Goal: Information Seeking & Learning: Check status

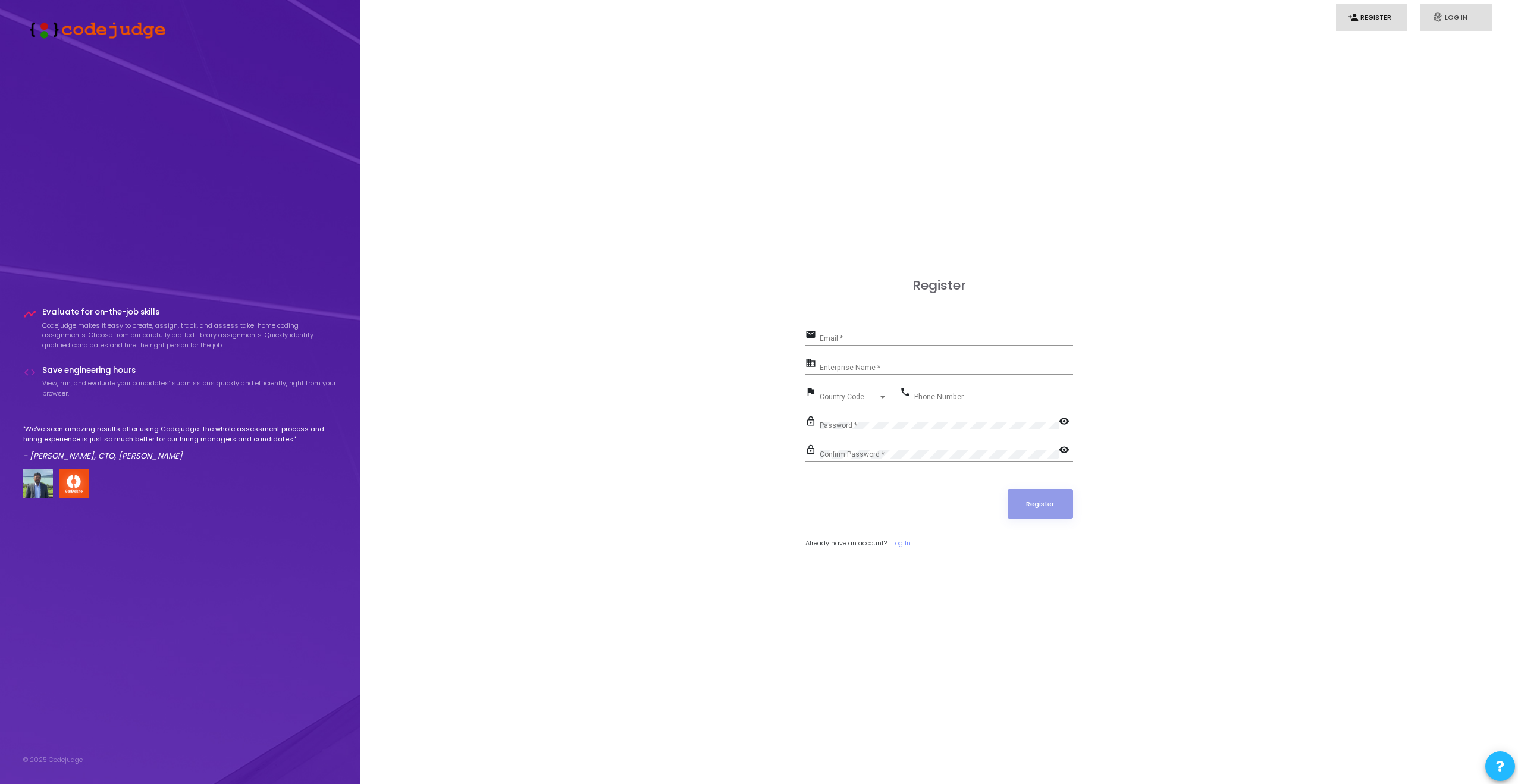
click at [1460, 18] on link "fingerprint Log In" at bounding box center [1456, 18] width 71 height 28
click at [1398, 19] on link "person_add Register" at bounding box center [1372, 18] width 71 height 28
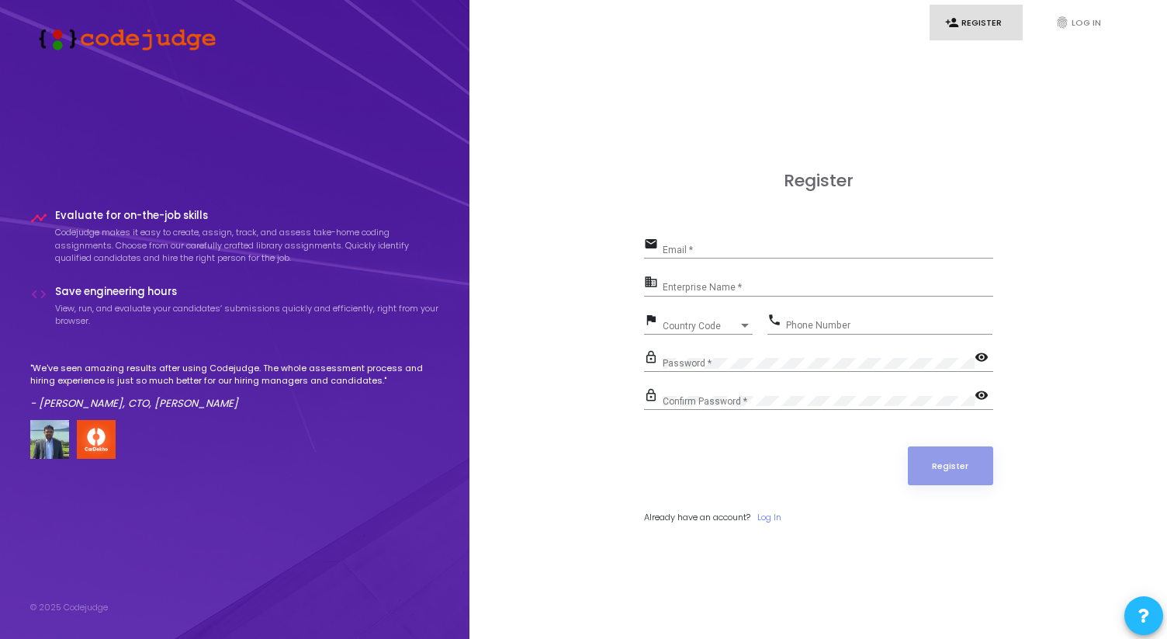
click at [711, 251] on input "Email *" at bounding box center [828, 249] width 331 height 11
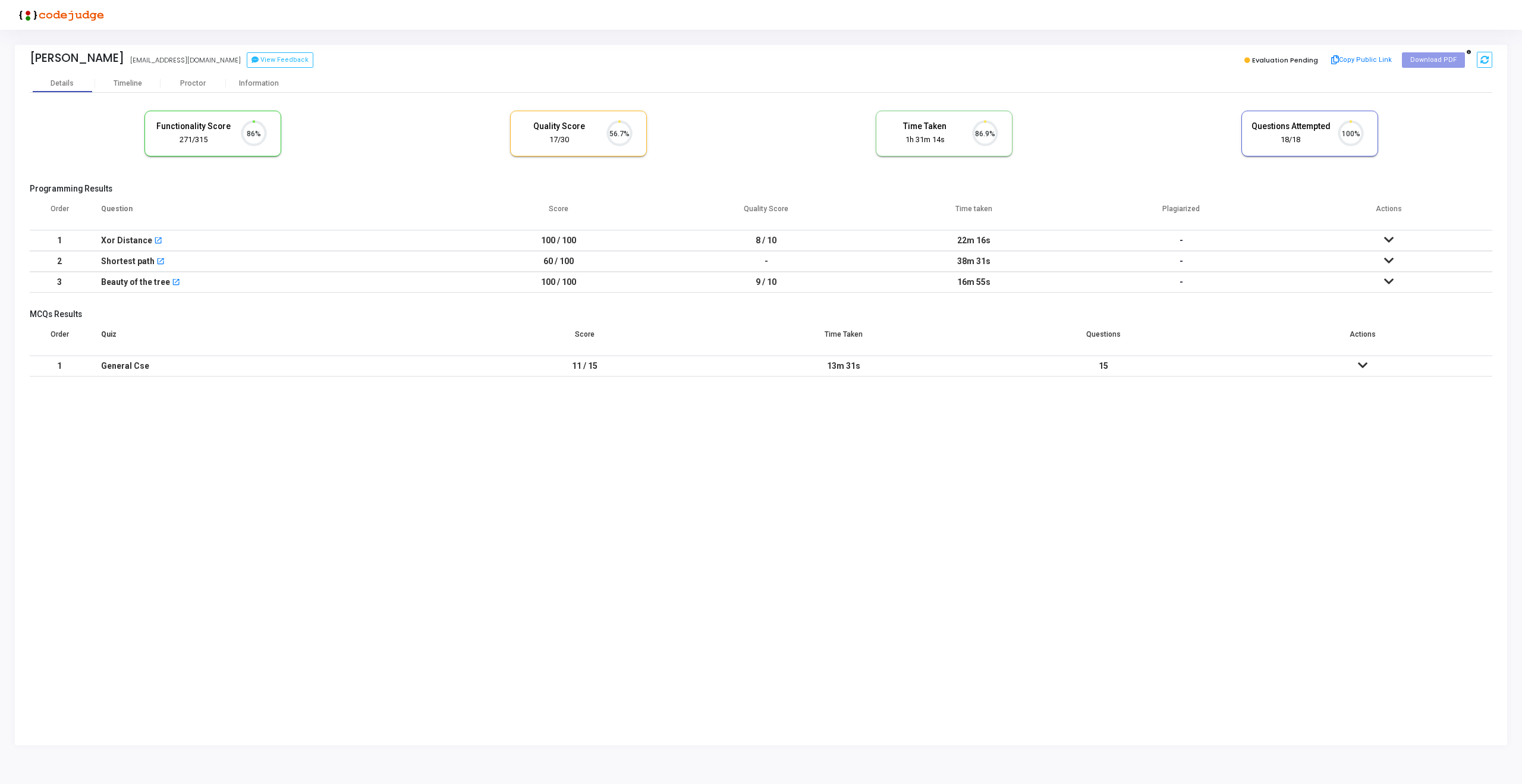
scroll to position [25, 31]
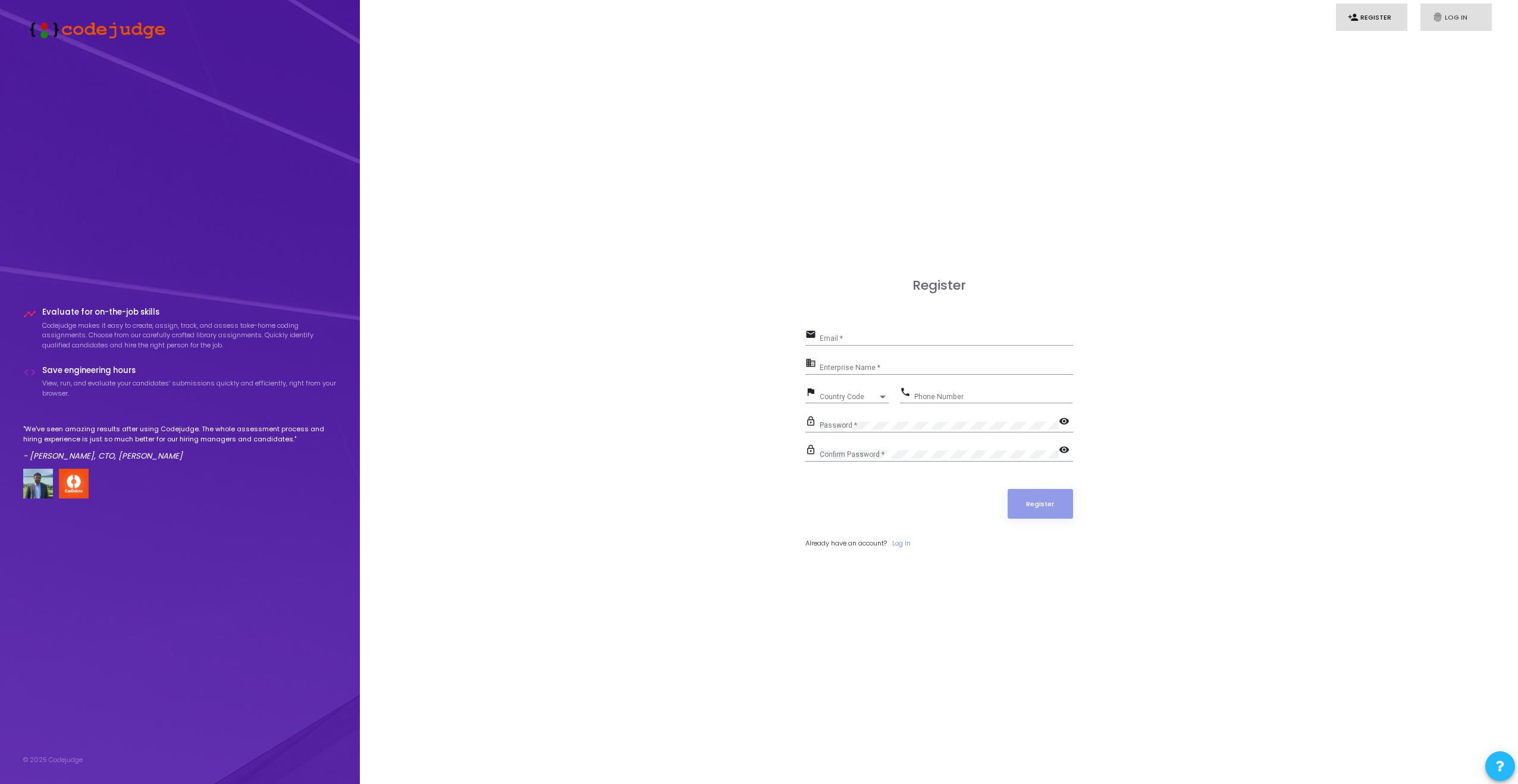
click at [1439, 19] on icon "fingerprint" at bounding box center [1438, 18] width 11 height 11
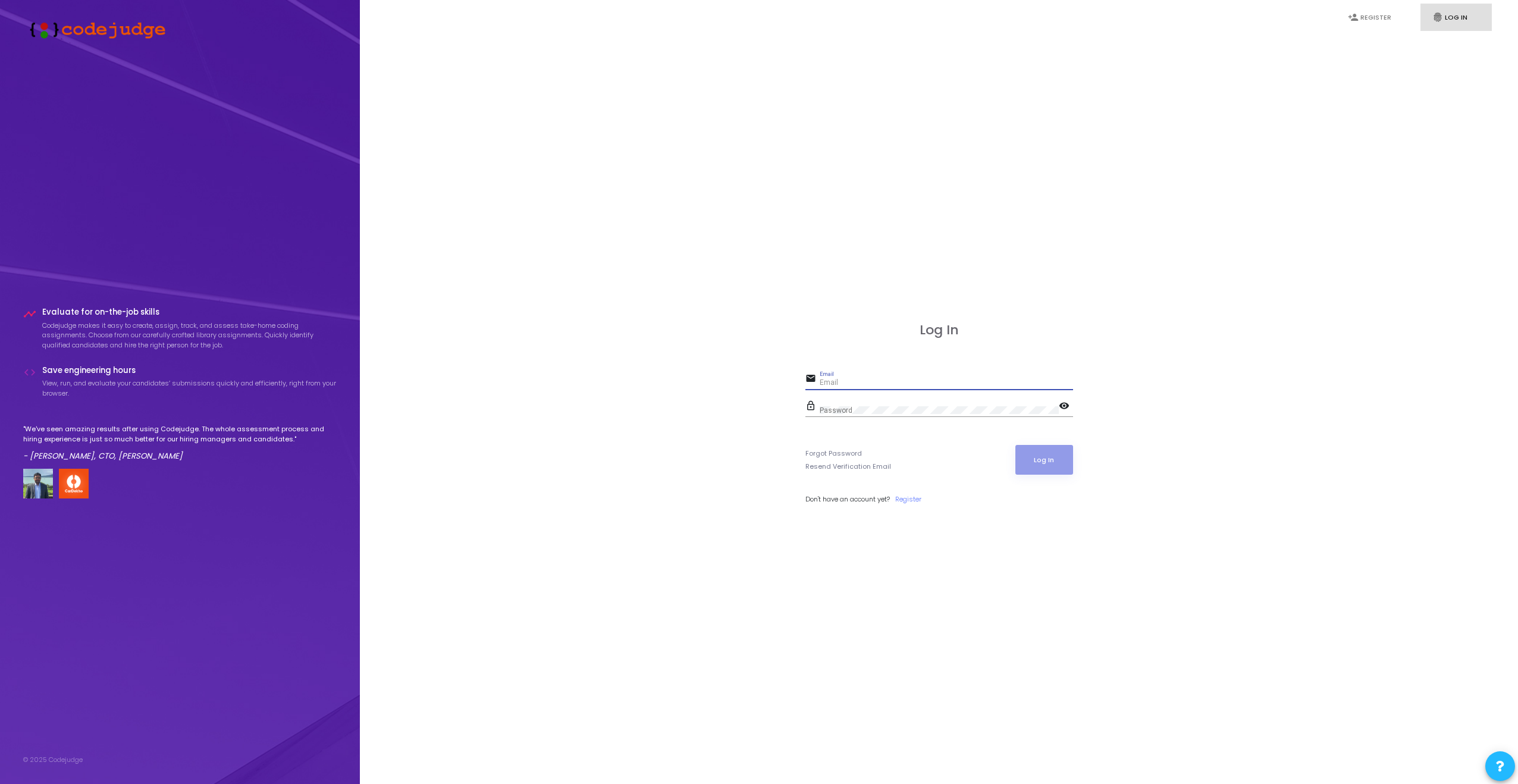
click at [852, 382] on input "Email" at bounding box center [946, 382] width 254 height 8
paste input "soni@titan.email"
type input "soni@titan.email"
click at [1041, 458] on button "Log In" at bounding box center [1043, 459] width 58 height 30
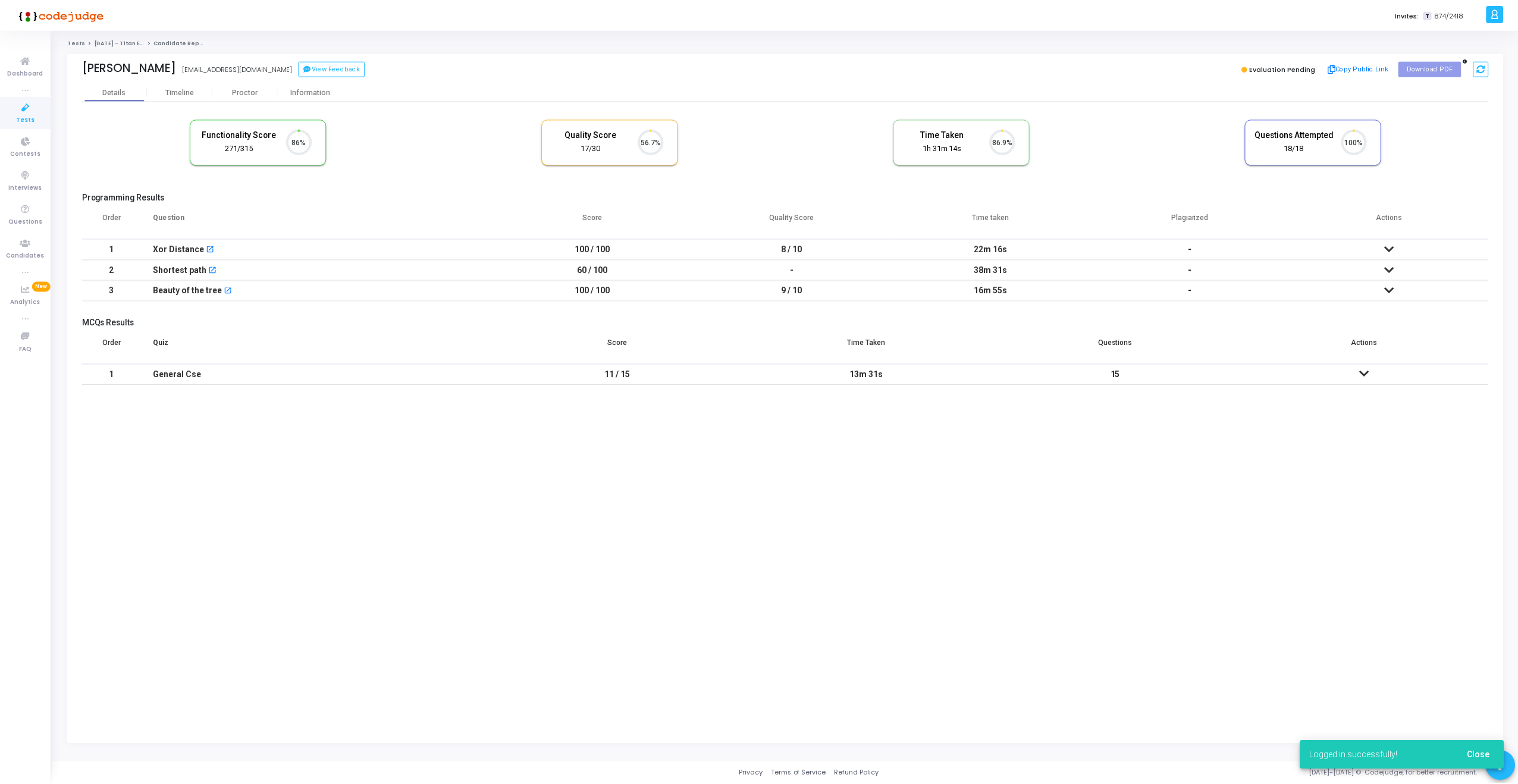
scroll to position [25, 31]
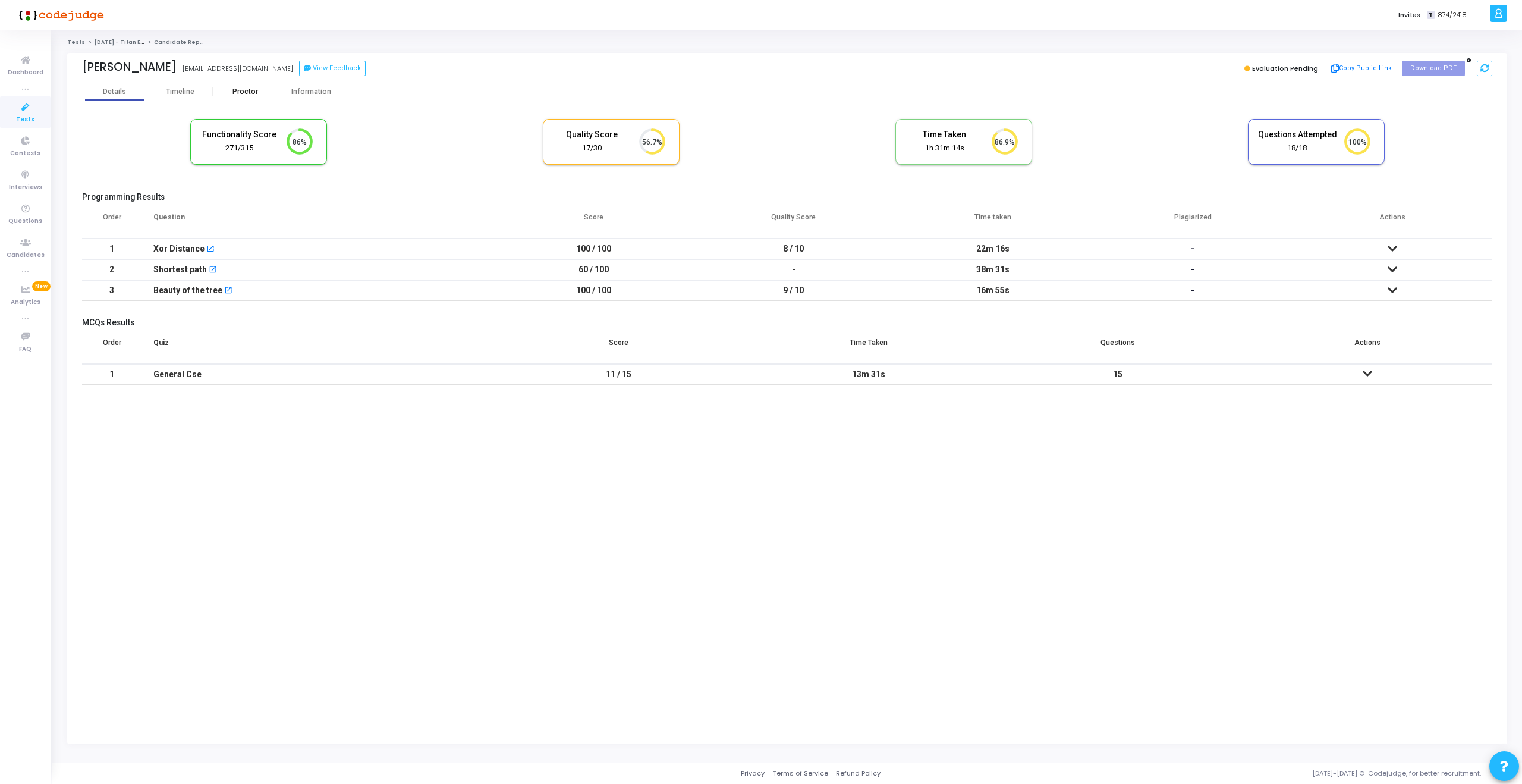
click at [245, 90] on div "Proctor" at bounding box center [245, 92] width 65 height 9
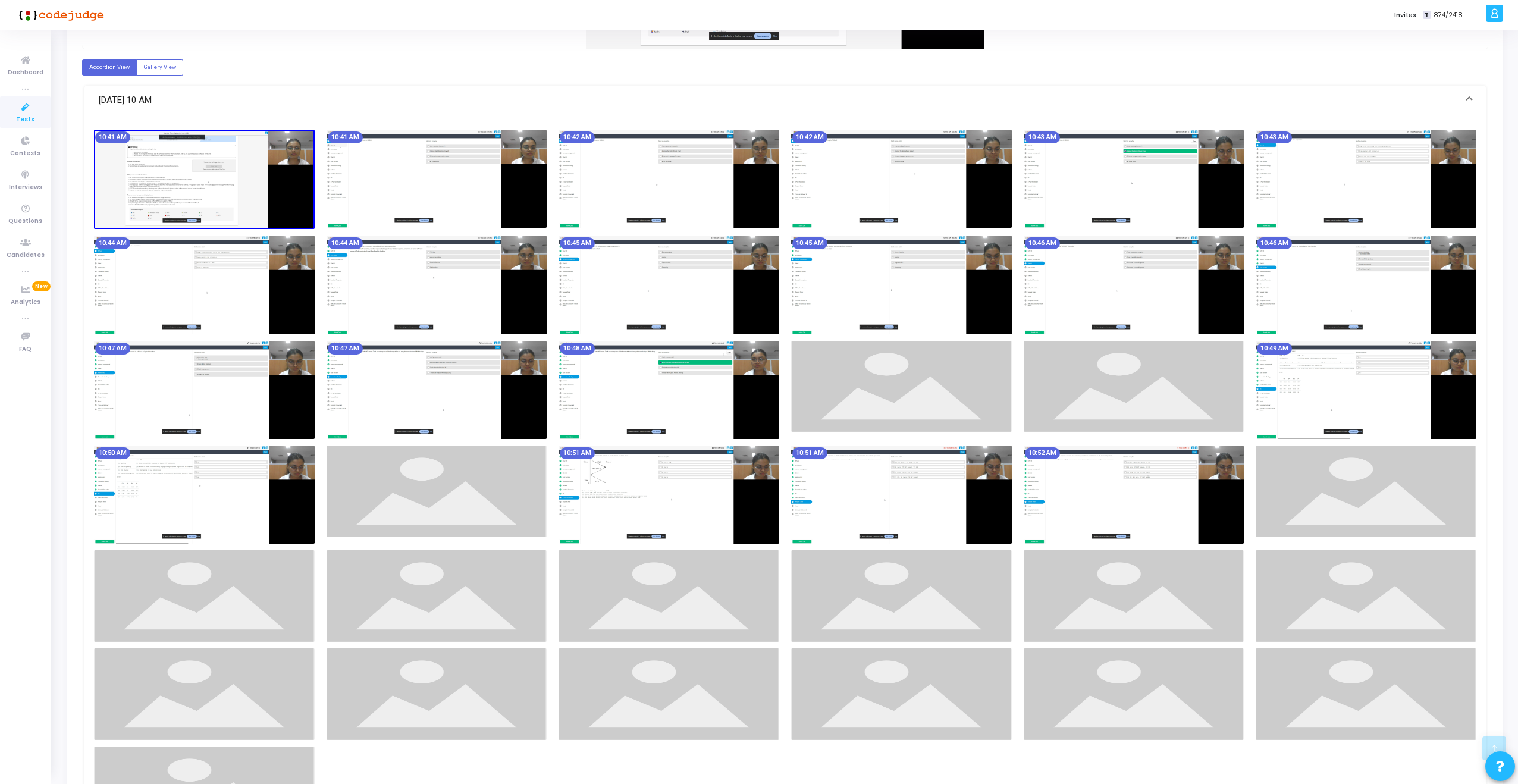
scroll to position [405, 0]
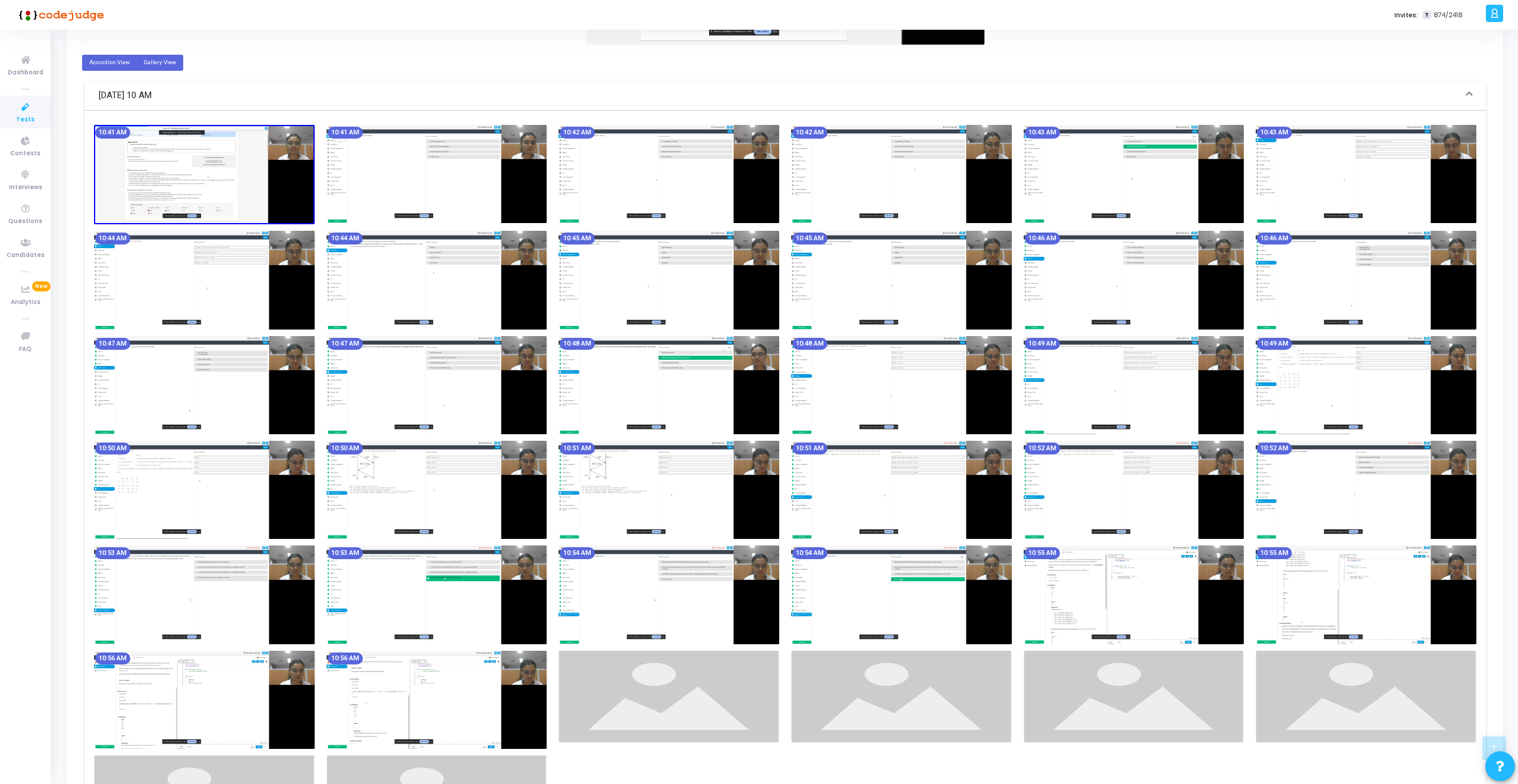
click at [155, 70] on label "Gallery View" at bounding box center [159, 62] width 47 height 16
click at [151, 66] on input "Gallery View" at bounding box center [147, 62] width 8 height 8
radio input "true"
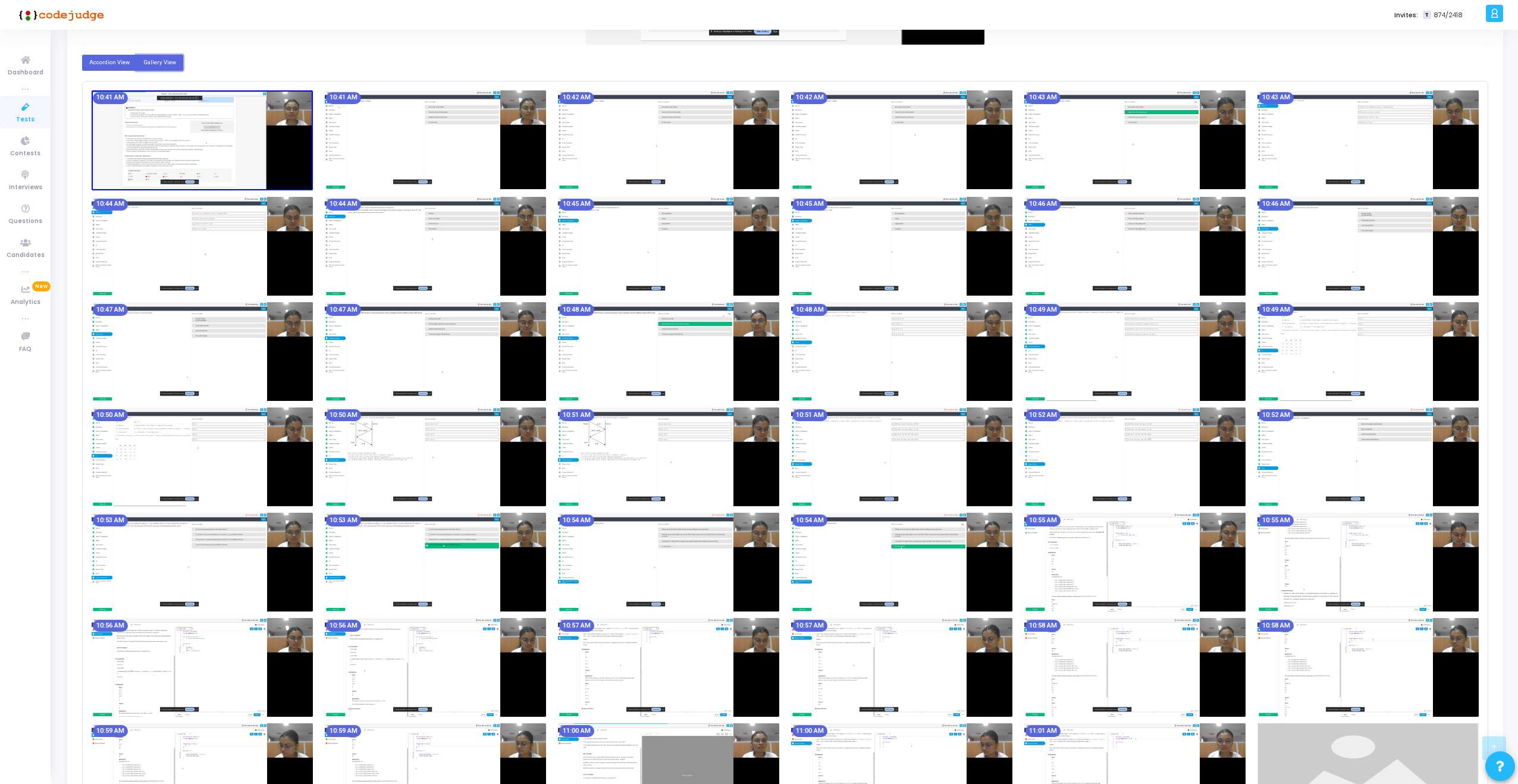
click at [107, 64] on label "Accordion View" at bounding box center [109, 62] width 54 height 16
click at [97, 64] on input "Accordion View" at bounding box center [93, 62] width 8 height 8
radio input "true"
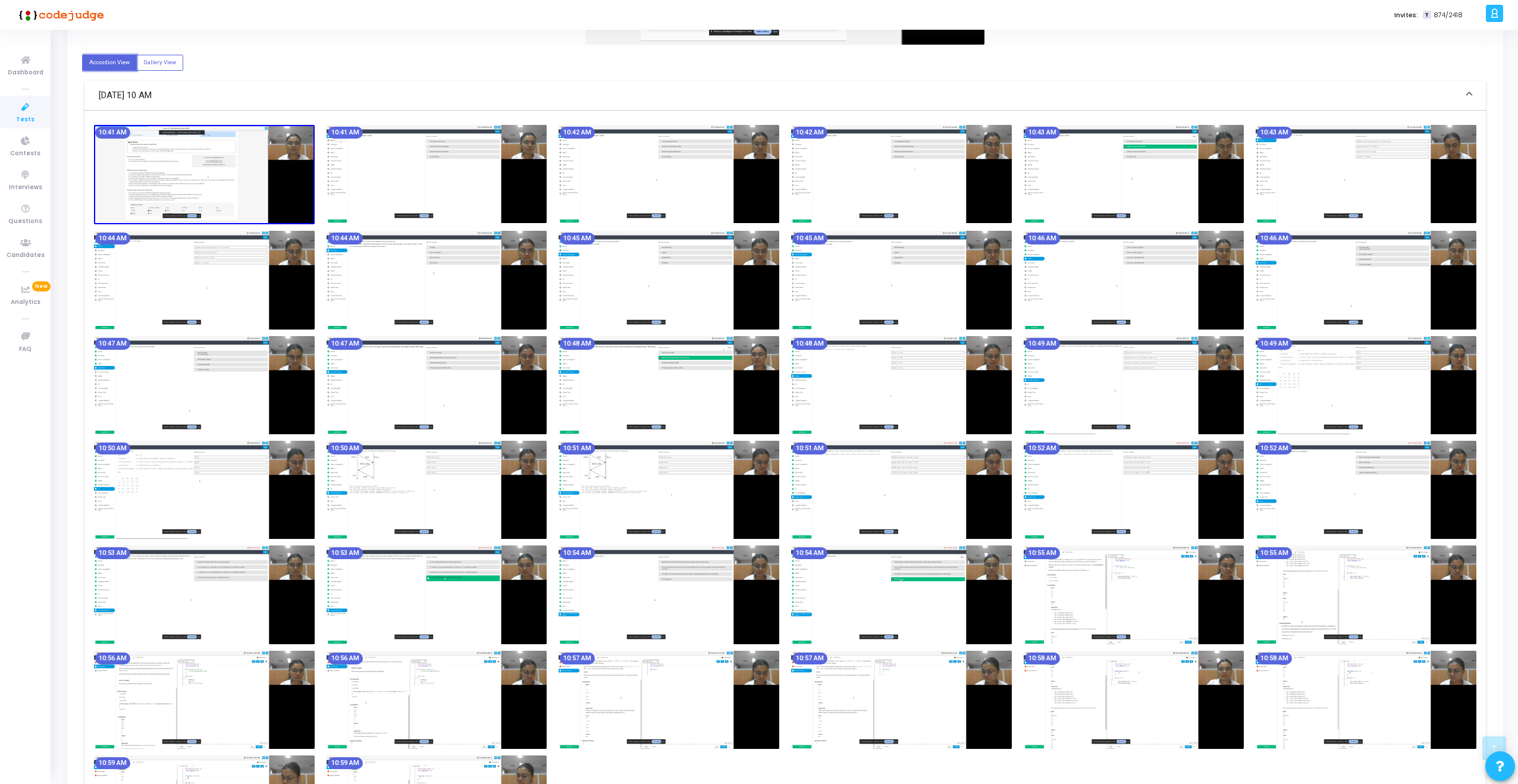
click at [179, 179] on img at bounding box center [205, 175] width 221 height 100
click at [243, 169] on img at bounding box center [205, 175] width 221 height 100
click at [389, 173] on img at bounding box center [437, 174] width 221 height 98
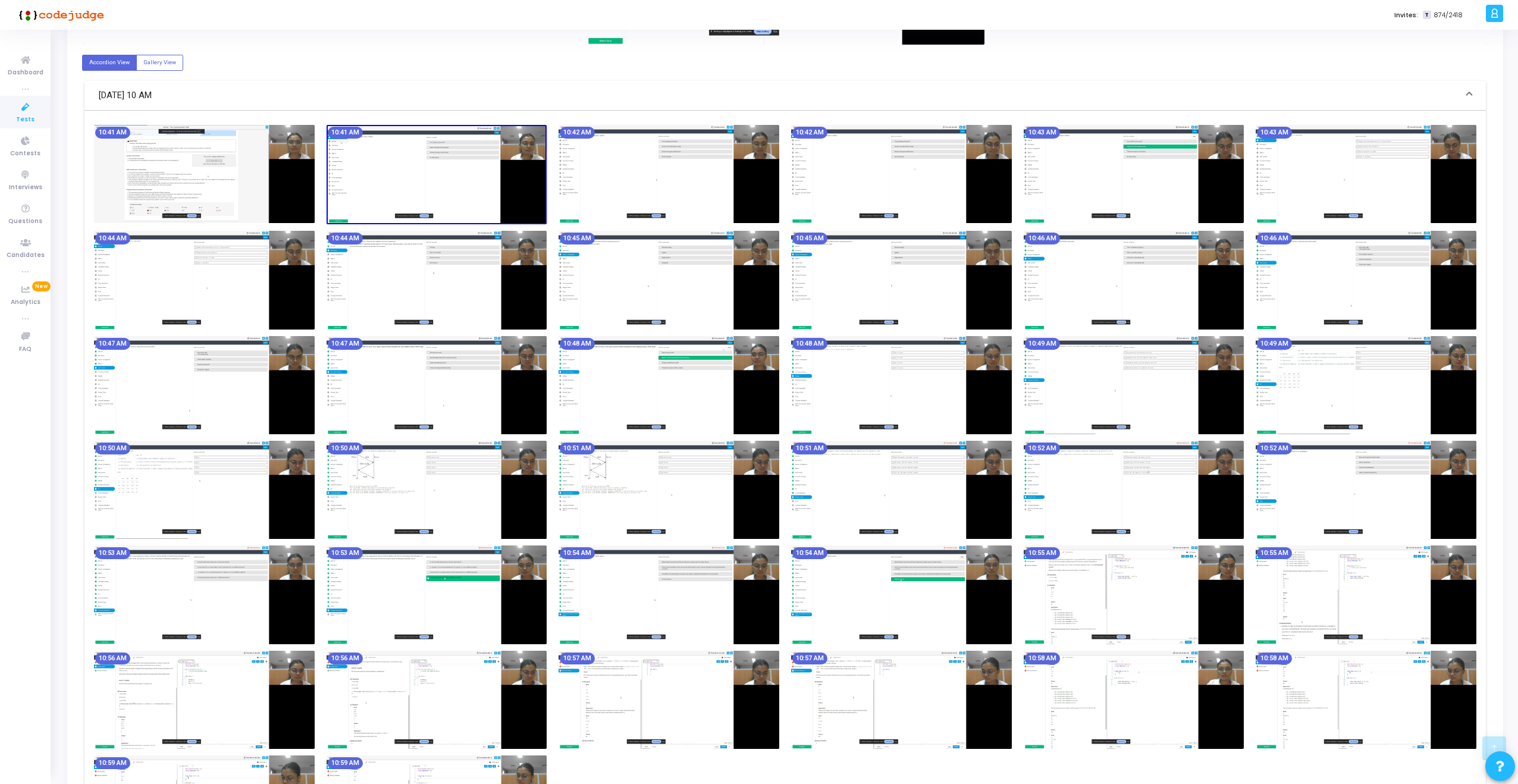
click at [389, 173] on img at bounding box center [437, 175] width 221 height 100
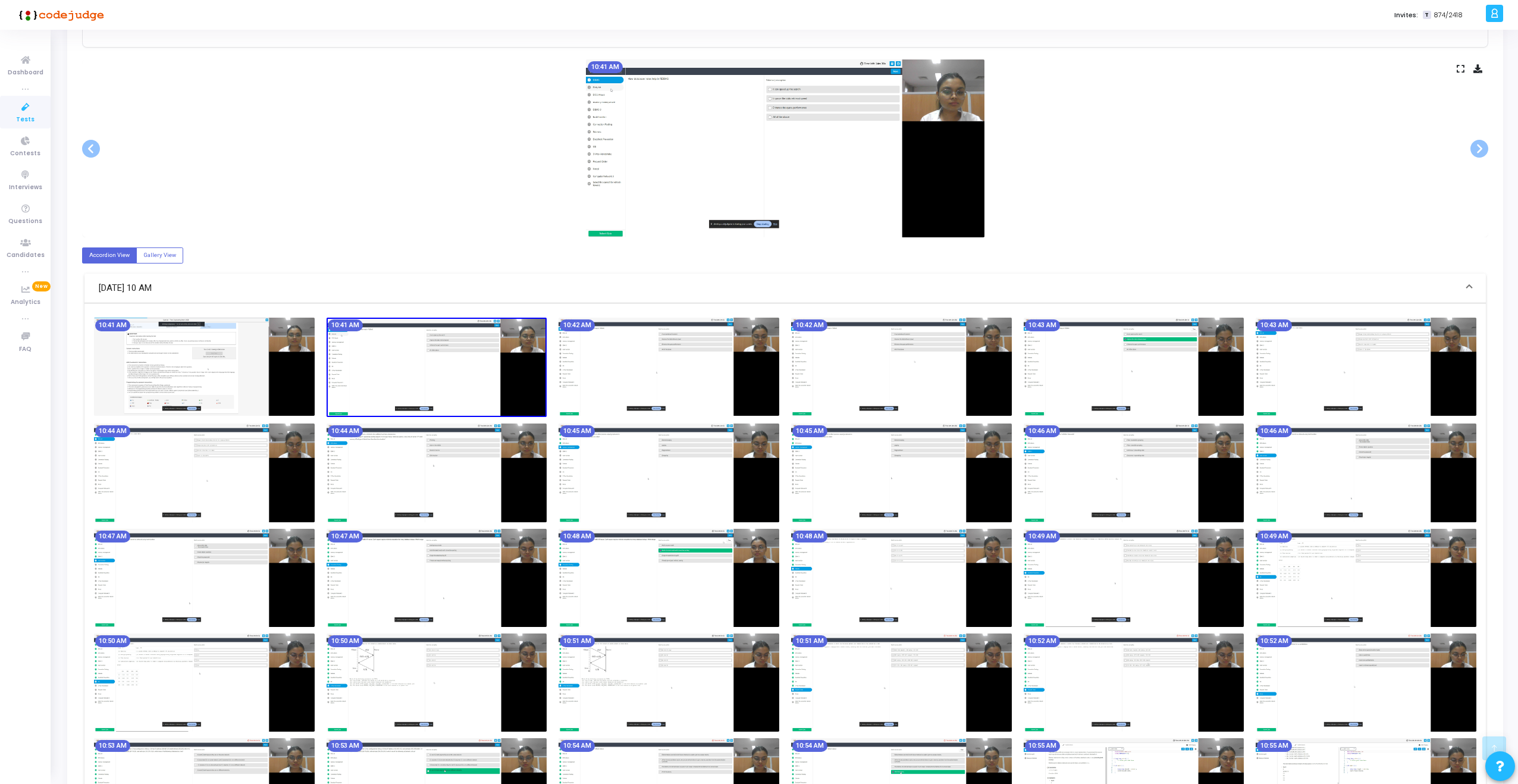
scroll to position [0, 0]
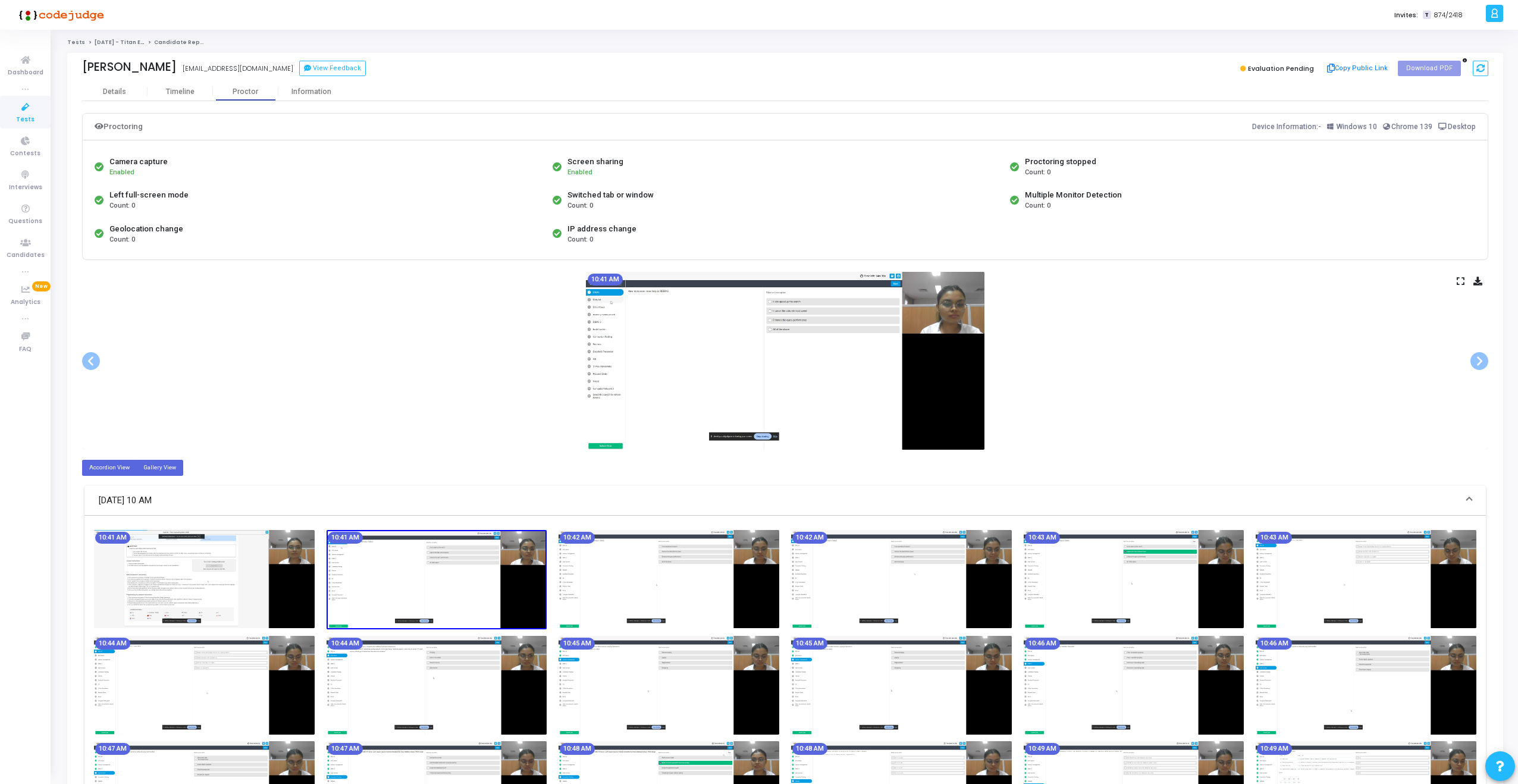
click at [159, 469] on label "Gallery View" at bounding box center [159, 467] width 47 height 16
click at [151, 469] on input "Gallery View" at bounding box center [147, 467] width 8 height 8
radio input "true"
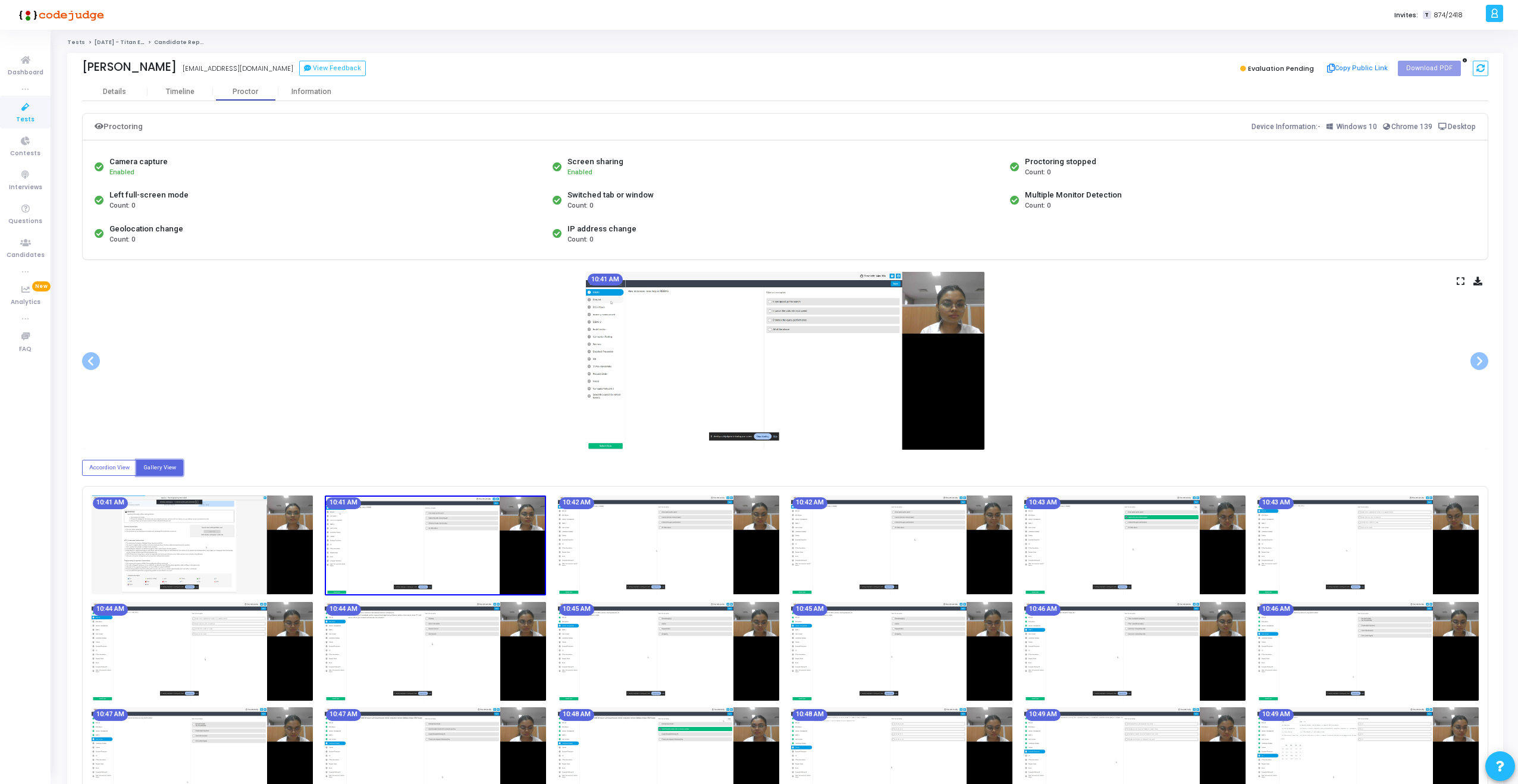
click at [396, 580] on img at bounding box center [435, 545] width 222 height 100
click at [107, 471] on label "Accordion View" at bounding box center [109, 467] width 54 height 16
click at [97, 471] on input "Accordion View" at bounding box center [93, 467] width 8 height 8
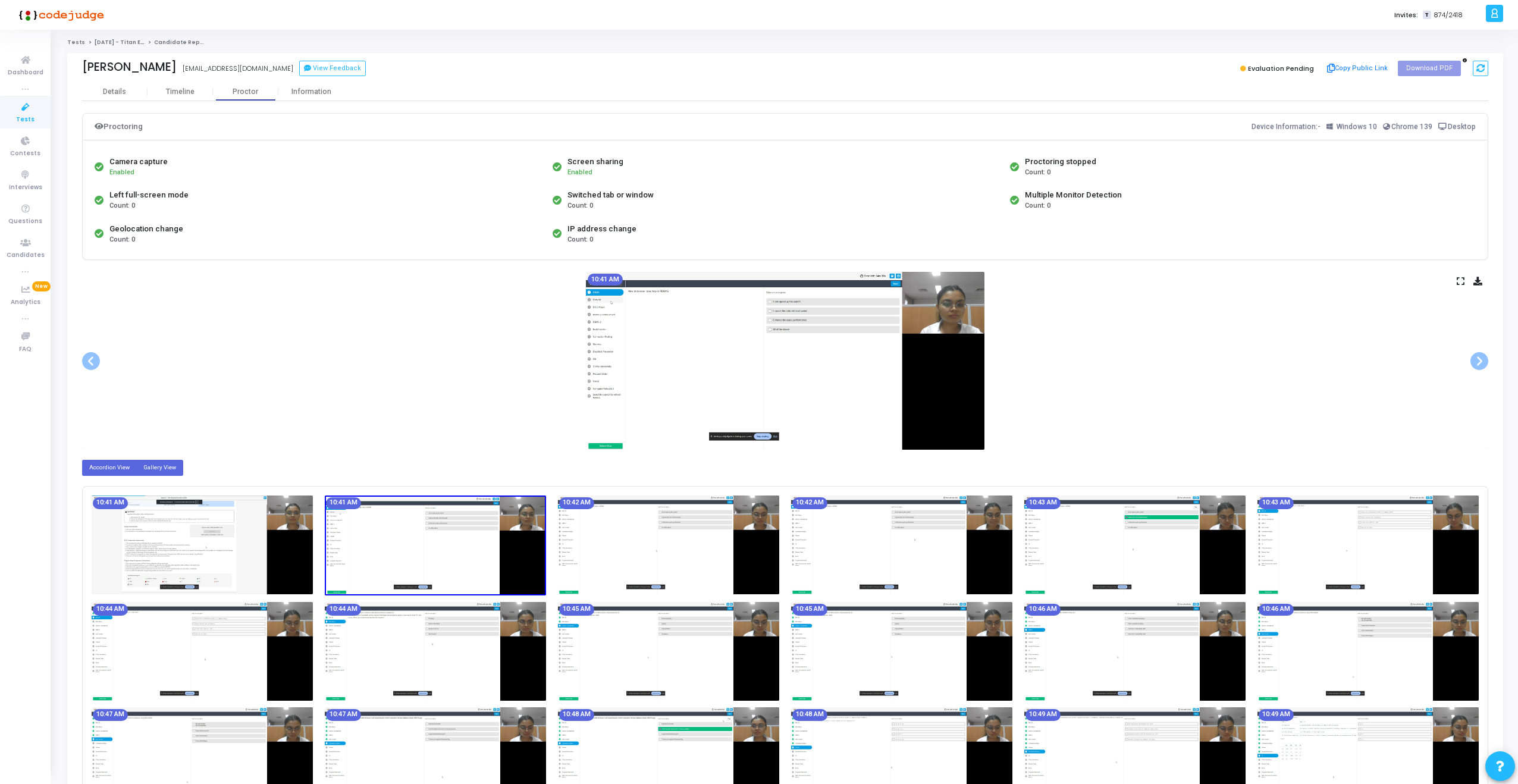
radio input "true"
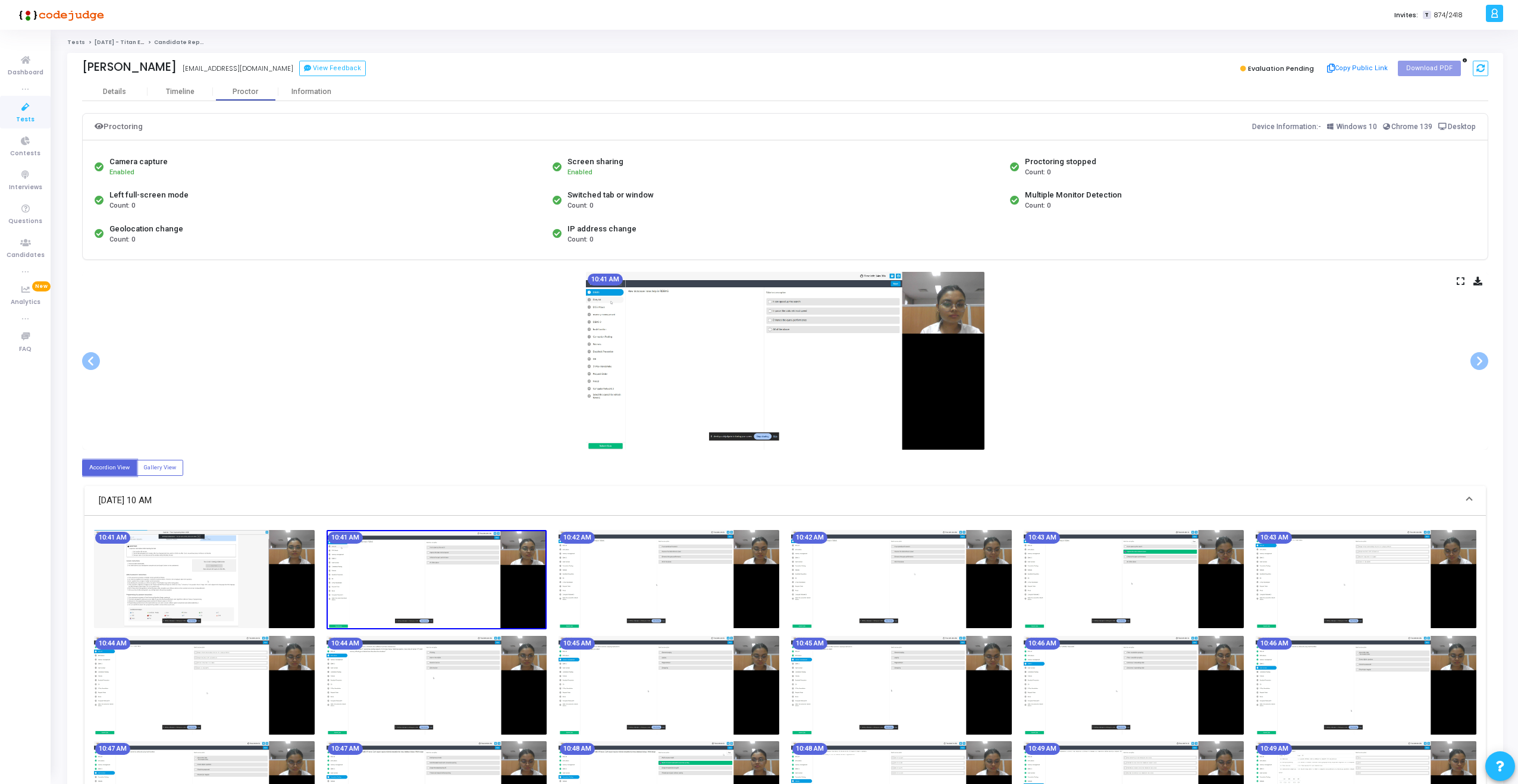
click at [807, 349] on img at bounding box center [785, 361] width 399 height 178
click at [1457, 278] on icon at bounding box center [1460, 280] width 8 height 7
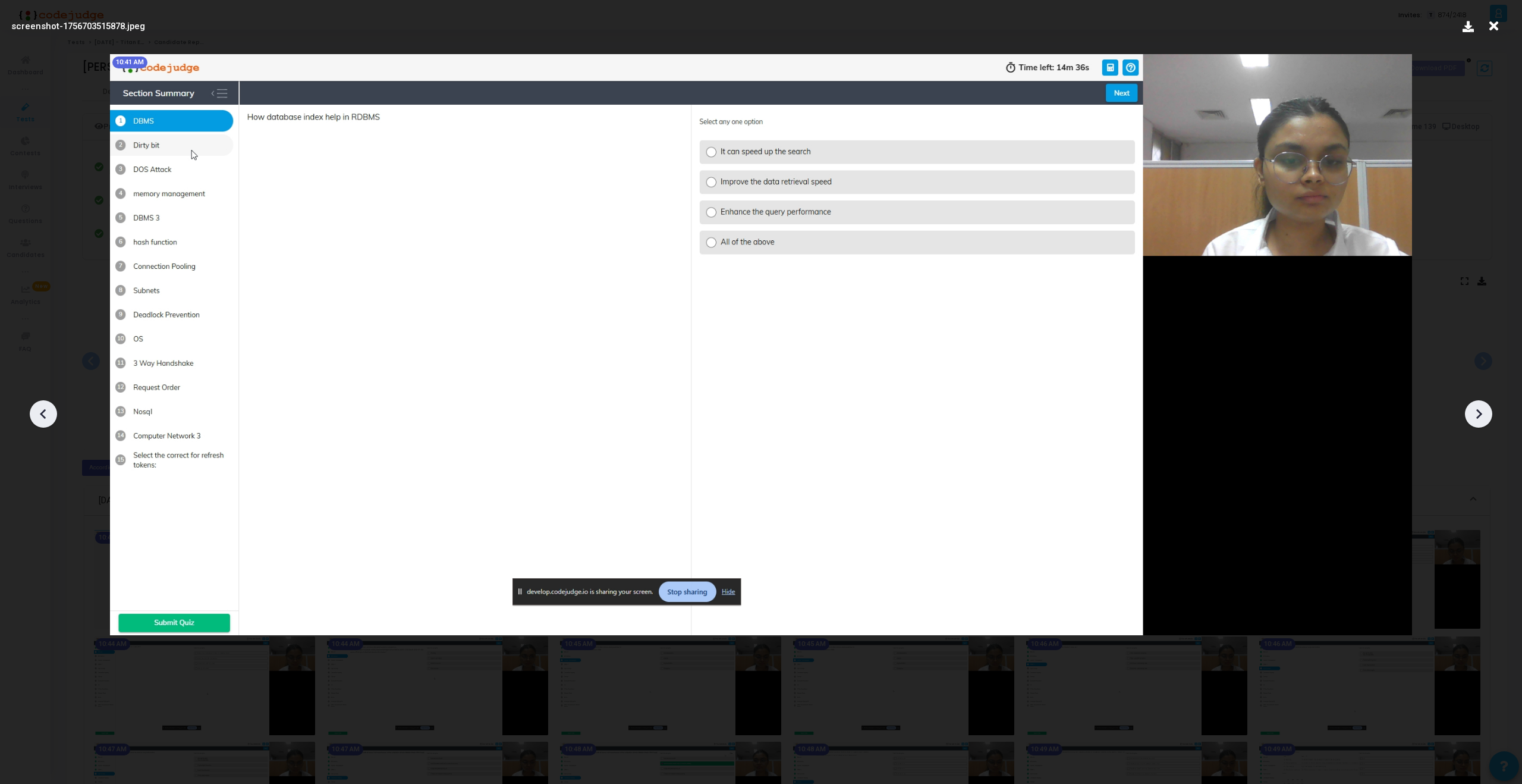
click at [1483, 409] on icon at bounding box center [1478, 413] width 18 height 18
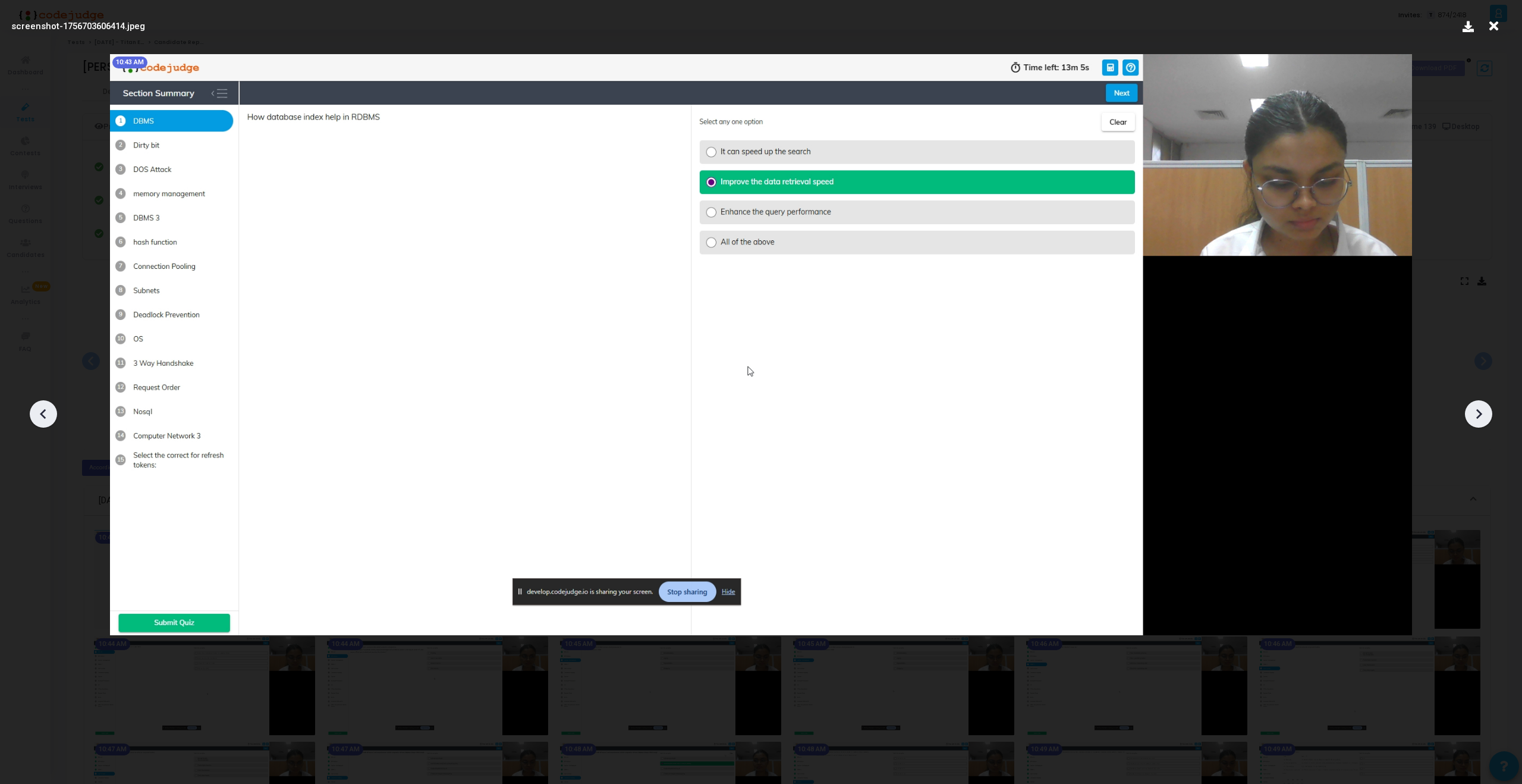
click at [1483, 409] on icon at bounding box center [1478, 413] width 18 height 18
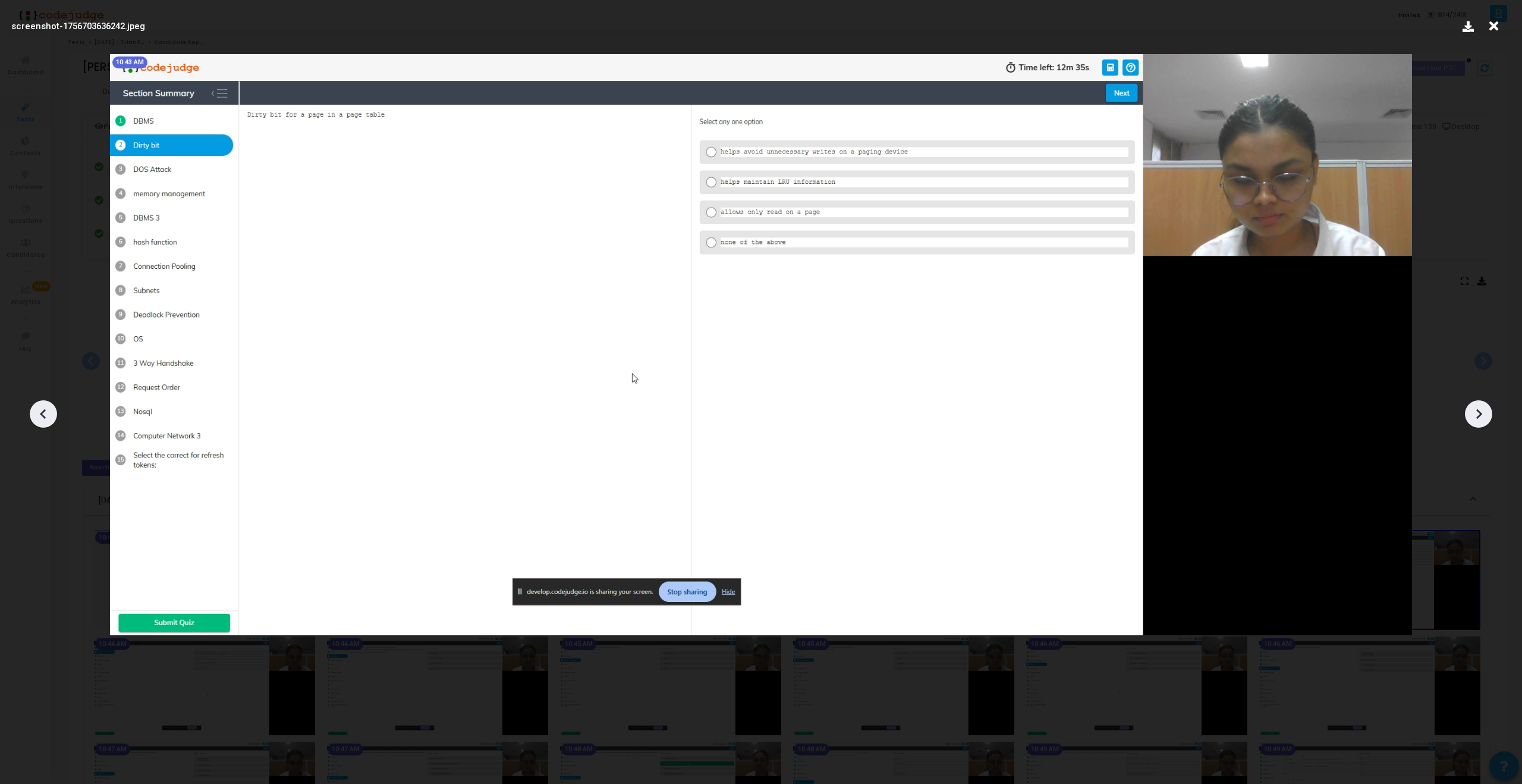
click at [1483, 409] on icon at bounding box center [1478, 413] width 18 height 18
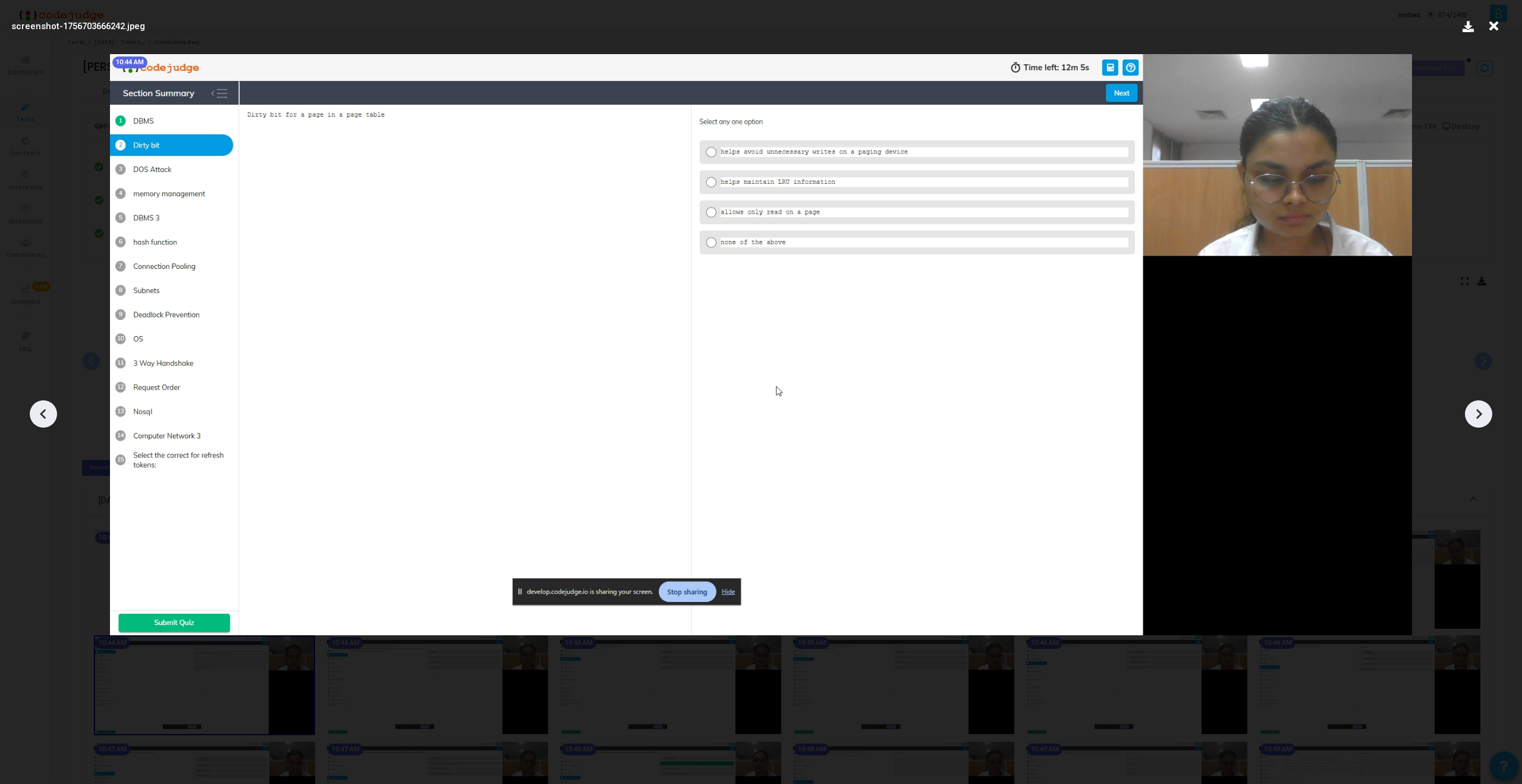
click at [1483, 409] on icon at bounding box center [1478, 413] width 18 height 18
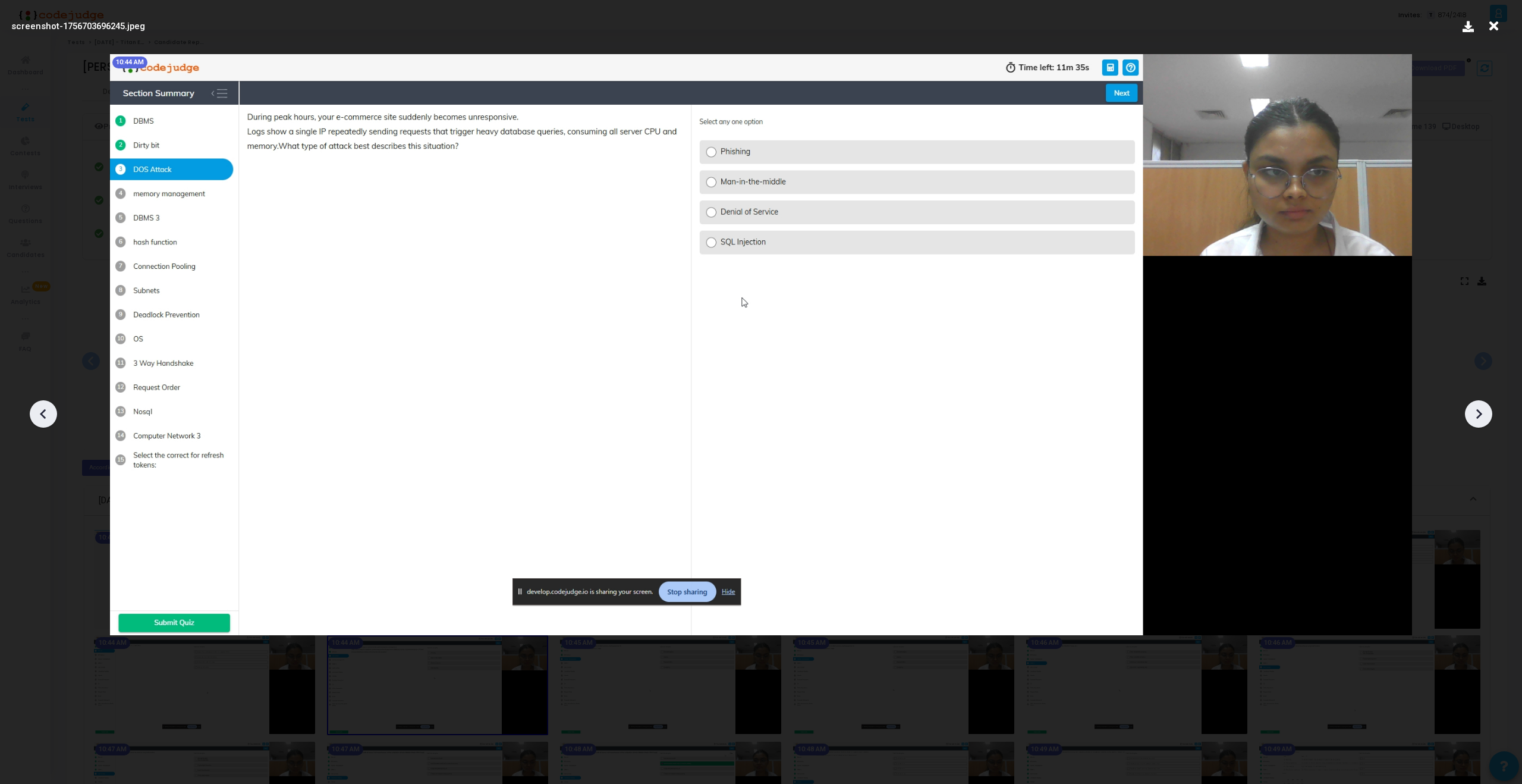
click at [1483, 409] on icon at bounding box center [1478, 413] width 18 height 18
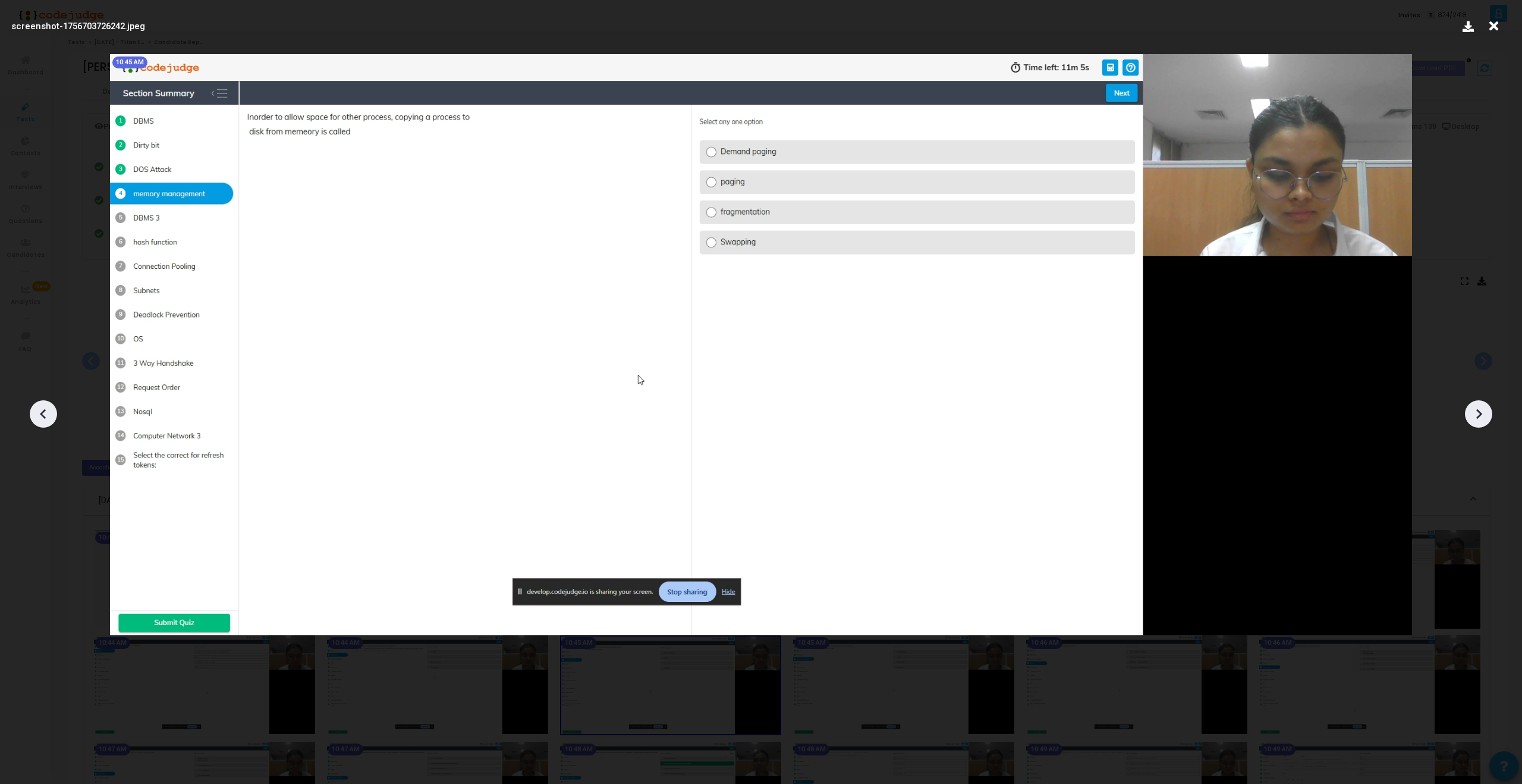
click at [1483, 409] on icon at bounding box center [1478, 413] width 18 height 18
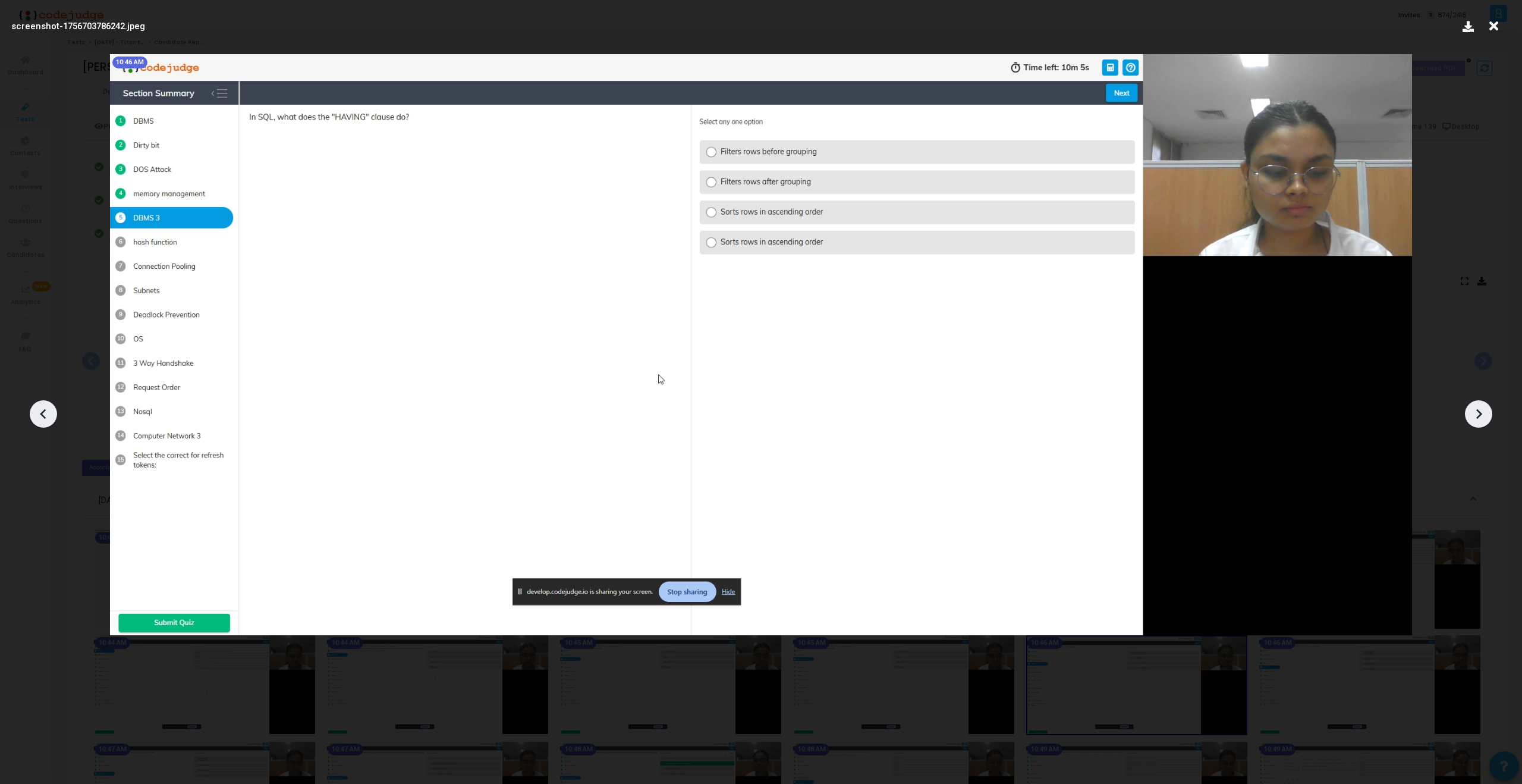
click at [1483, 409] on icon at bounding box center [1478, 413] width 18 height 18
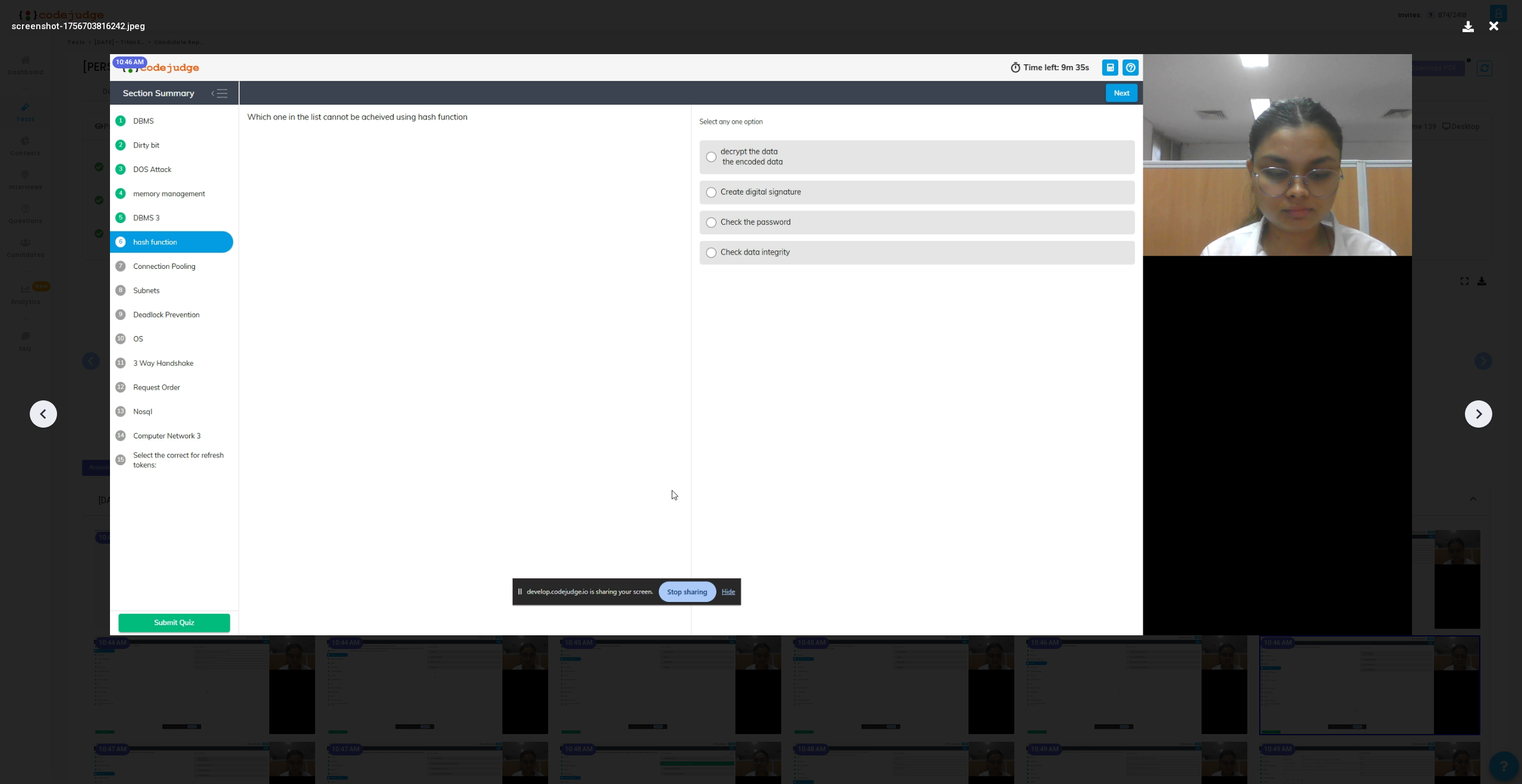
click at [1483, 409] on icon at bounding box center [1478, 413] width 18 height 18
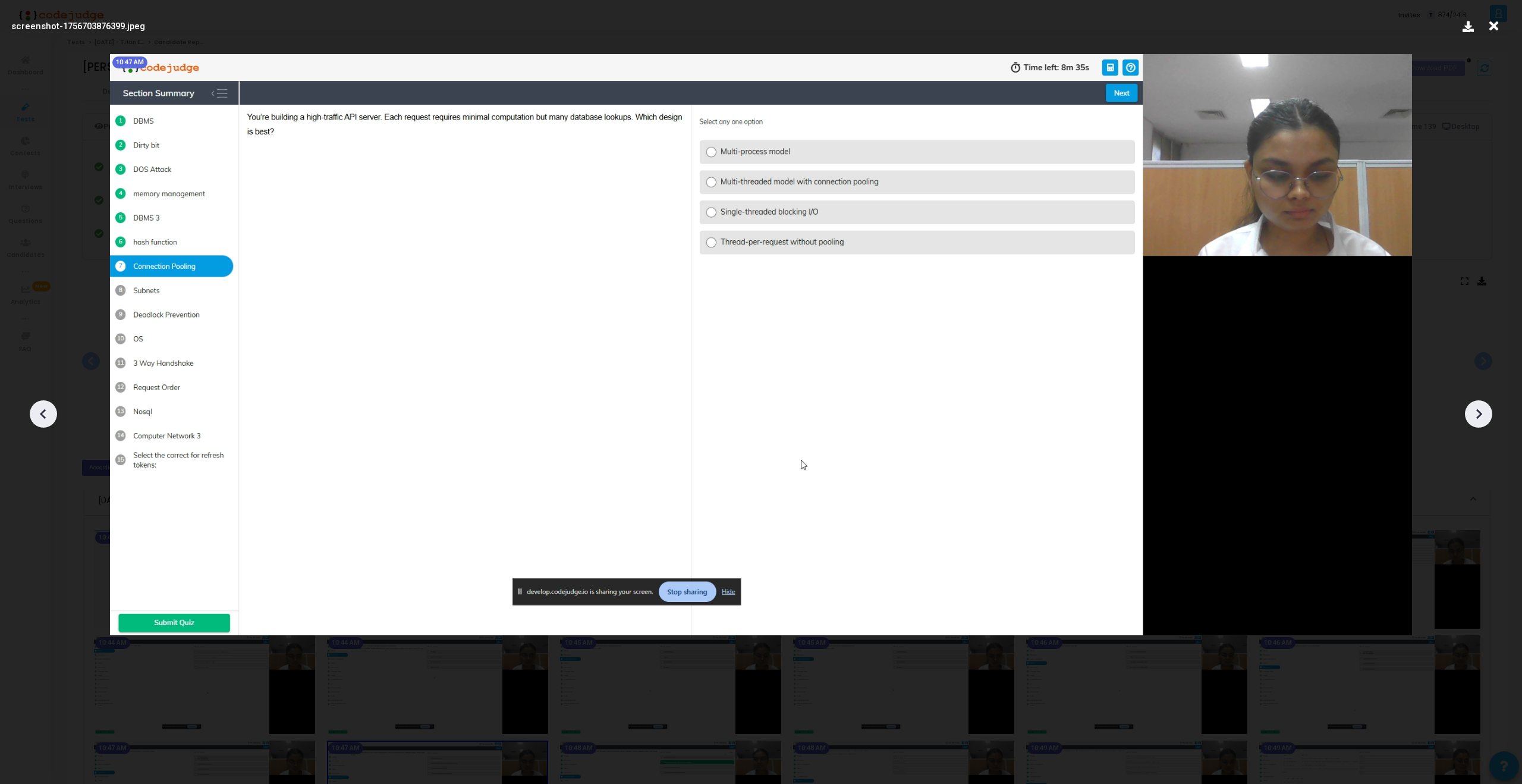
click at [1483, 409] on icon at bounding box center [1478, 413] width 18 height 18
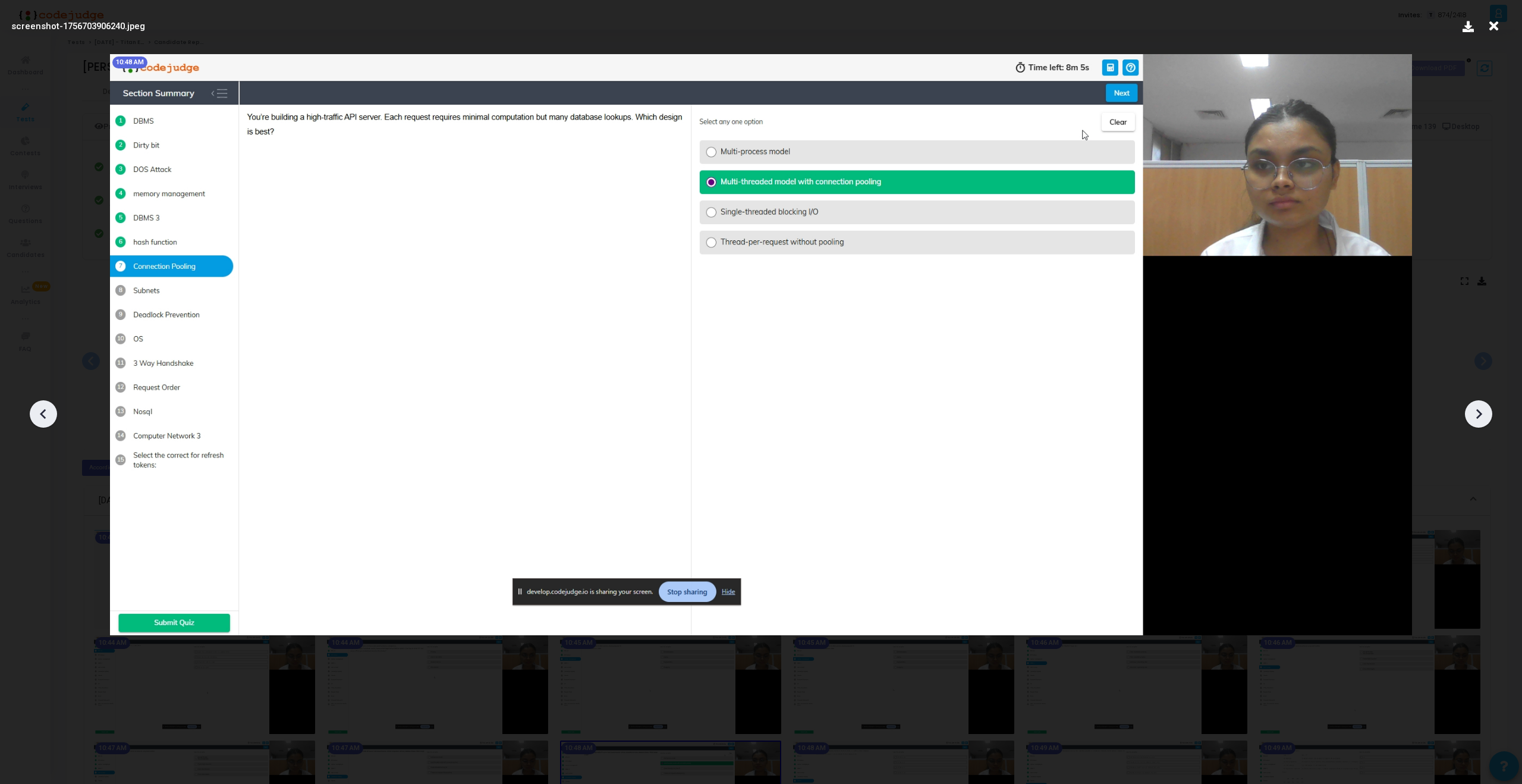
click at [1483, 409] on icon at bounding box center [1478, 413] width 18 height 18
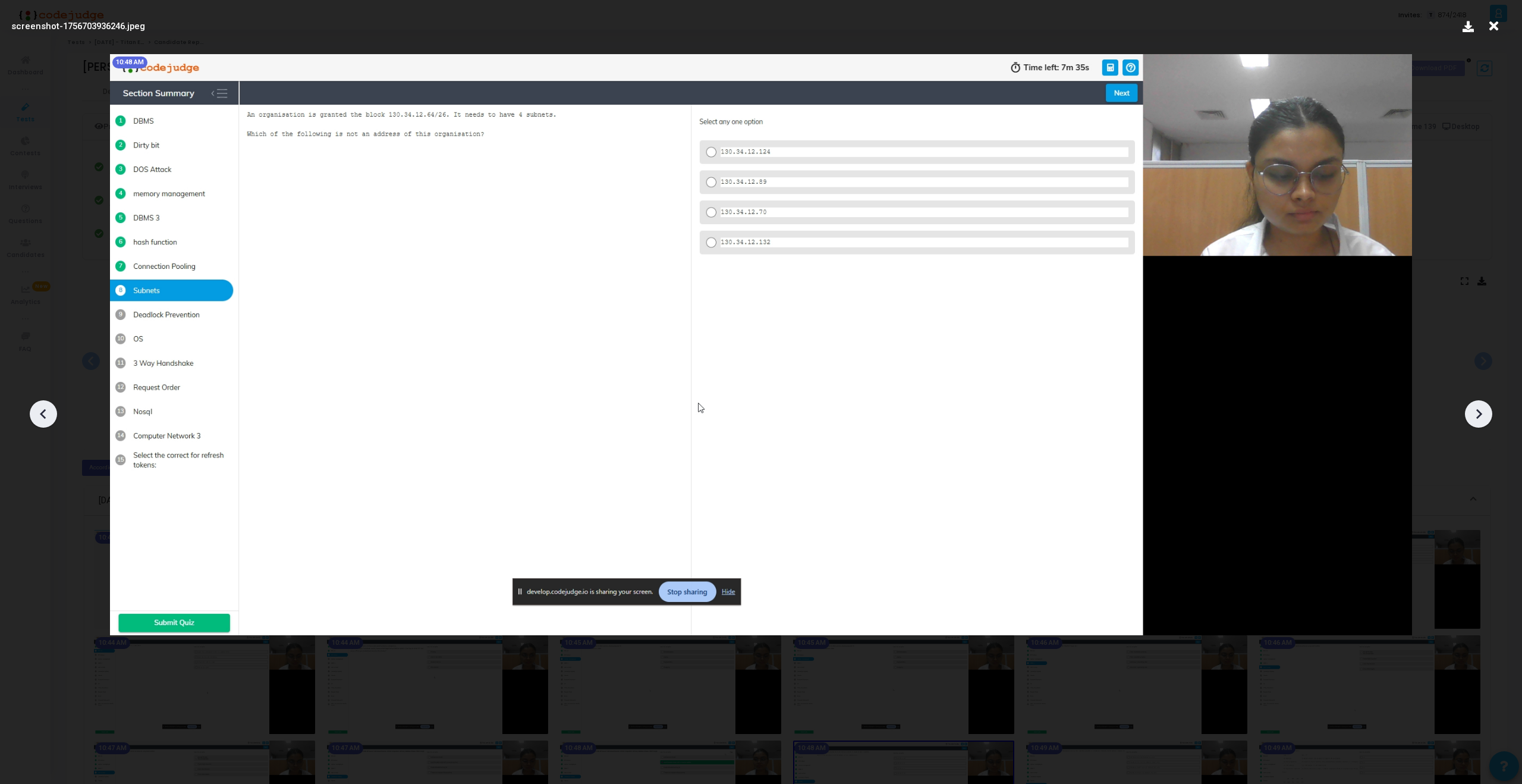
click at [1483, 409] on icon at bounding box center [1478, 413] width 18 height 18
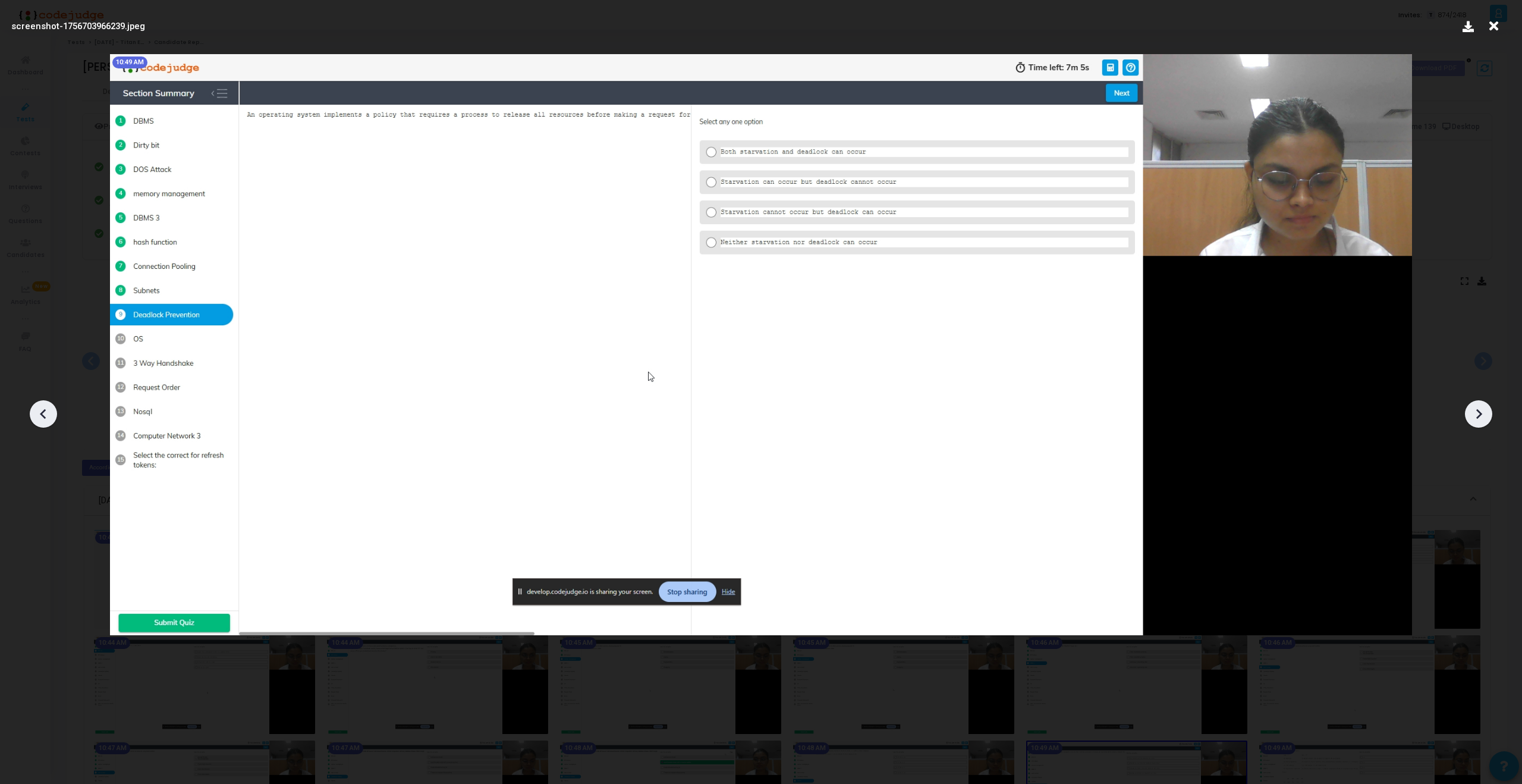
click at [1483, 409] on icon at bounding box center [1478, 413] width 18 height 18
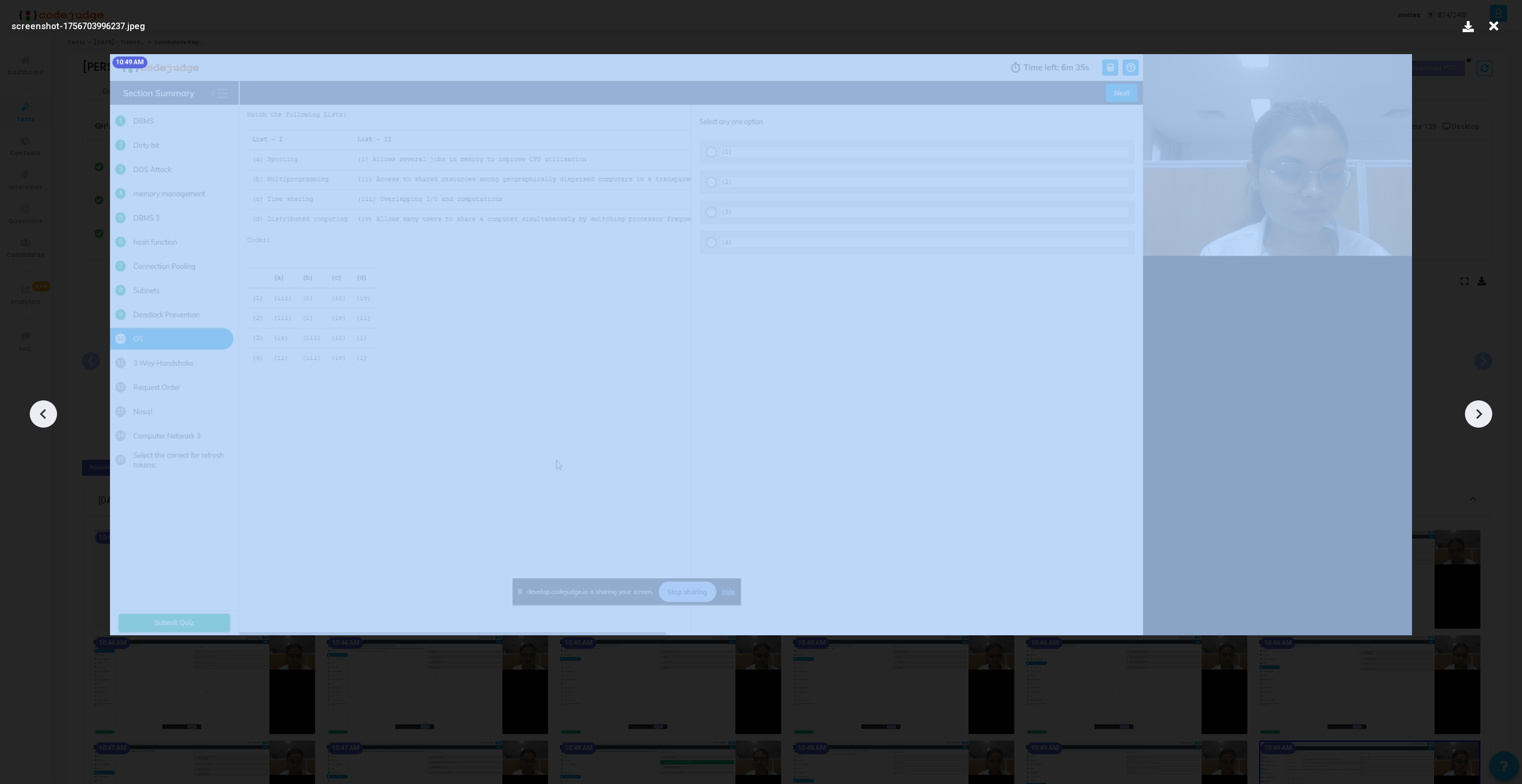
click at [1483, 409] on icon at bounding box center [1478, 413] width 18 height 18
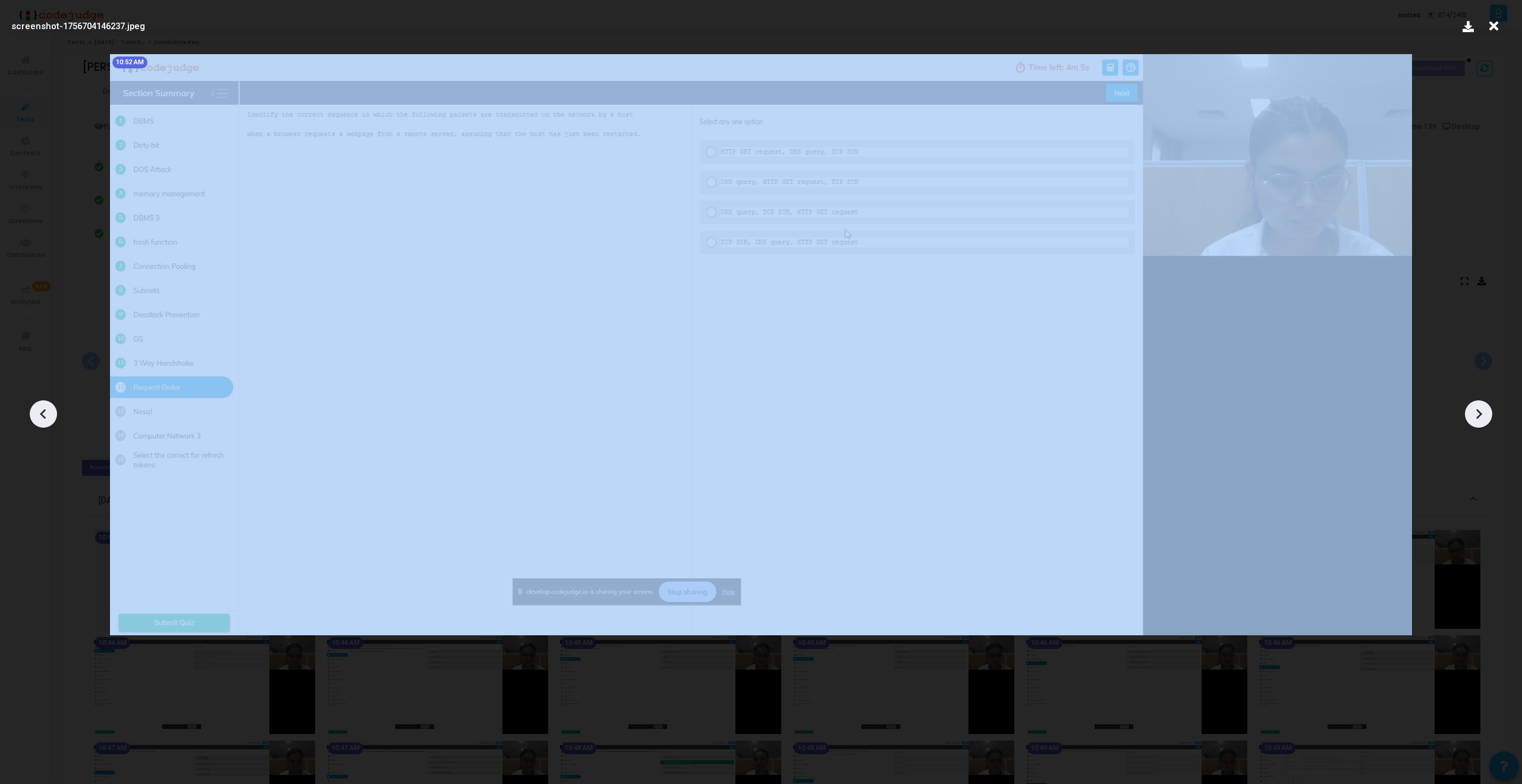
click at [1483, 409] on icon at bounding box center [1478, 413] width 18 height 18
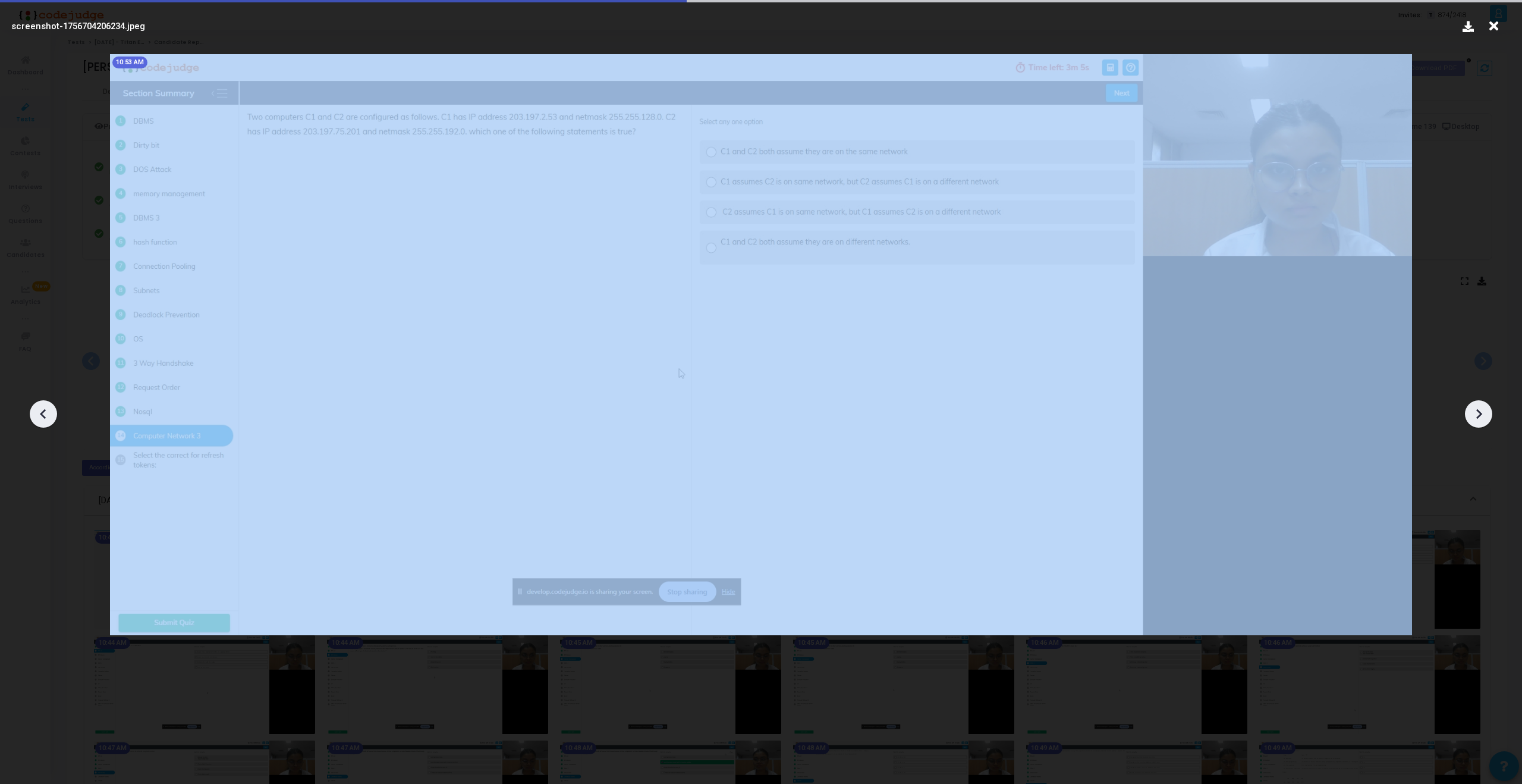
click at [1483, 409] on icon at bounding box center [1478, 413] width 18 height 18
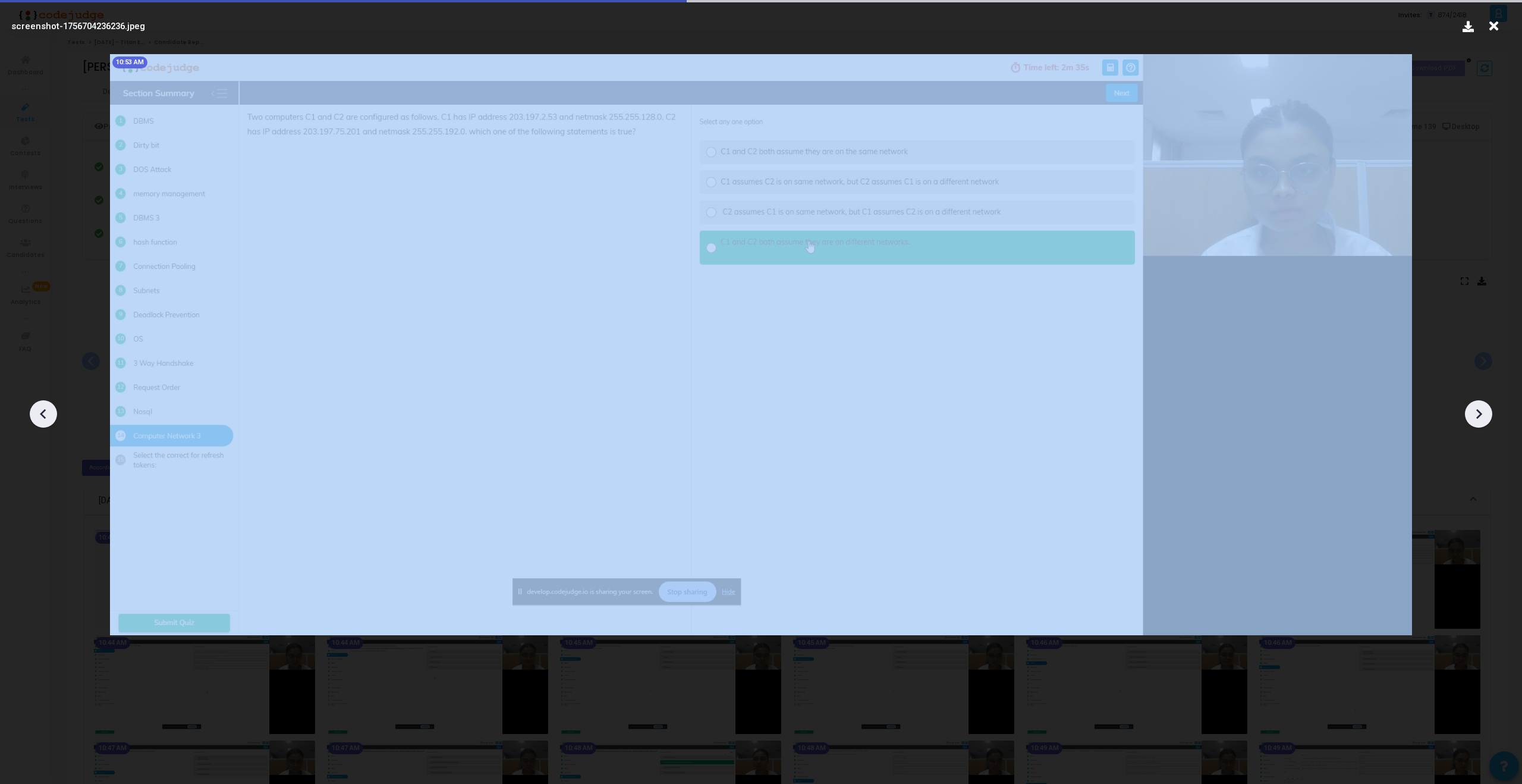
click at [1483, 409] on icon at bounding box center [1478, 413] width 18 height 18
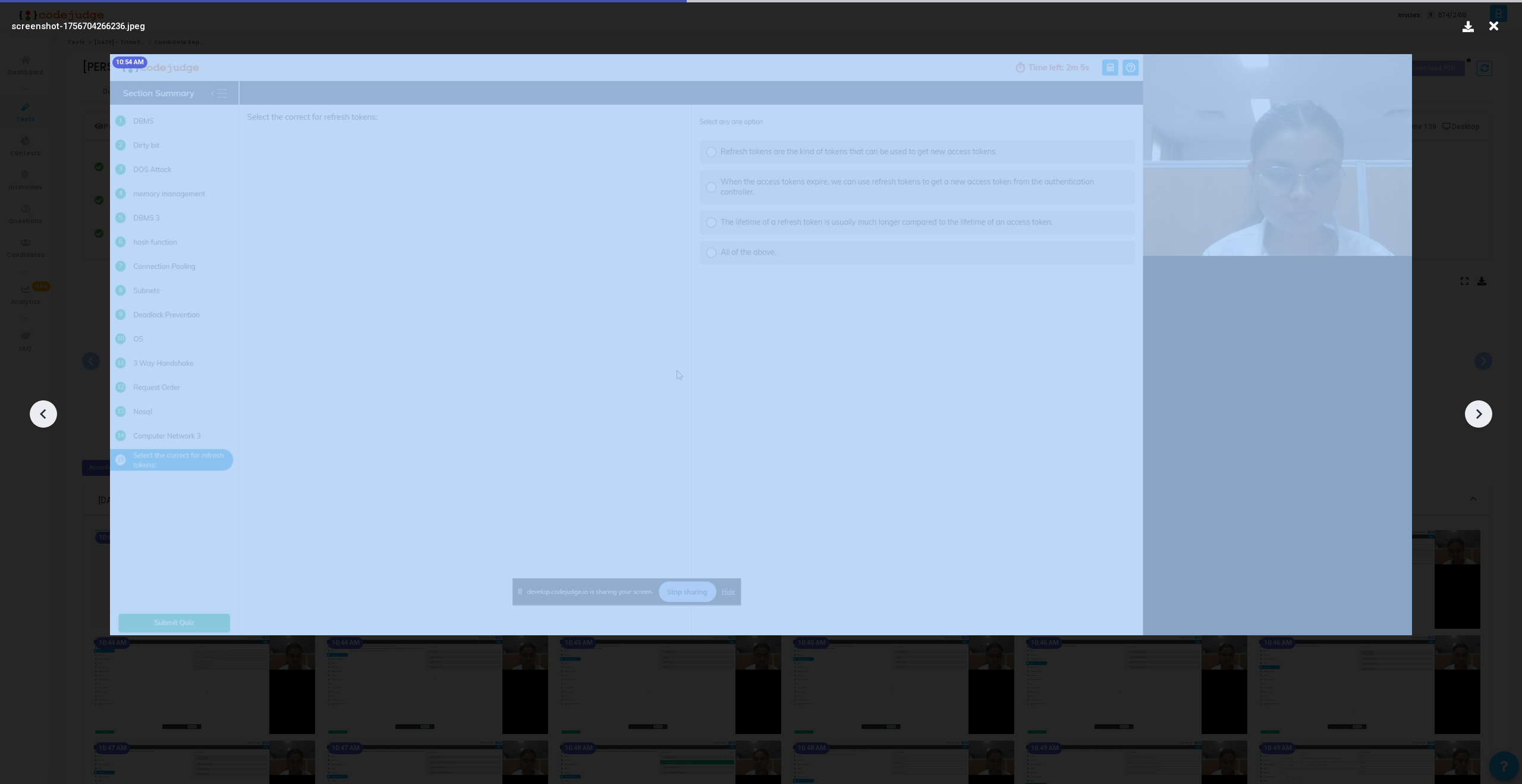
click at [1483, 409] on icon at bounding box center [1478, 413] width 18 height 18
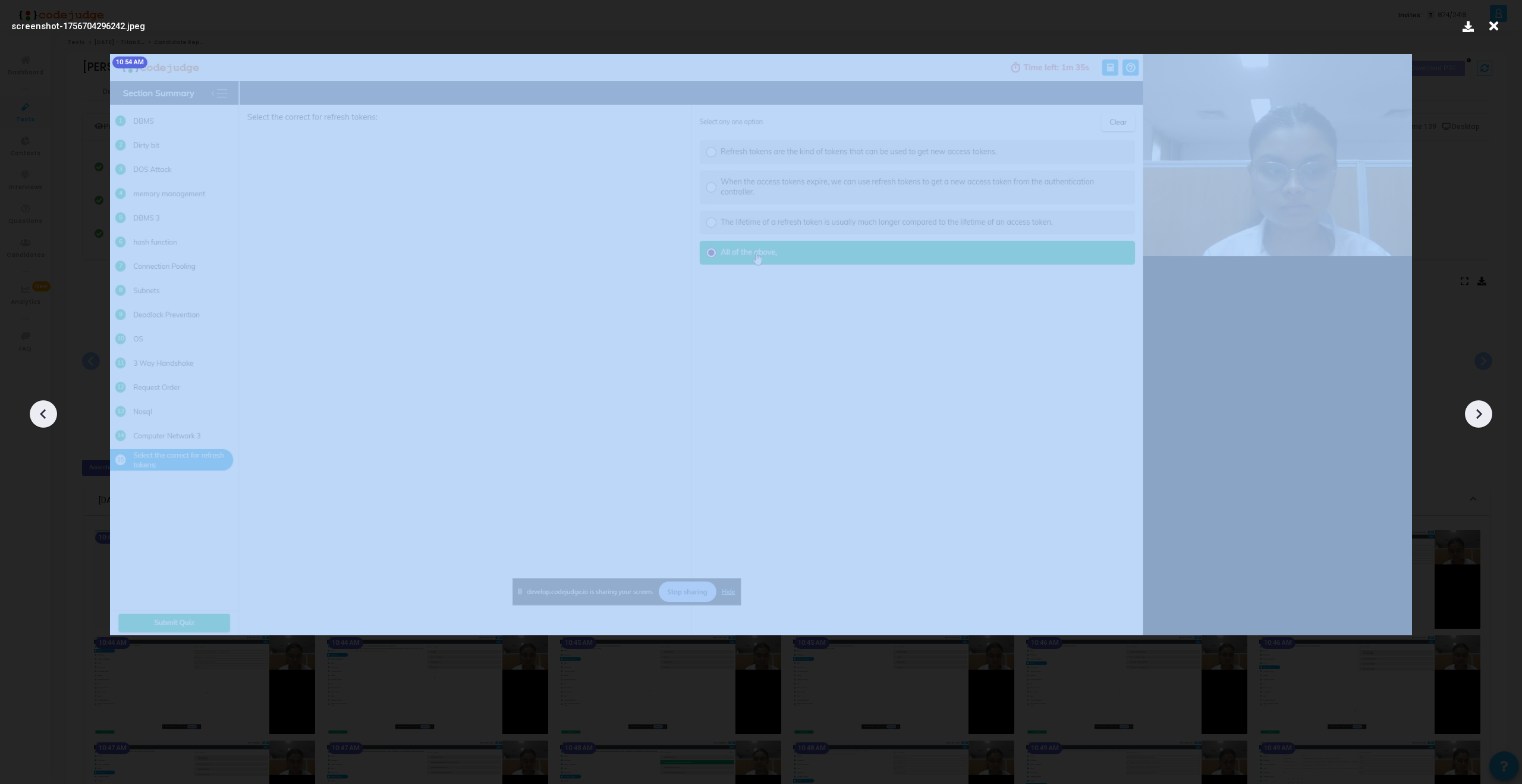
click at [1475, 416] on icon at bounding box center [1478, 413] width 18 height 18
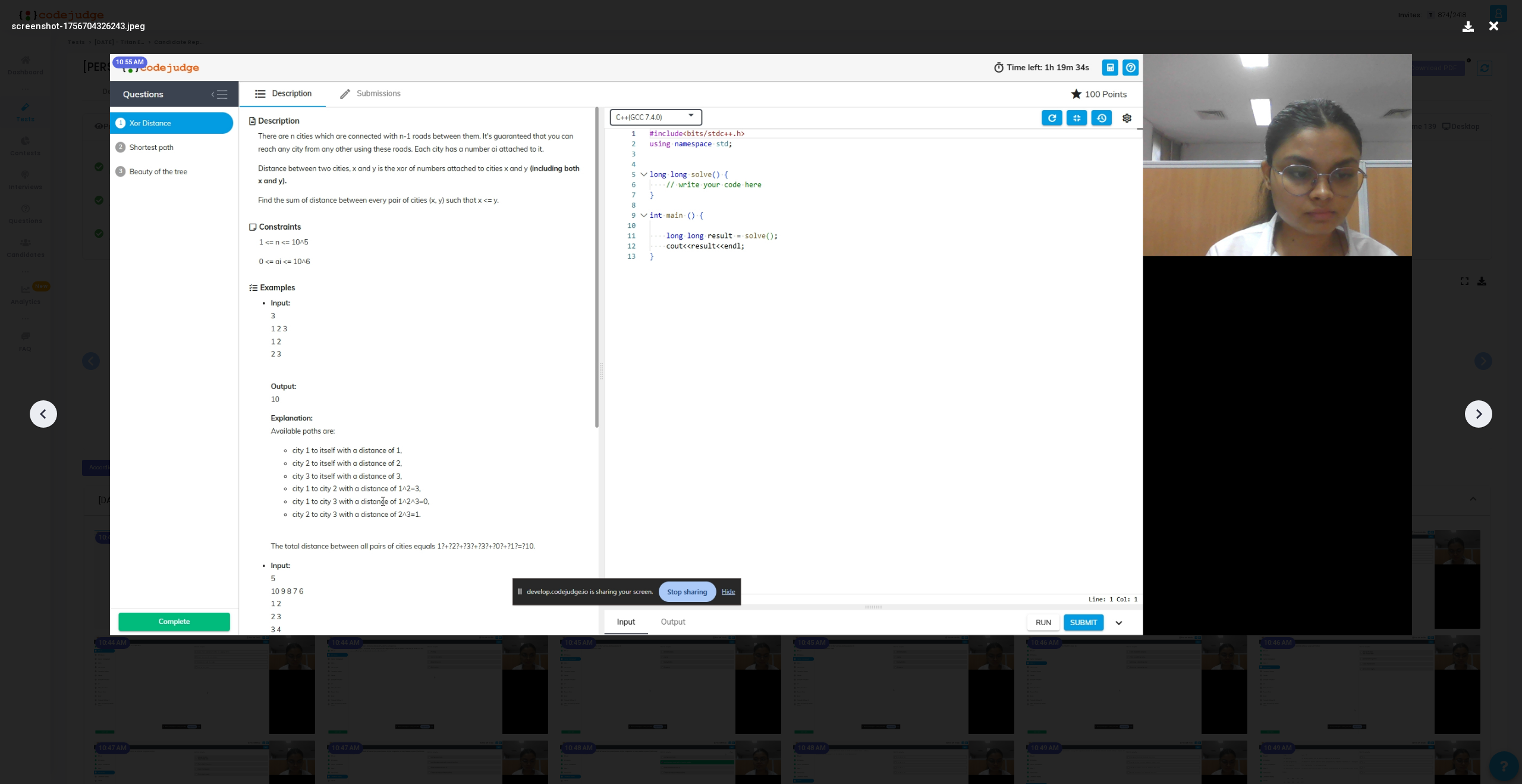
click at [1475, 416] on icon at bounding box center [1478, 413] width 18 height 18
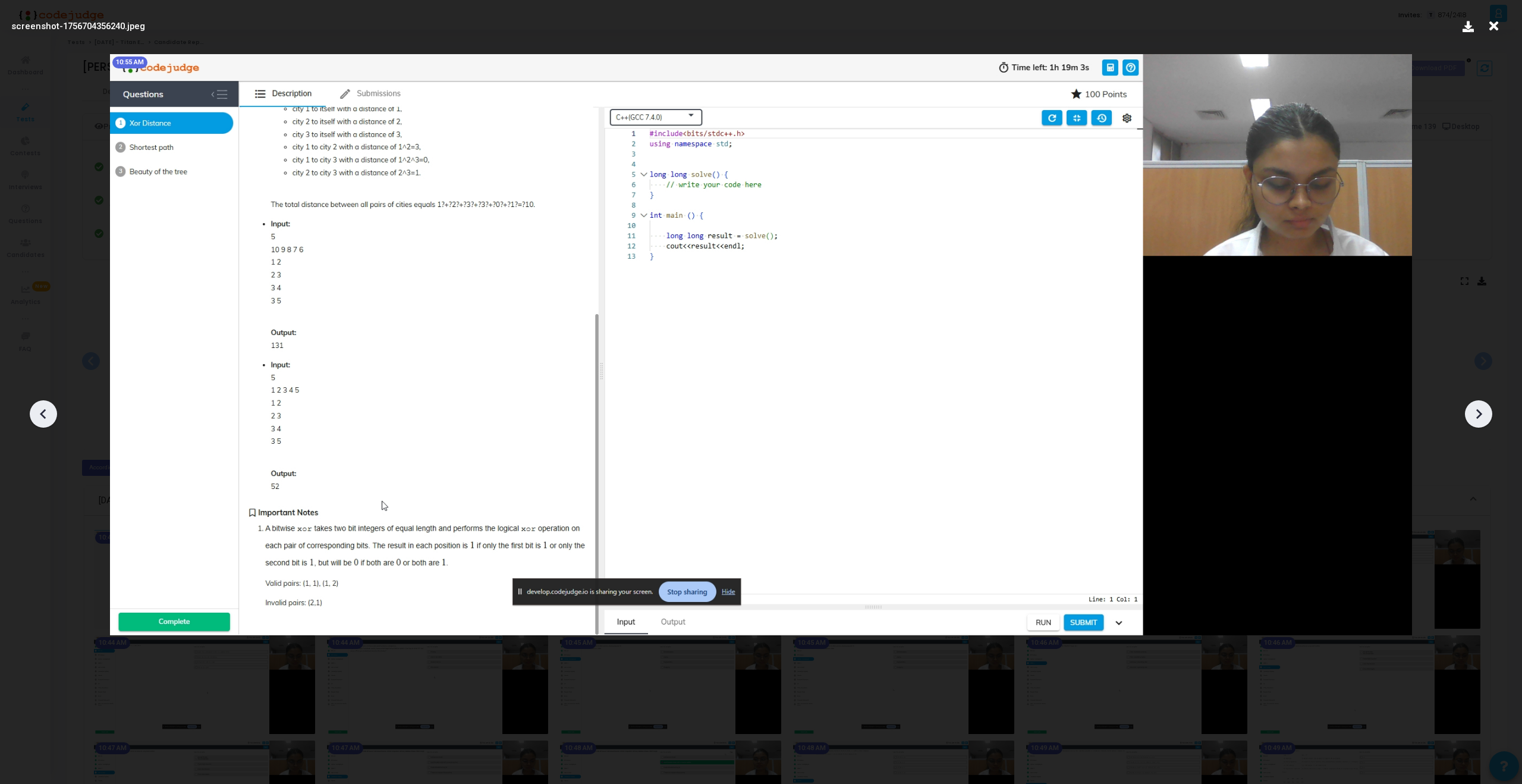
click at [1475, 416] on icon at bounding box center [1478, 413] width 18 height 18
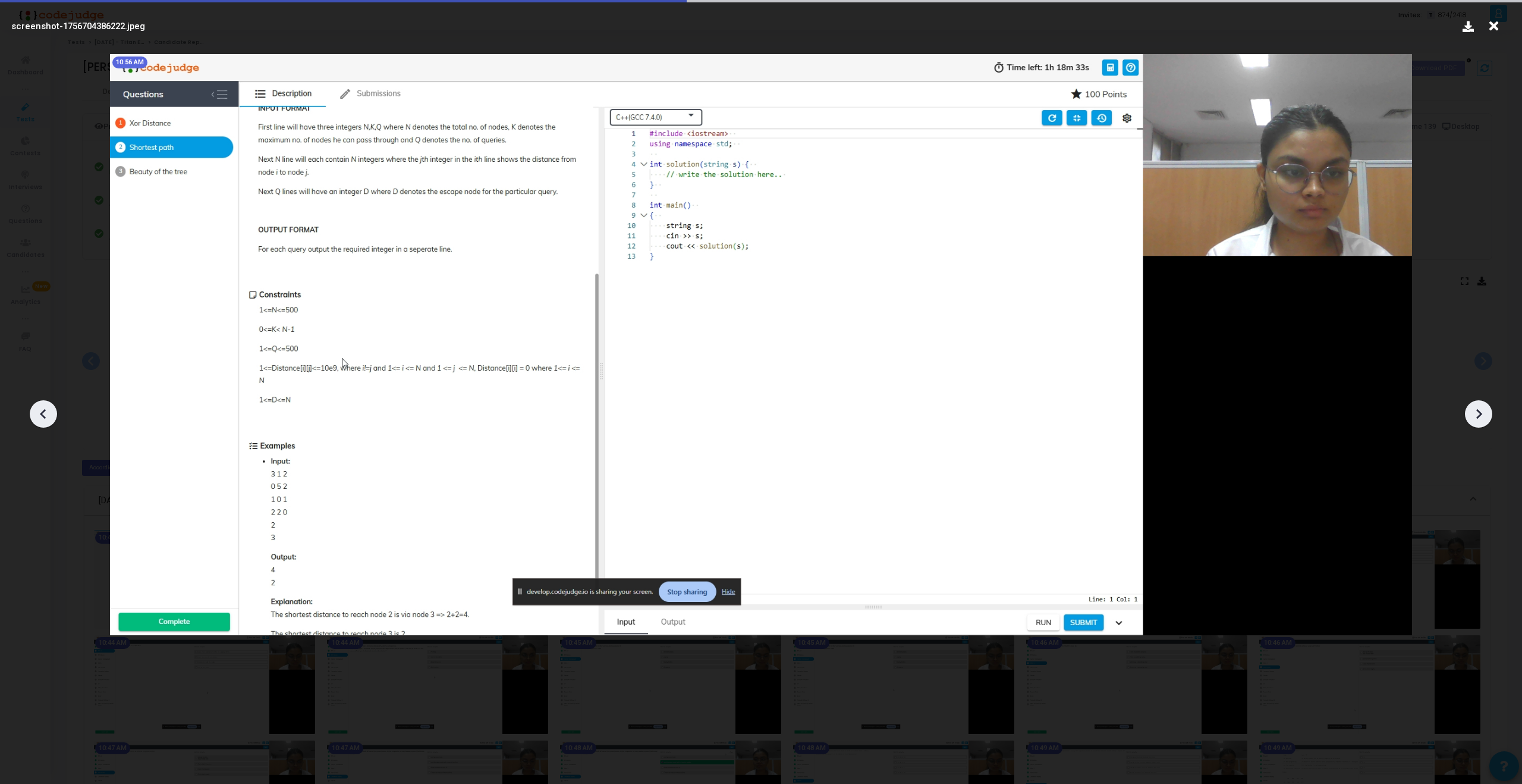
click at [1475, 416] on icon at bounding box center [1478, 413] width 18 height 18
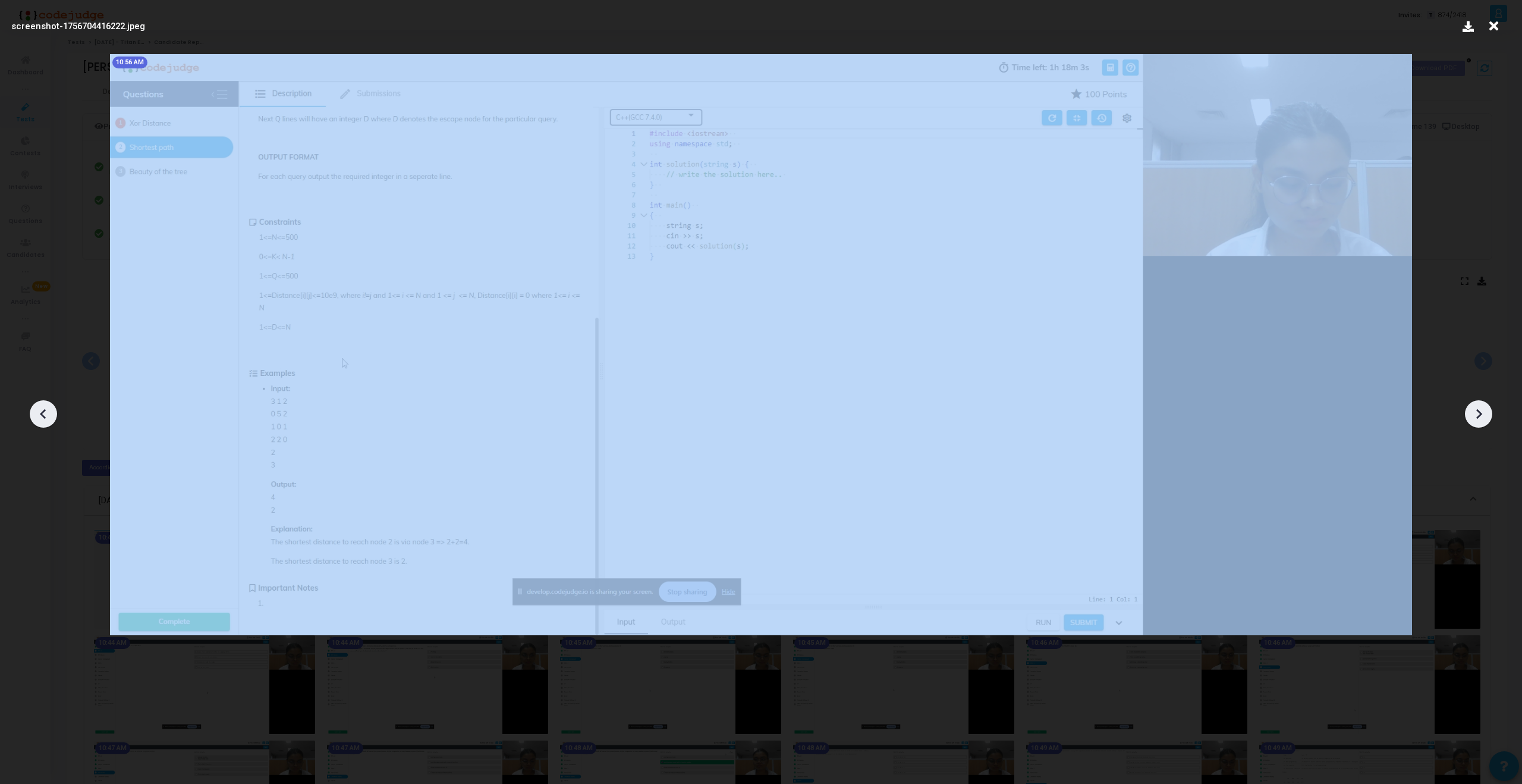
click at [1475, 416] on icon at bounding box center [1478, 413] width 18 height 18
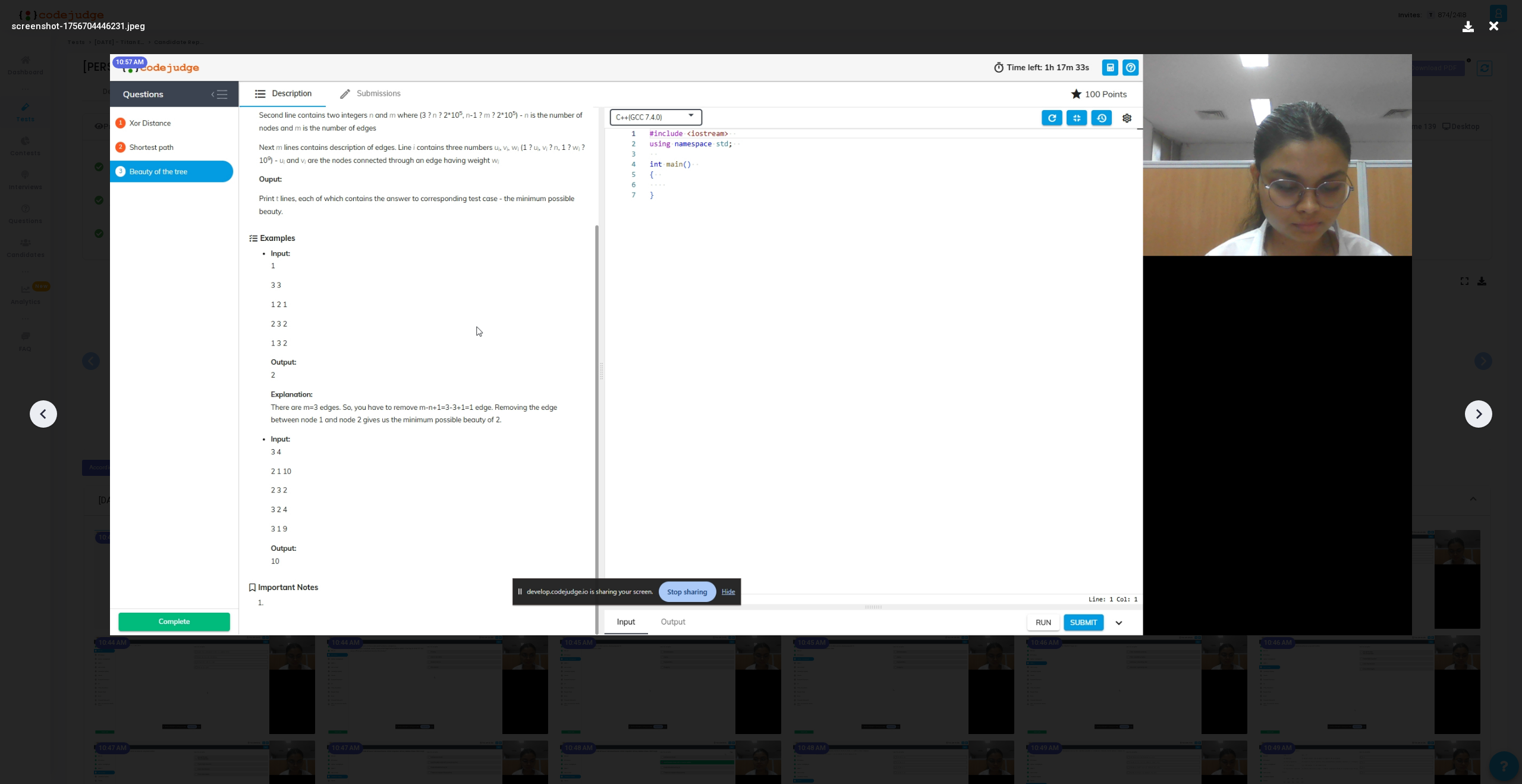
click at [1475, 416] on icon at bounding box center [1478, 413] width 18 height 18
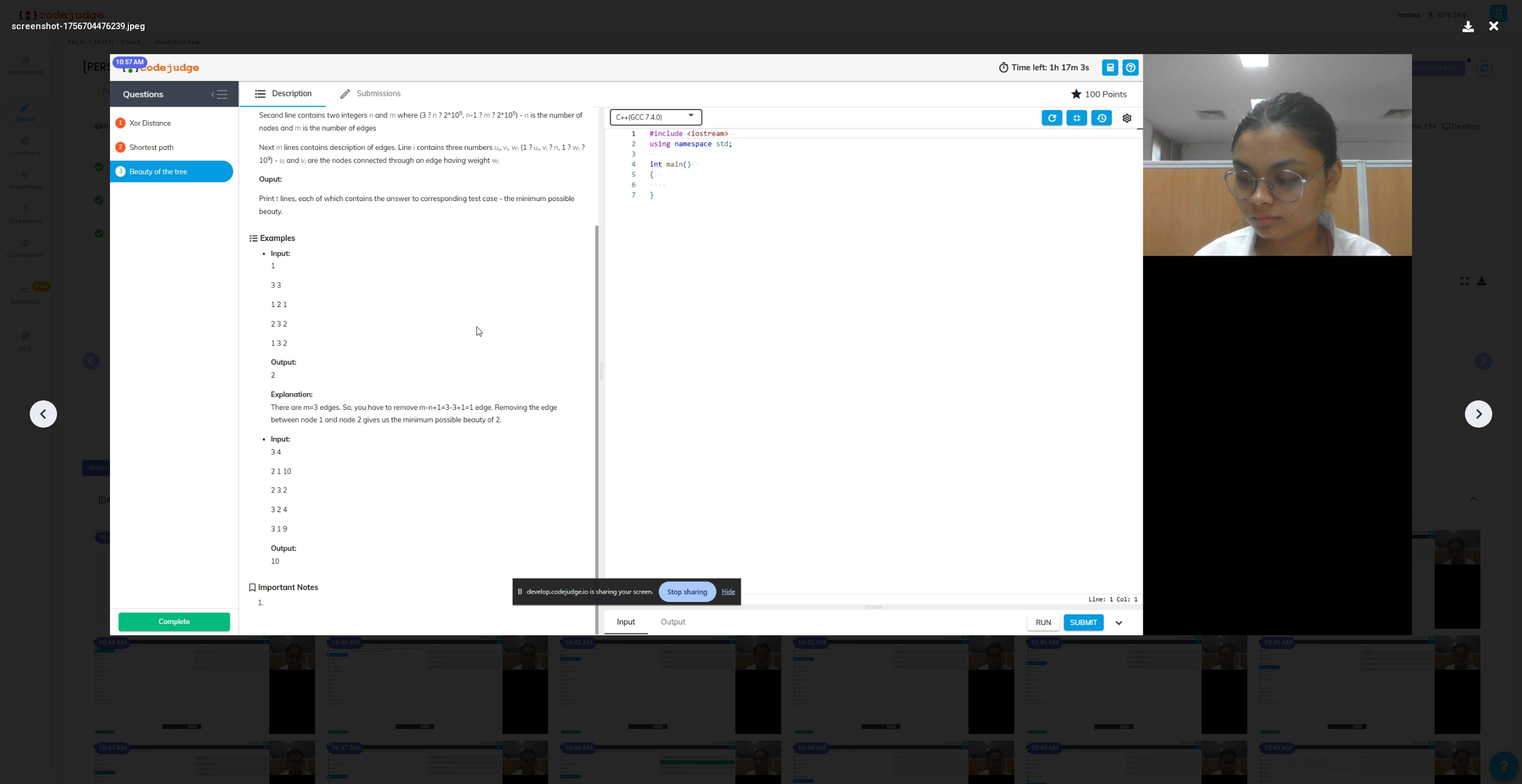
click at [1475, 416] on icon at bounding box center [1478, 413] width 18 height 18
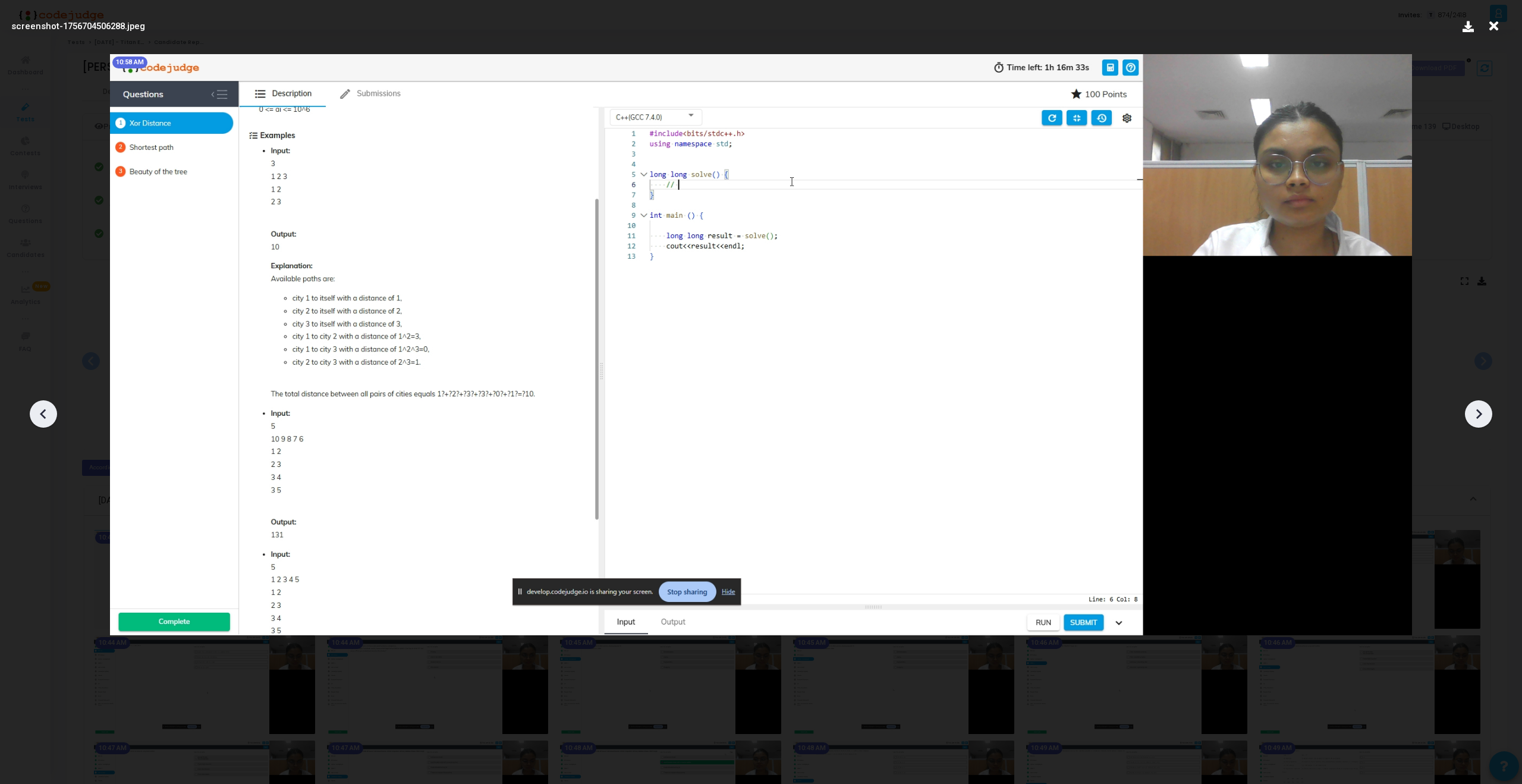
click at [1475, 416] on icon at bounding box center [1478, 413] width 18 height 18
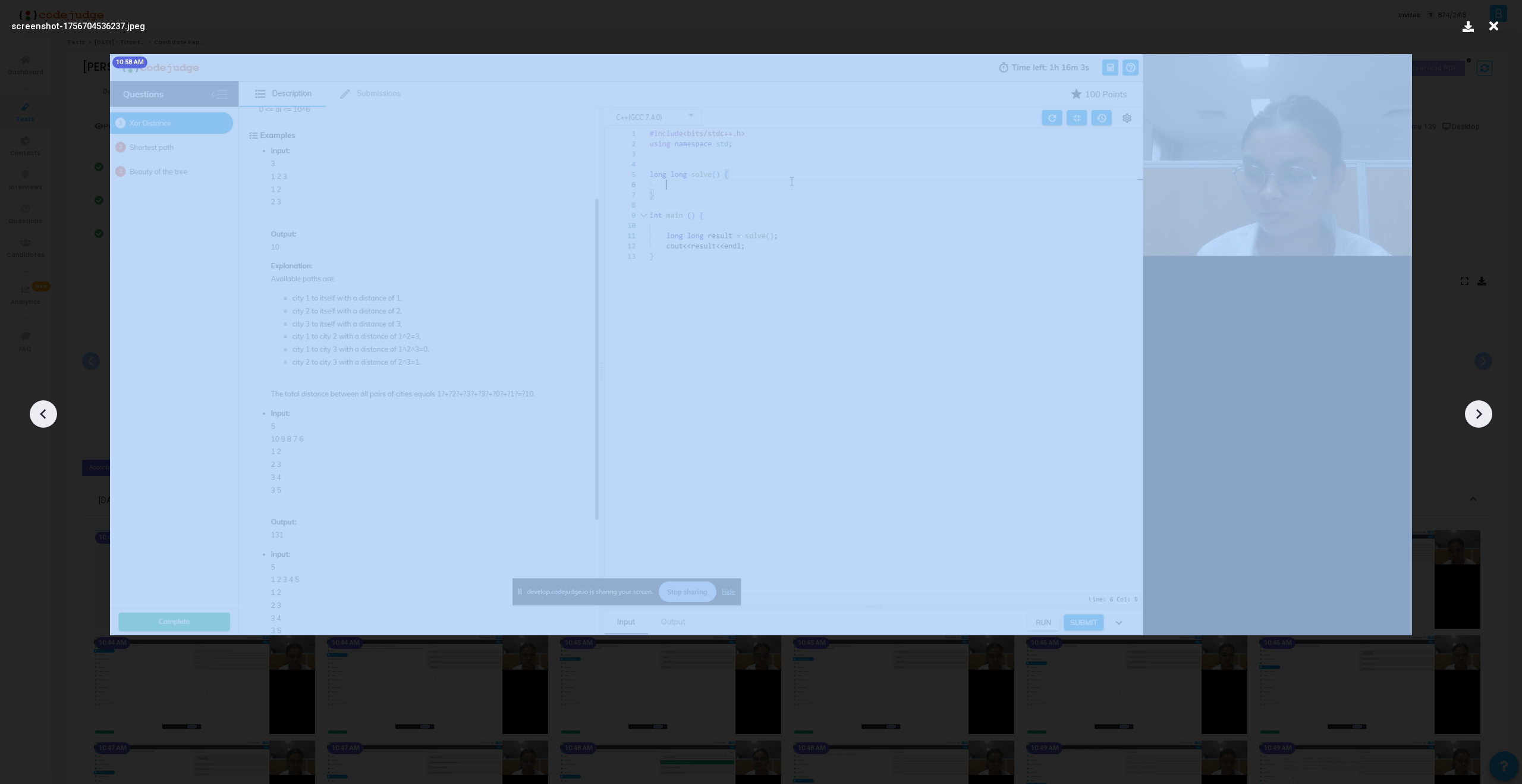
click at [1475, 416] on icon at bounding box center [1478, 413] width 18 height 18
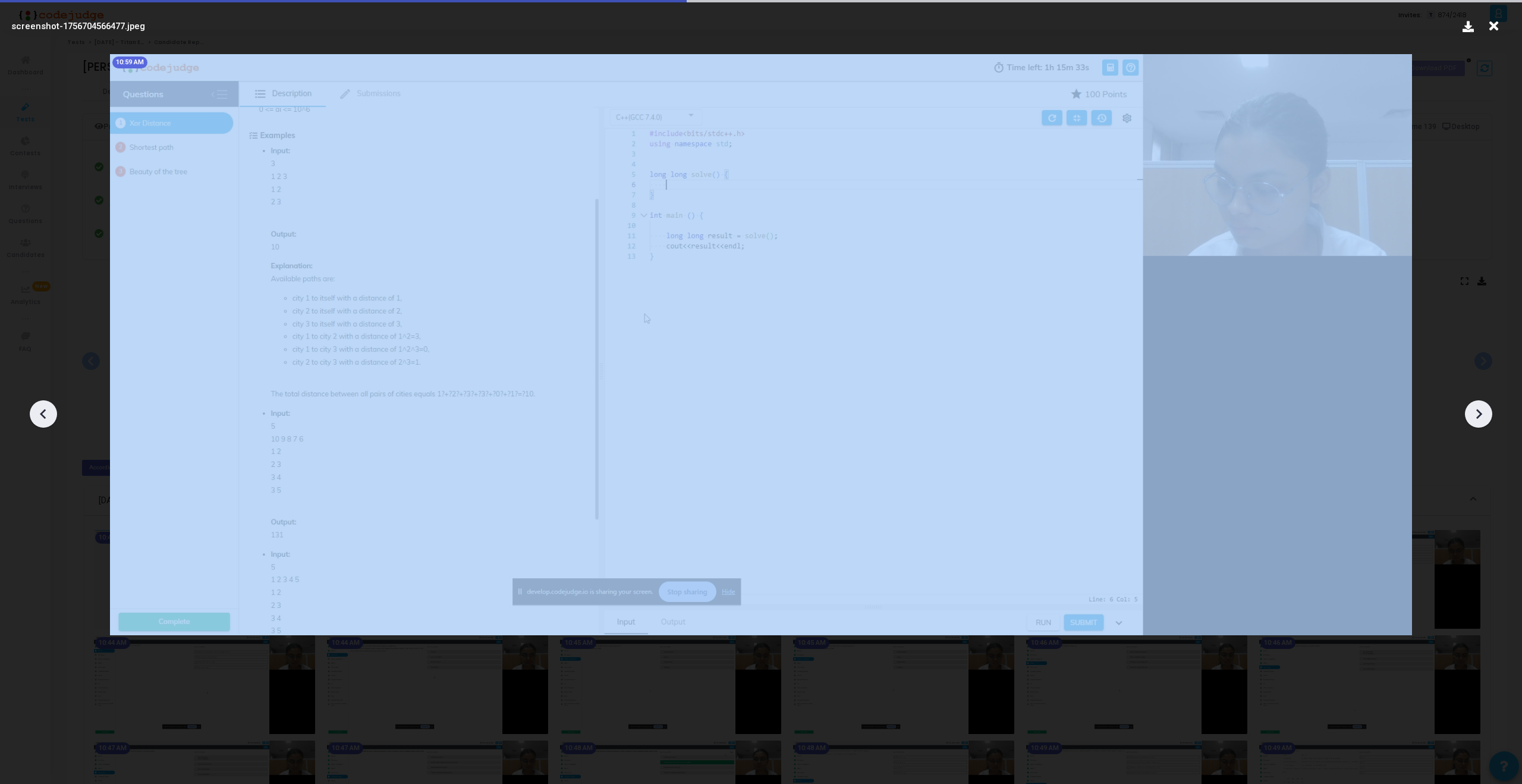
click at [1475, 416] on icon at bounding box center [1478, 413] width 18 height 18
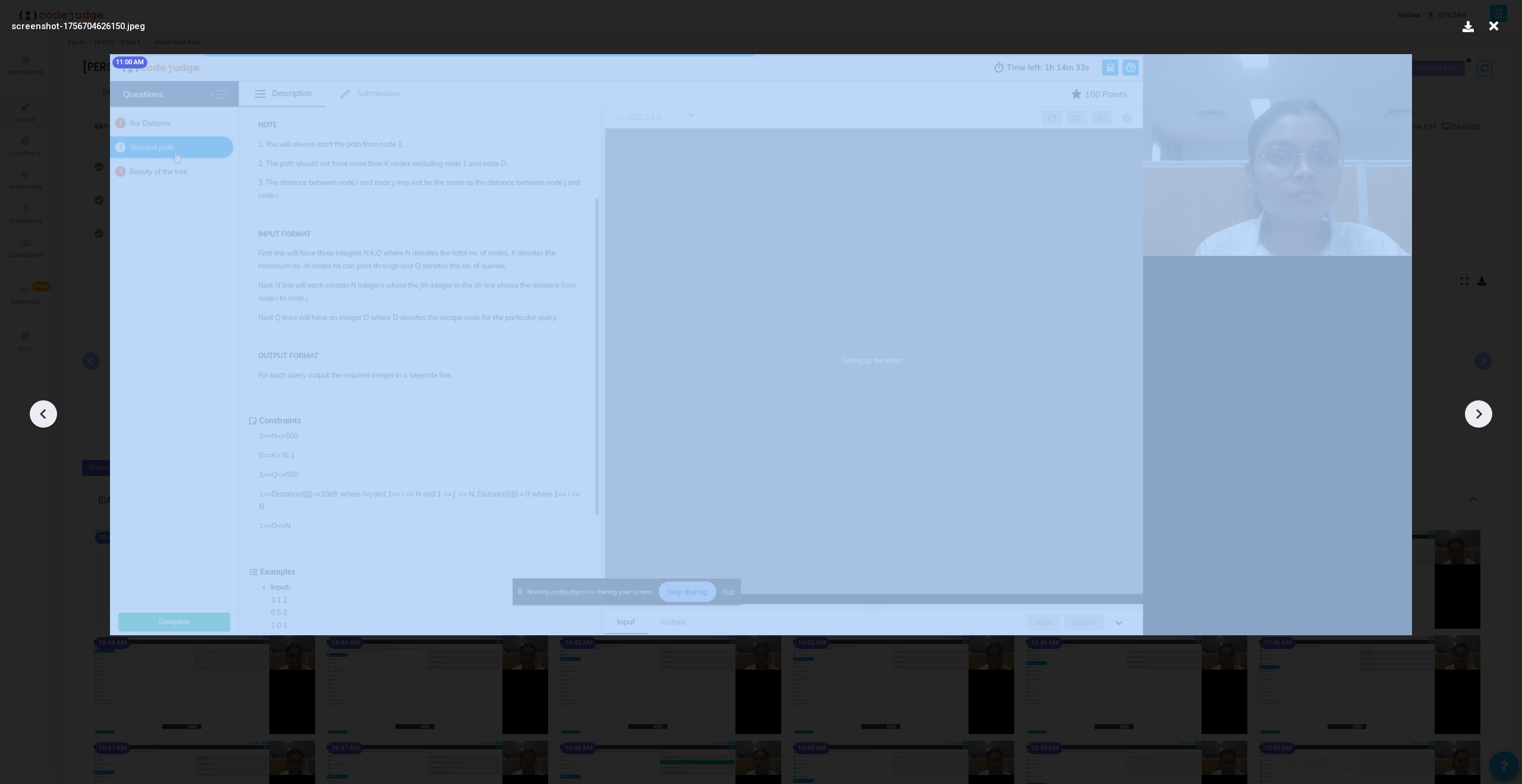
click at [1475, 416] on icon at bounding box center [1478, 413] width 18 height 18
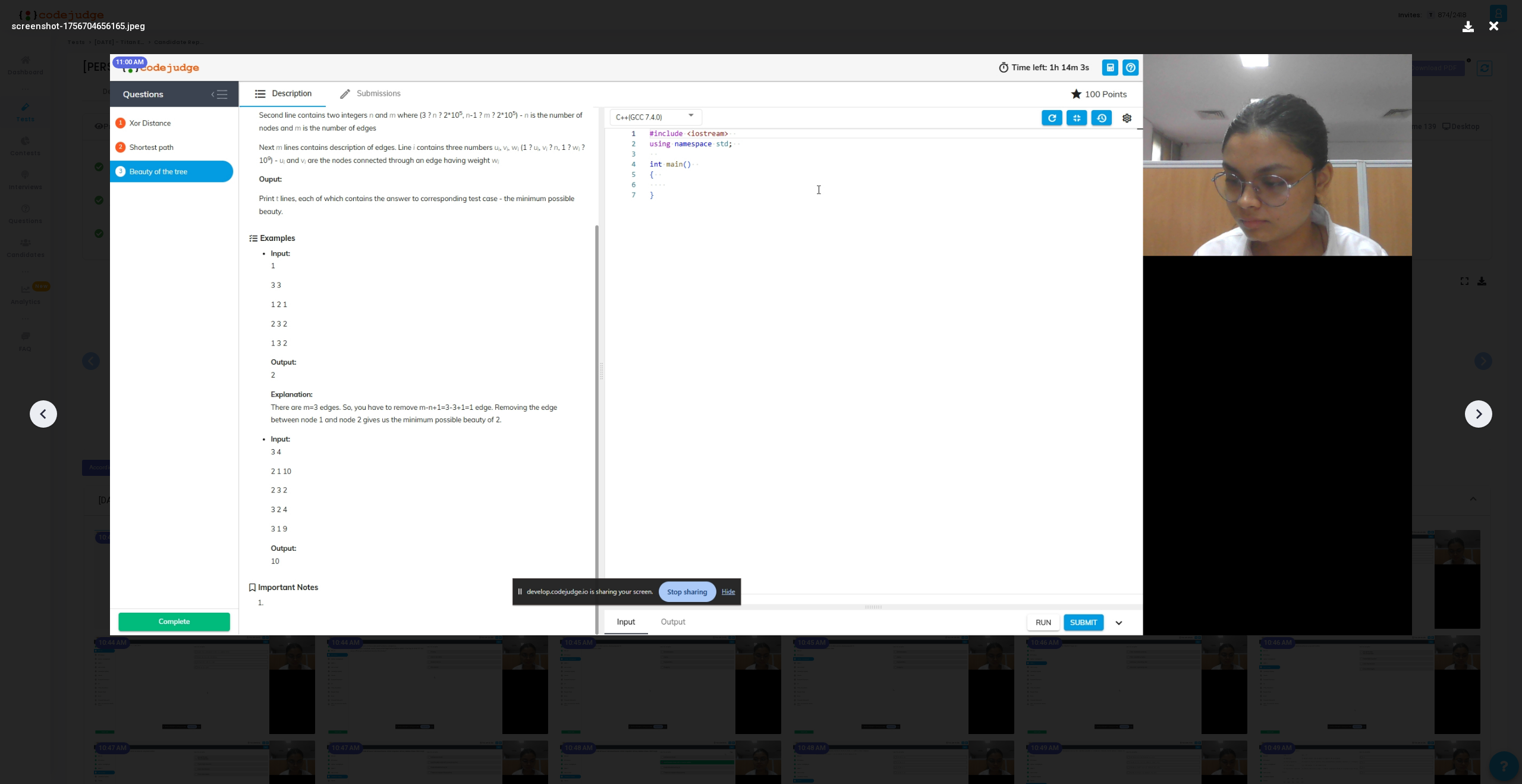
click at [1475, 416] on icon at bounding box center [1478, 413] width 18 height 18
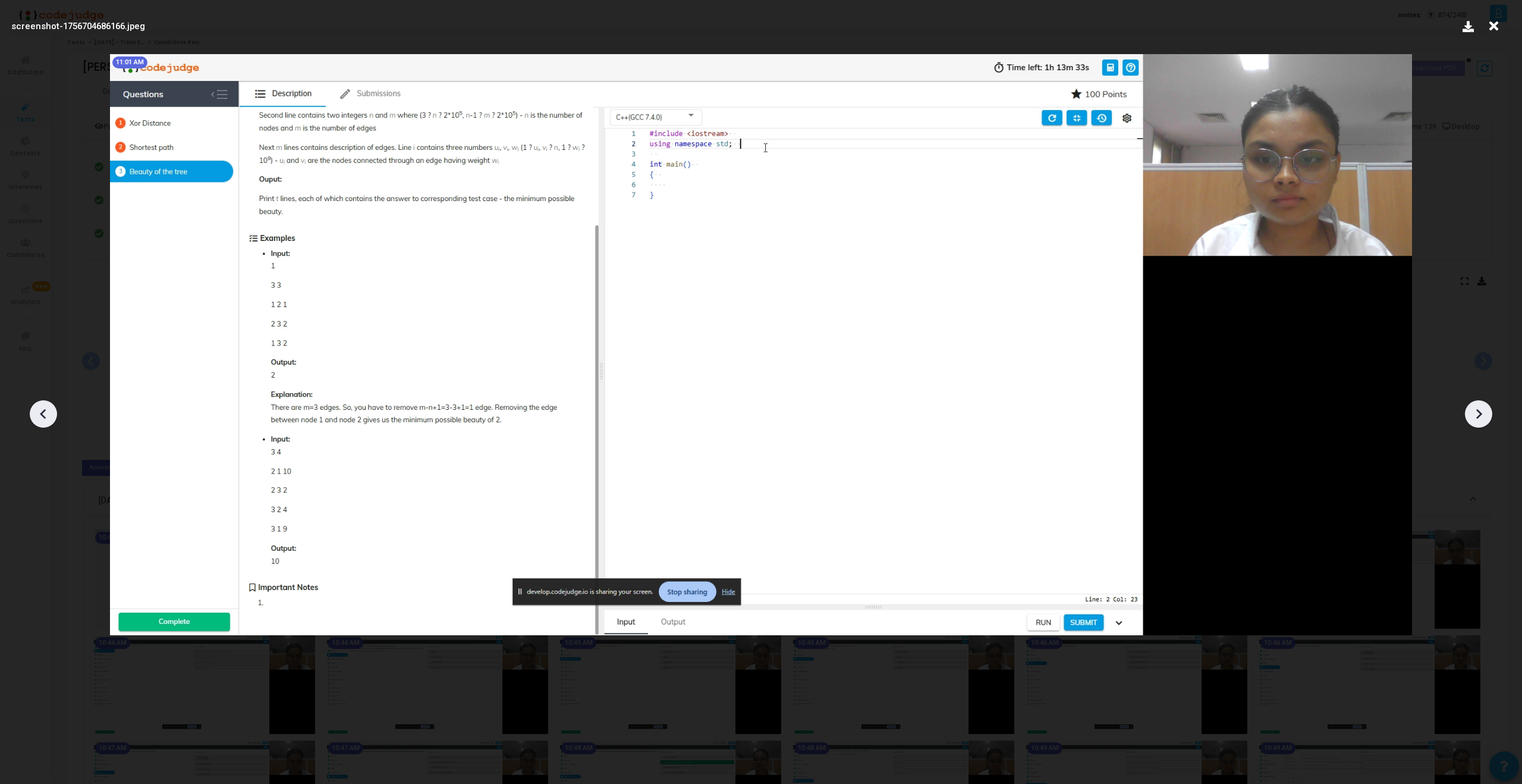
click at [1475, 416] on icon at bounding box center [1478, 413] width 18 height 18
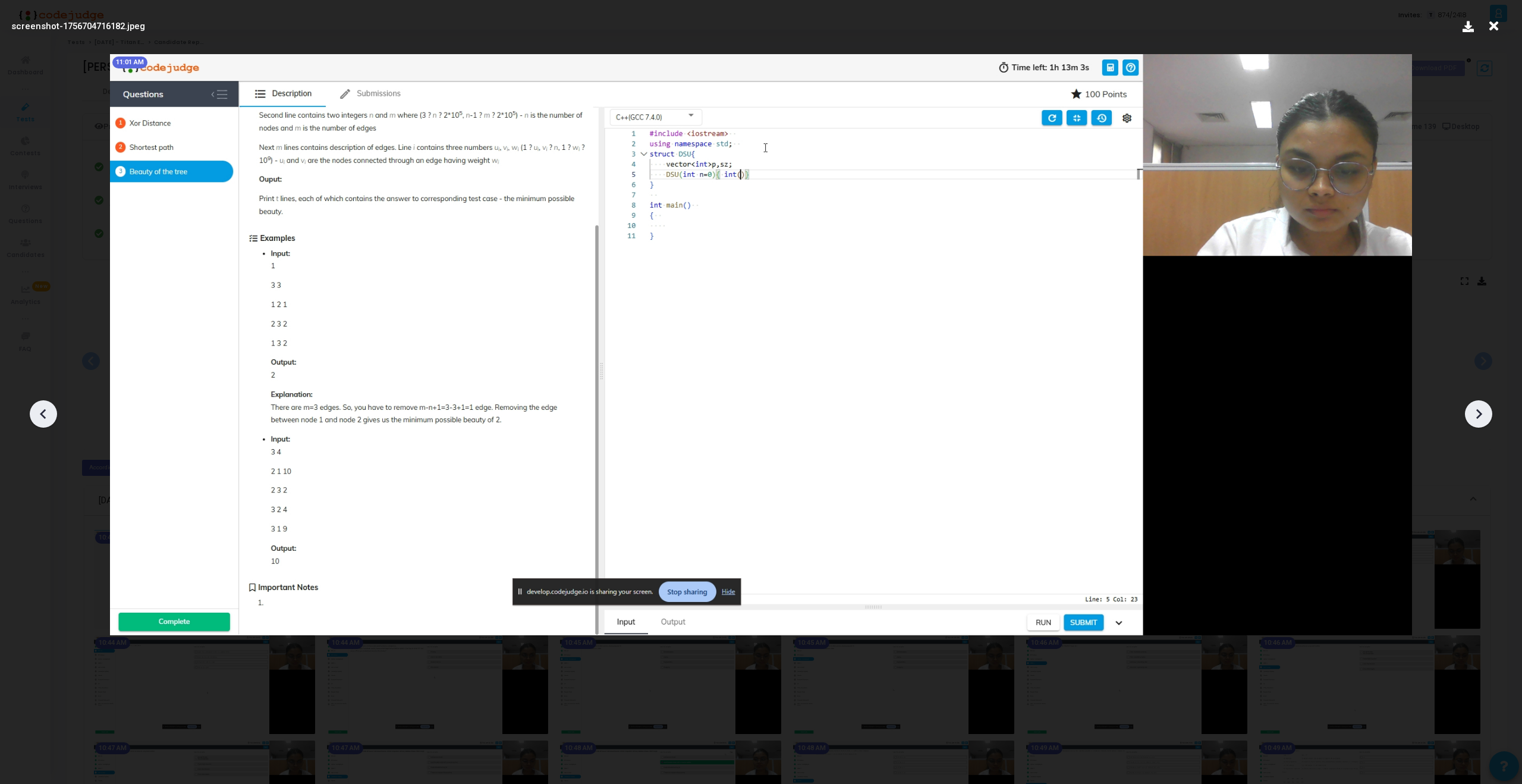
click at [1475, 416] on icon at bounding box center [1478, 413] width 18 height 18
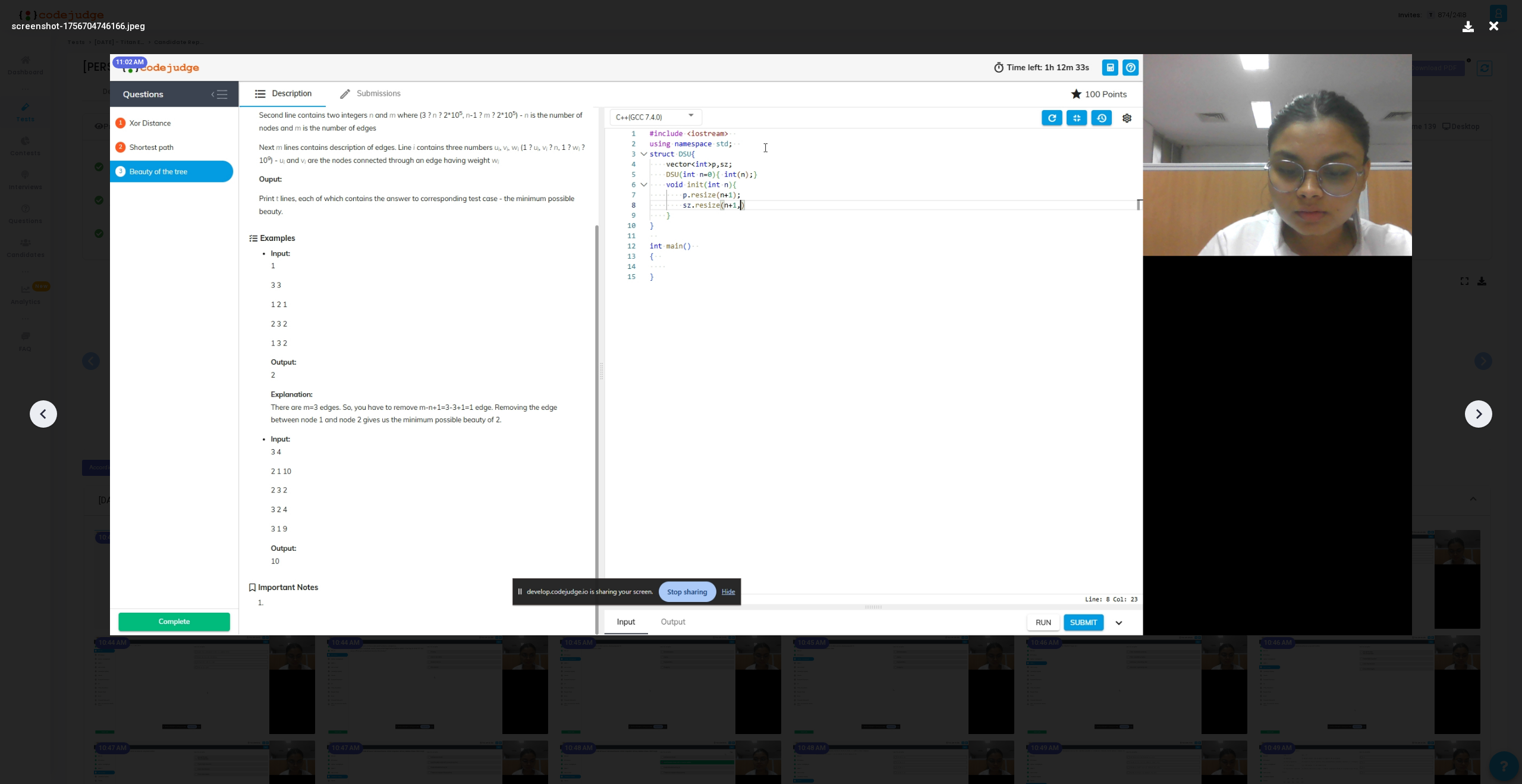
click at [1475, 416] on icon at bounding box center [1478, 413] width 18 height 18
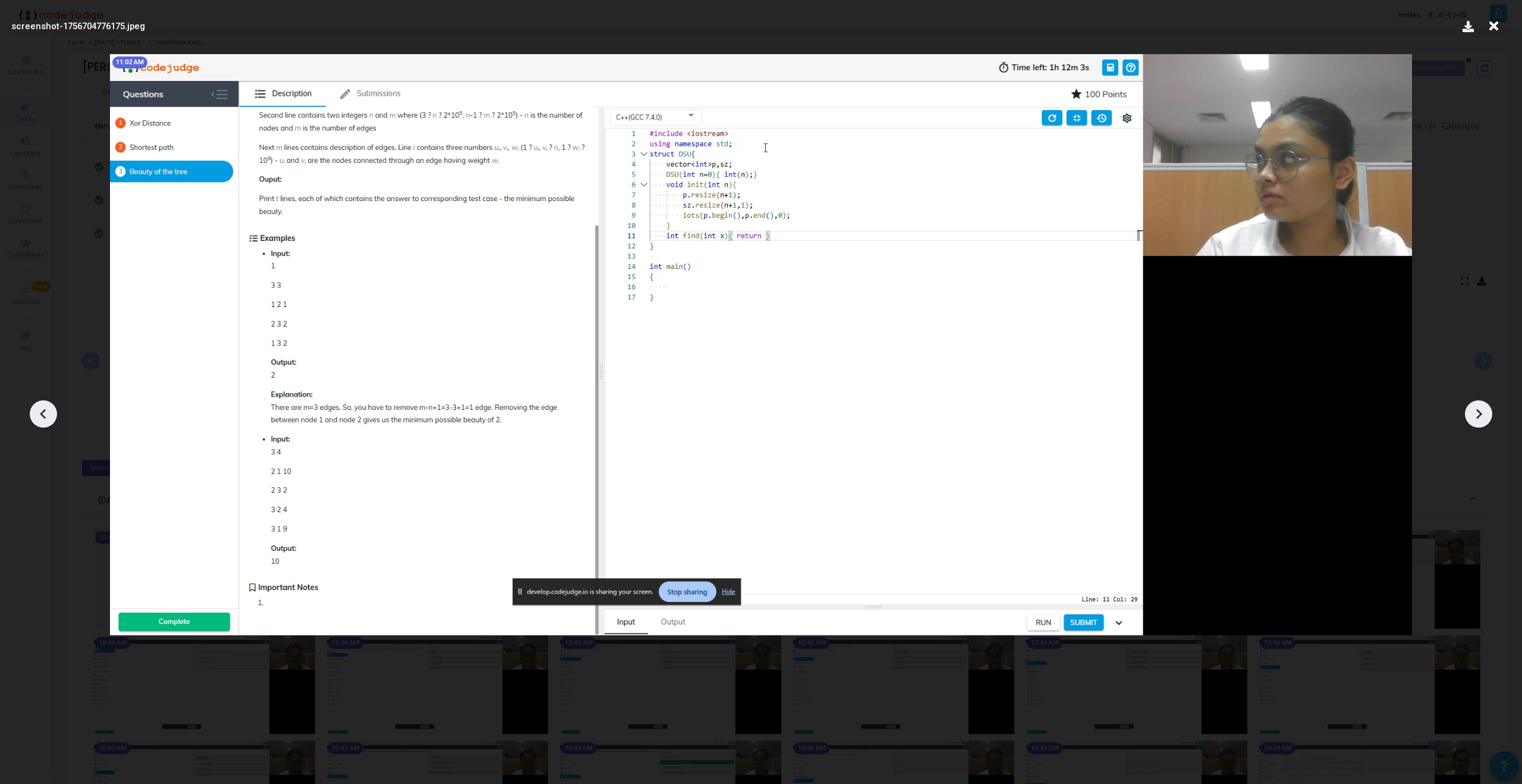
click at [1475, 416] on icon at bounding box center [1478, 413] width 18 height 18
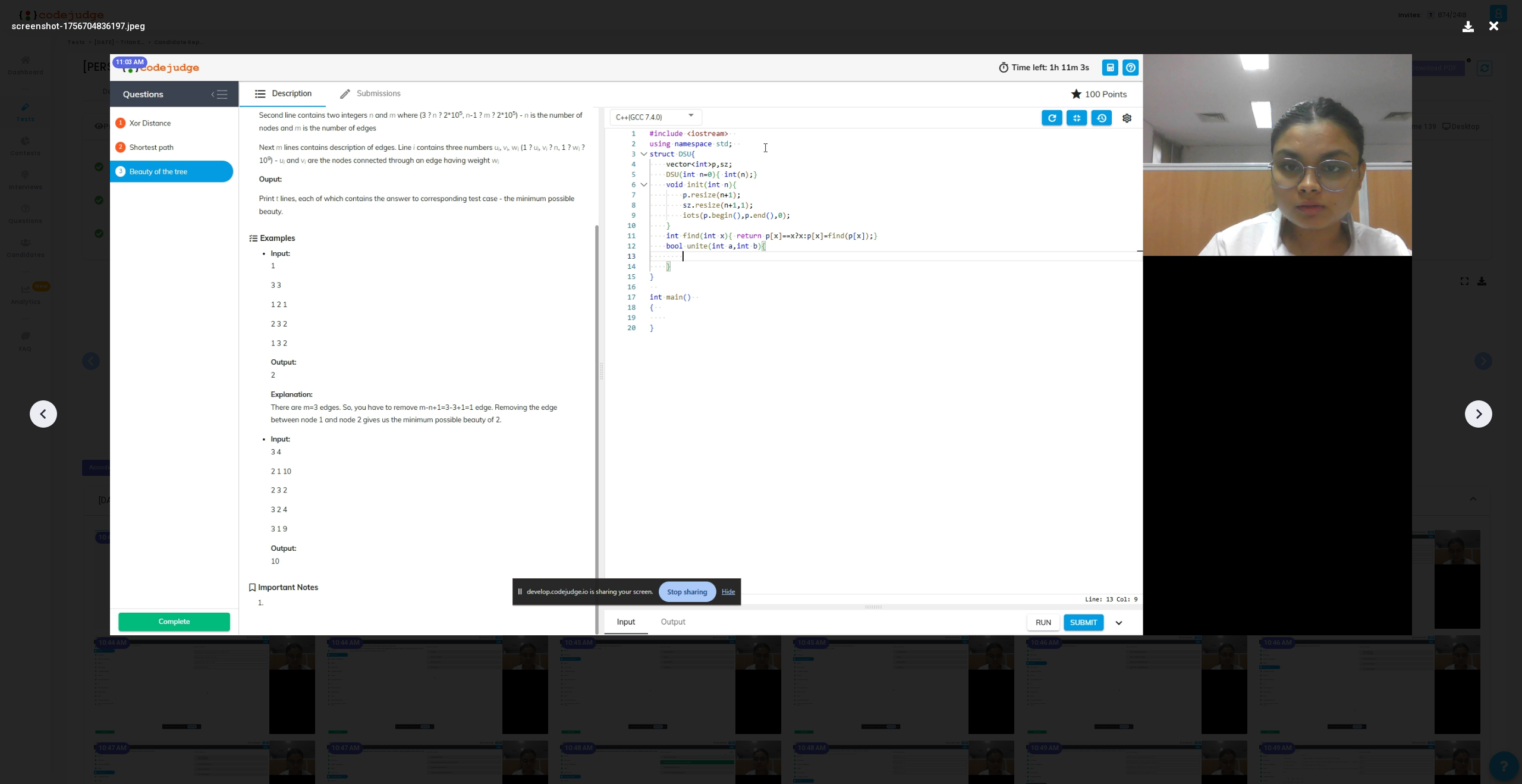
click at [1475, 416] on icon at bounding box center [1478, 413] width 18 height 18
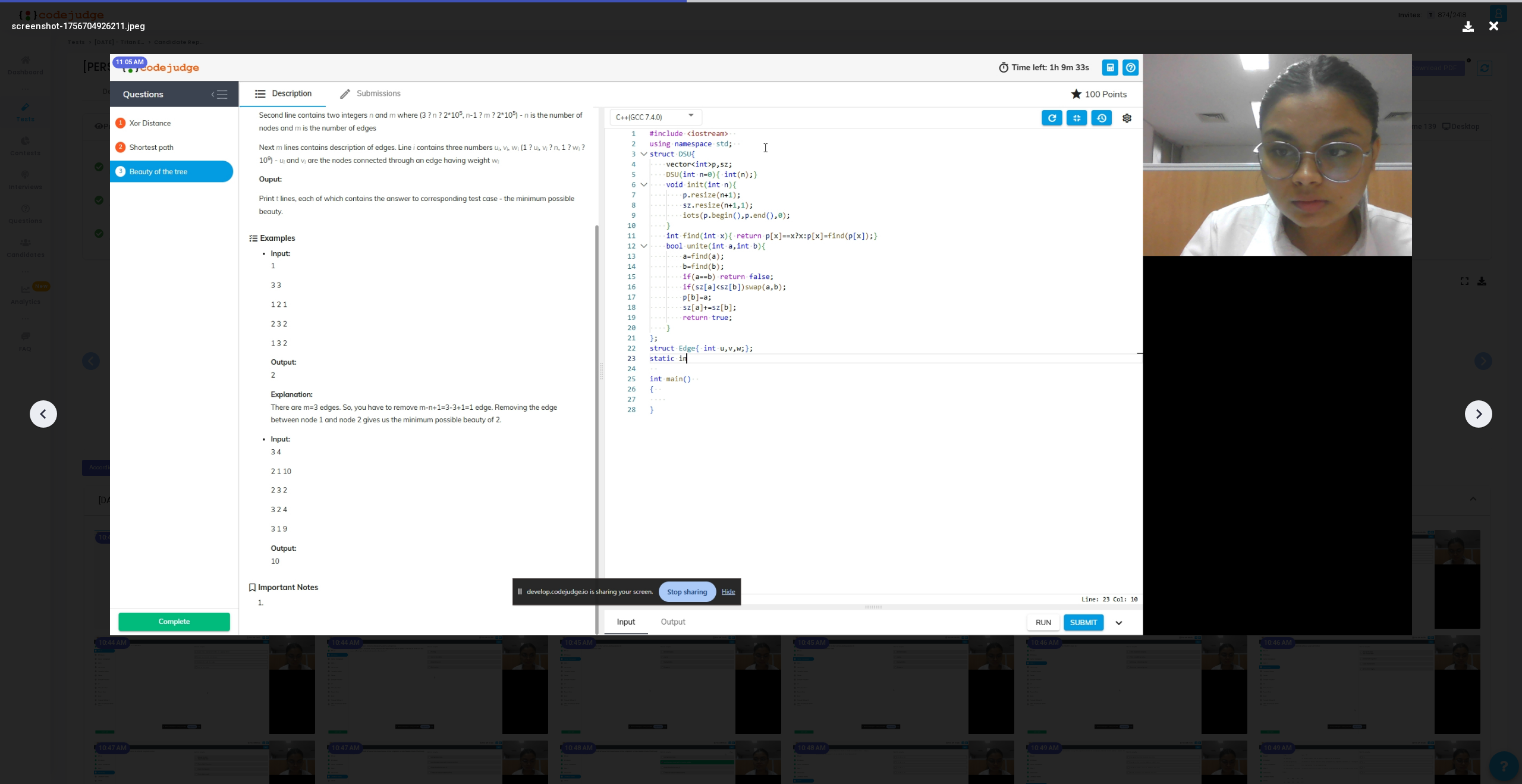
click at [1475, 416] on icon at bounding box center [1478, 413] width 18 height 18
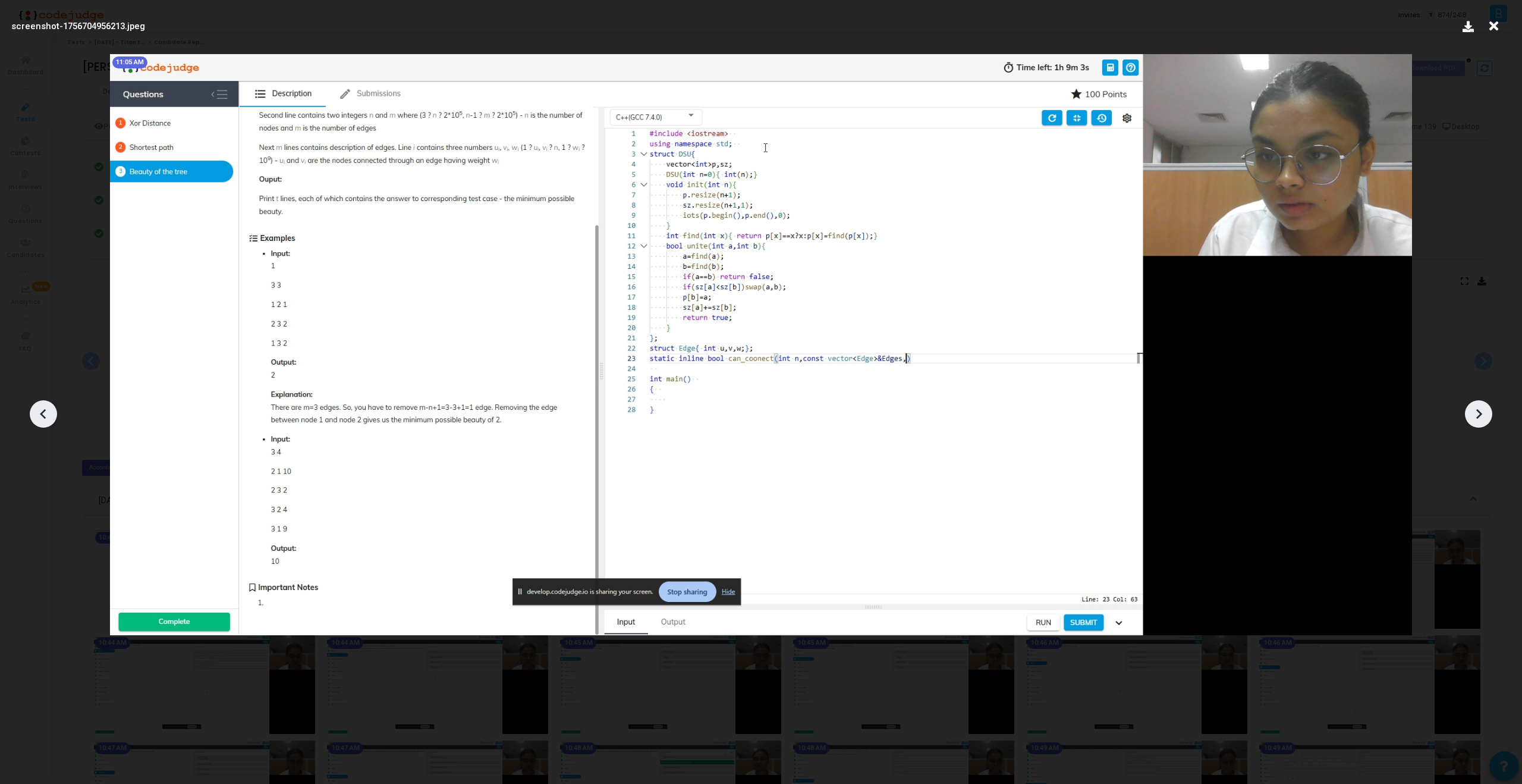
click at [1475, 416] on icon at bounding box center [1478, 413] width 18 height 18
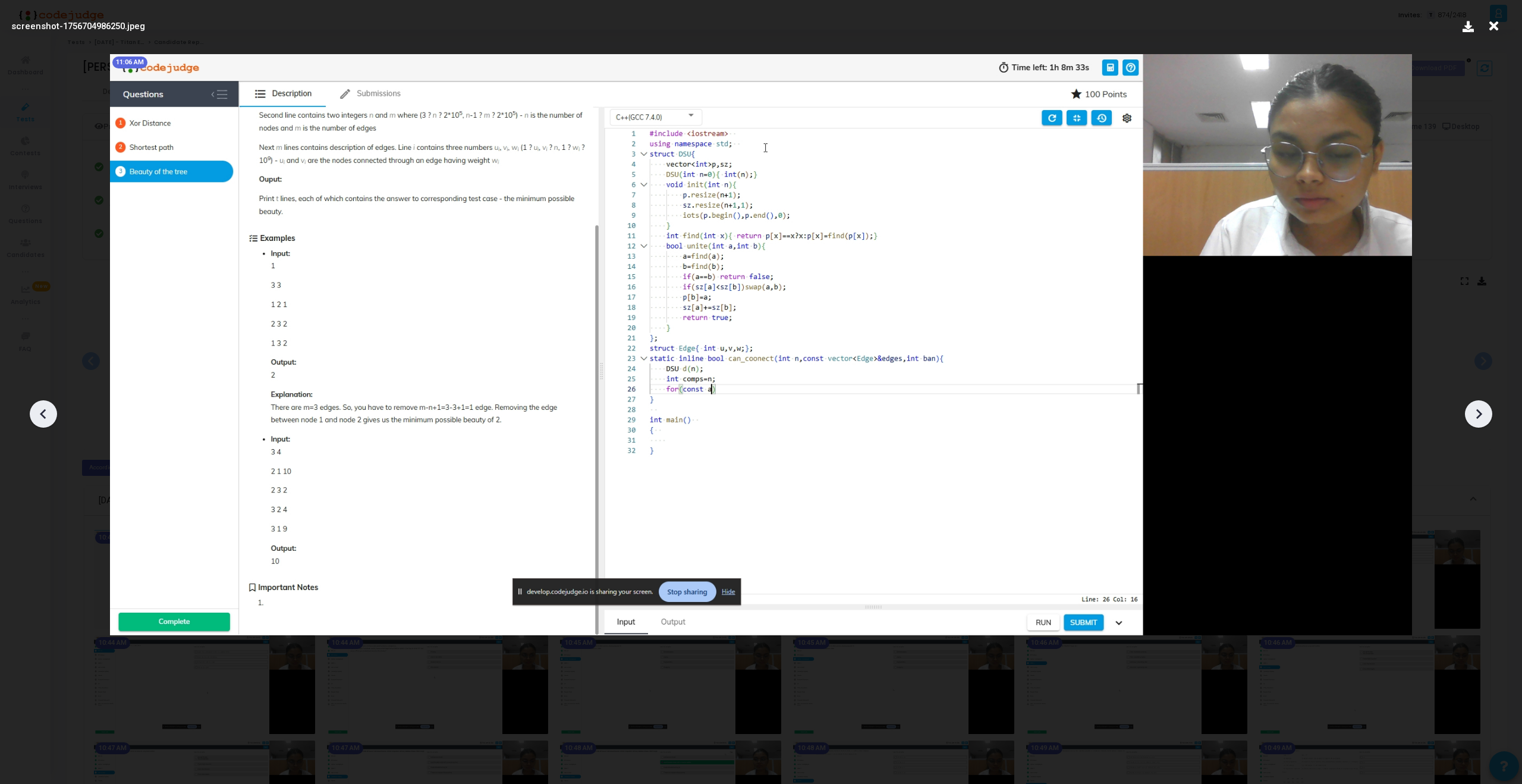
click at [1475, 416] on icon at bounding box center [1478, 413] width 18 height 18
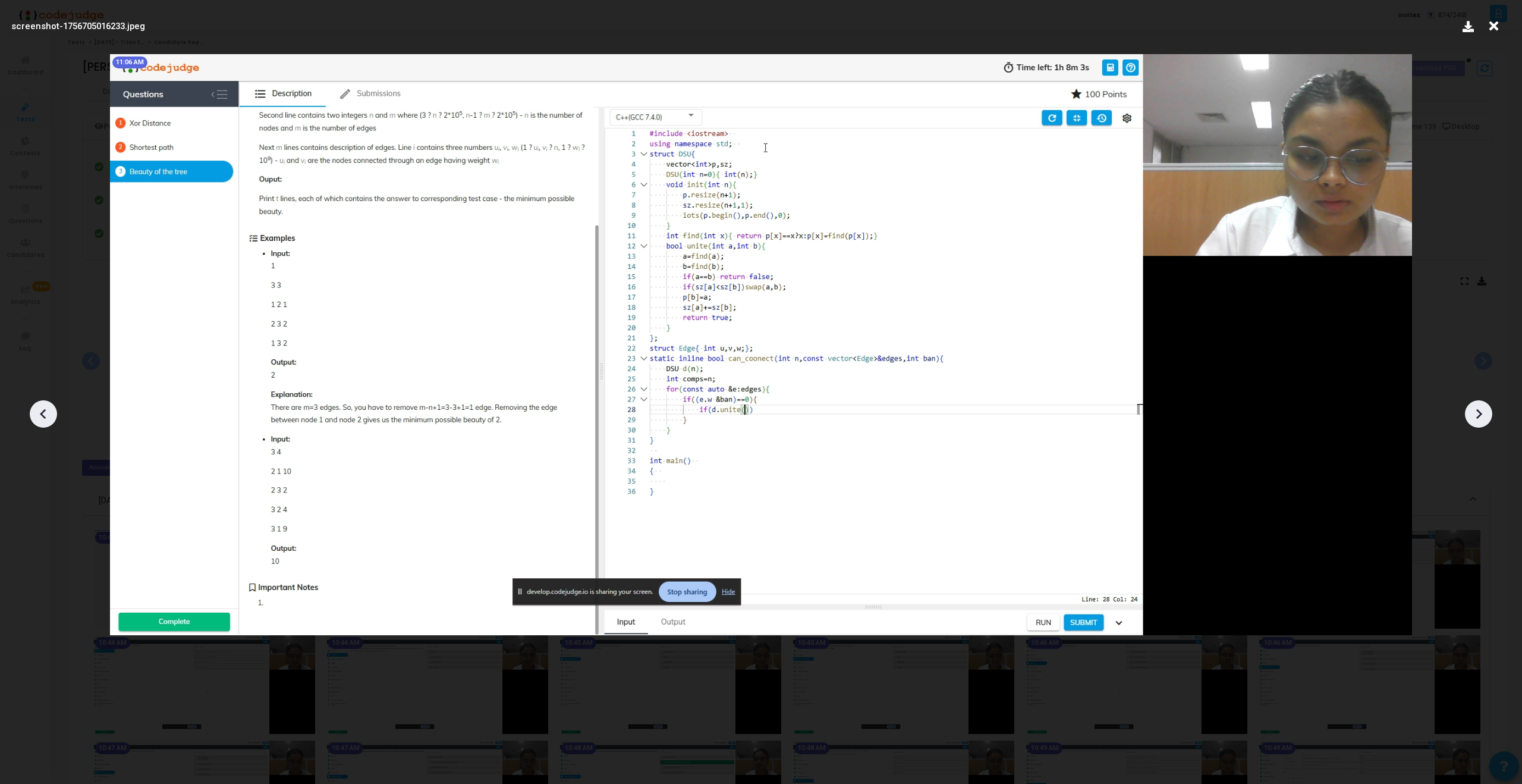
click at [1475, 416] on icon at bounding box center [1478, 413] width 18 height 18
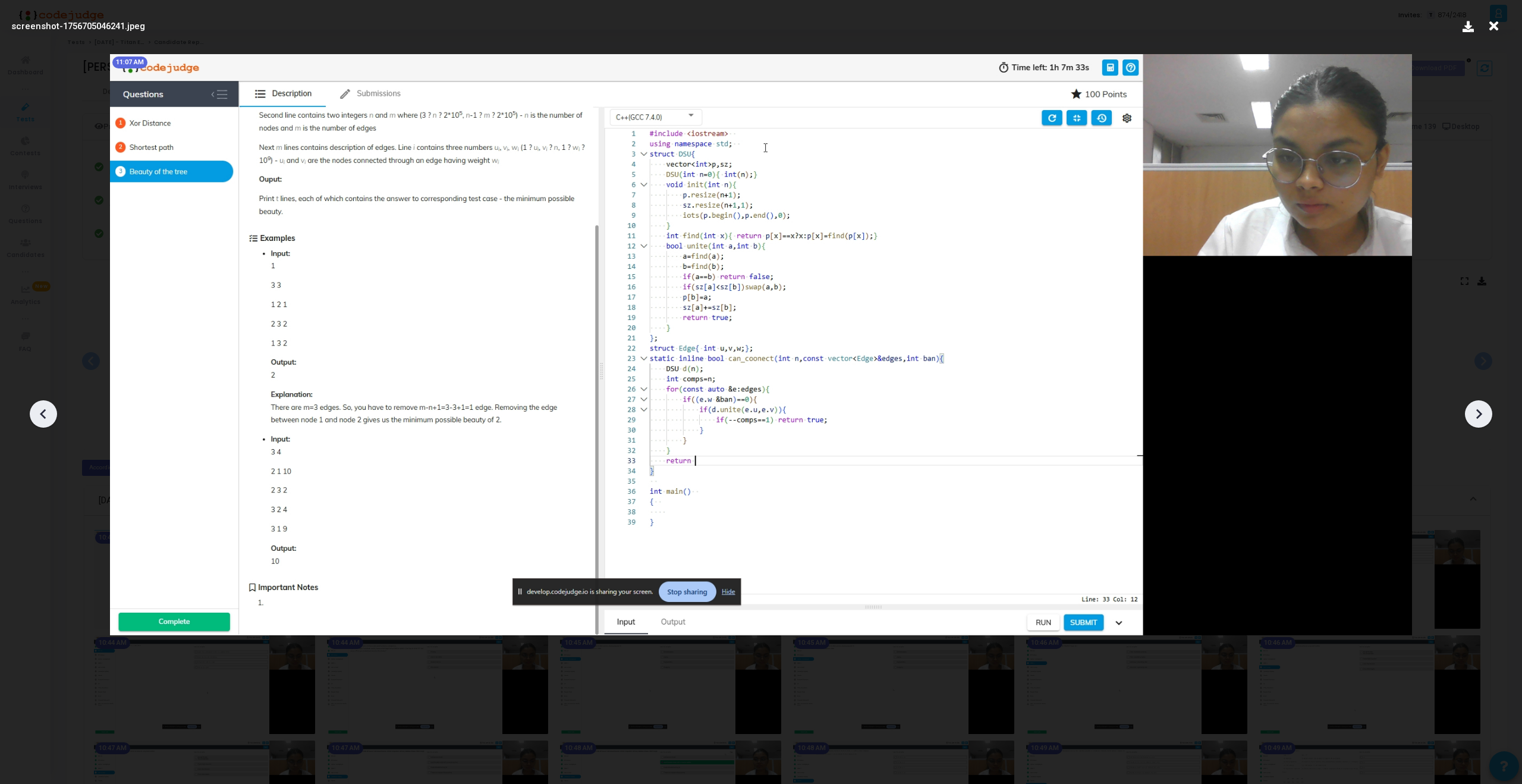
click at [1475, 416] on icon at bounding box center [1478, 413] width 18 height 18
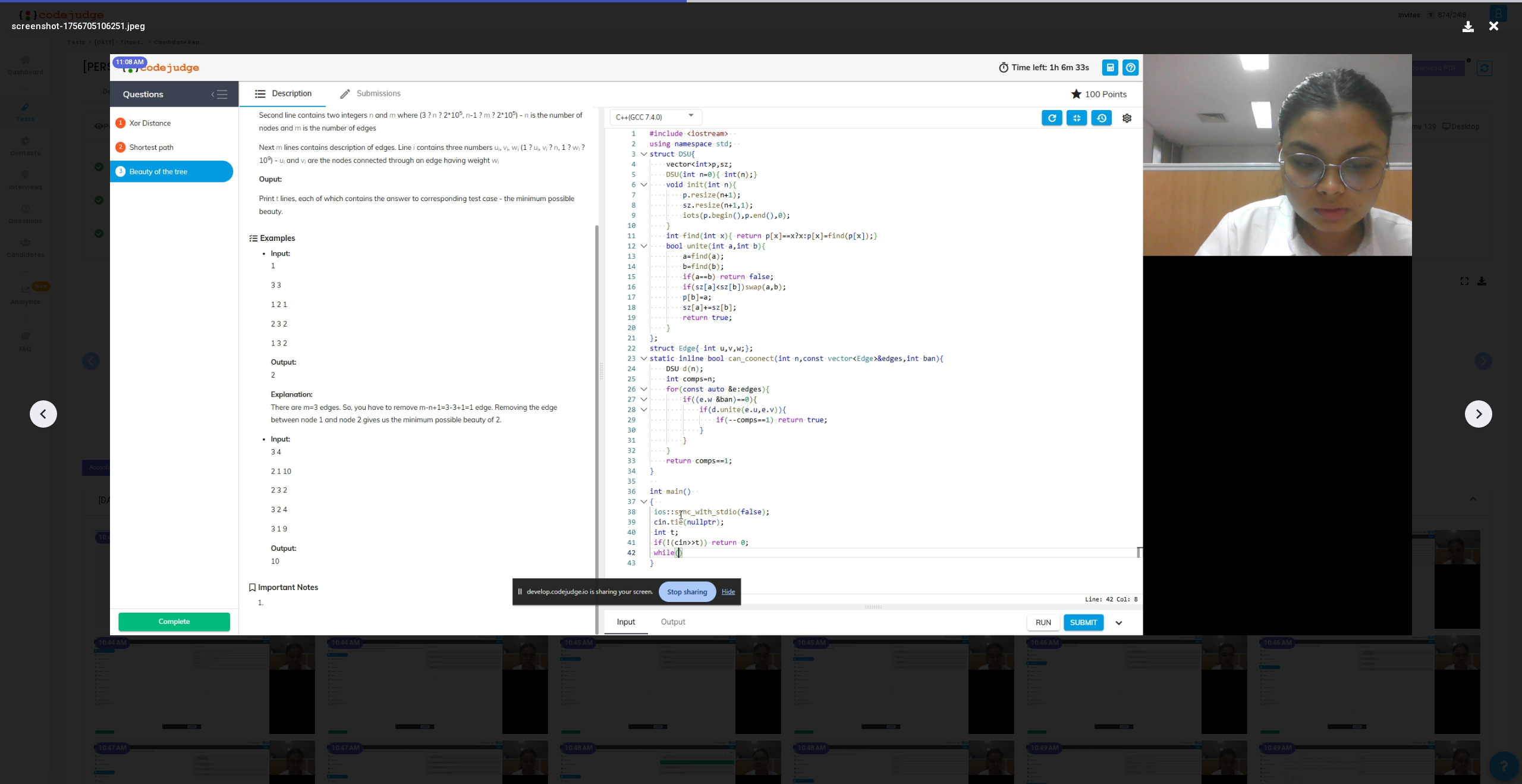
click at [1475, 416] on icon at bounding box center [1478, 413] width 18 height 18
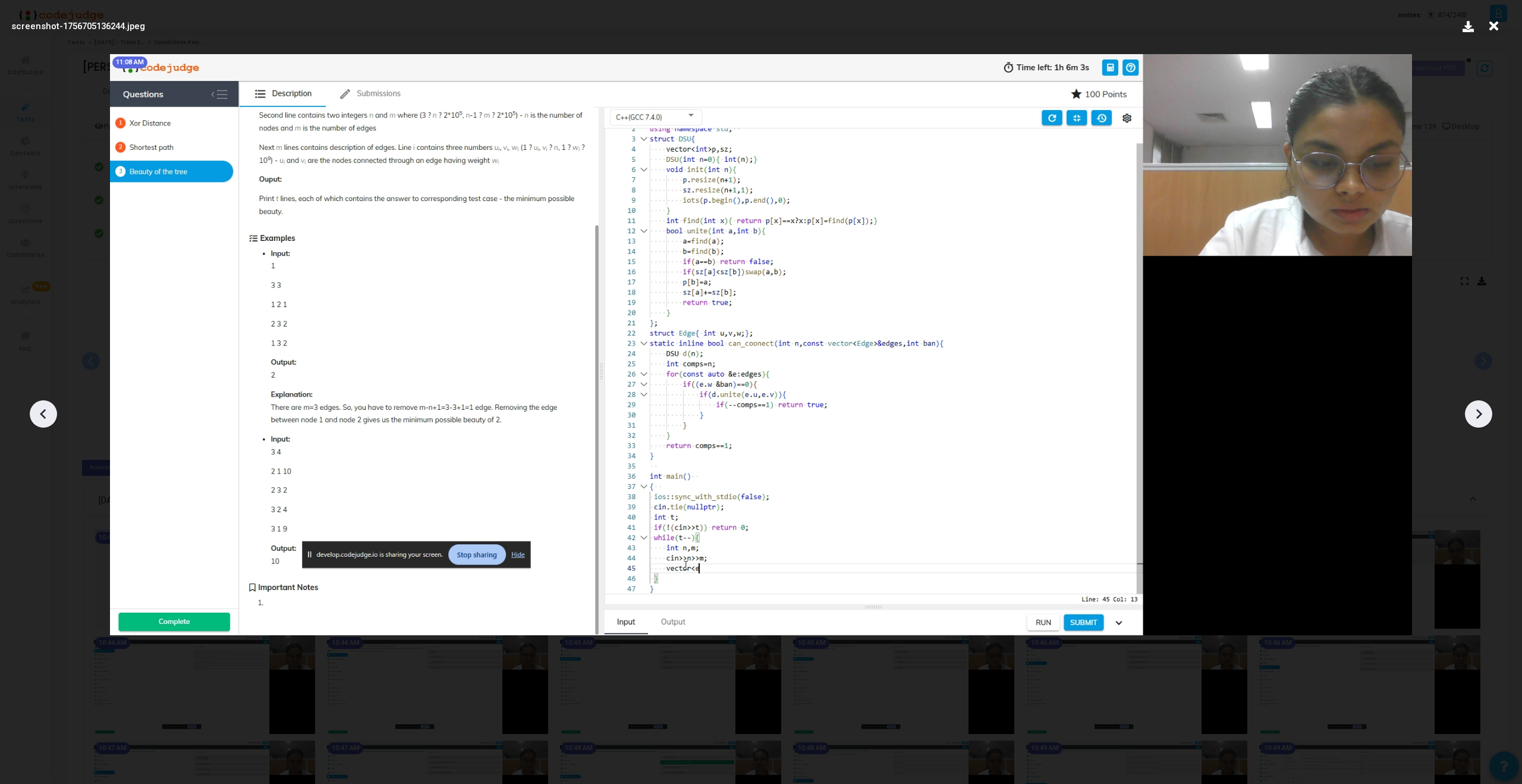
click at [1475, 416] on icon at bounding box center [1478, 413] width 18 height 18
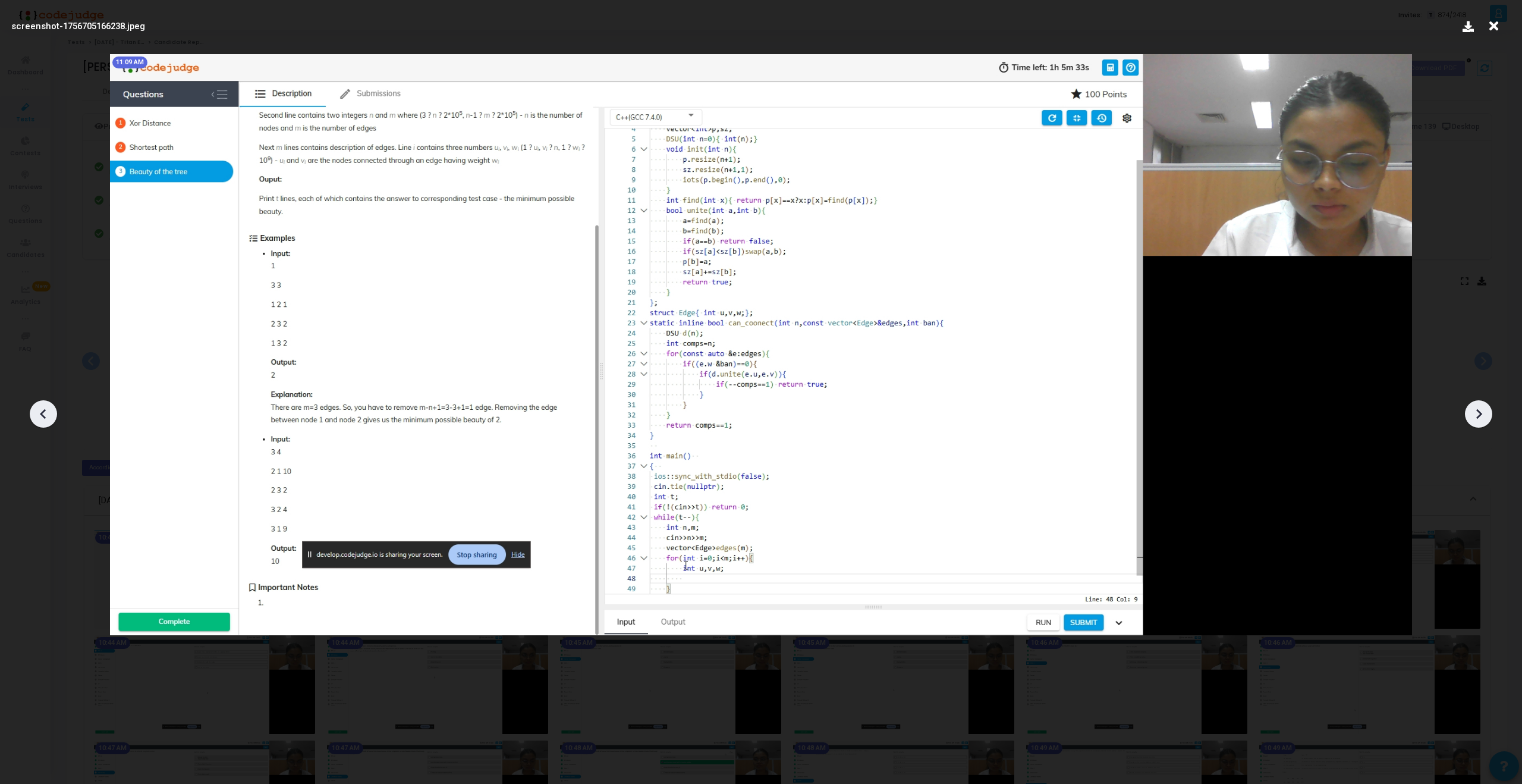
click at [1475, 416] on icon at bounding box center [1478, 413] width 18 height 18
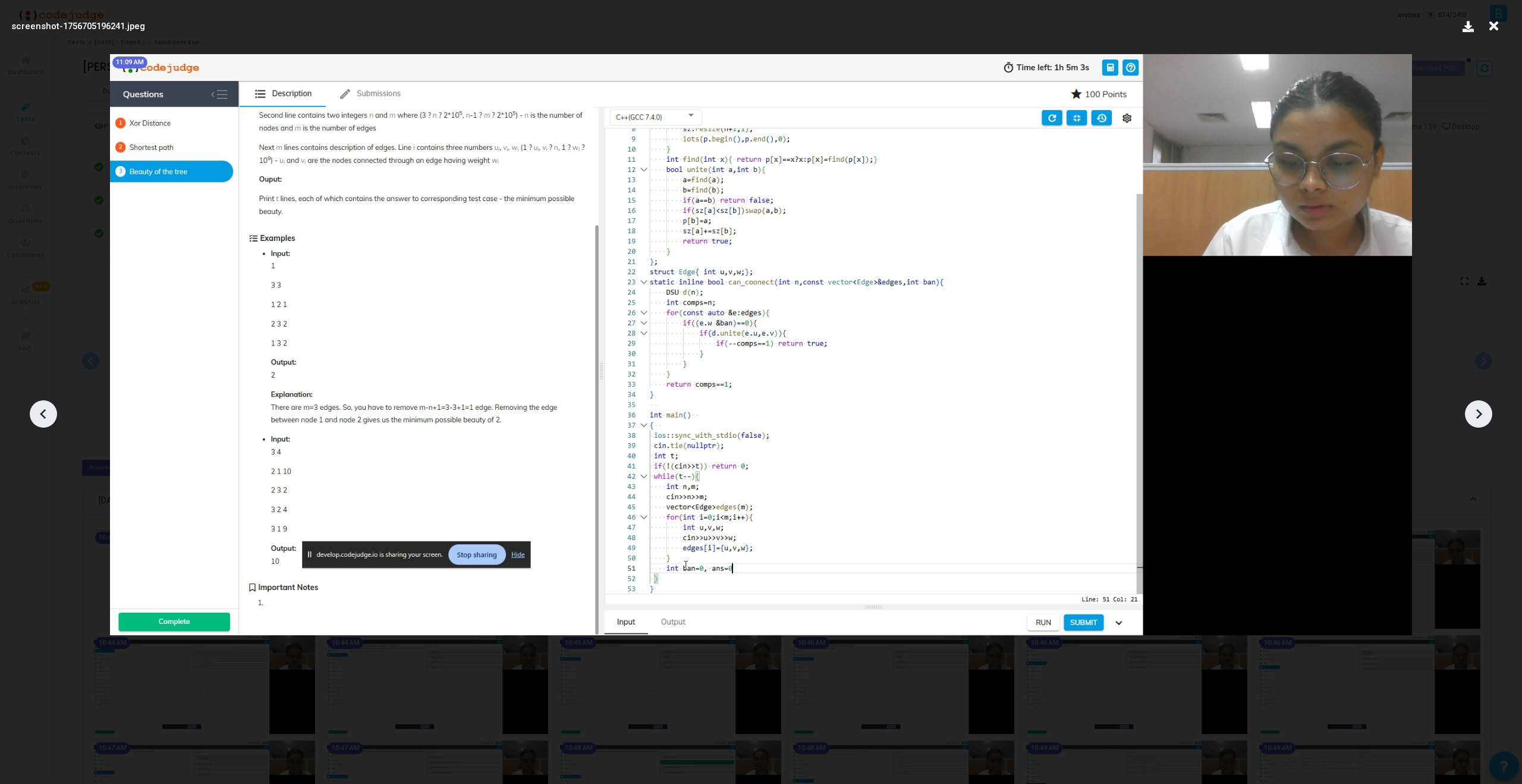
click at [1475, 416] on icon at bounding box center [1478, 413] width 18 height 18
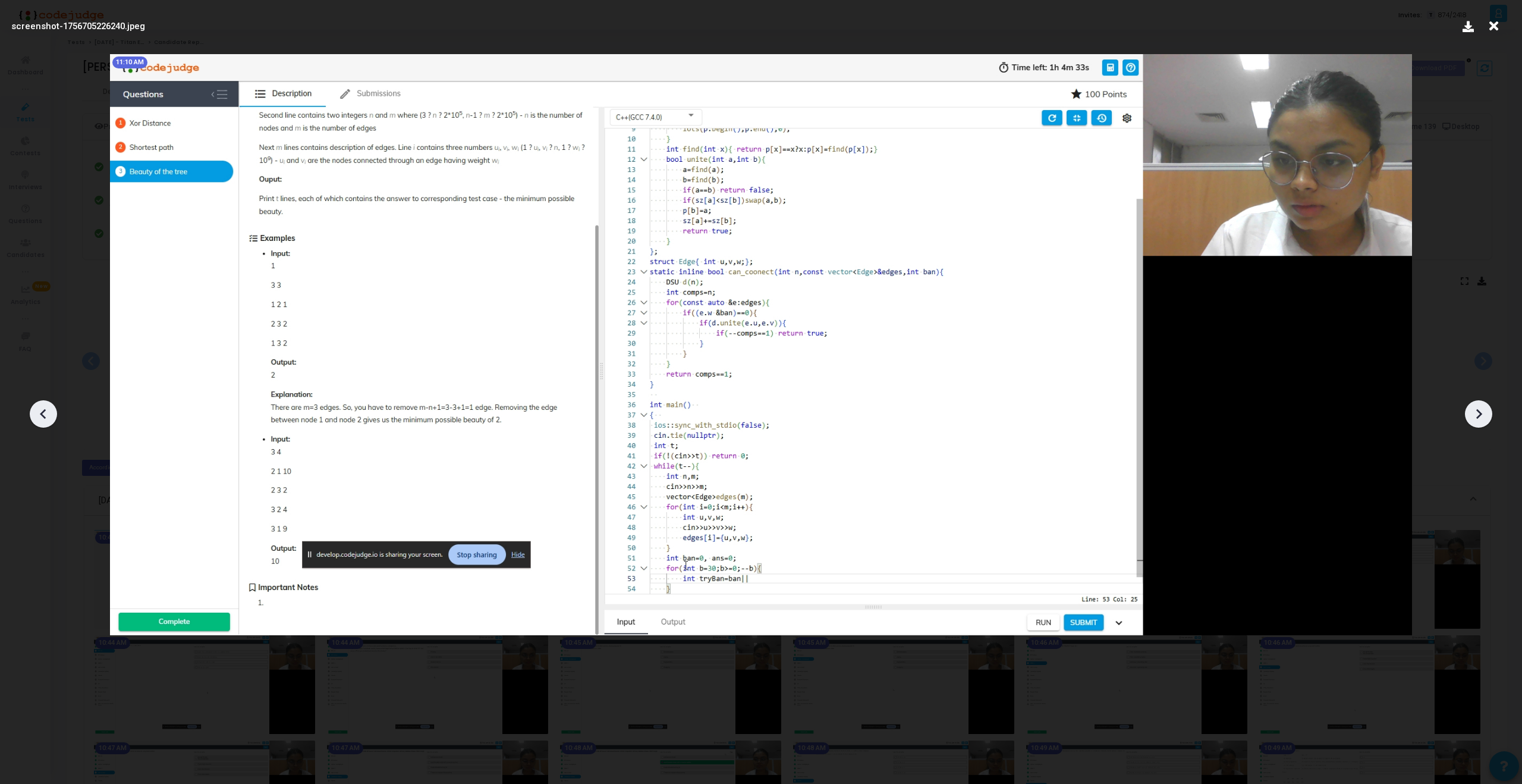
click at [1475, 416] on icon at bounding box center [1478, 413] width 18 height 18
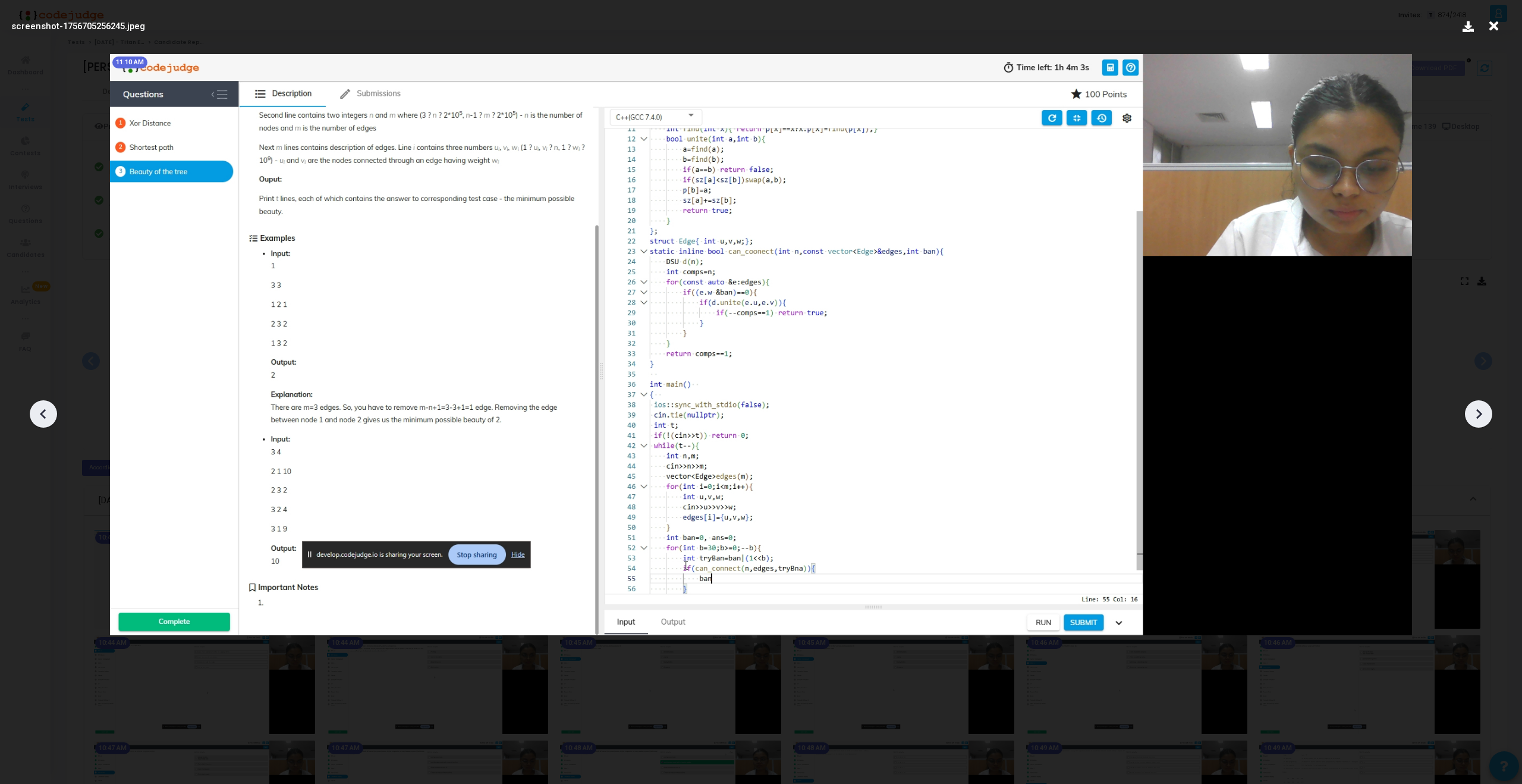
click at [1475, 416] on icon at bounding box center [1478, 413] width 18 height 18
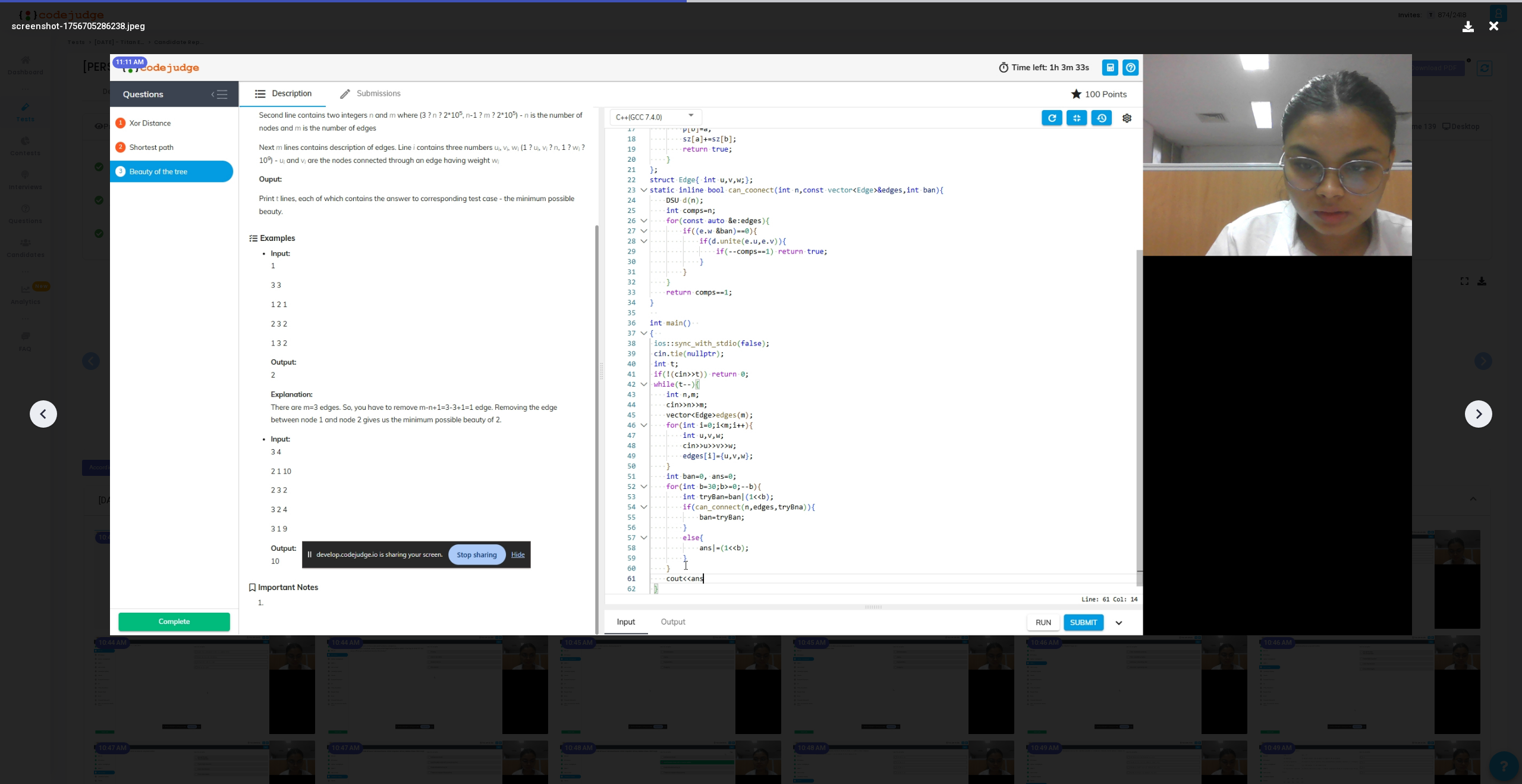
click at [1475, 416] on icon at bounding box center [1478, 413] width 18 height 18
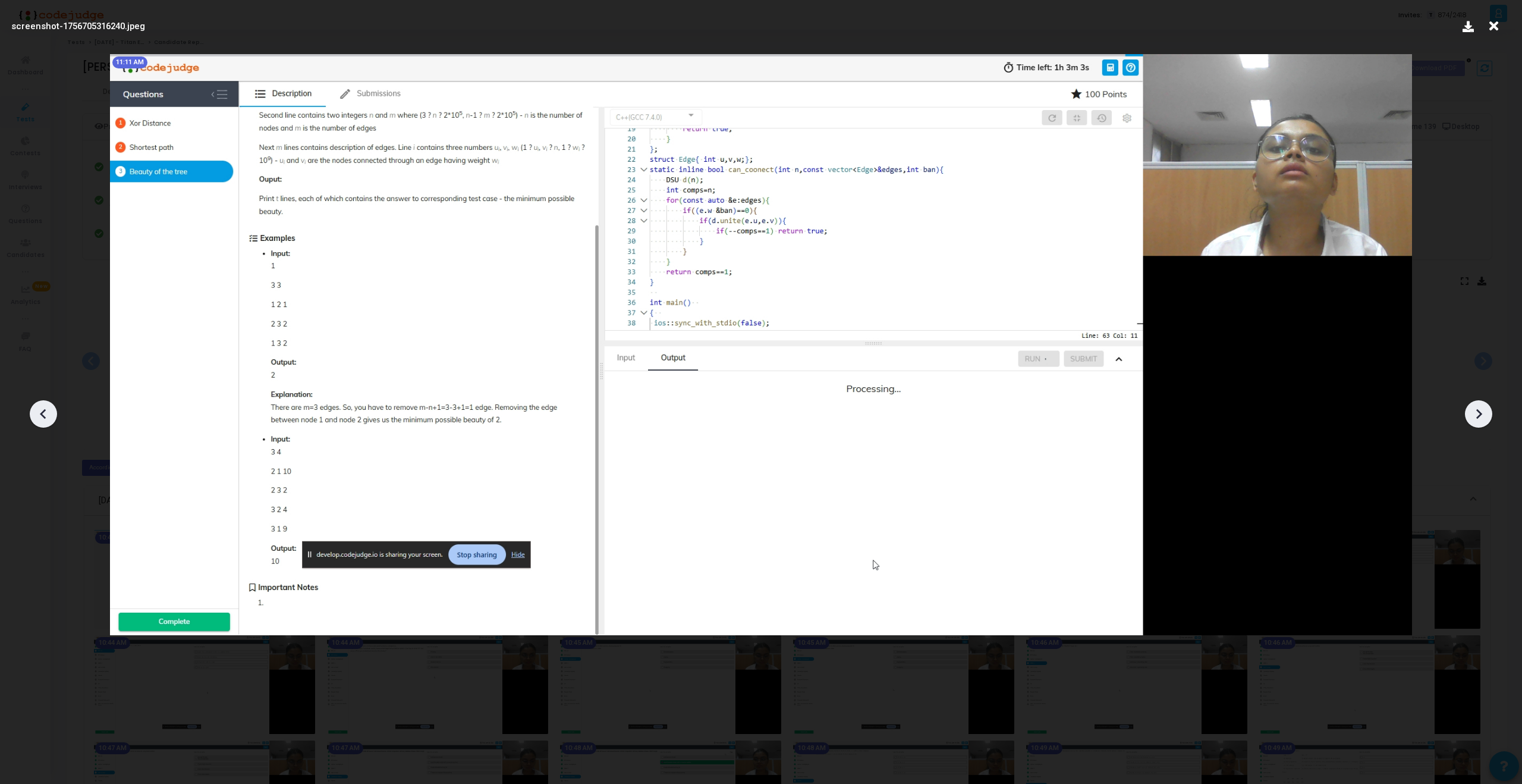
click at [1475, 416] on icon at bounding box center [1478, 413] width 18 height 18
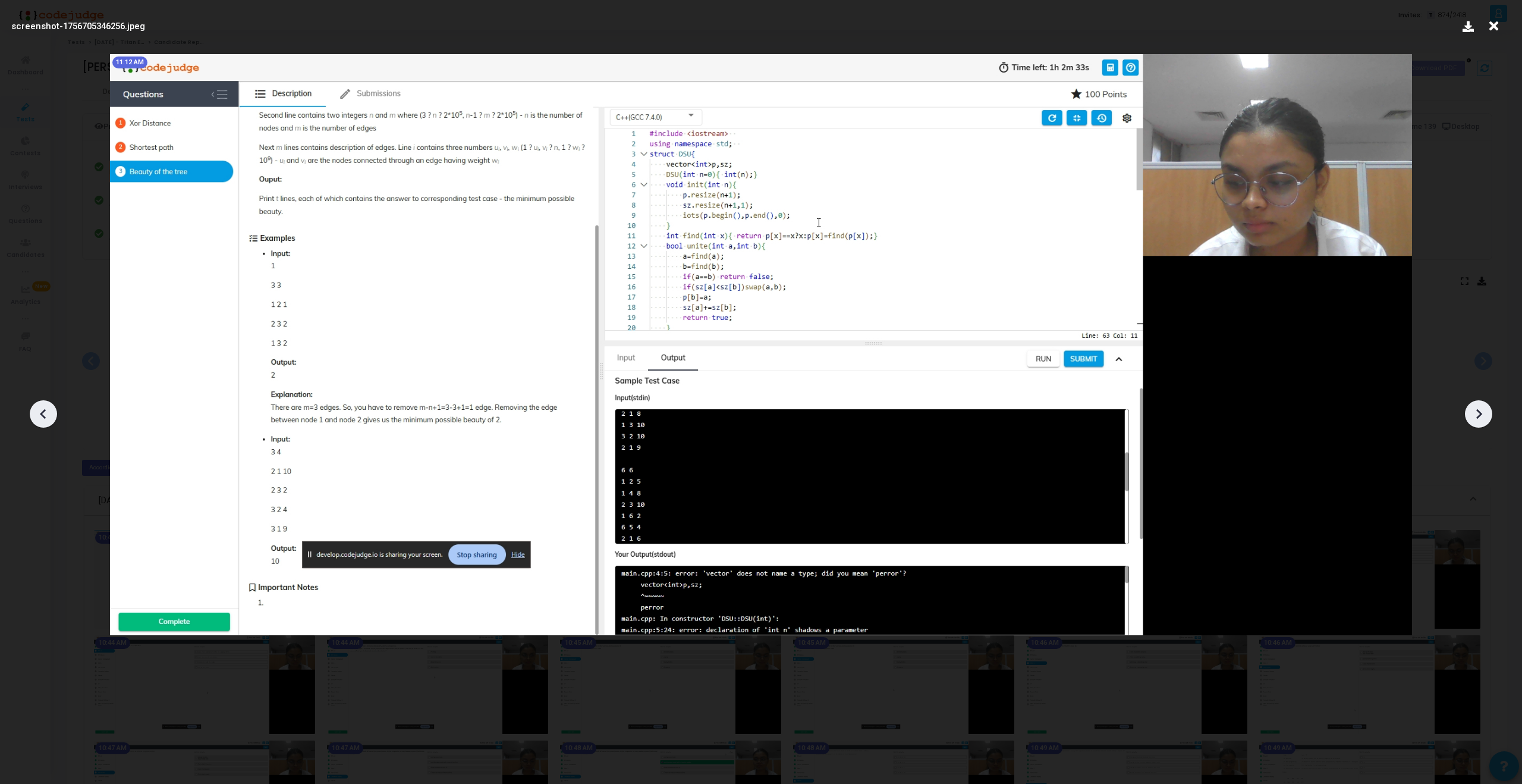
click at [1475, 416] on icon at bounding box center [1478, 413] width 18 height 18
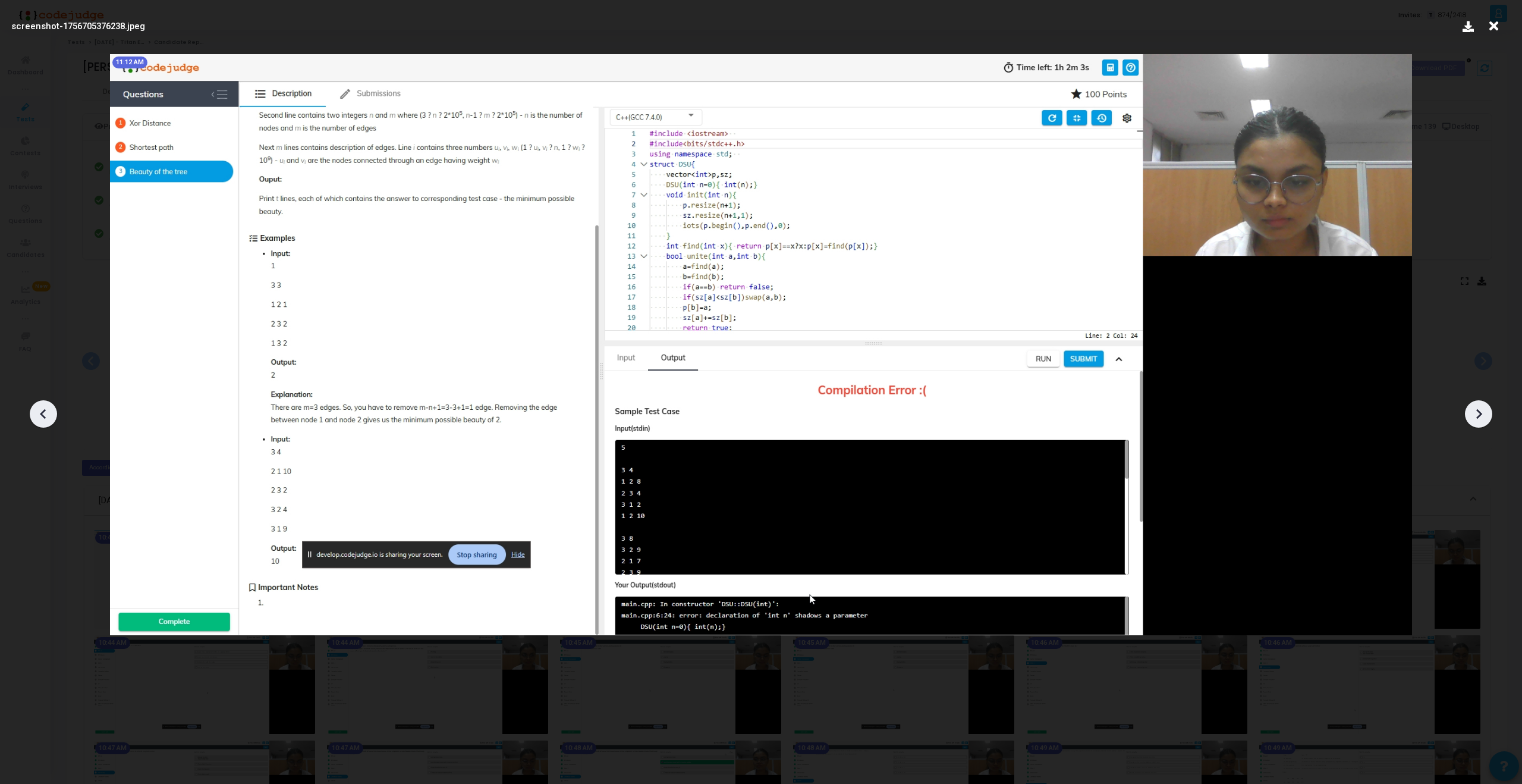
click at [1475, 416] on icon at bounding box center [1478, 413] width 18 height 18
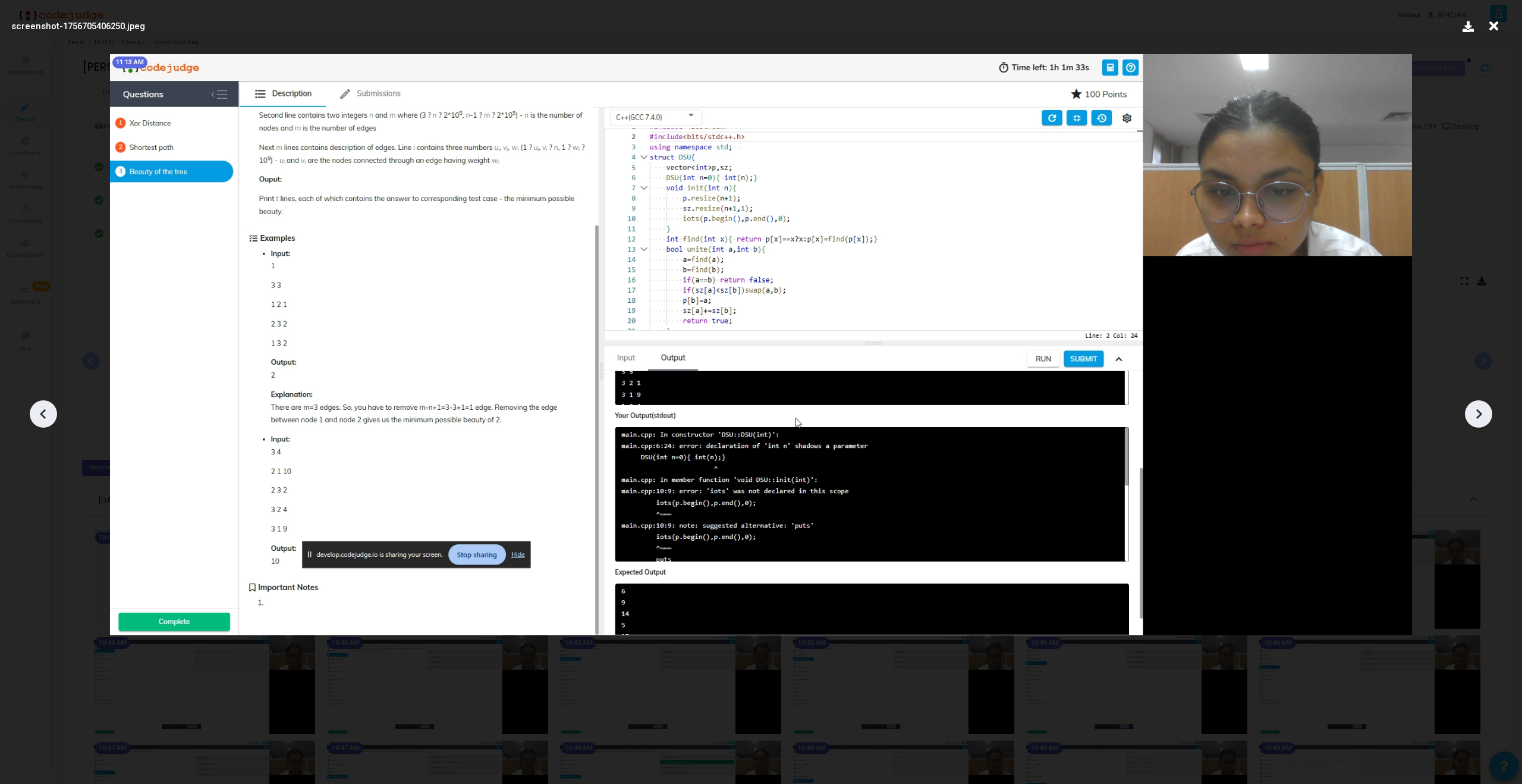
click at [1475, 416] on icon at bounding box center [1478, 413] width 18 height 18
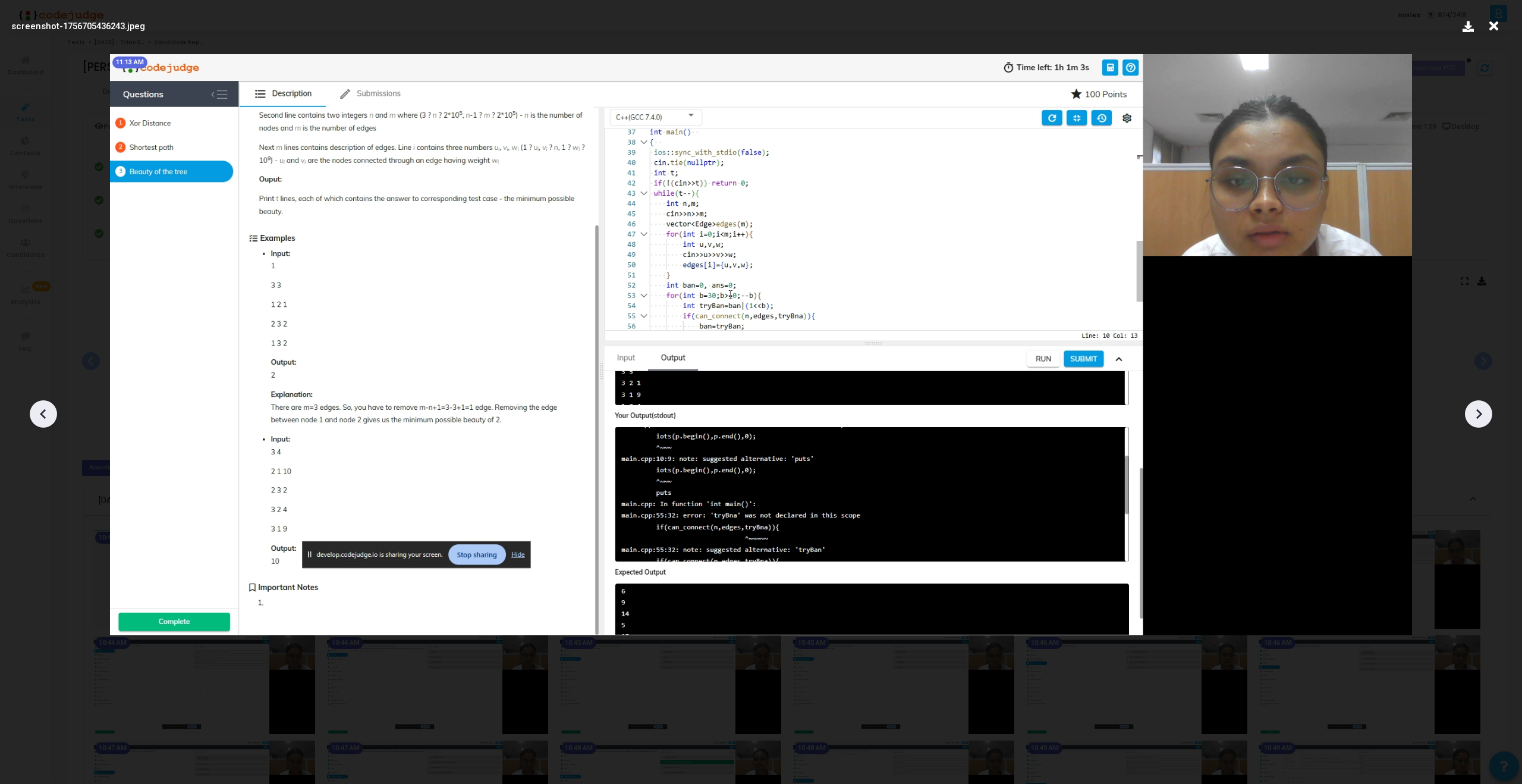
click at [1475, 416] on icon at bounding box center [1478, 413] width 18 height 18
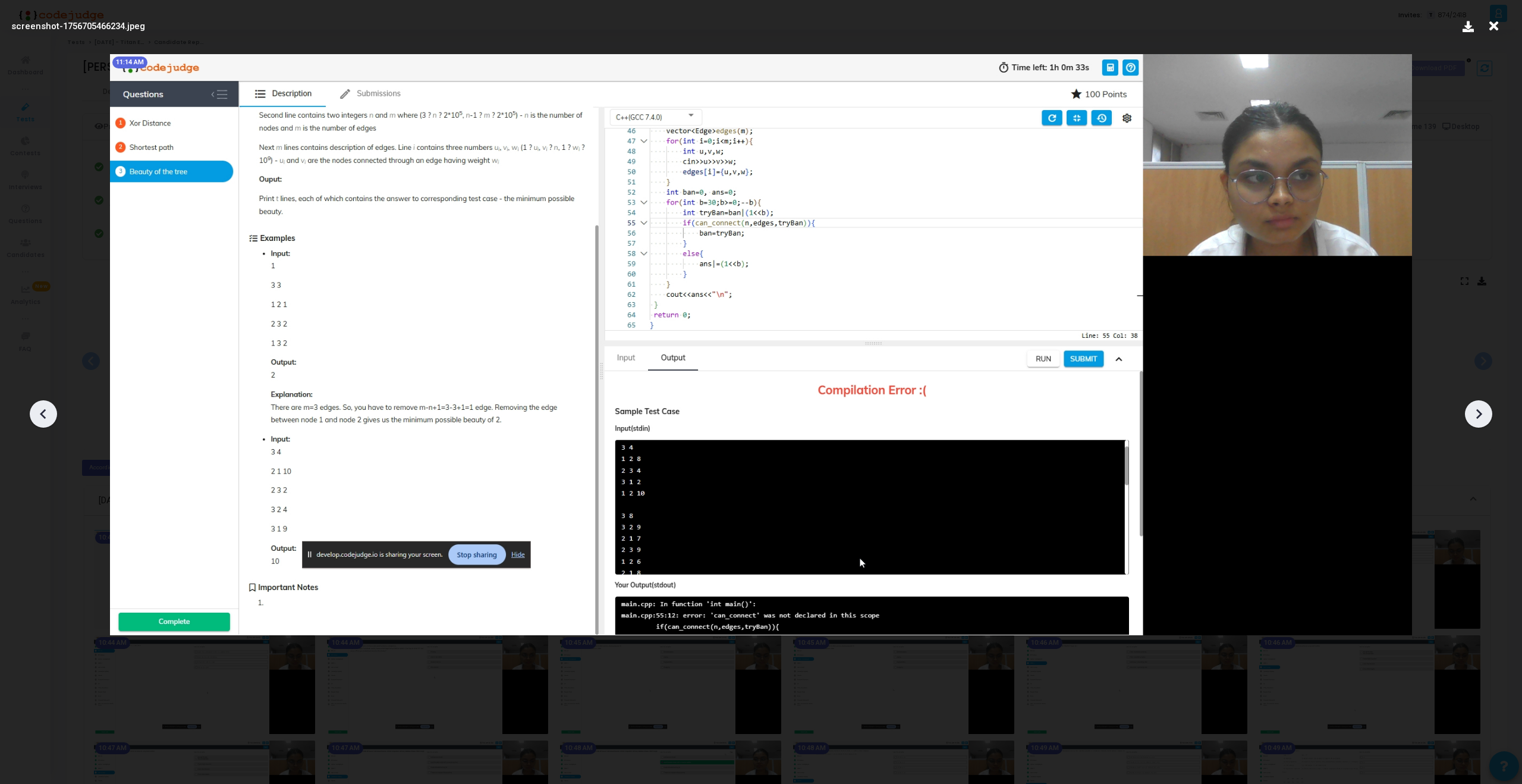
click at [1475, 416] on icon at bounding box center [1478, 413] width 18 height 18
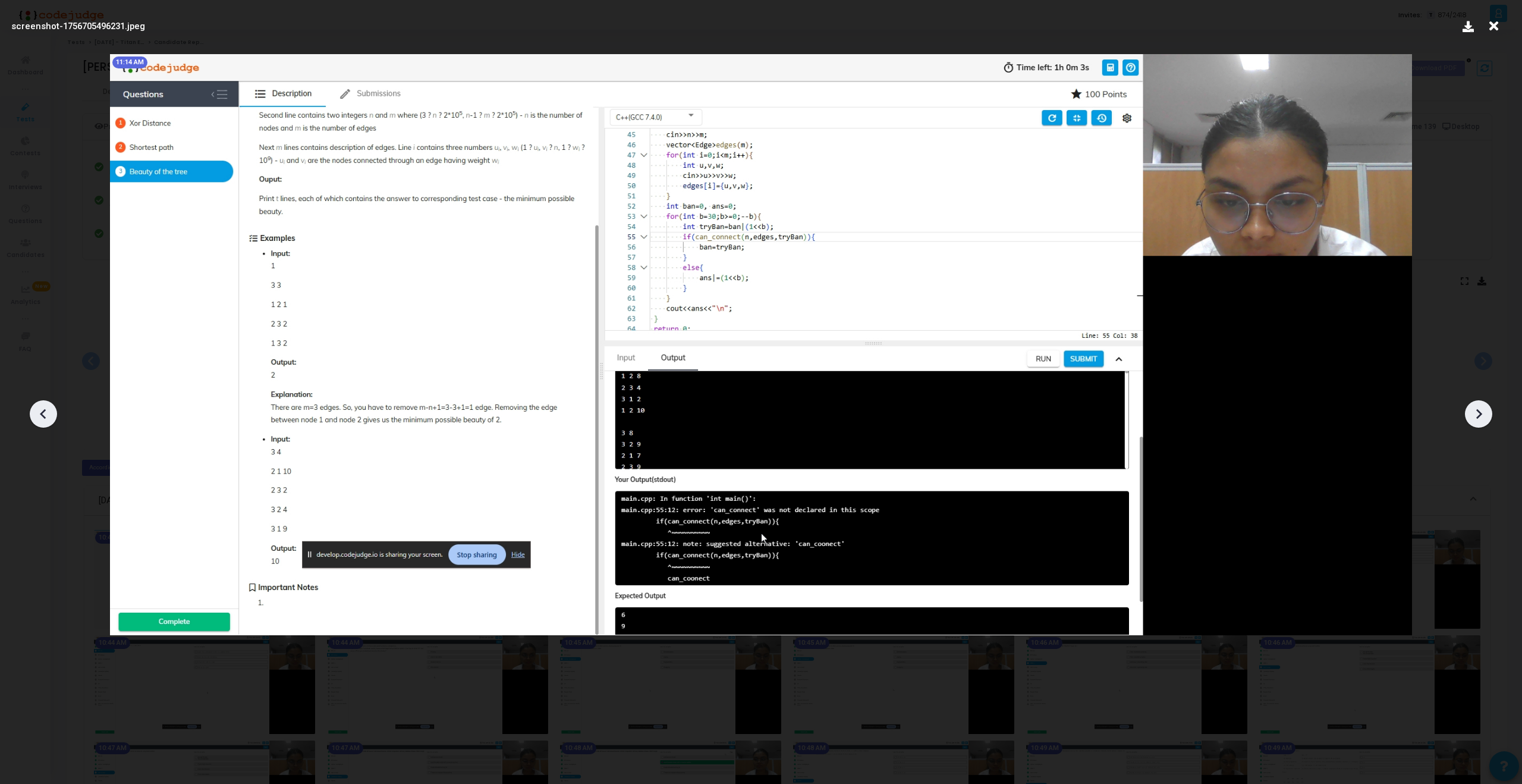
click at [1475, 416] on icon at bounding box center [1478, 413] width 18 height 18
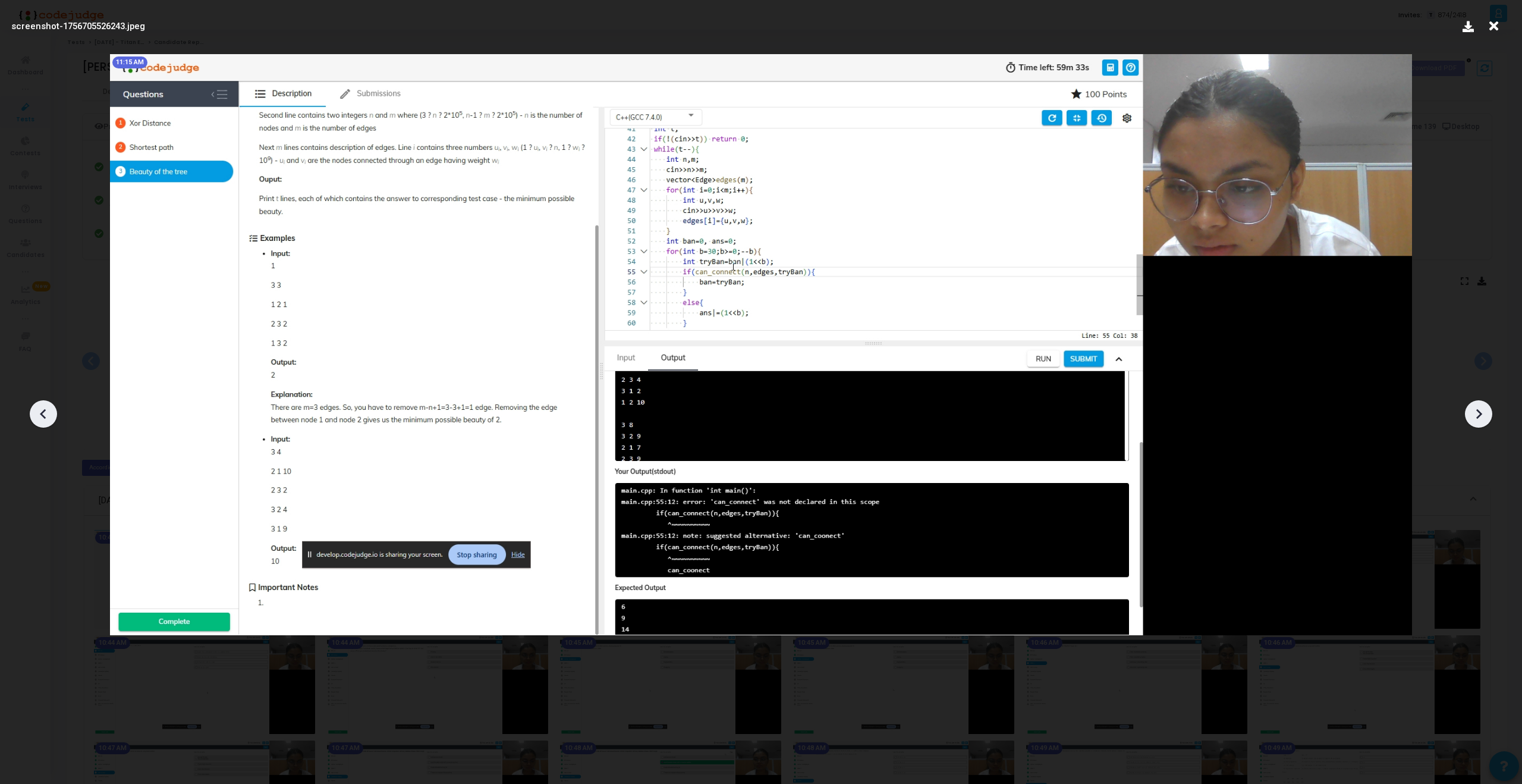
click at [1475, 416] on icon at bounding box center [1478, 413] width 18 height 18
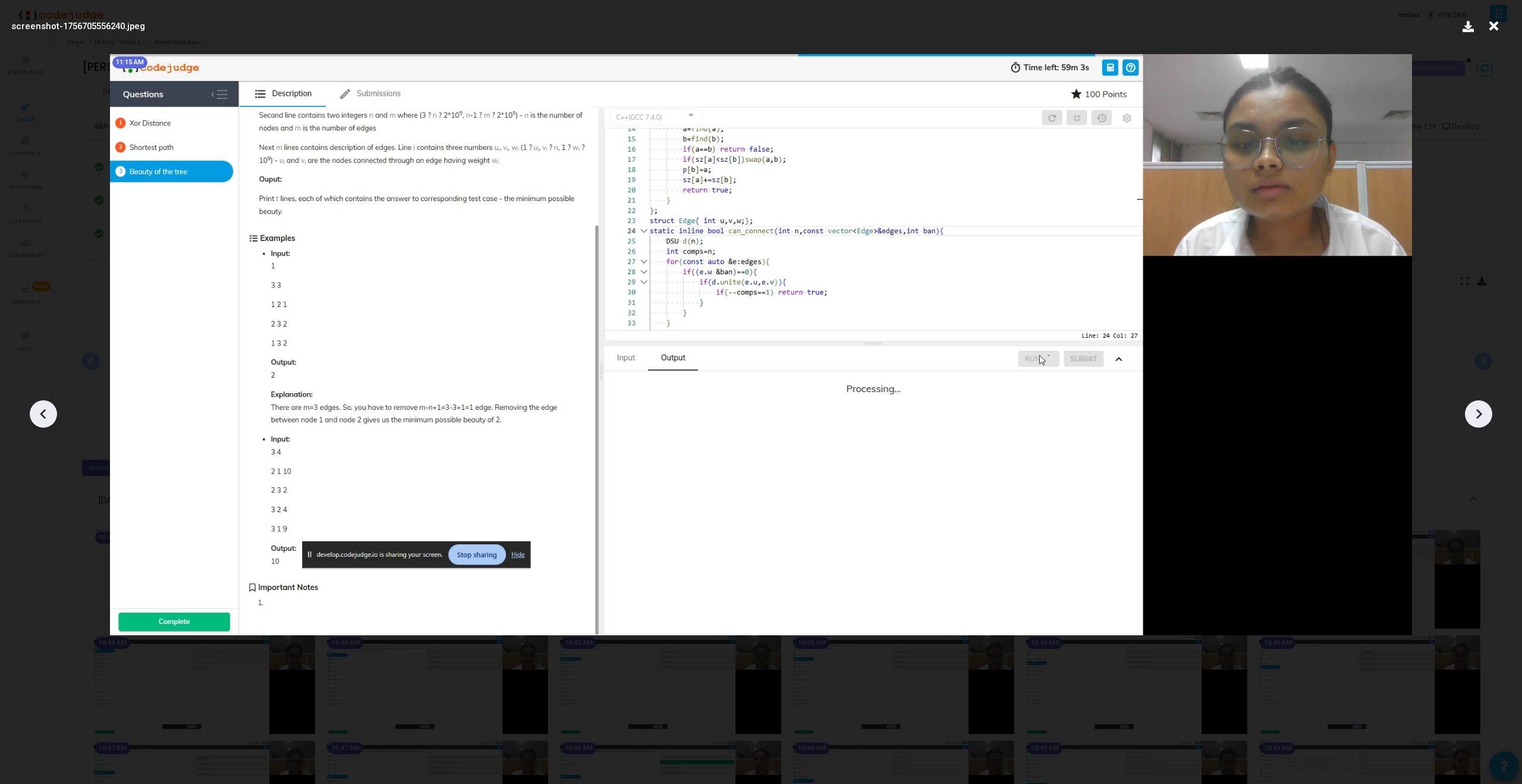
click at [1475, 416] on icon at bounding box center [1478, 413] width 18 height 18
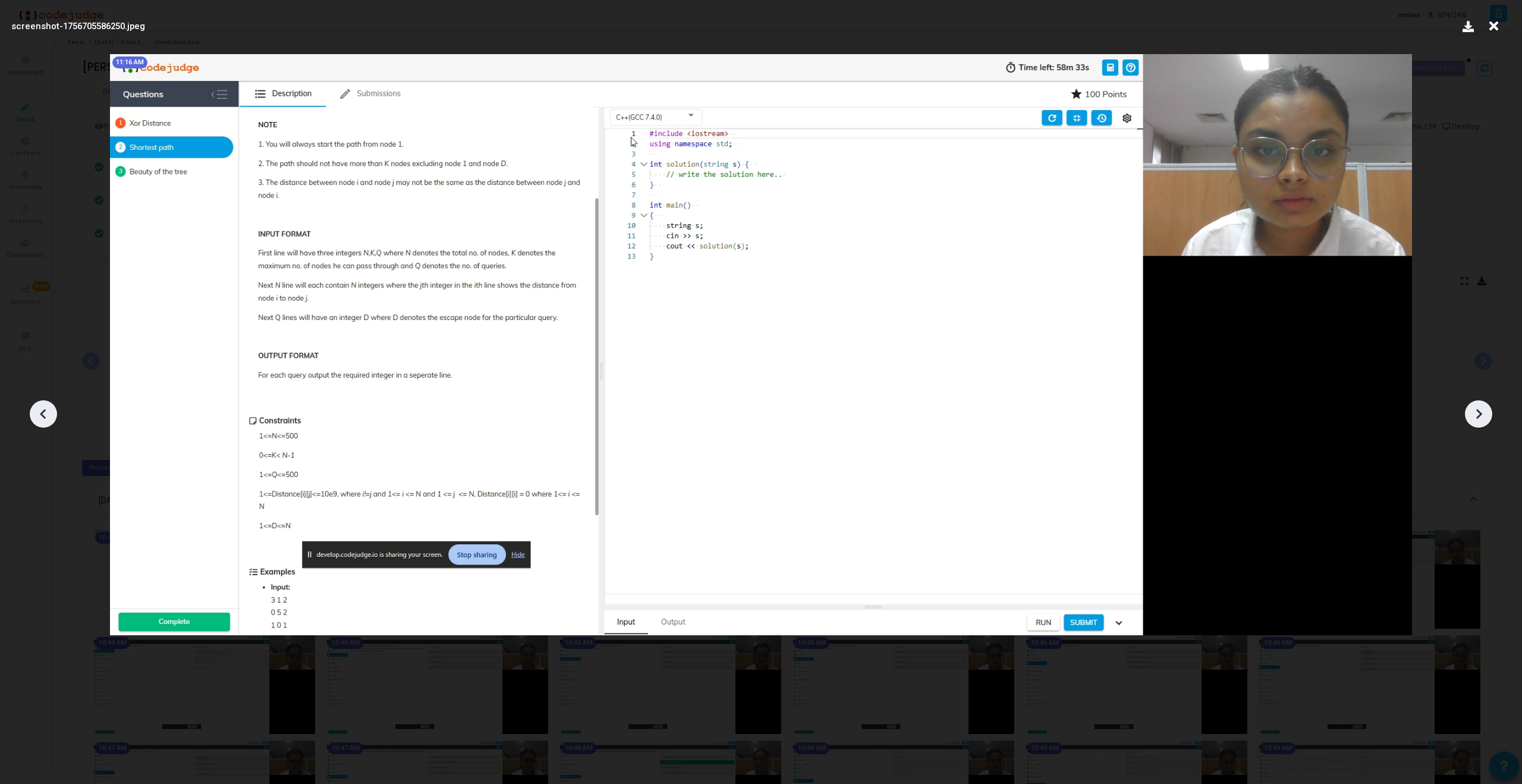
click at [1475, 416] on icon at bounding box center [1478, 413] width 18 height 18
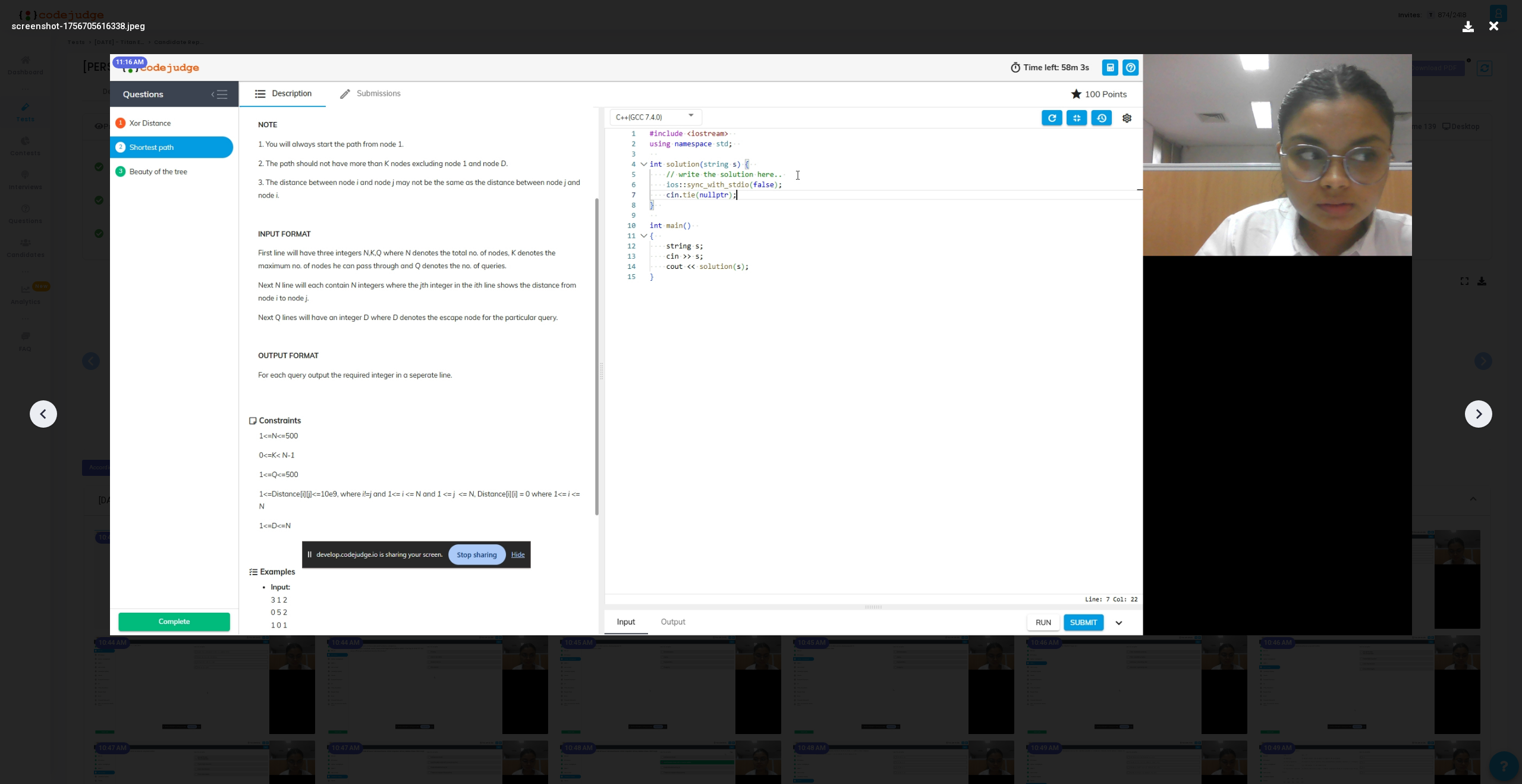
click at [1498, 25] on icon at bounding box center [1494, 25] width 18 height 22
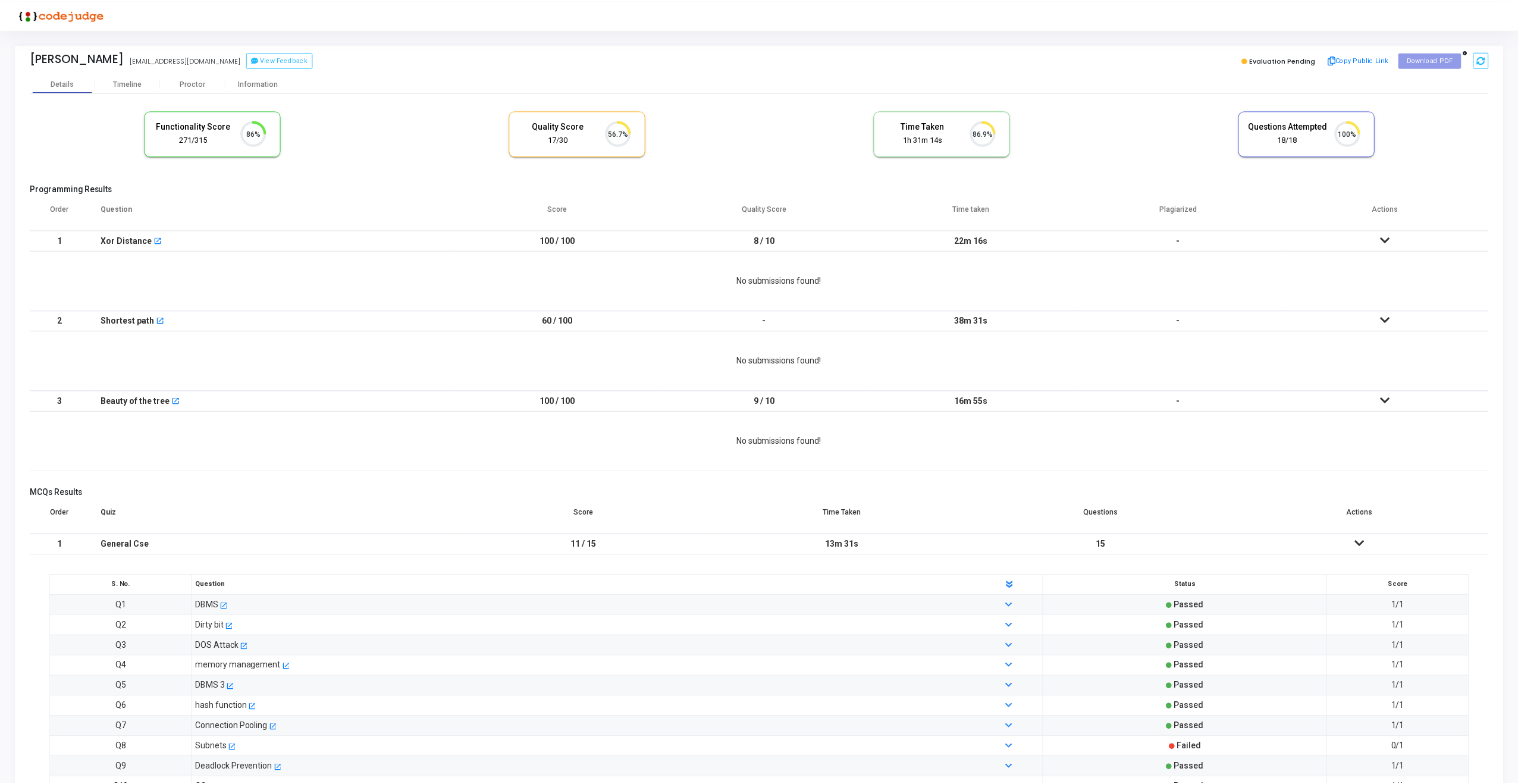
scroll to position [25, 31]
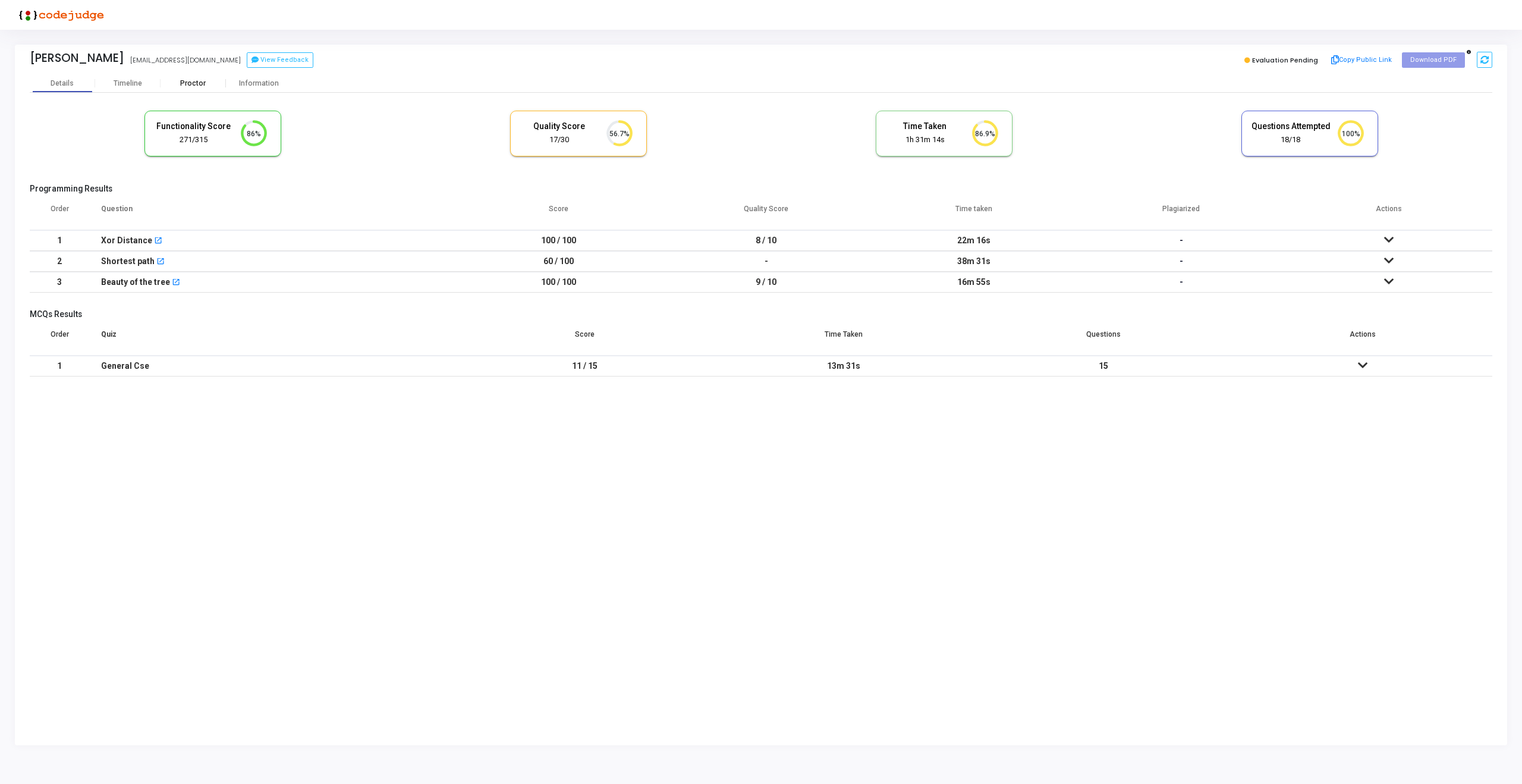
click at [182, 83] on div "Proctor" at bounding box center [192, 84] width 65 height 9
click at [197, 79] on div "Proctor" at bounding box center [192, 84] width 65 height 9
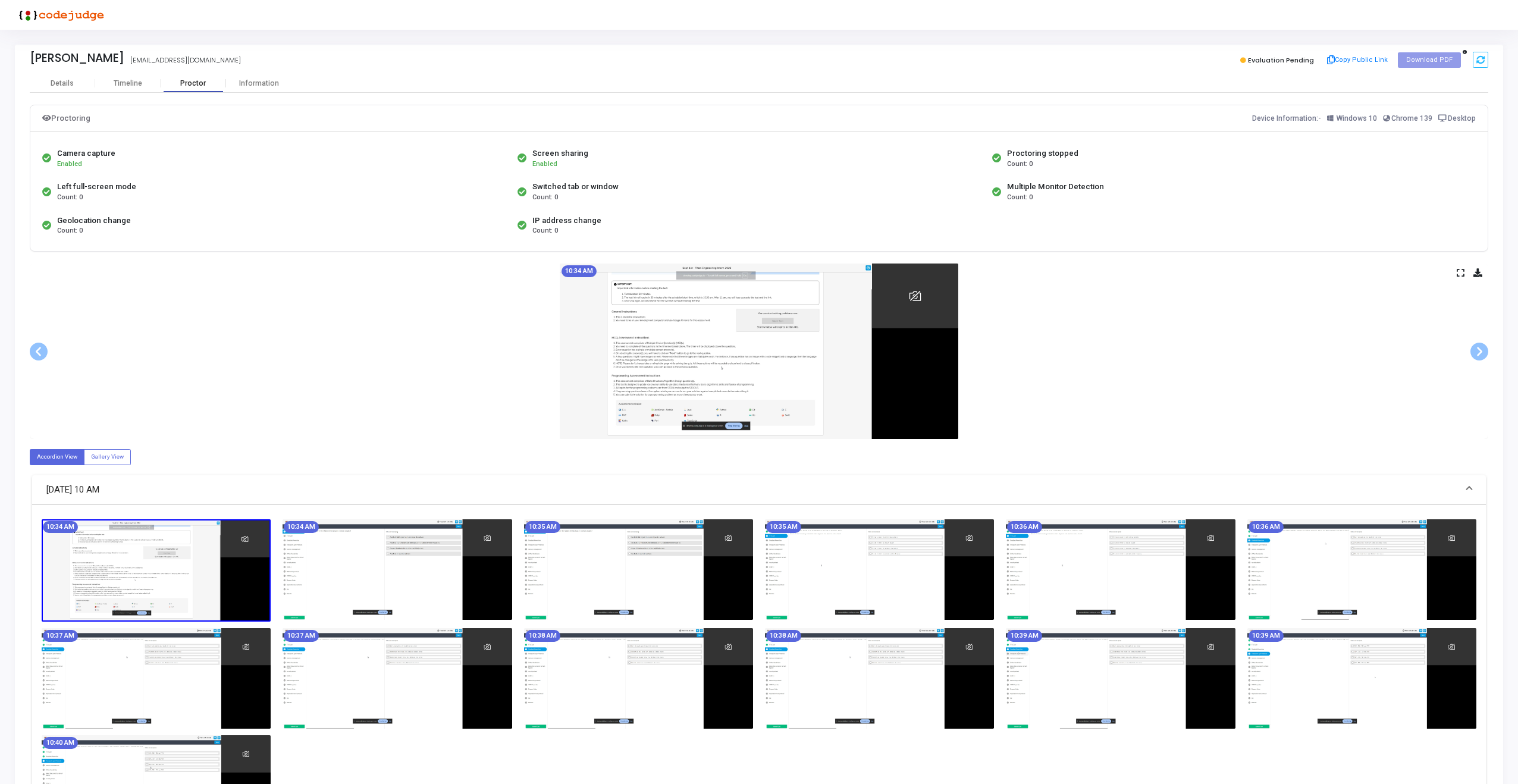
scroll to position [116, 0]
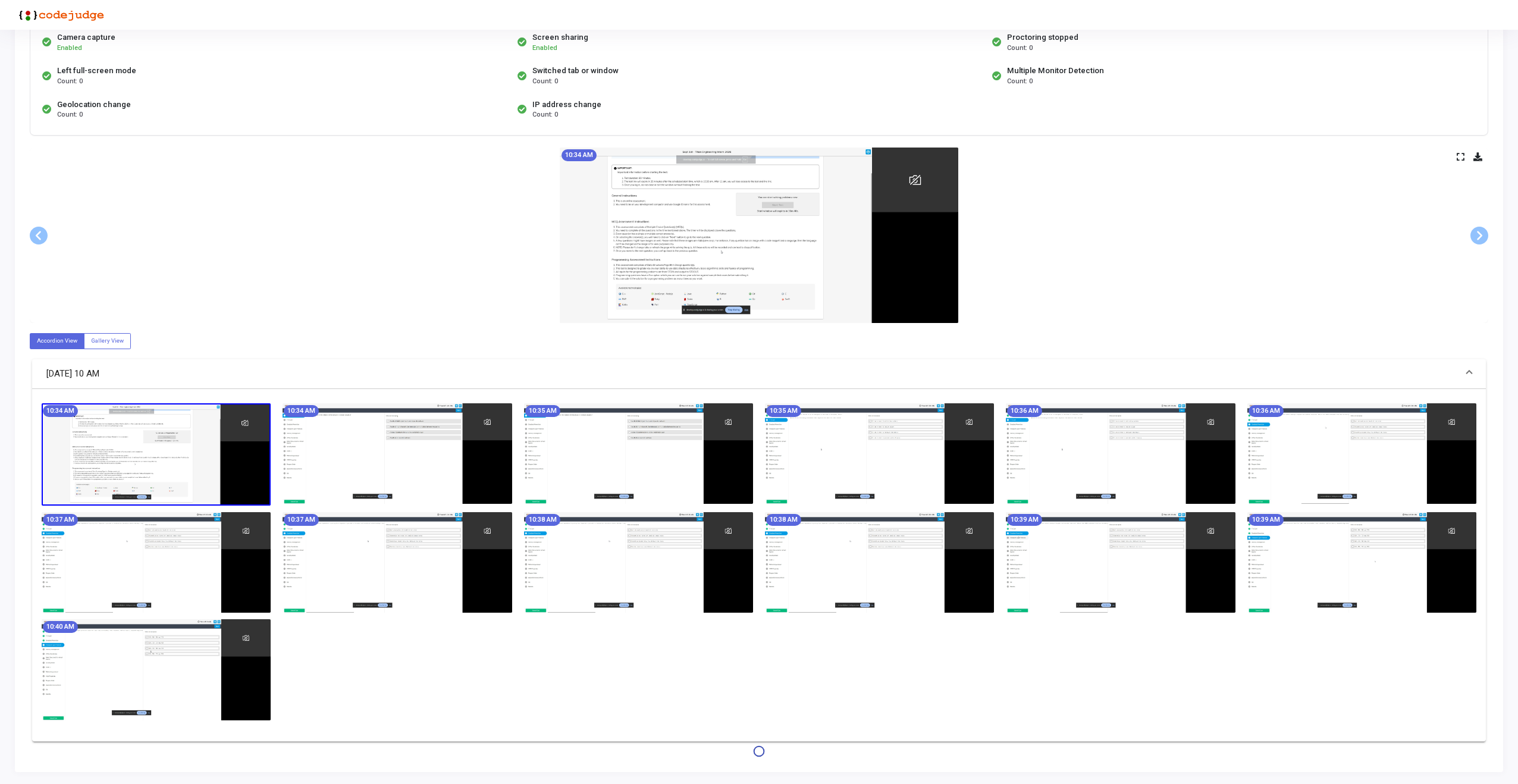
click at [713, 277] on img at bounding box center [759, 235] width 399 height 175
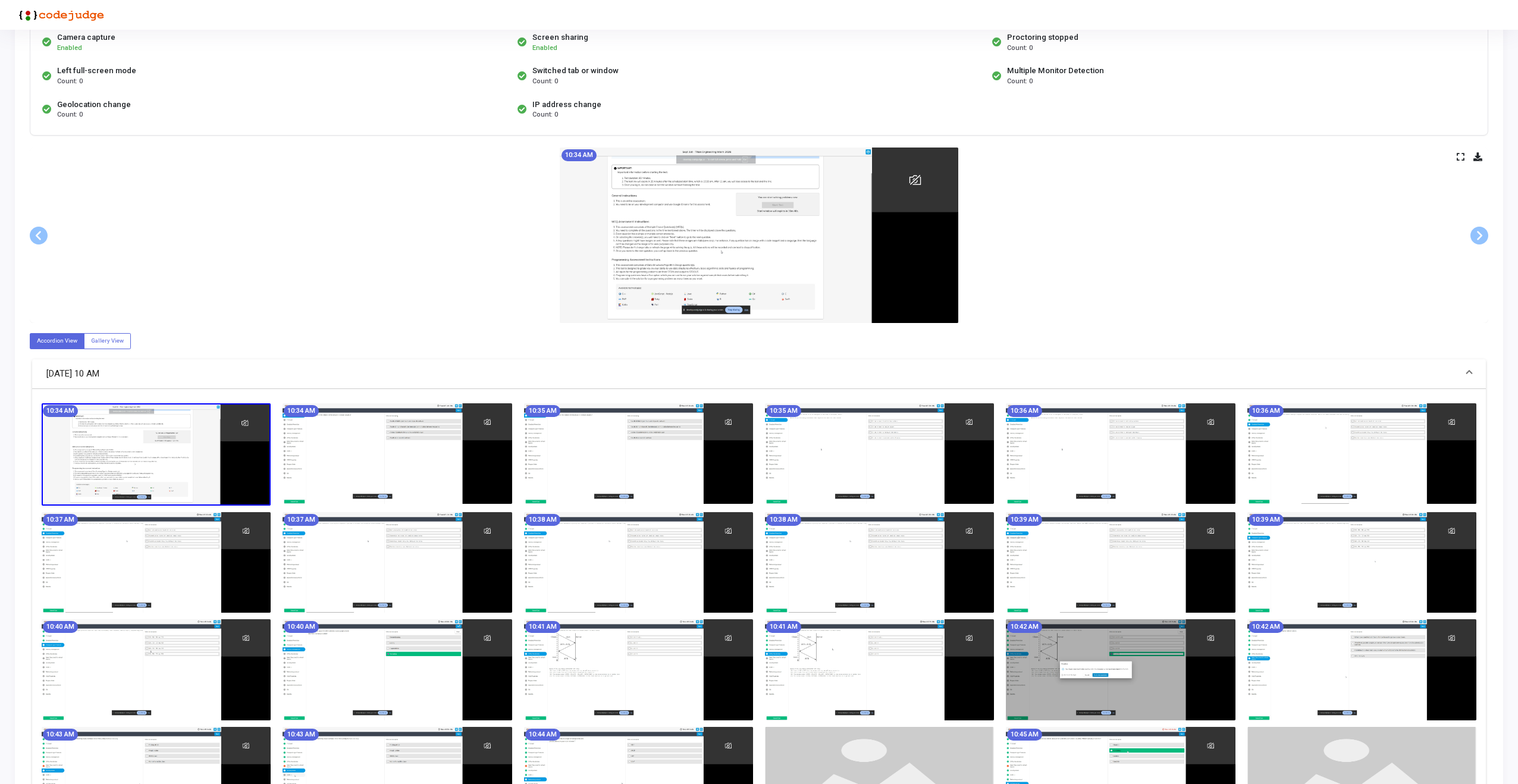
click at [792, 207] on img at bounding box center [759, 235] width 399 height 175
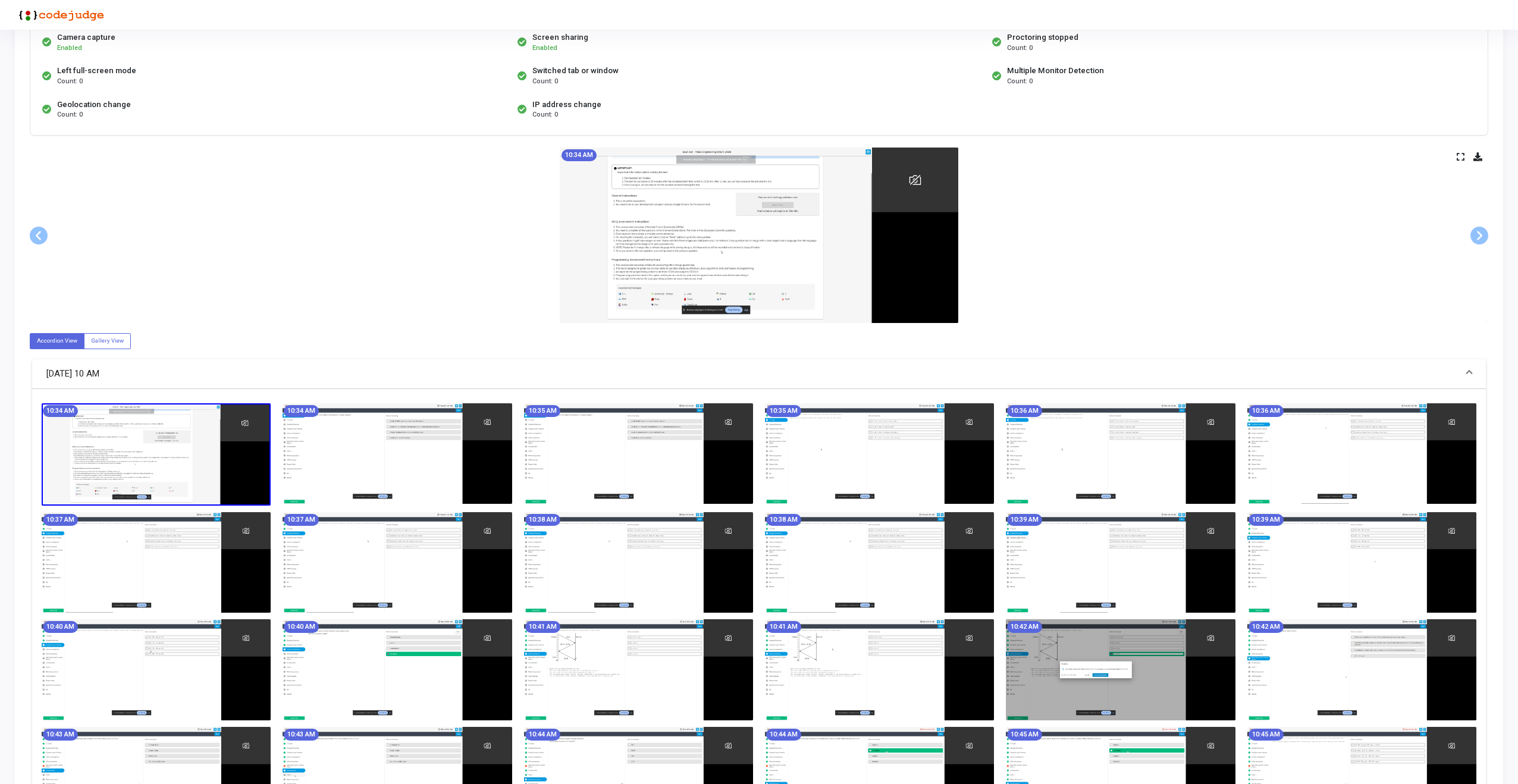
click at [792, 207] on img at bounding box center [759, 235] width 399 height 175
click at [1458, 153] on icon at bounding box center [1460, 156] width 8 height 7
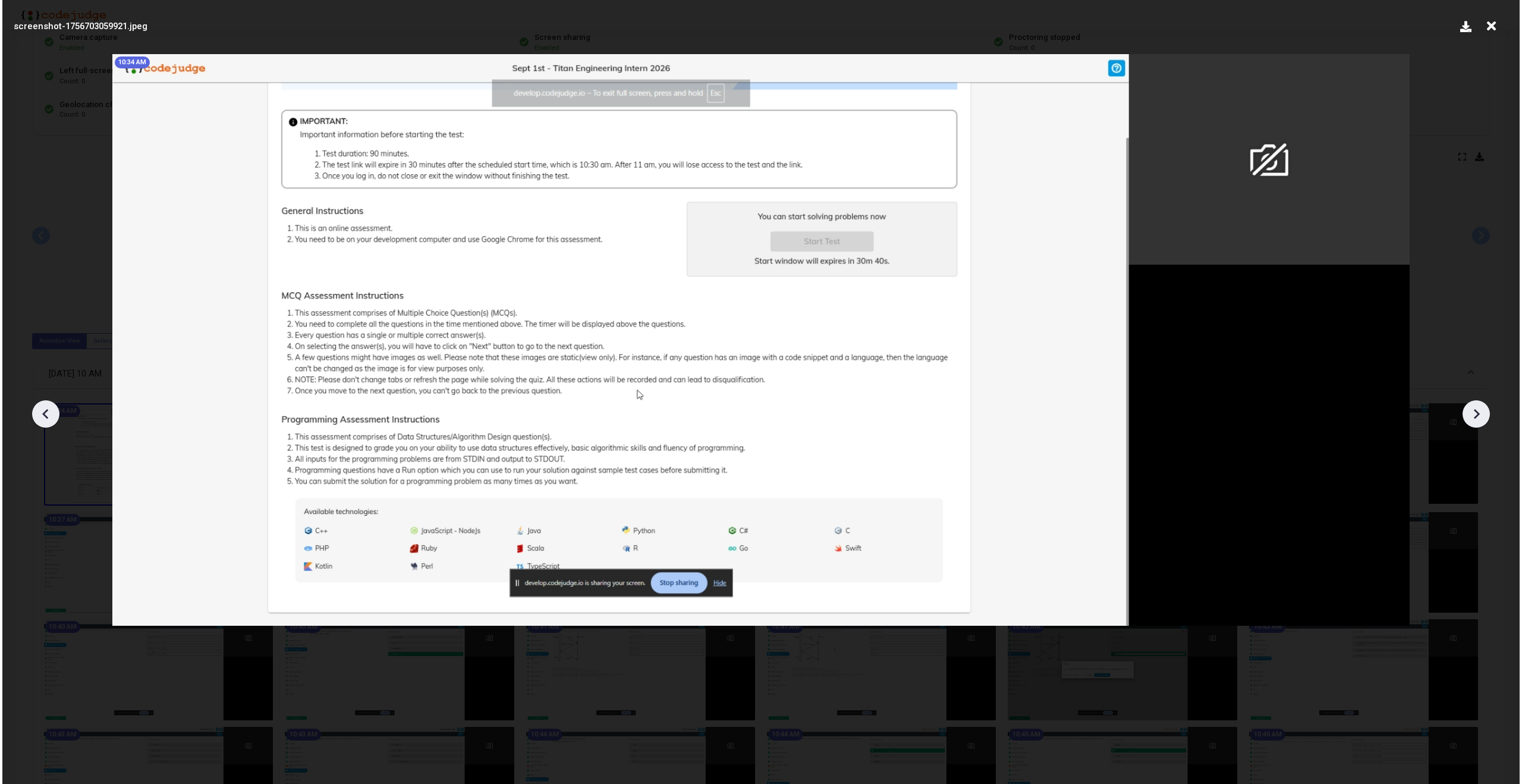
scroll to position [0, 0]
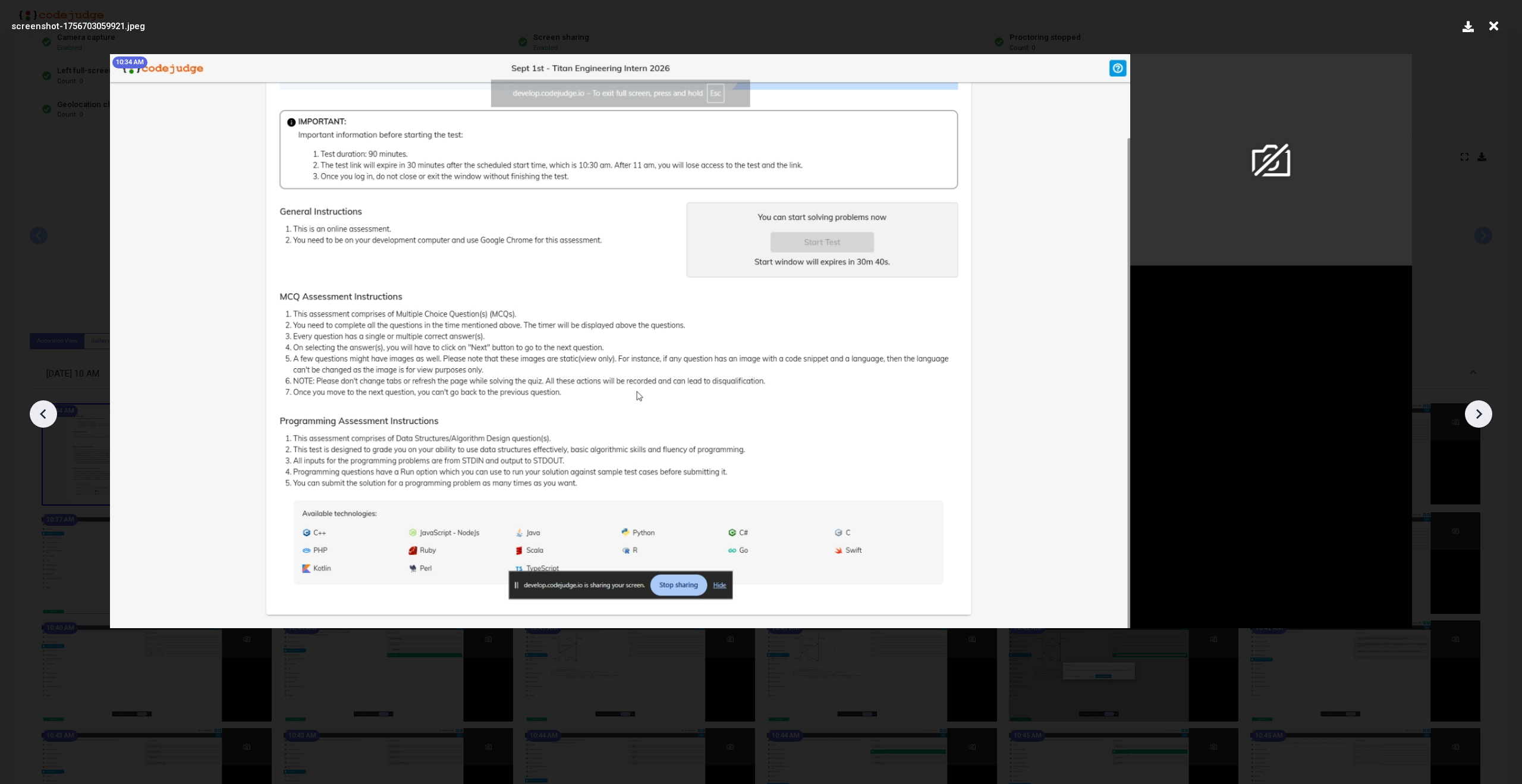
click at [1484, 420] on icon at bounding box center [1478, 413] width 18 height 18
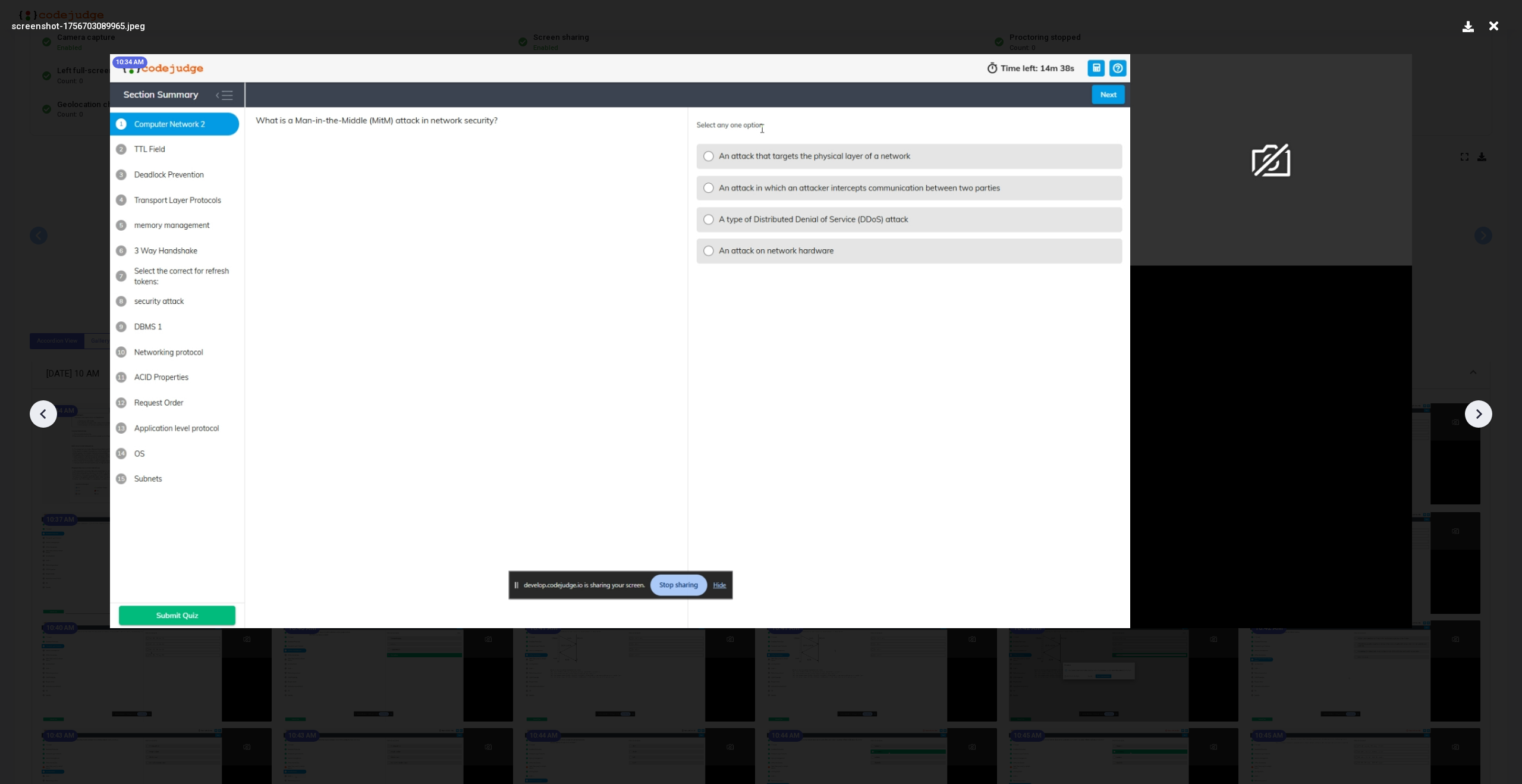
click at [1484, 420] on icon at bounding box center [1478, 413] width 18 height 18
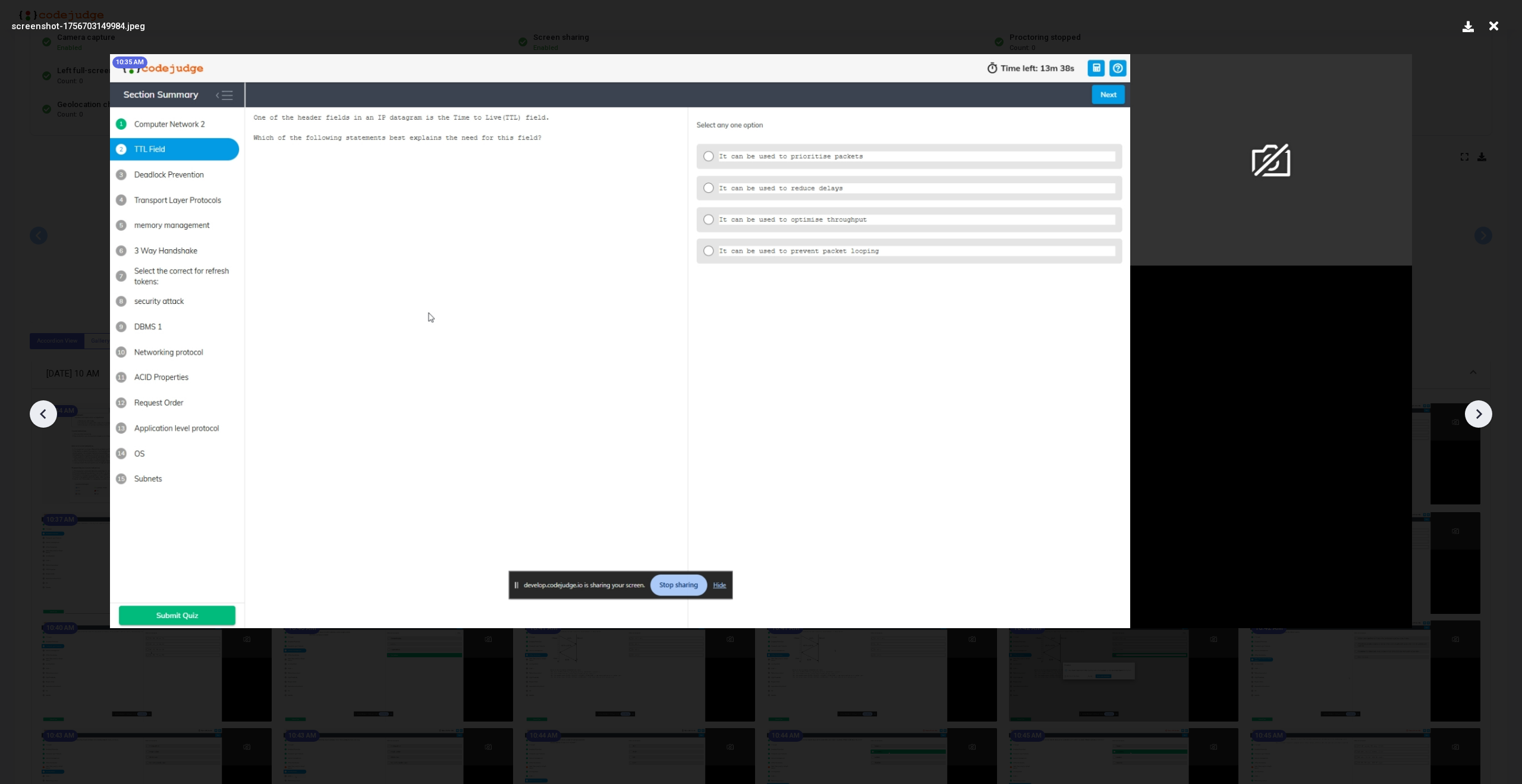
click at [1484, 420] on icon at bounding box center [1478, 413] width 18 height 18
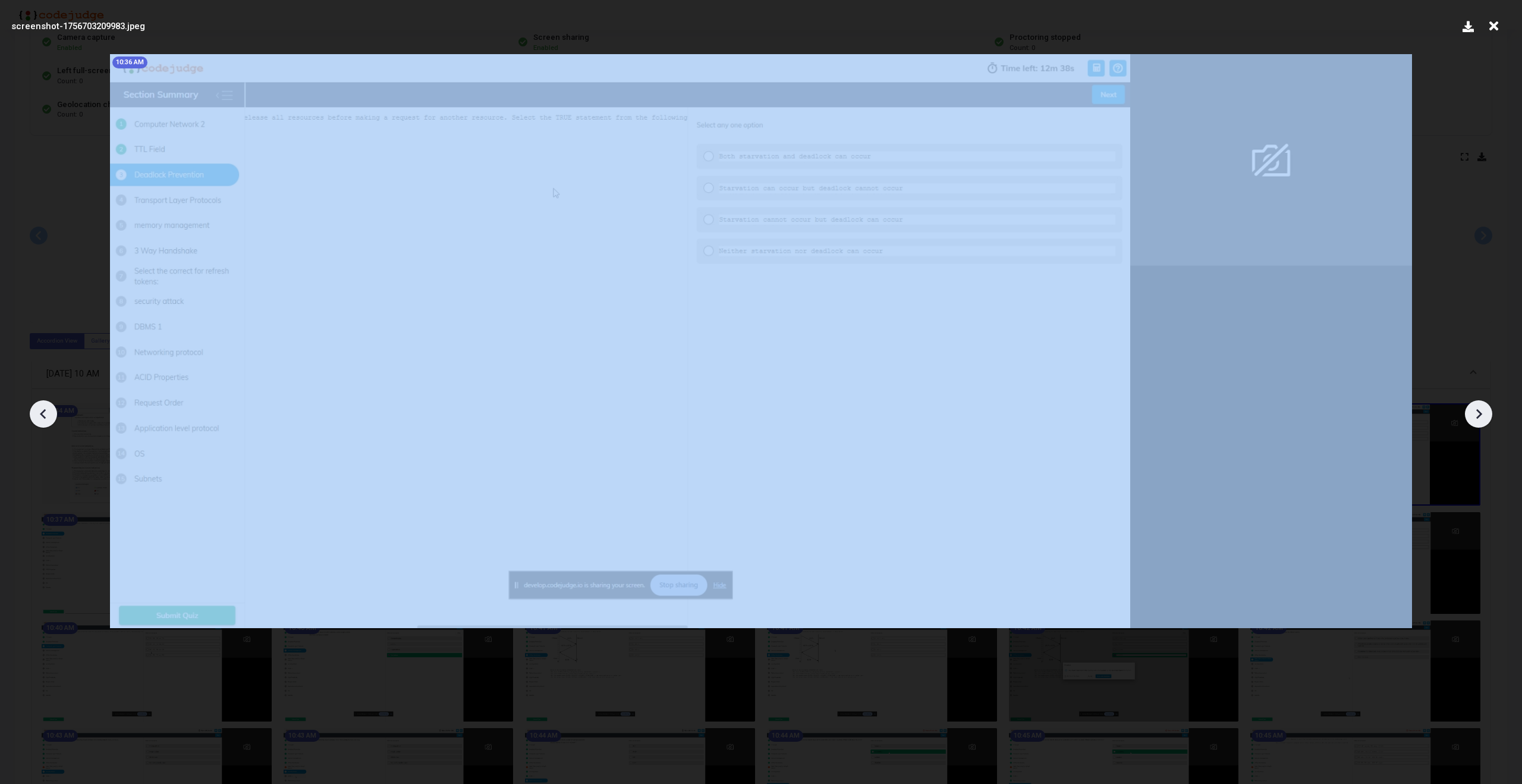
click at [1484, 420] on icon at bounding box center [1478, 413] width 18 height 18
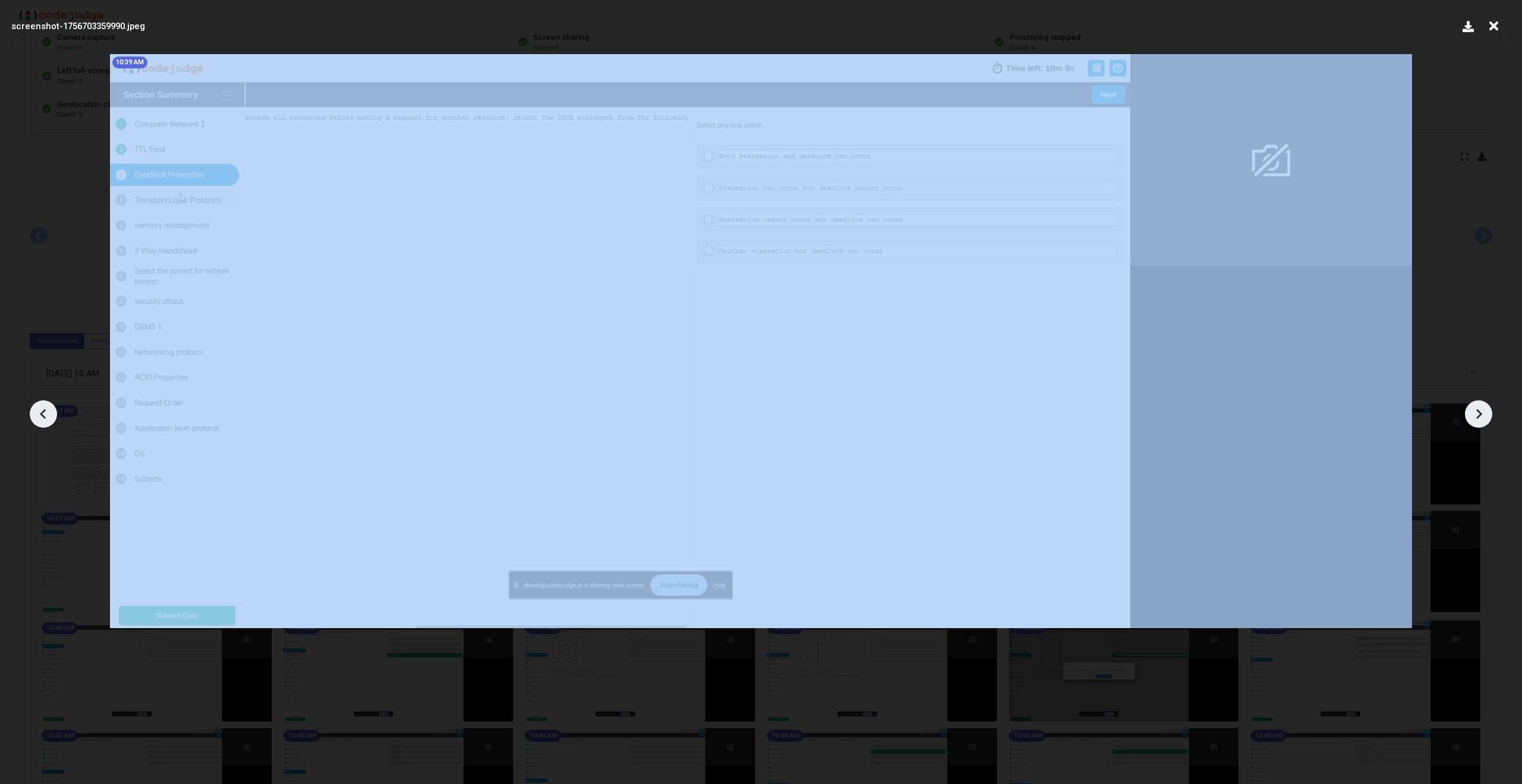
click at [1484, 420] on icon at bounding box center [1478, 413] width 18 height 18
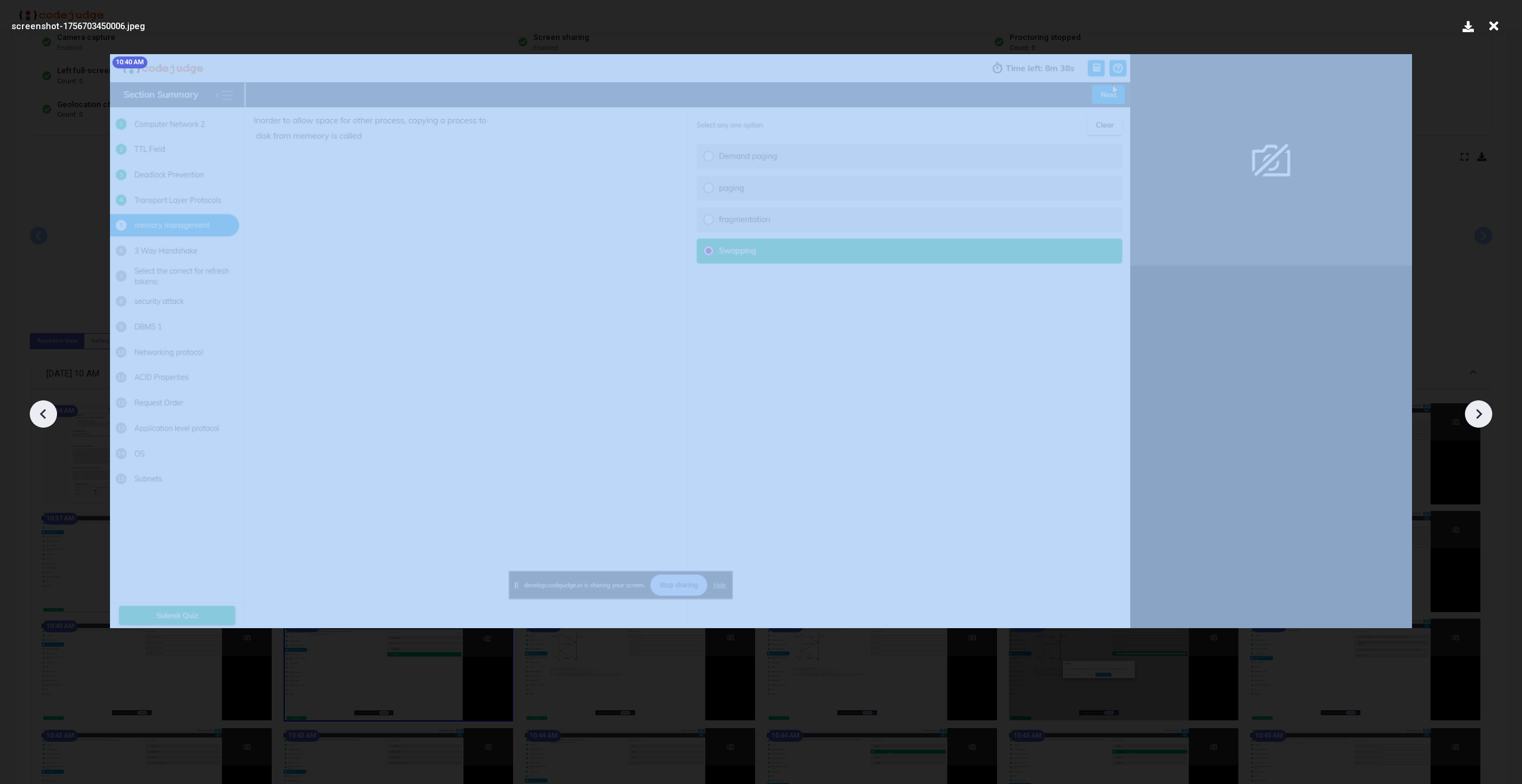
click at [1484, 420] on icon at bounding box center [1478, 413] width 18 height 18
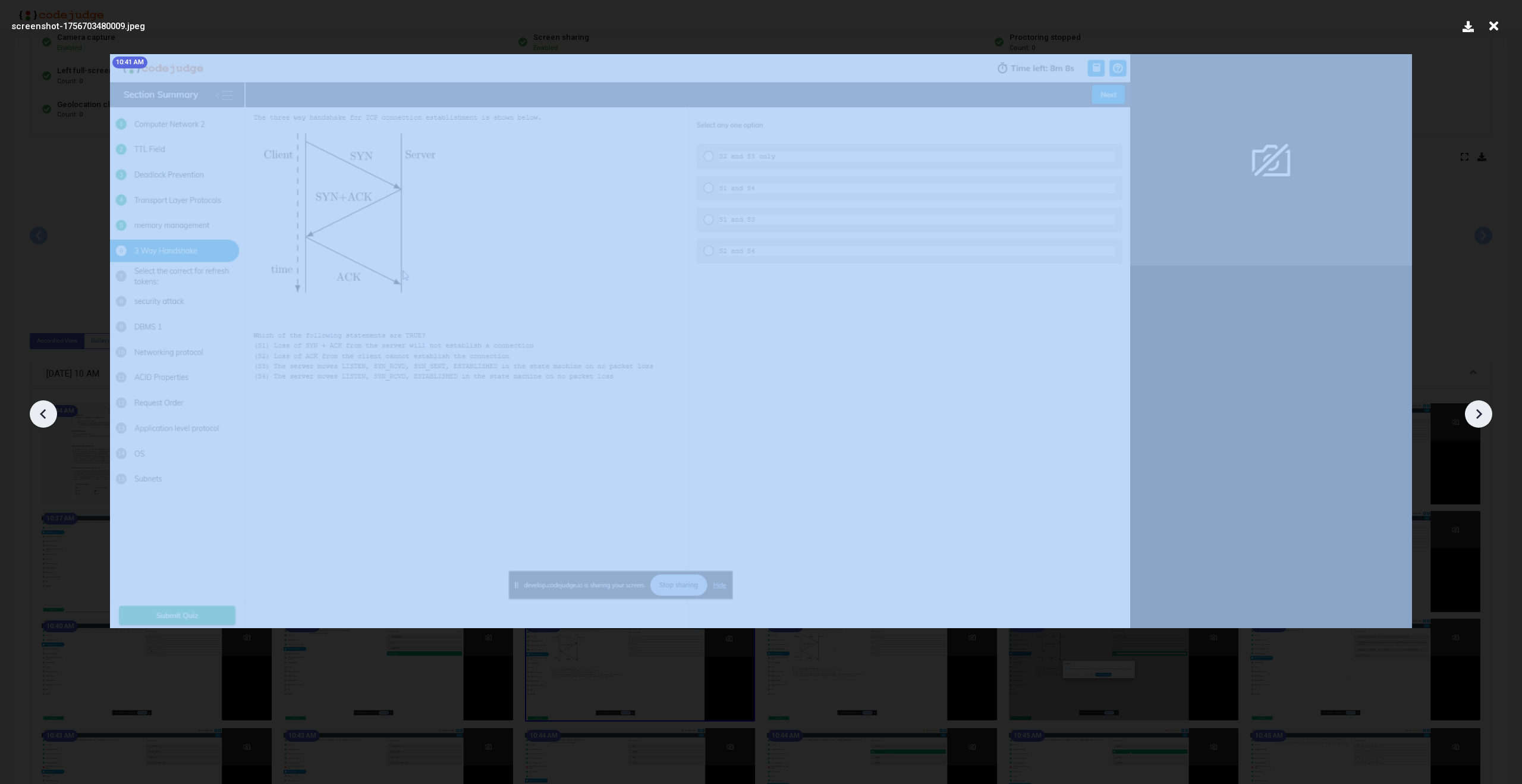
click at [1484, 420] on icon at bounding box center [1478, 413] width 18 height 18
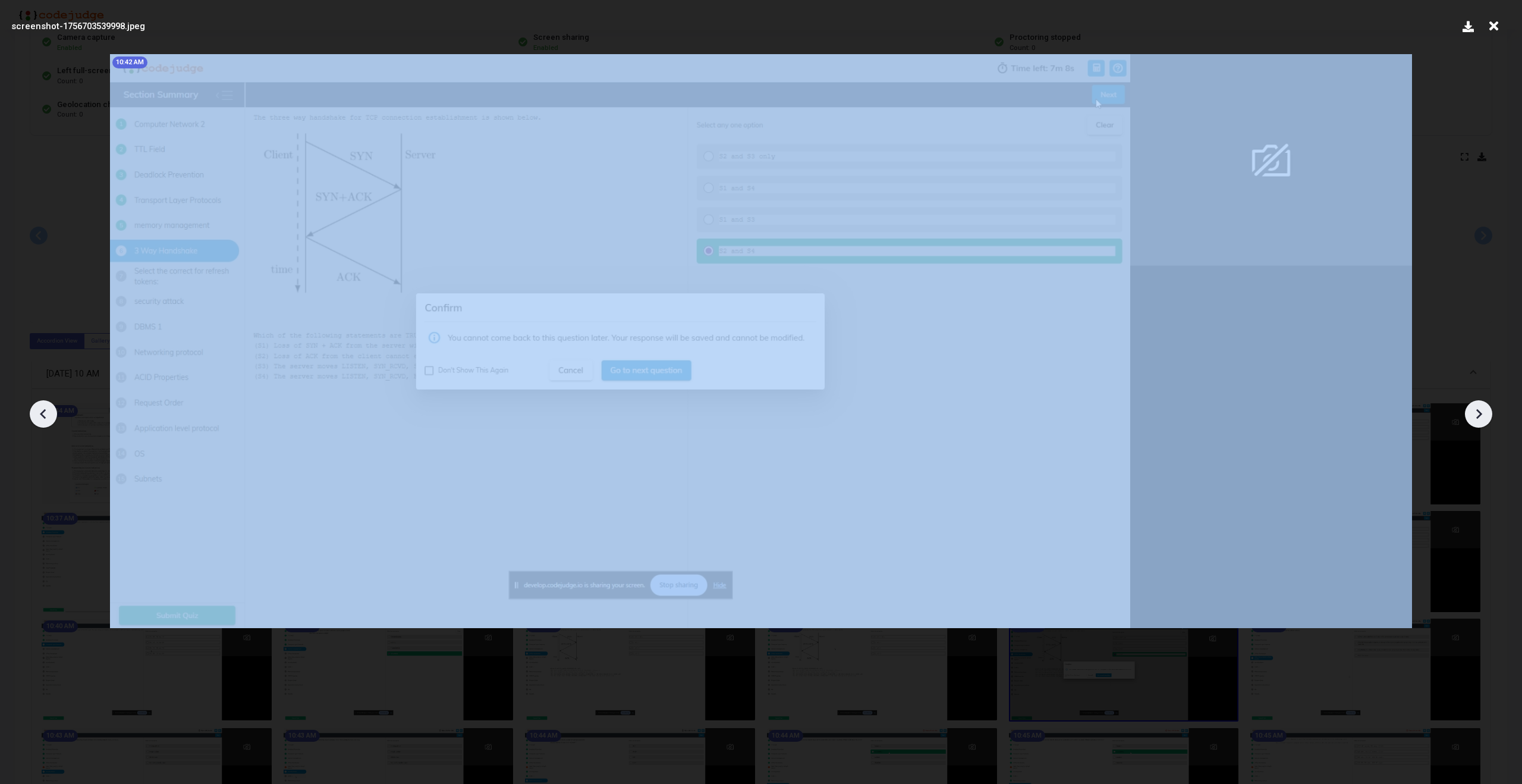
click at [1484, 420] on icon at bounding box center [1478, 413] width 18 height 18
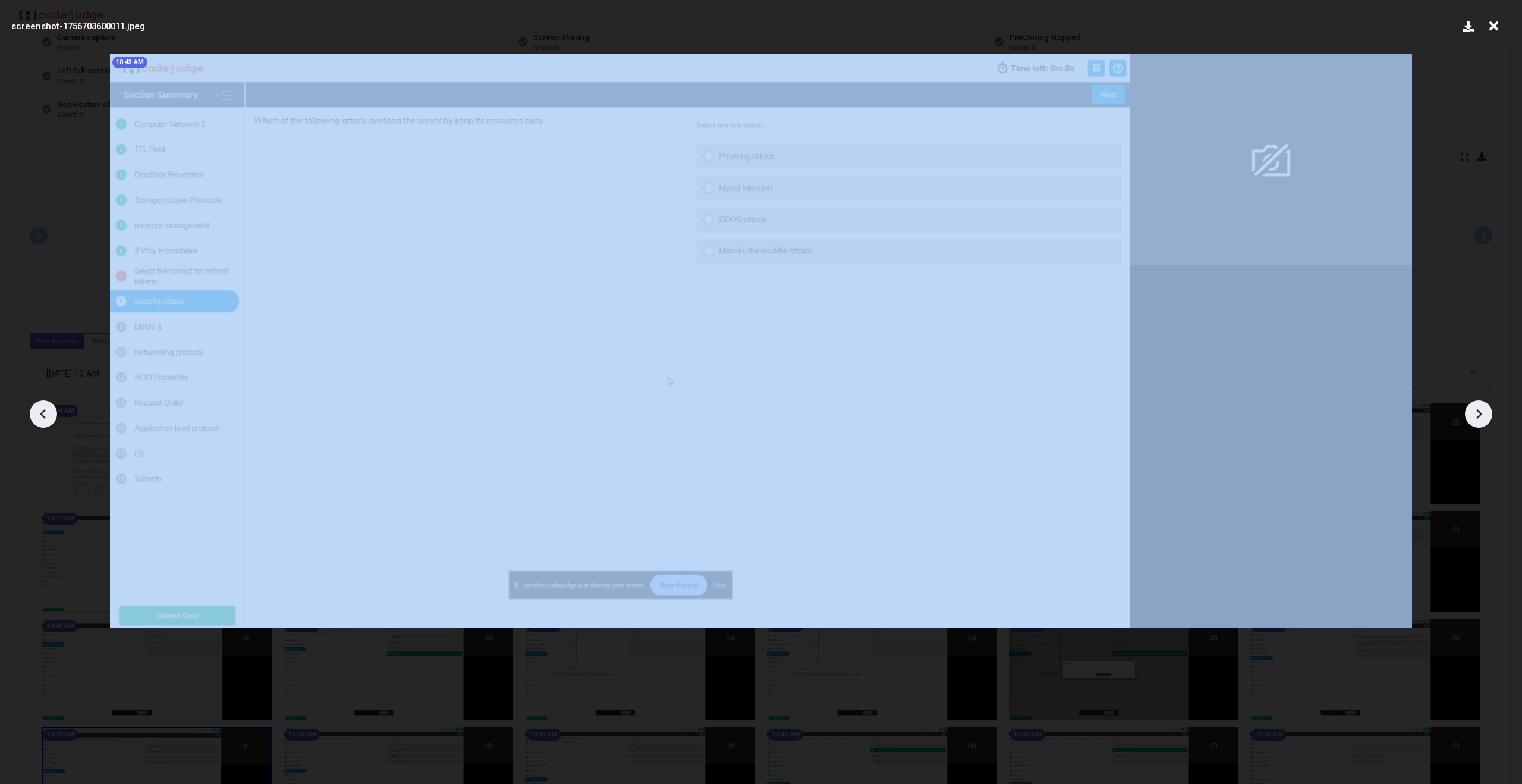
click at [1484, 420] on icon at bounding box center [1478, 413] width 18 height 18
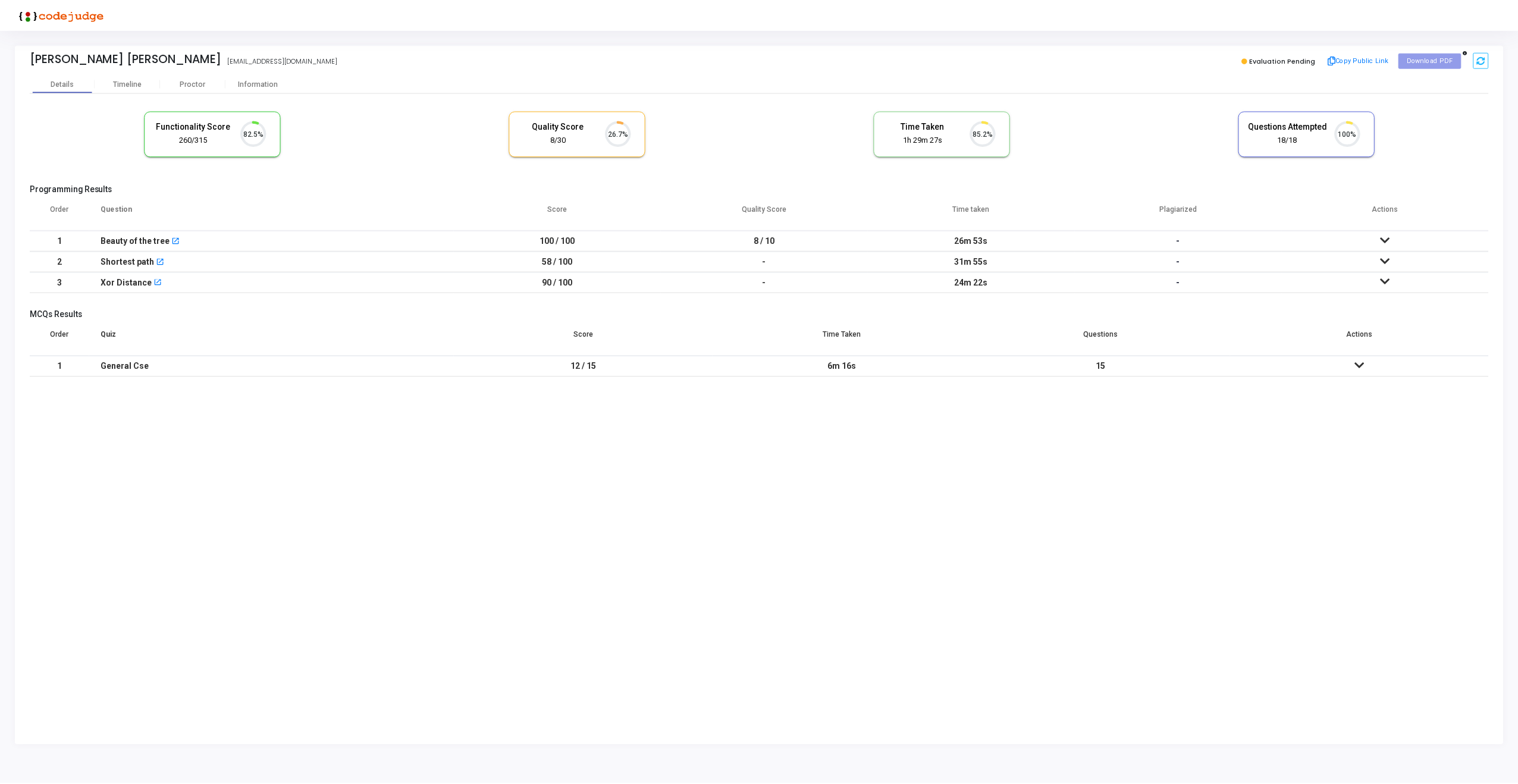
scroll to position [25, 31]
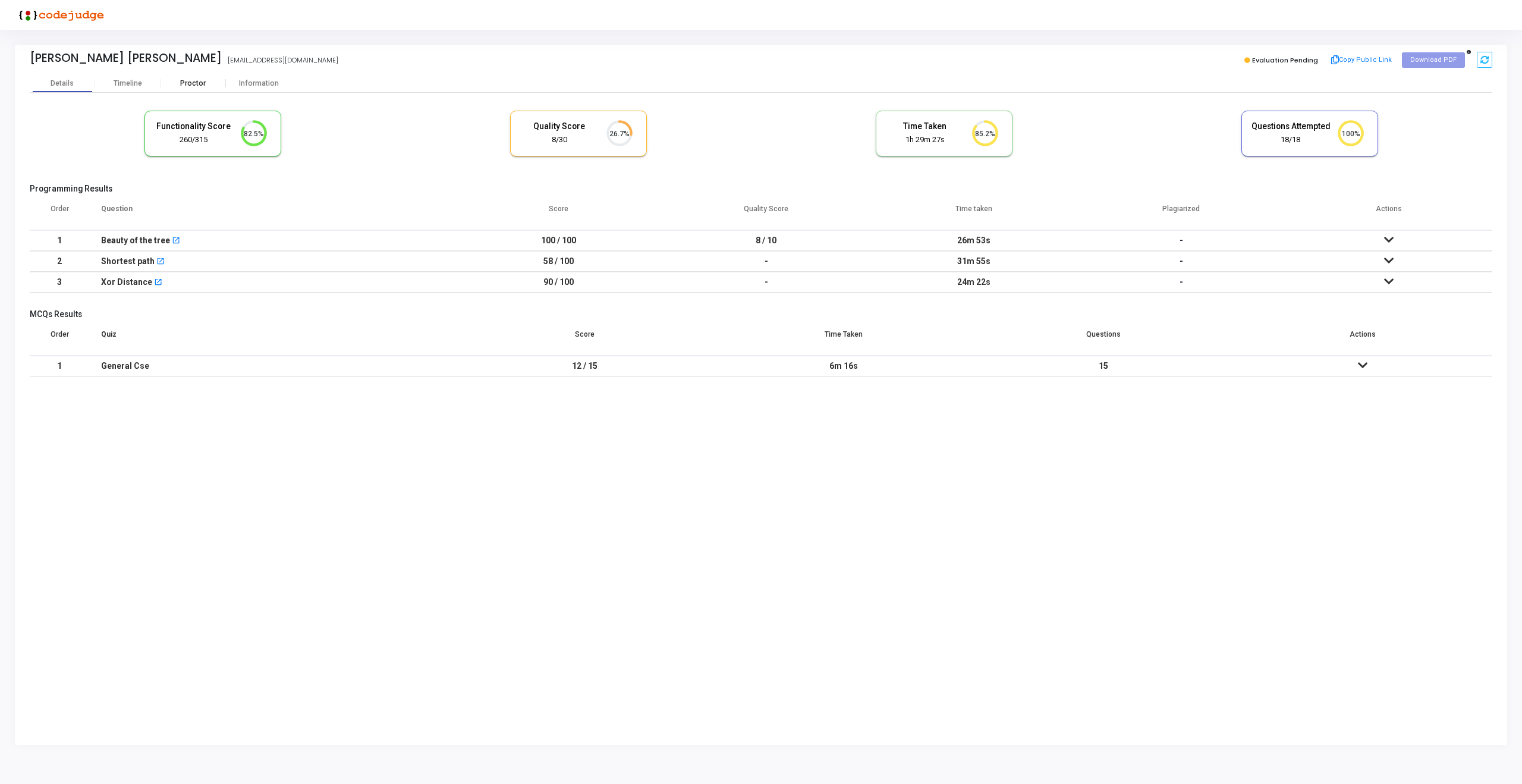
click at [196, 79] on div "Proctor" at bounding box center [192, 84] width 65 height 9
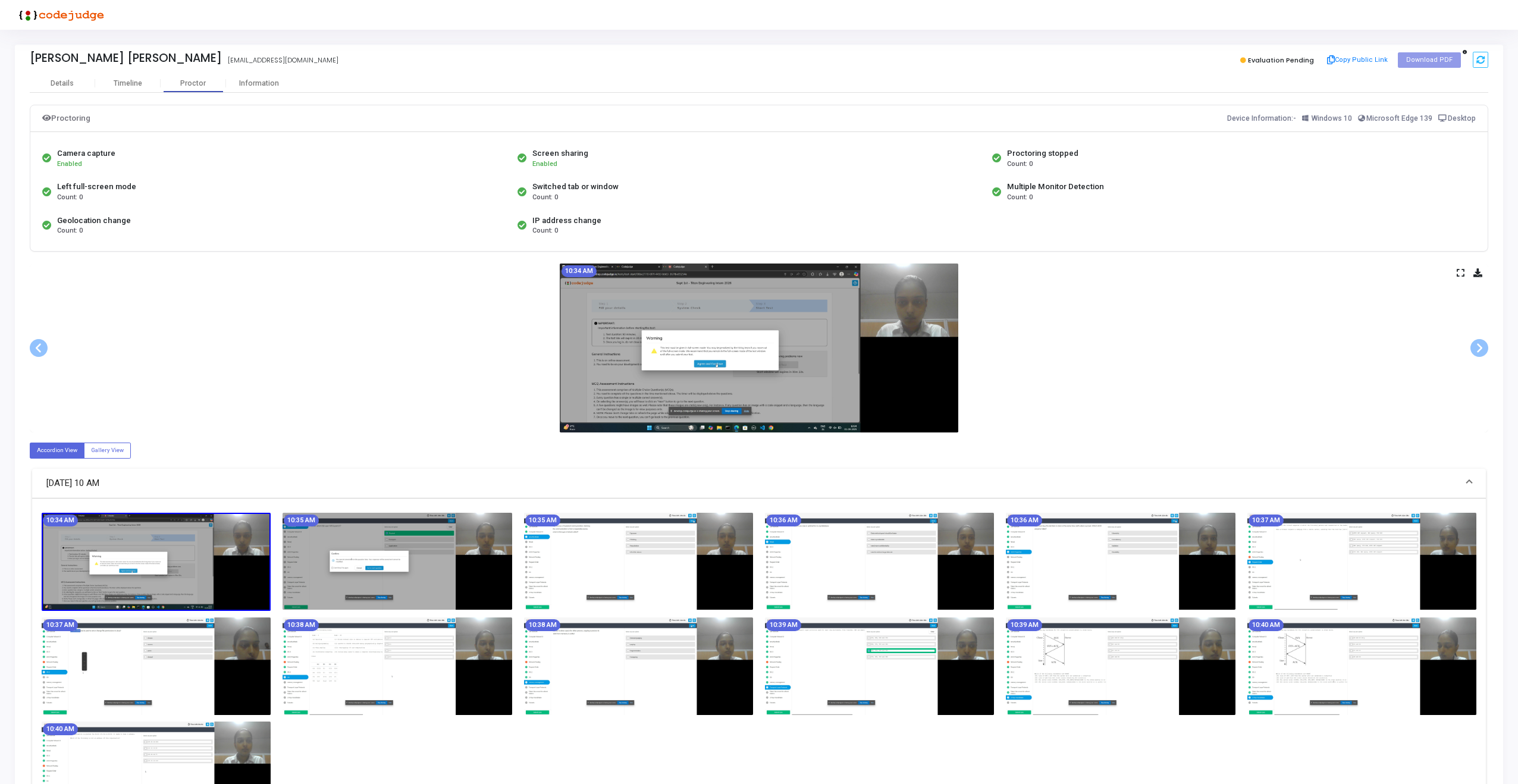
click at [1459, 271] on icon at bounding box center [1460, 272] width 8 height 7
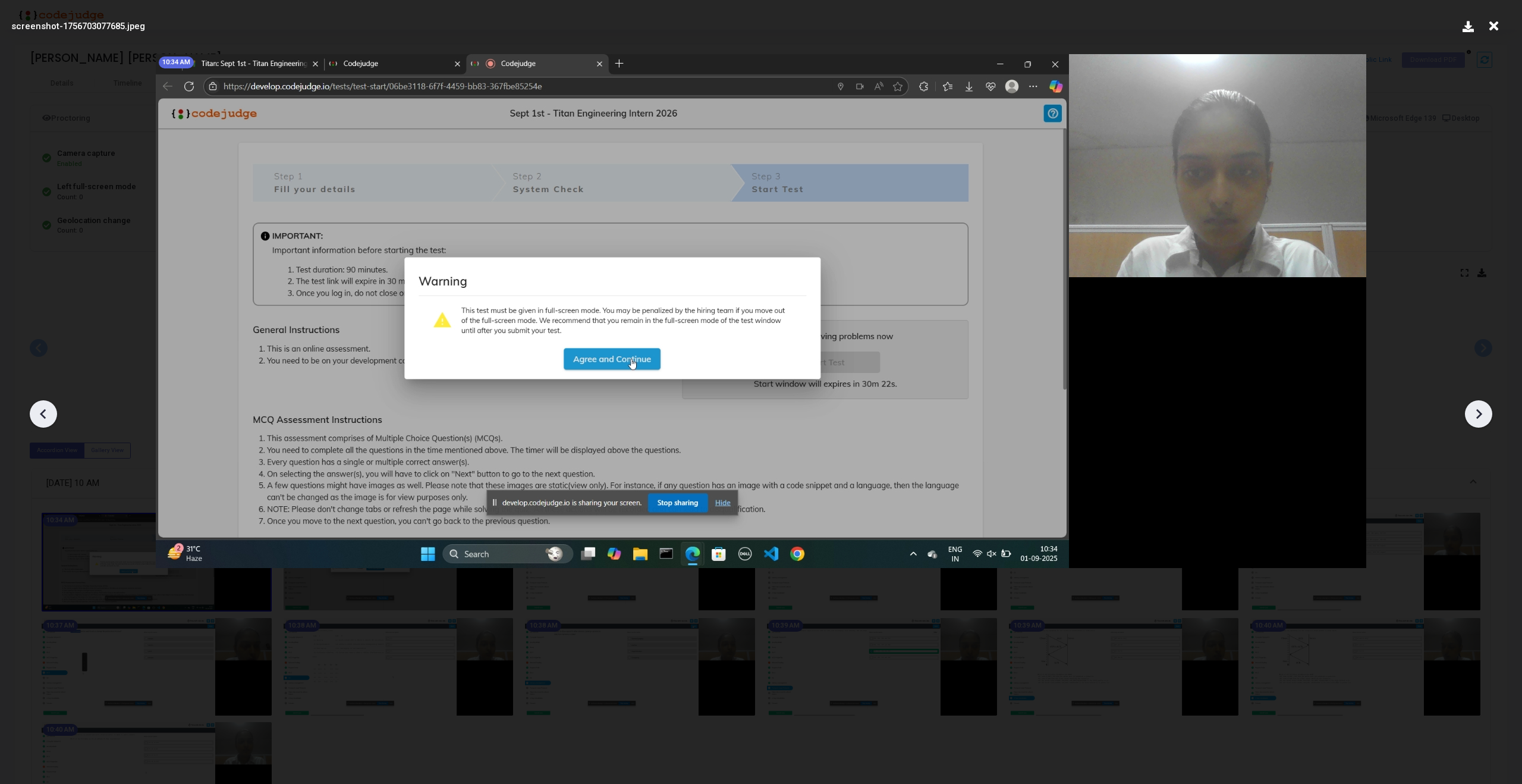
click at [1481, 411] on icon at bounding box center [1478, 413] width 18 height 18
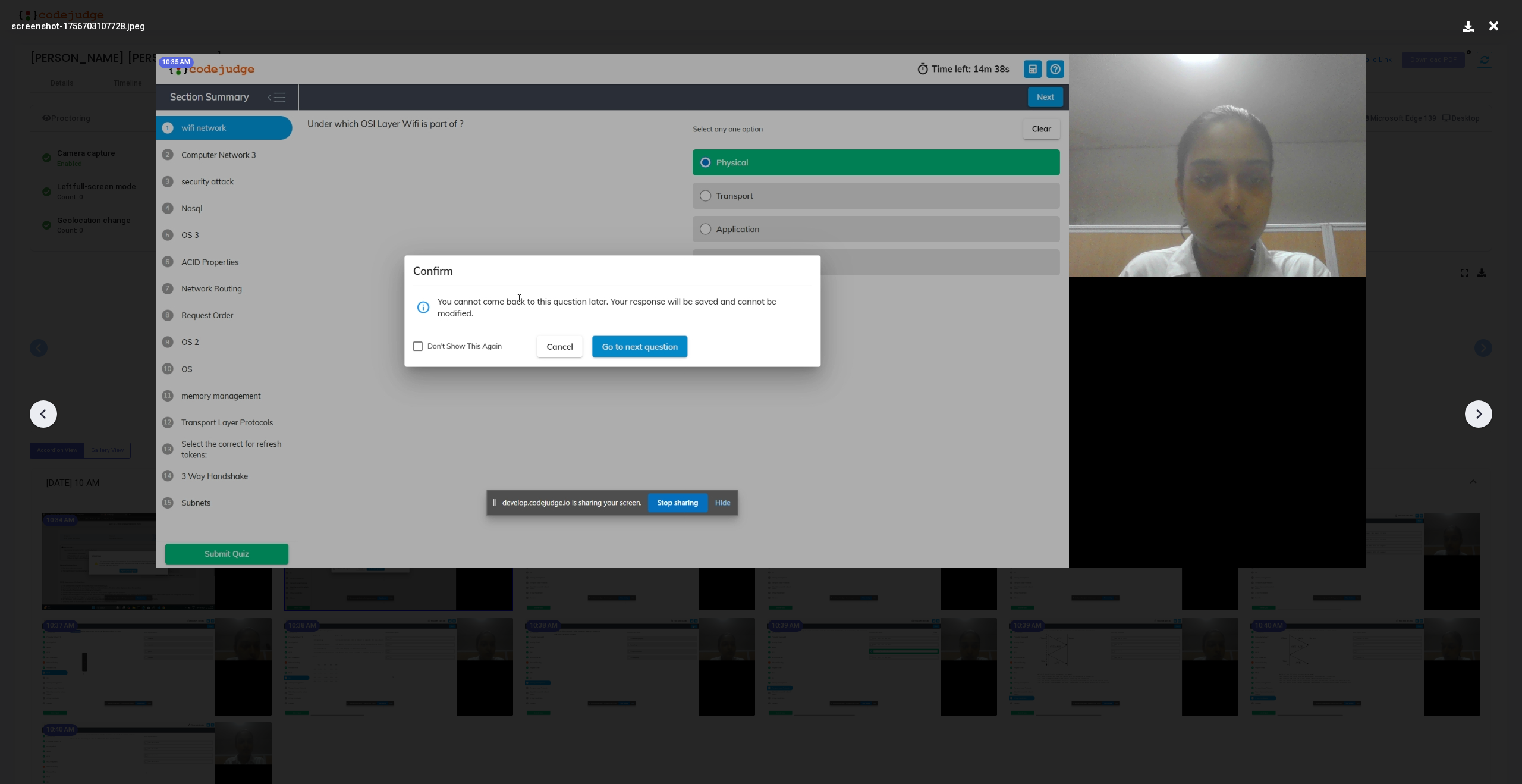
click at [1481, 411] on icon at bounding box center [1478, 413] width 18 height 18
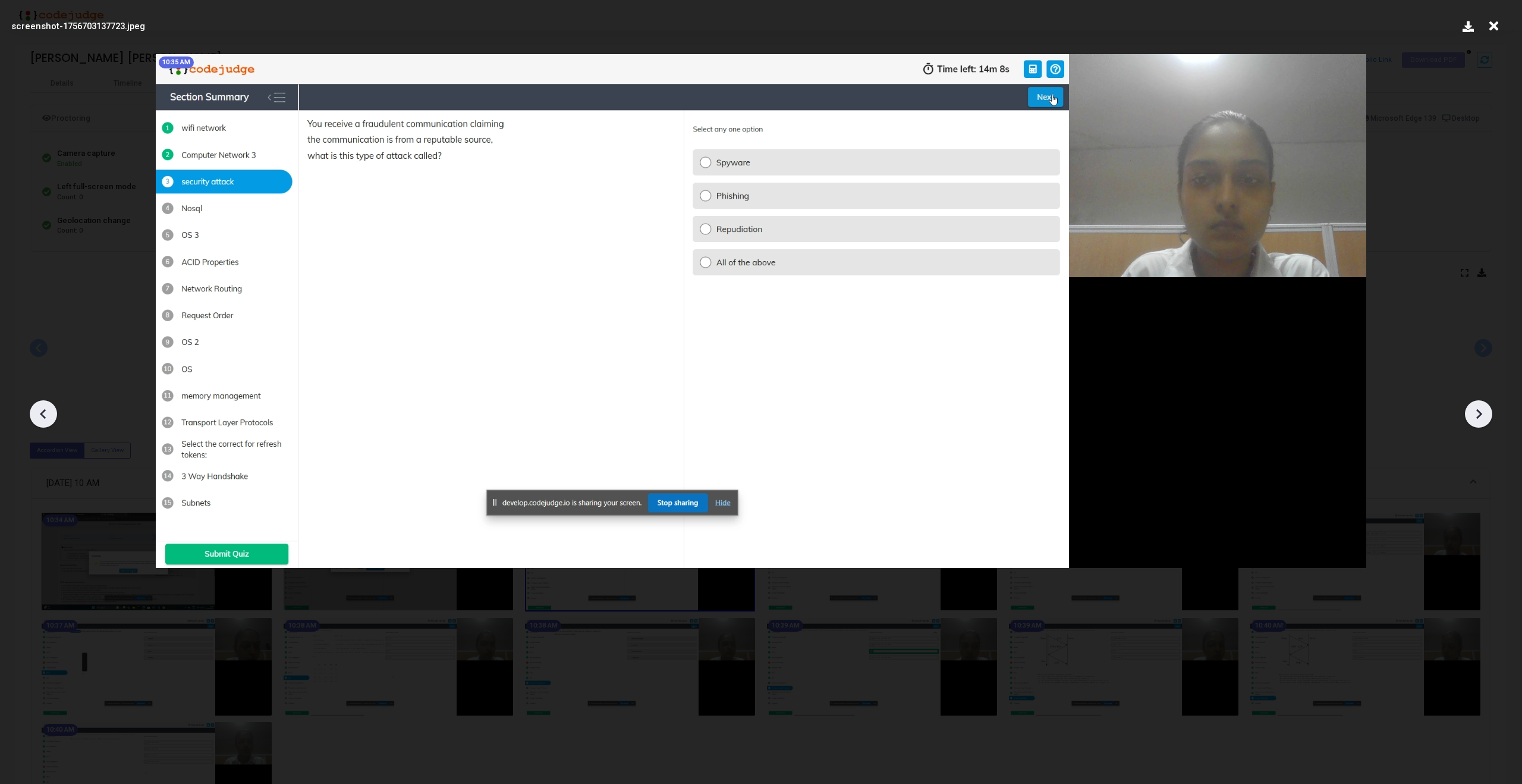
click at [1481, 411] on icon at bounding box center [1478, 413] width 18 height 18
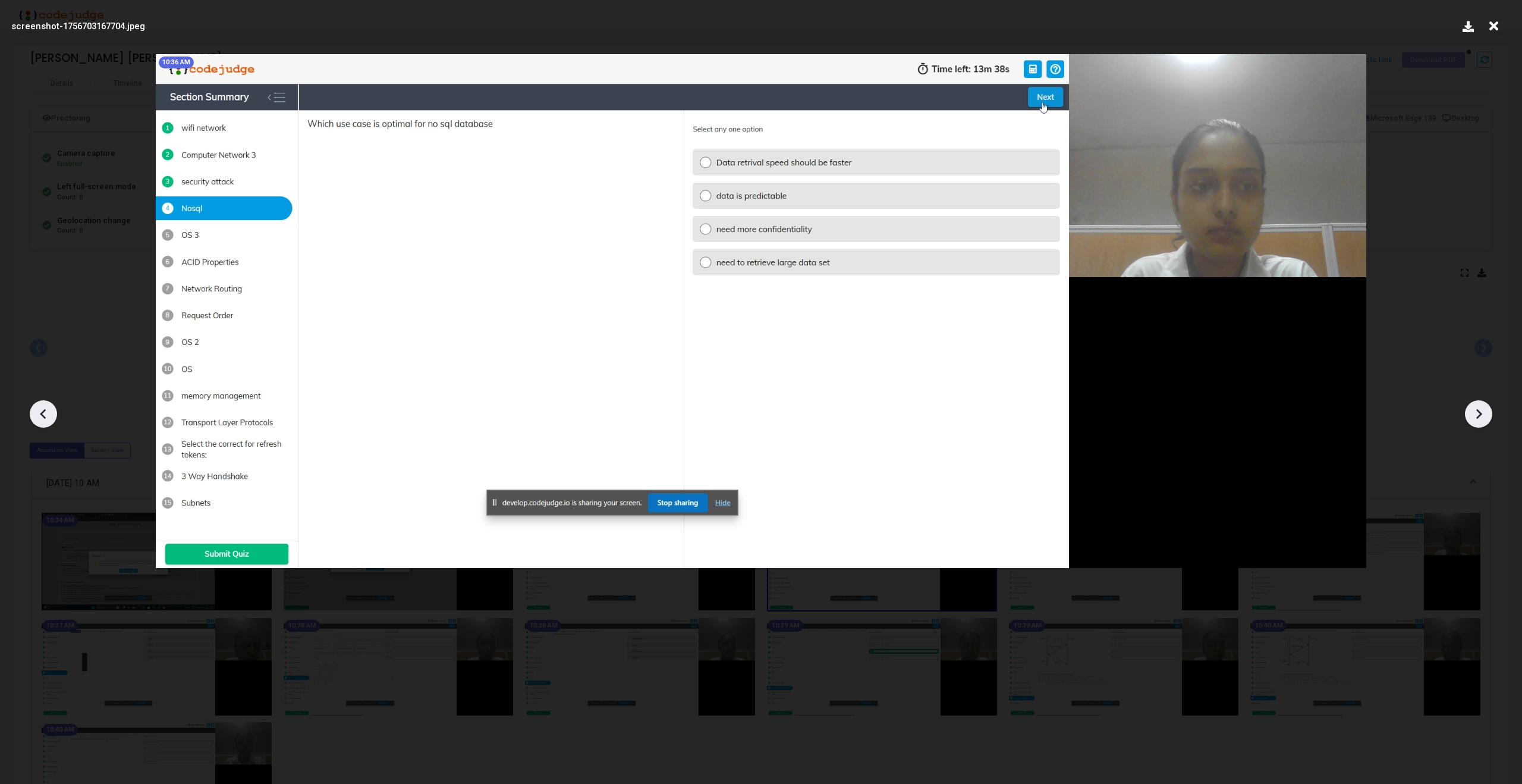
click at [1481, 411] on icon at bounding box center [1478, 413] width 18 height 18
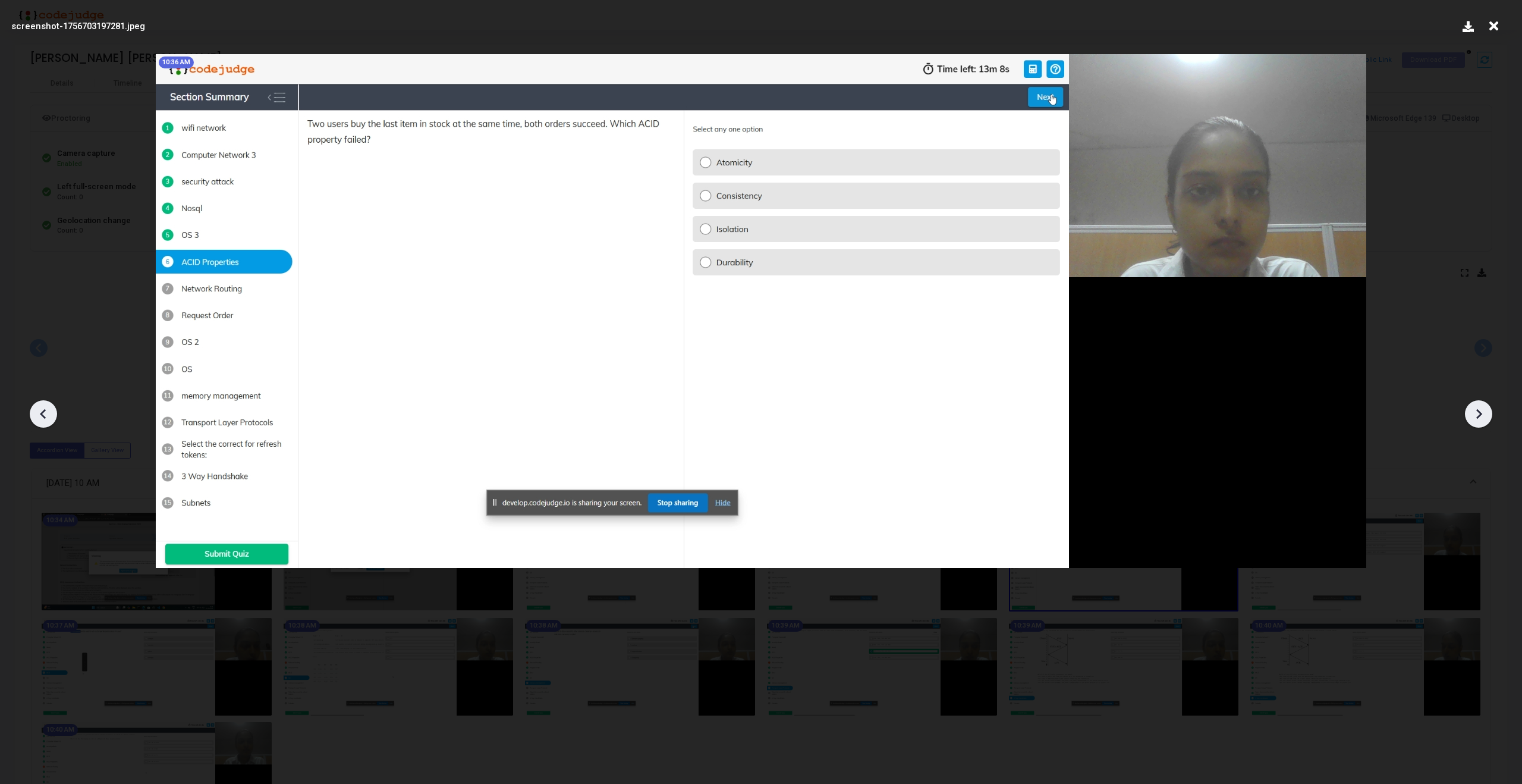
click at [1481, 411] on icon at bounding box center [1478, 413] width 18 height 18
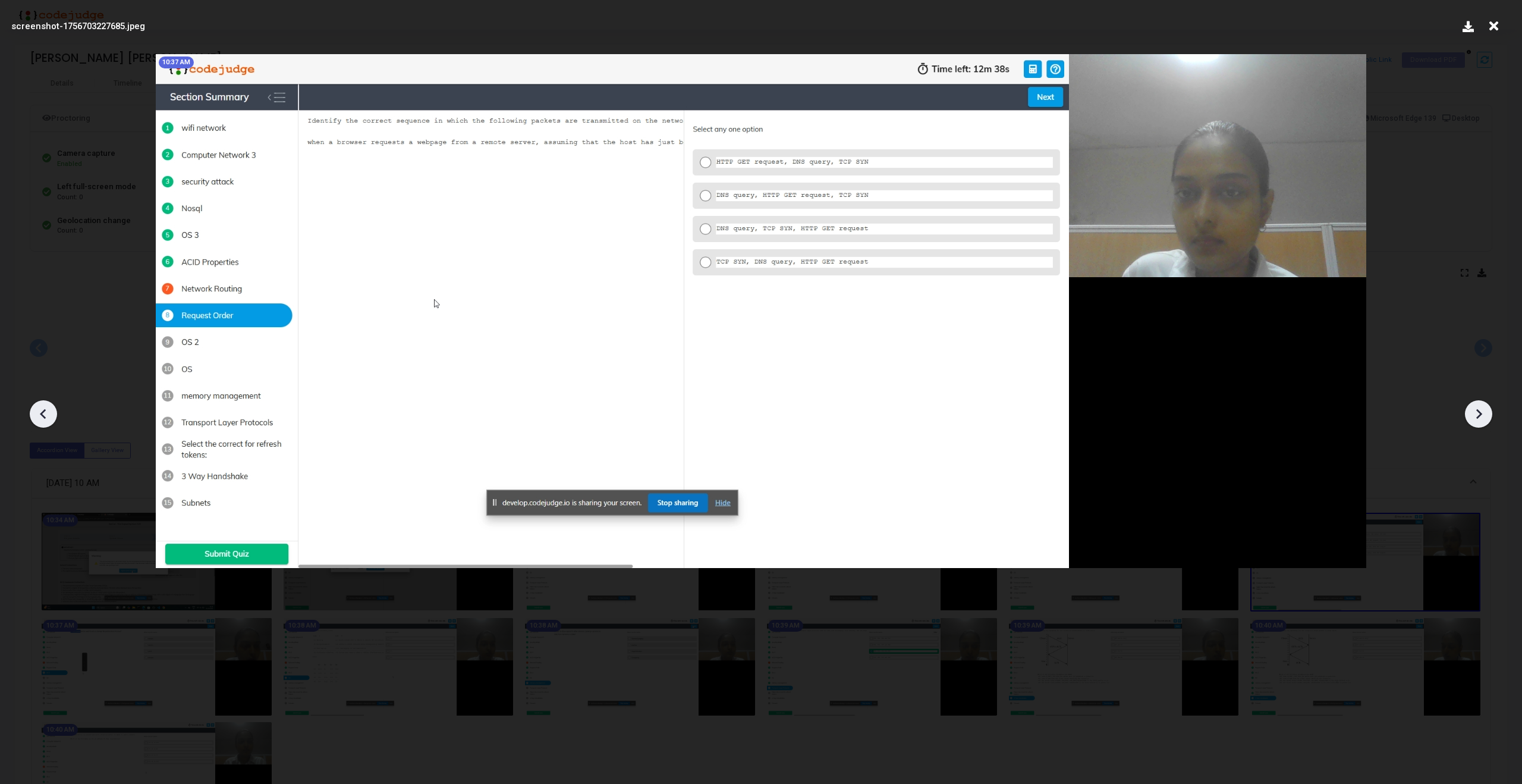
click at [1481, 411] on icon at bounding box center [1478, 413] width 18 height 18
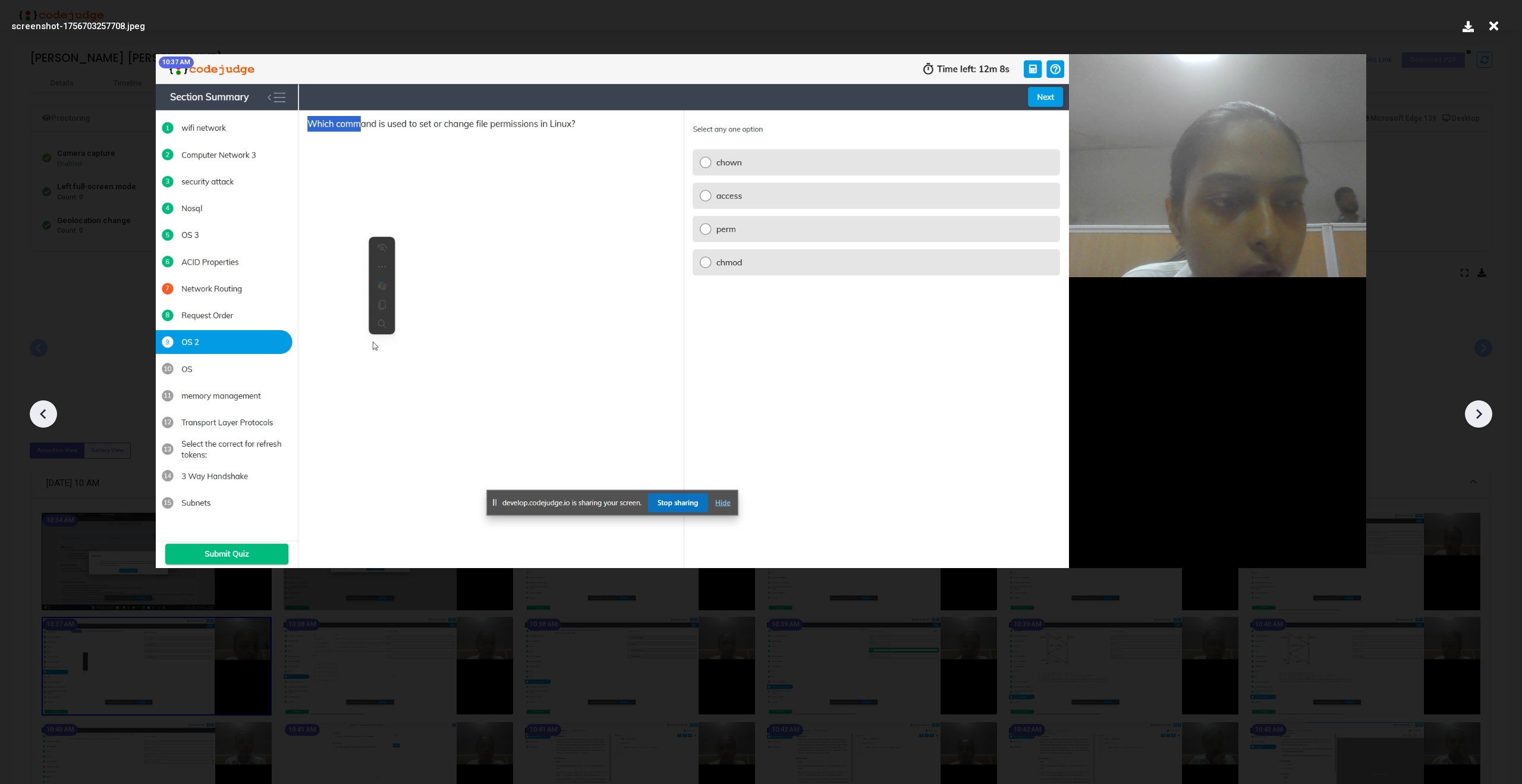
click at [1481, 411] on icon at bounding box center [1478, 413] width 18 height 18
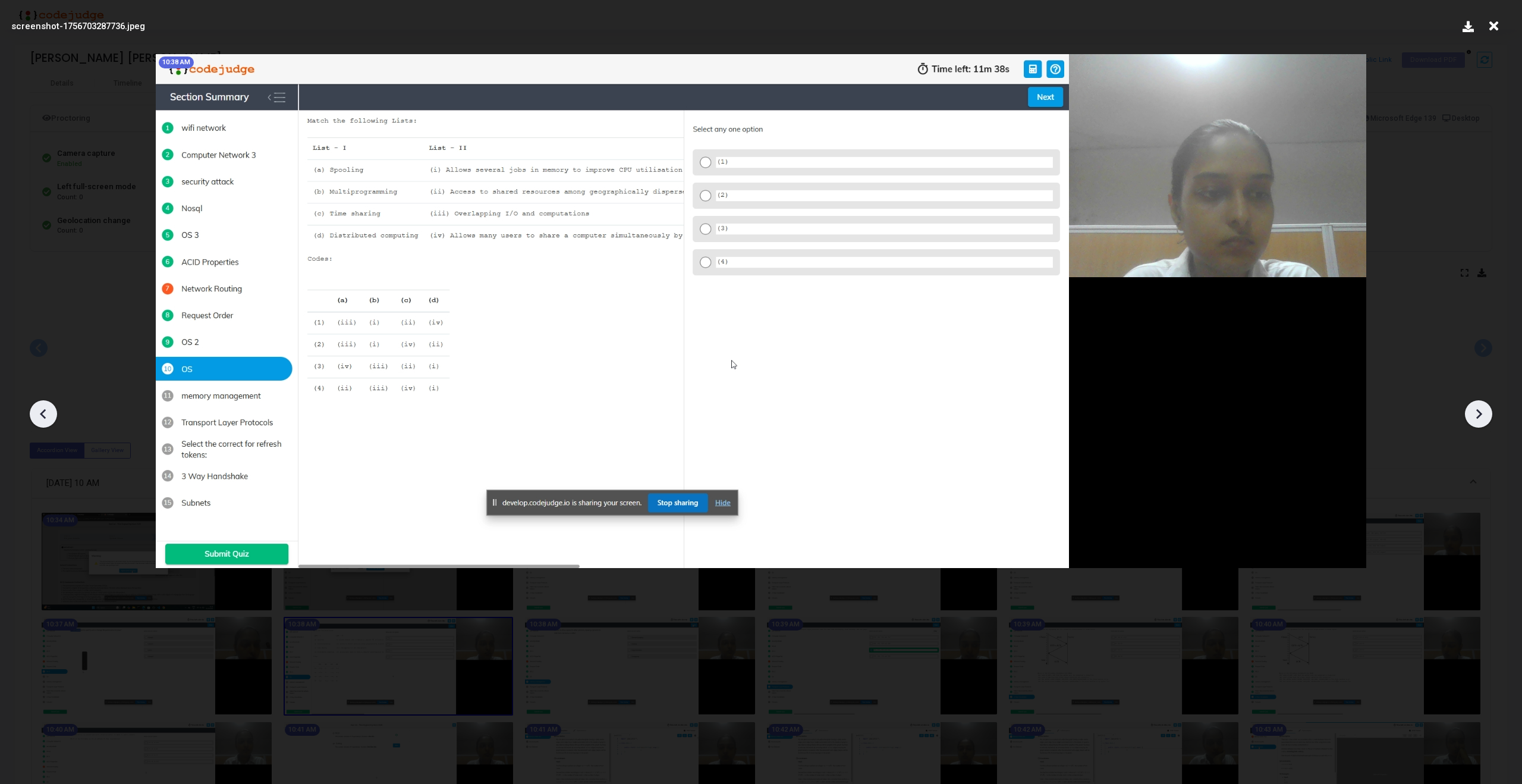
click at [1481, 411] on icon at bounding box center [1478, 413] width 18 height 18
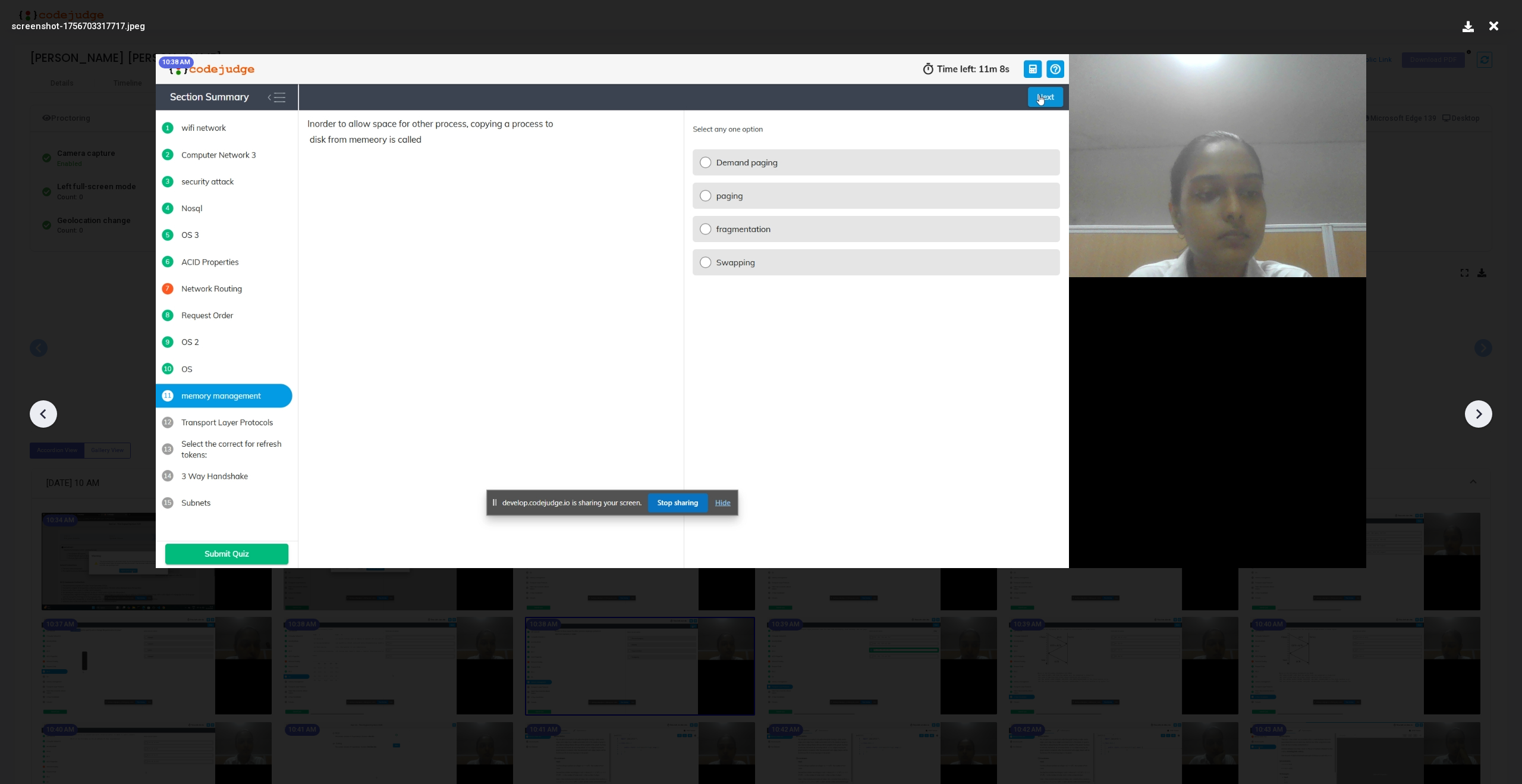
click at [1481, 411] on icon at bounding box center [1478, 413] width 18 height 18
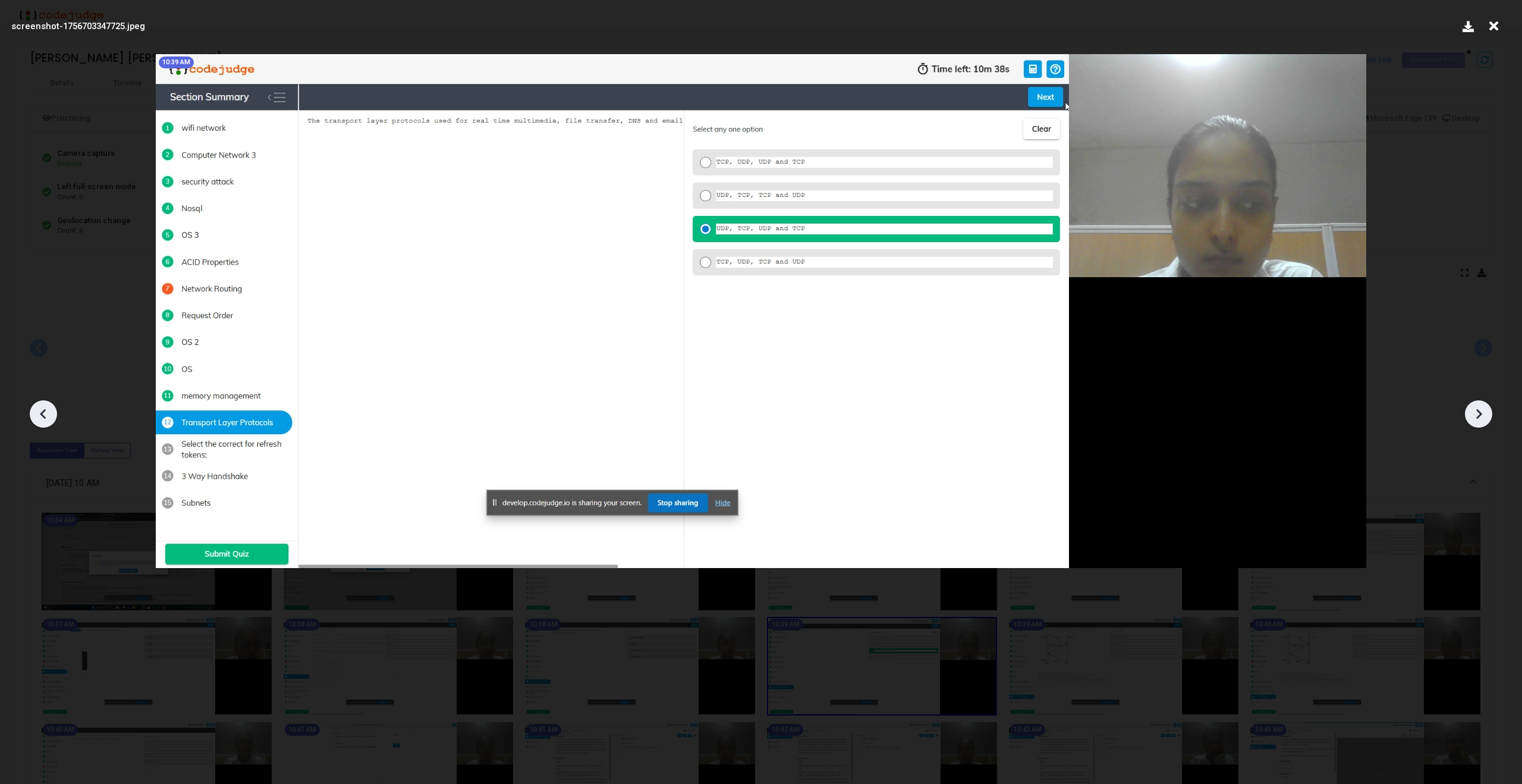
click at [1481, 411] on icon at bounding box center [1478, 413] width 18 height 18
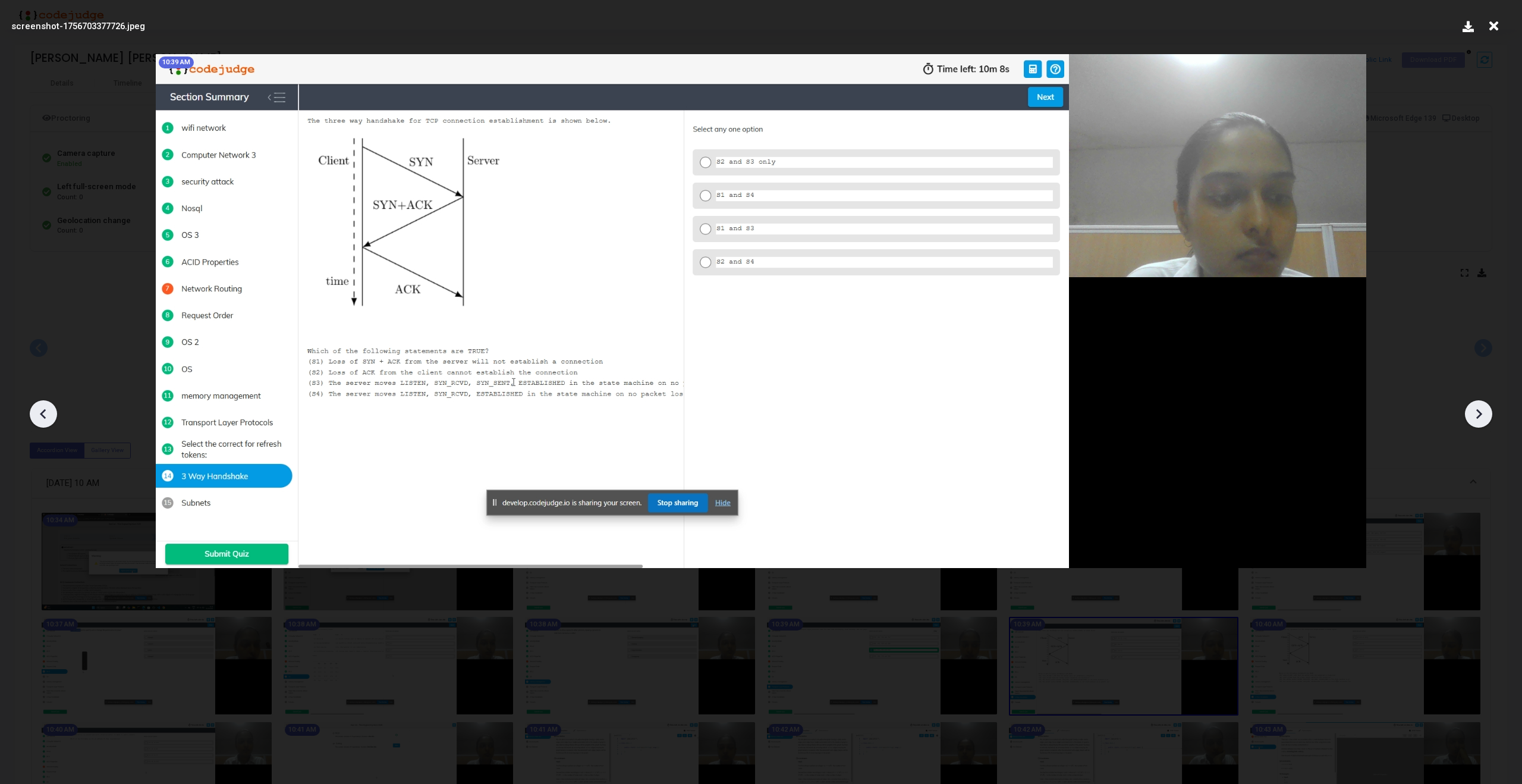
click at [1481, 411] on icon at bounding box center [1478, 413] width 18 height 18
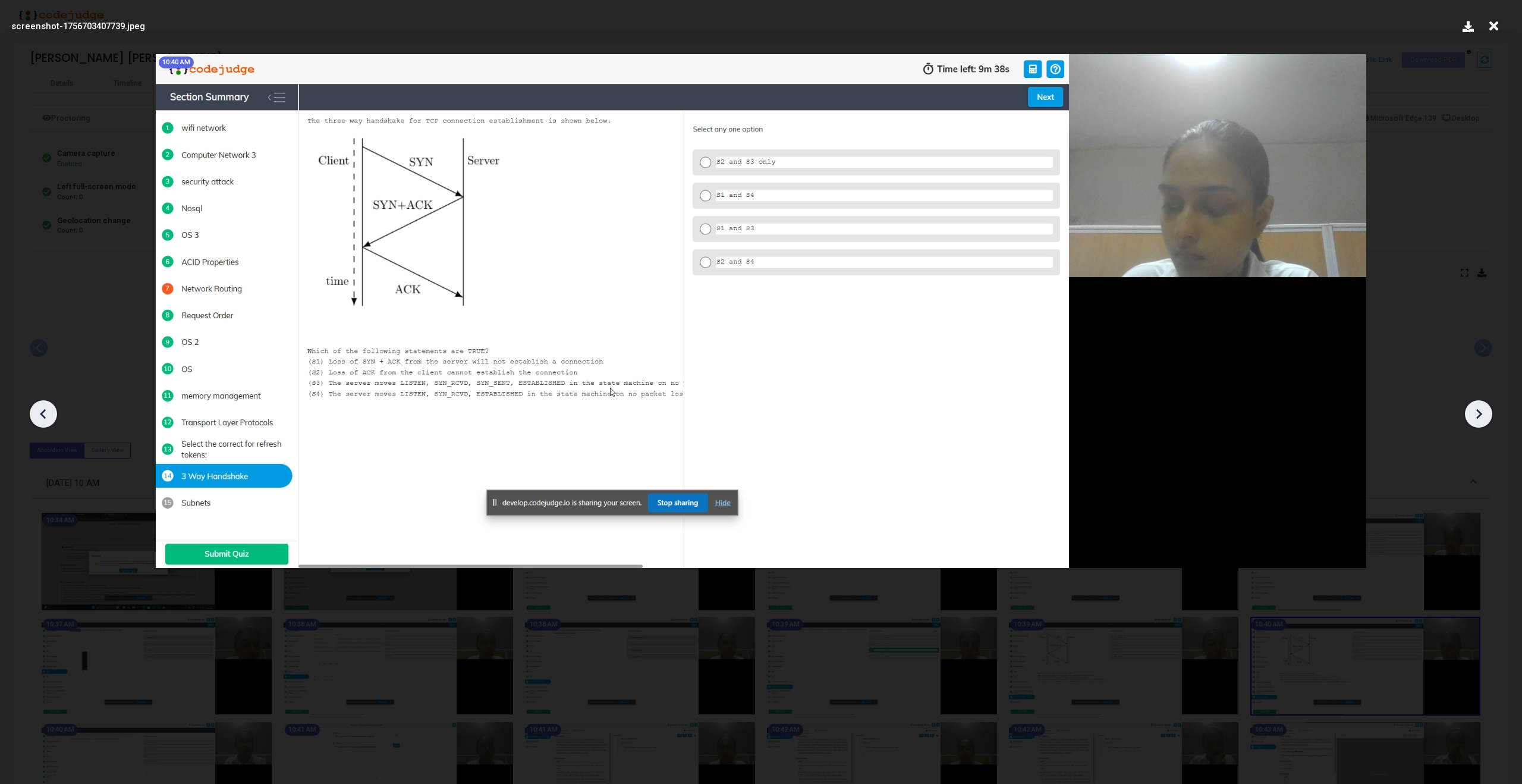
click at [1481, 411] on icon at bounding box center [1478, 413] width 18 height 18
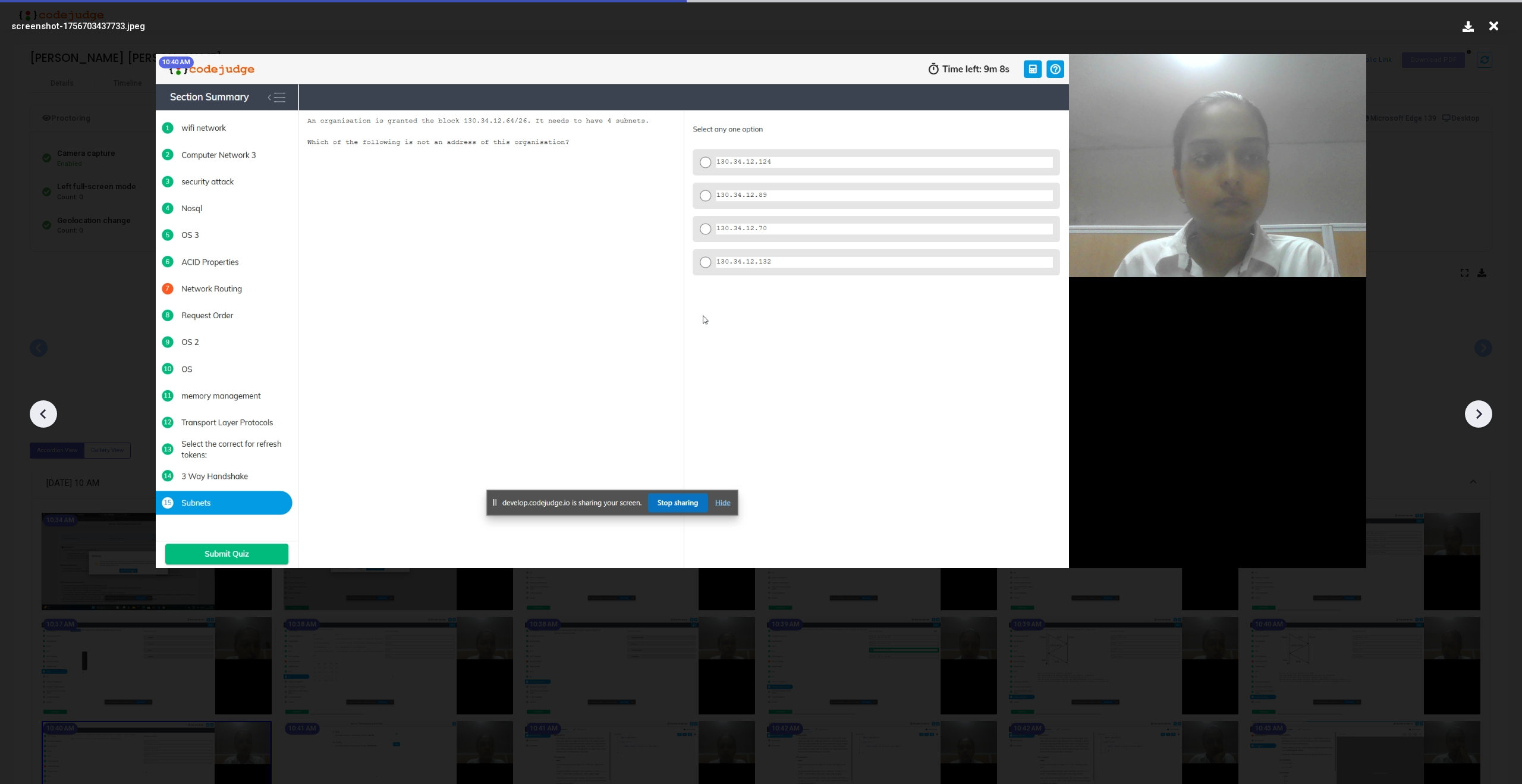
click at [1481, 411] on icon at bounding box center [1478, 413] width 18 height 18
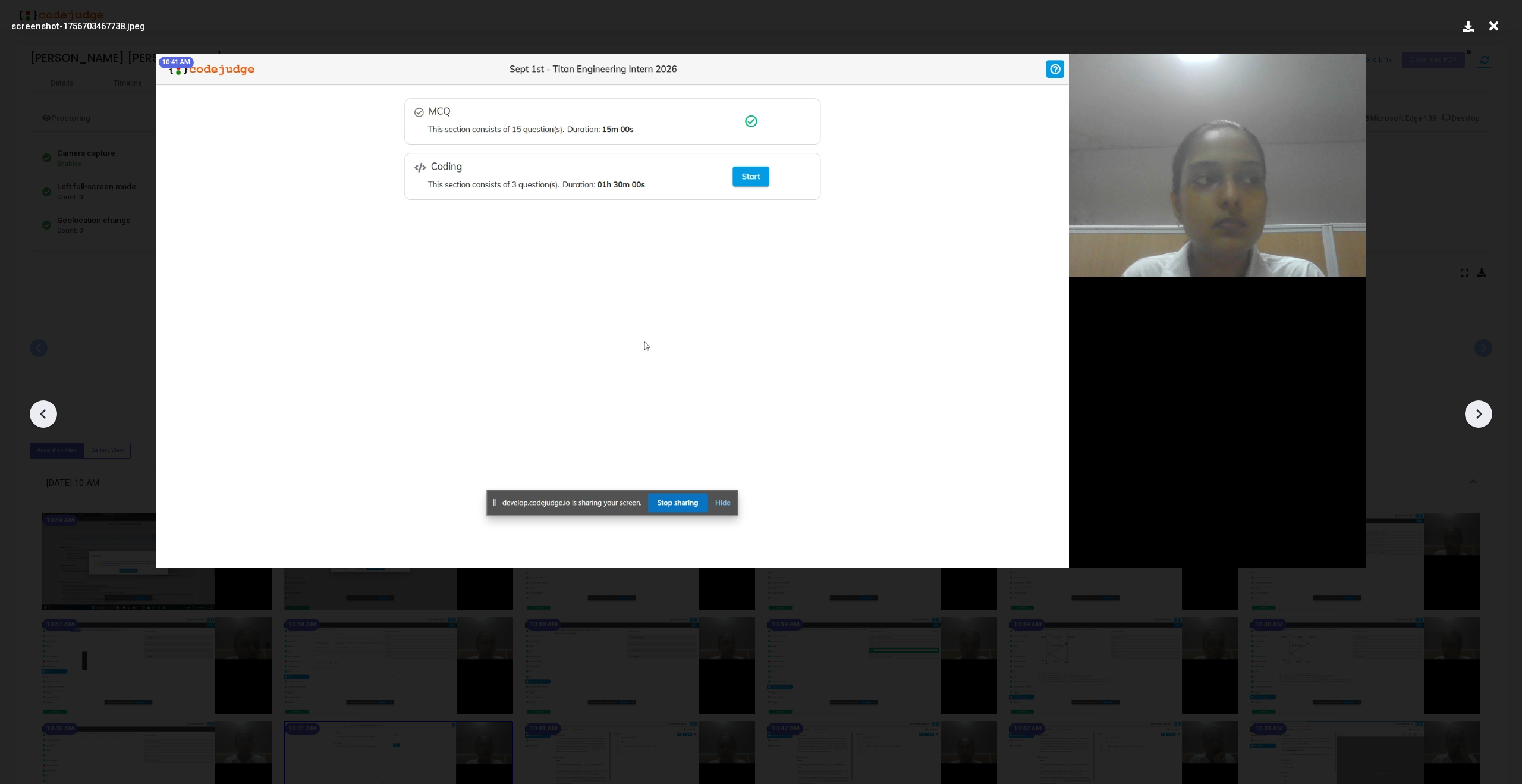
click at [1481, 411] on icon at bounding box center [1478, 413] width 18 height 18
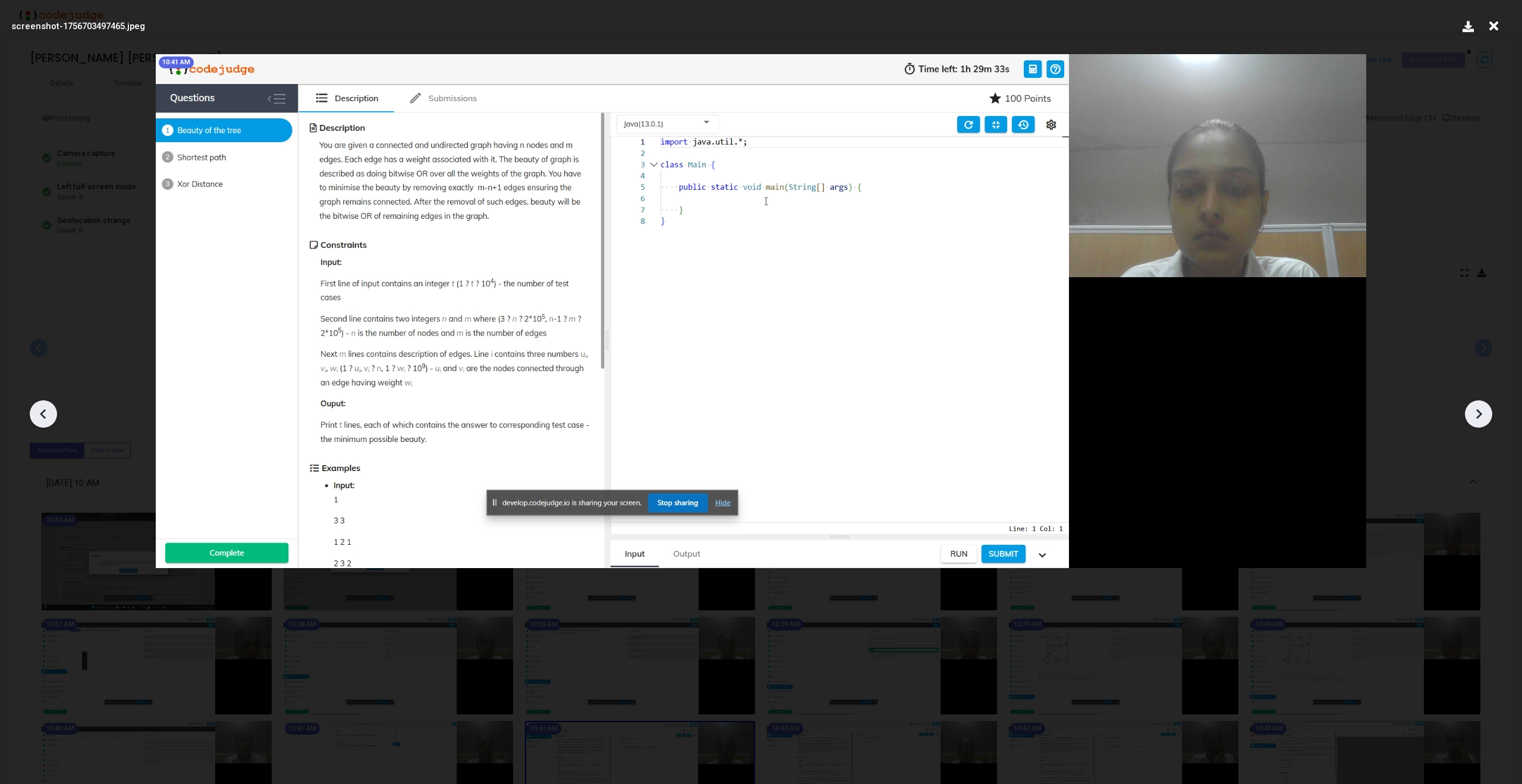
click at [1481, 411] on icon at bounding box center [1478, 413] width 18 height 18
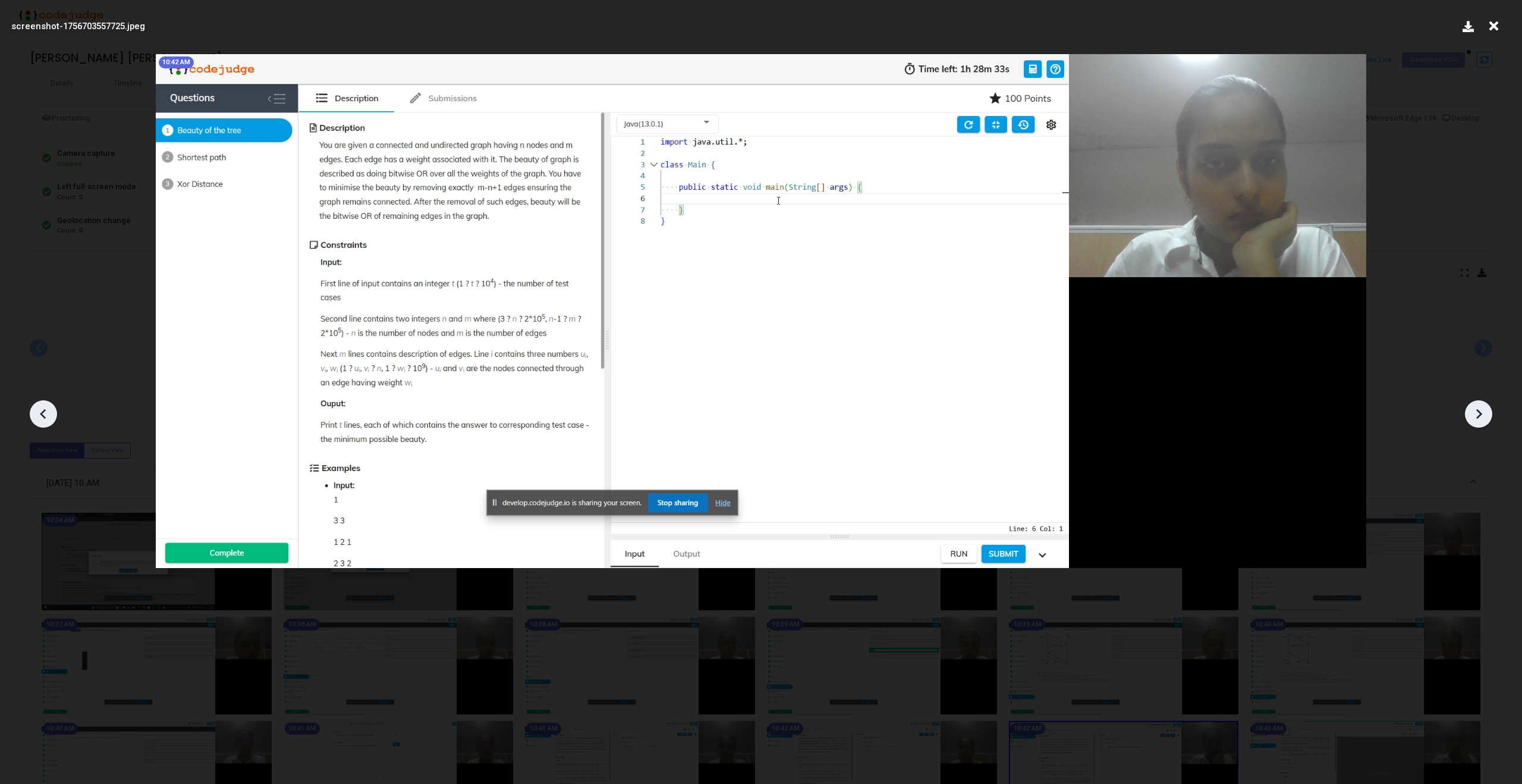
click at [1481, 411] on icon at bounding box center [1478, 413] width 18 height 18
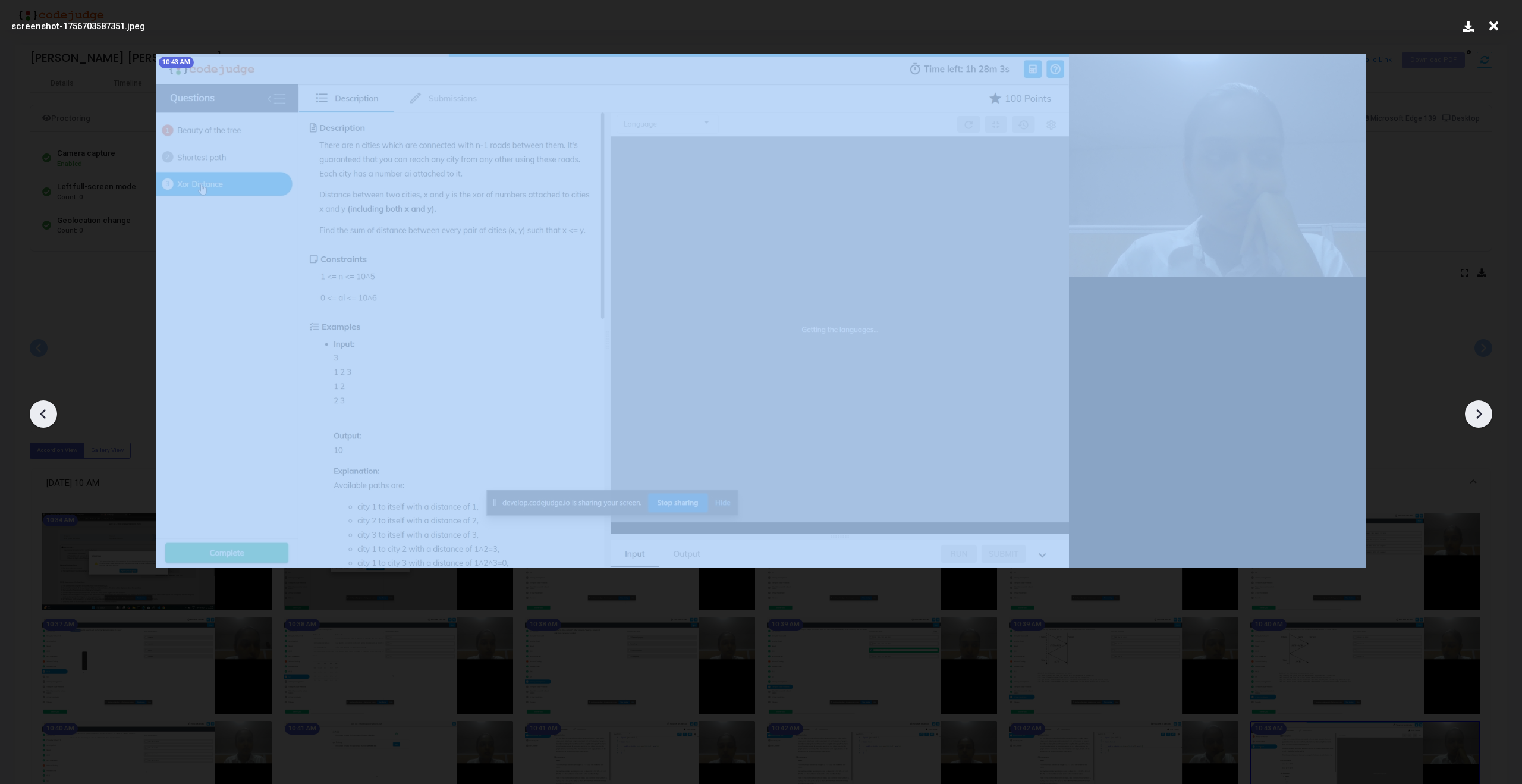
click at [1481, 411] on icon at bounding box center [1478, 413] width 18 height 18
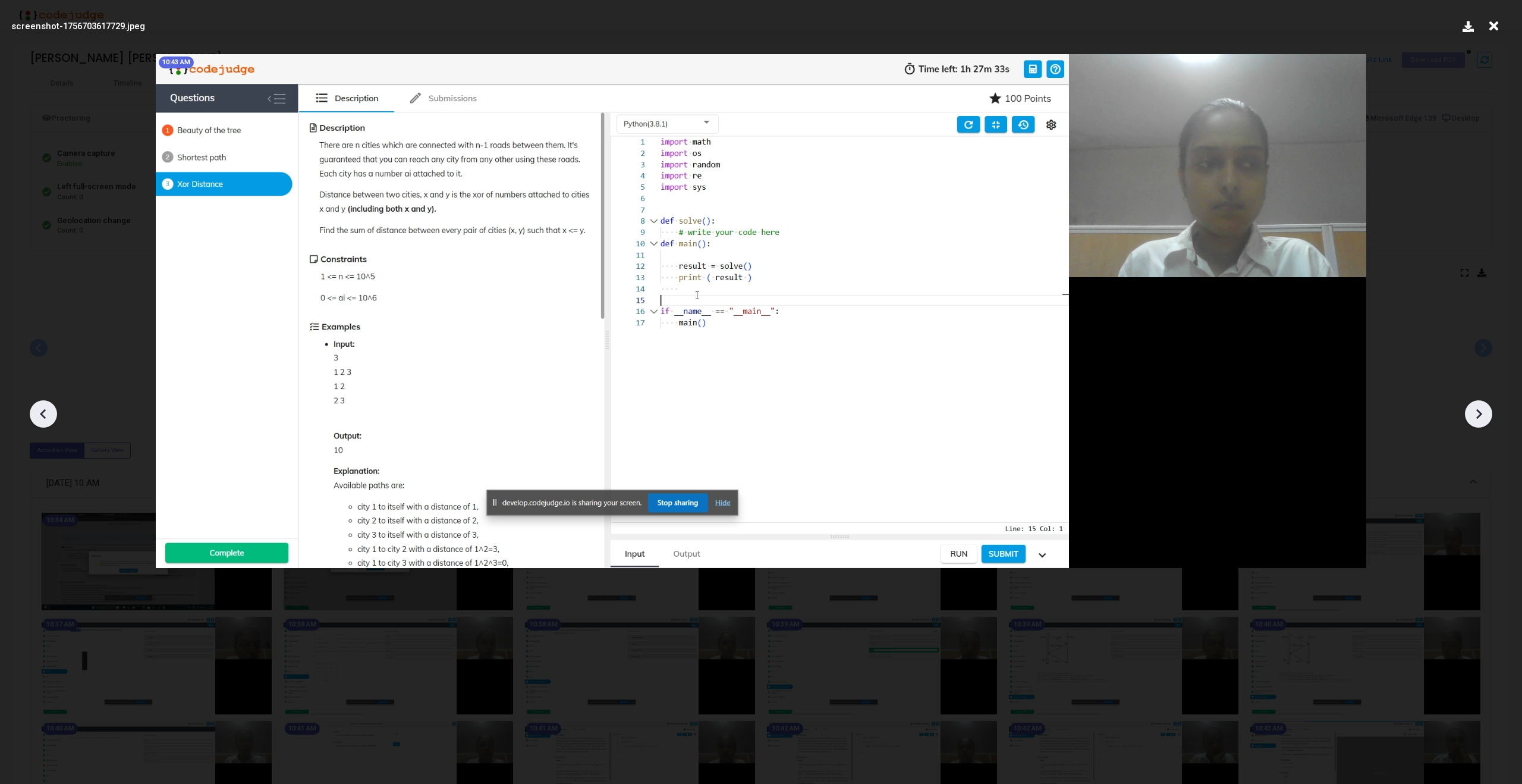
click at [1470, 415] on icon at bounding box center [1478, 413] width 18 height 18
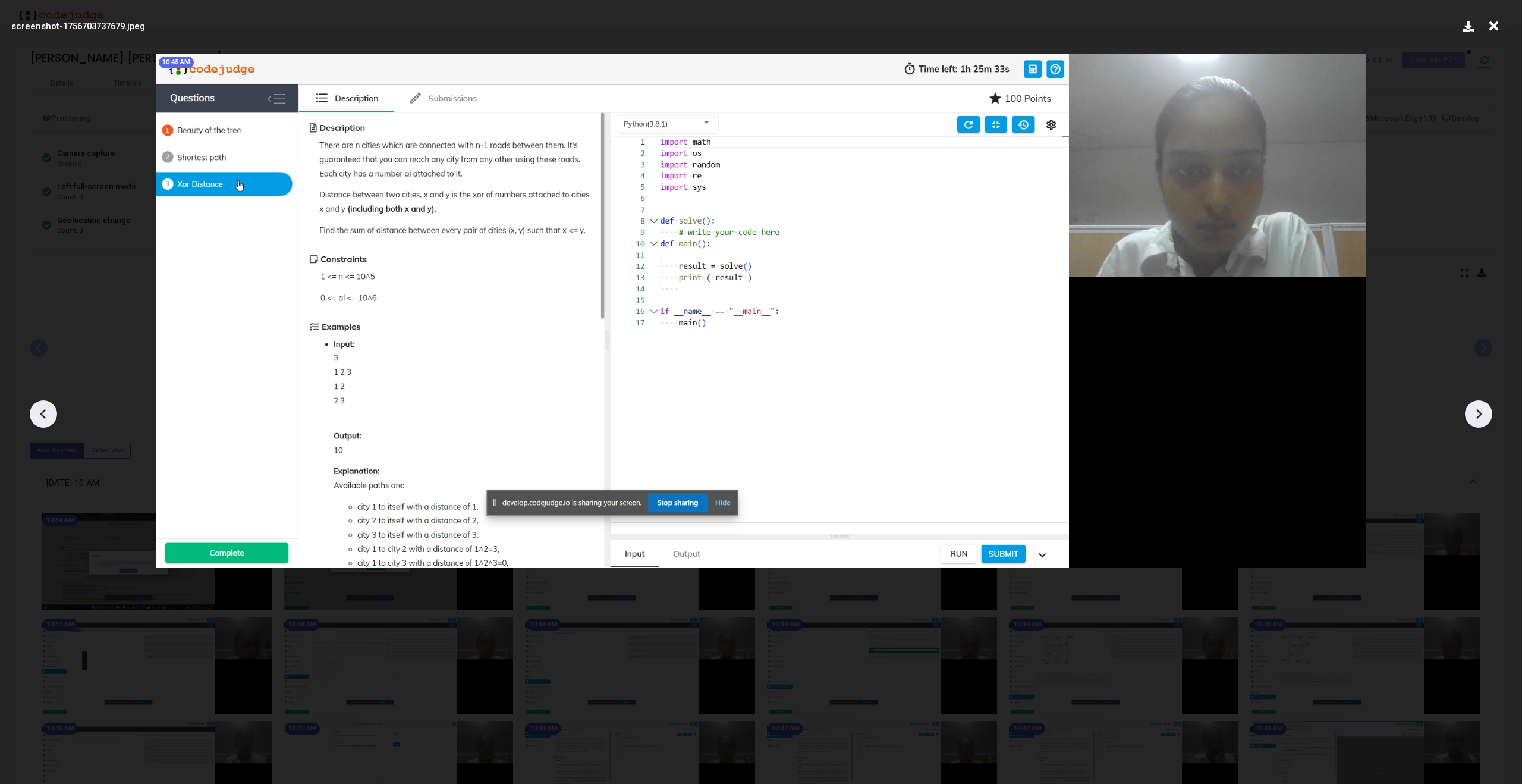
click at [1470, 415] on icon at bounding box center [1478, 413] width 18 height 18
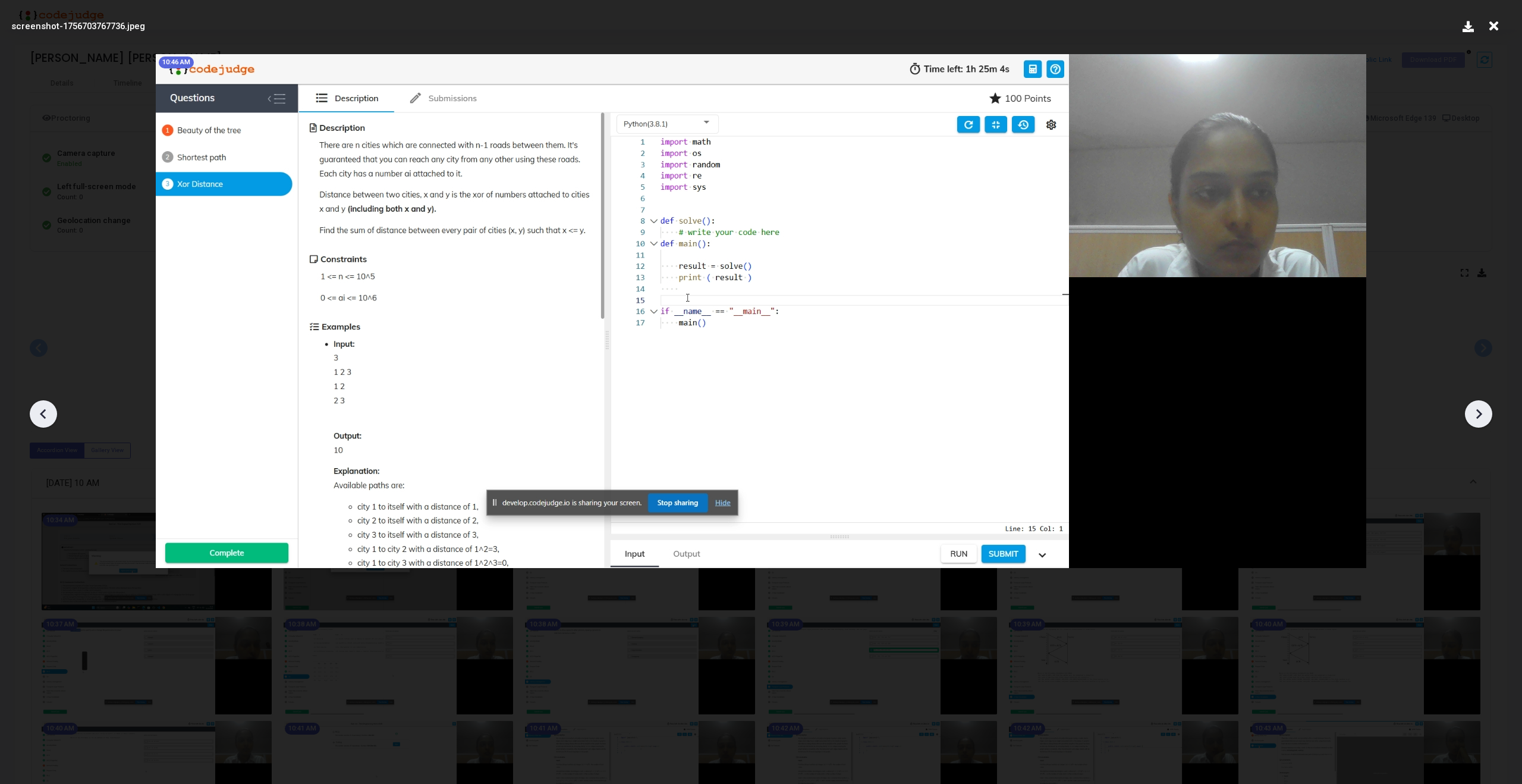
click at [1470, 415] on icon at bounding box center [1478, 413] width 18 height 18
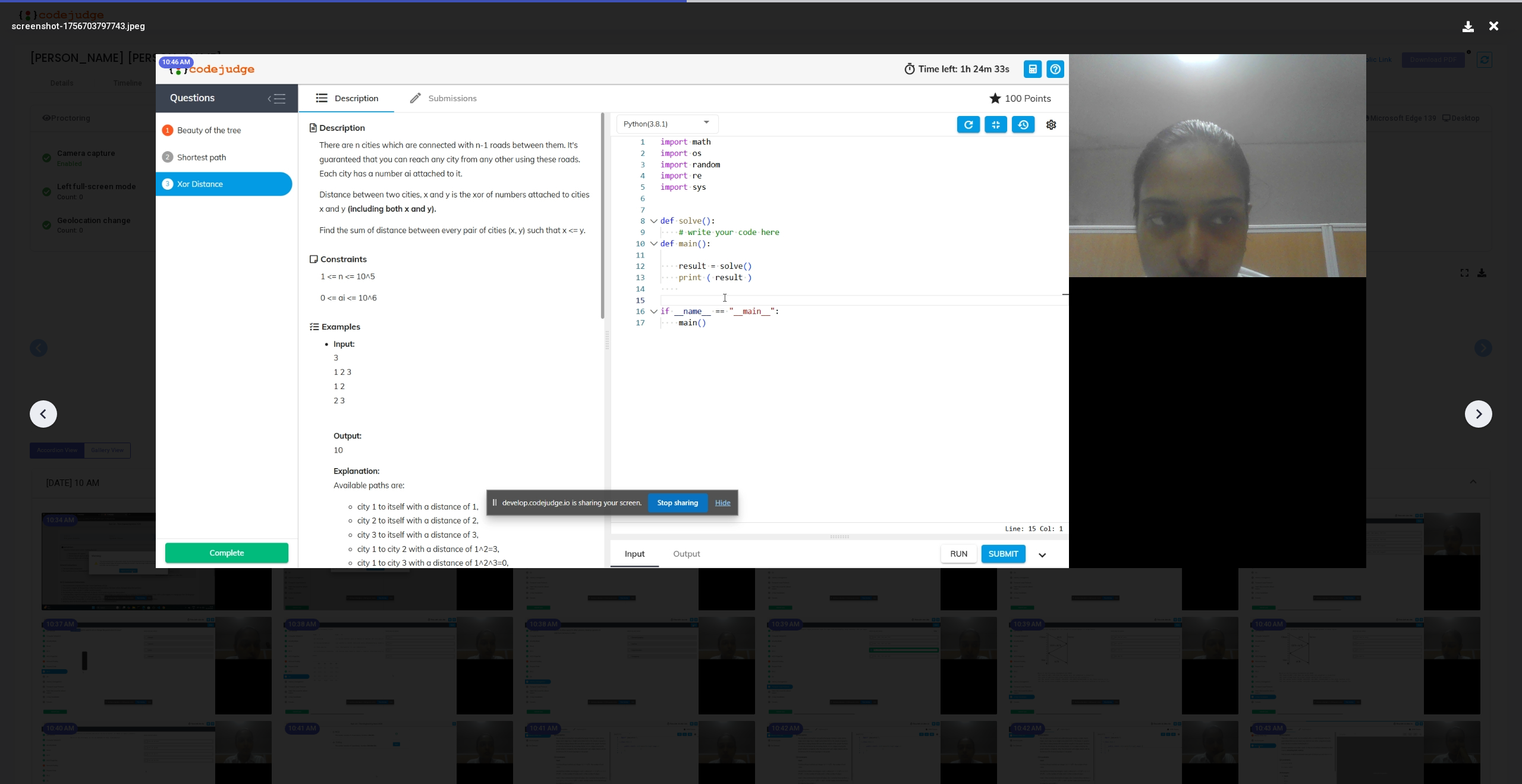
click at [1470, 415] on icon at bounding box center [1478, 413] width 18 height 18
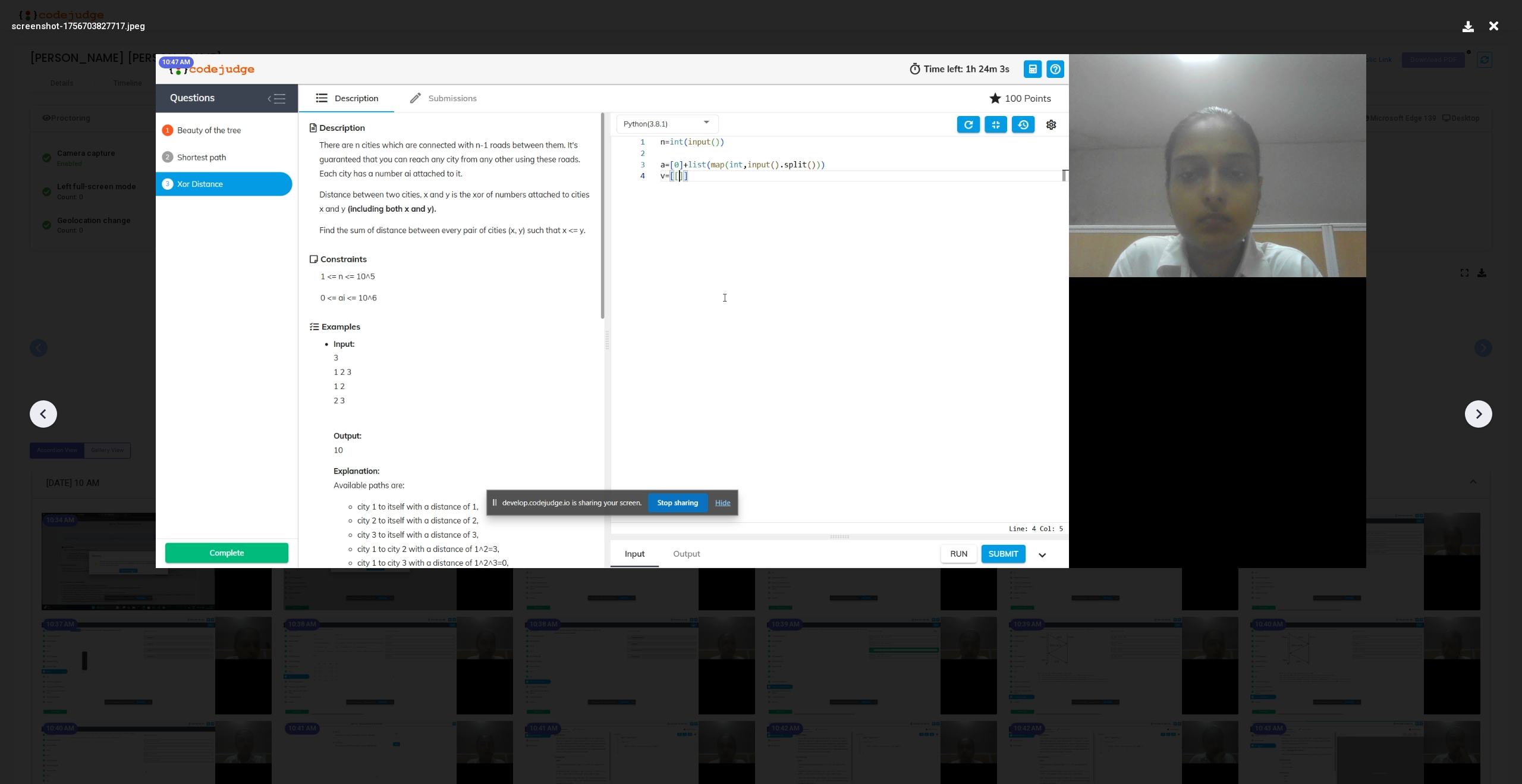
click at [1470, 415] on icon at bounding box center [1478, 413] width 18 height 18
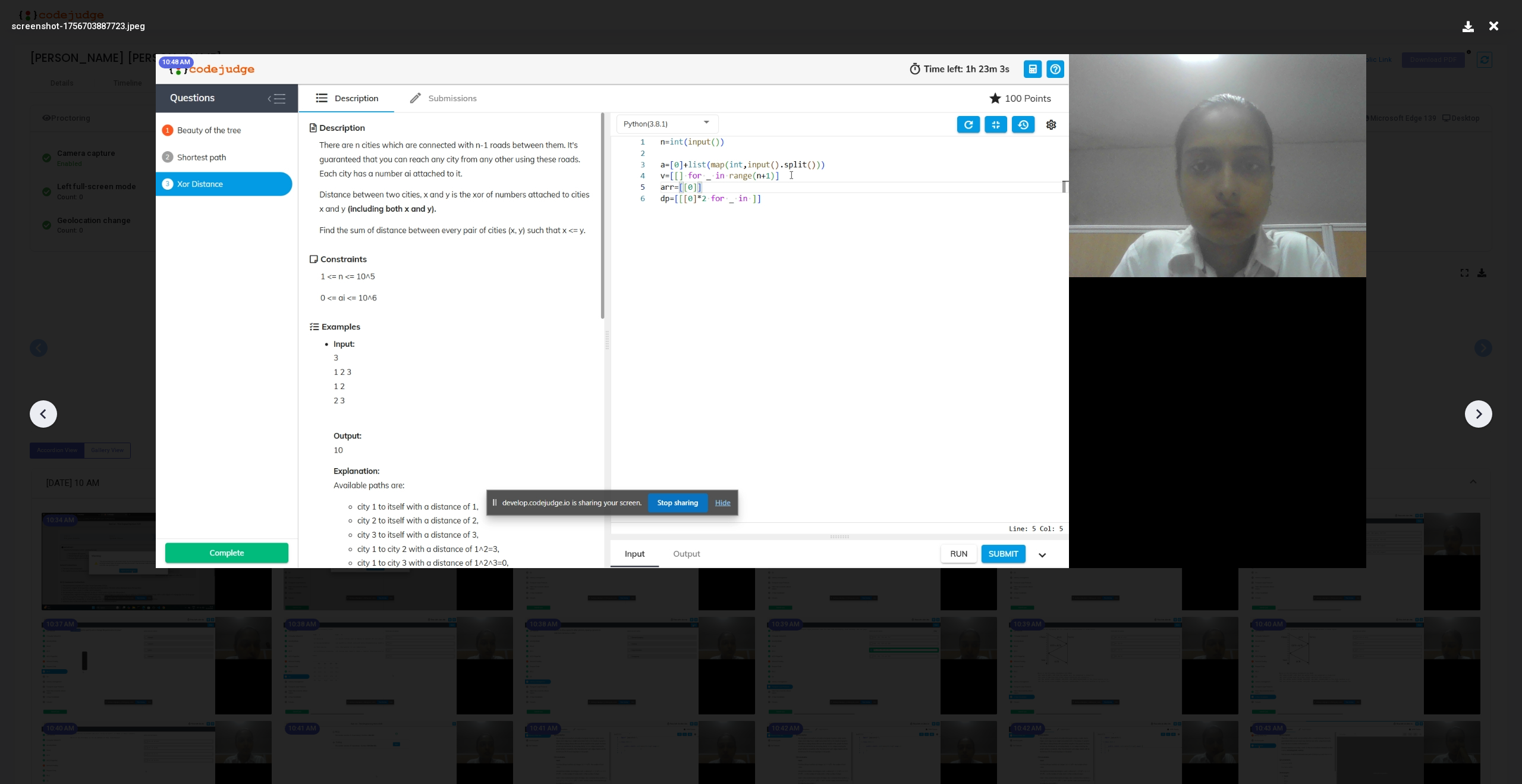
click at [1470, 415] on icon at bounding box center [1478, 413] width 18 height 18
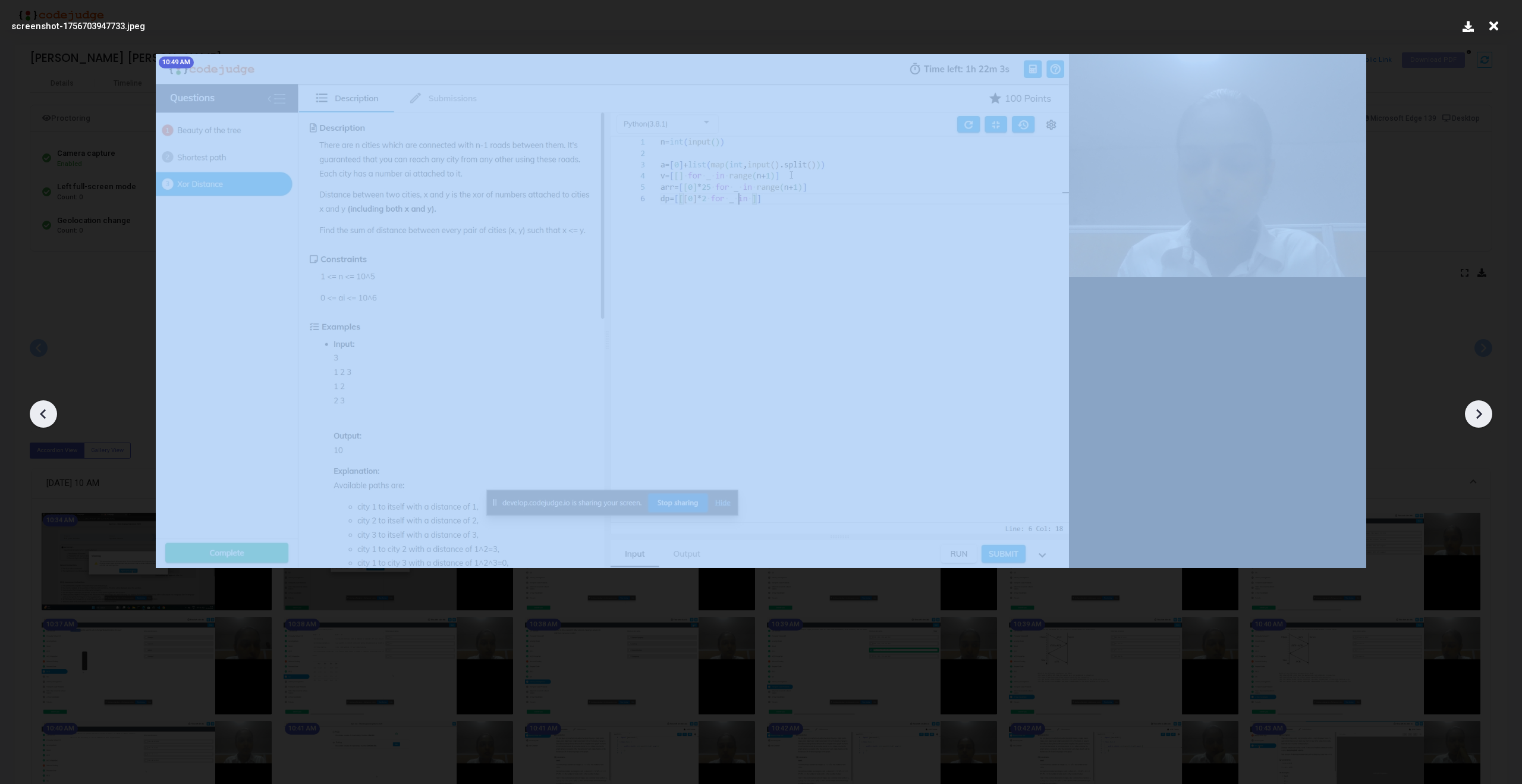
click at [1470, 415] on icon at bounding box center [1478, 413] width 18 height 18
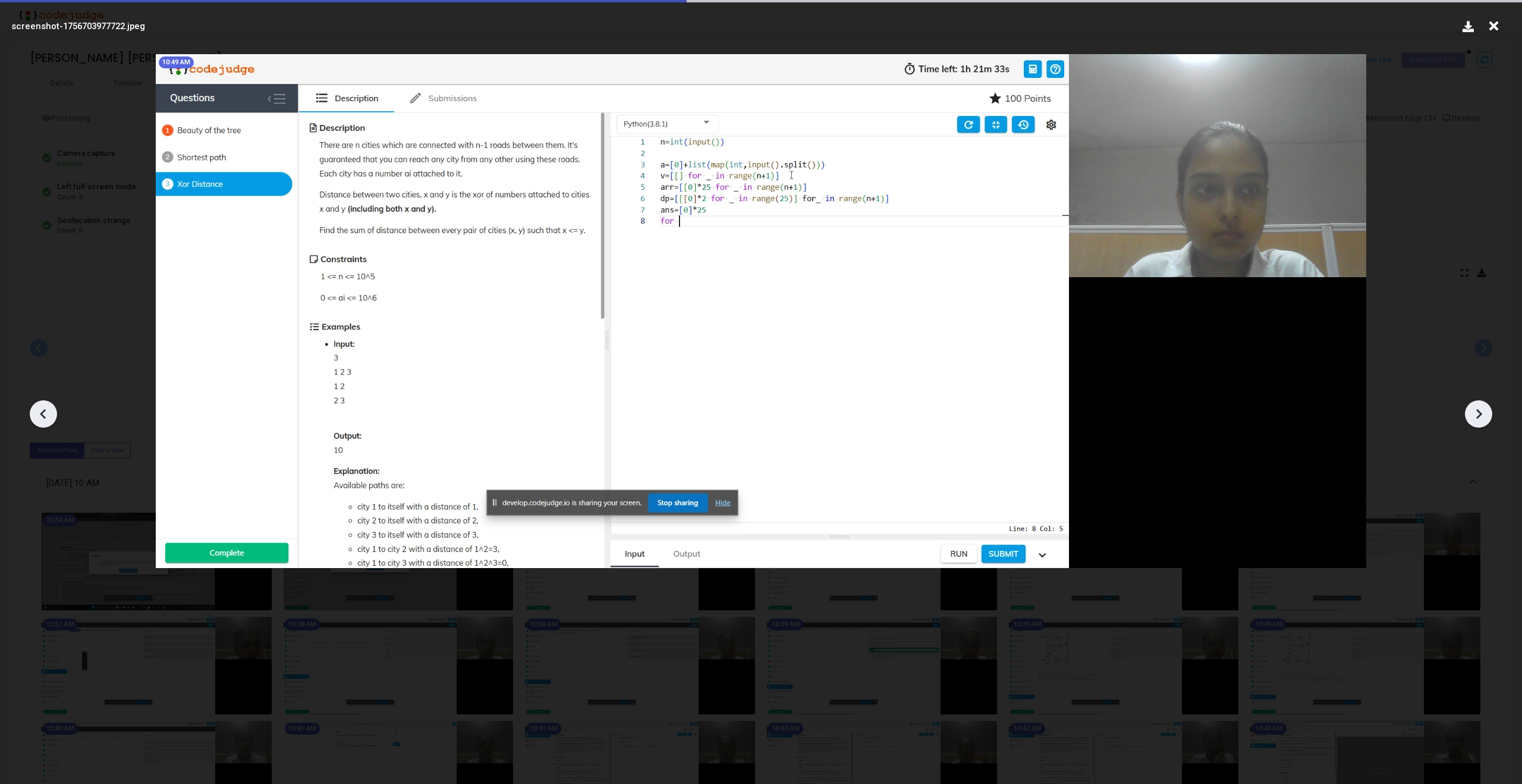
click at [1470, 415] on icon at bounding box center [1478, 413] width 18 height 18
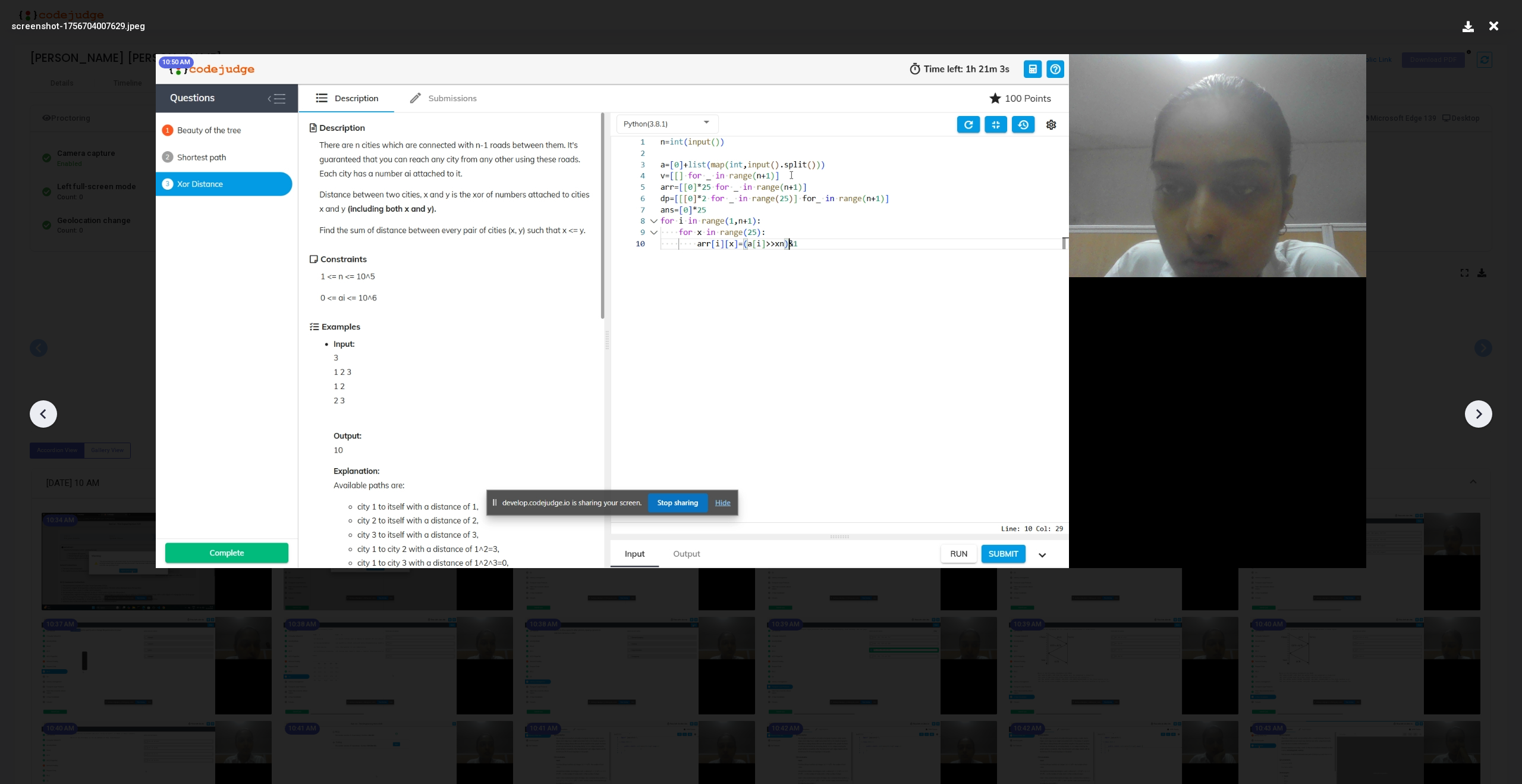
click at [1470, 415] on icon at bounding box center [1478, 413] width 18 height 18
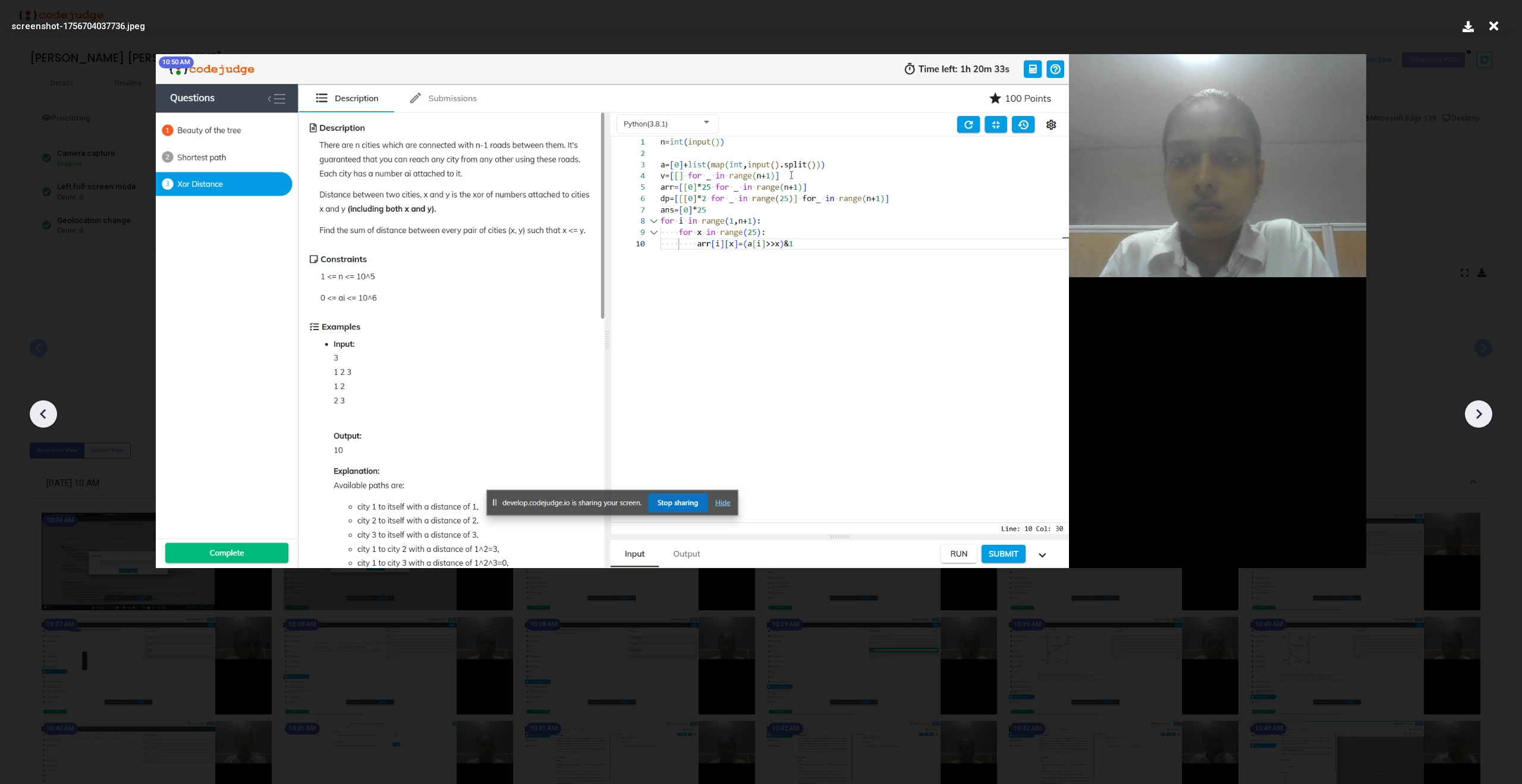
click at [1470, 415] on icon at bounding box center [1478, 413] width 18 height 18
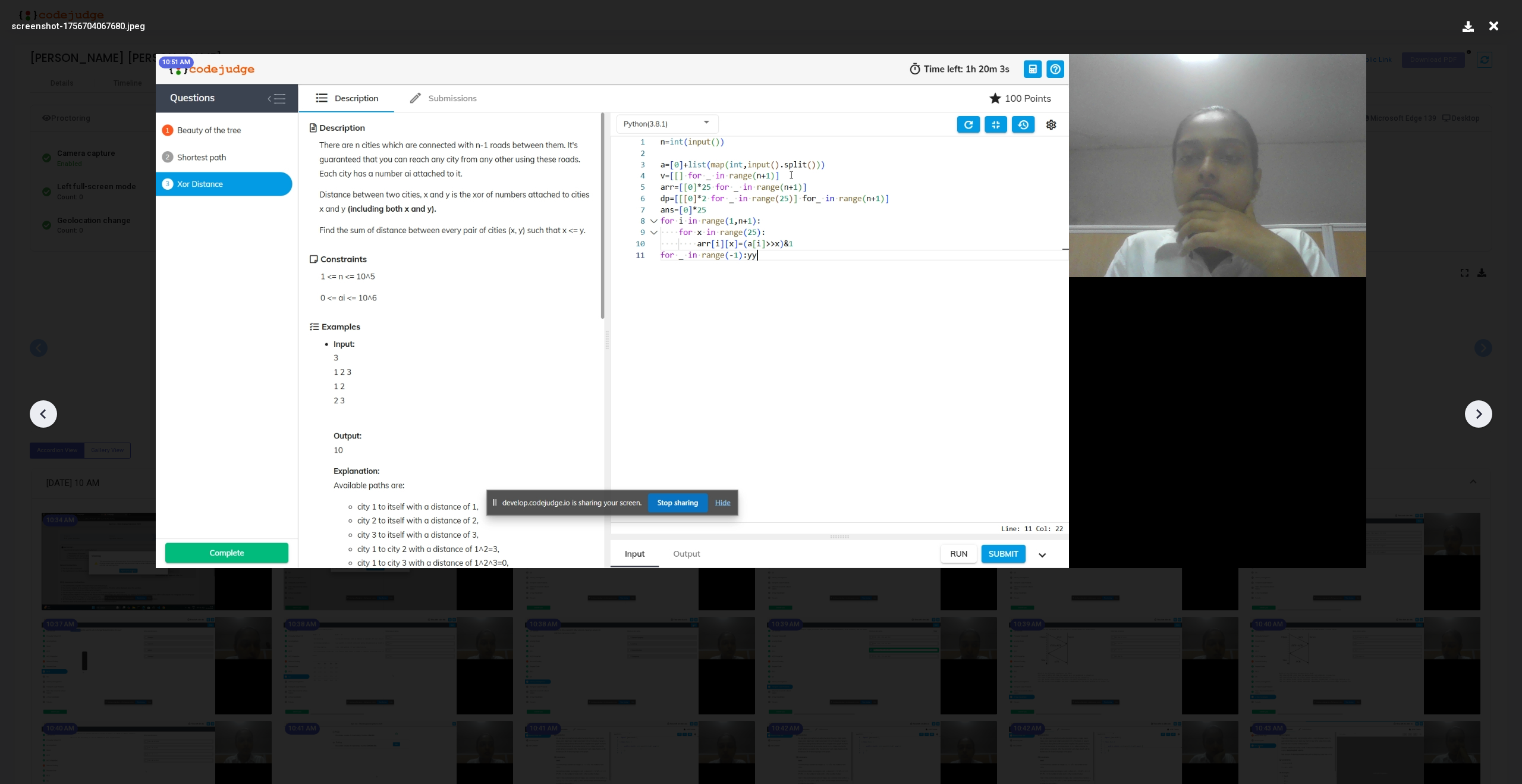
click at [1470, 415] on icon at bounding box center [1478, 413] width 18 height 18
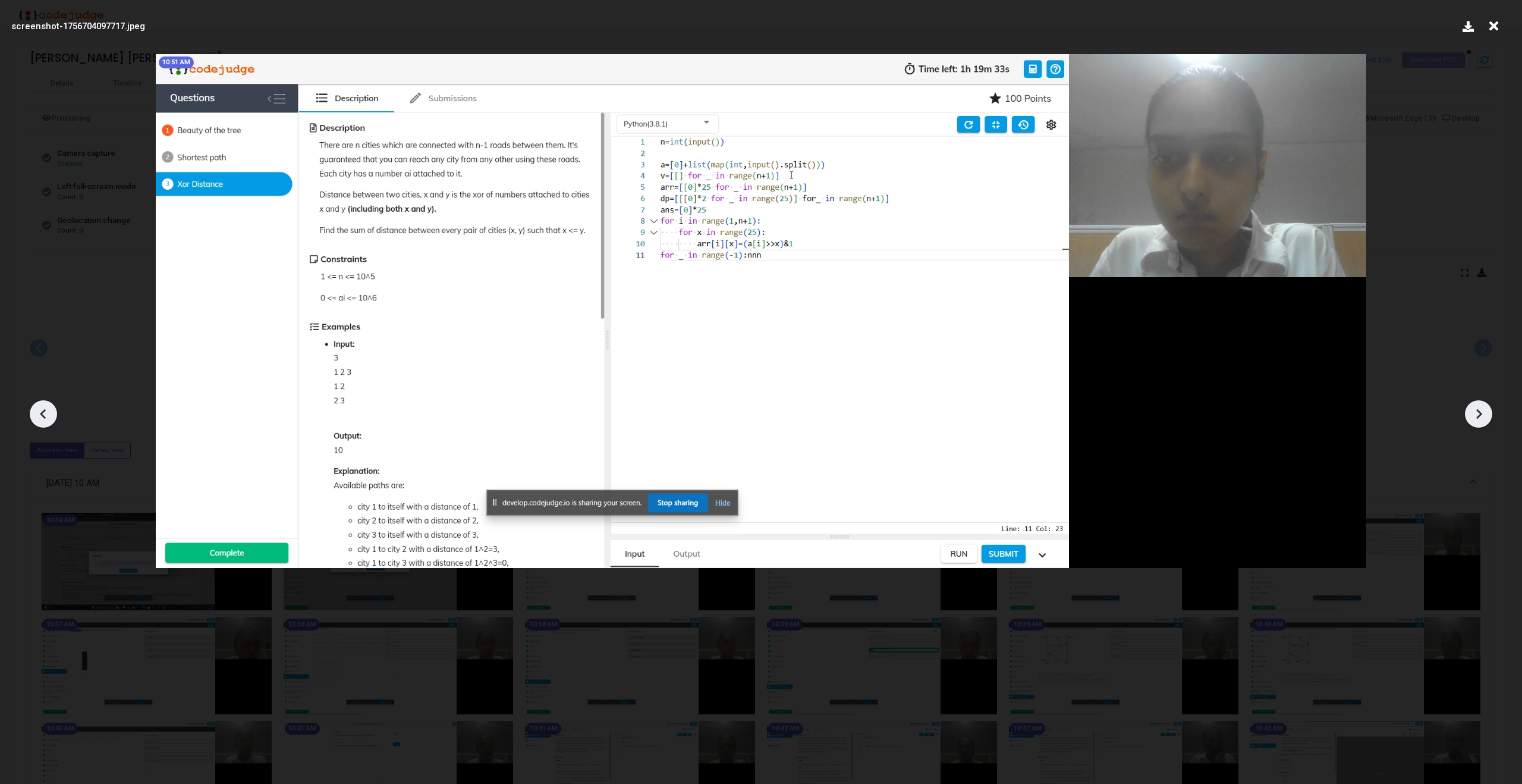
click at [1470, 415] on icon at bounding box center [1478, 413] width 18 height 18
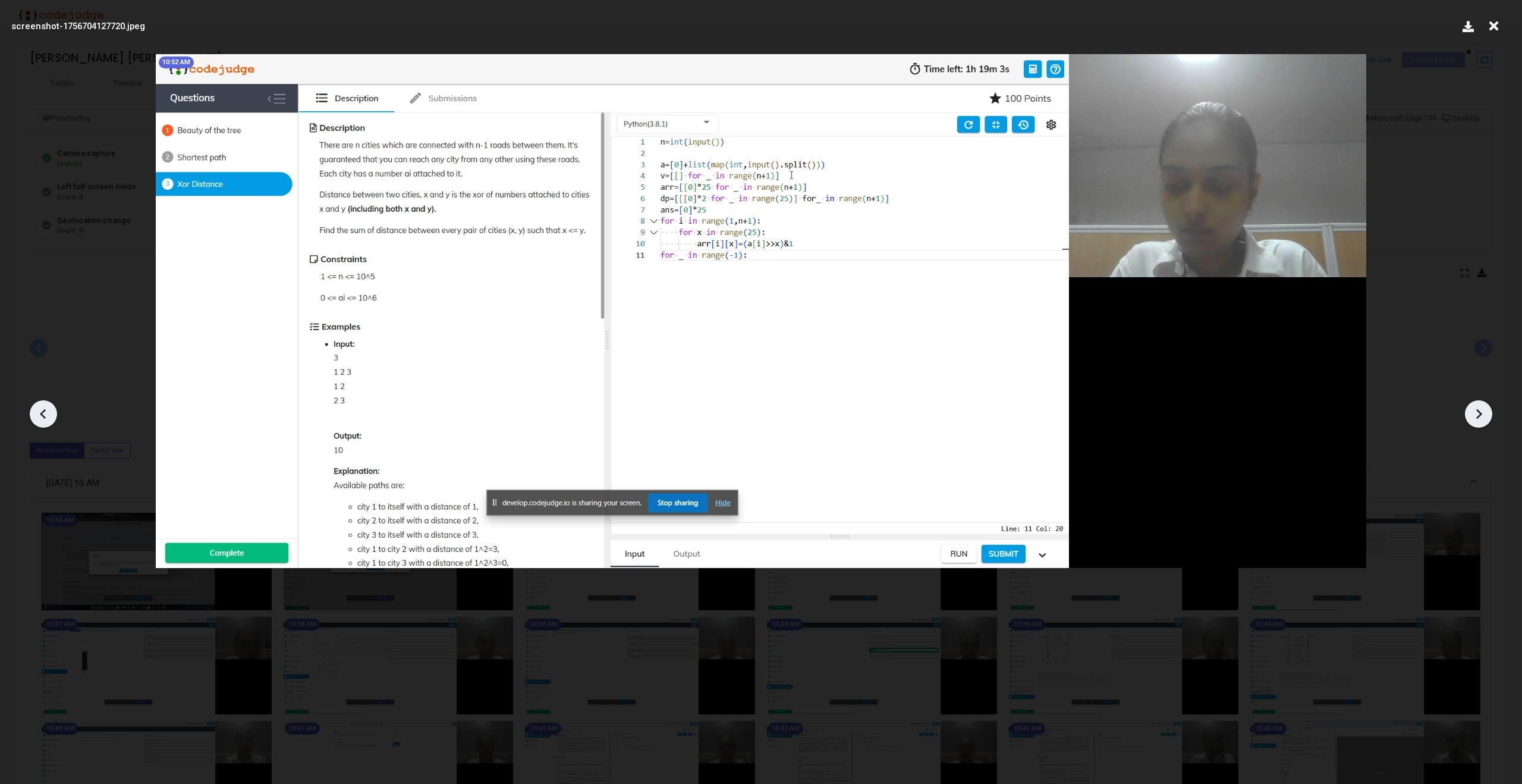
click at [1470, 415] on icon at bounding box center [1478, 413] width 18 height 18
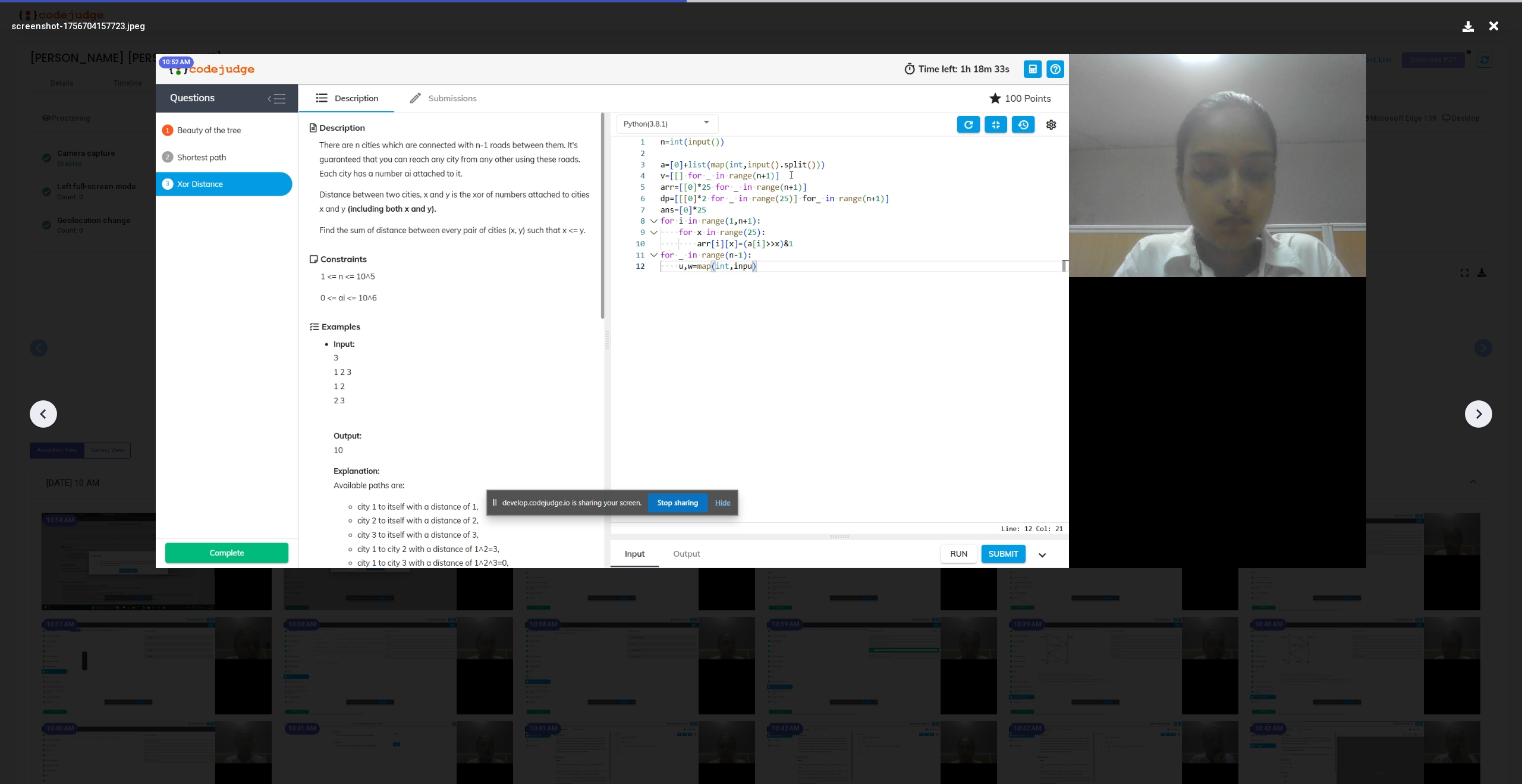
click at [1470, 415] on icon at bounding box center [1478, 413] width 18 height 18
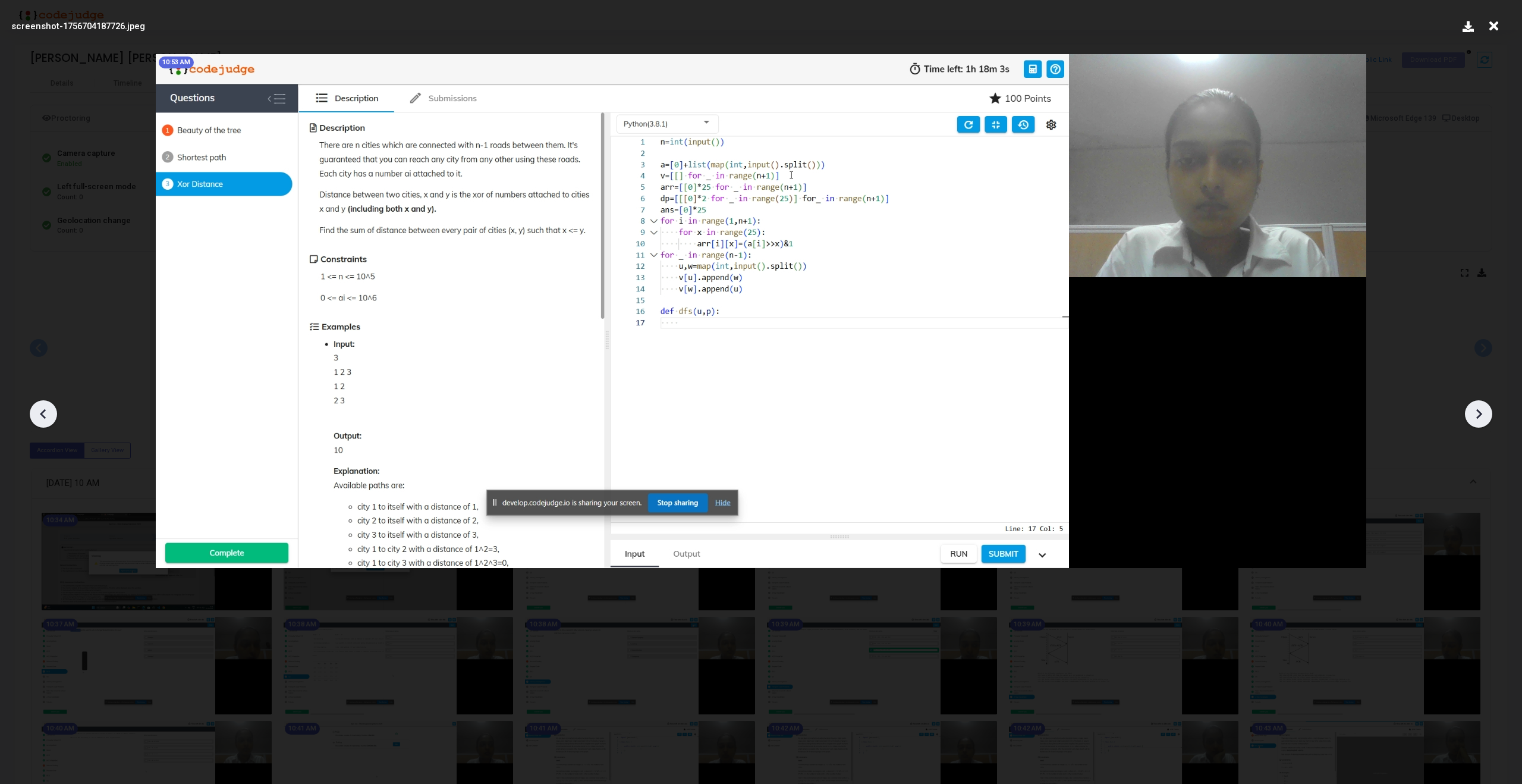
click at [1470, 415] on icon at bounding box center [1478, 413] width 18 height 18
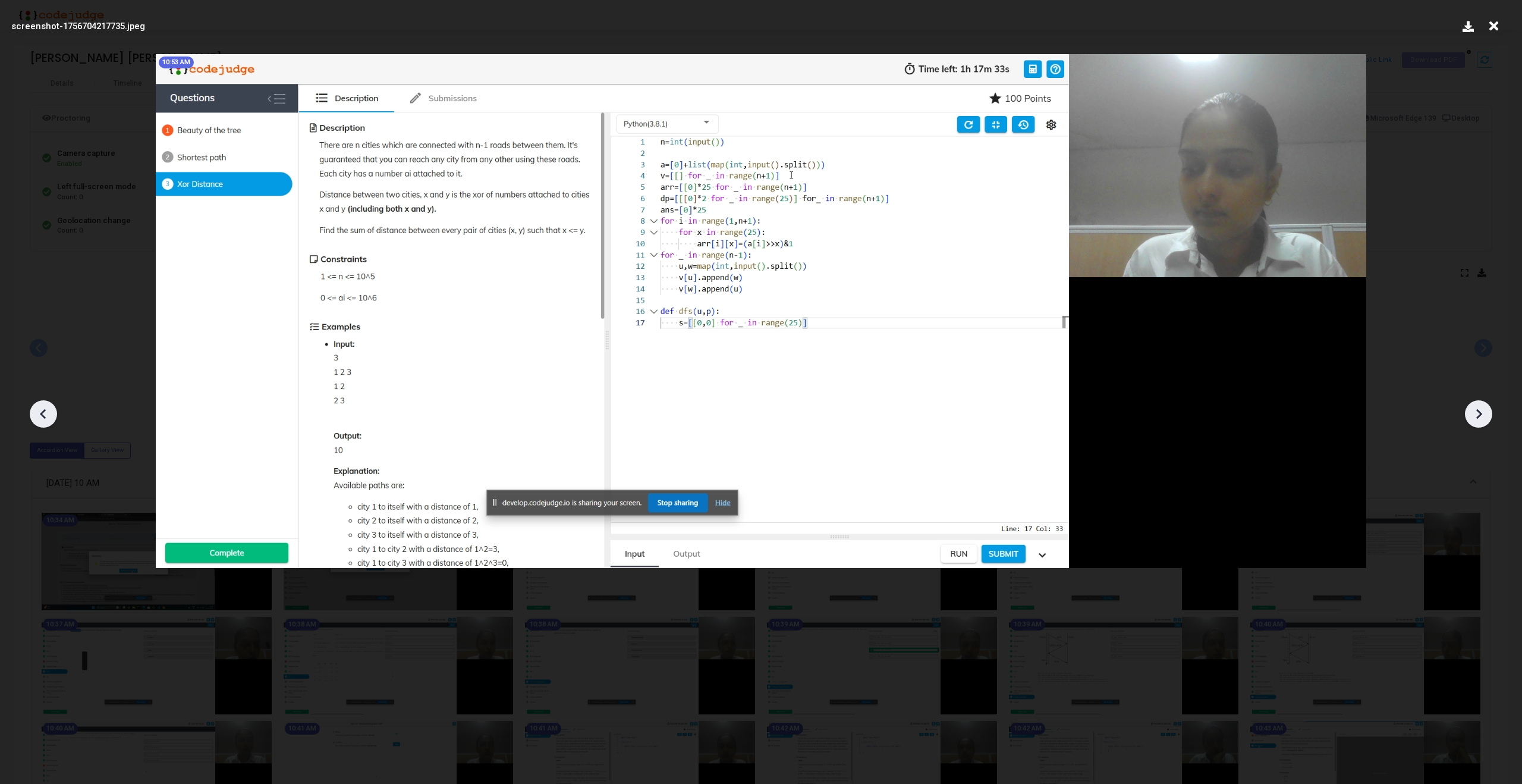
click at [1470, 415] on icon at bounding box center [1478, 413] width 18 height 18
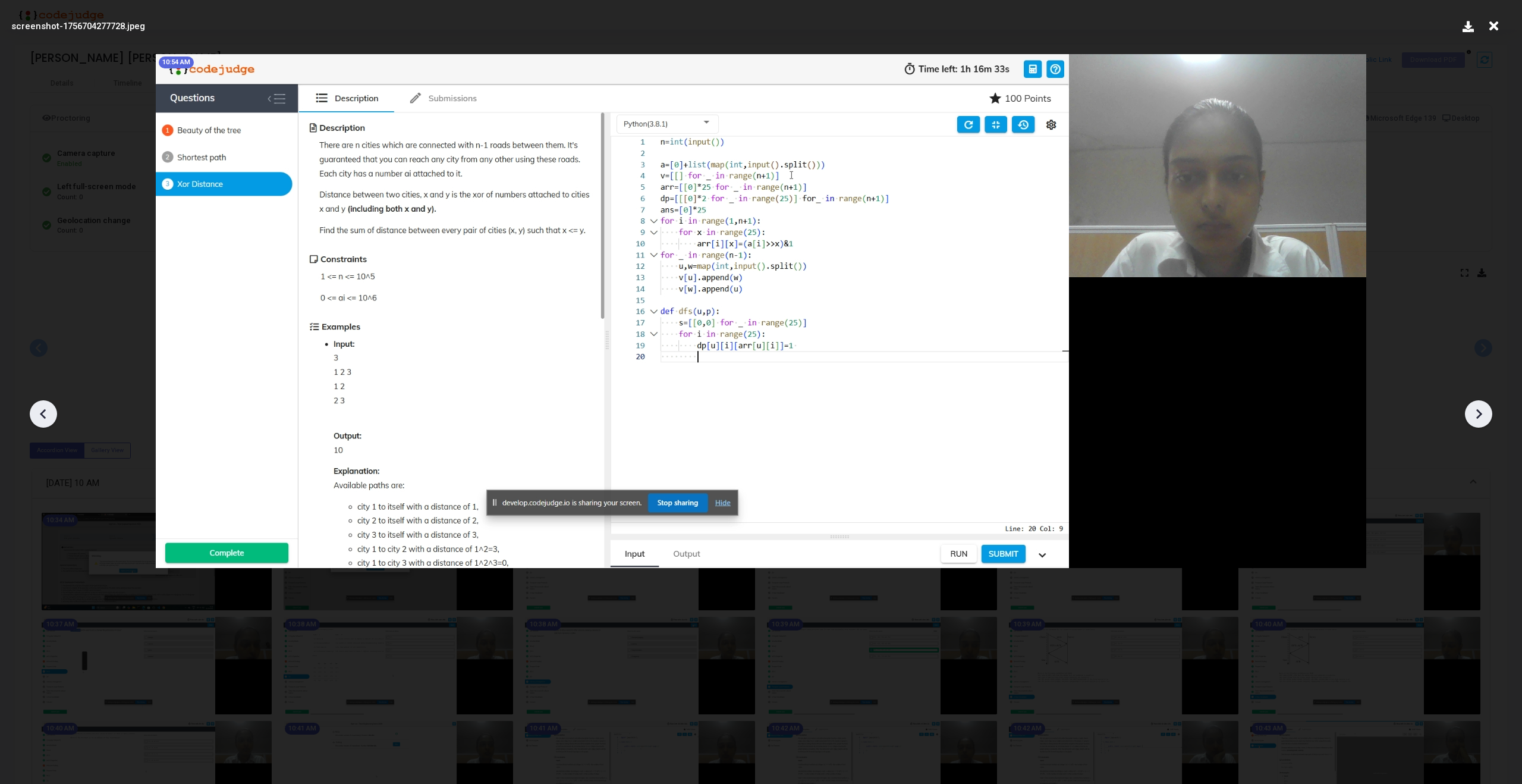
click at [1470, 415] on icon at bounding box center [1478, 413] width 18 height 18
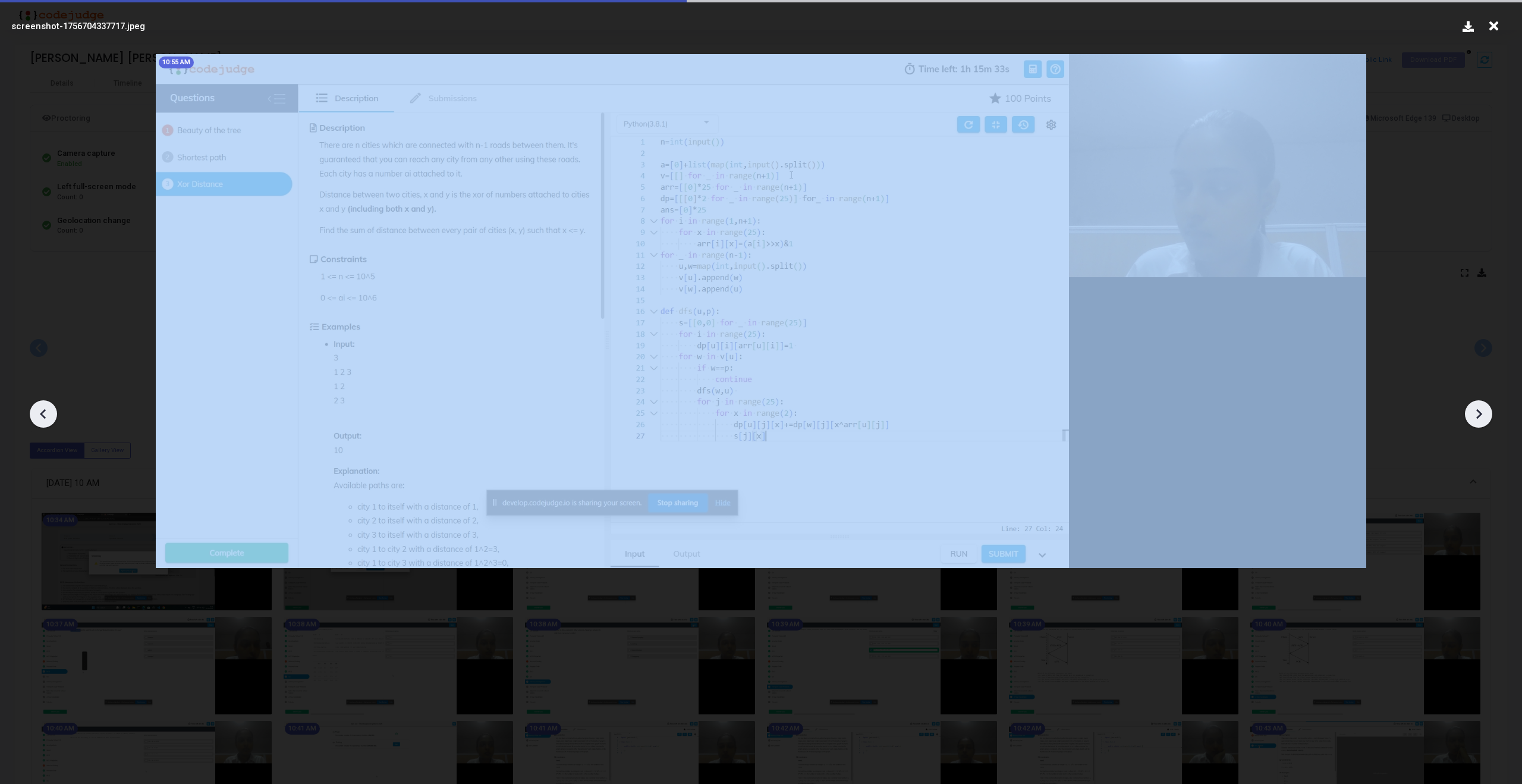
click at [1470, 415] on icon at bounding box center [1478, 413] width 18 height 18
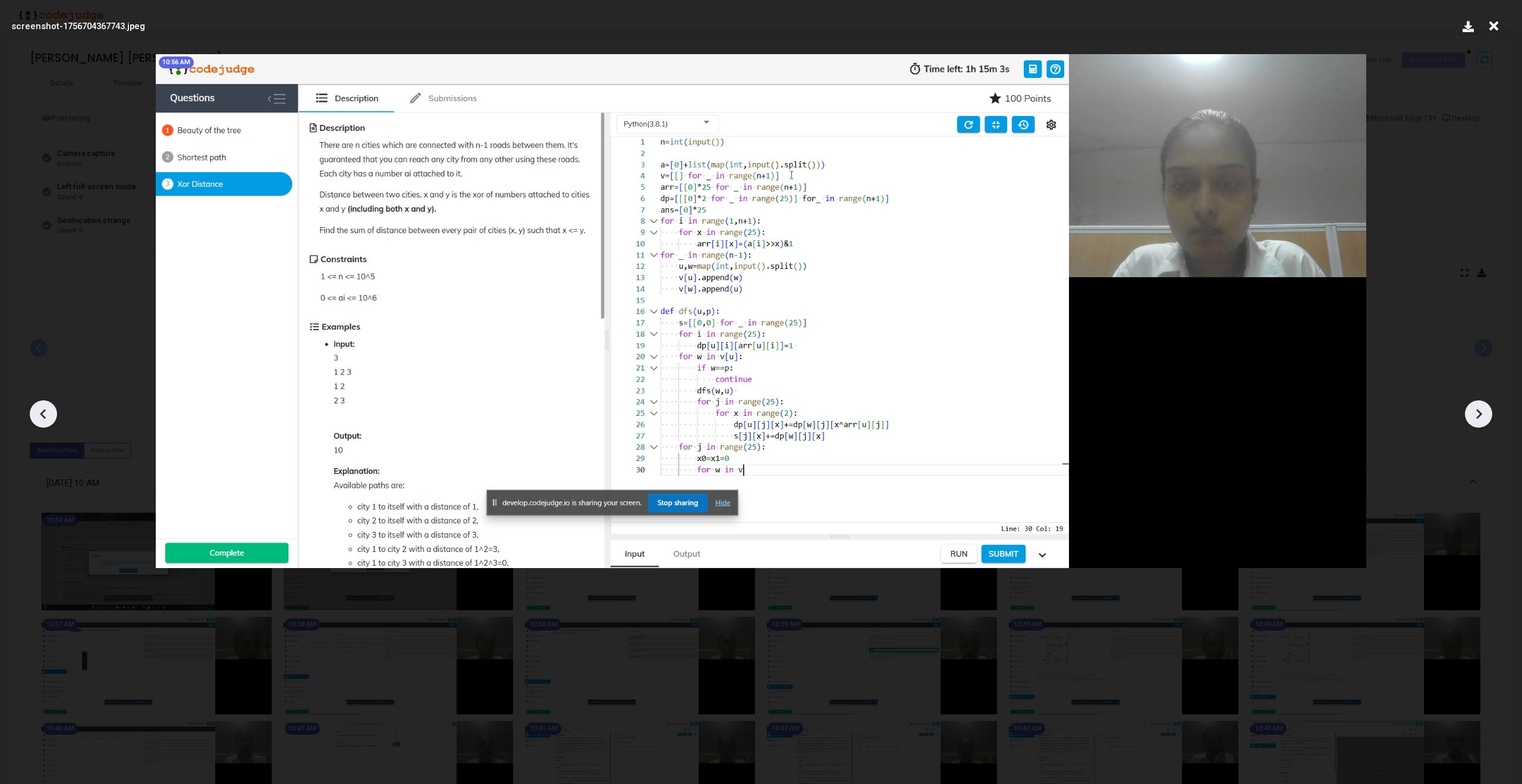
click at [1470, 415] on icon at bounding box center [1478, 413] width 18 height 18
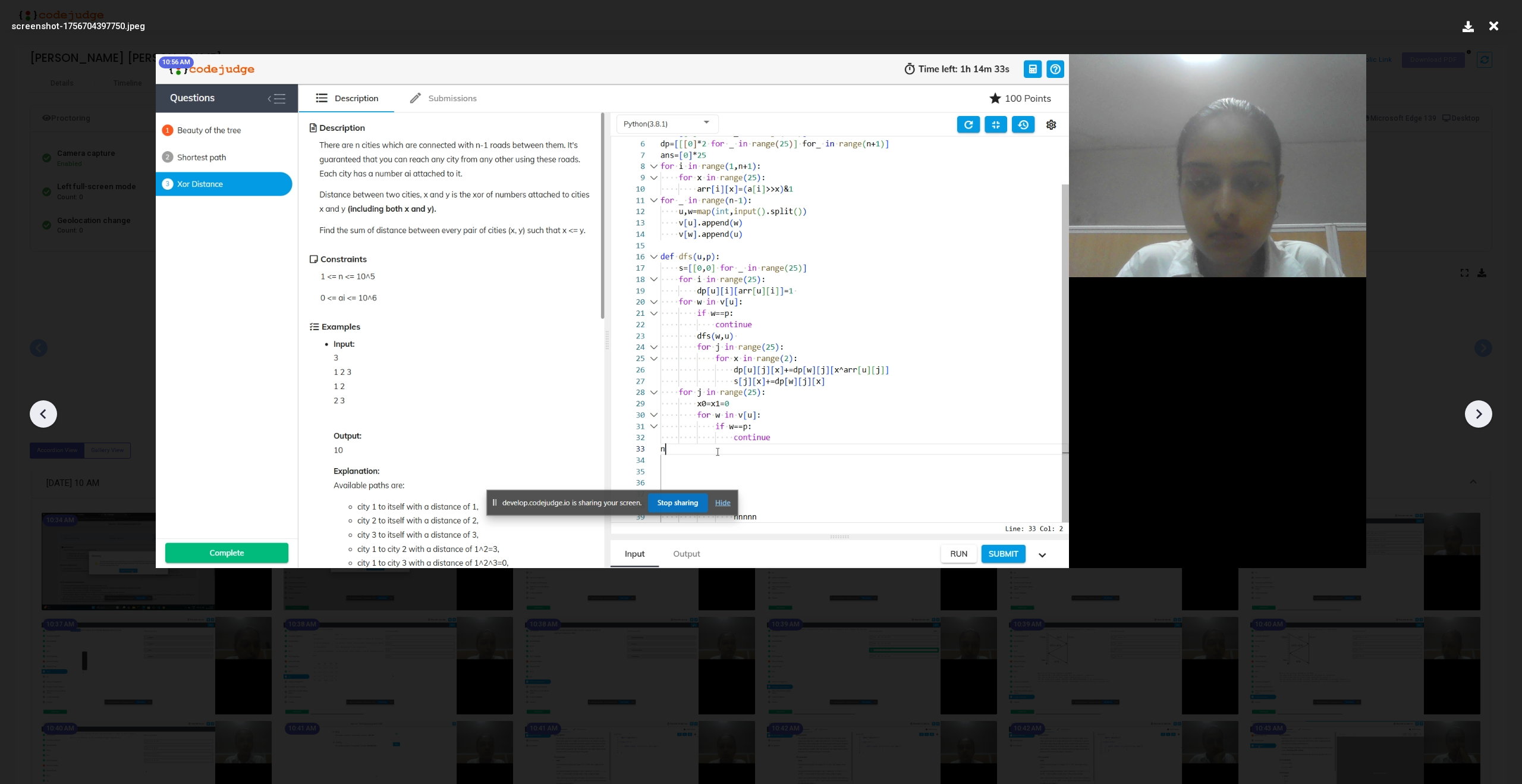
click at [1470, 415] on icon at bounding box center [1478, 413] width 18 height 18
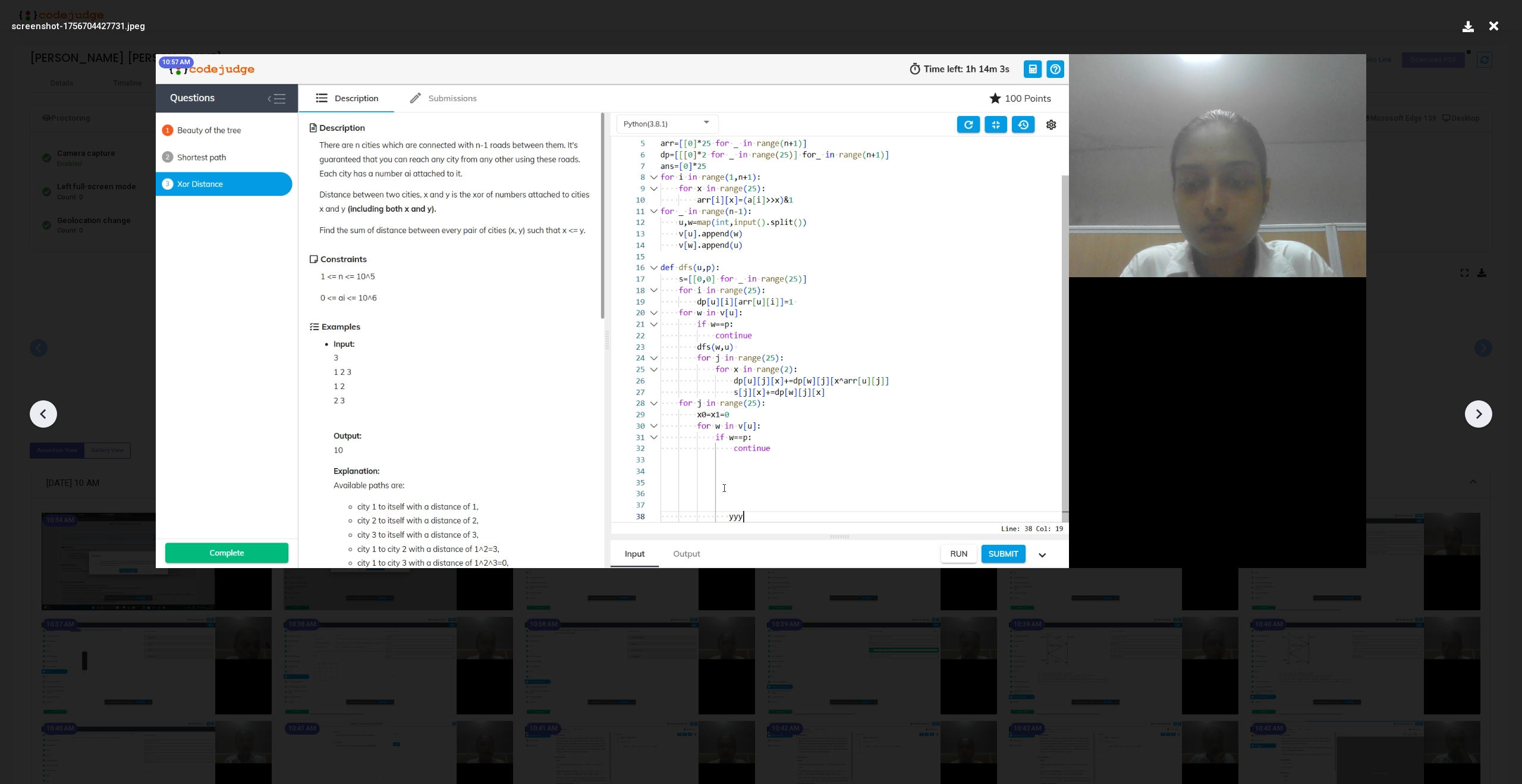
click at [1470, 415] on icon at bounding box center [1478, 413] width 18 height 18
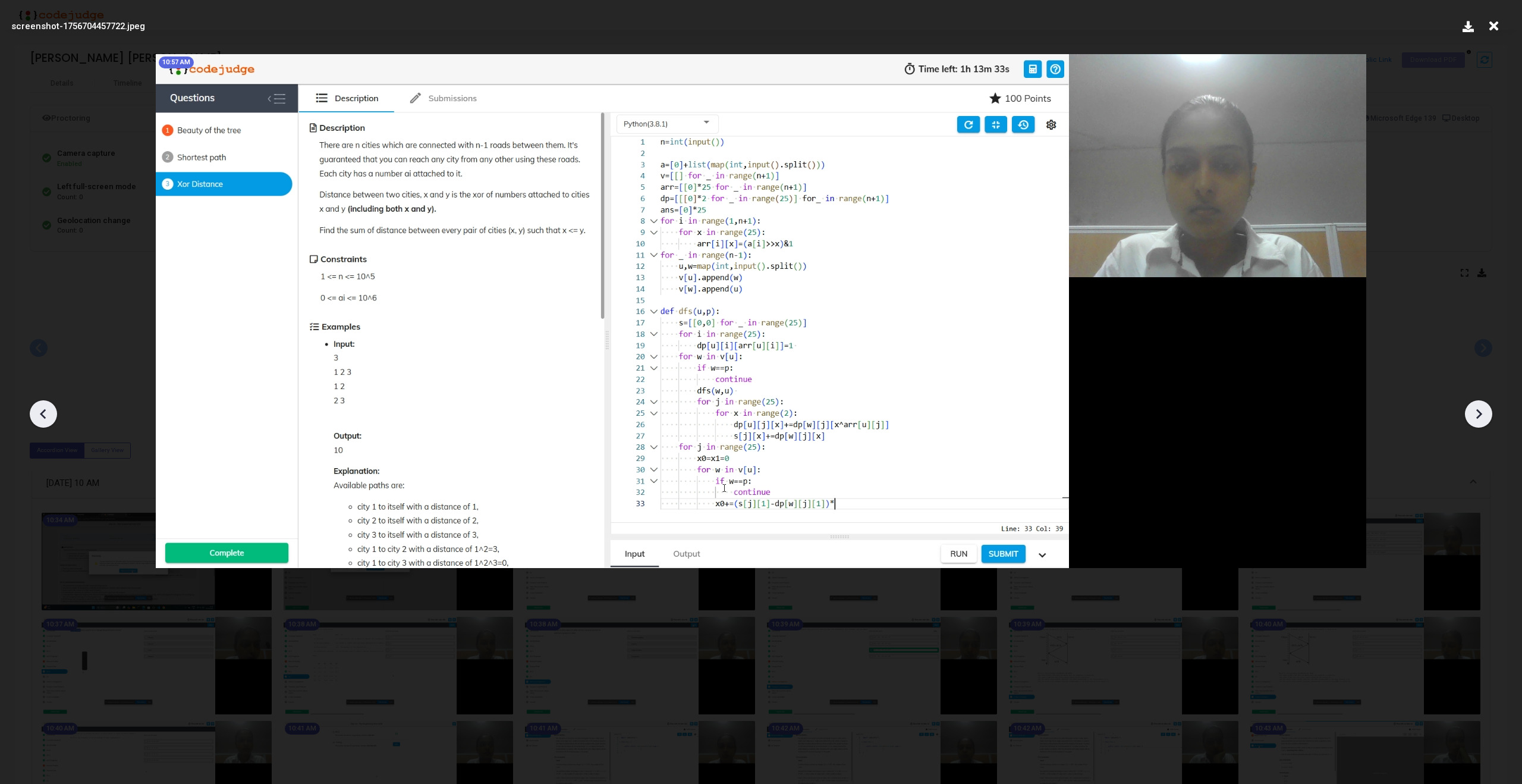
click at [1470, 415] on icon at bounding box center [1478, 413] width 18 height 18
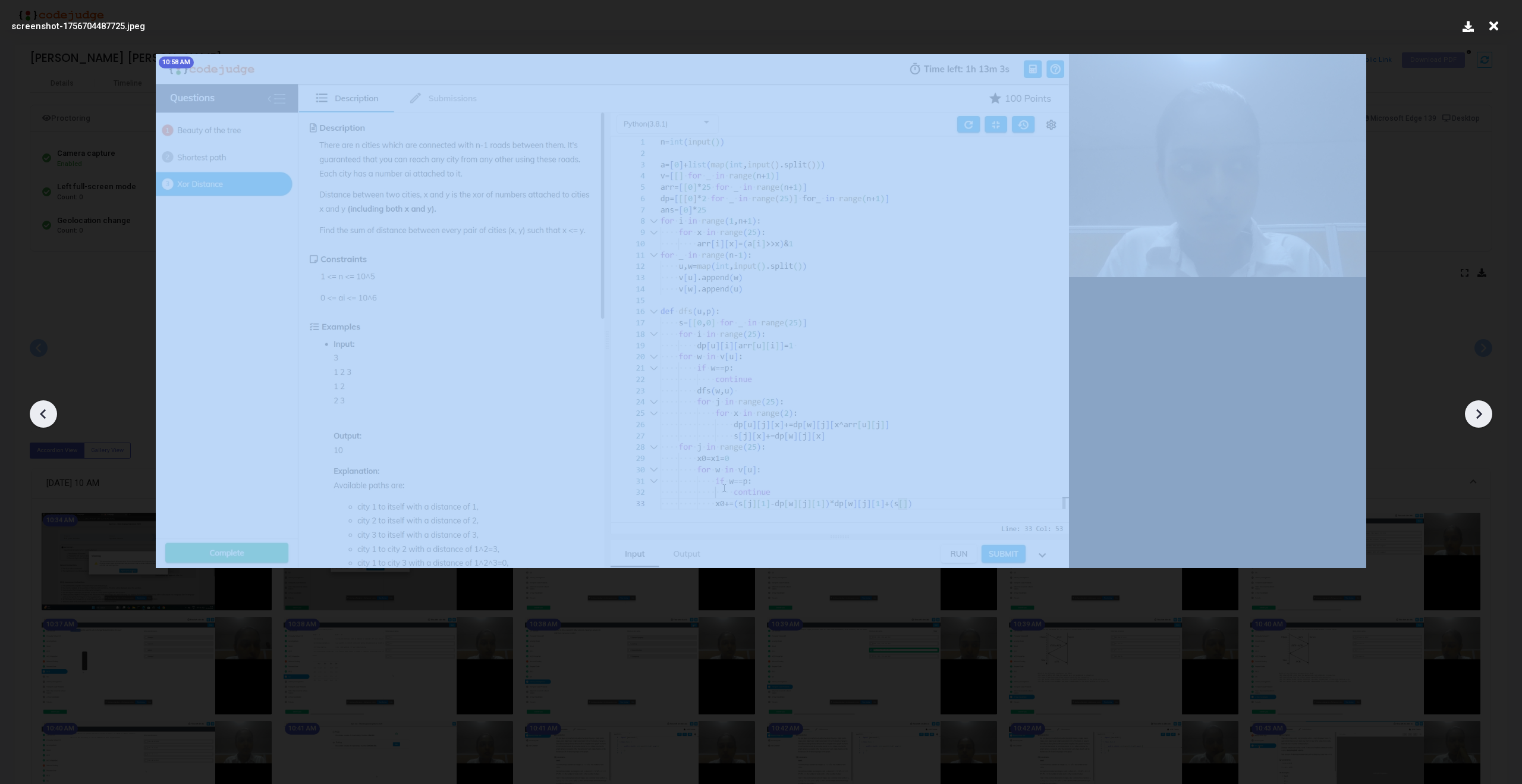
click at [1470, 415] on icon at bounding box center [1478, 413] width 18 height 18
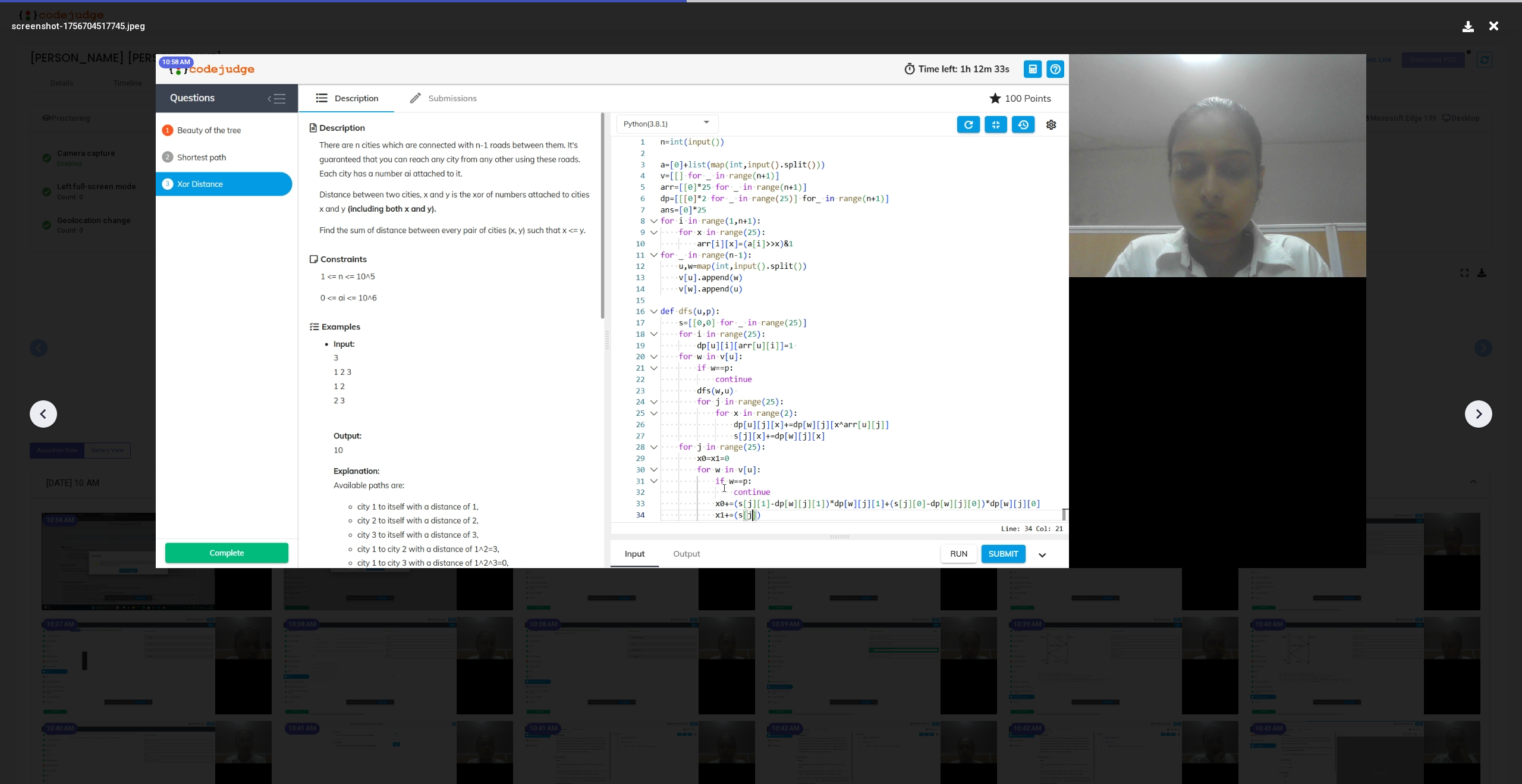
click at [1470, 415] on icon at bounding box center [1478, 413] width 18 height 18
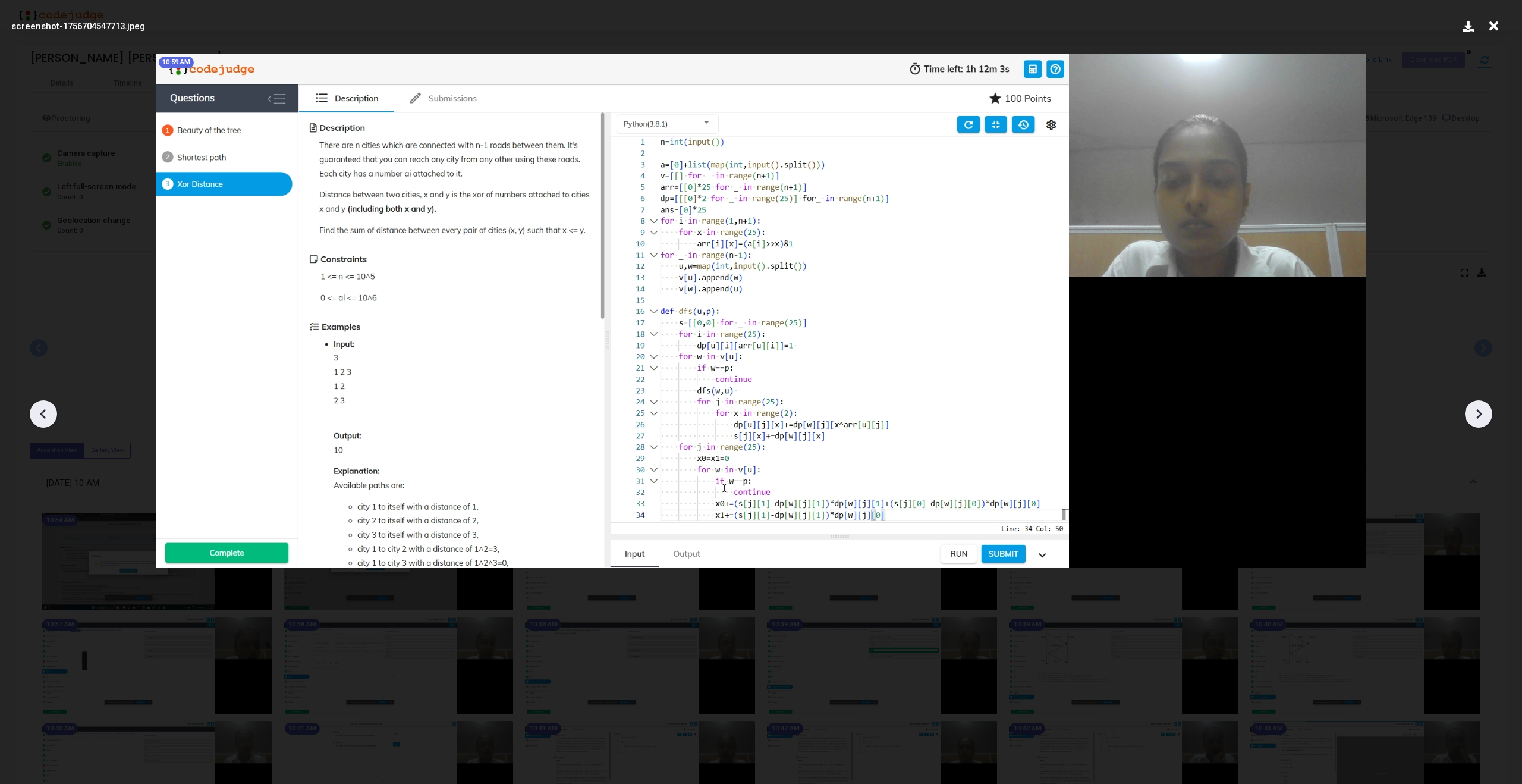
click at [1470, 415] on icon at bounding box center [1478, 413] width 18 height 18
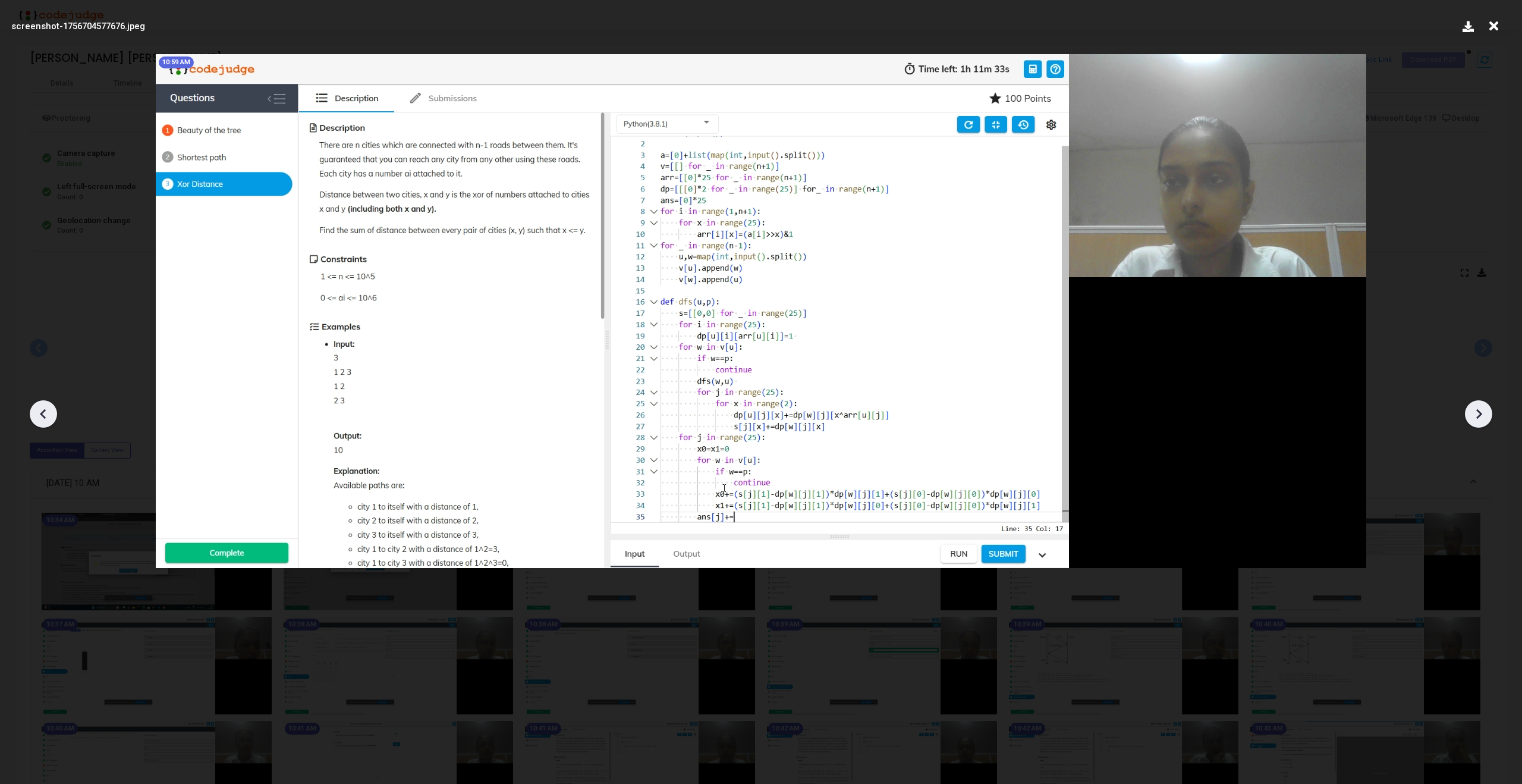
click at [1470, 415] on icon at bounding box center [1478, 413] width 18 height 18
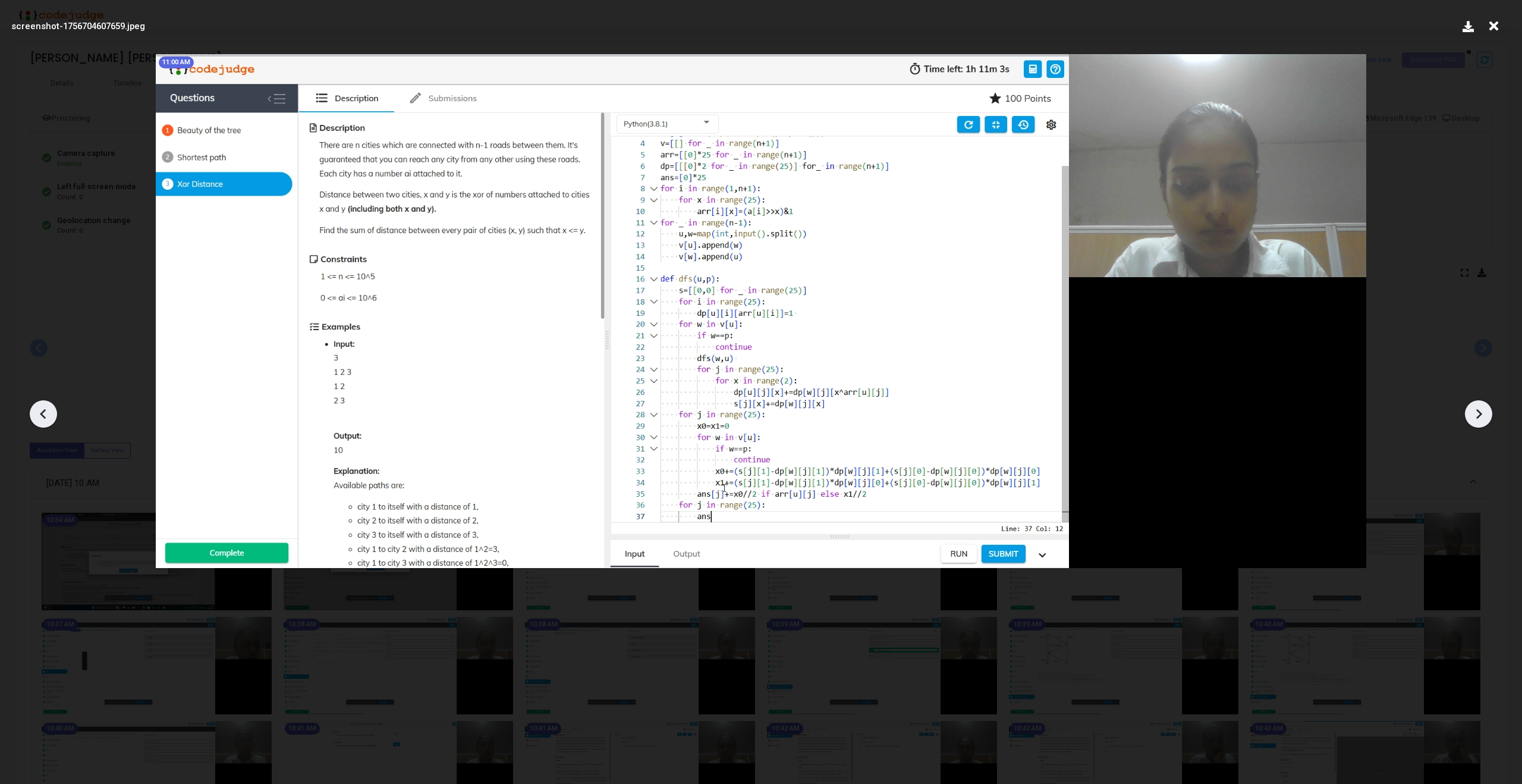
click at [1470, 415] on icon at bounding box center [1478, 413] width 18 height 18
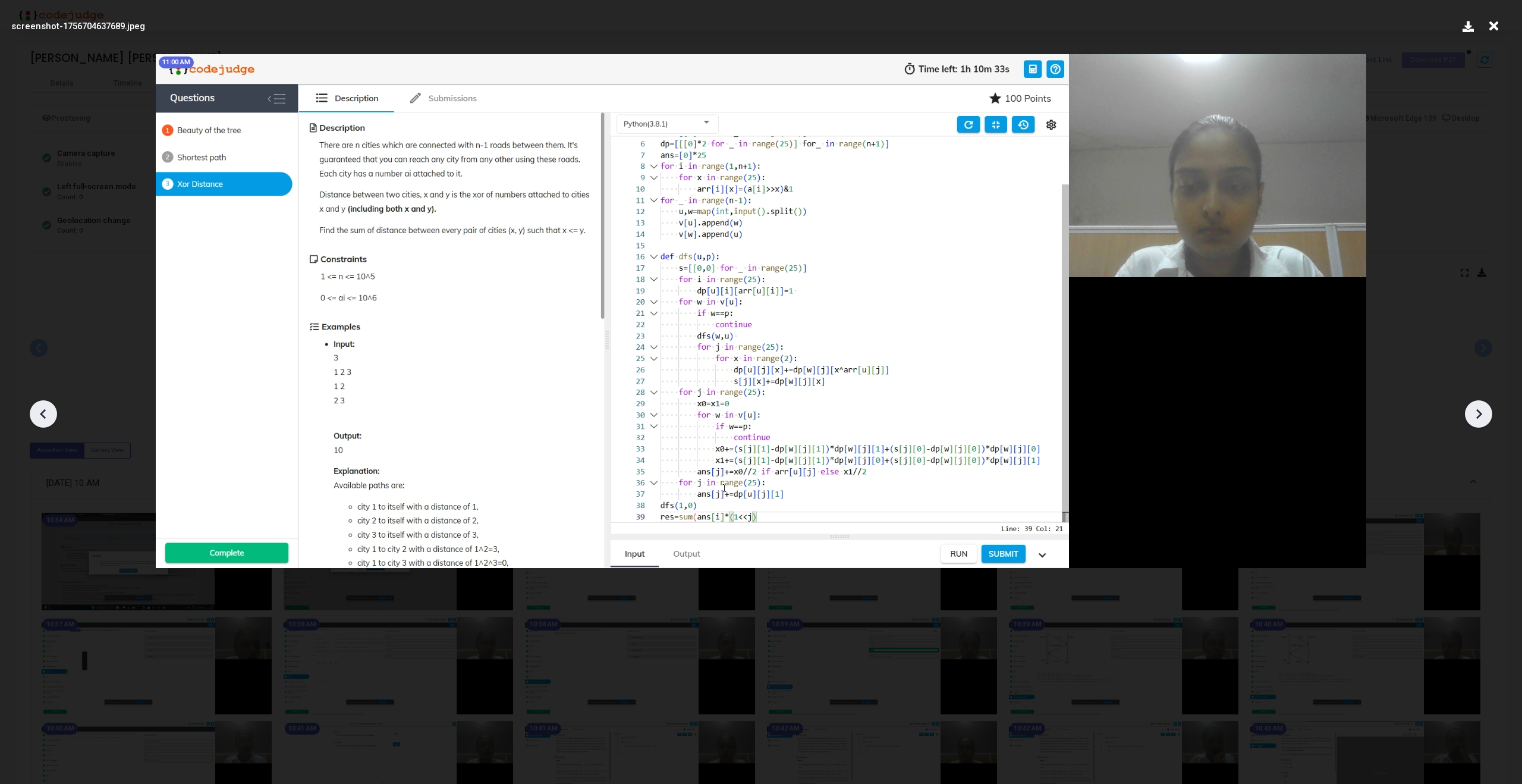
click at [1470, 415] on icon at bounding box center [1478, 413] width 18 height 18
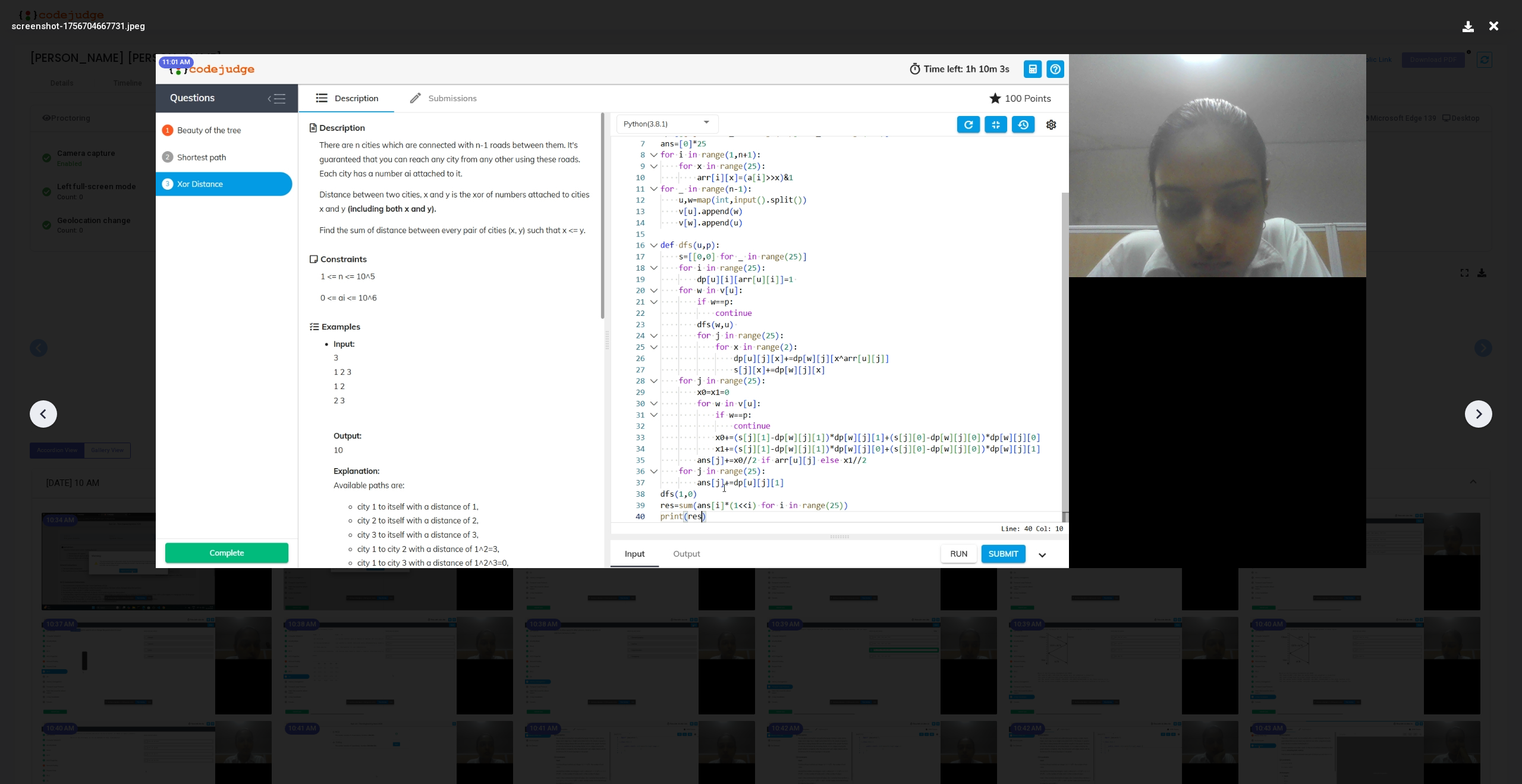
click at [1470, 415] on icon at bounding box center [1478, 413] width 18 height 18
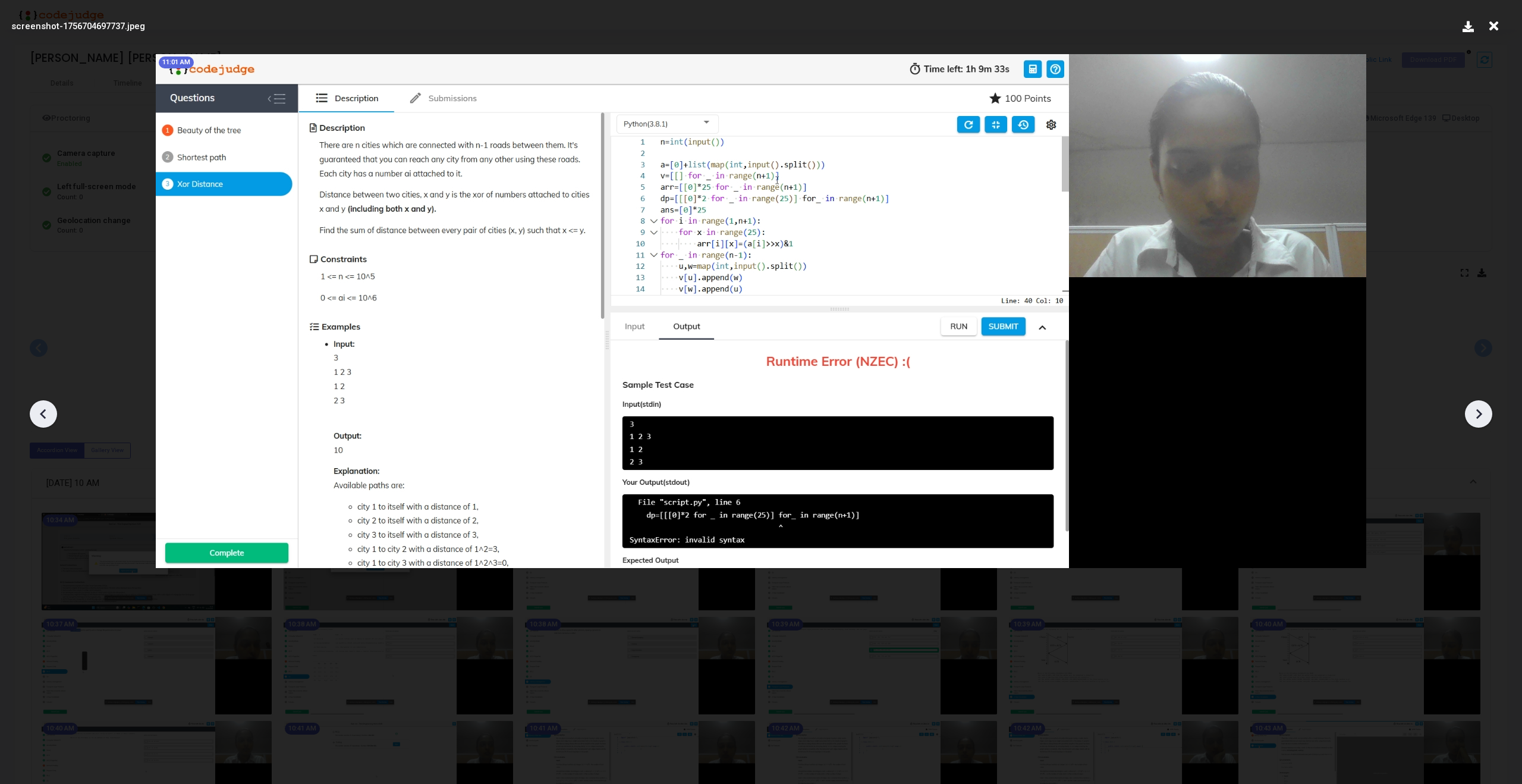
click at [1470, 415] on icon at bounding box center [1478, 413] width 18 height 18
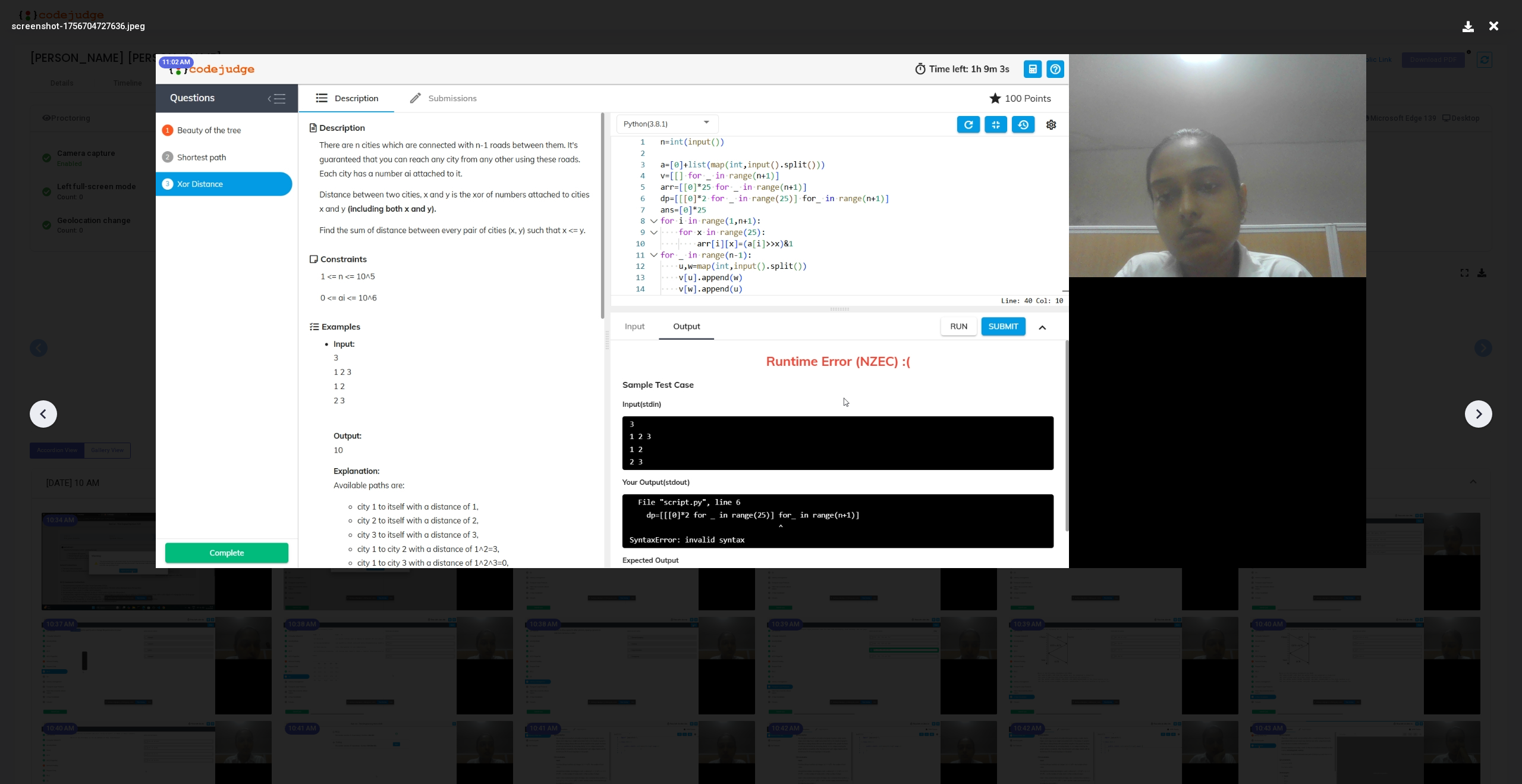
click at [1470, 415] on icon at bounding box center [1478, 413] width 18 height 18
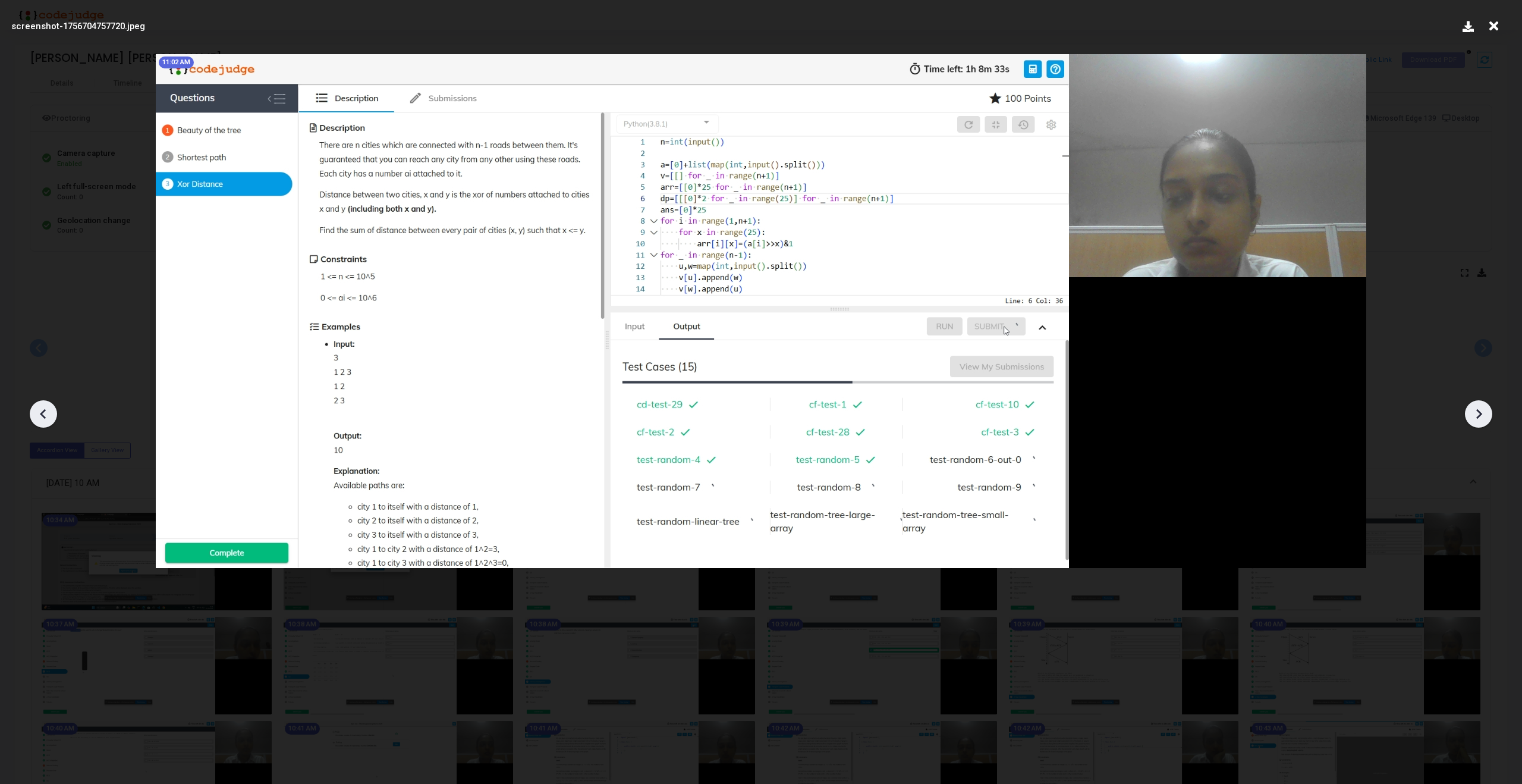
click at [1470, 415] on icon at bounding box center [1478, 413] width 18 height 18
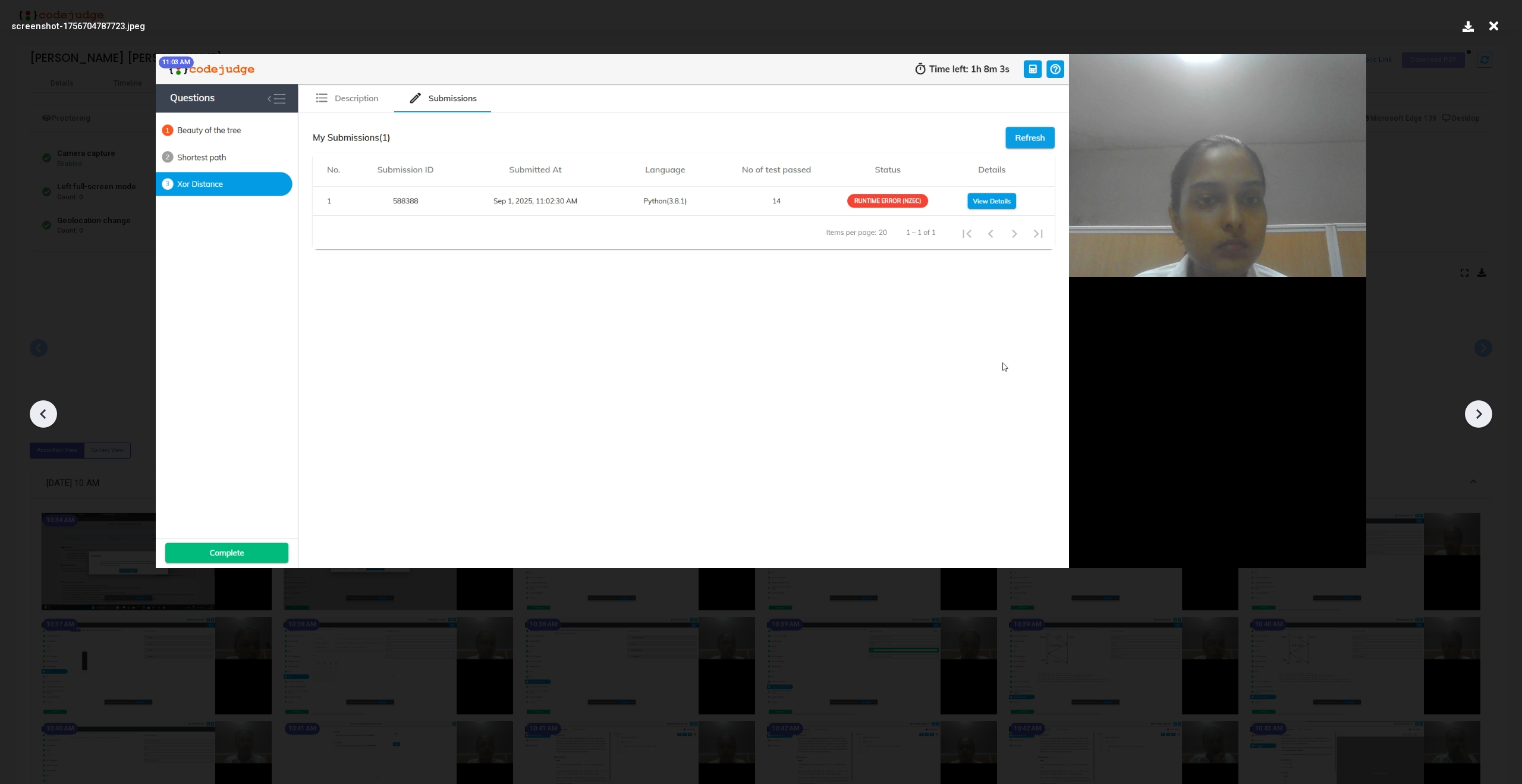
click at [1470, 415] on icon at bounding box center [1478, 413] width 18 height 18
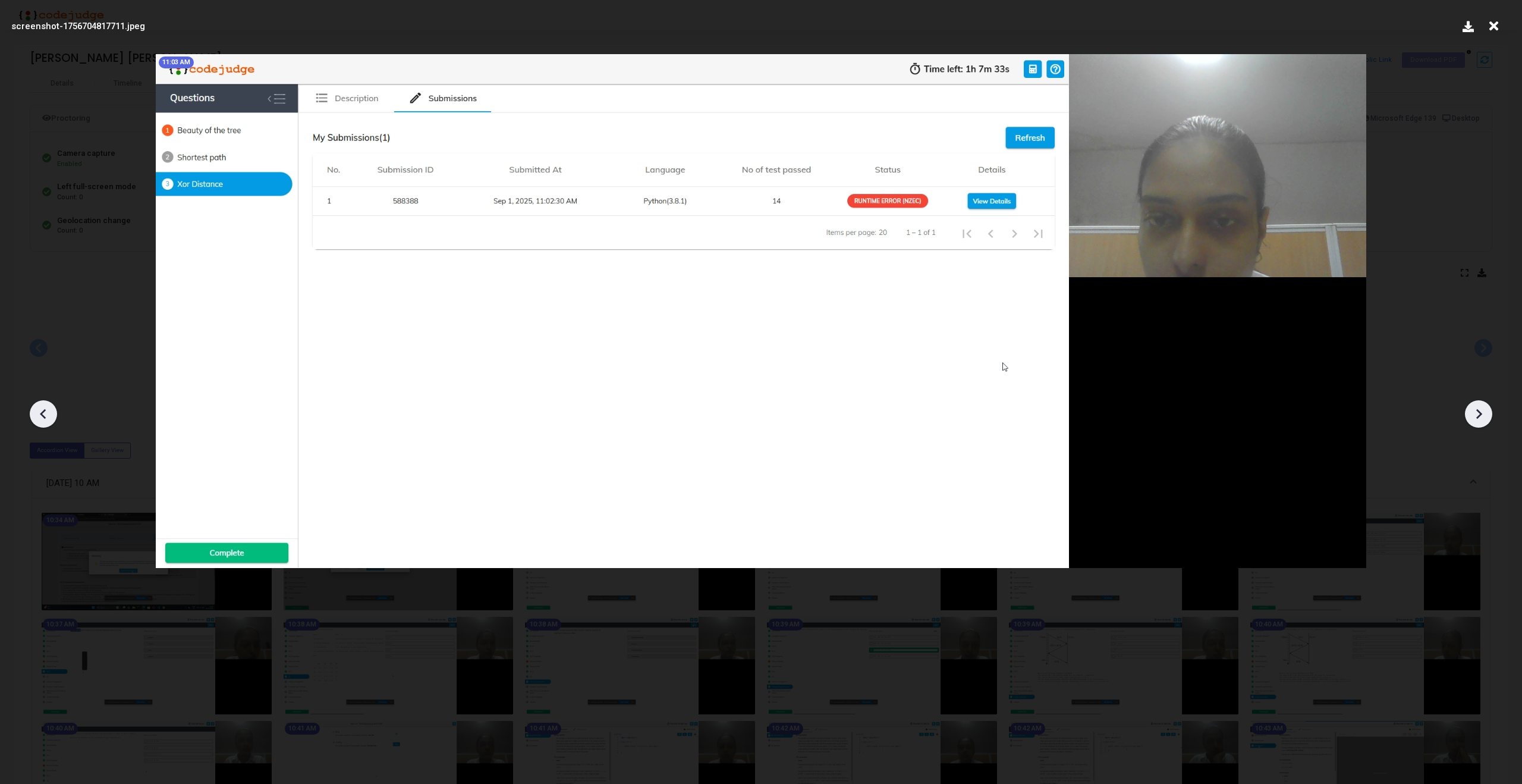
click at [1470, 415] on icon at bounding box center [1478, 413] width 18 height 18
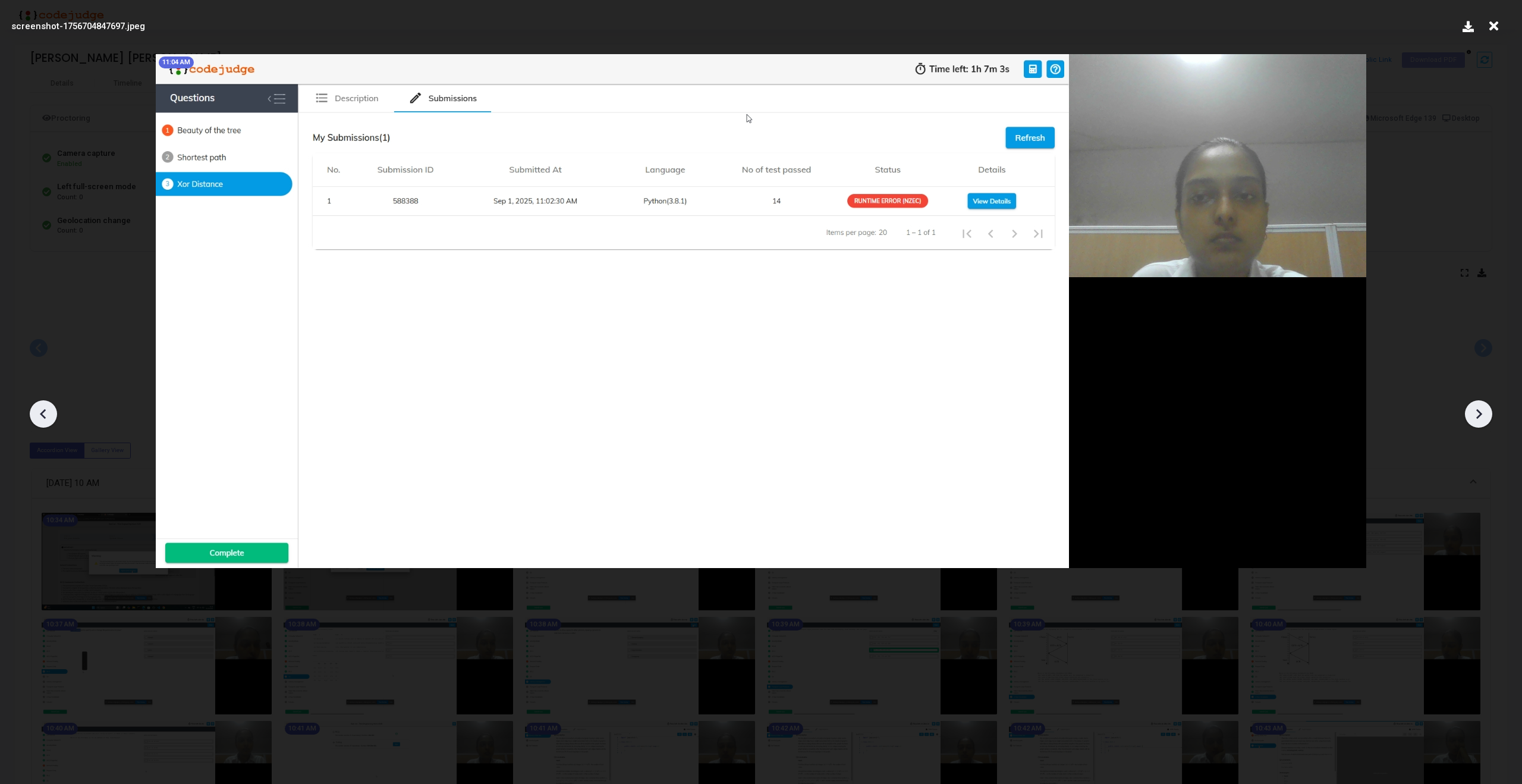
click at [1470, 415] on icon at bounding box center [1478, 413] width 18 height 18
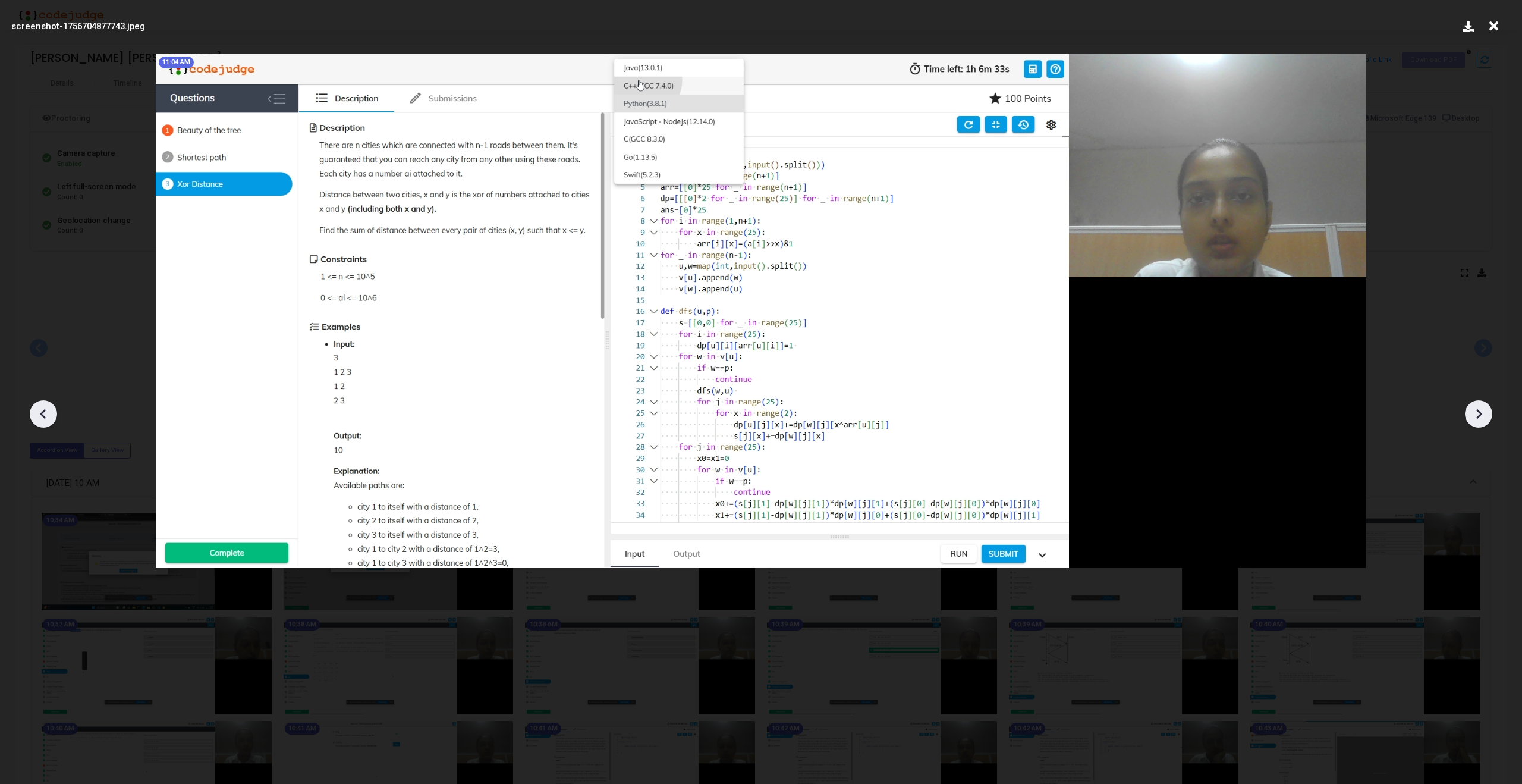
click at [48, 415] on icon at bounding box center [43, 413] width 18 height 18
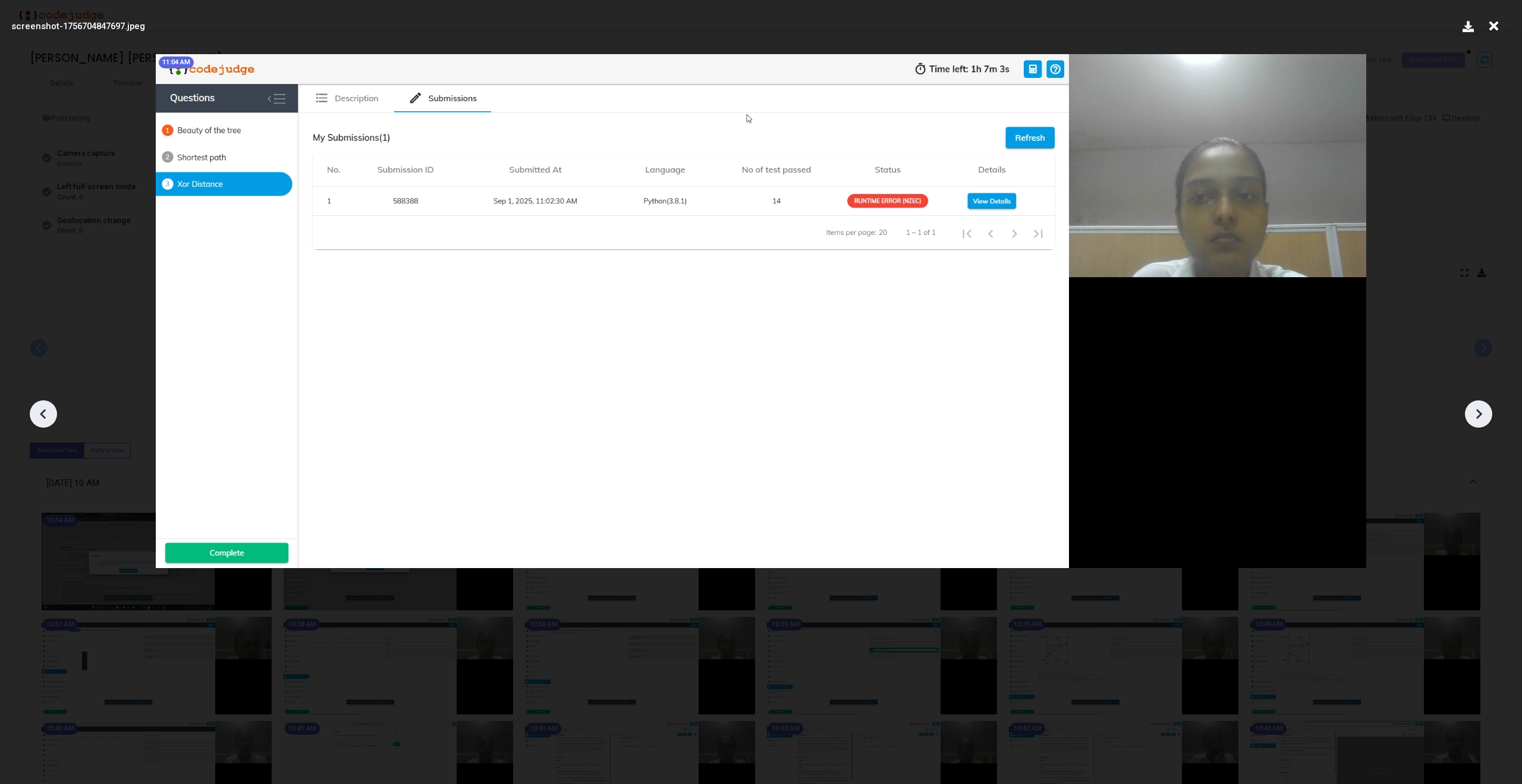
click at [48, 415] on icon at bounding box center [43, 413] width 18 height 18
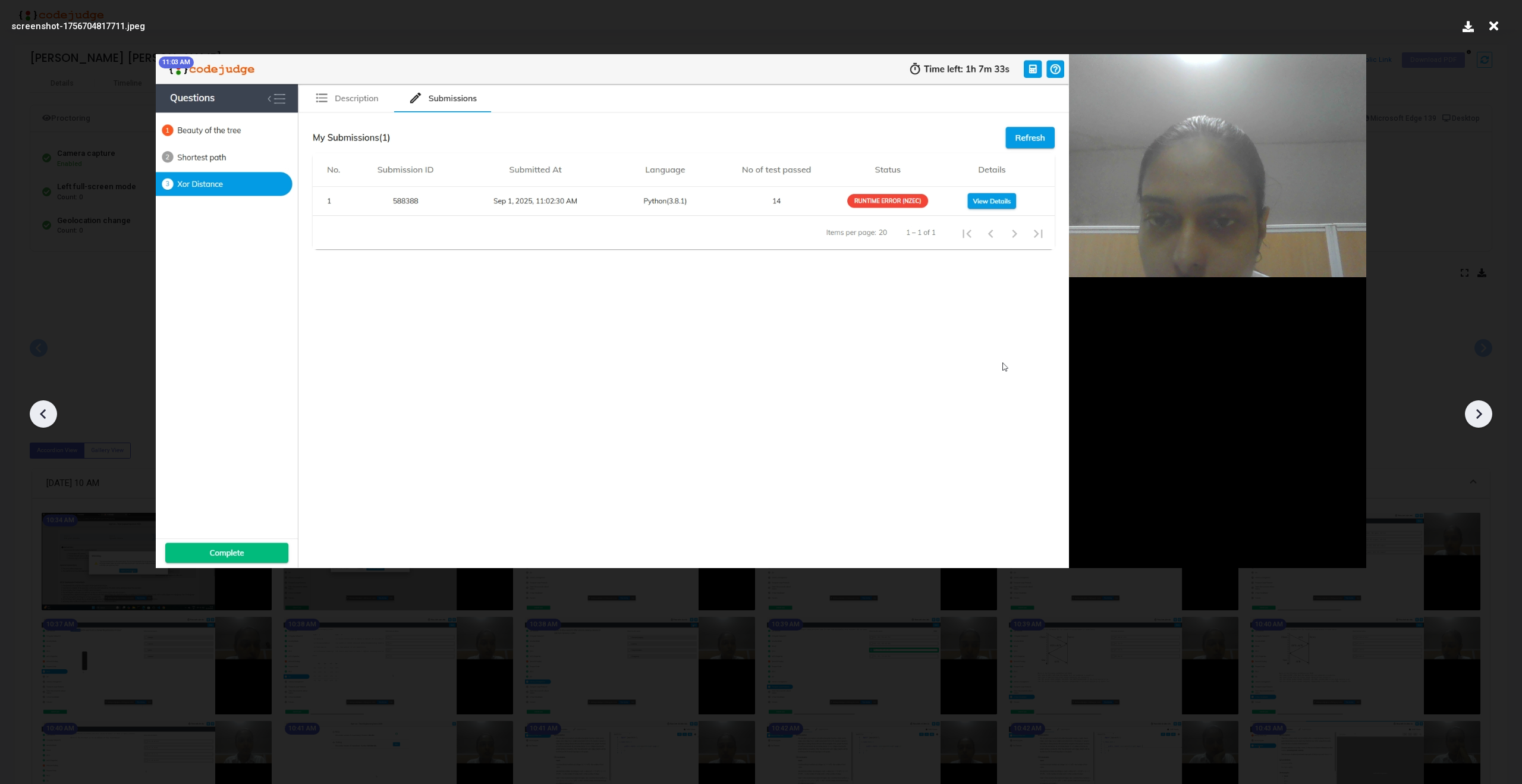
click at [1481, 410] on icon at bounding box center [1478, 413] width 18 height 18
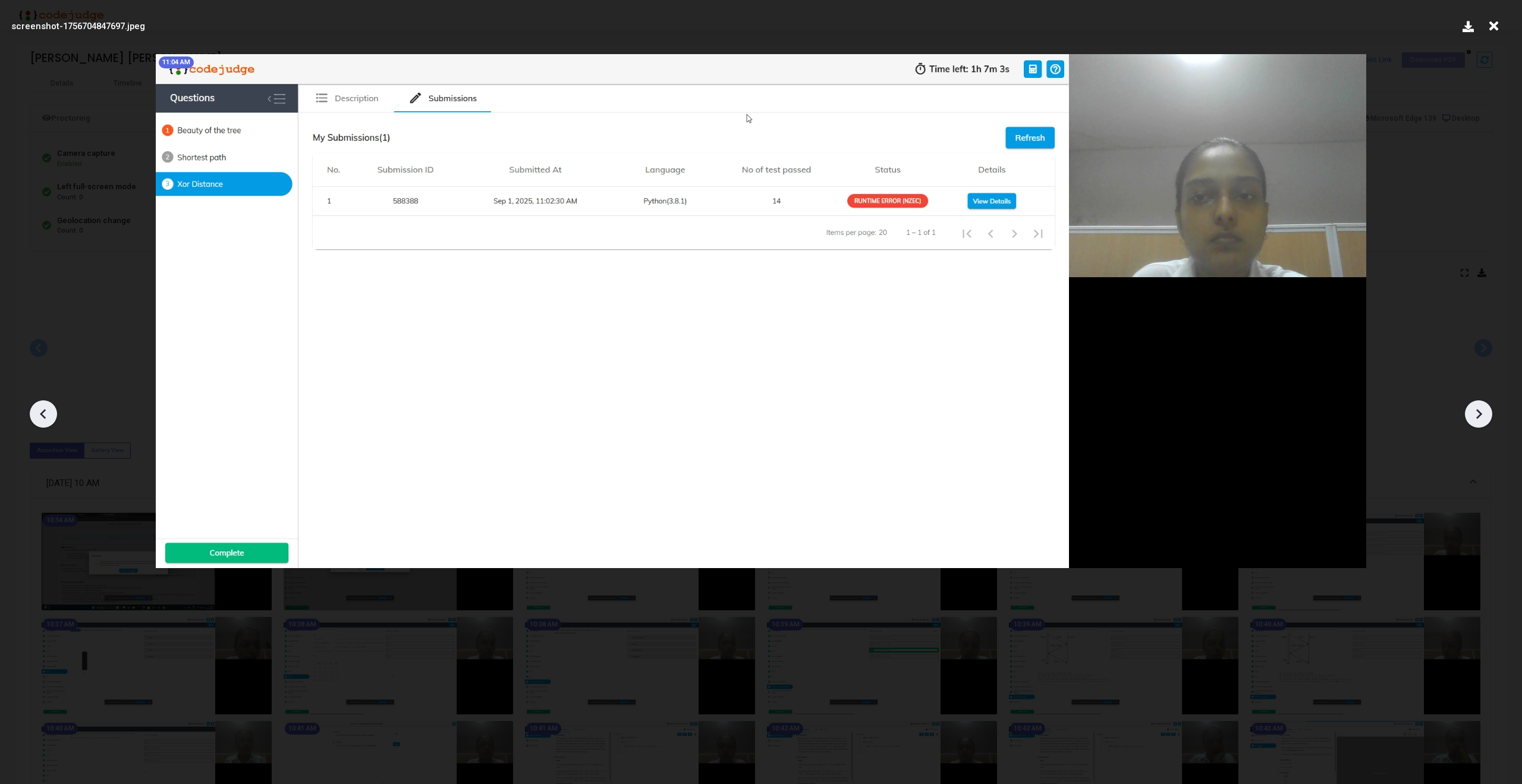
click at [1481, 410] on icon at bounding box center [1478, 413] width 18 height 18
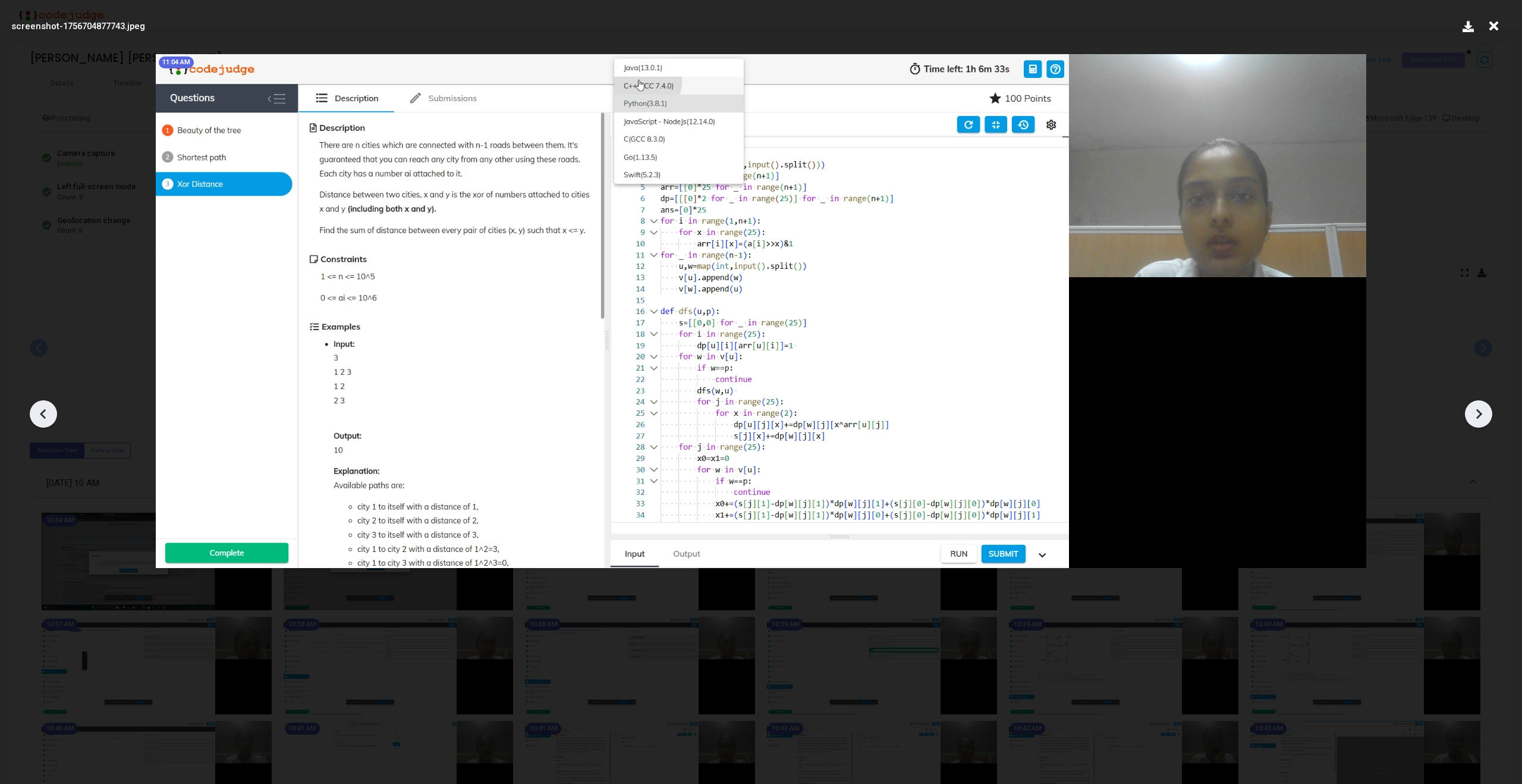
click at [1481, 410] on icon at bounding box center [1478, 413] width 18 height 18
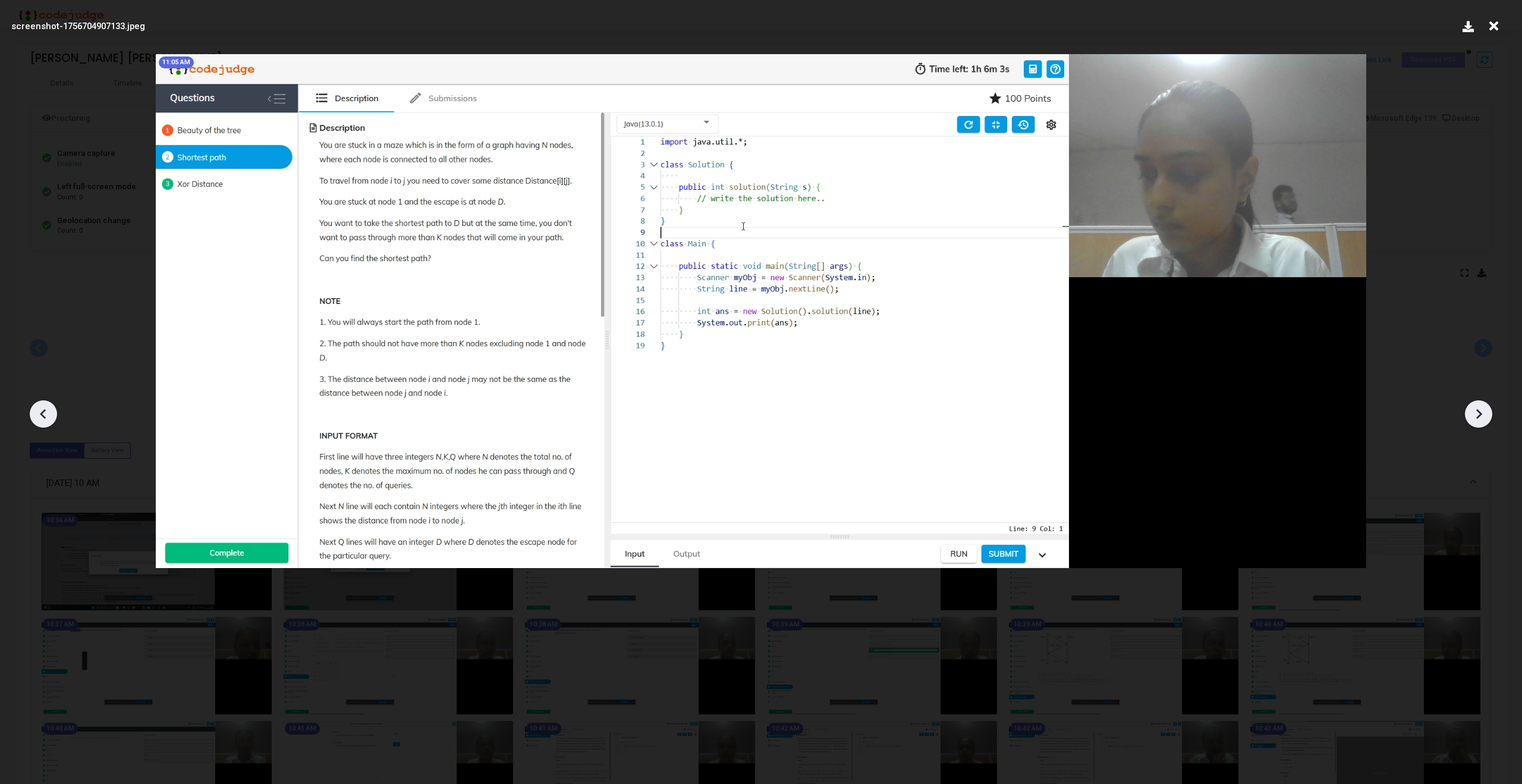
click at [1481, 410] on icon at bounding box center [1478, 413] width 18 height 18
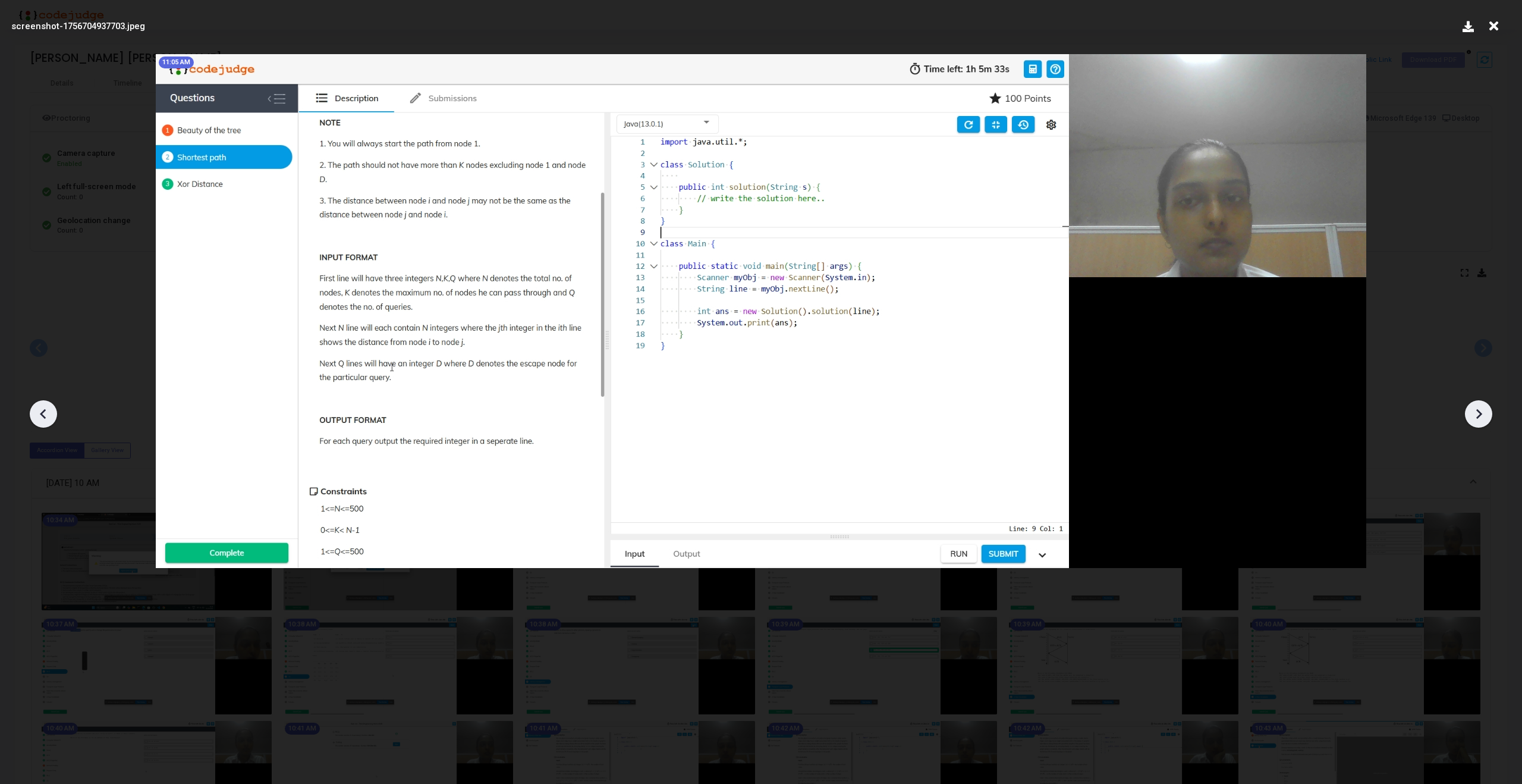
click at [1481, 410] on icon at bounding box center [1478, 413] width 18 height 18
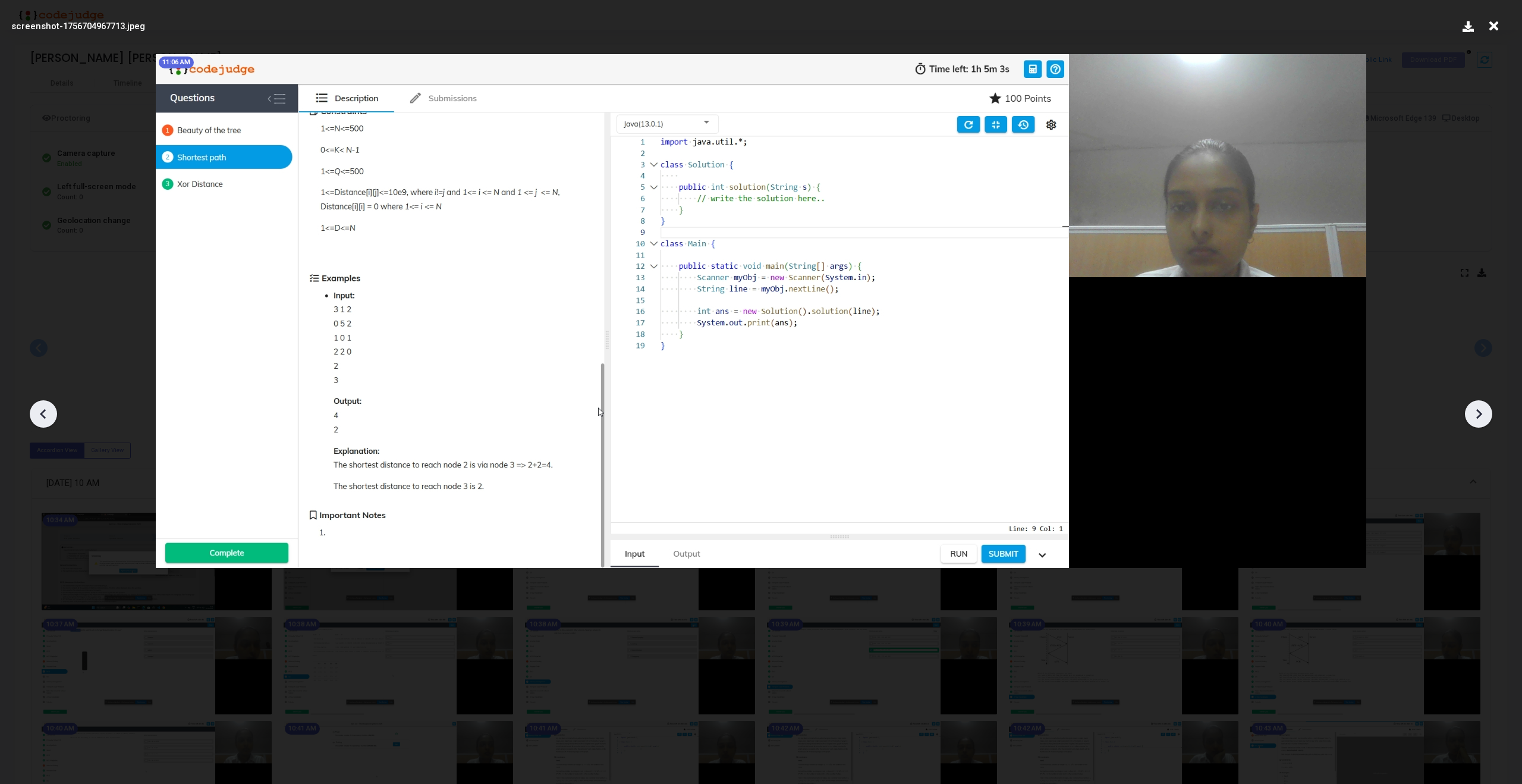
click at [1481, 410] on icon at bounding box center [1478, 413] width 18 height 18
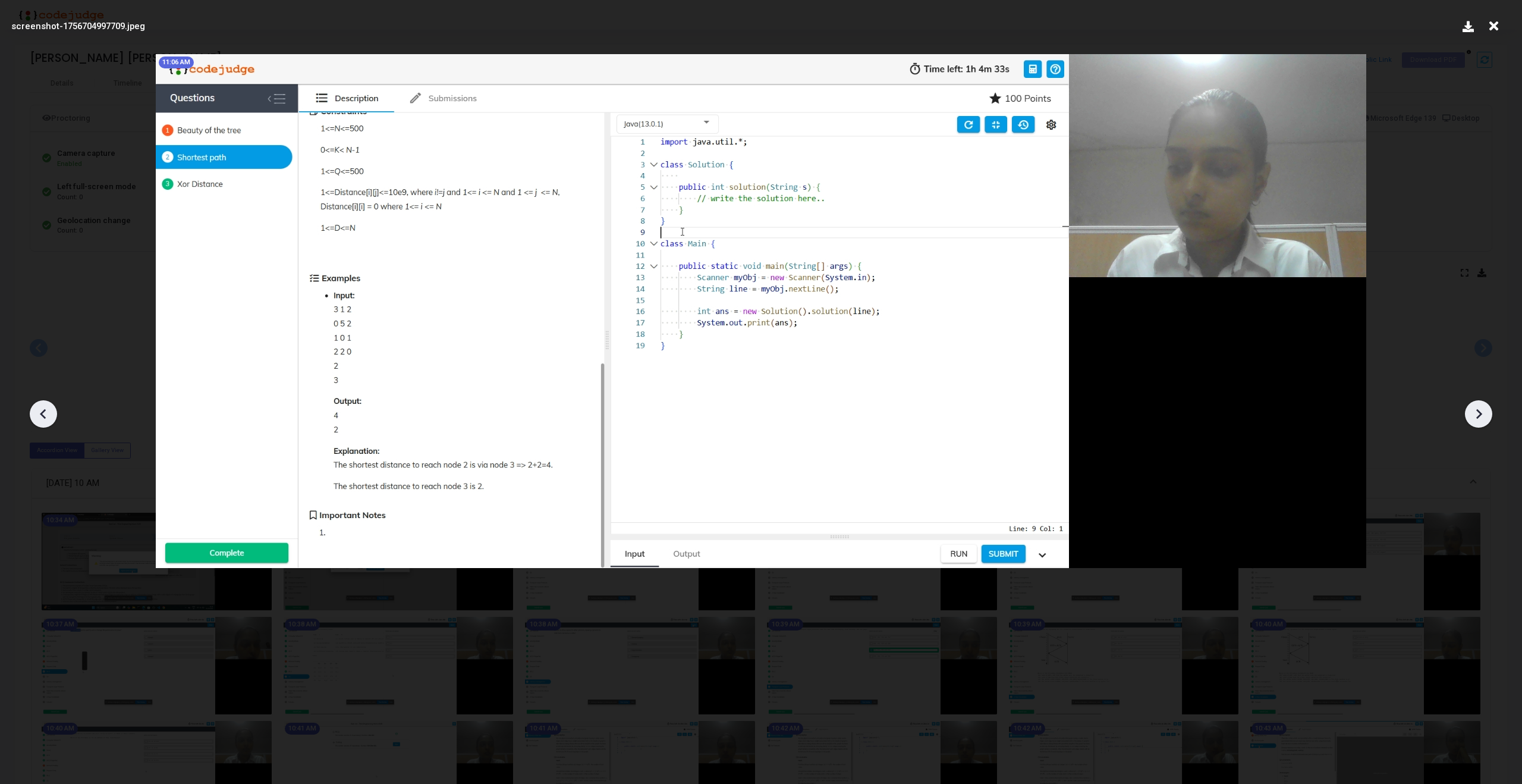
click at [1481, 410] on icon at bounding box center [1478, 413] width 18 height 18
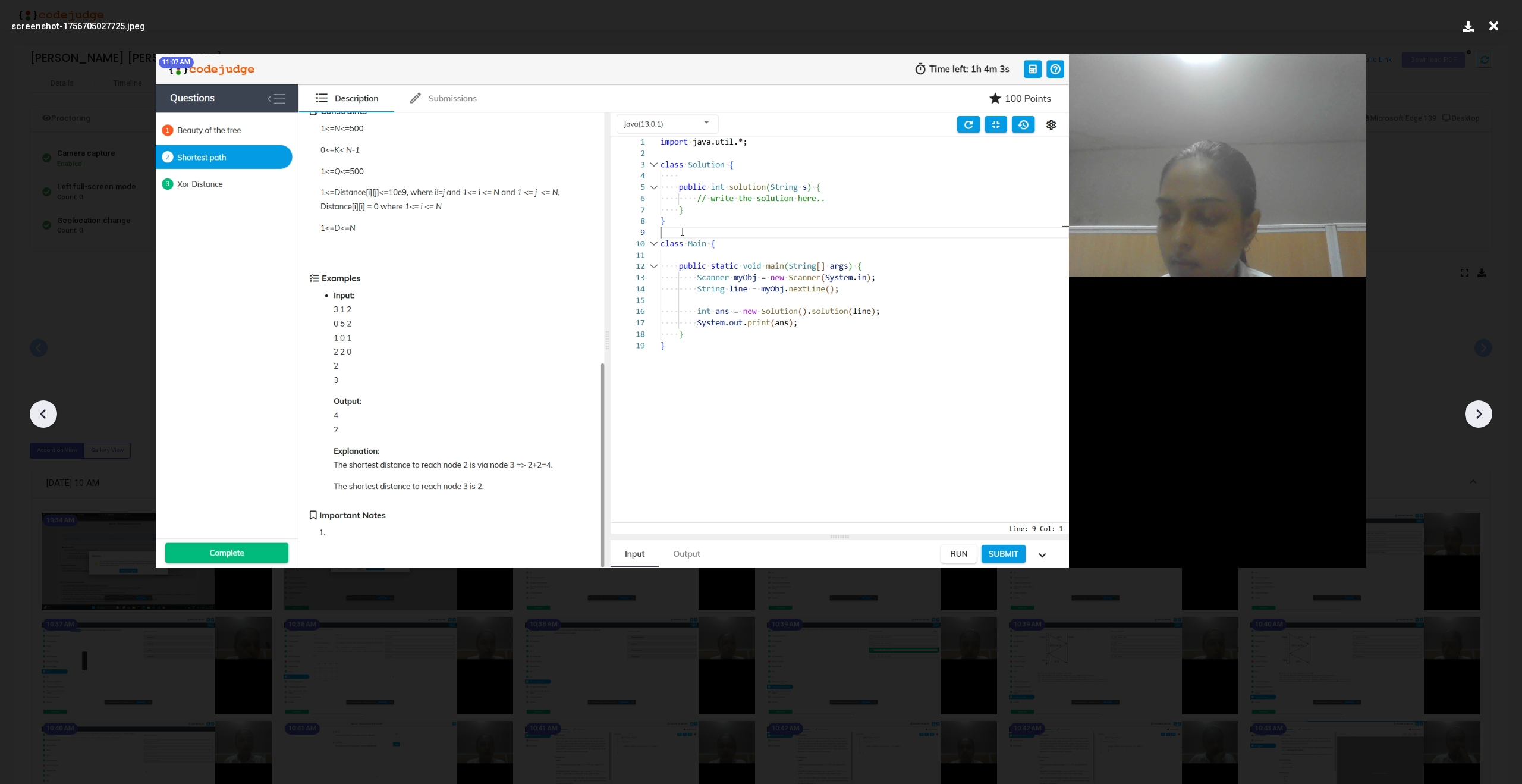
click at [1481, 410] on icon at bounding box center [1478, 413] width 18 height 18
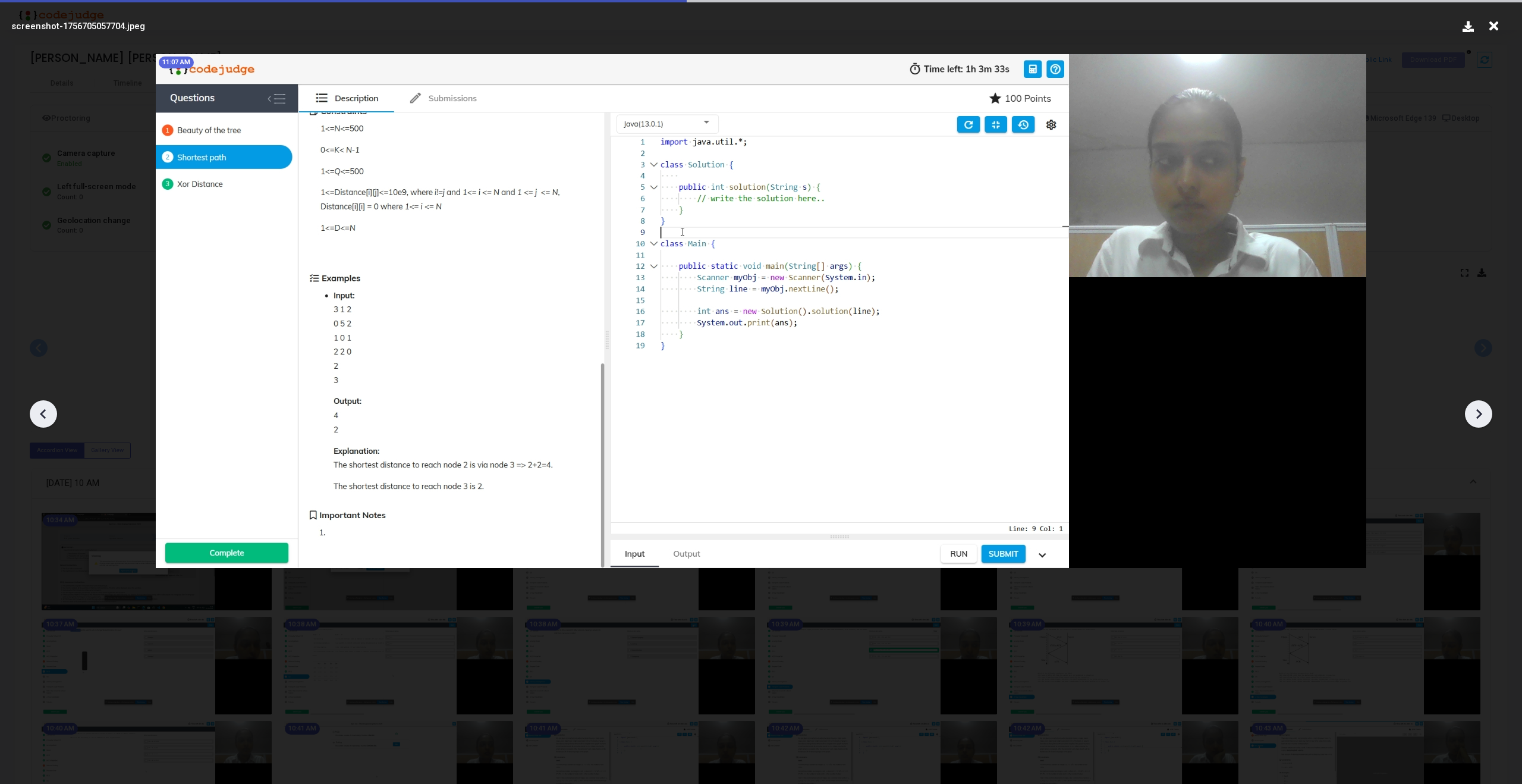
click at [1481, 410] on icon at bounding box center [1478, 413] width 18 height 18
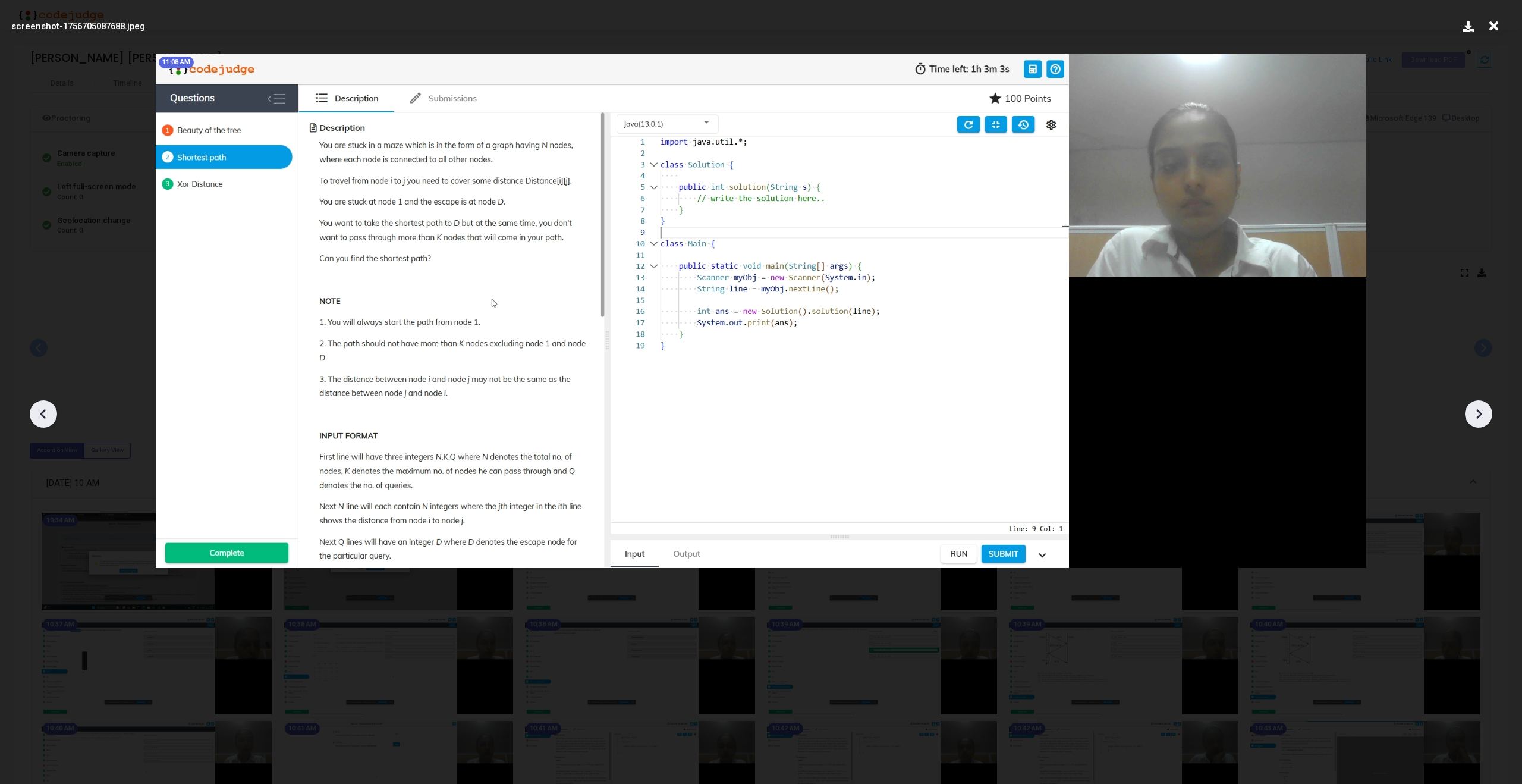
click at [1481, 410] on icon at bounding box center [1478, 413] width 18 height 18
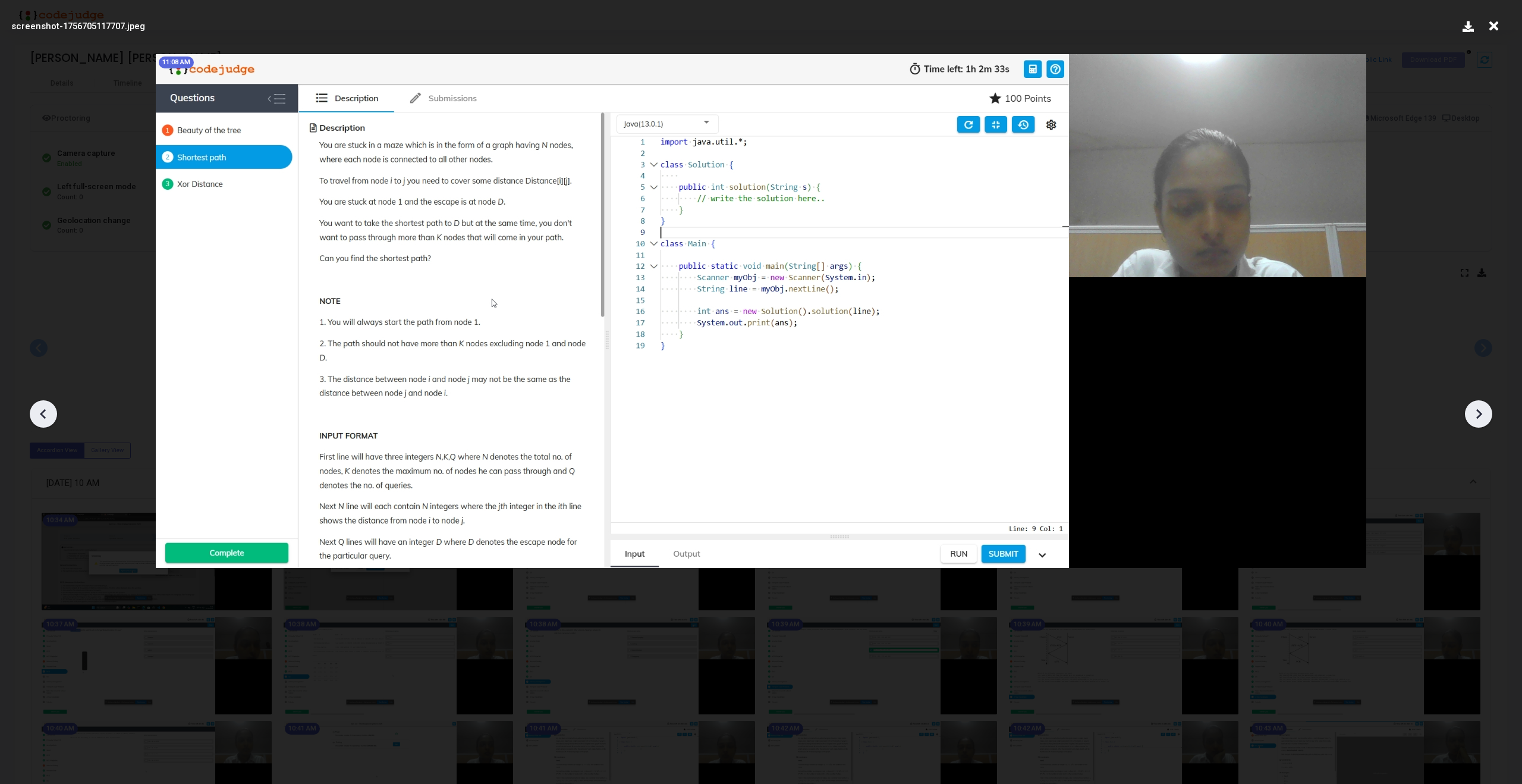
click at [1481, 410] on icon at bounding box center [1478, 413] width 18 height 18
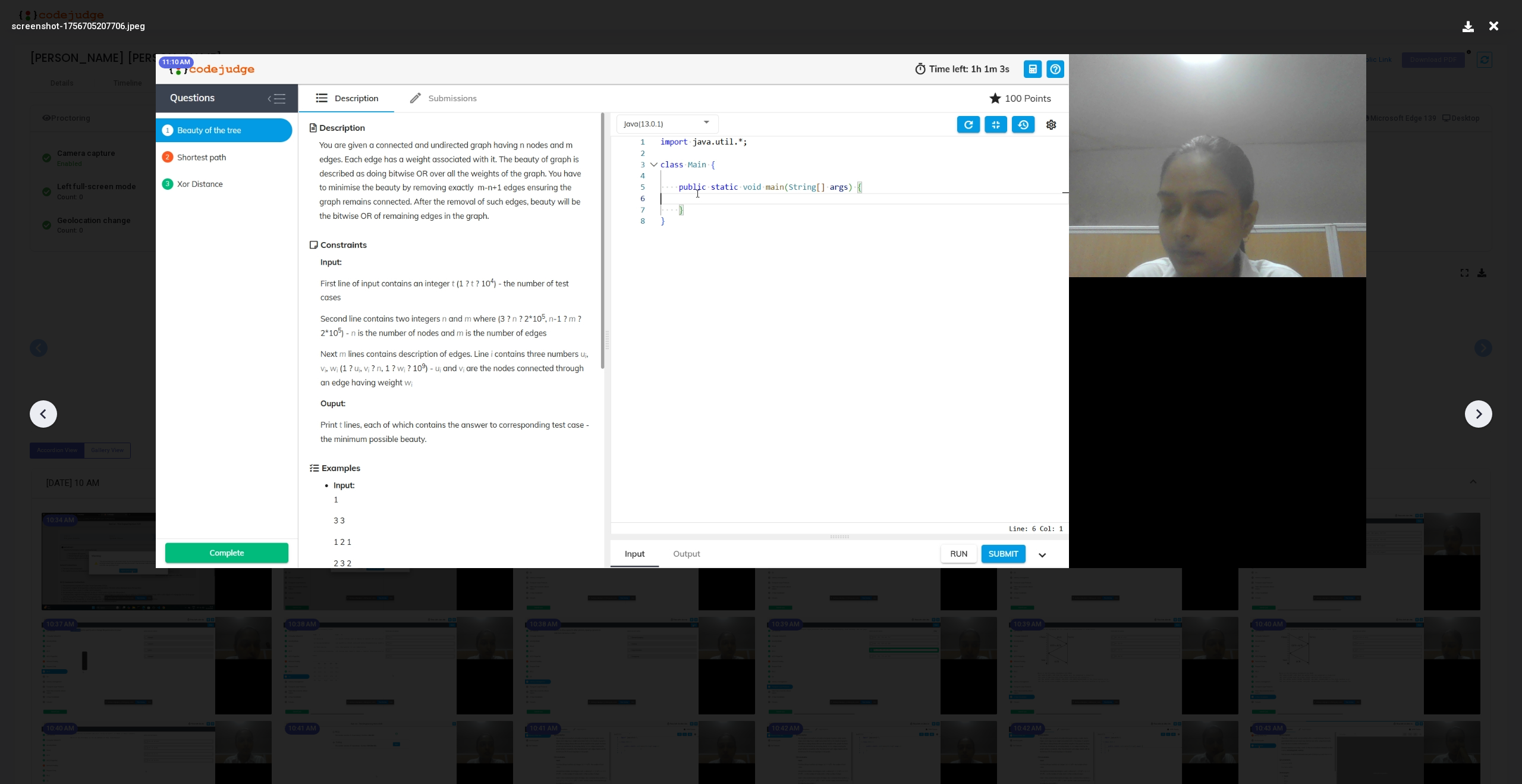
click at [1481, 410] on icon at bounding box center [1478, 413] width 18 height 18
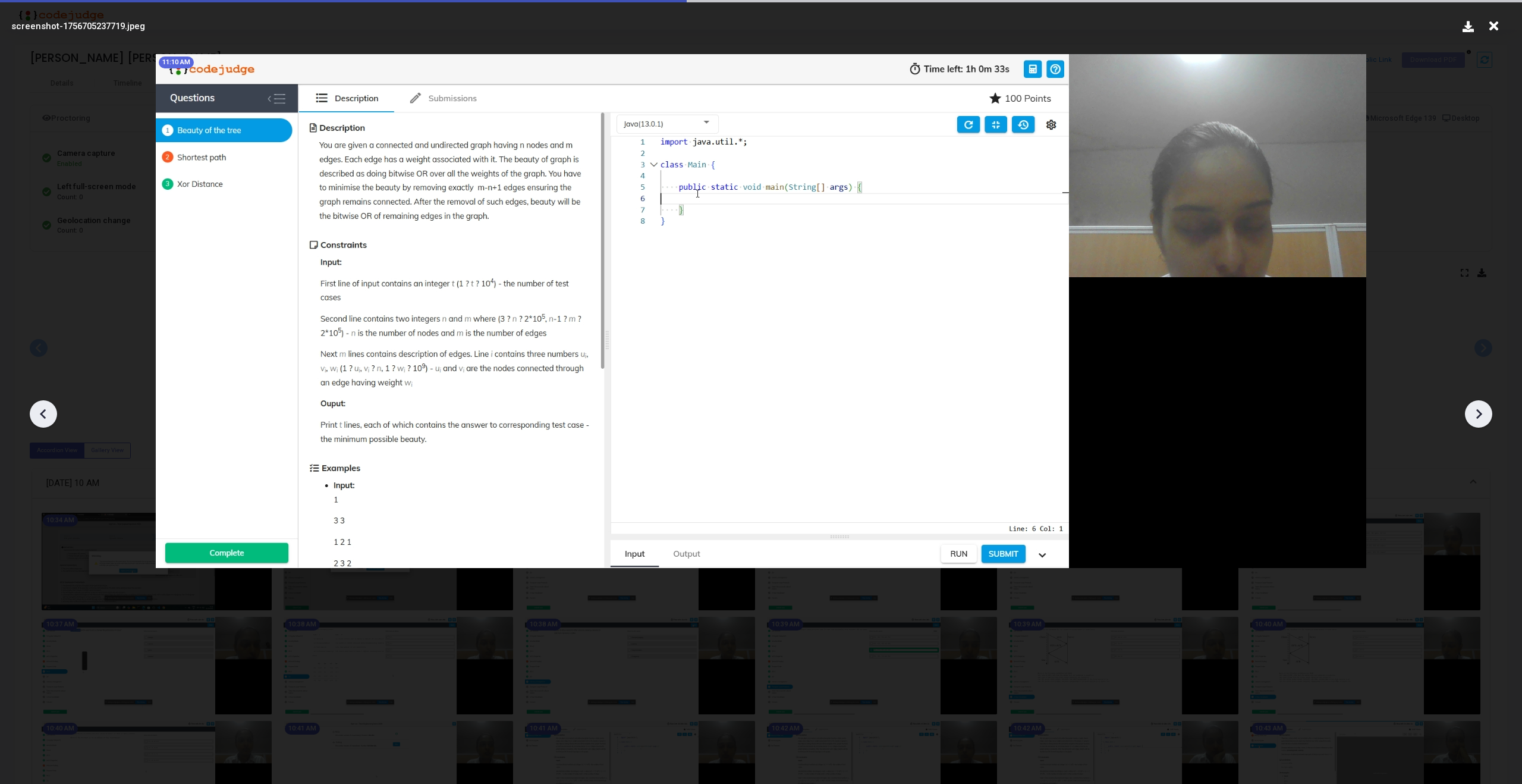
click at [1481, 410] on icon at bounding box center [1478, 413] width 18 height 18
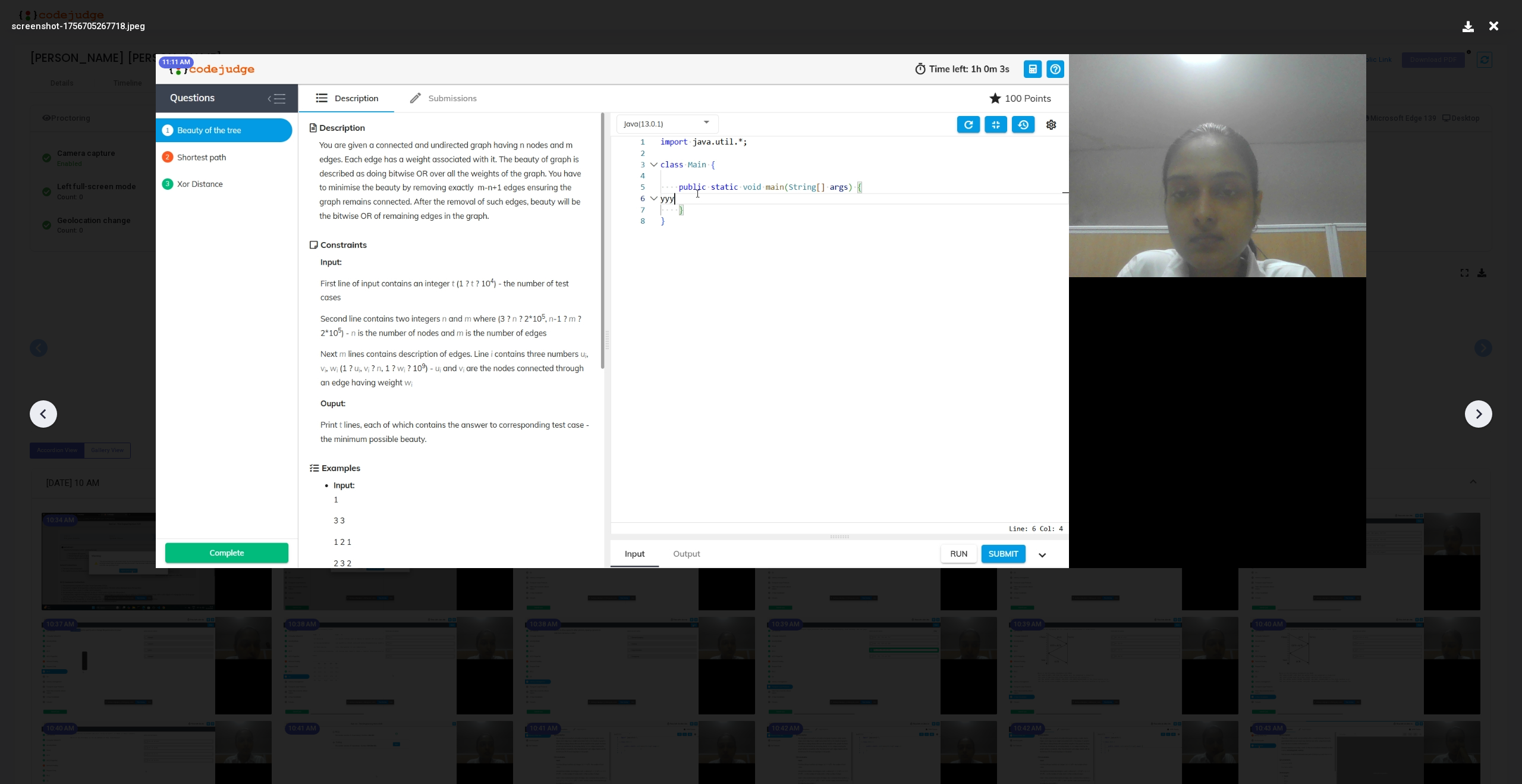
click at [1481, 410] on icon at bounding box center [1478, 413] width 18 height 18
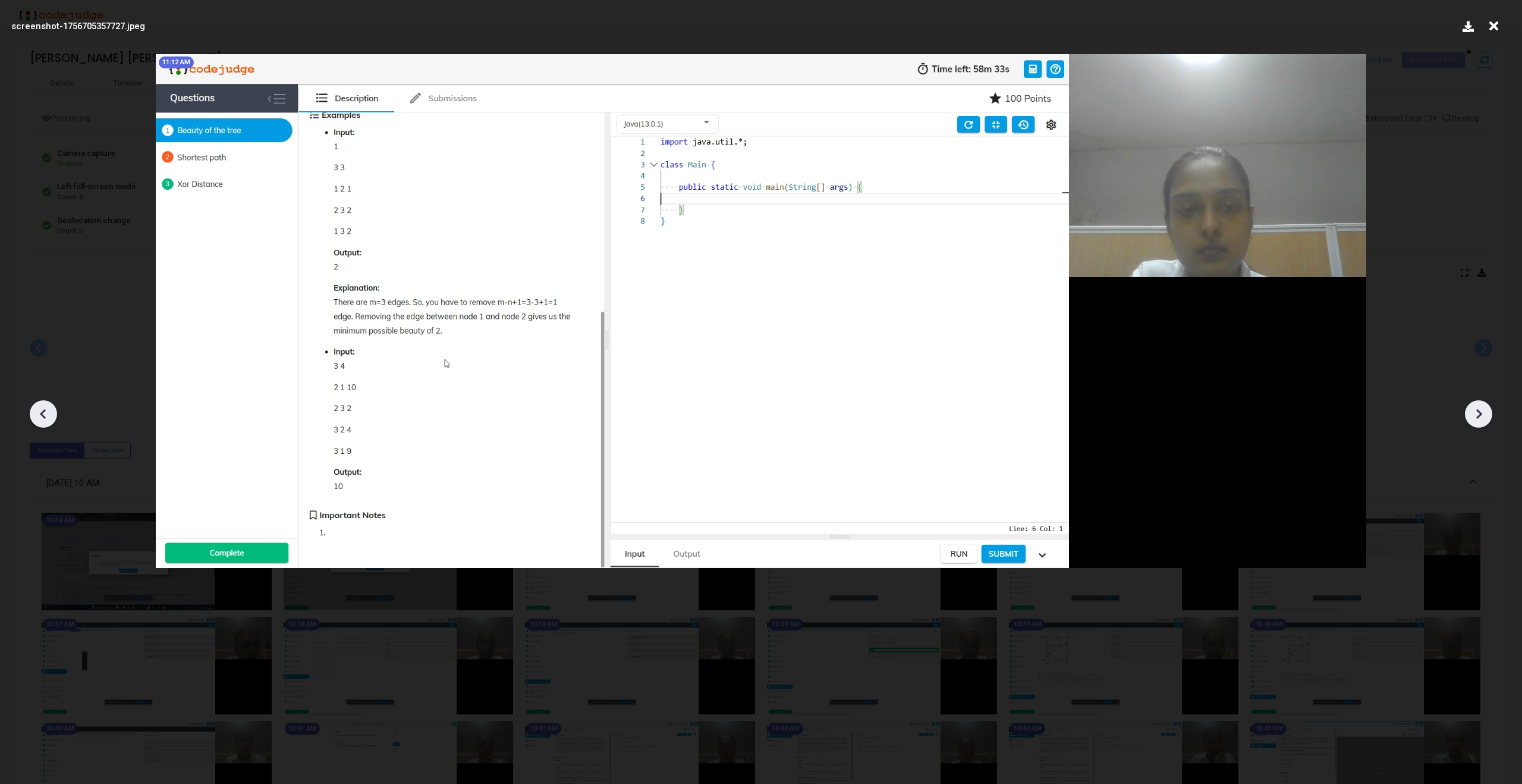
click at [1481, 410] on icon at bounding box center [1478, 413] width 18 height 18
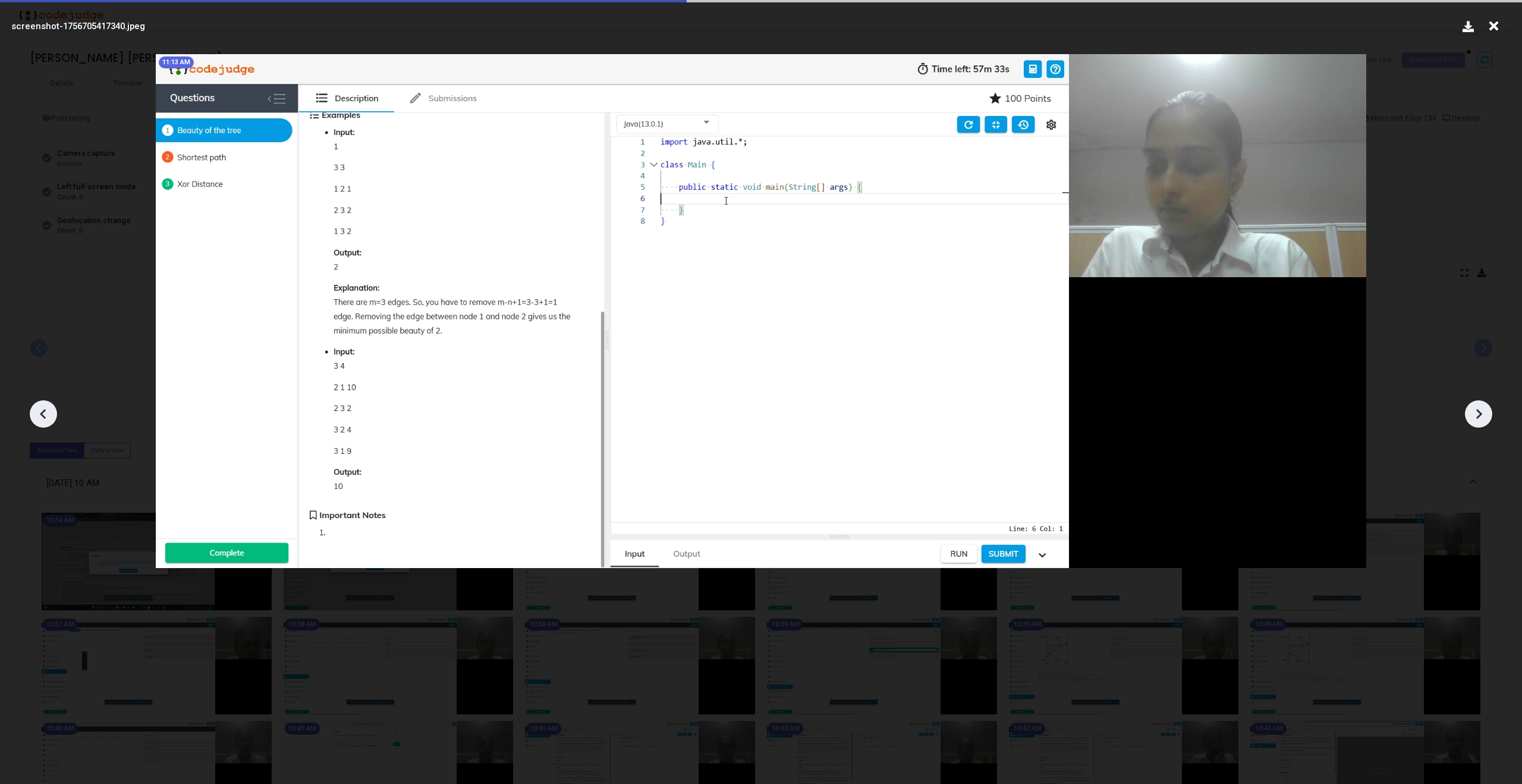
click at [1481, 410] on icon at bounding box center [1478, 413] width 18 height 18
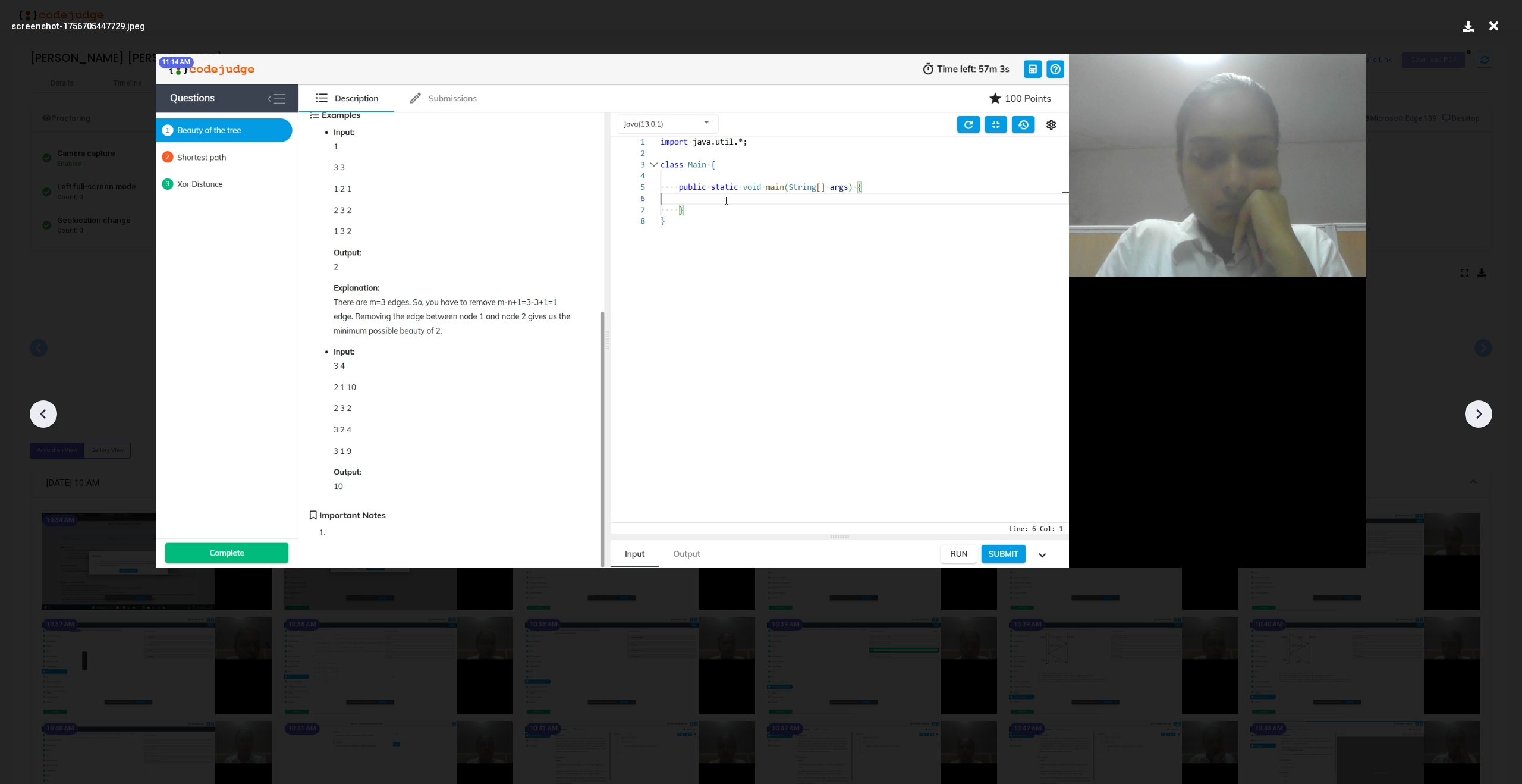
click at [1481, 410] on icon at bounding box center [1478, 413] width 18 height 18
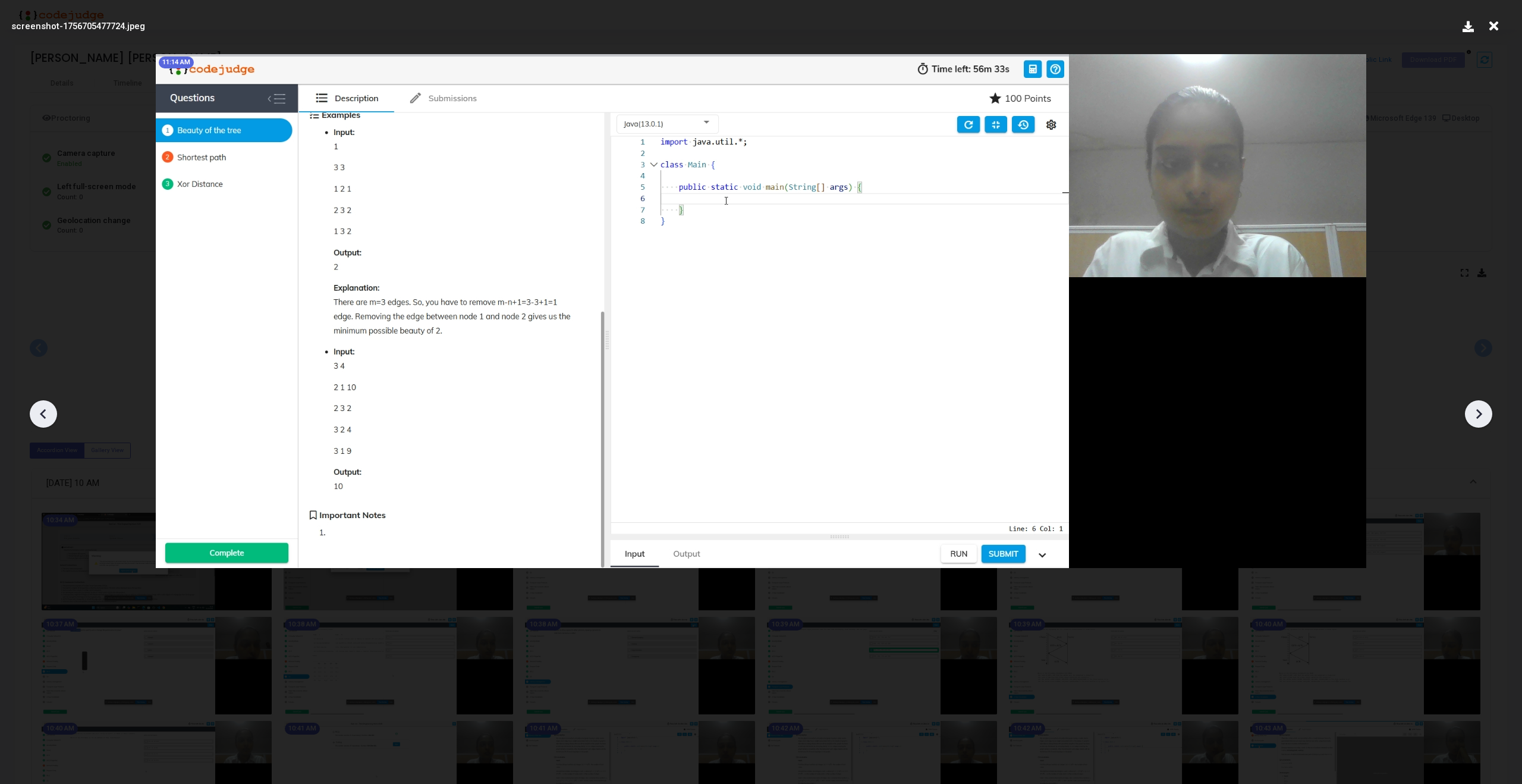
click at [1481, 410] on icon at bounding box center [1478, 413] width 18 height 18
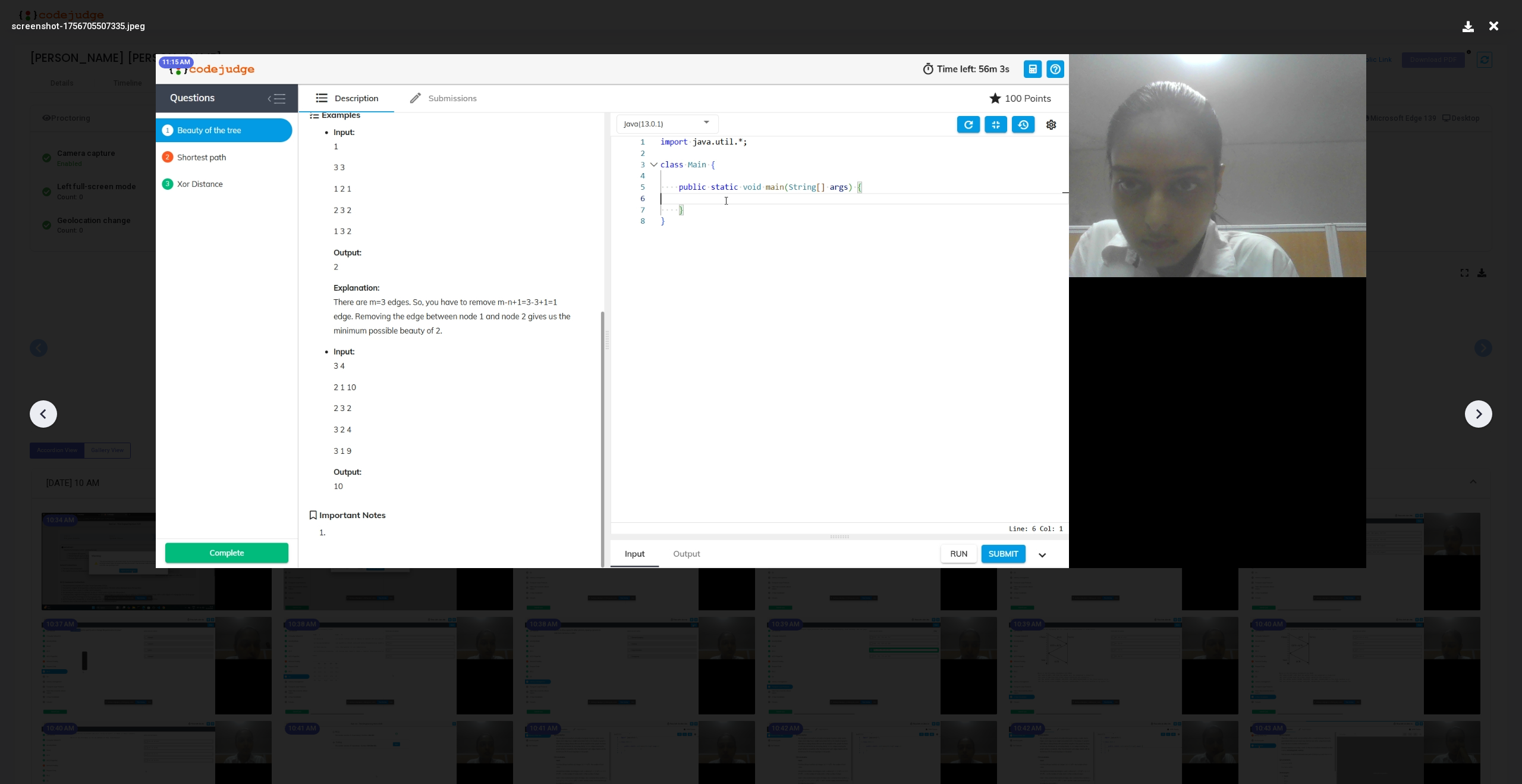
click at [1481, 410] on icon at bounding box center [1478, 413] width 18 height 18
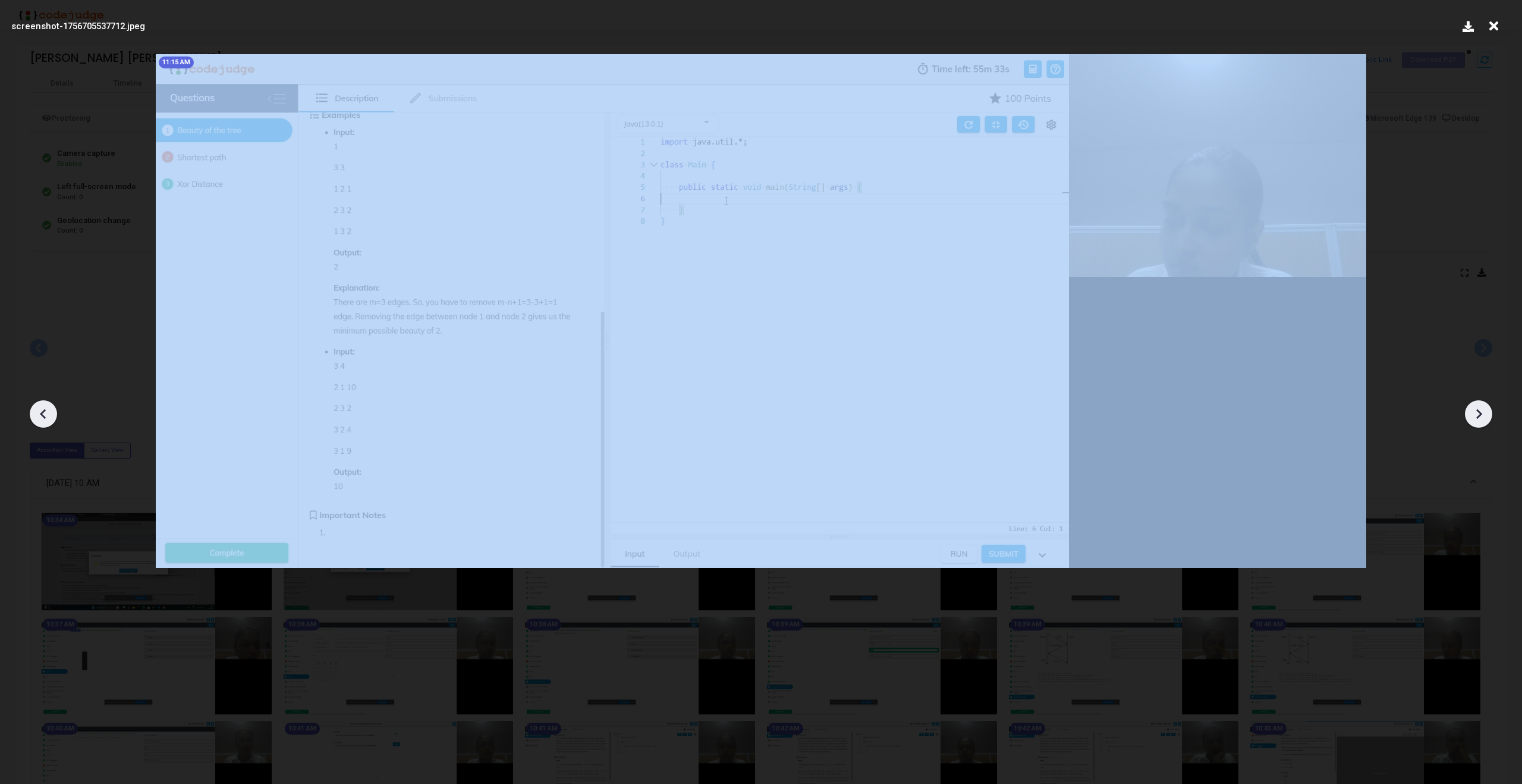
click at [1481, 410] on icon at bounding box center [1478, 413] width 18 height 18
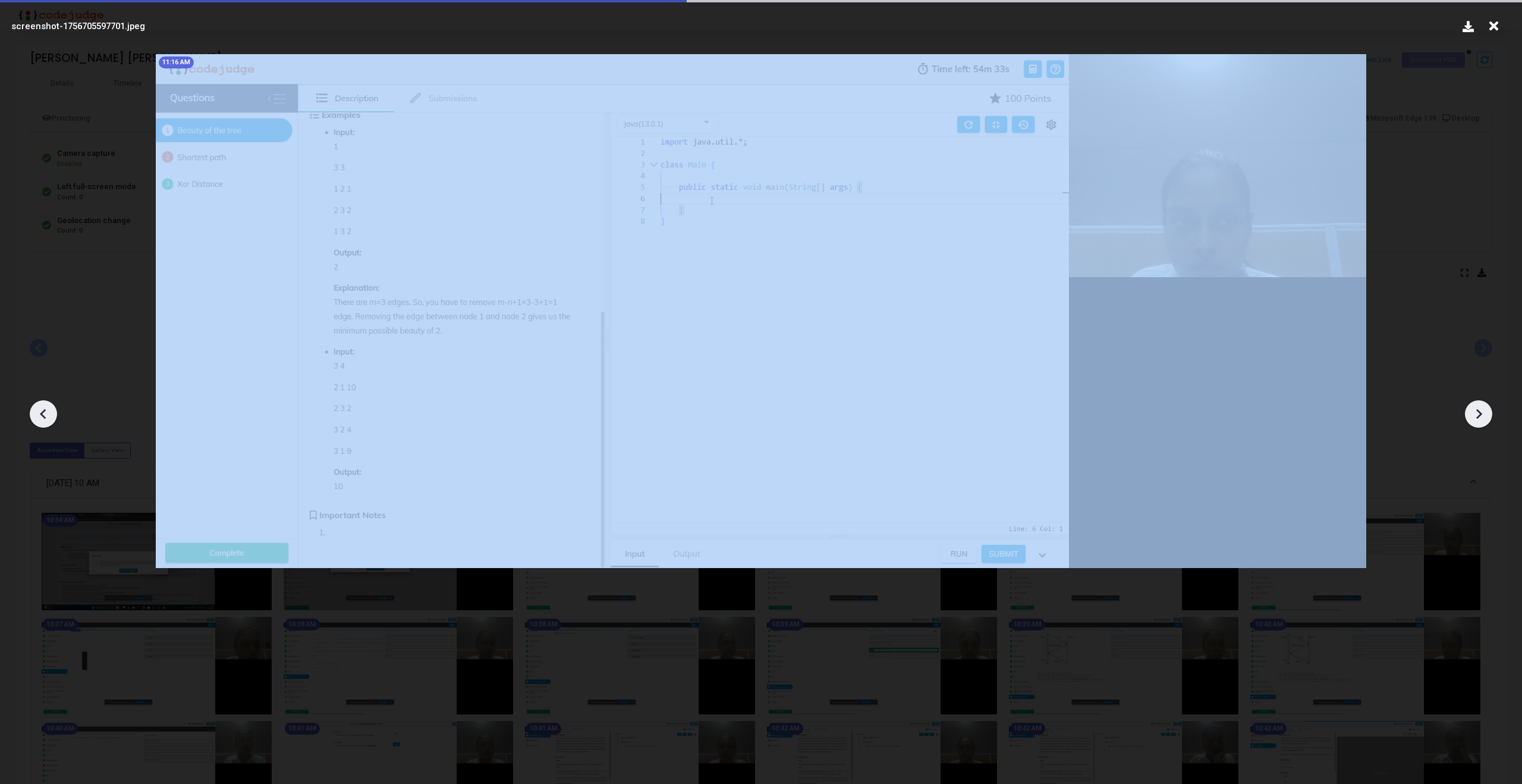
click at [1481, 410] on icon at bounding box center [1478, 413] width 18 height 18
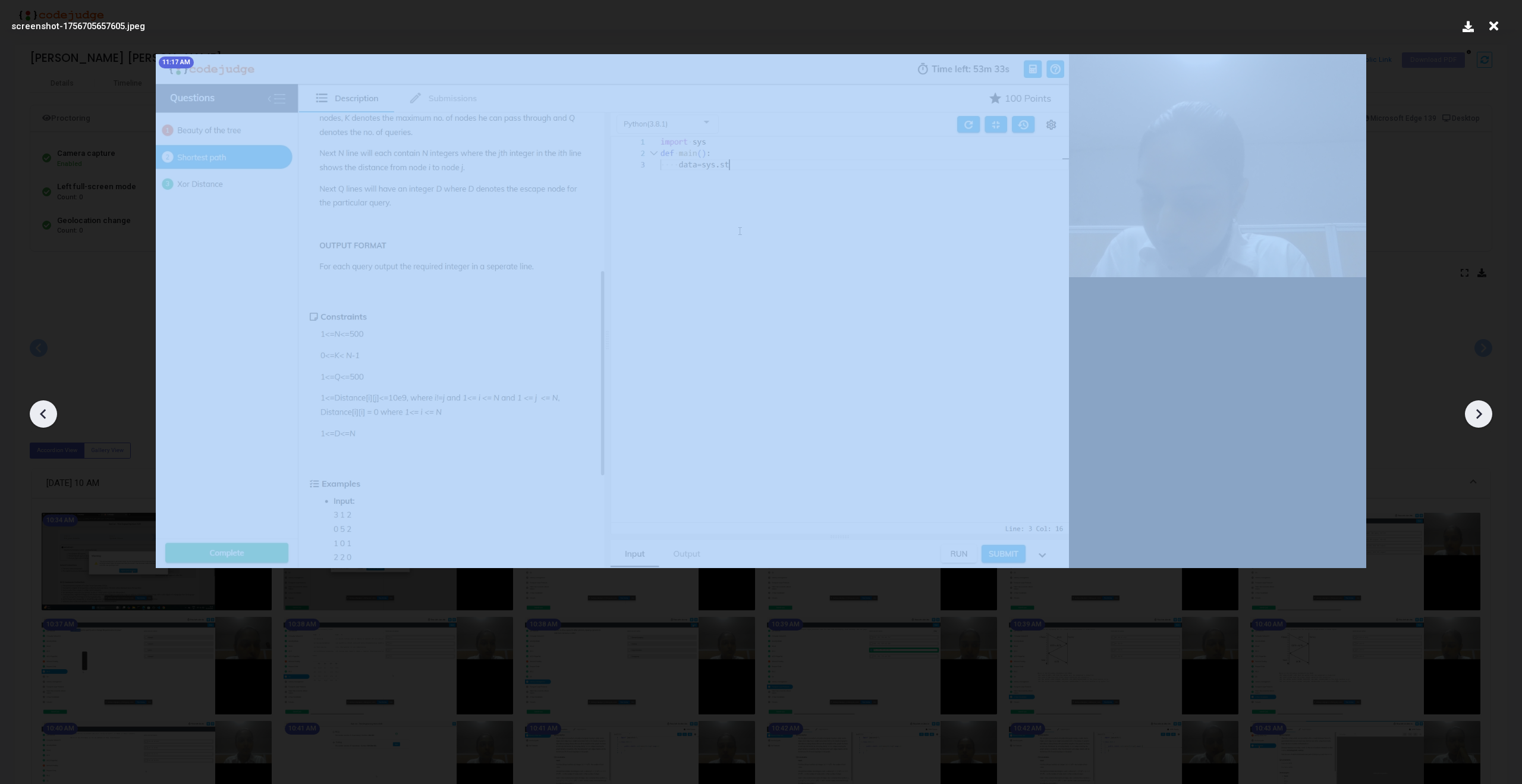
click at [1481, 410] on icon at bounding box center [1478, 413] width 18 height 18
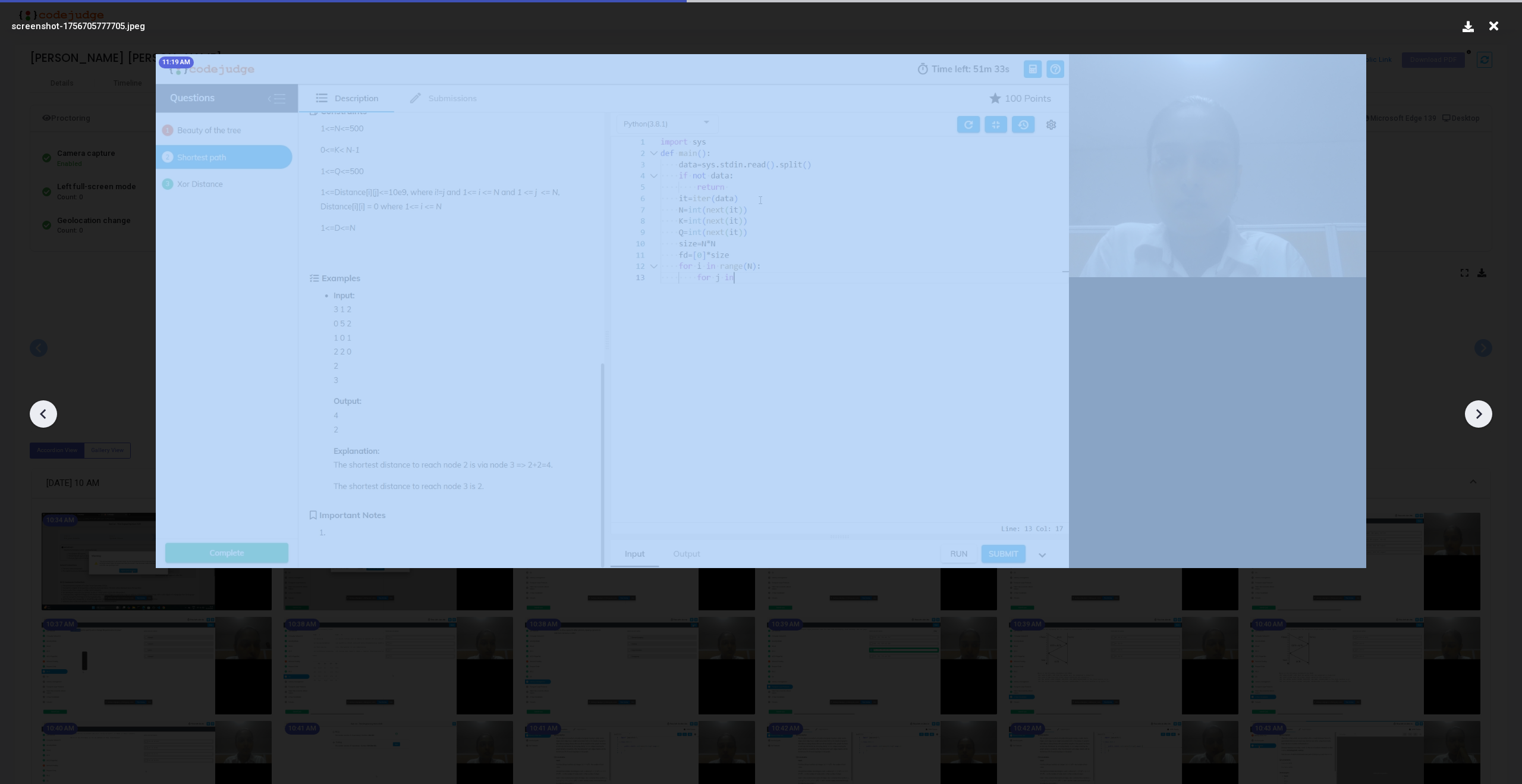
click at [1481, 410] on icon at bounding box center [1478, 413] width 18 height 18
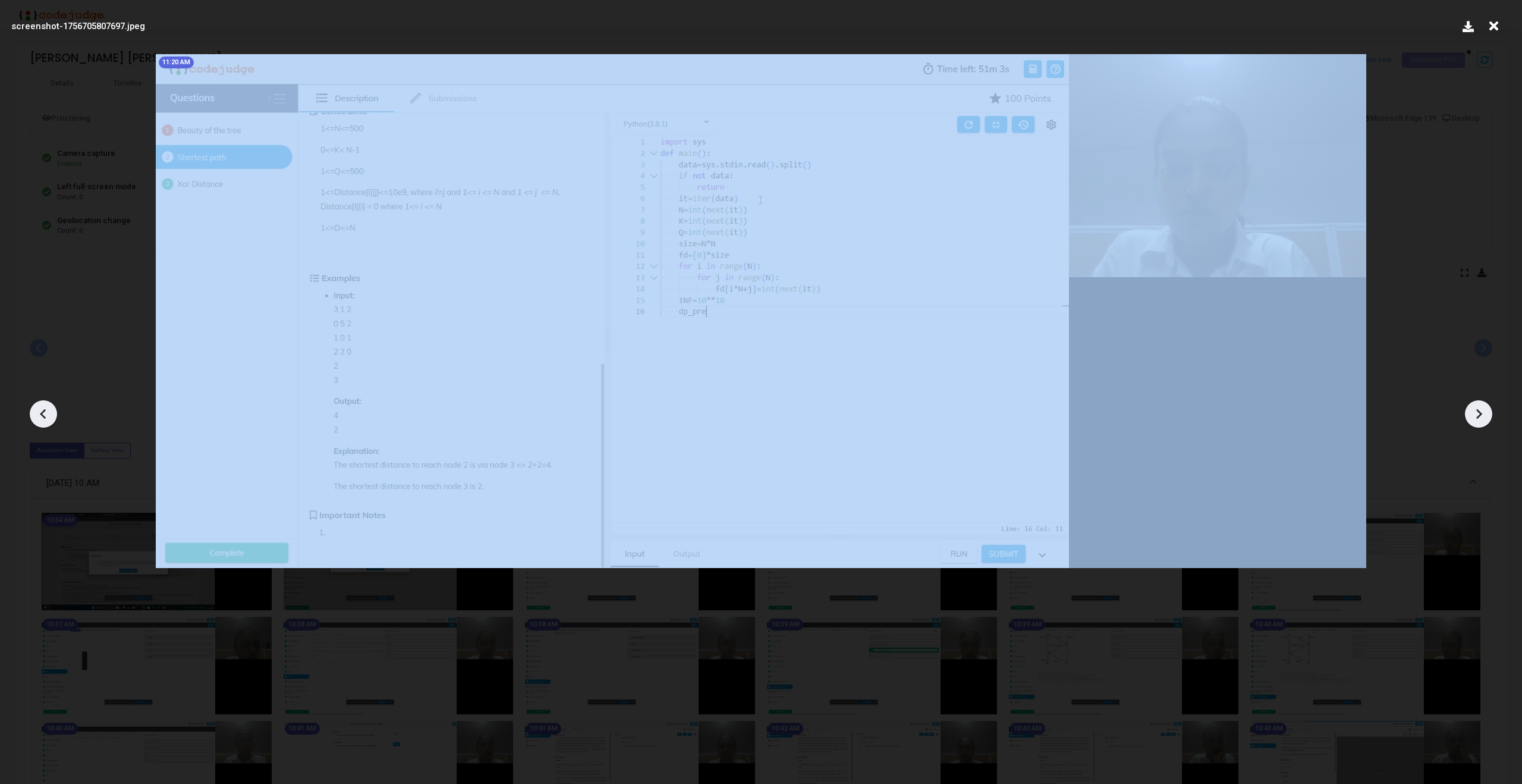
click at [1481, 410] on icon at bounding box center [1478, 413] width 18 height 18
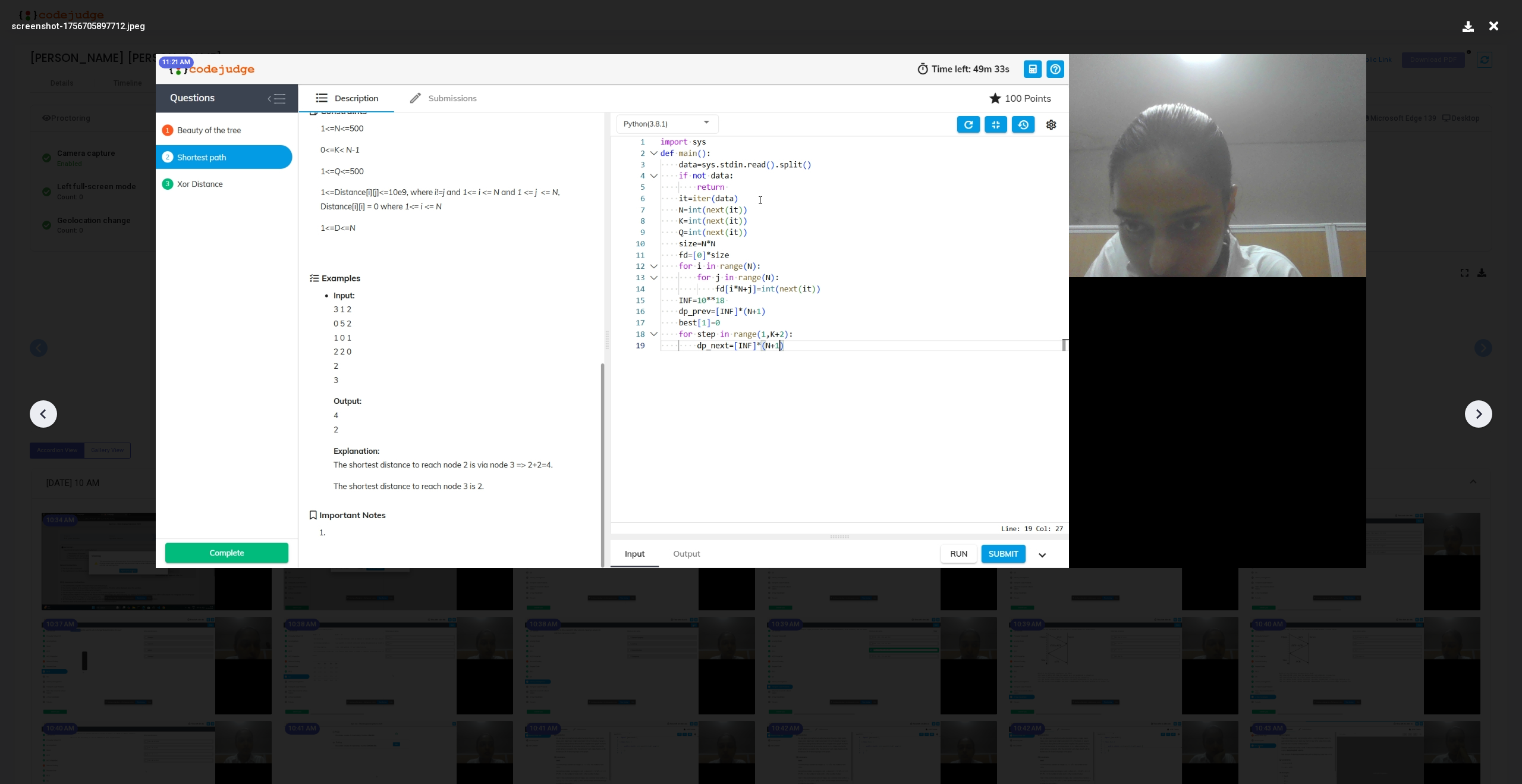
click at [1481, 410] on icon at bounding box center [1478, 413] width 18 height 18
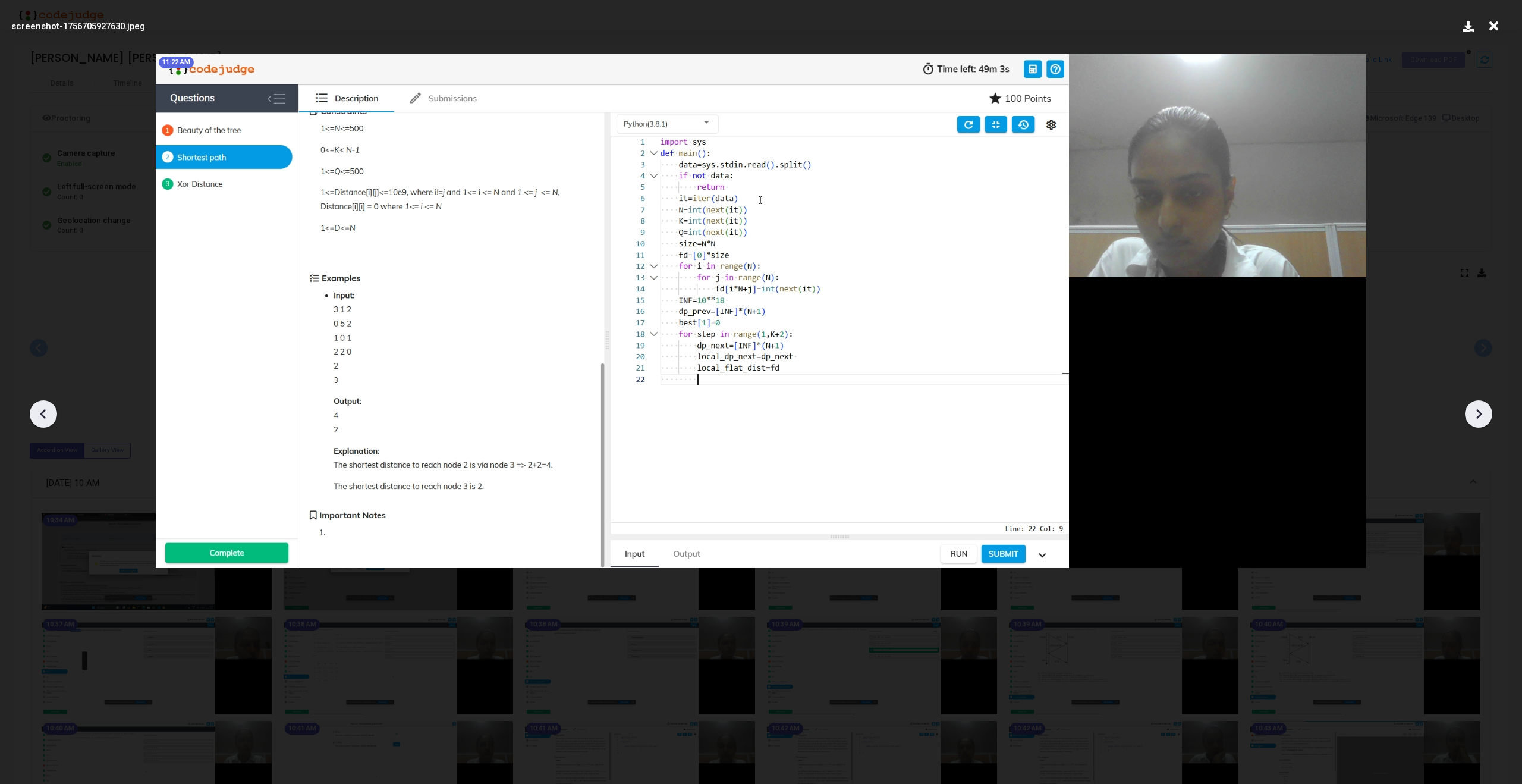
click at [1481, 410] on icon at bounding box center [1478, 413] width 18 height 18
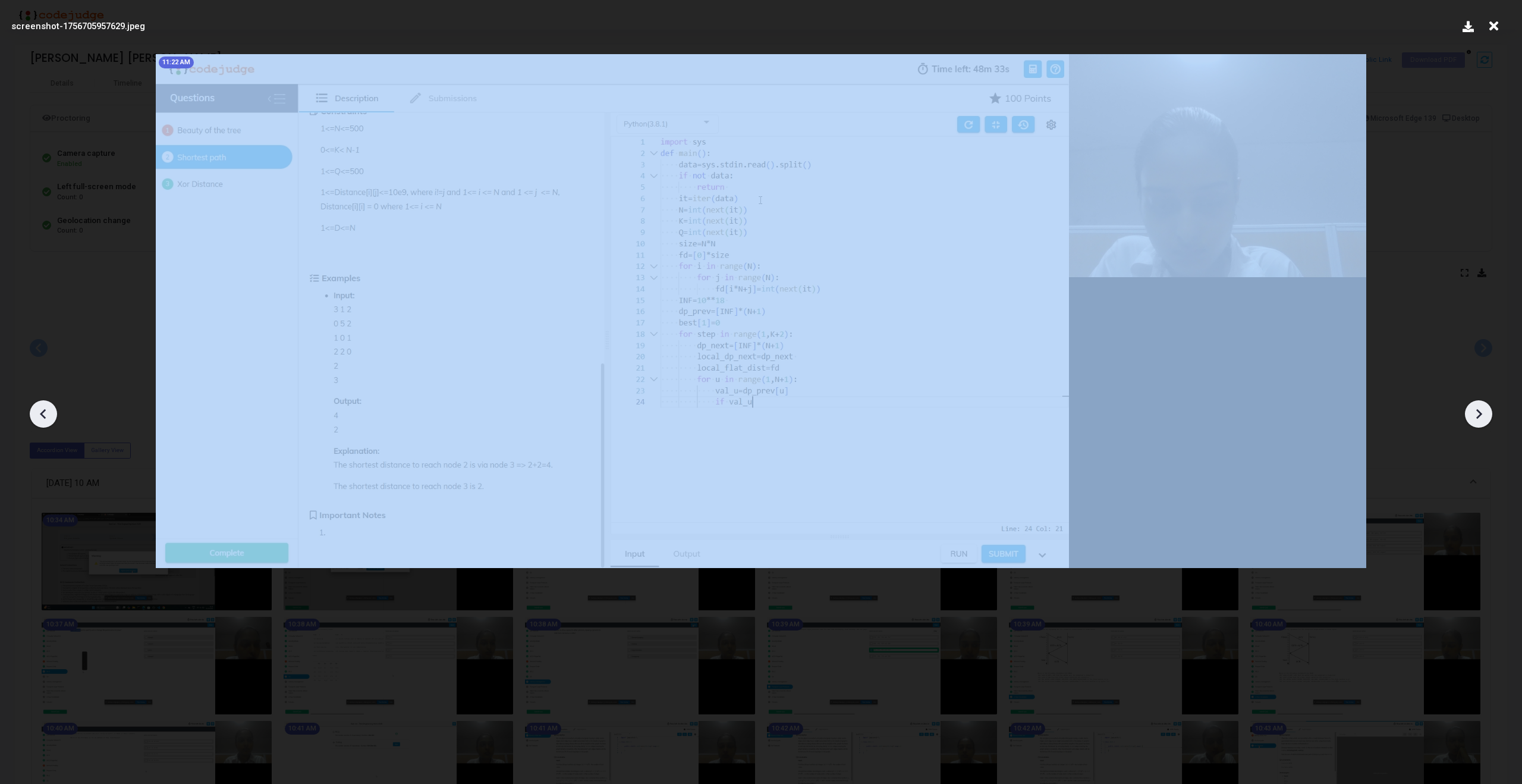
click at [1481, 410] on icon at bounding box center [1478, 413] width 18 height 18
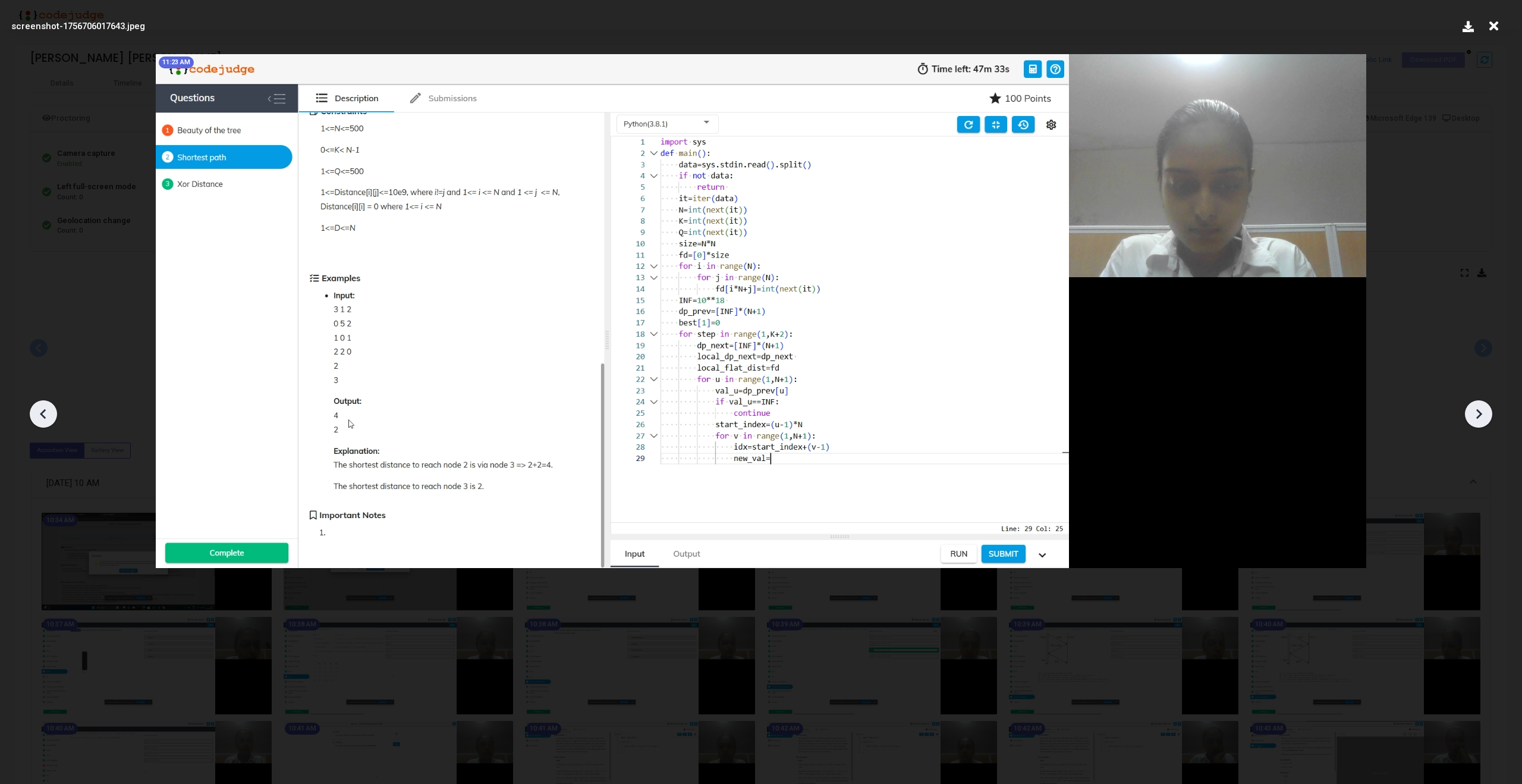
click at [1481, 410] on icon at bounding box center [1478, 413] width 18 height 18
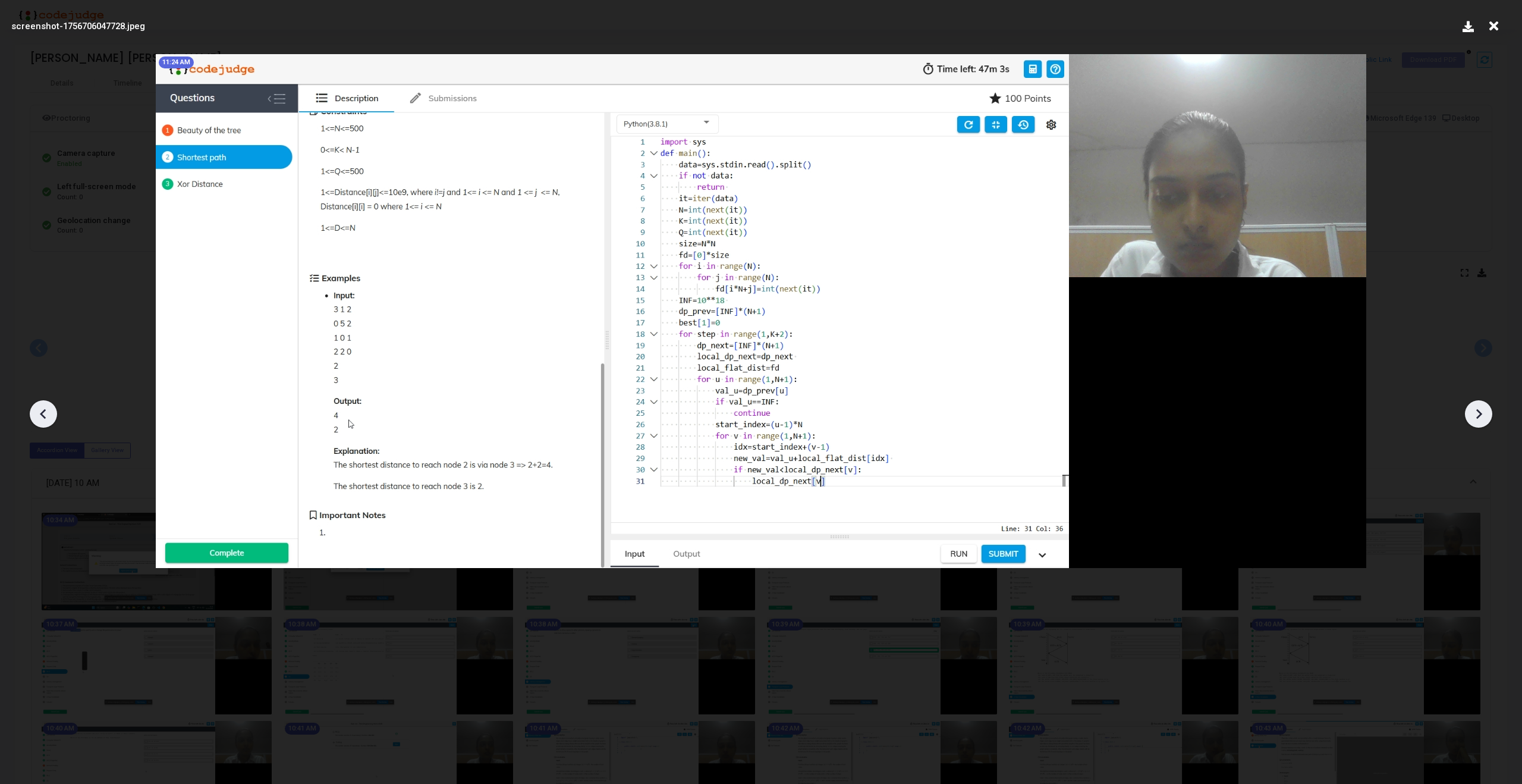
click at [1481, 410] on icon at bounding box center [1478, 413] width 18 height 18
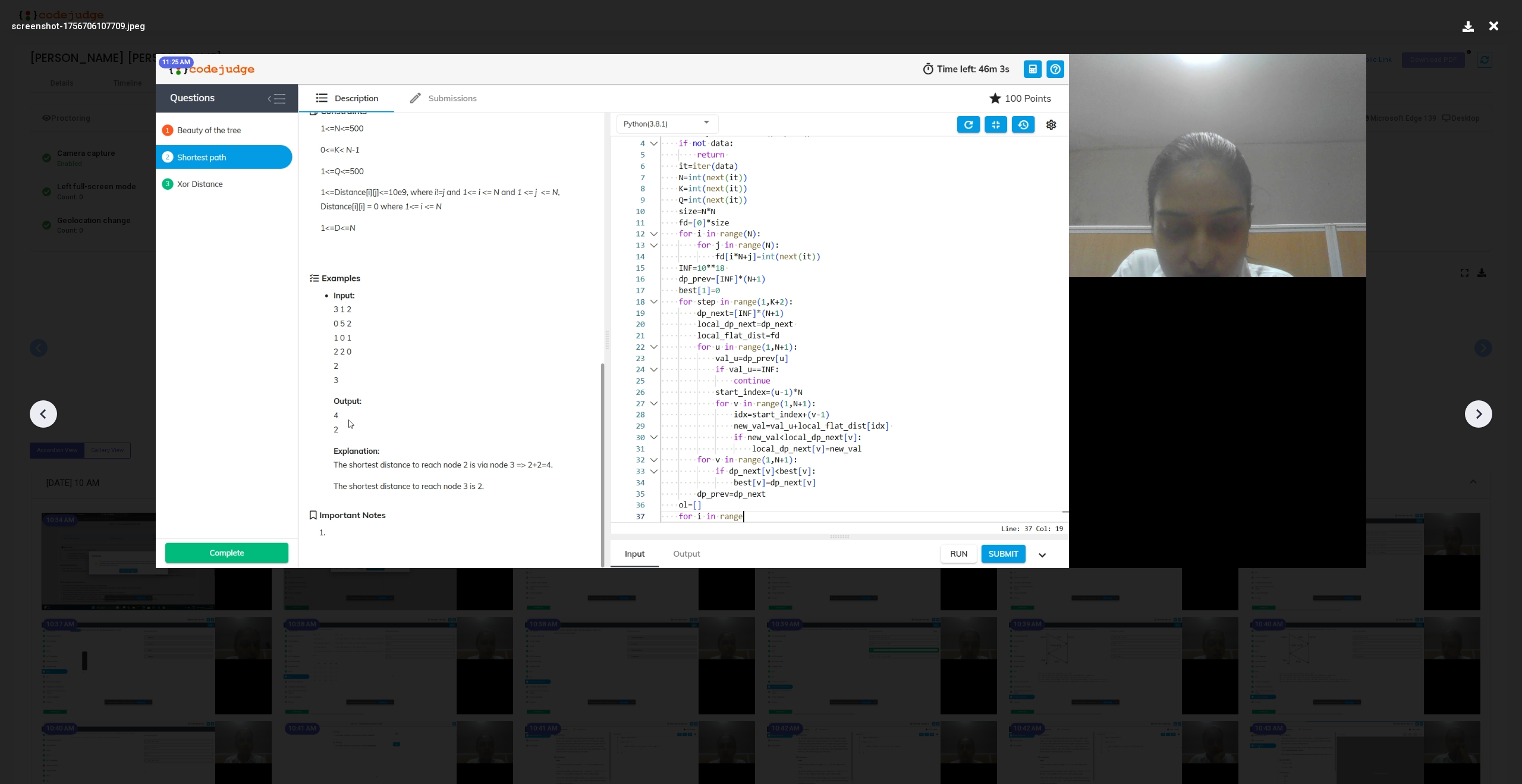
click at [1481, 410] on icon at bounding box center [1478, 413] width 18 height 18
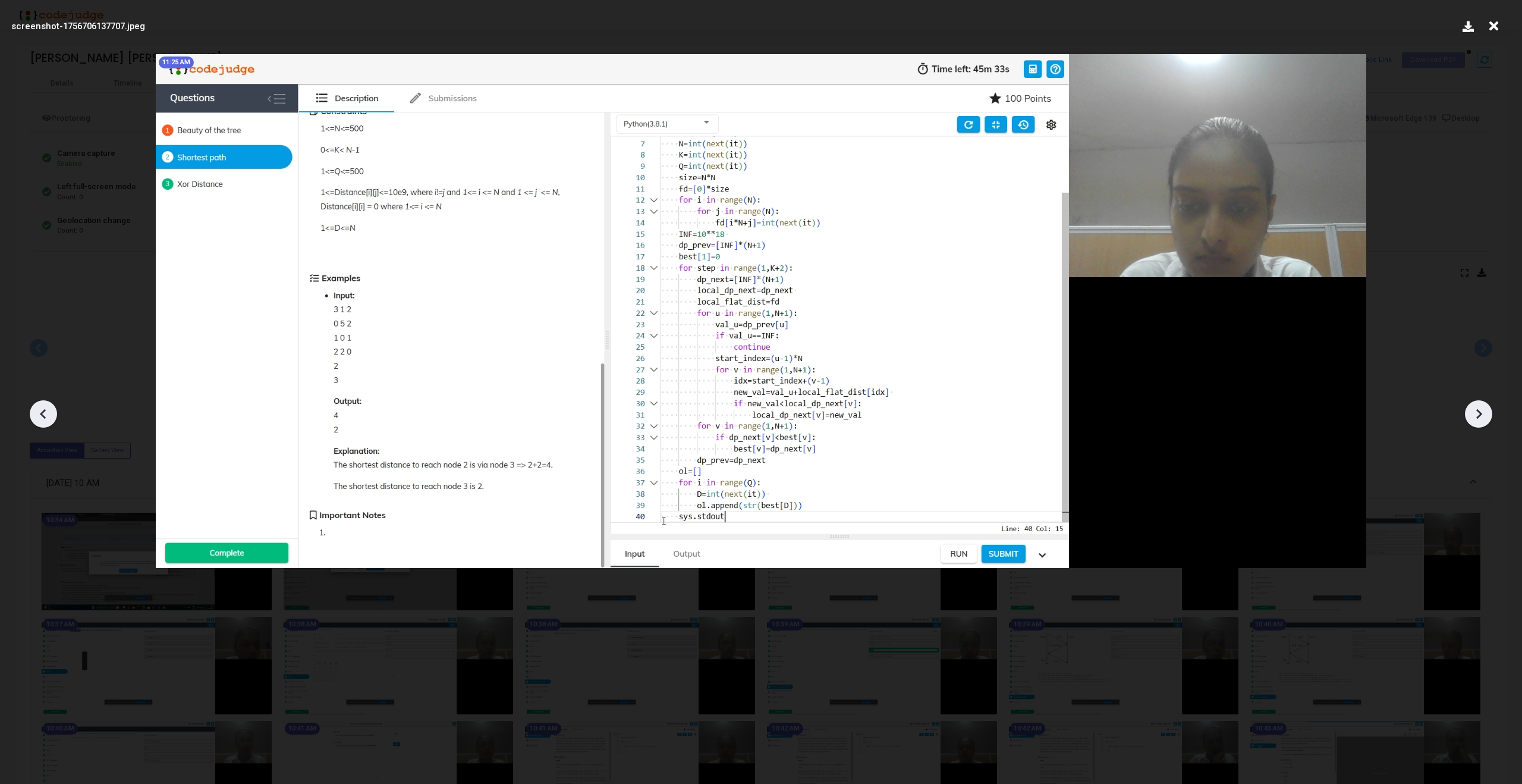
click at [1481, 410] on icon at bounding box center [1478, 413] width 18 height 18
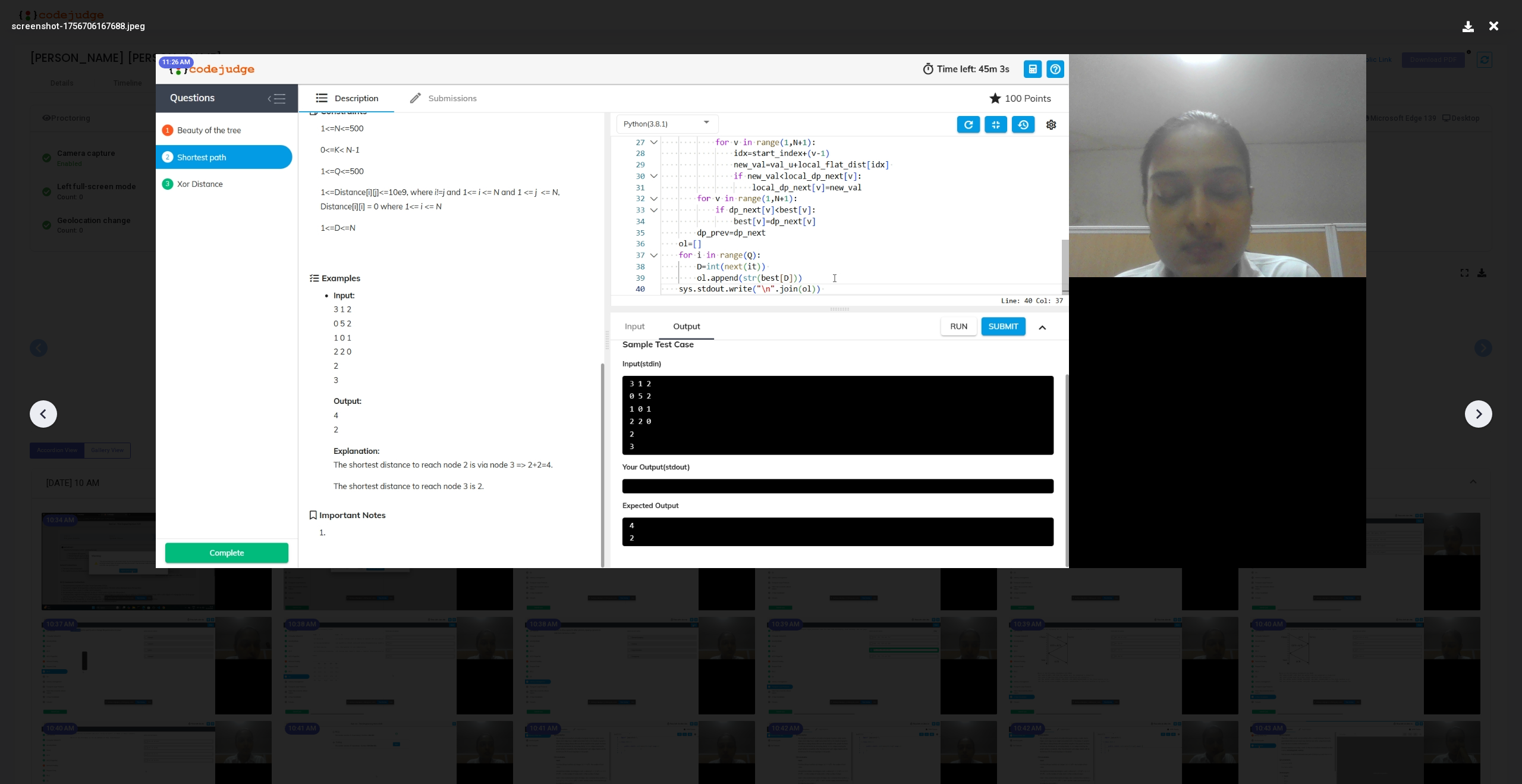
click at [1481, 410] on icon at bounding box center [1478, 413] width 18 height 18
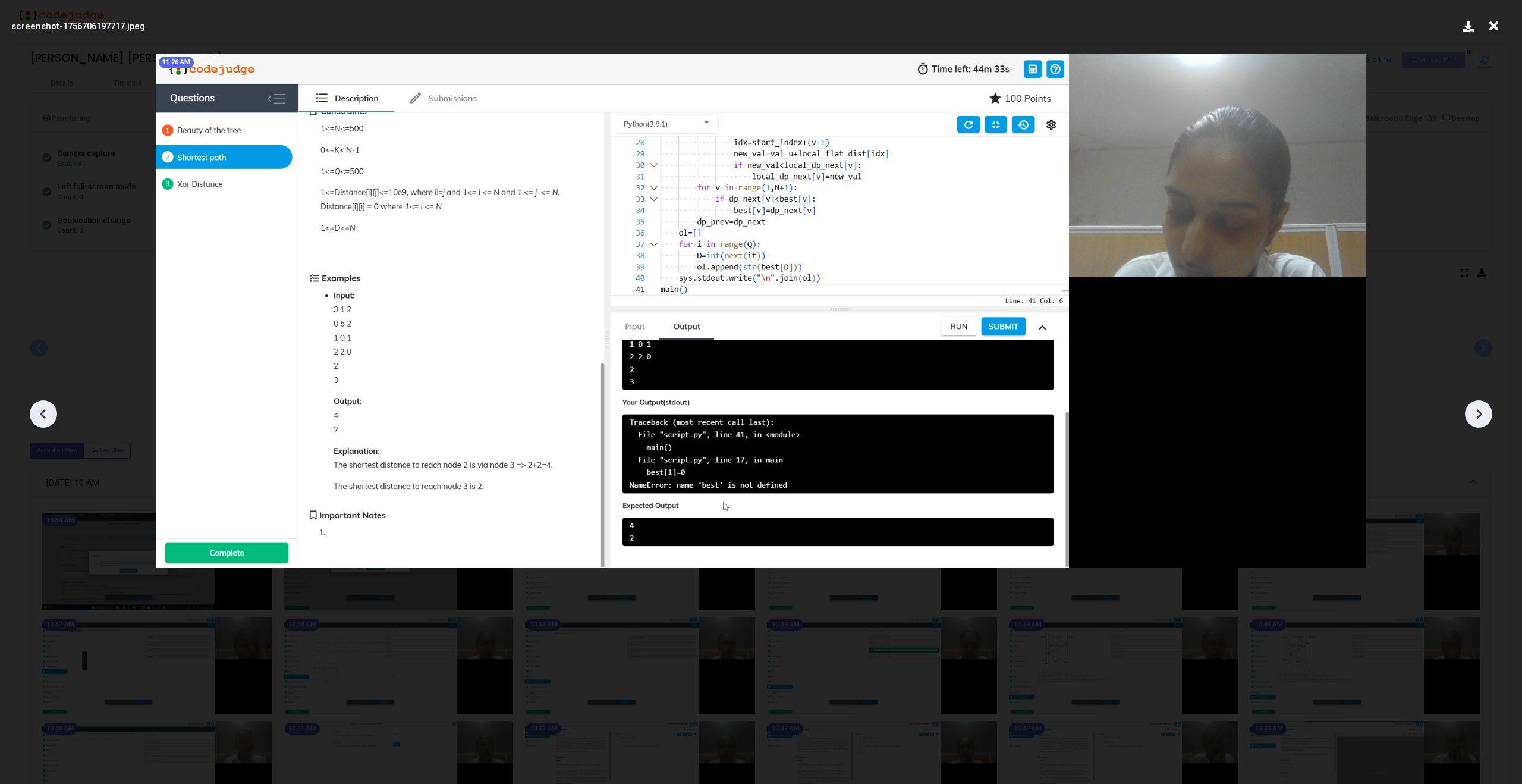
click at [1481, 410] on icon at bounding box center [1478, 413] width 18 height 18
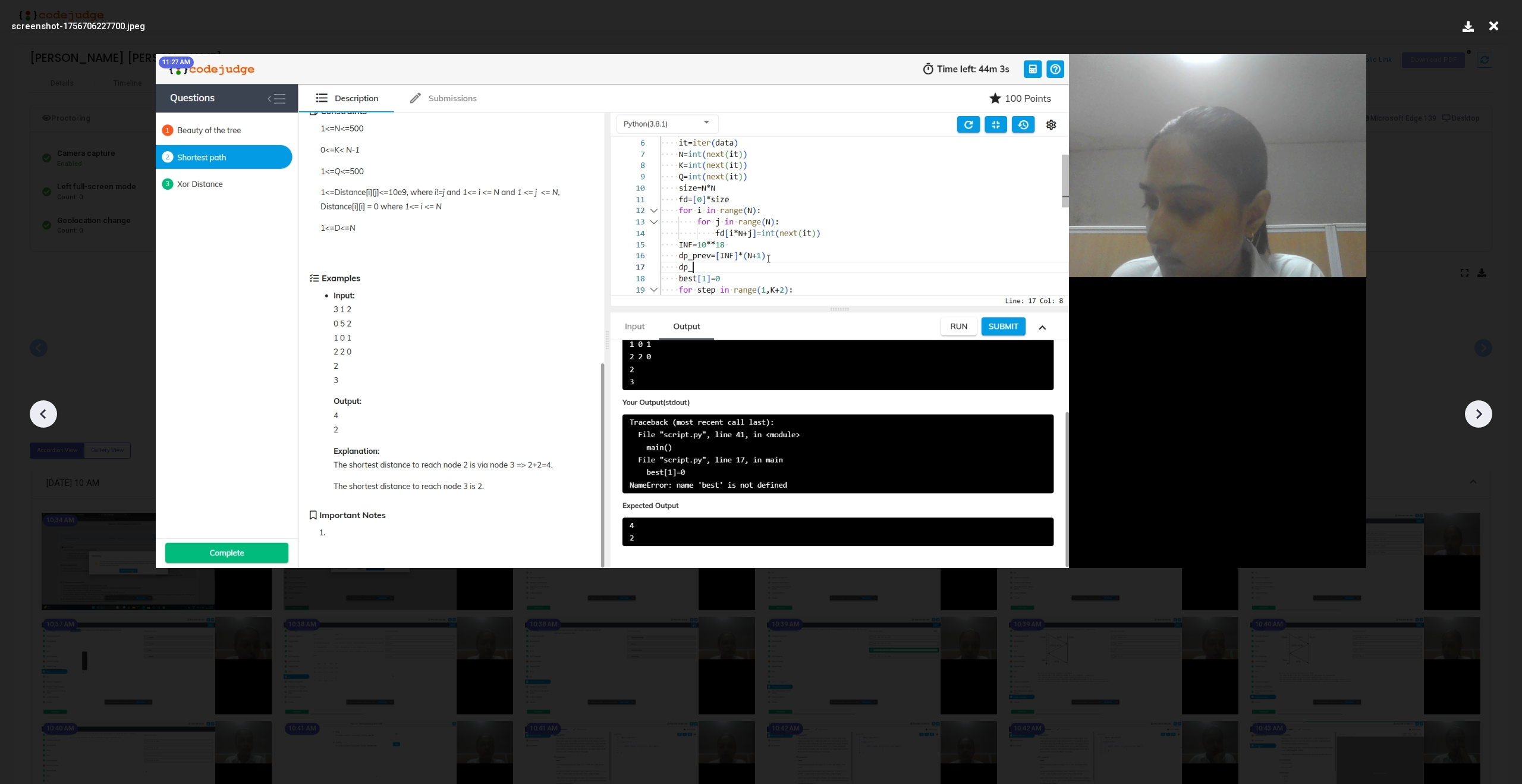
click at [1481, 410] on icon at bounding box center [1478, 413] width 18 height 18
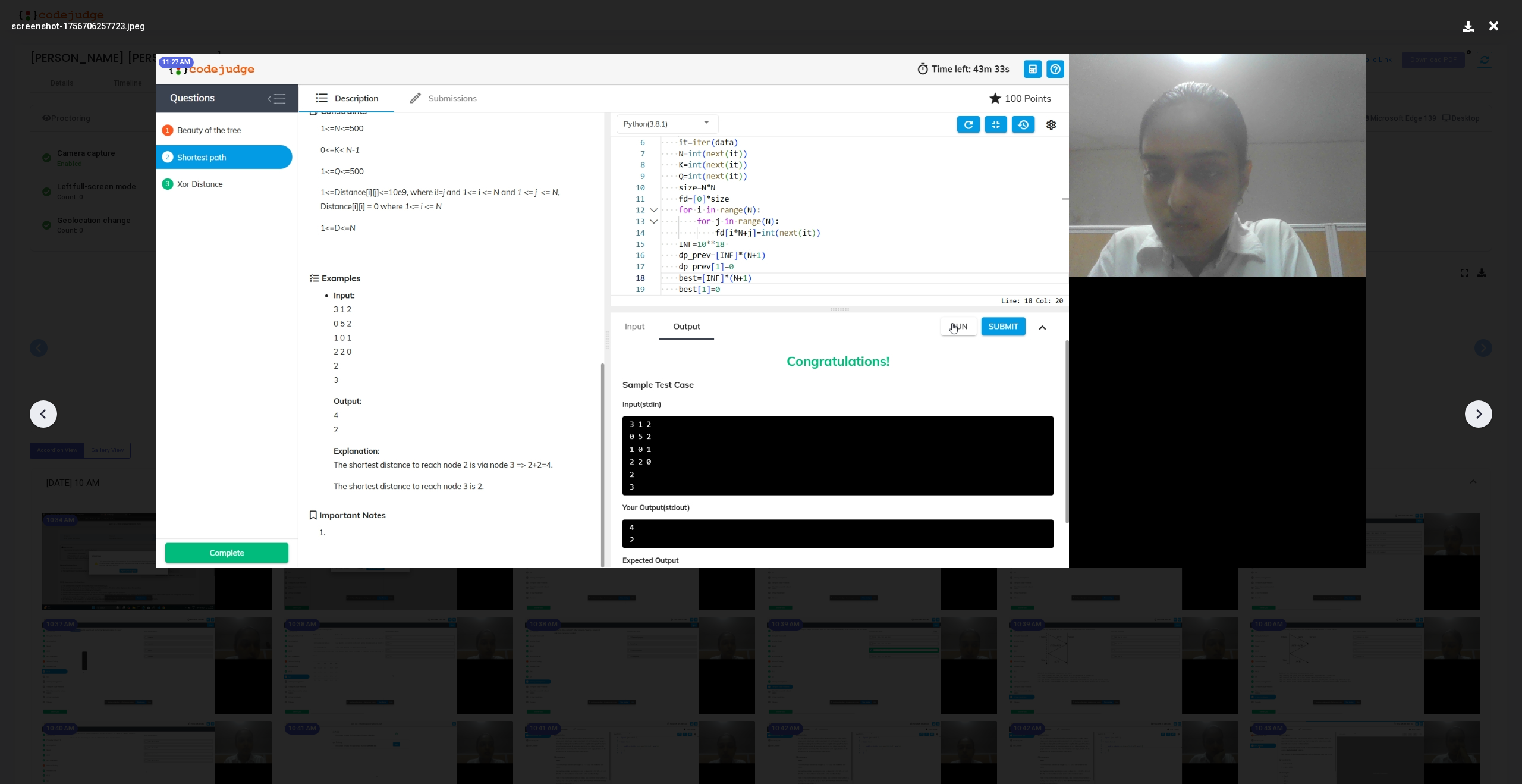
click at [1474, 418] on icon at bounding box center [1478, 413] width 18 height 18
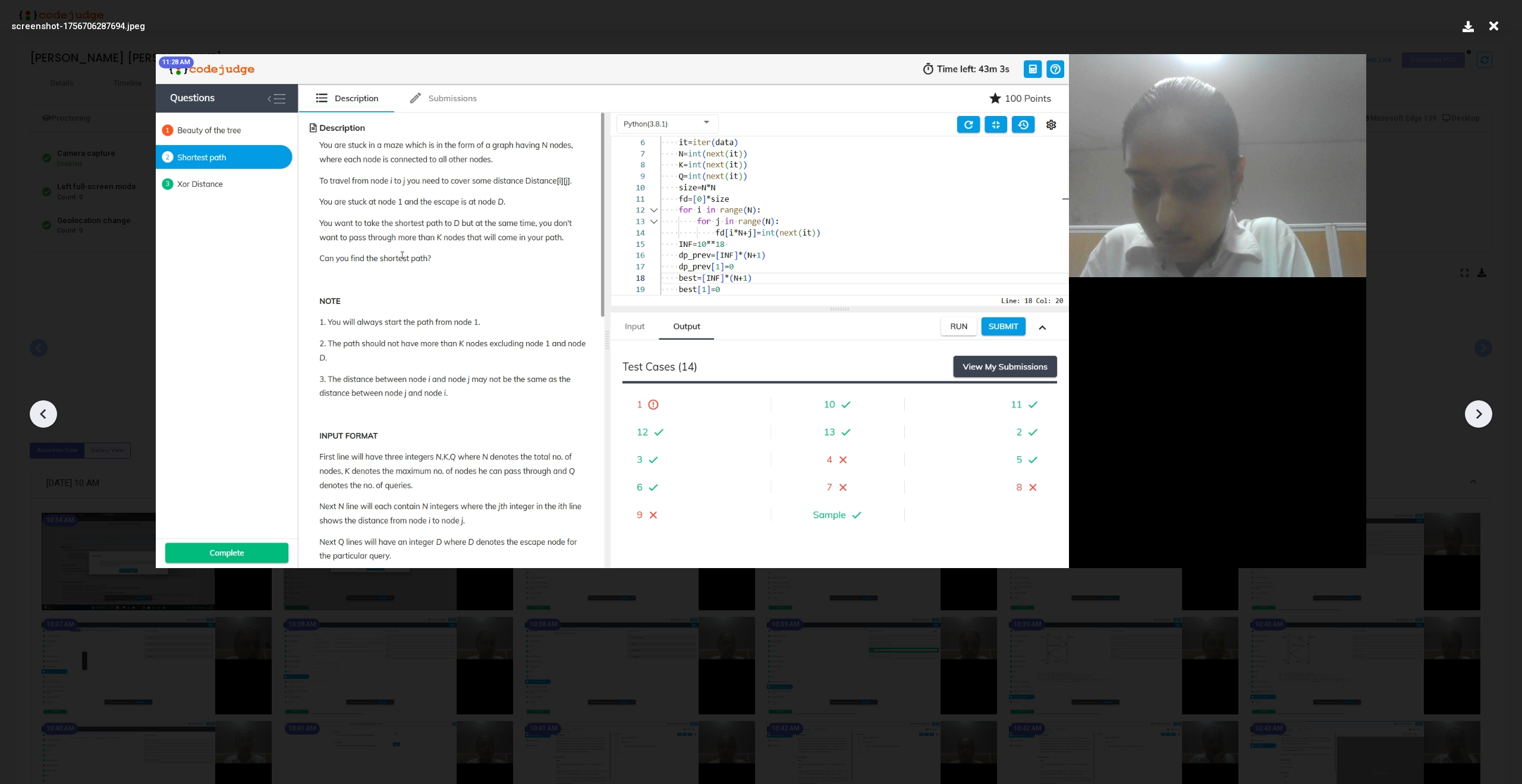
click at [1474, 418] on icon at bounding box center [1478, 413] width 18 height 18
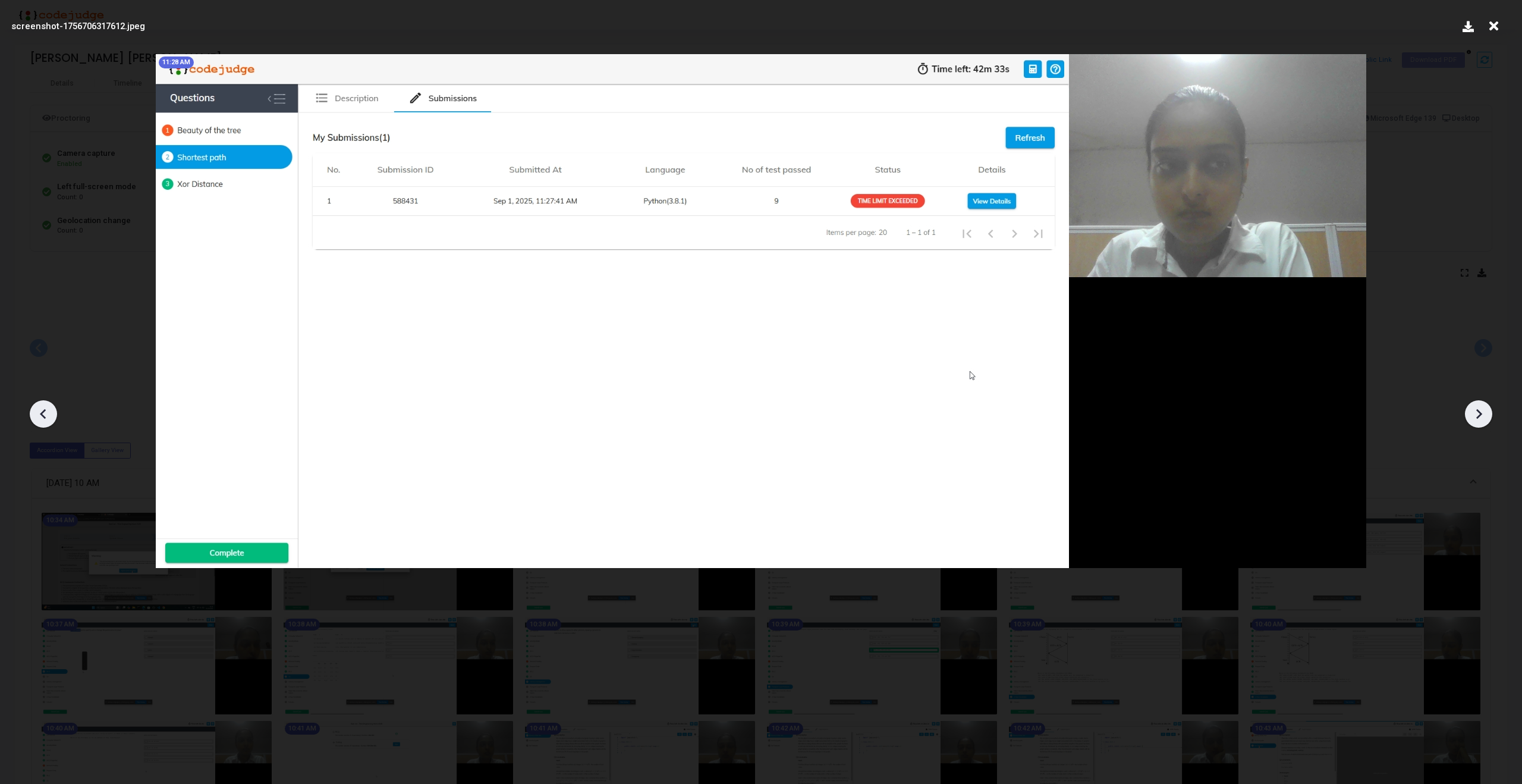
click at [1474, 418] on icon at bounding box center [1478, 413] width 18 height 18
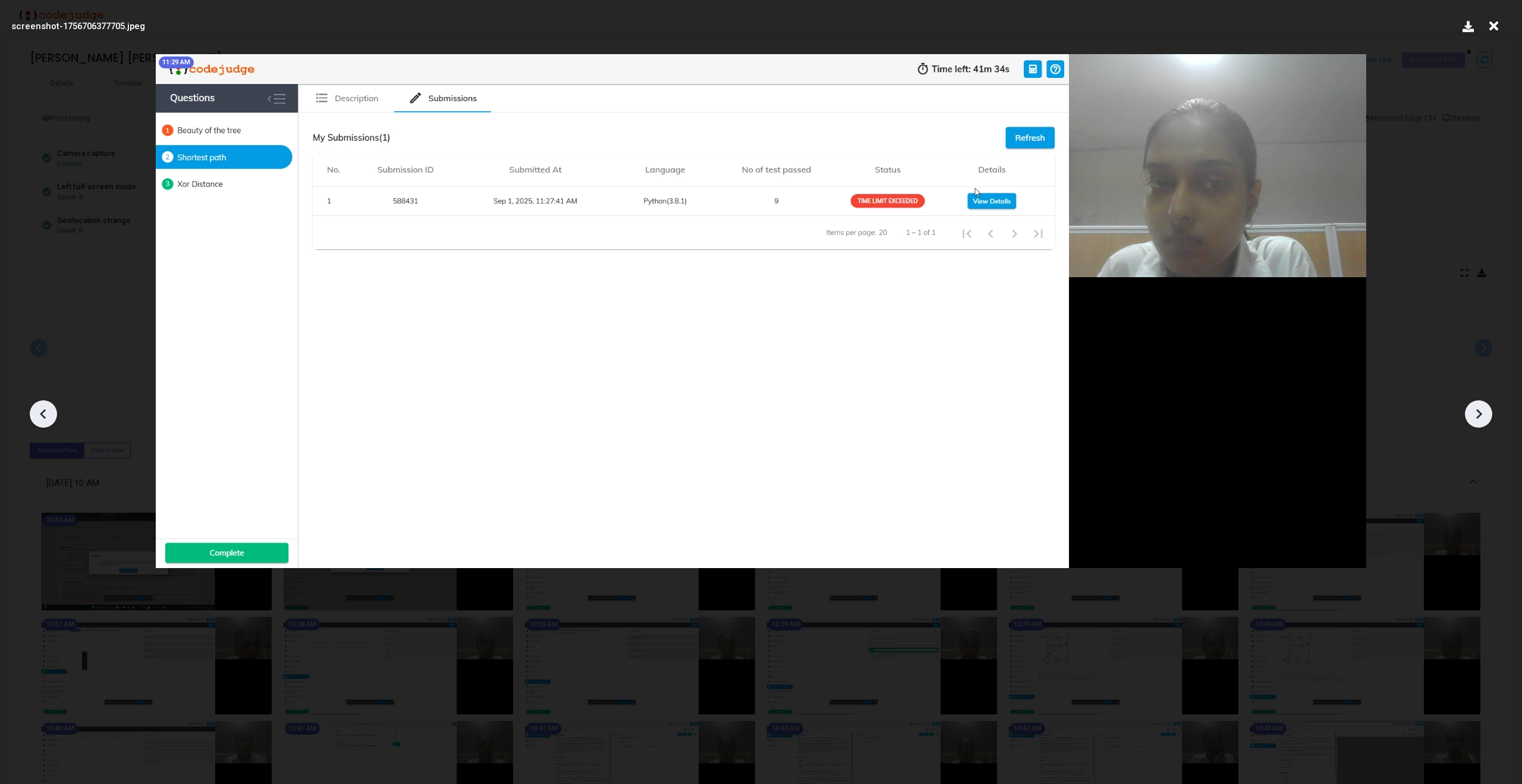
click at [1474, 418] on icon at bounding box center [1478, 413] width 18 height 18
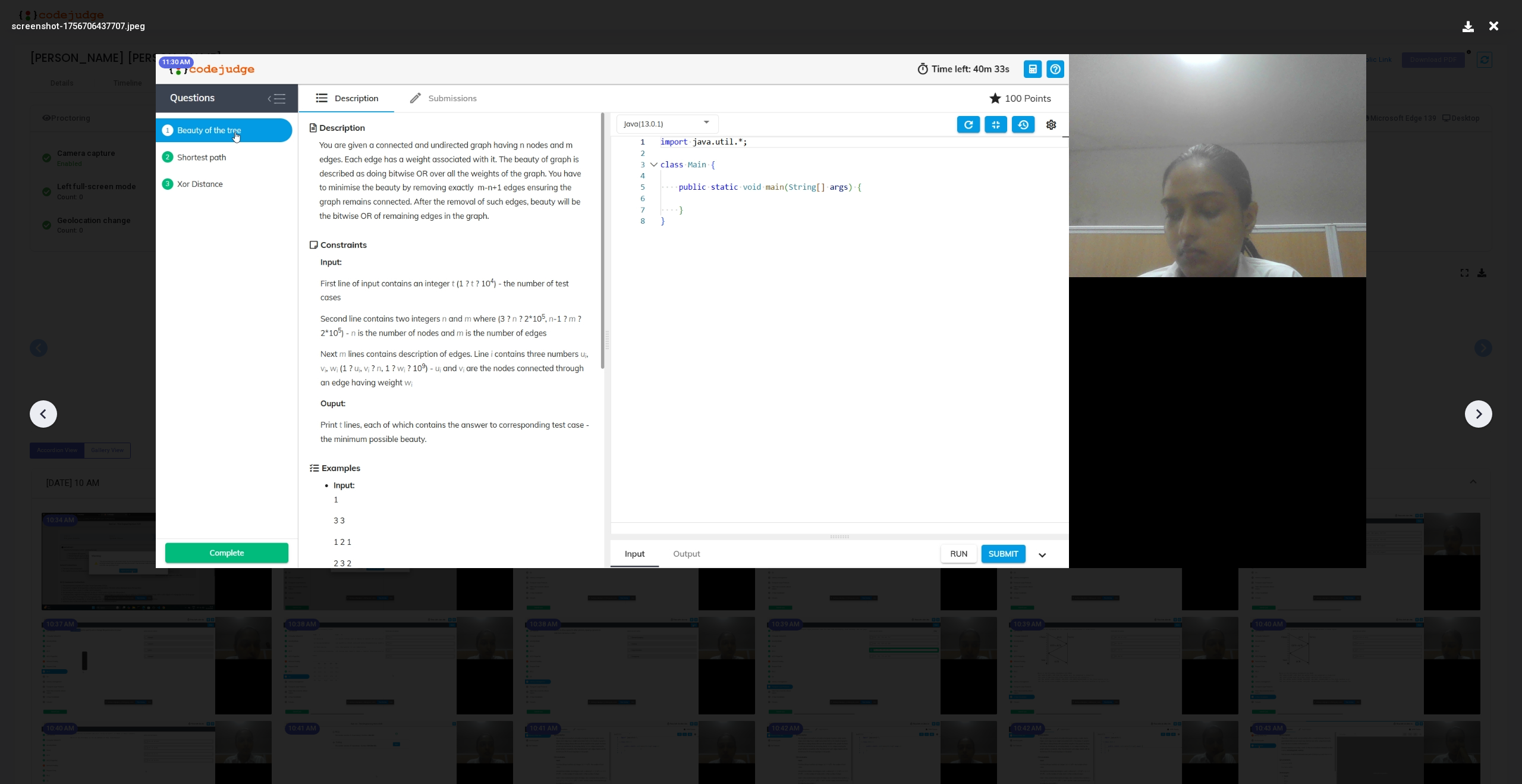
click at [1474, 418] on icon at bounding box center [1478, 413] width 18 height 18
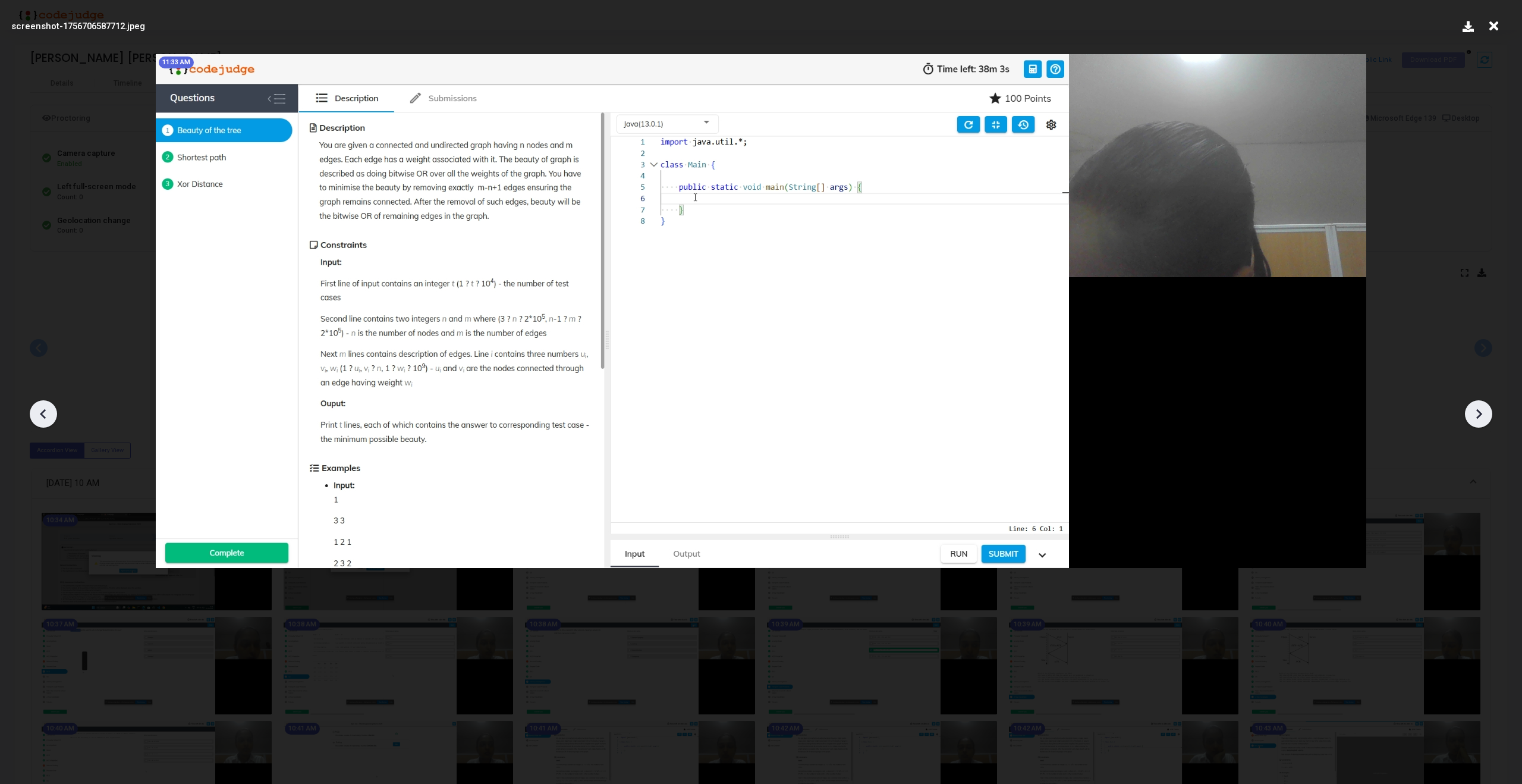
click at [1474, 418] on icon at bounding box center [1478, 413] width 18 height 18
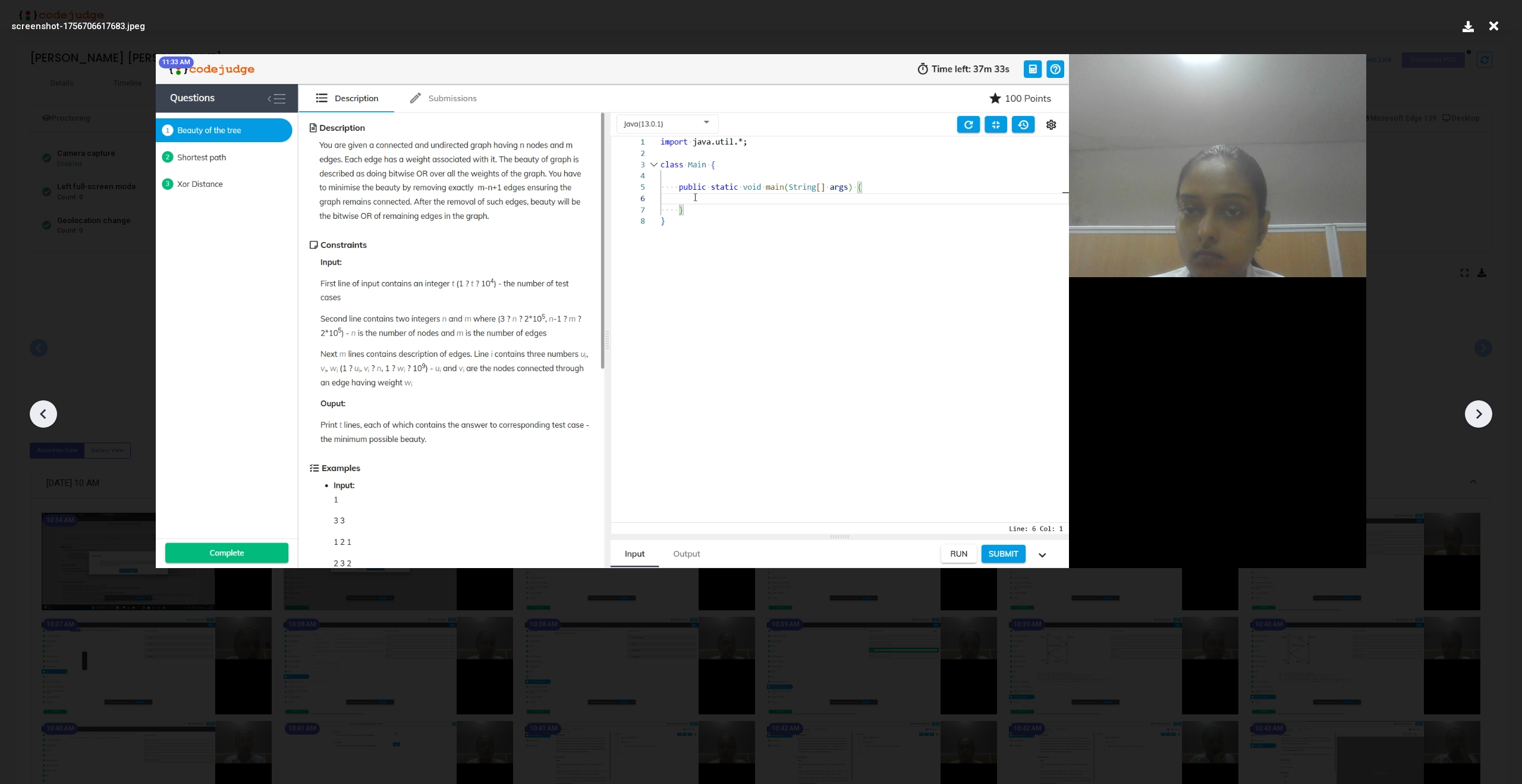
click at [1474, 418] on icon at bounding box center [1478, 413] width 18 height 18
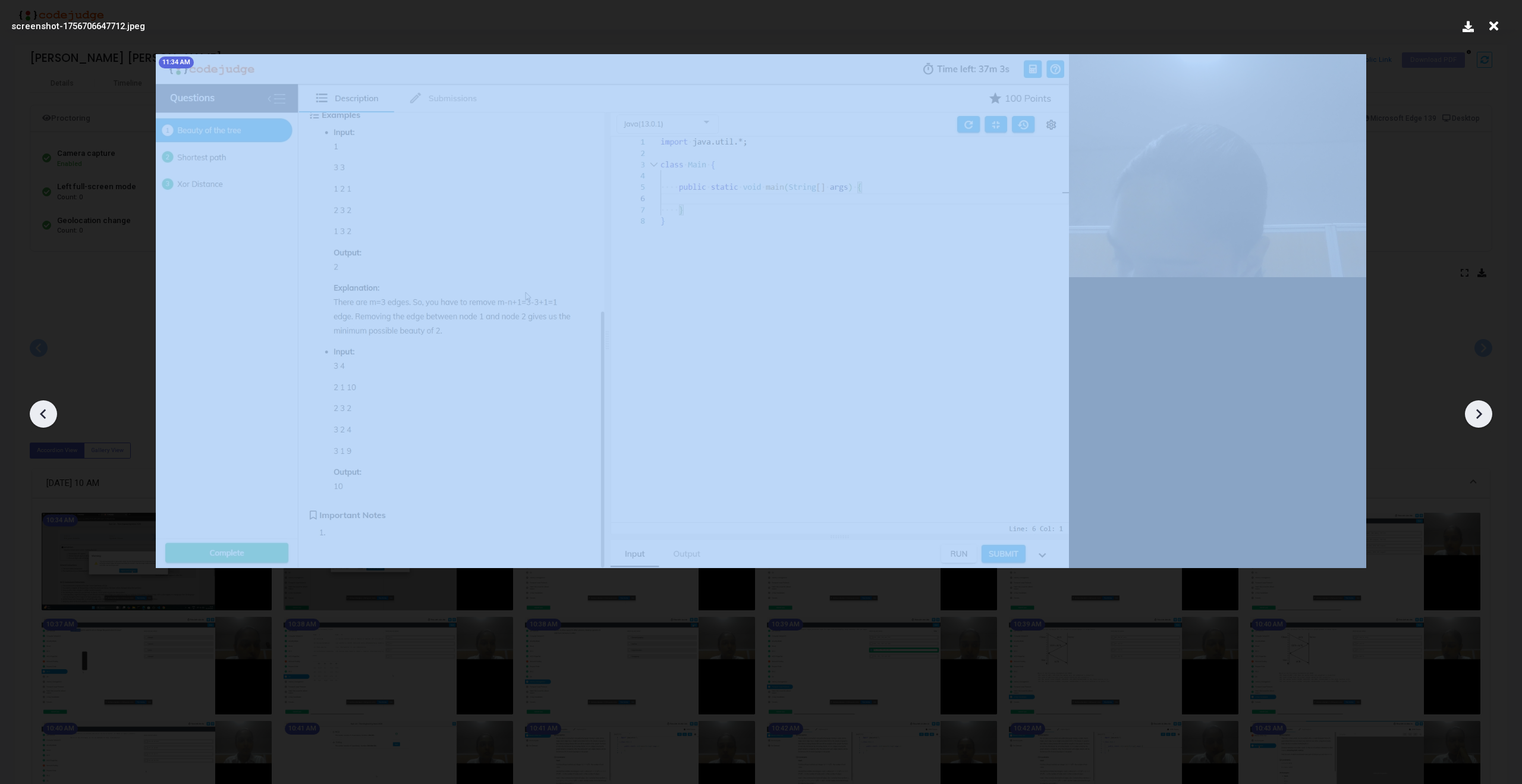
click at [1474, 418] on icon at bounding box center [1478, 413] width 18 height 18
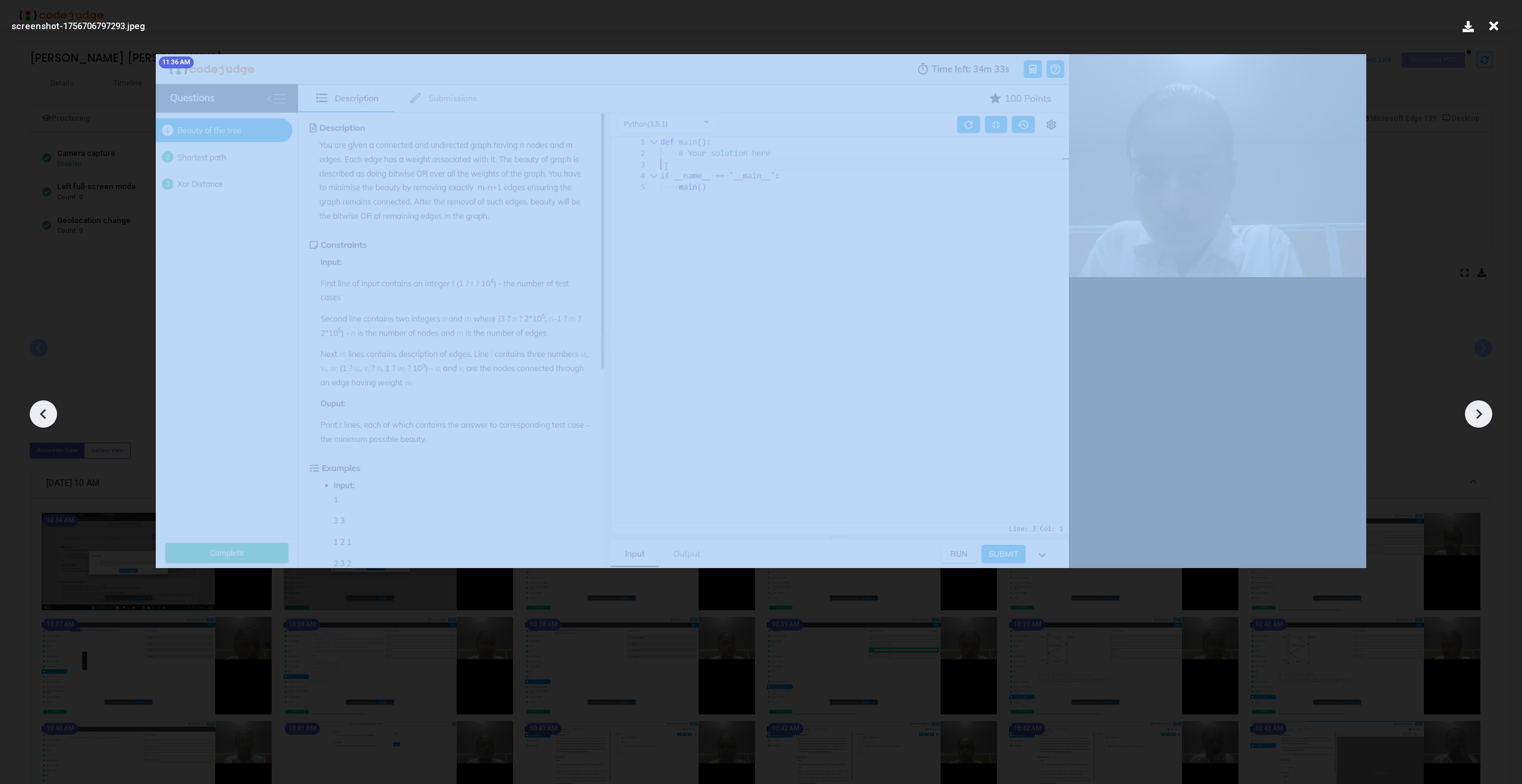
click at [1474, 418] on icon at bounding box center [1478, 413] width 18 height 18
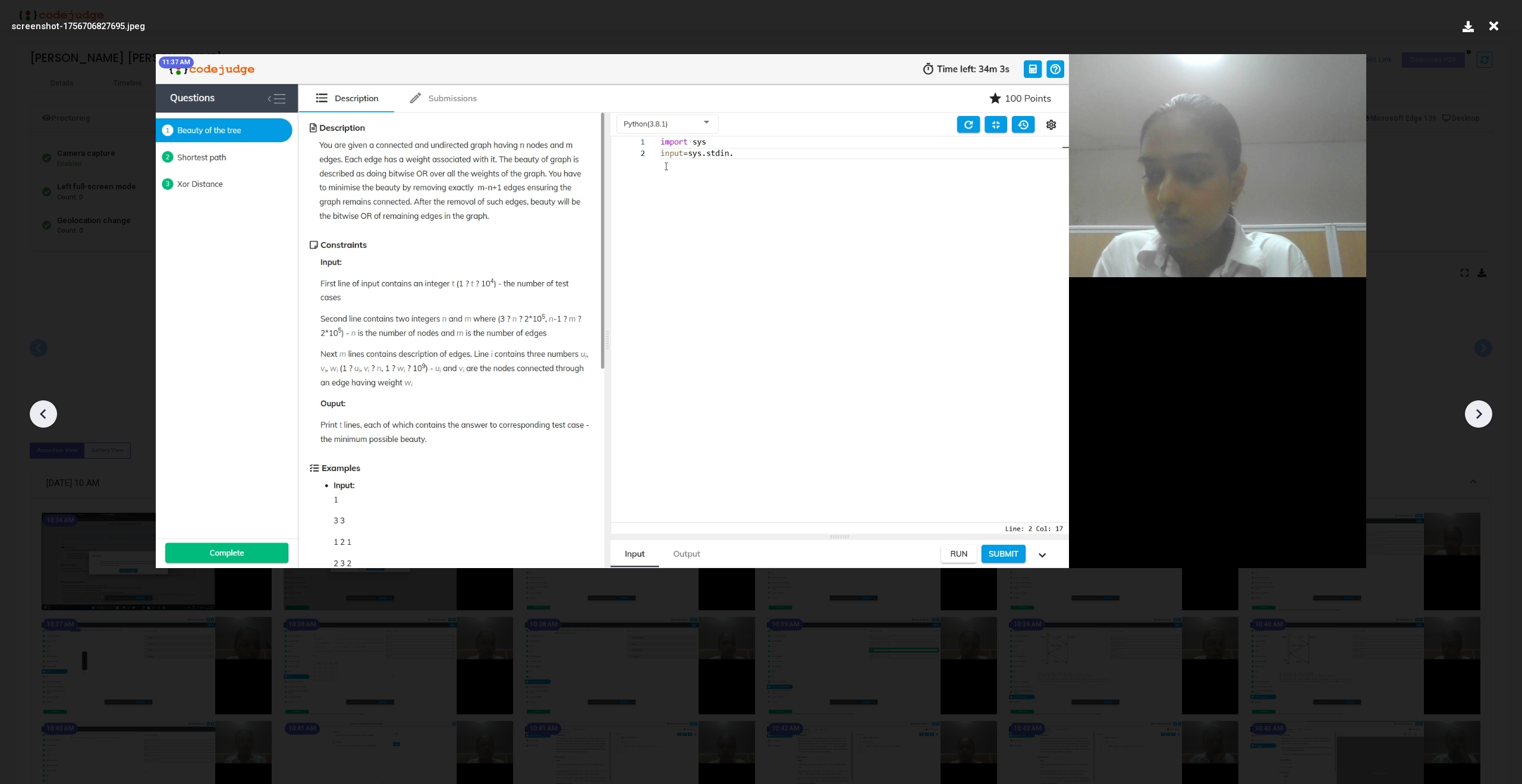
click at [1474, 418] on icon at bounding box center [1478, 413] width 18 height 18
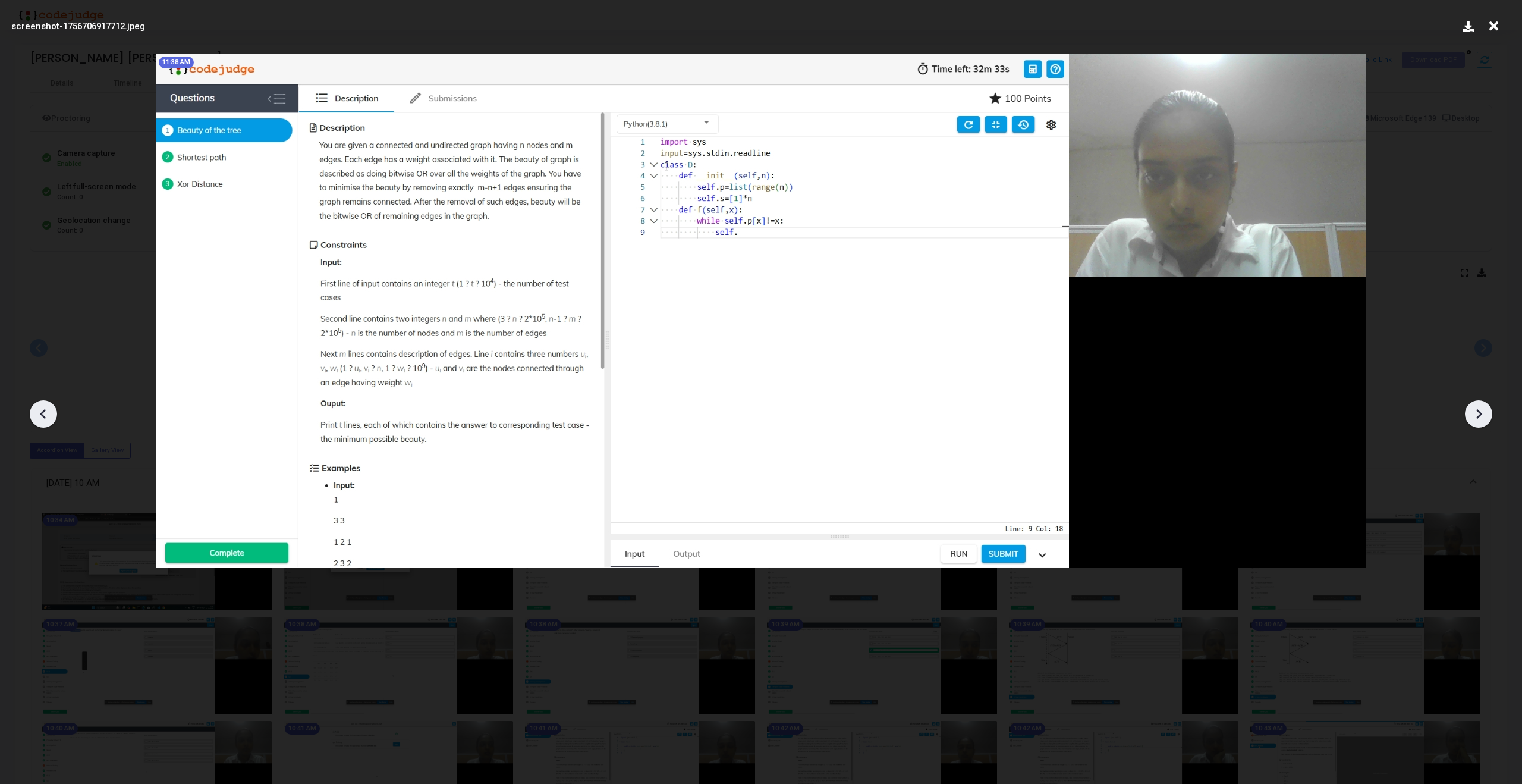
click at [1474, 418] on icon at bounding box center [1478, 413] width 18 height 18
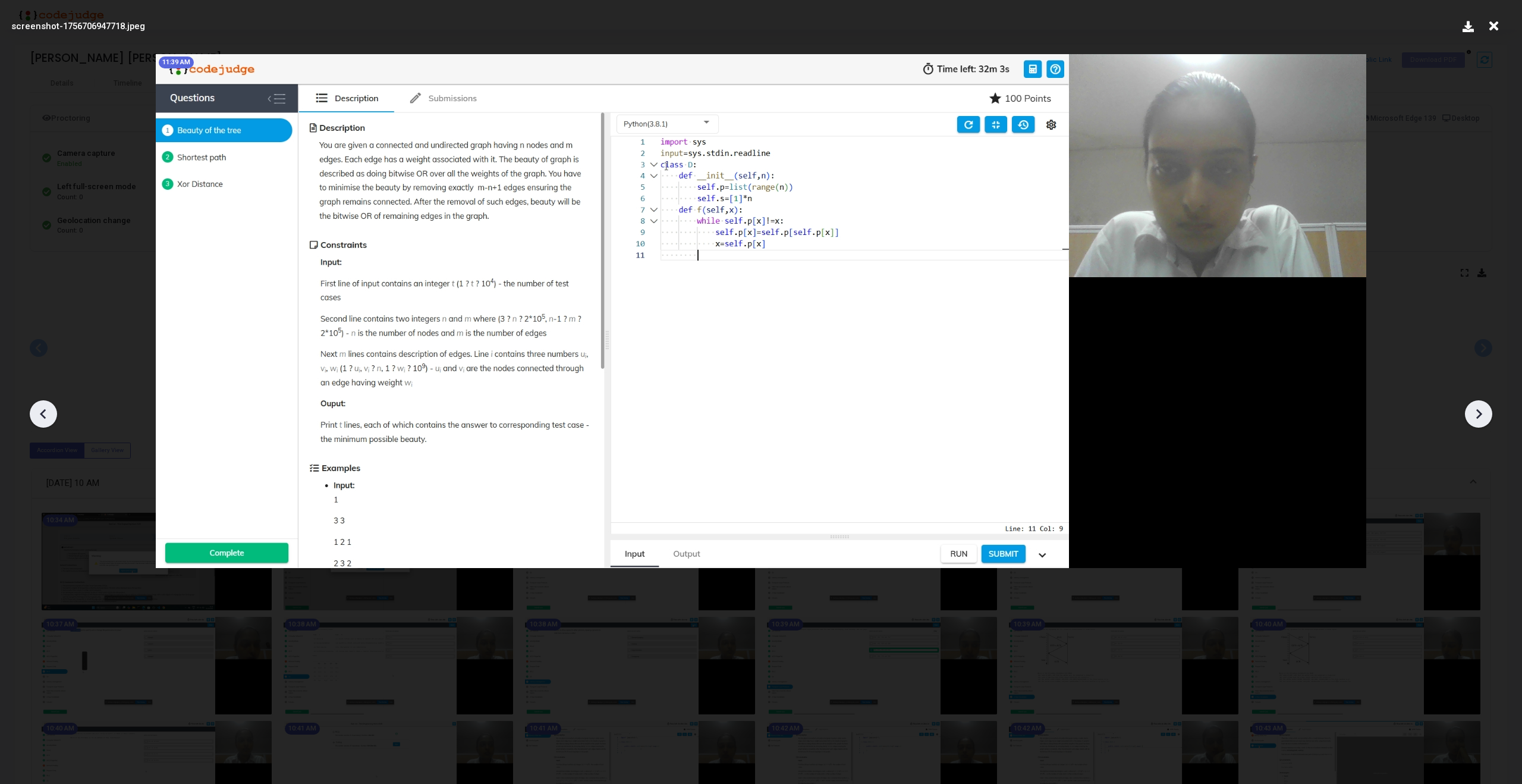
click at [1474, 418] on icon at bounding box center [1478, 413] width 18 height 18
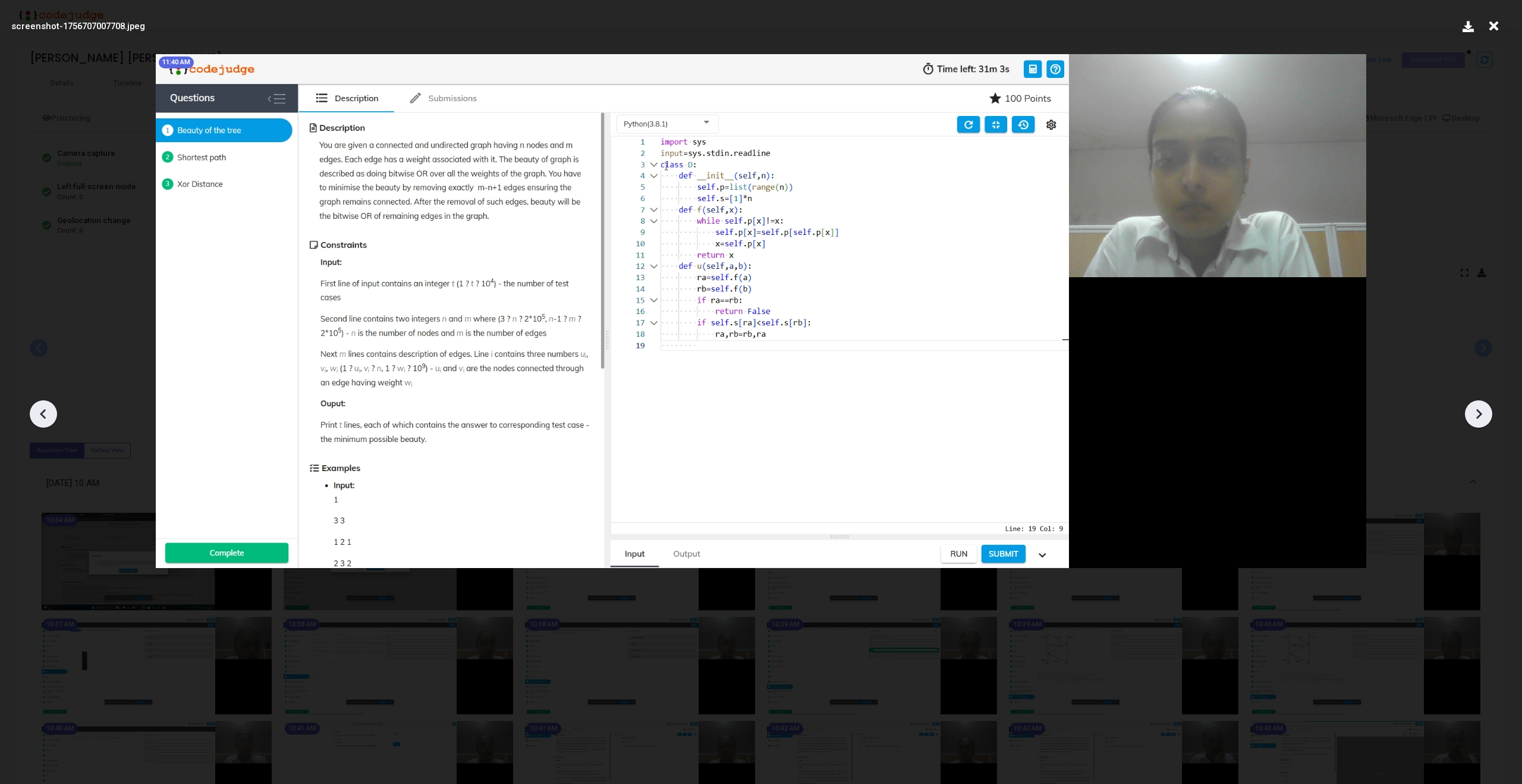
click at [1474, 418] on icon at bounding box center [1478, 413] width 18 height 18
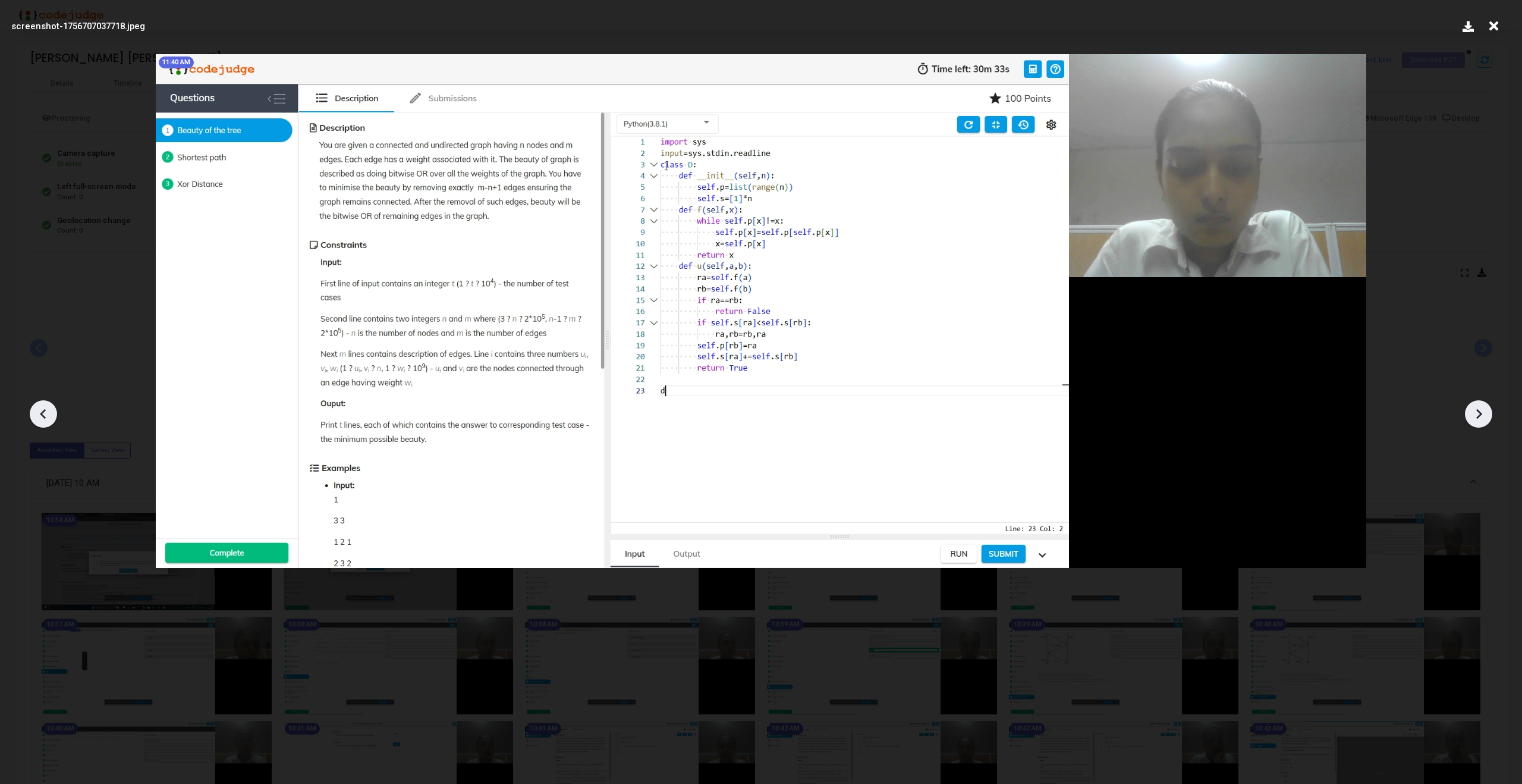
click at [1480, 412] on icon at bounding box center [1479, 414] width 6 height 10
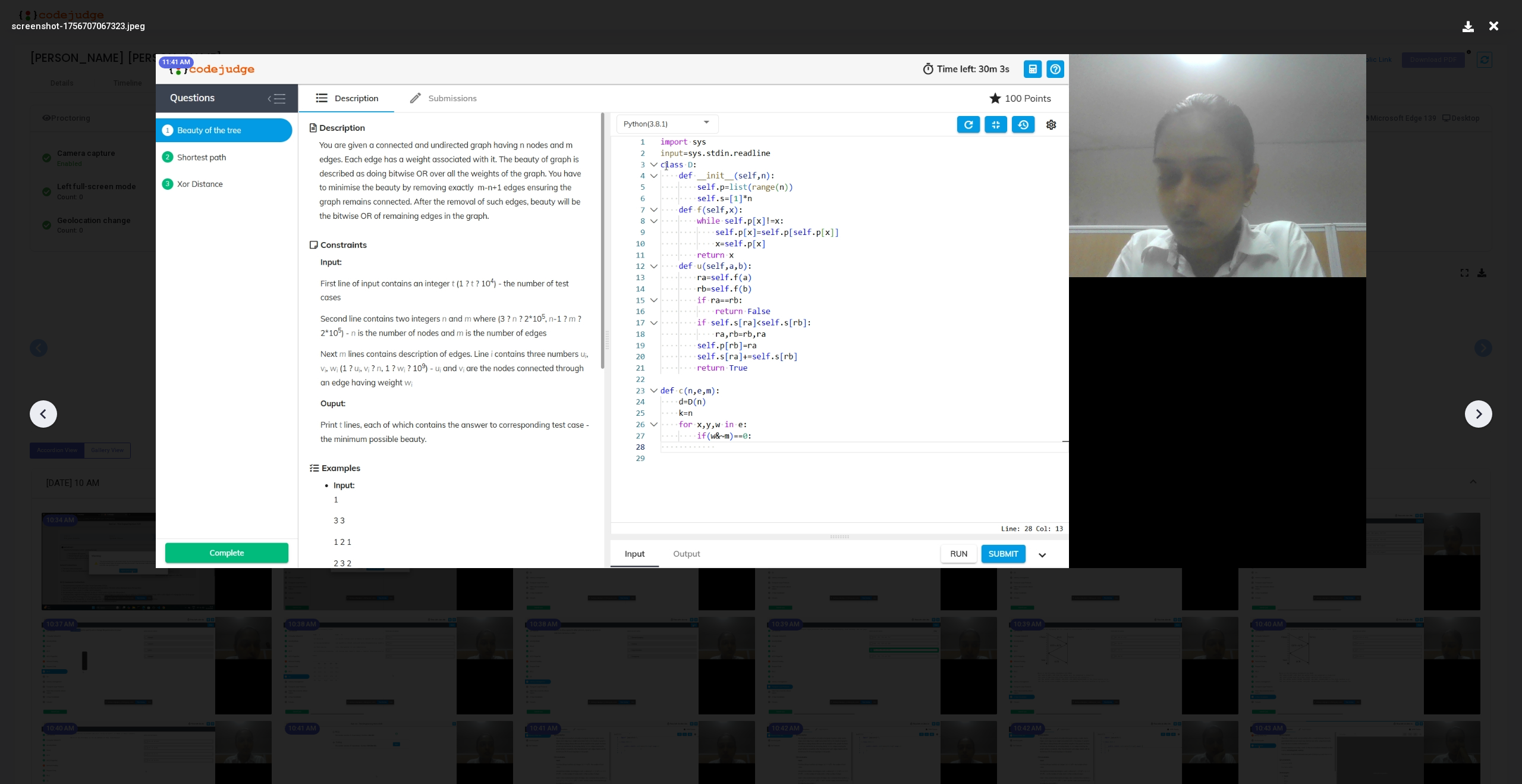
click at [1480, 412] on icon at bounding box center [1479, 414] width 6 height 10
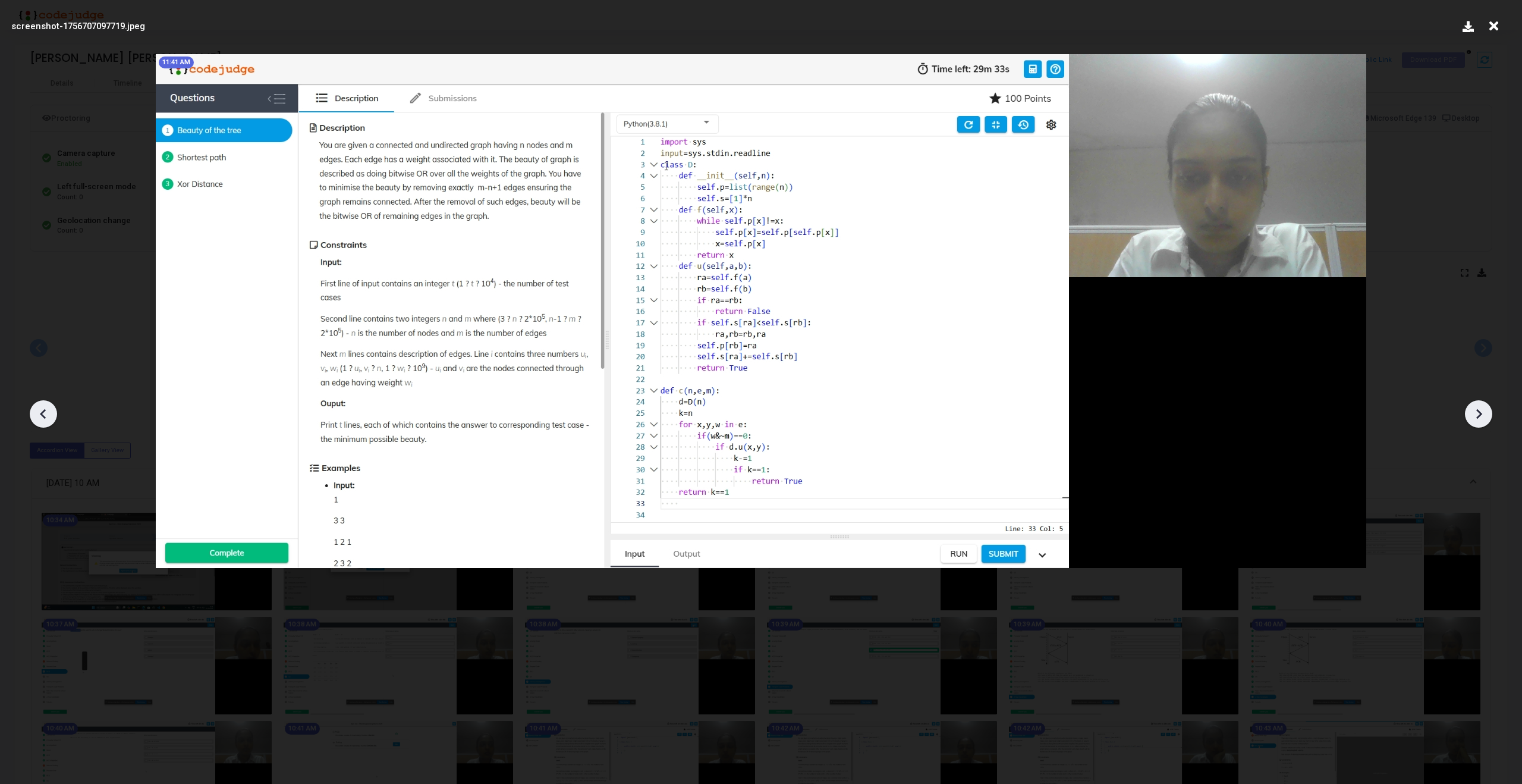
click at [1480, 412] on icon at bounding box center [1479, 414] width 6 height 10
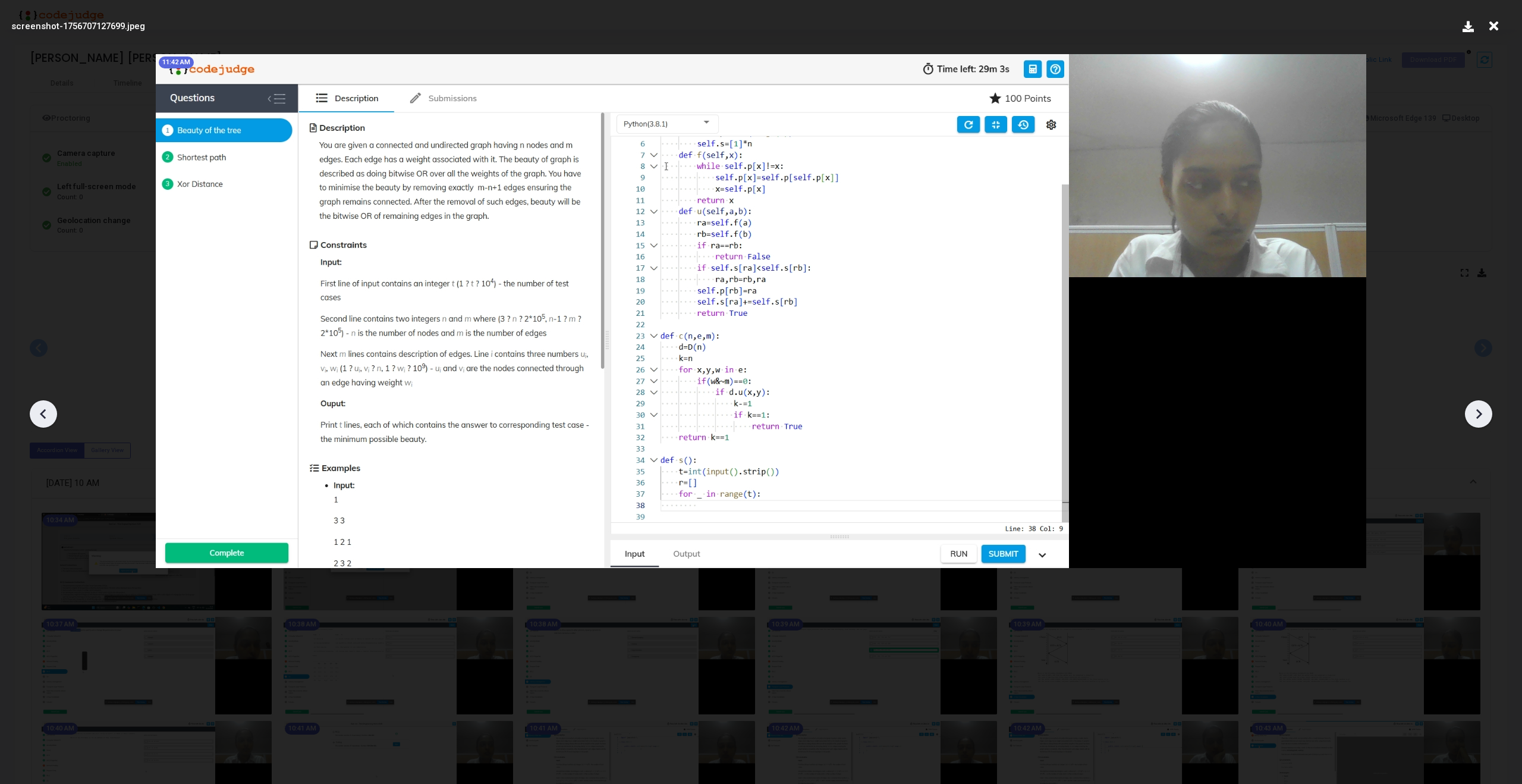
click at [1480, 412] on icon at bounding box center [1479, 414] width 6 height 10
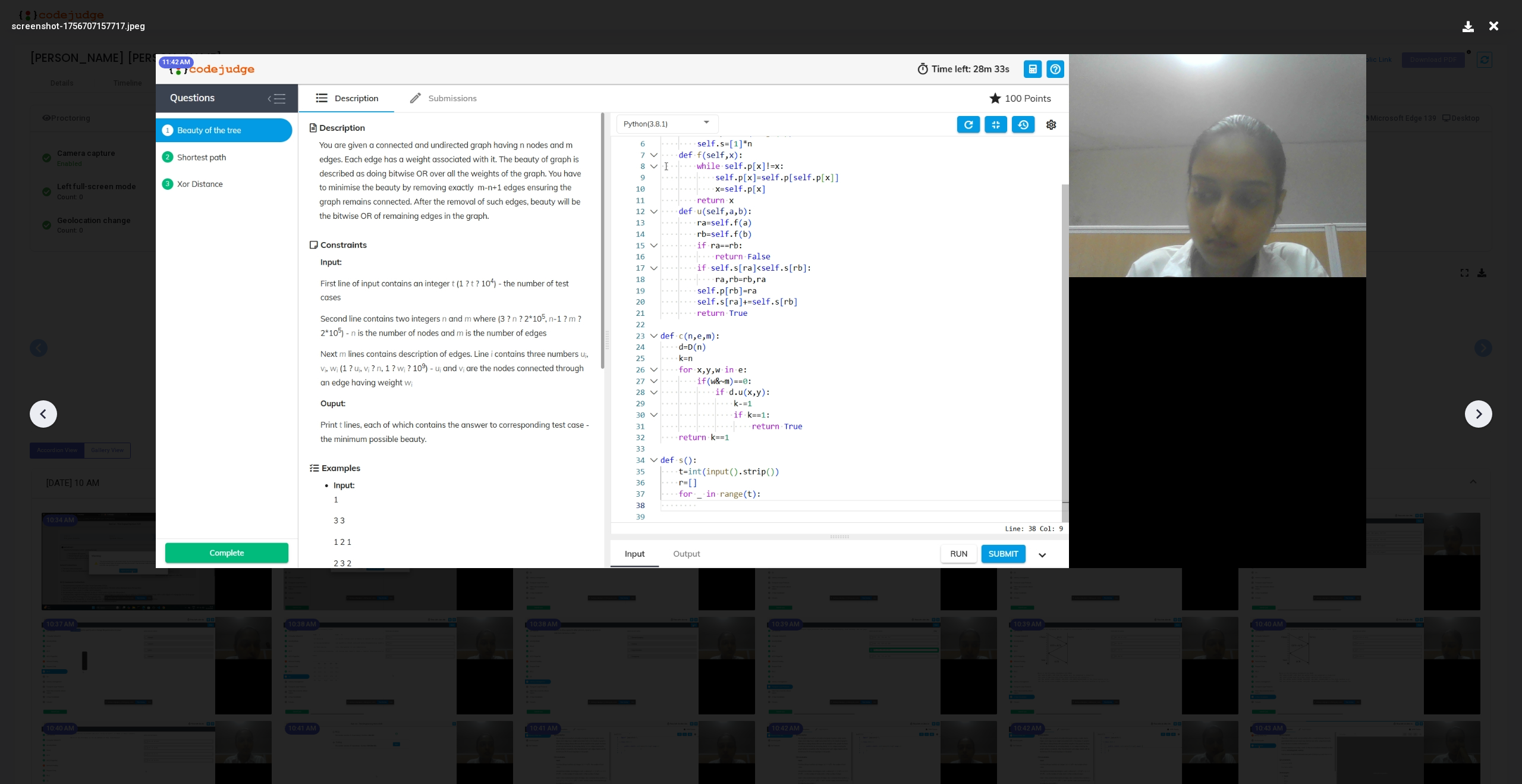
click at [1480, 412] on icon at bounding box center [1479, 414] width 6 height 10
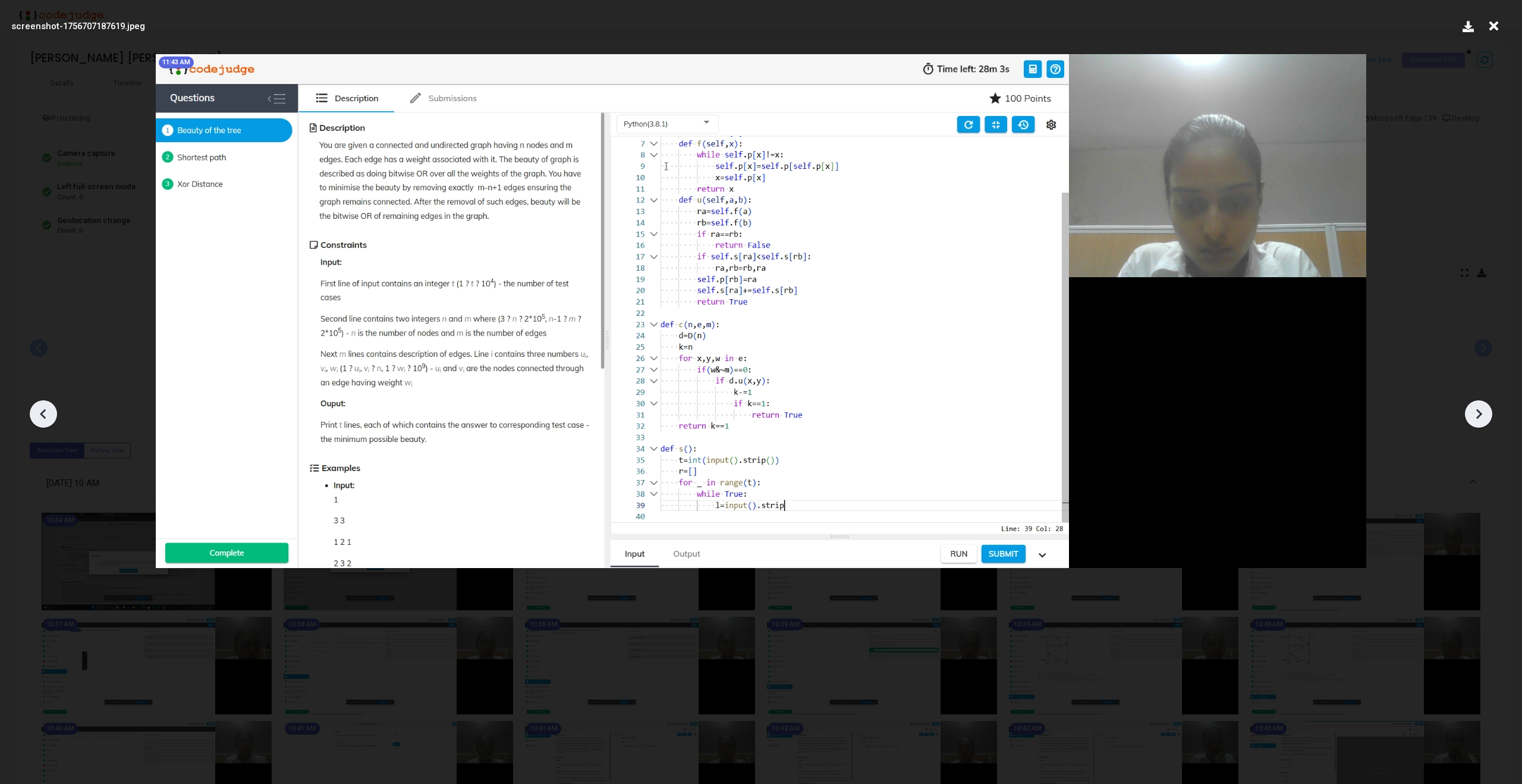
click at [1480, 412] on icon at bounding box center [1479, 414] width 6 height 10
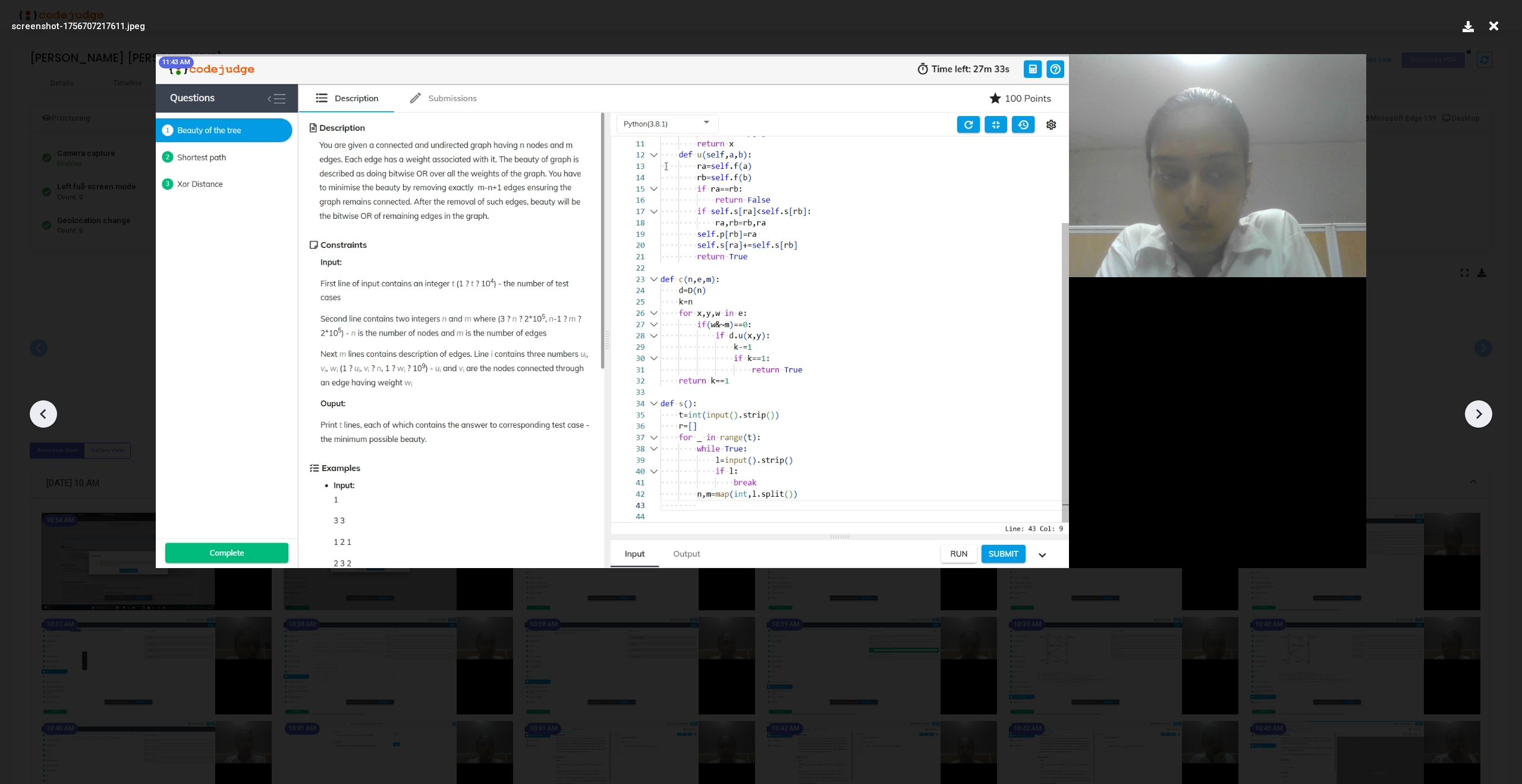
click at [1480, 412] on icon at bounding box center [1479, 414] width 6 height 10
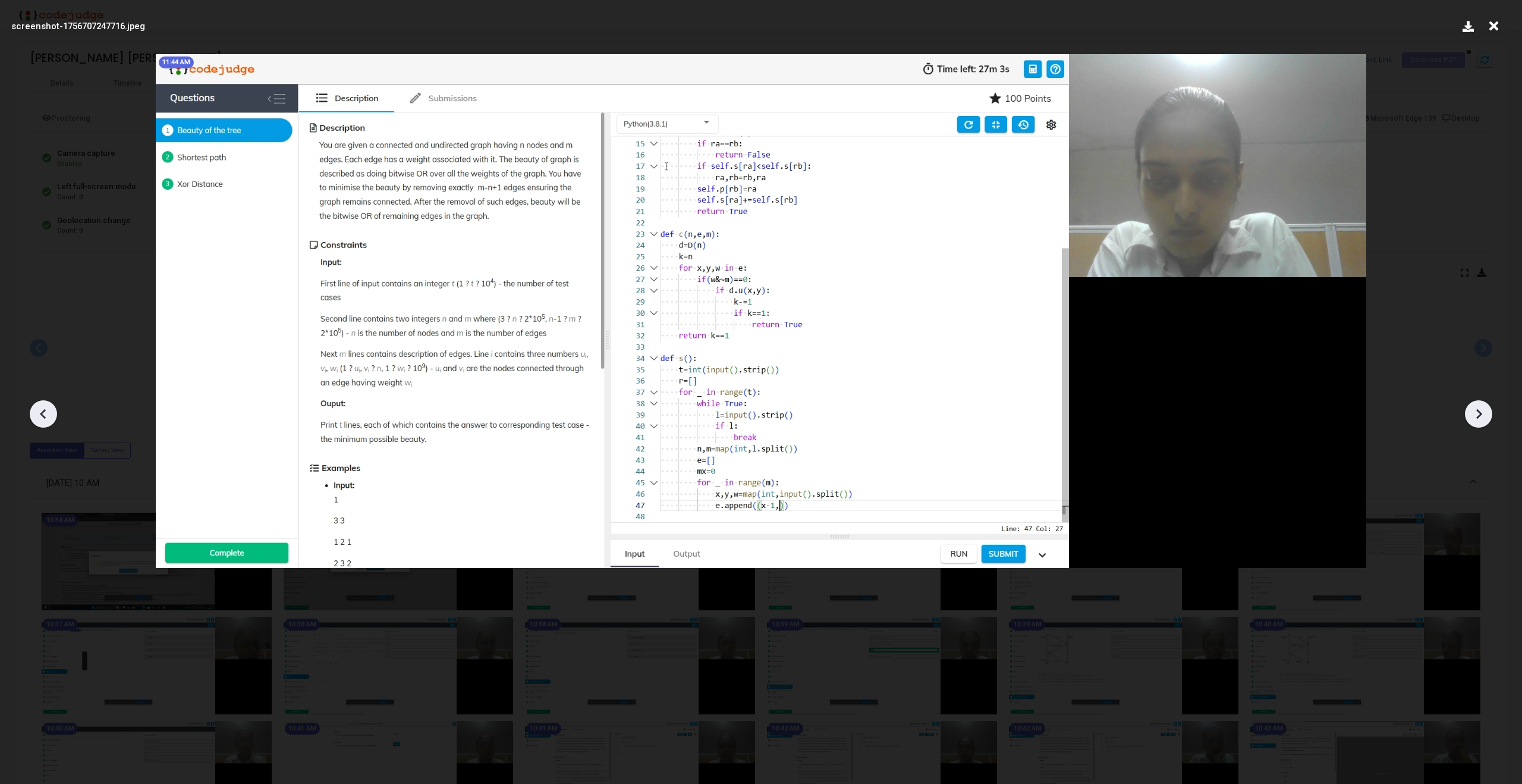
click at [1480, 412] on icon at bounding box center [1479, 414] width 6 height 10
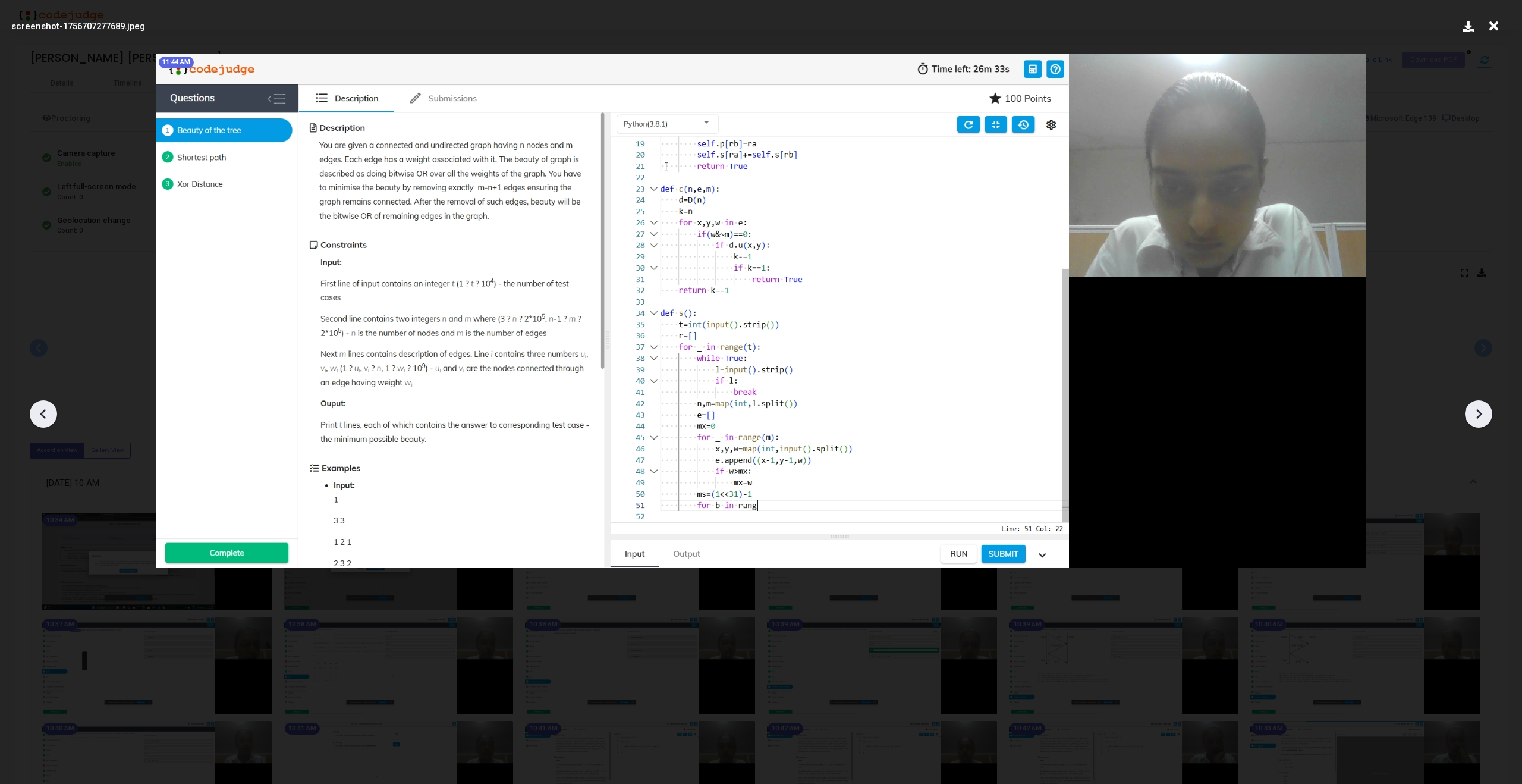
click at [1480, 412] on icon at bounding box center [1479, 414] width 6 height 10
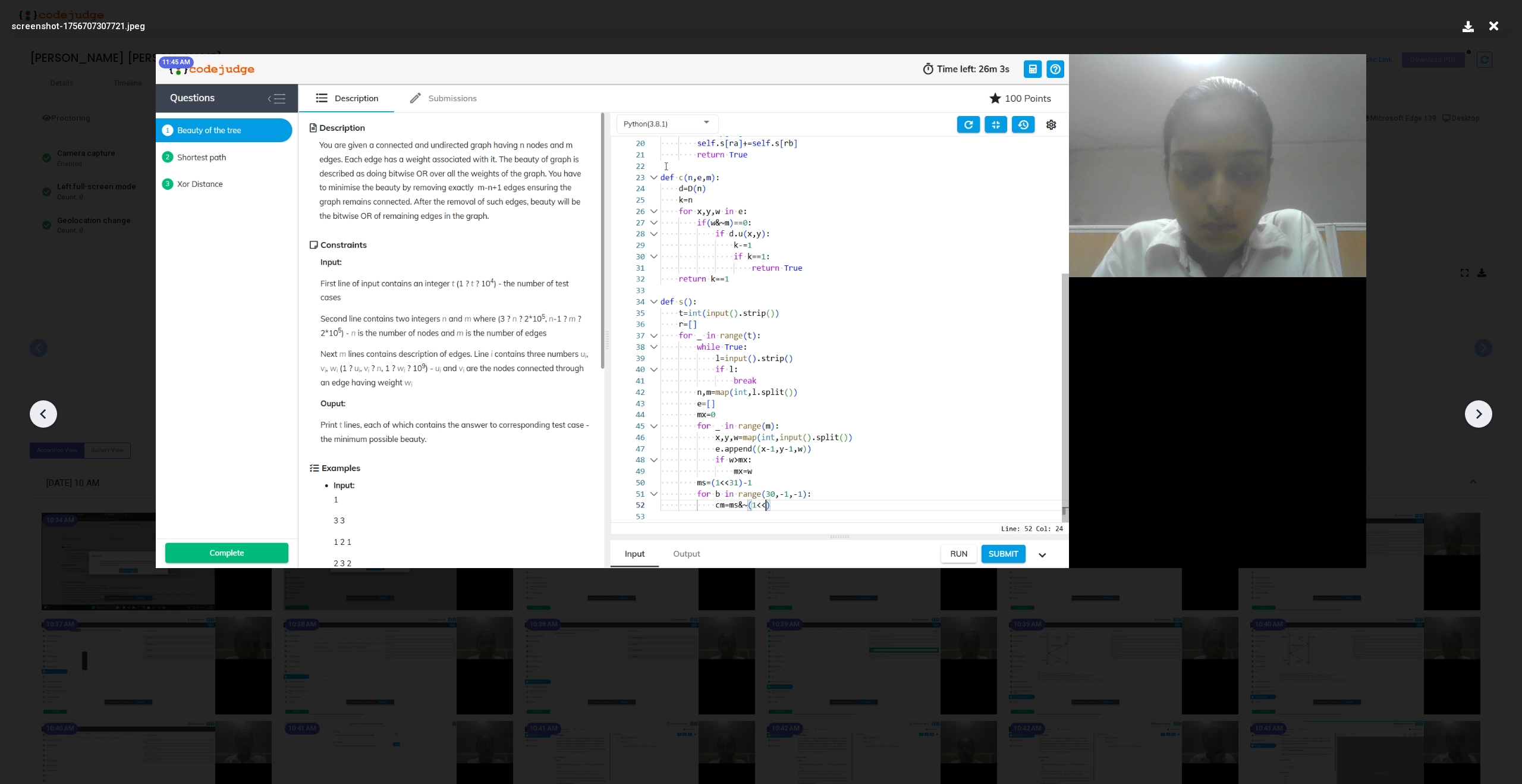
click at [1480, 412] on icon at bounding box center [1479, 414] width 6 height 10
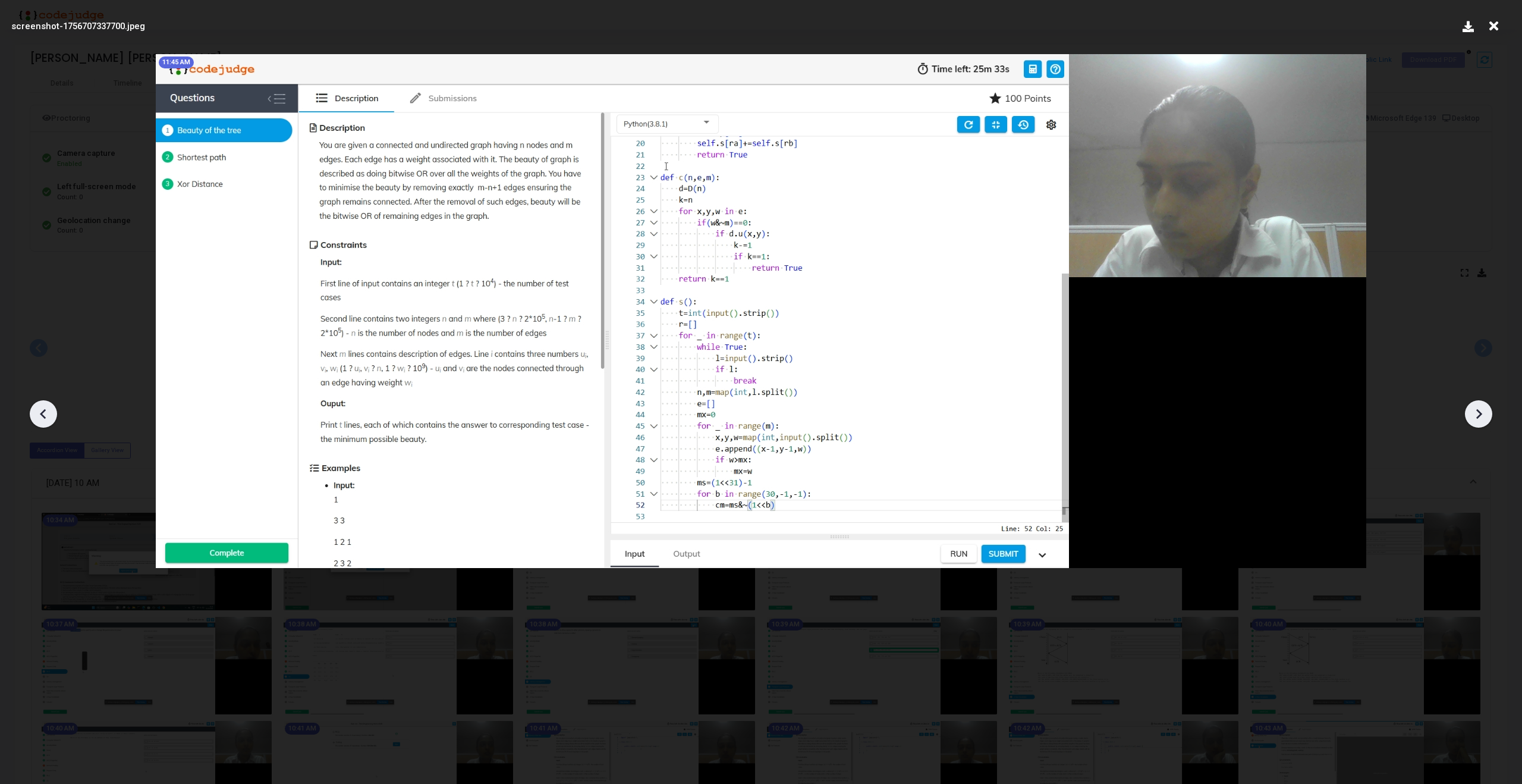
click at [1480, 412] on icon at bounding box center [1479, 414] width 6 height 10
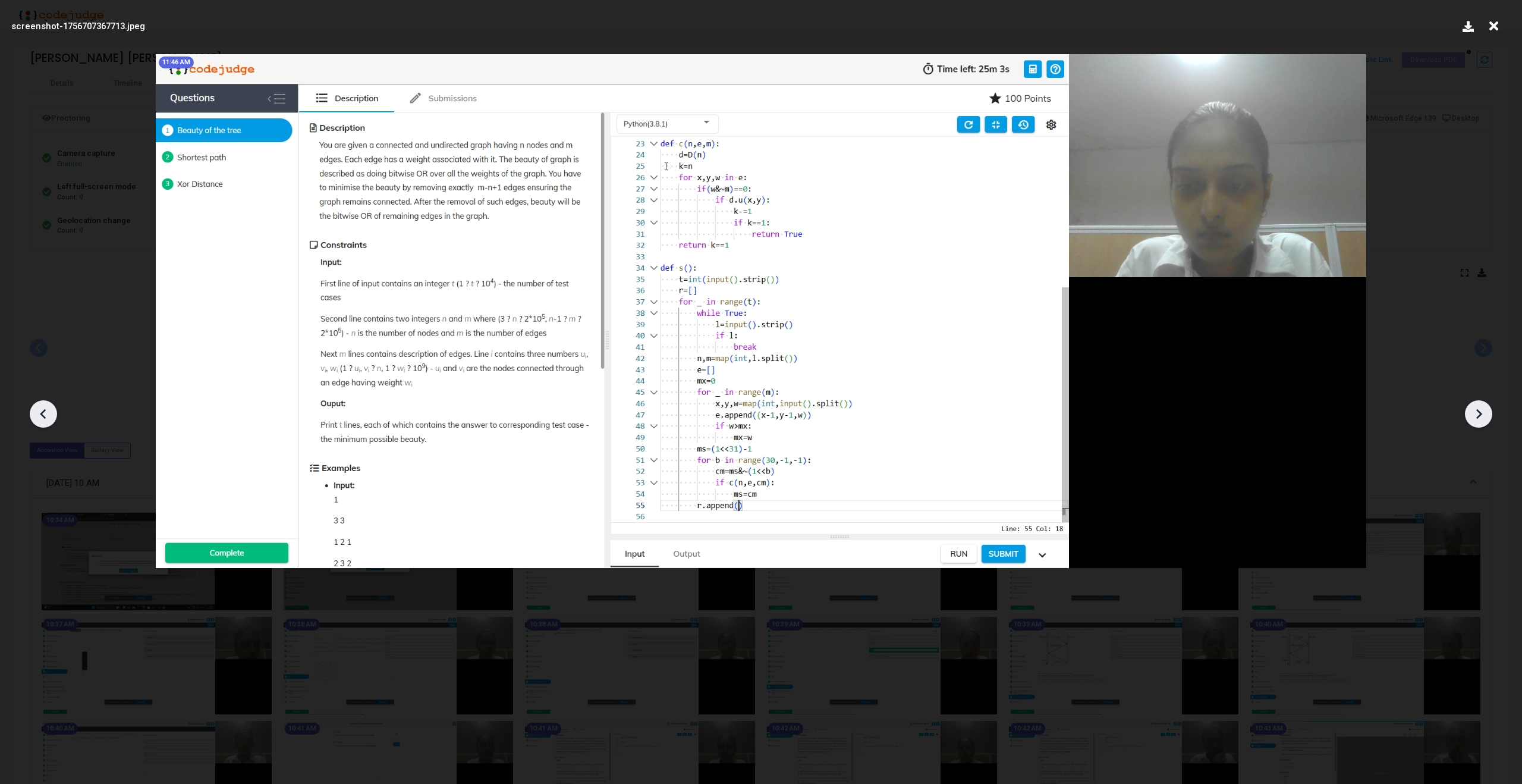
click at [1480, 412] on icon at bounding box center [1479, 414] width 6 height 10
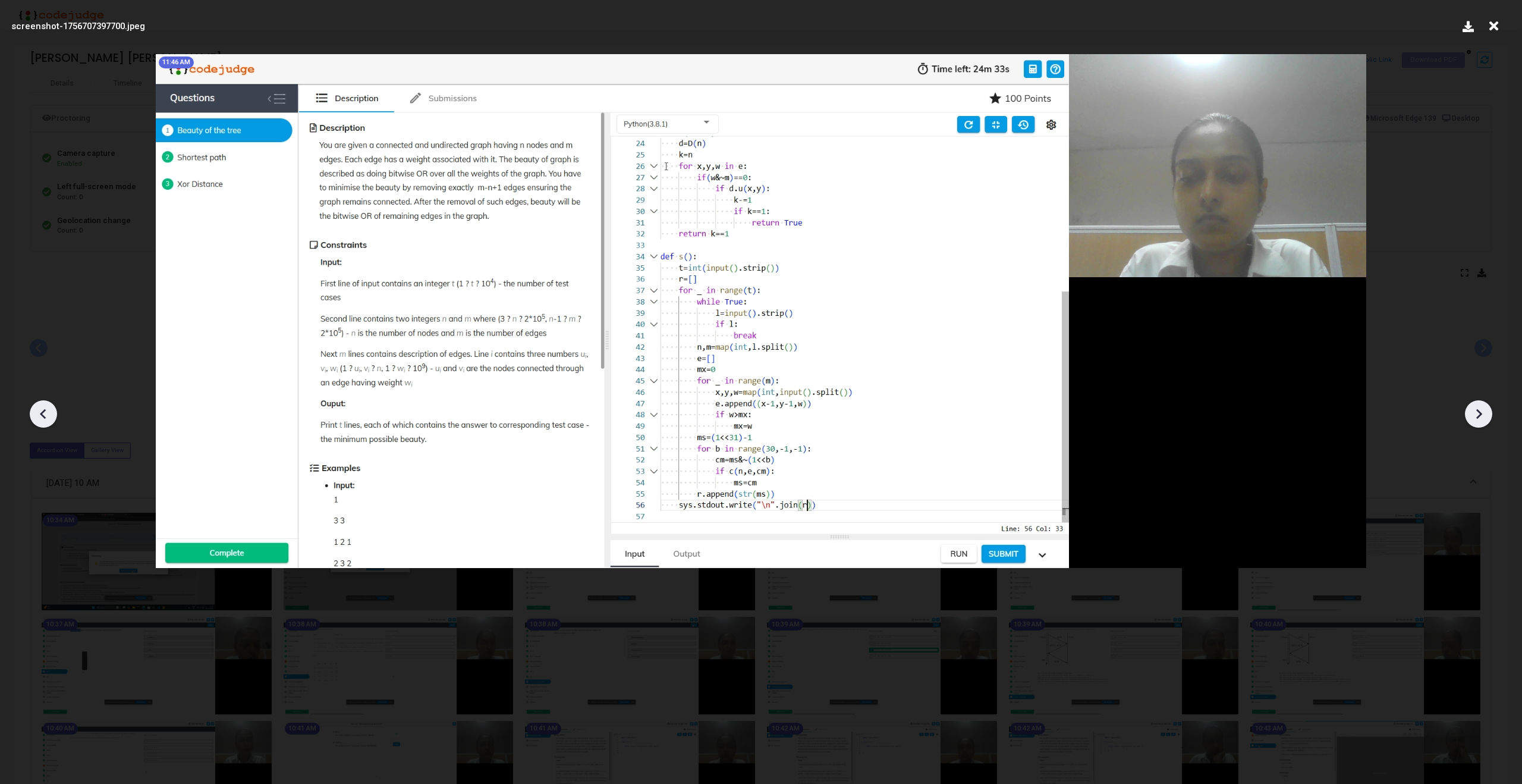
click at [1480, 412] on icon at bounding box center [1479, 414] width 6 height 10
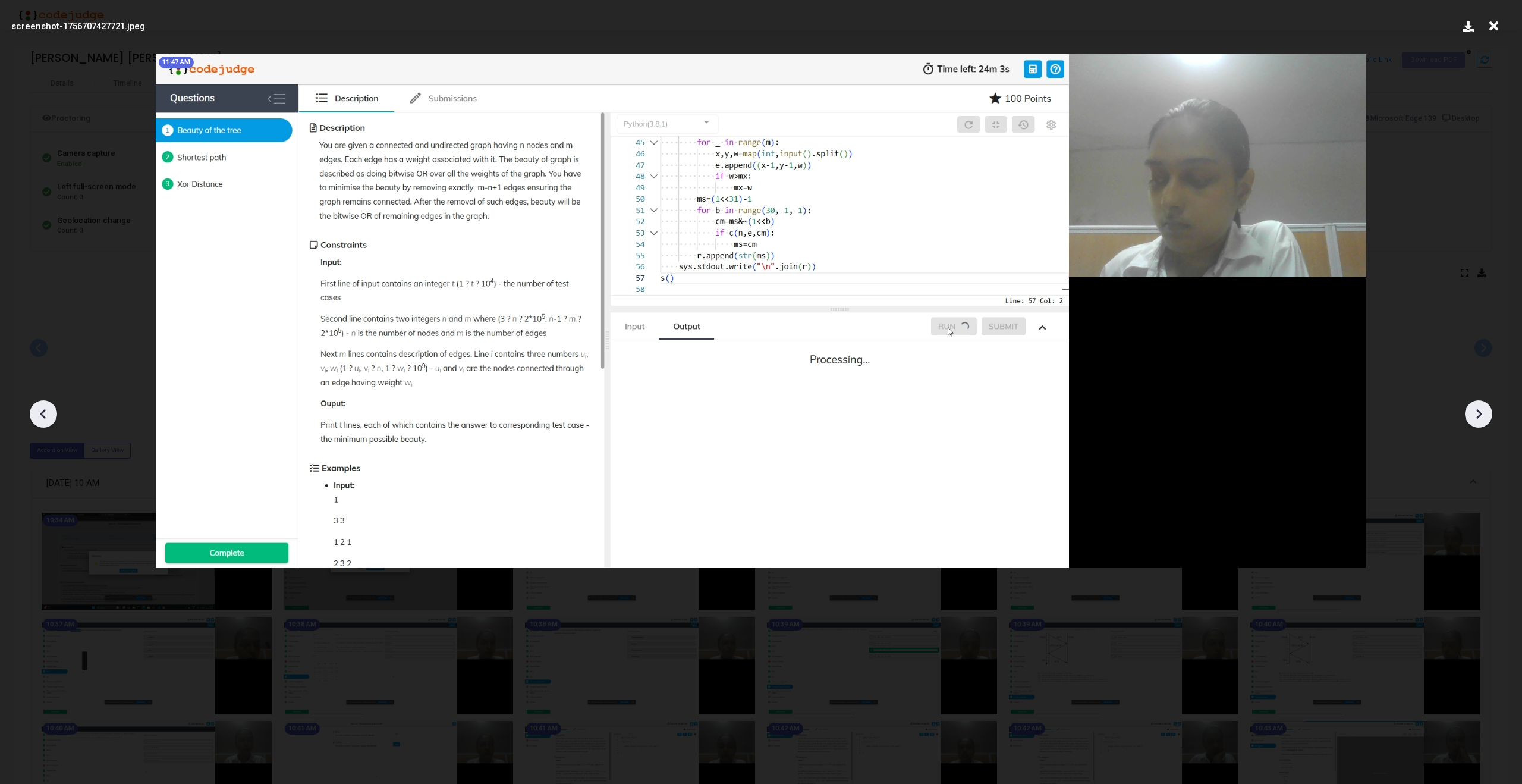
click at [1480, 412] on icon at bounding box center [1479, 414] width 6 height 10
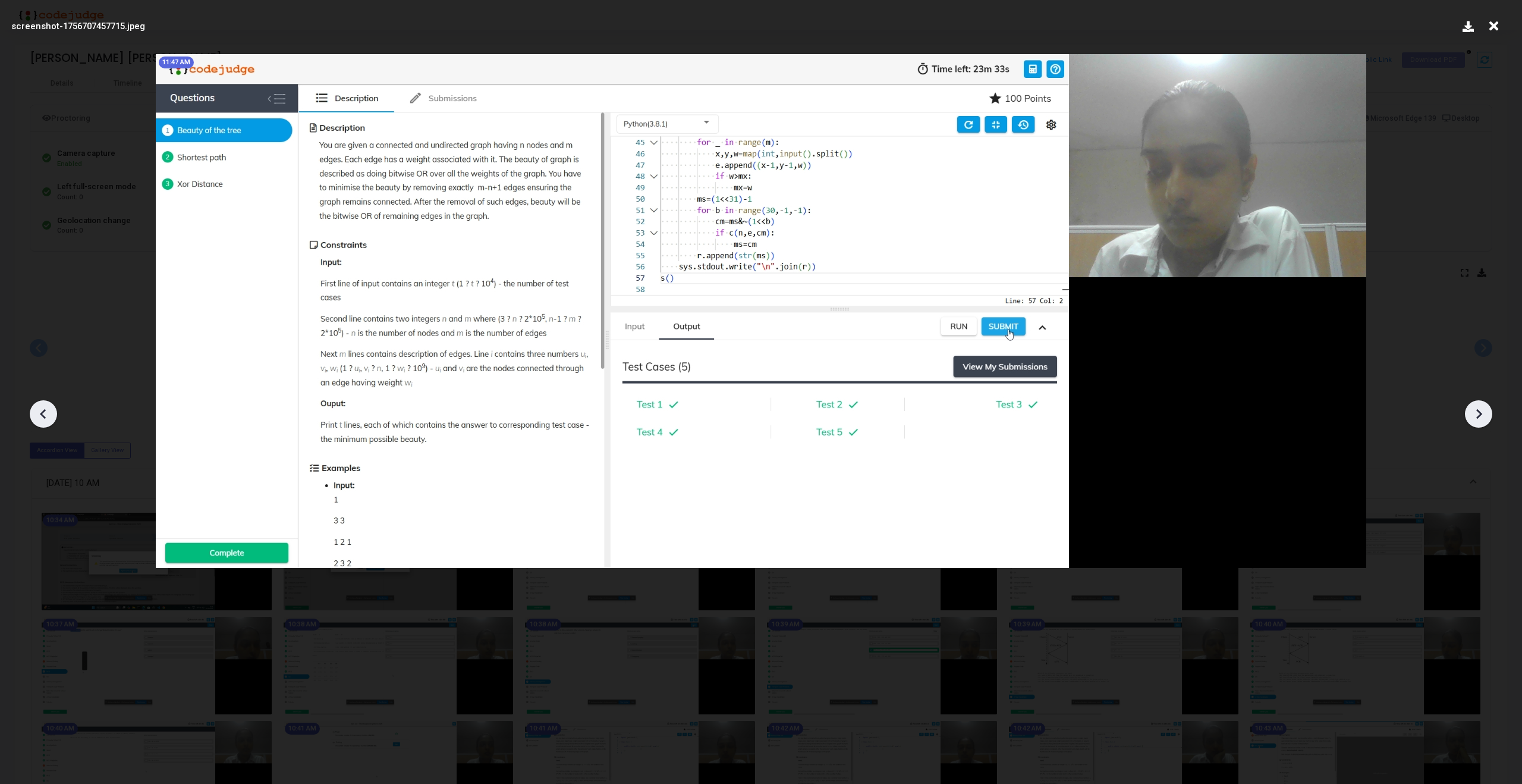
click at [1480, 412] on icon at bounding box center [1479, 414] width 6 height 10
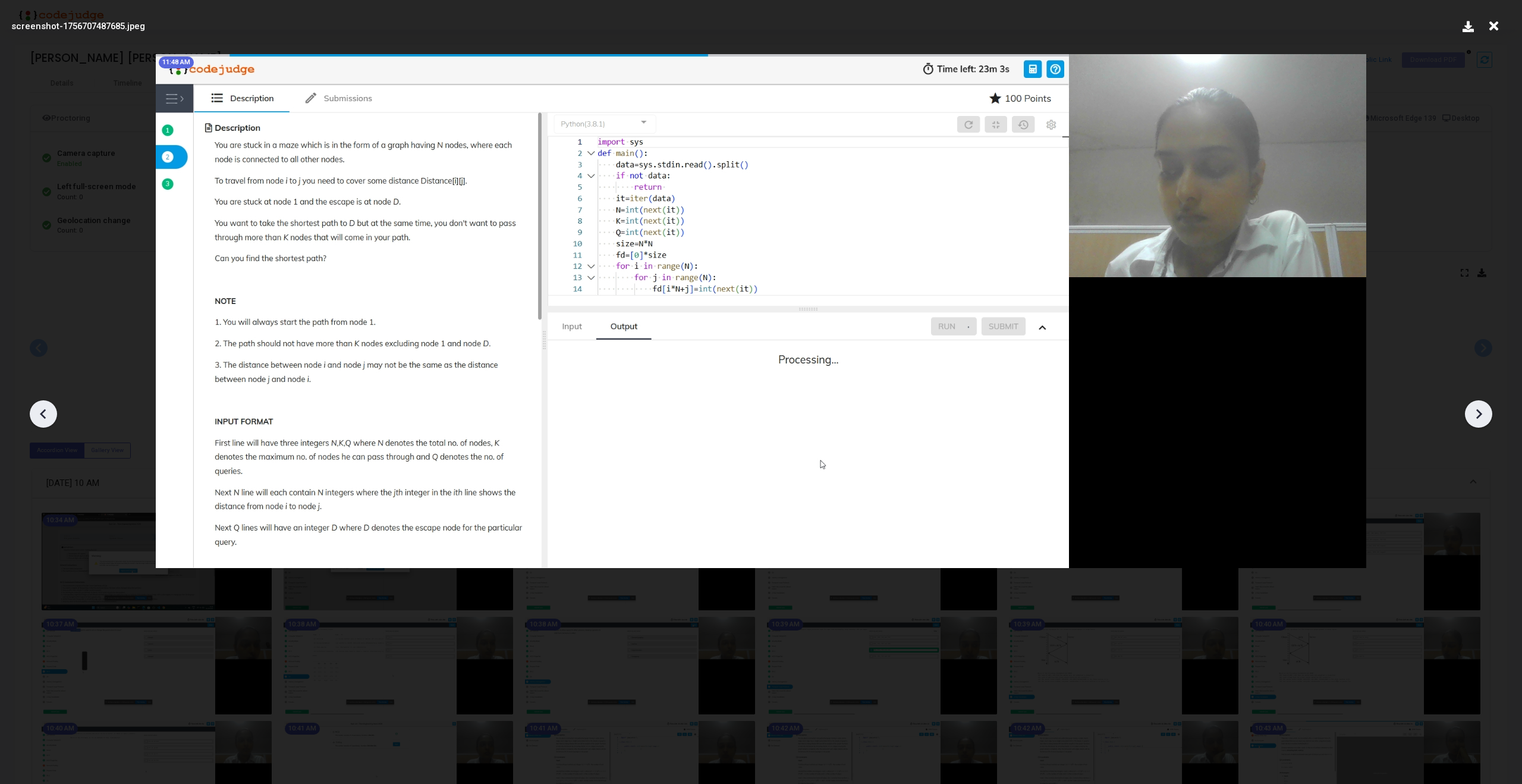
click at [1480, 412] on icon at bounding box center [1479, 414] width 6 height 10
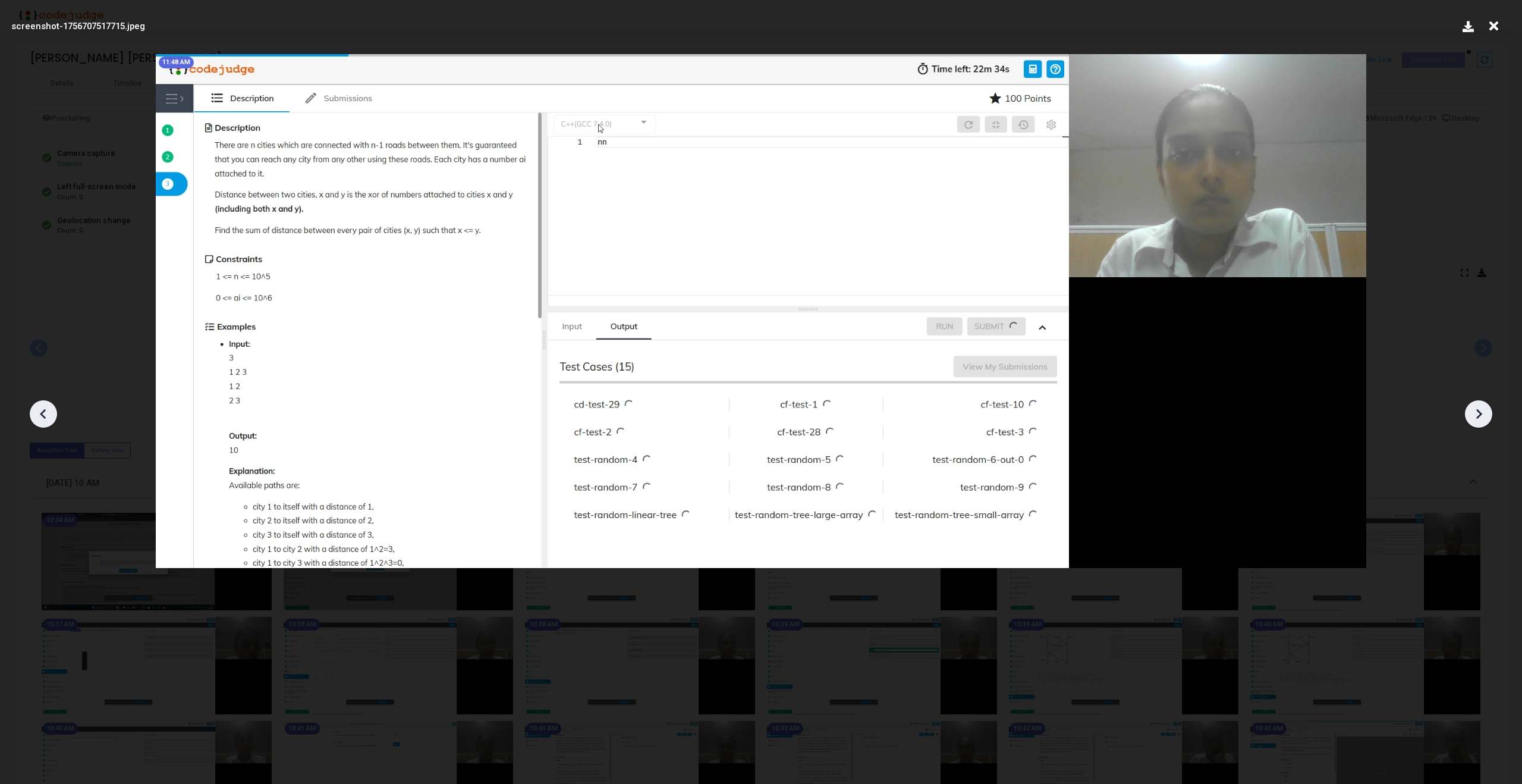
click at [1480, 412] on icon at bounding box center [1479, 414] width 6 height 10
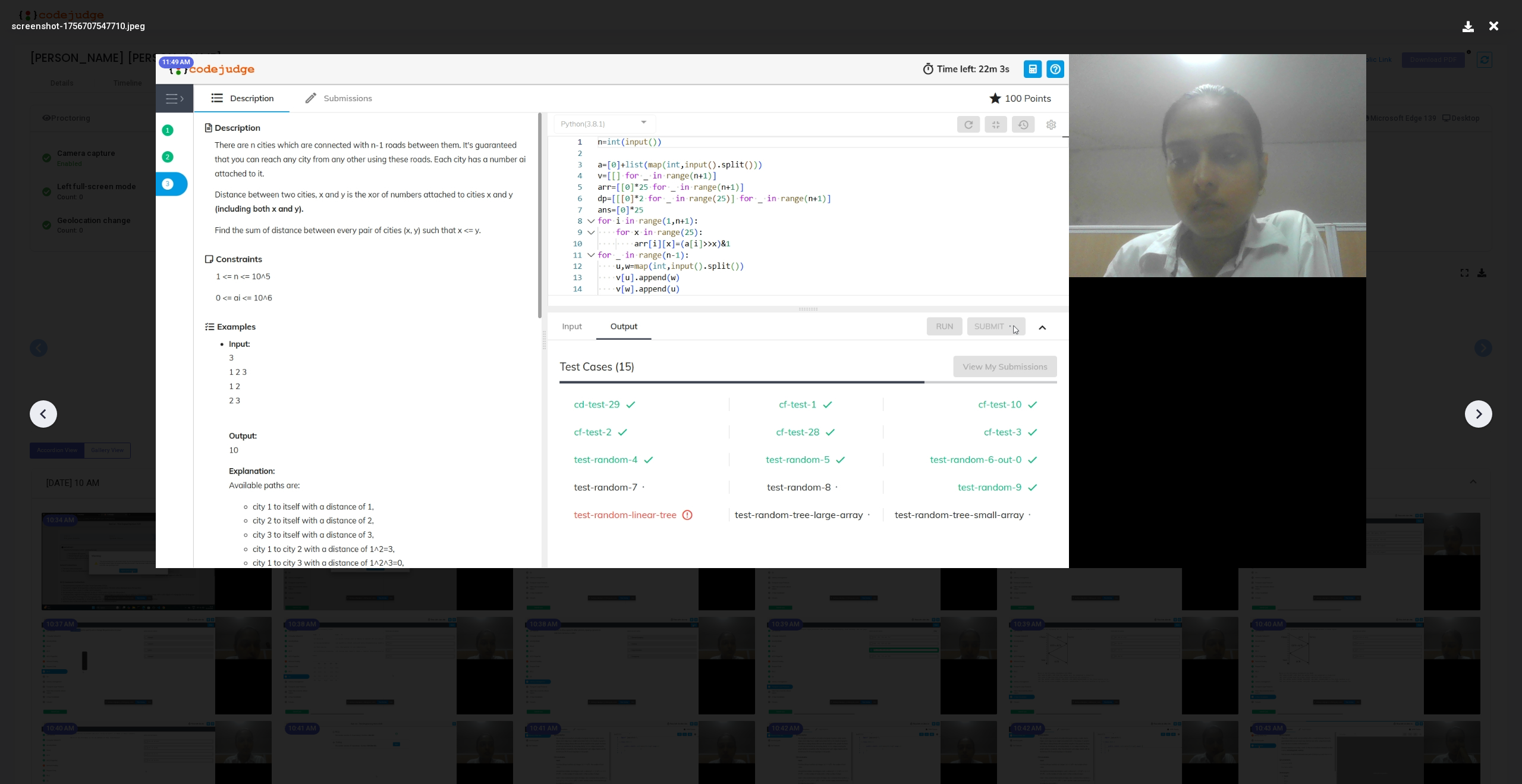
click at [1480, 412] on icon at bounding box center [1479, 414] width 6 height 10
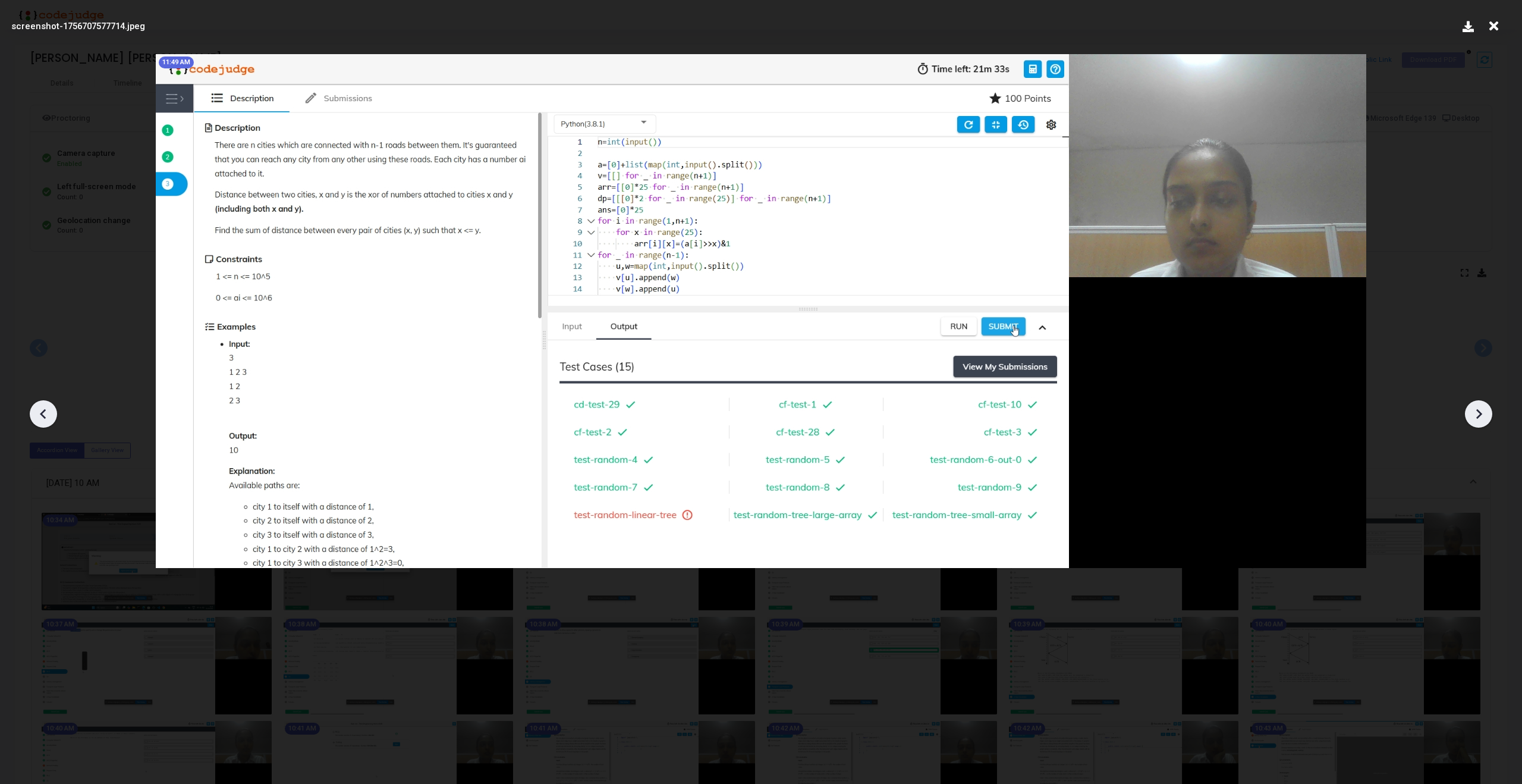
click at [1480, 412] on icon at bounding box center [1479, 414] width 6 height 10
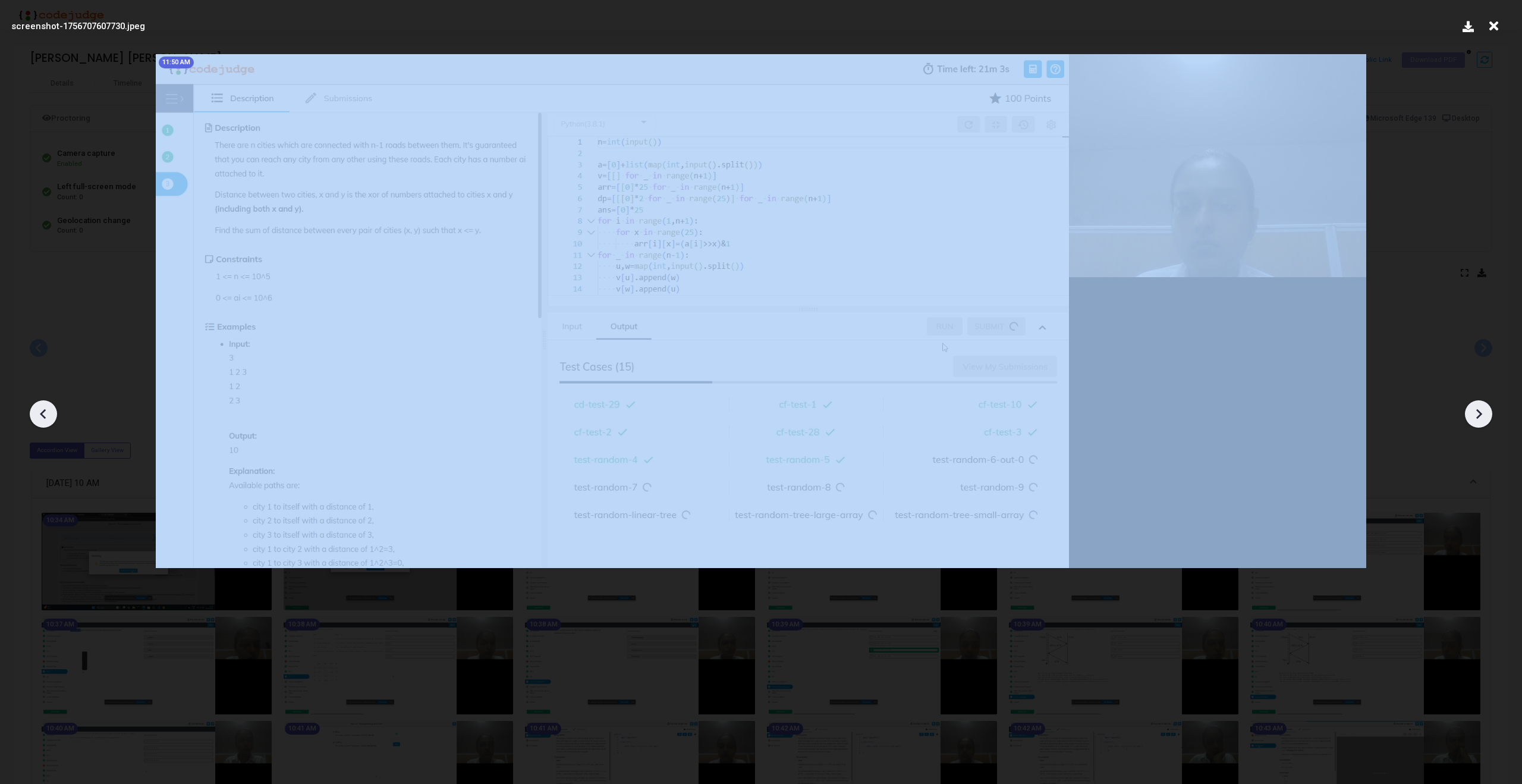
click at [1480, 412] on icon at bounding box center [1479, 414] width 6 height 10
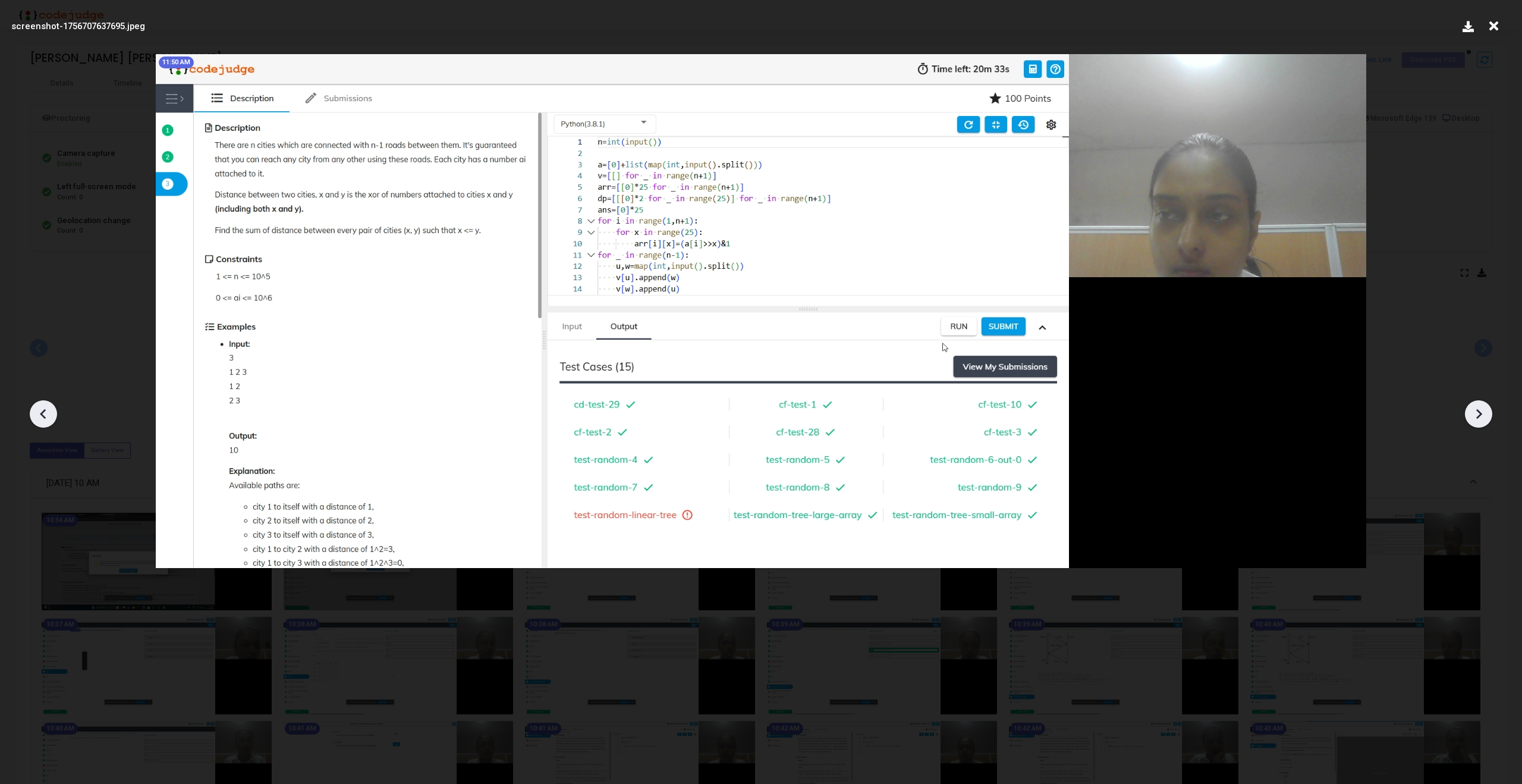
click at [1480, 412] on icon at bounding box center [1479, 414] width 6 height 10
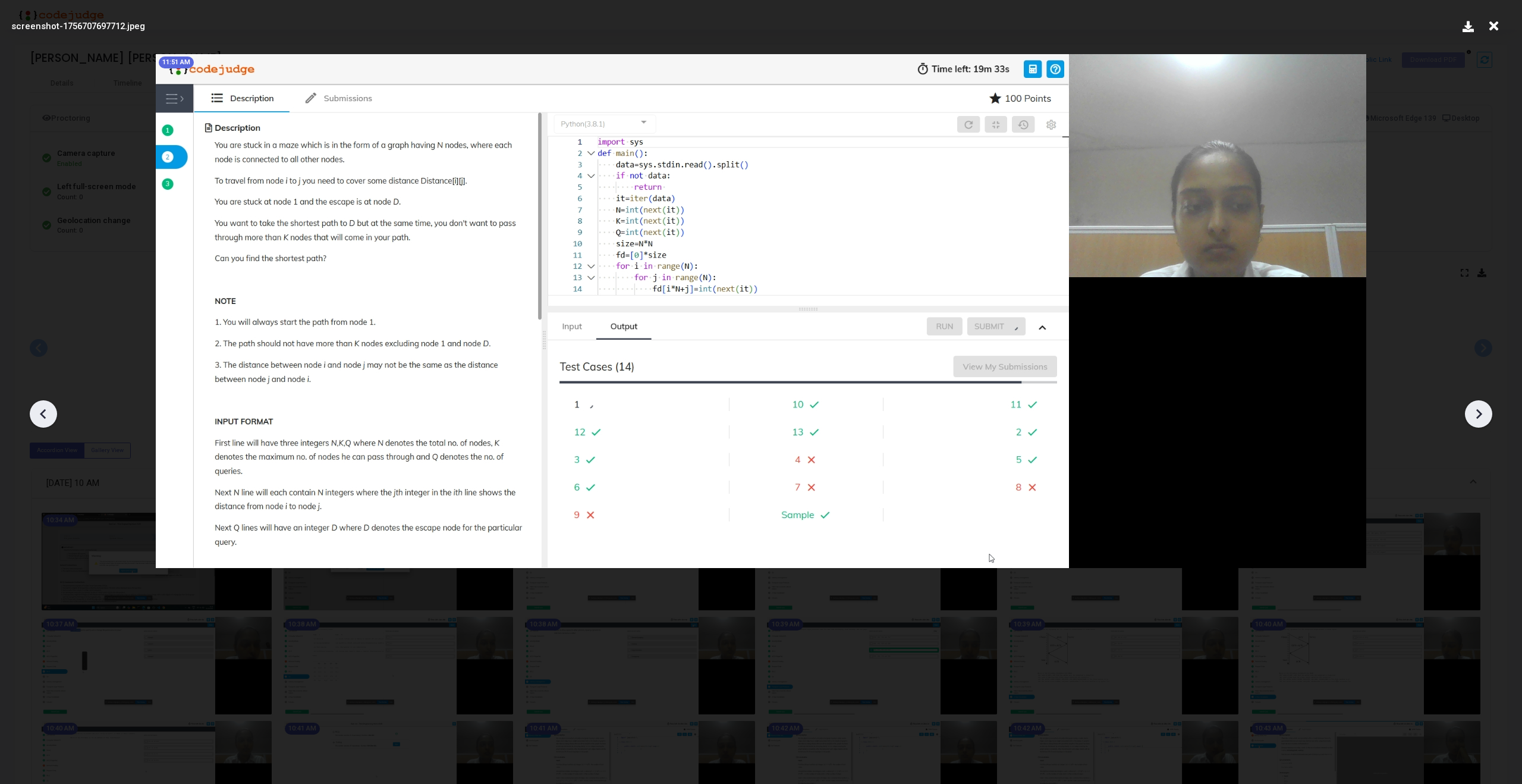
click at [1480, 412] on icon at bounding box center [1479, 414] width 6 height 10
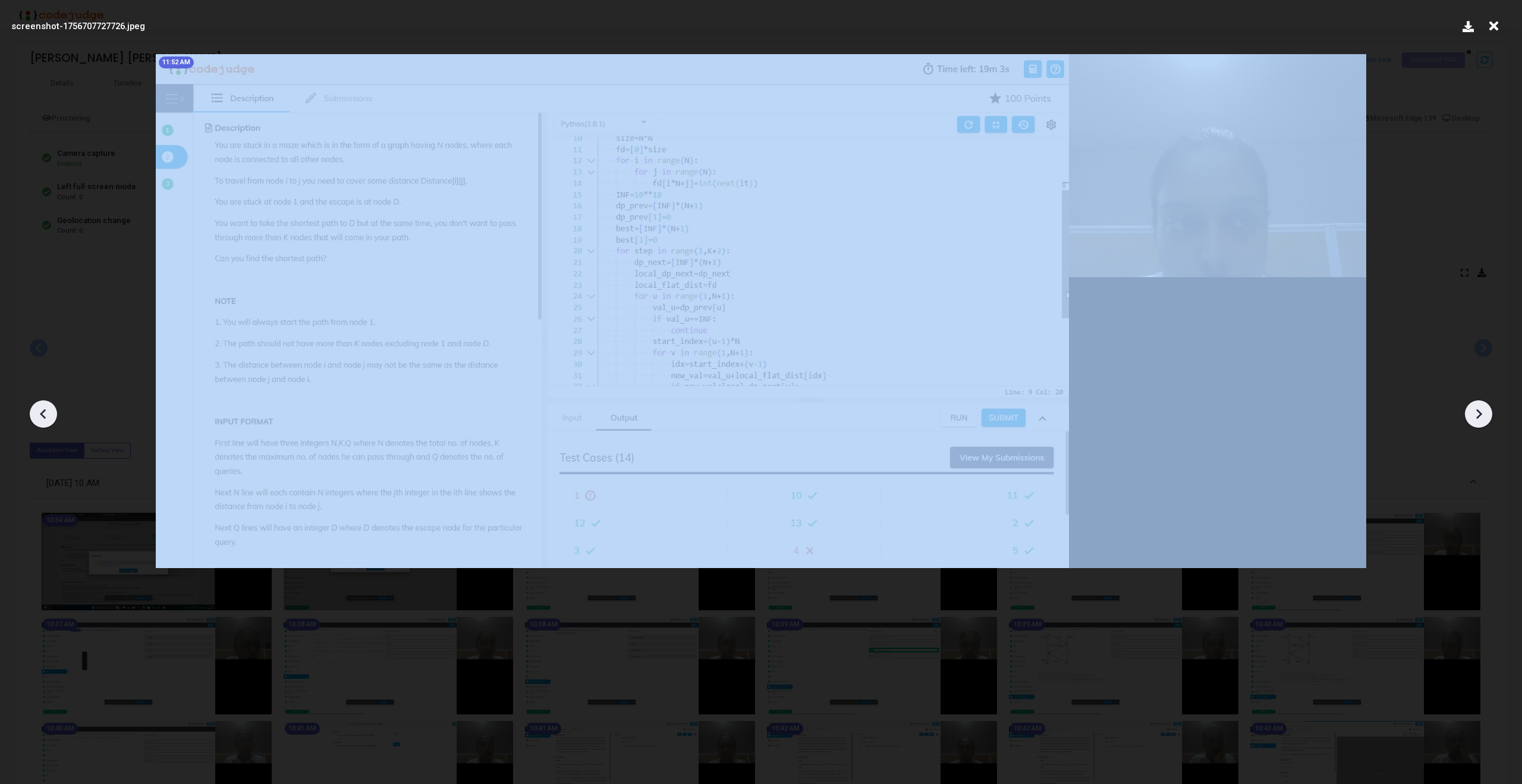
click at [1480, 412] on icon at bounding box center [1479, 414] width 6 height 10
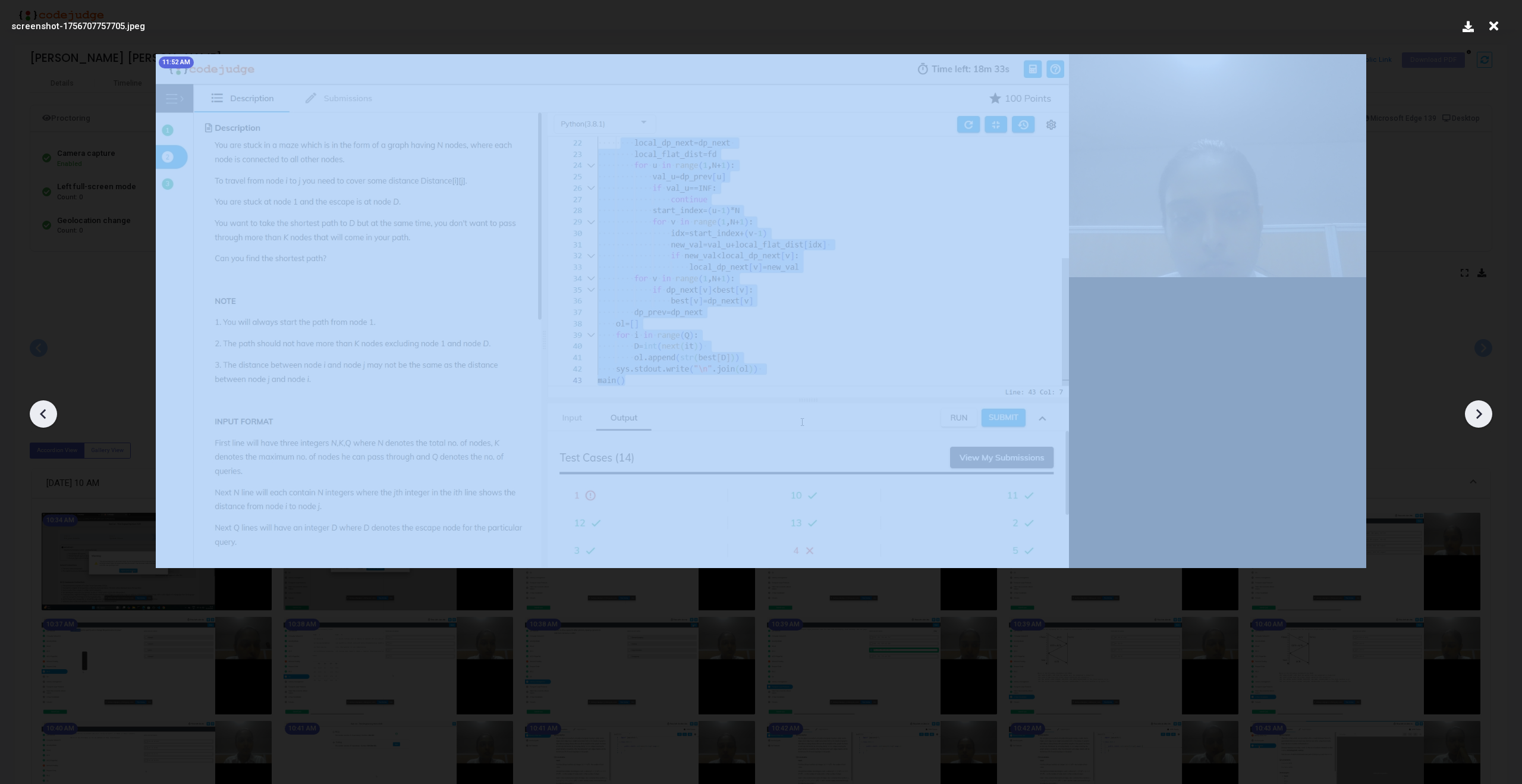
click at [1478, 412] on icon at bounding box center [1478, 413] width 18 height 18
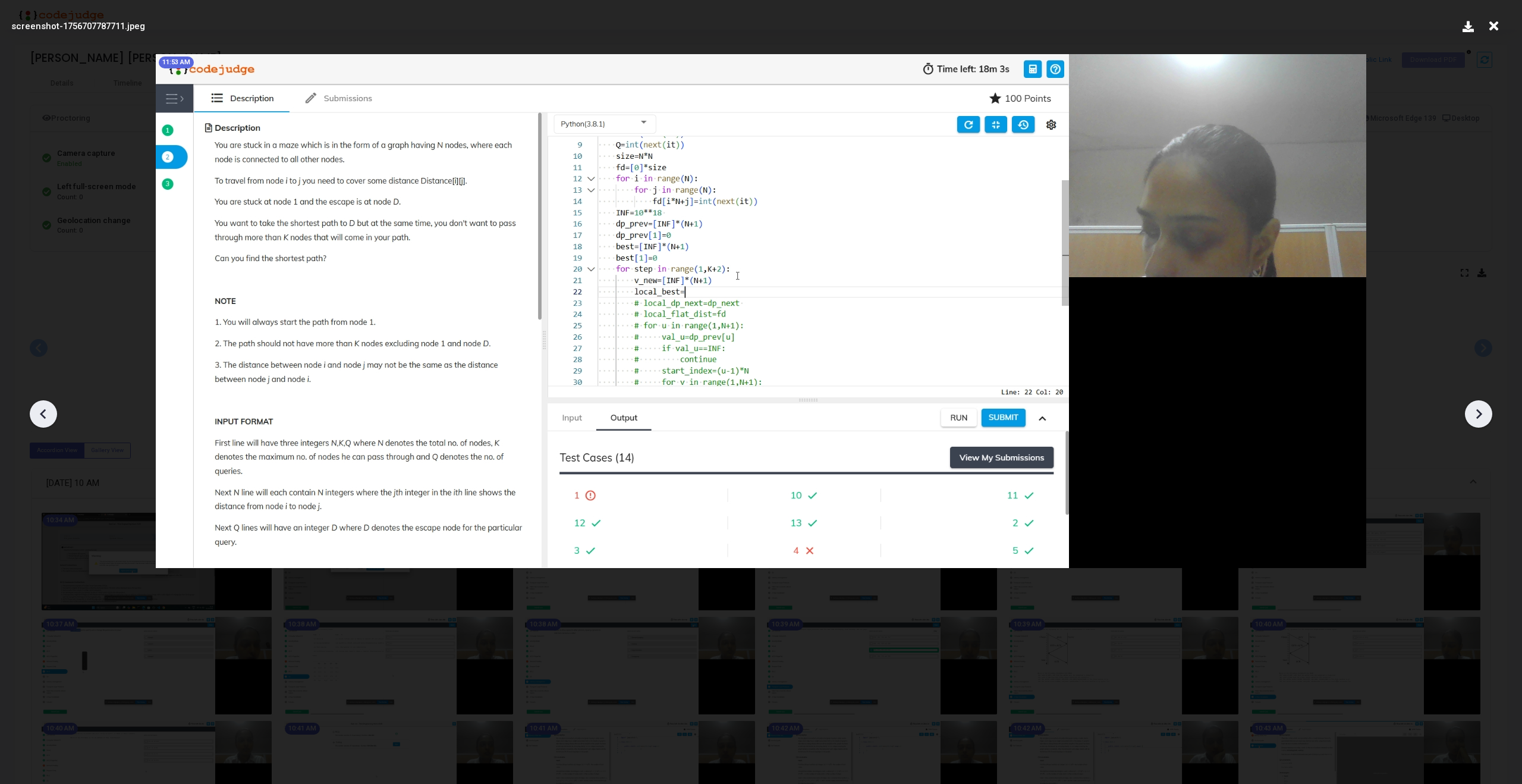
click at [1478, 412] on icon at bounding box center [1478, 413] width 18 height 18
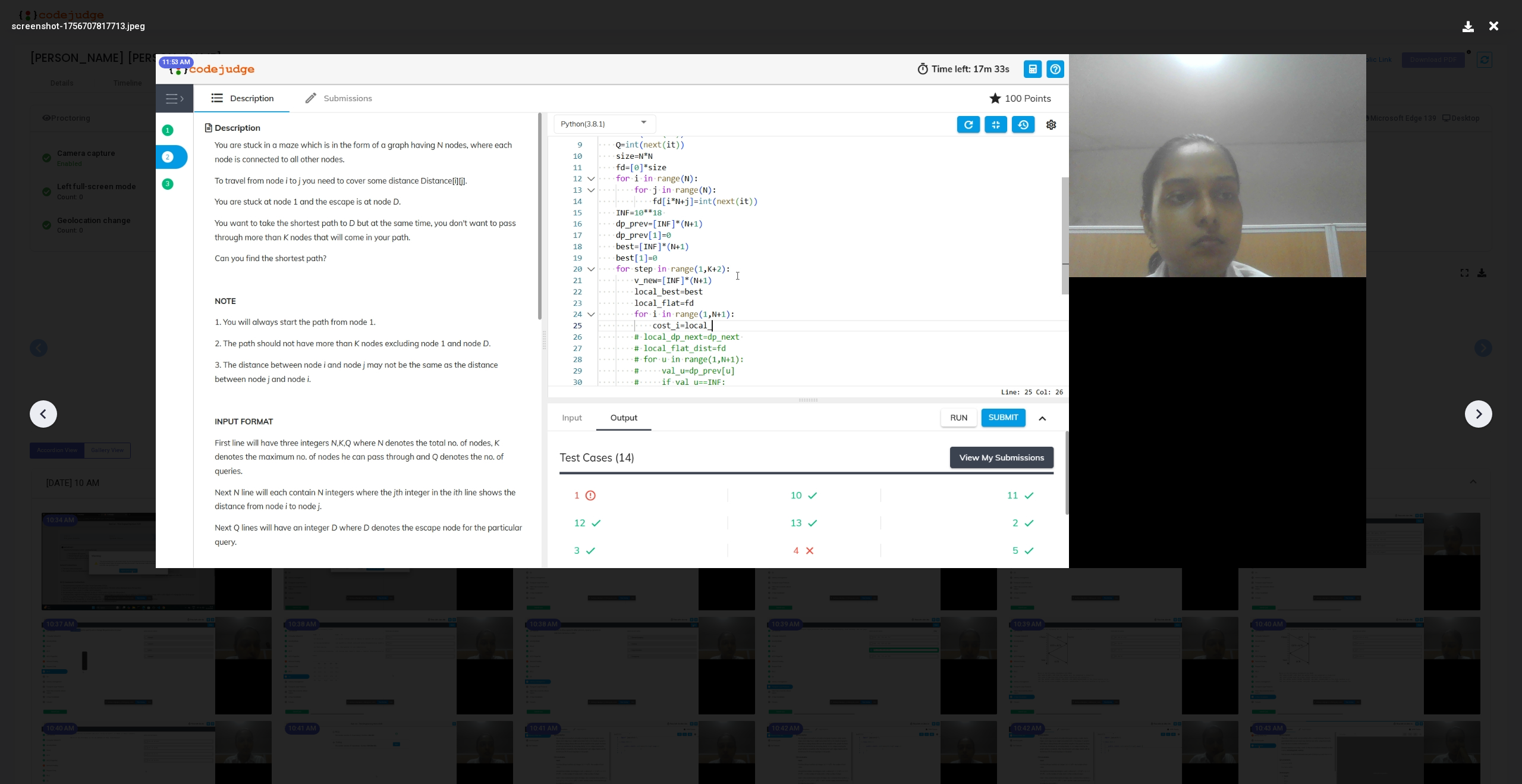
click at [1478, 412] on icon at bounding box center [1478, 413] width 18 height 18
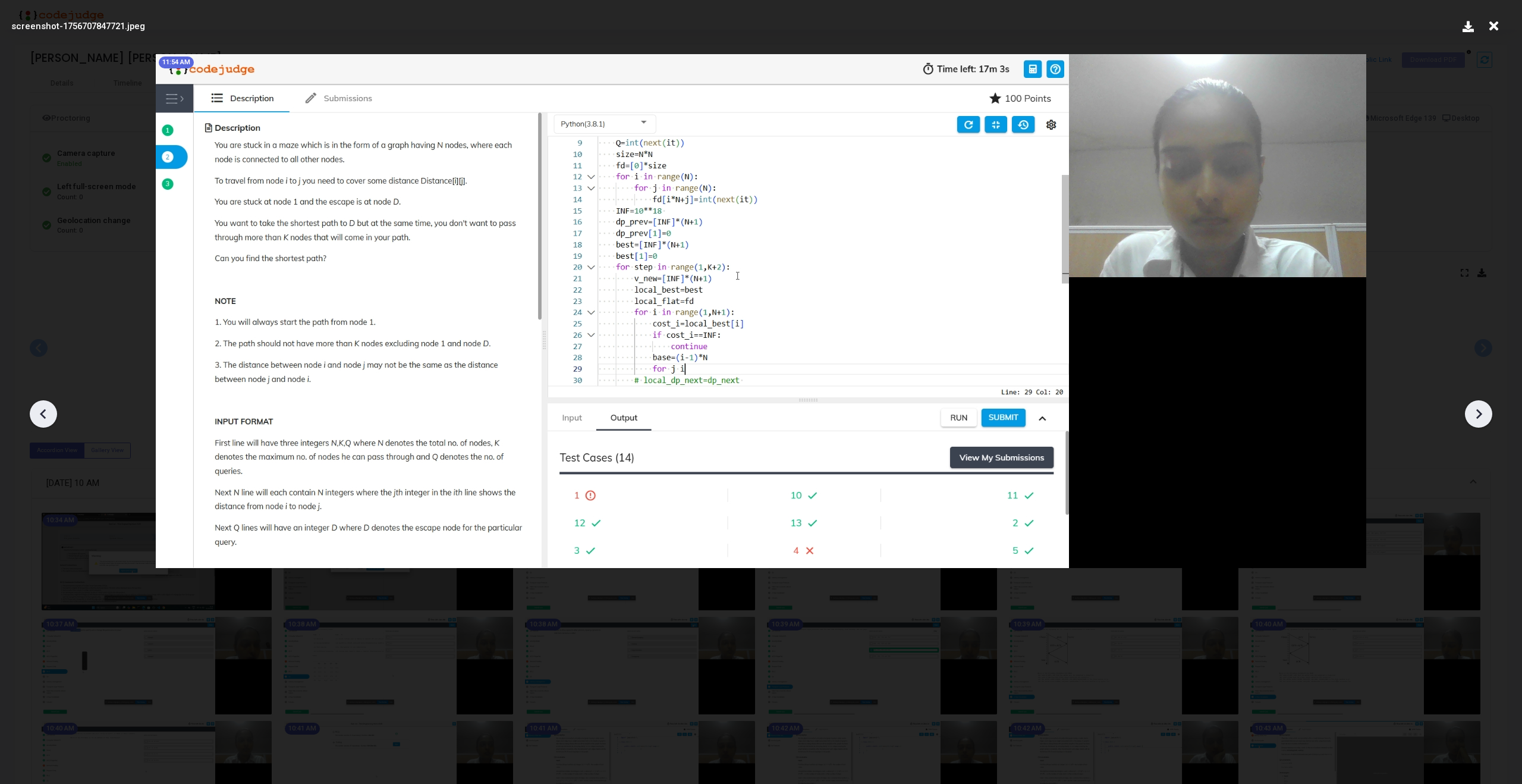
click at [1478, 412] on icon at bounding box center [1478, 413] width 18 height 18
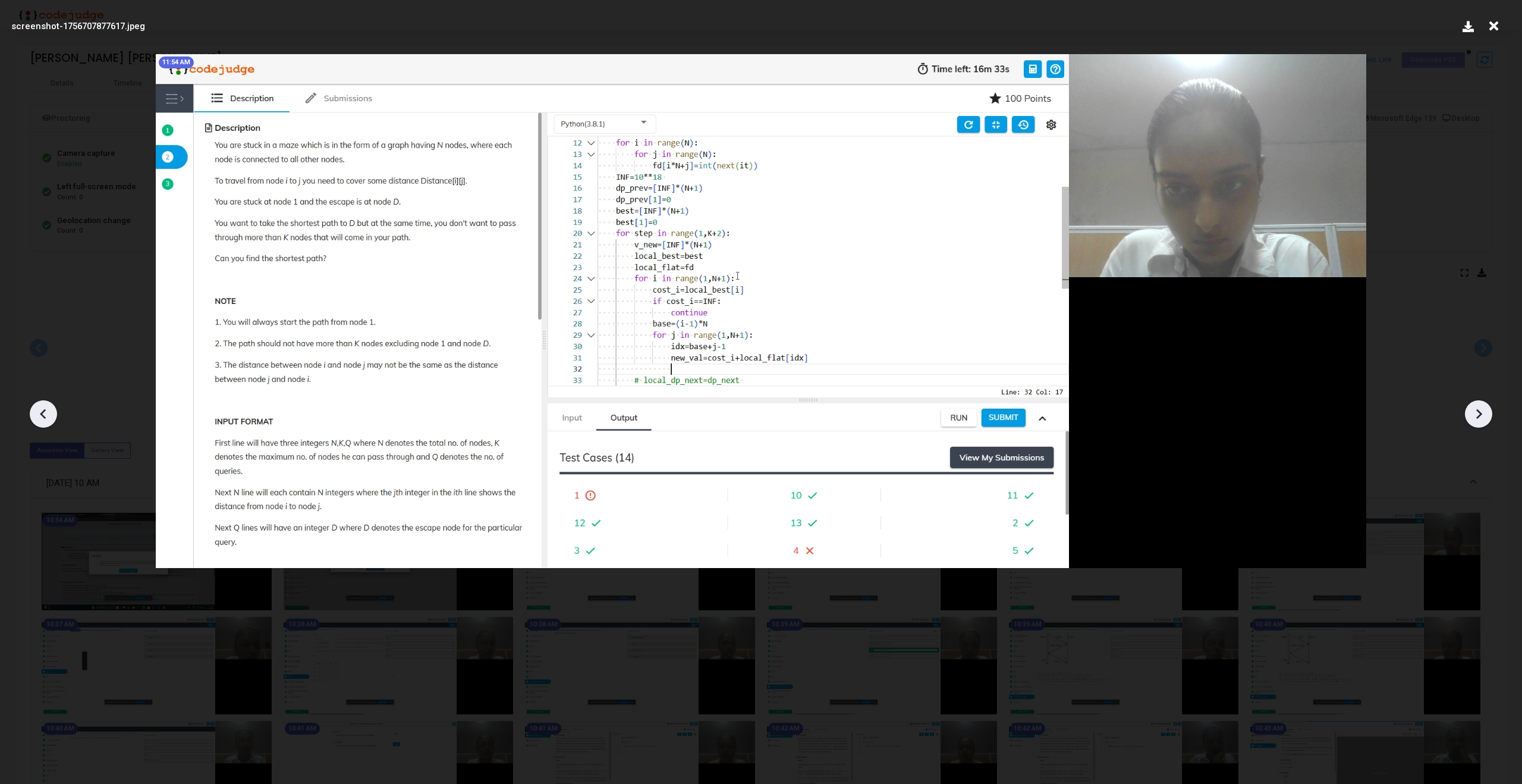
click at [1478, 411] on icon at bounding box center [1479, 414] width 6 height 10
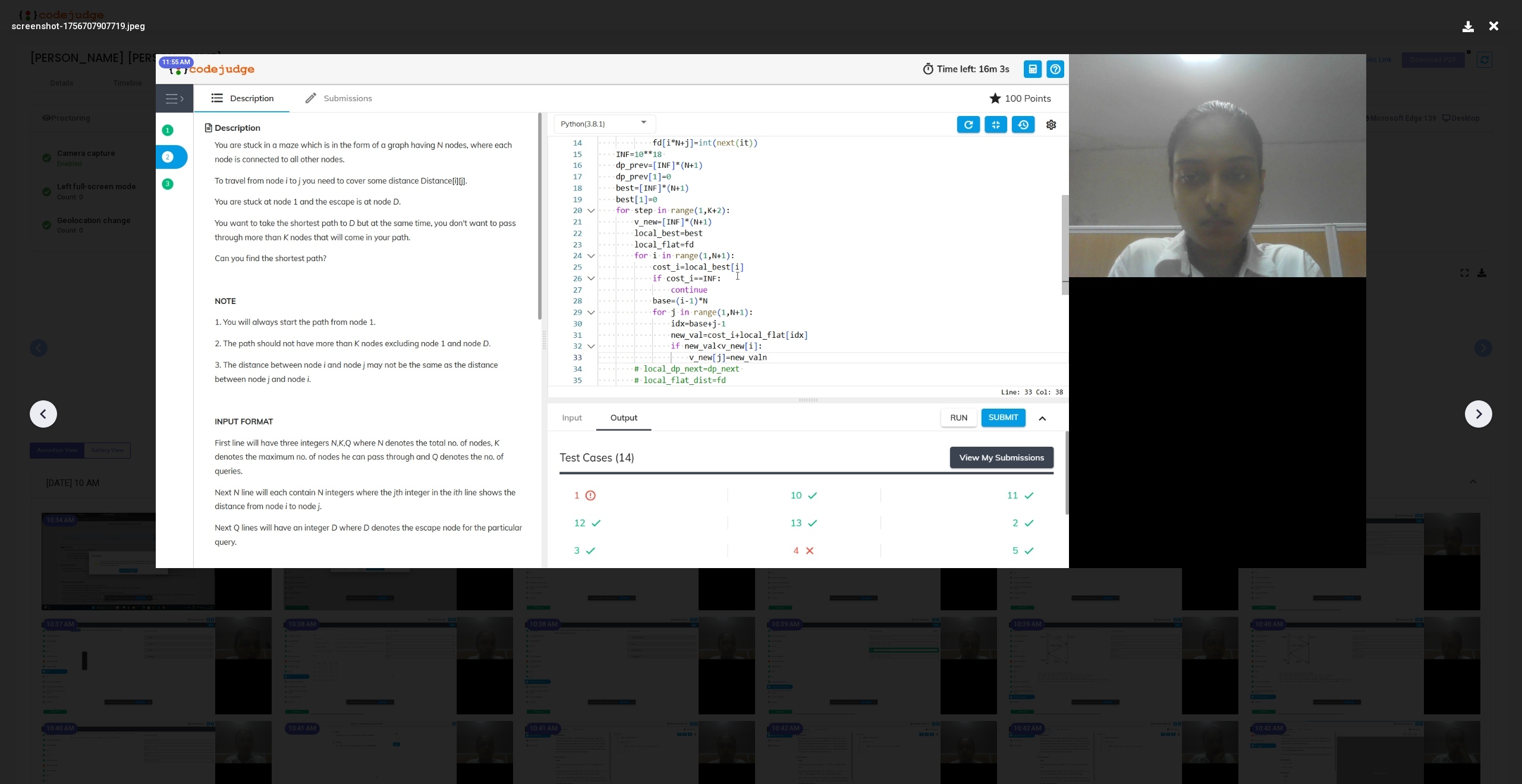
click at [1478, 408] on icon at bounding box center [1478, 413] width 18 height 18
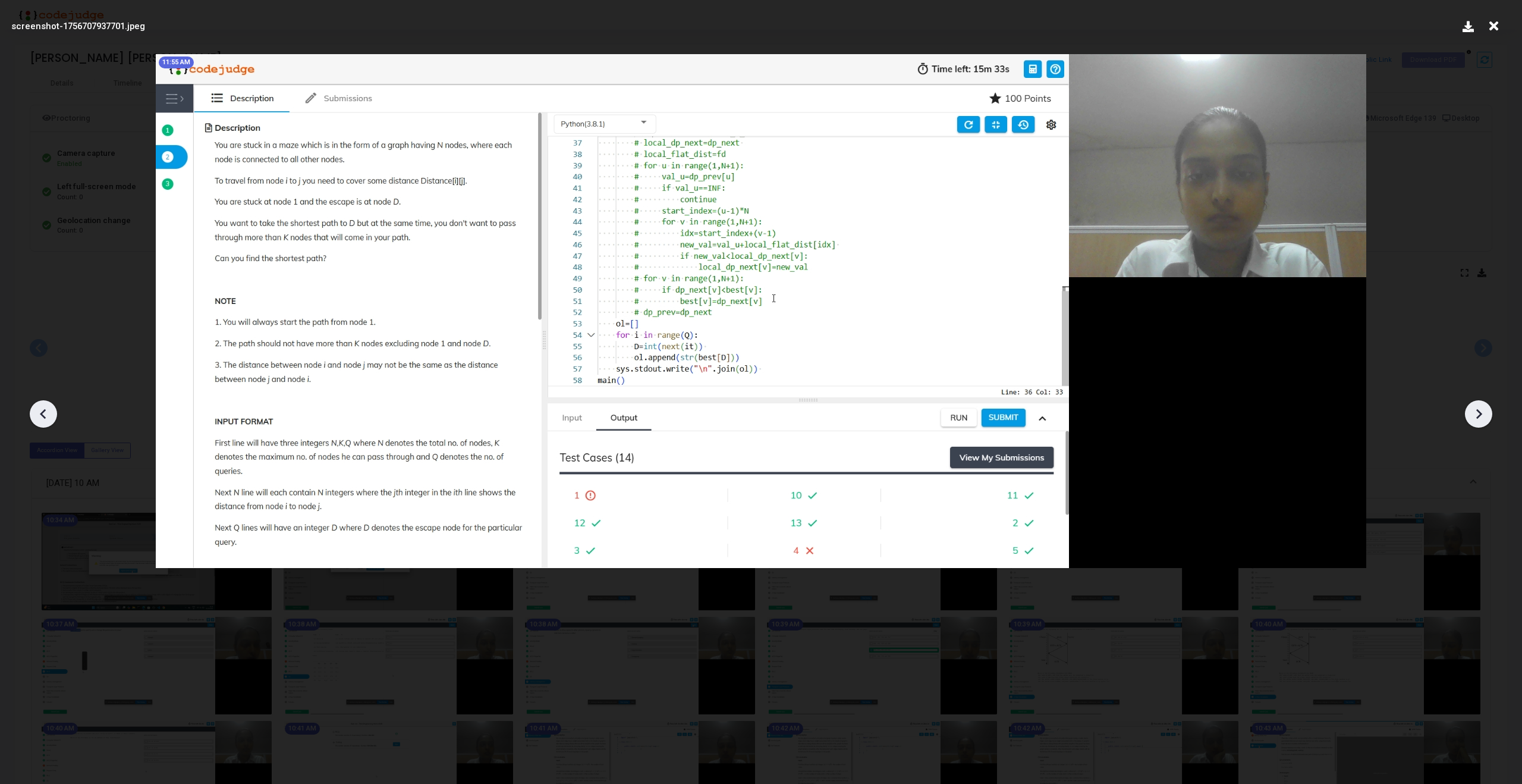
click at [1478, 408] on icon at bounding box center [1478, 413] width 18 height 18
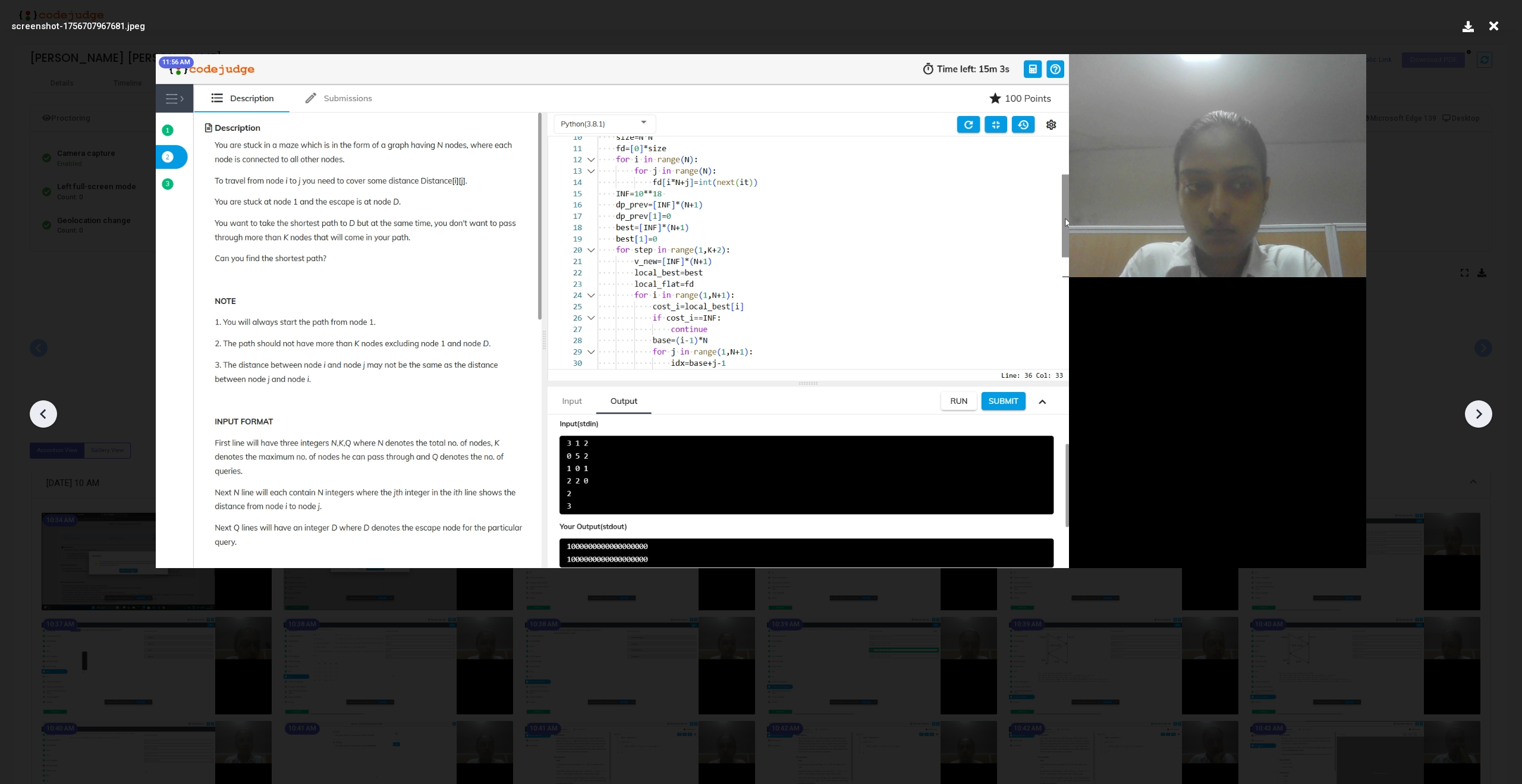
click at [1478, 408] on icon at bounding box center [1478, 413] width 18 height 18
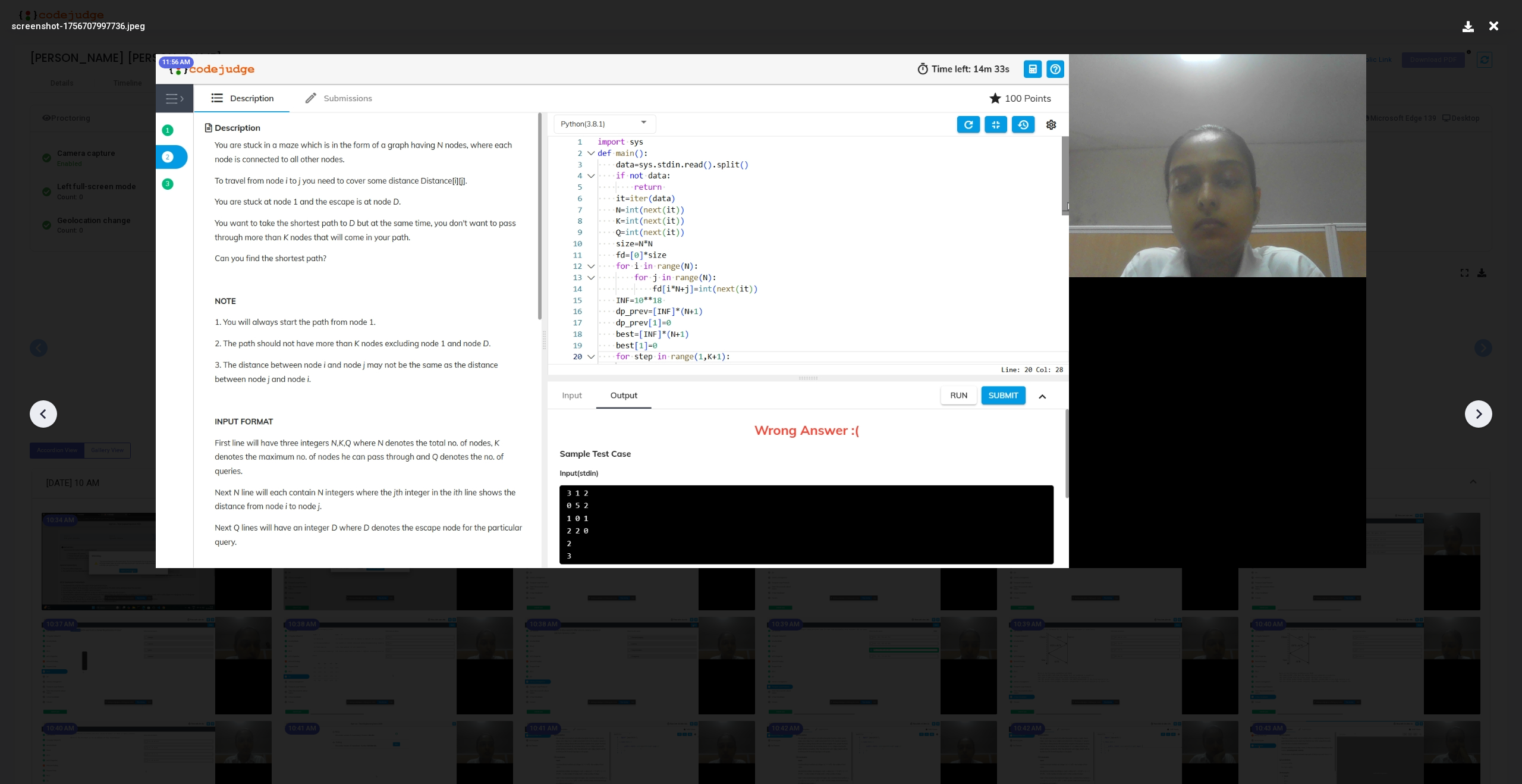
click at [1479, 408] on icon at bounding box center [1478, 413] width 18 height 18
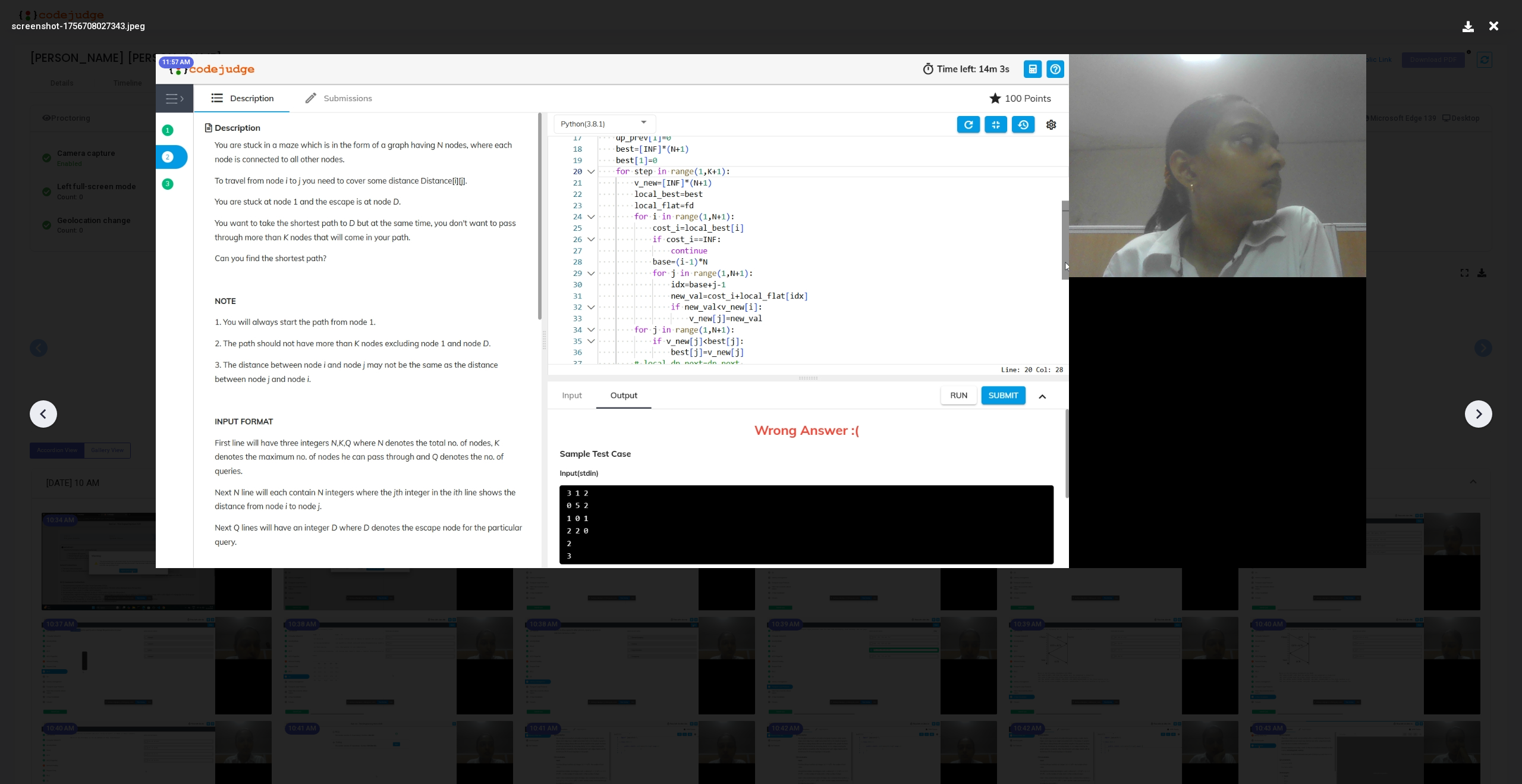
click at [1479, 408] on icon at bounding box center [1478, 413] width 18 height 18
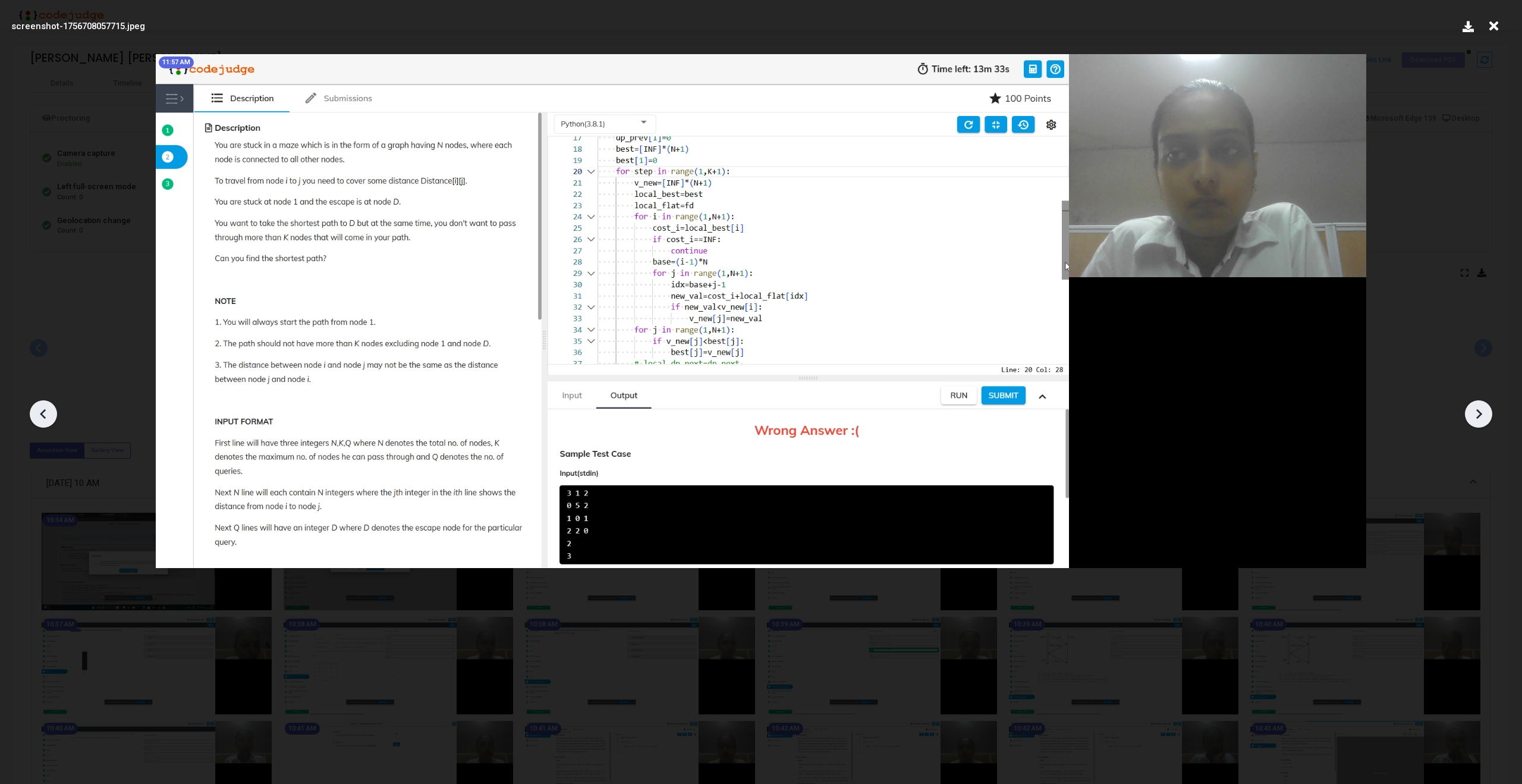
click at [1479, 408] on icon at bounding box center [1478, 413] width 18 height 18
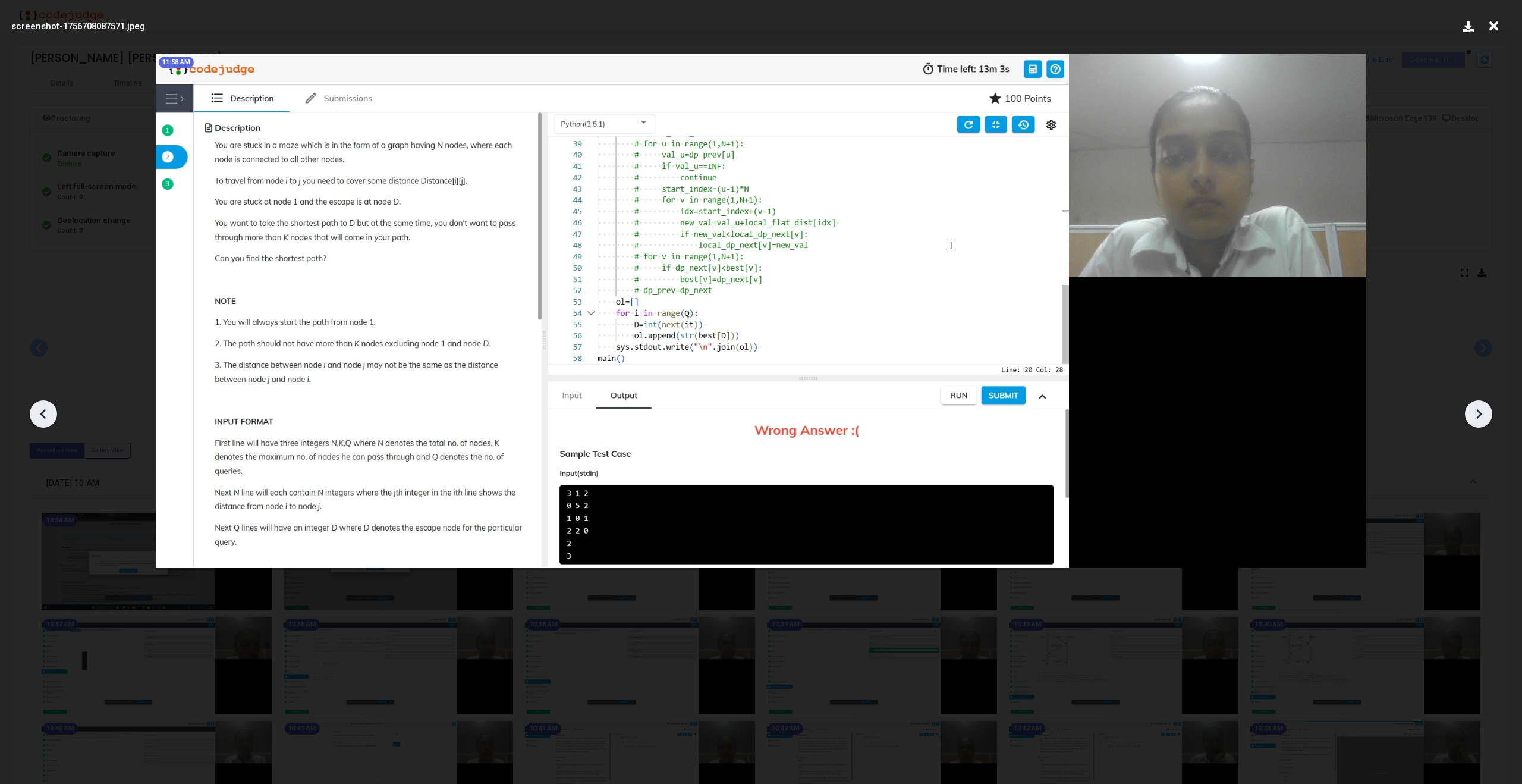
click at [1479, 408] on icon at bounding box center [1478, 413] width 18 height 18
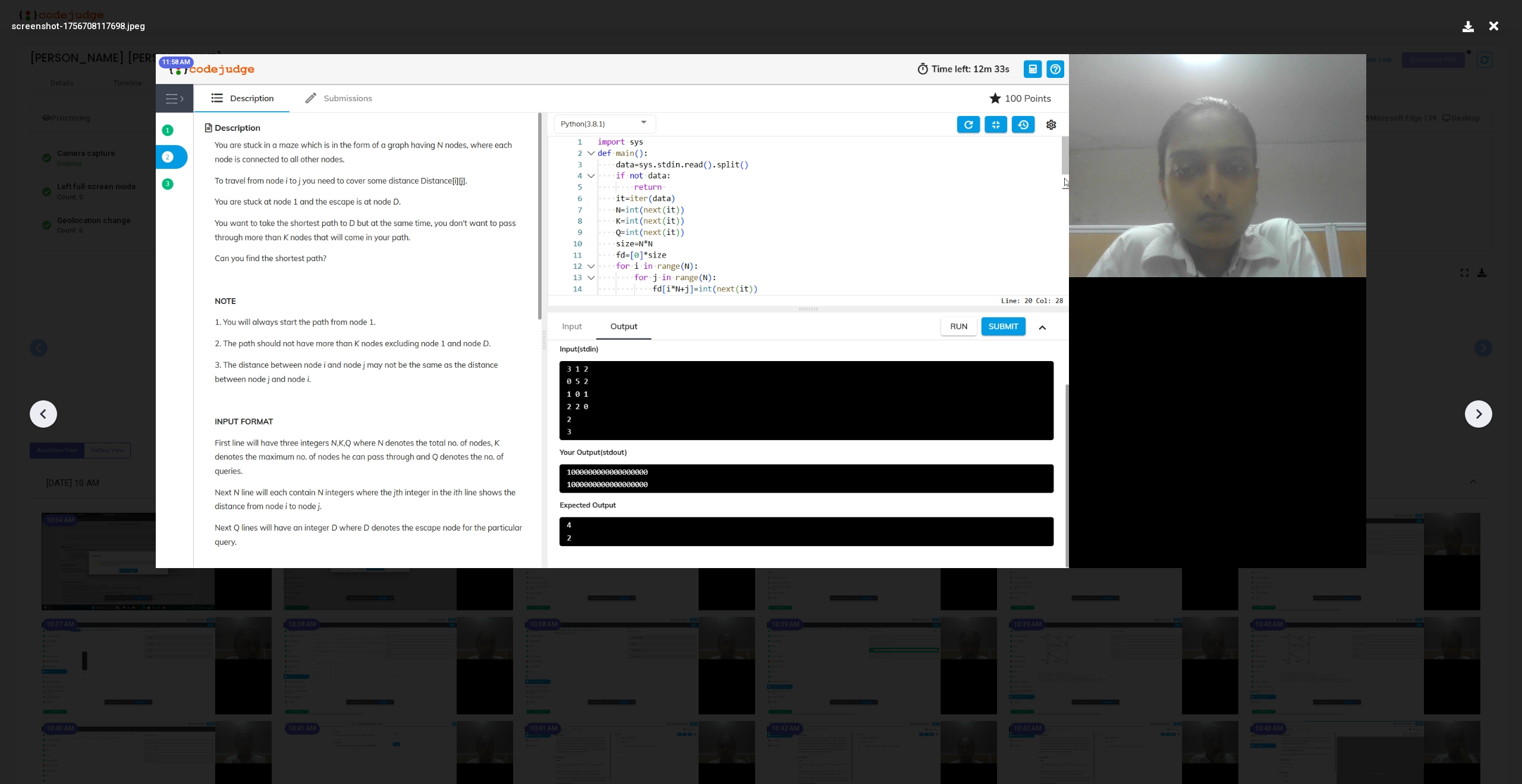
click at [1479, 407] on icon at bounding box center [1478, 413] width 18 height 18
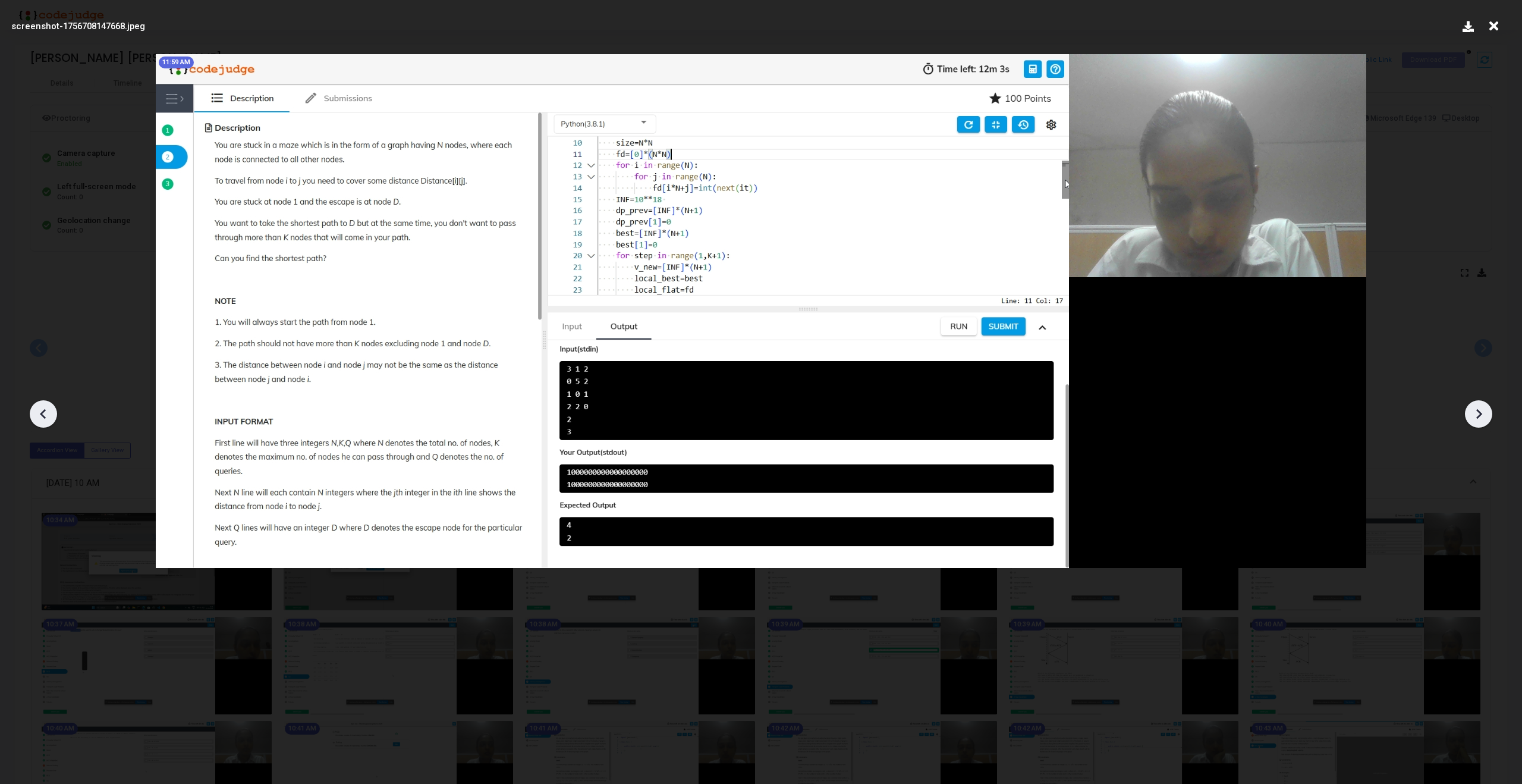
click at [1479, 407] on icon at bounding box center [1478, 413] width 18 height 18
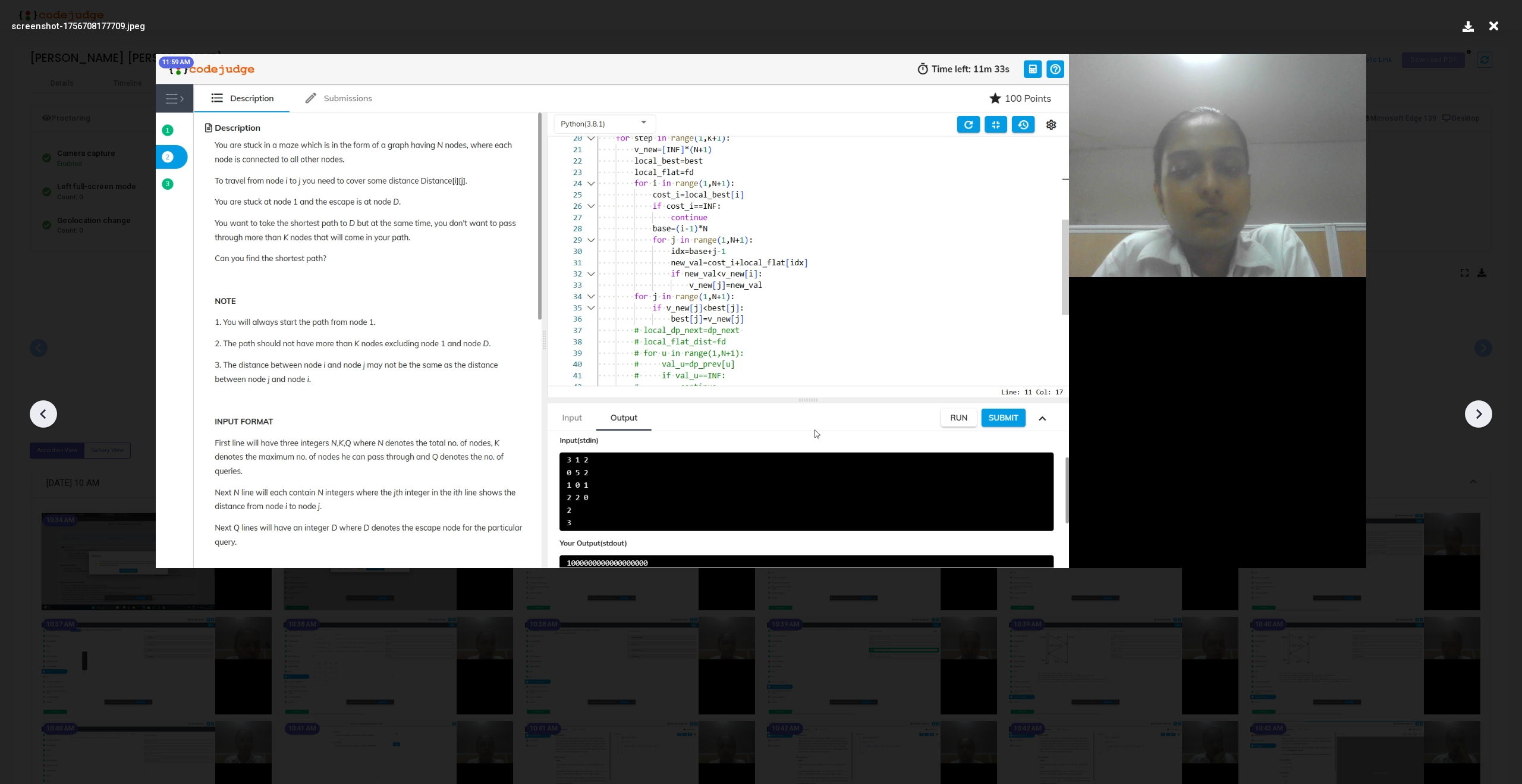
click at [1479, 405] on icon at bounding box center [1478, 413] width 18 height 18
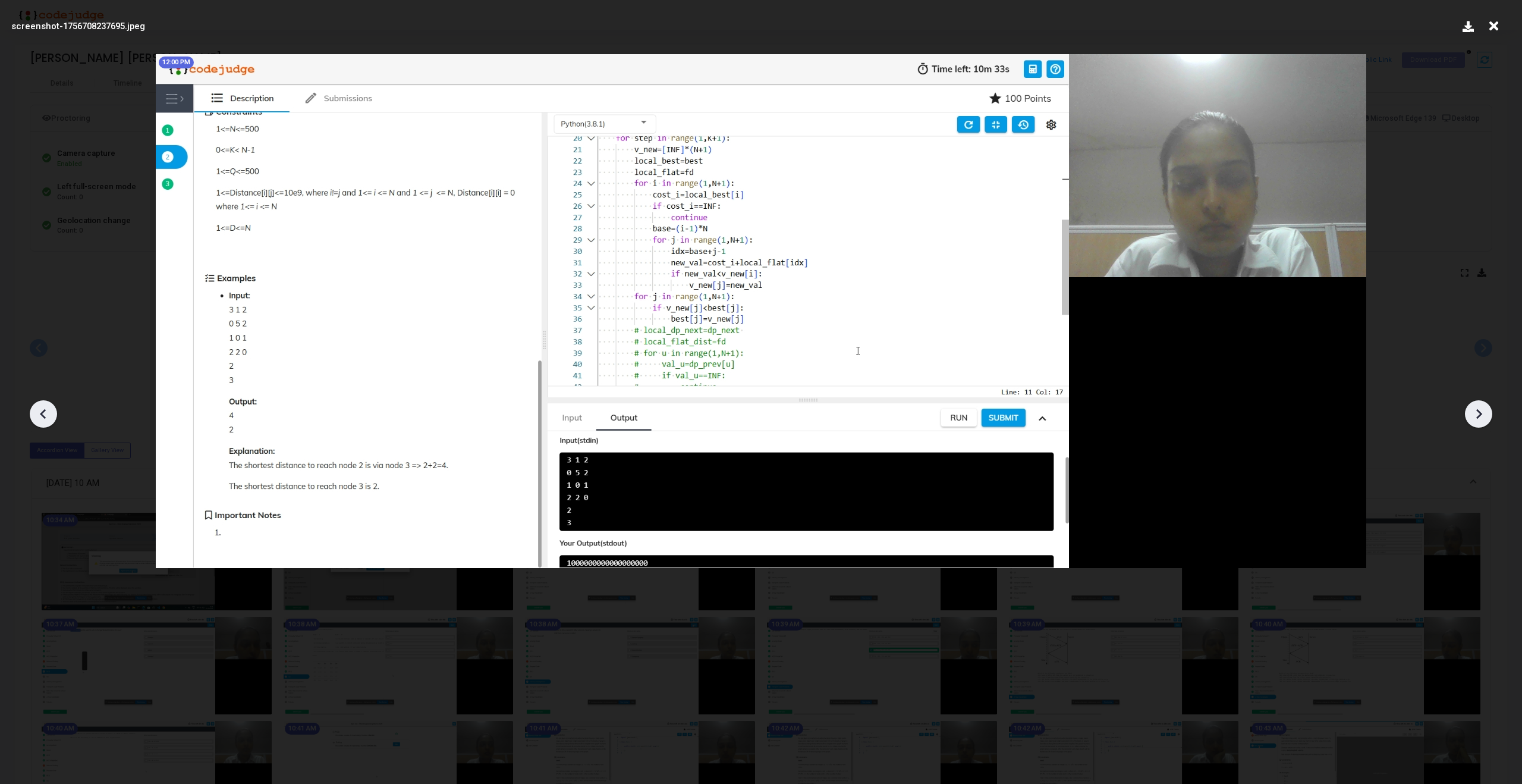
click at [1479, 405] on icon at bounding box center [1478, 413] width 18 height 18
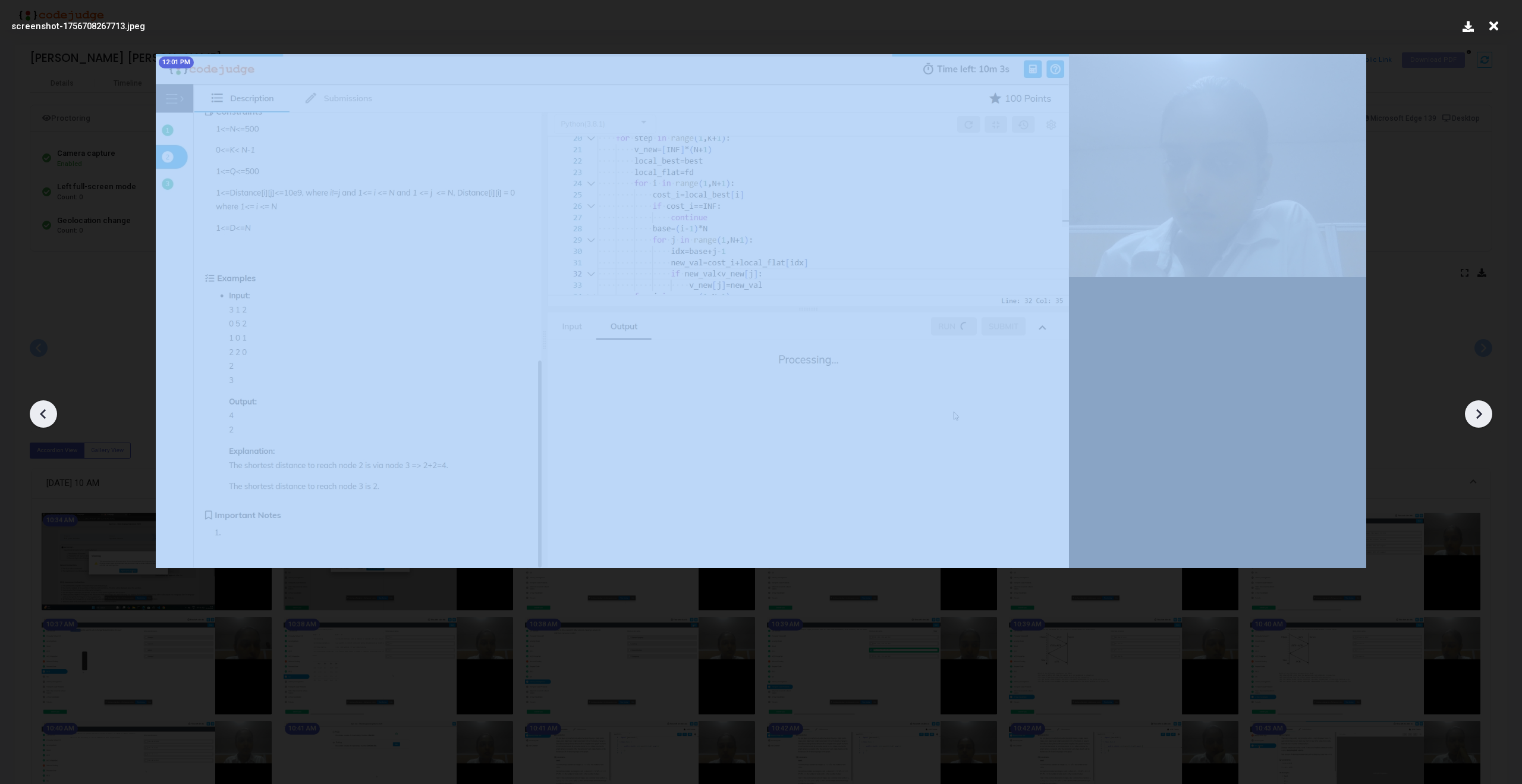
click at [1479, 405] on icon at bounding box center [1478, 413] width 18 height 18
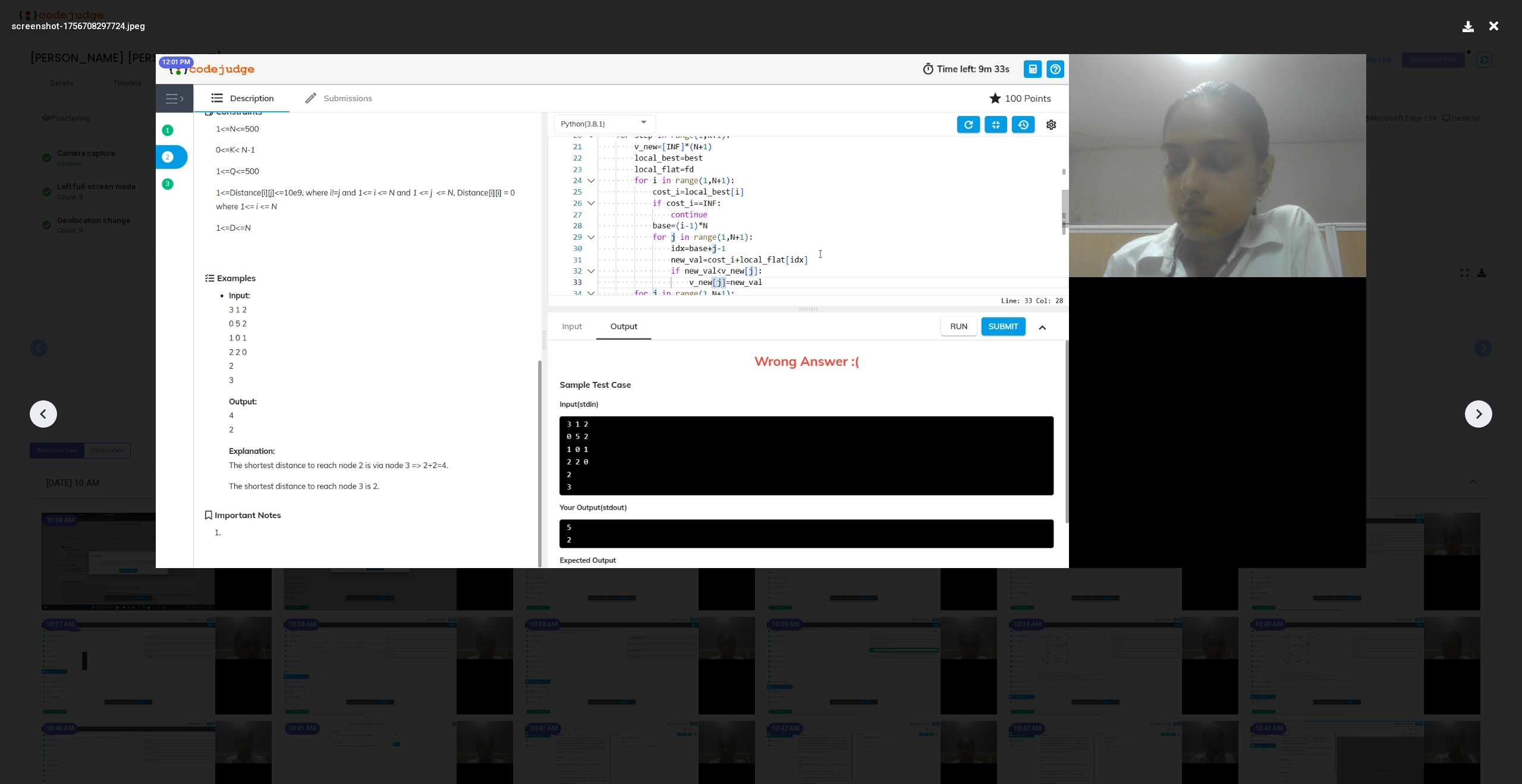
click at [1479, 405] on icon at bounding box center [1478, 413] width 18 height 18
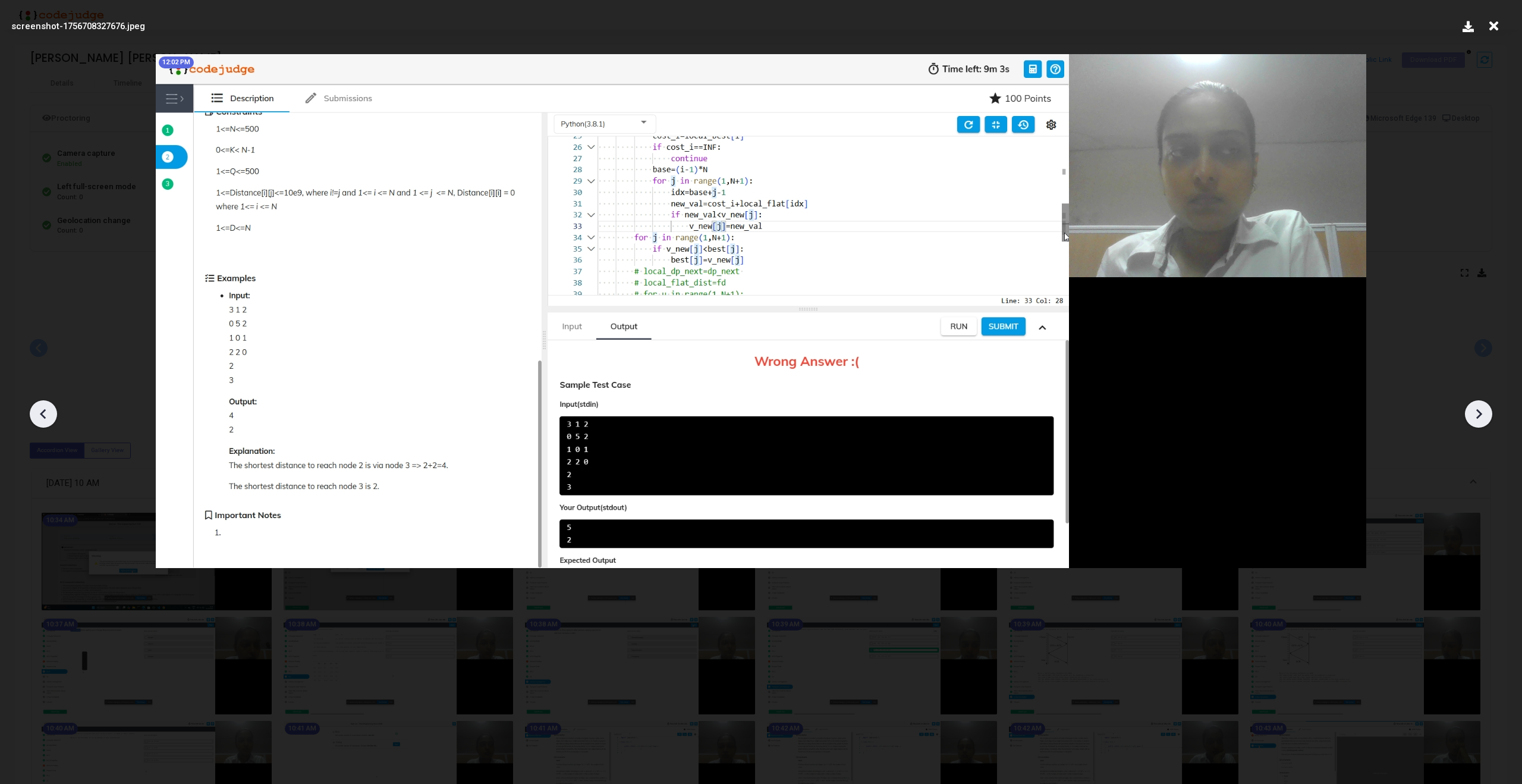
click at [1479, 405] on icon at bounding box center [1478, 413] width 18 height 18
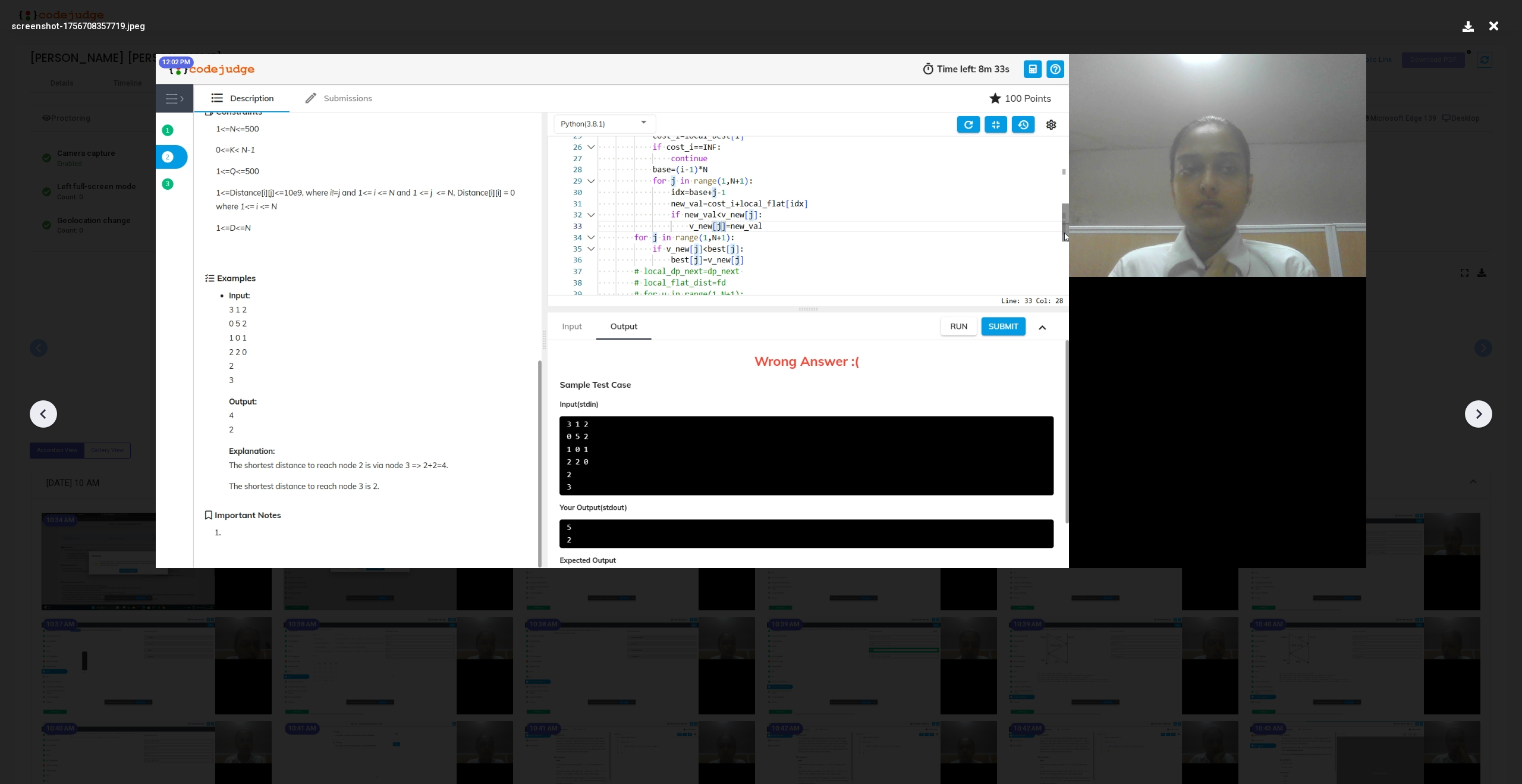
click at [1492, 25] on icon at bounding box center [1494, 25] width 18 height 22
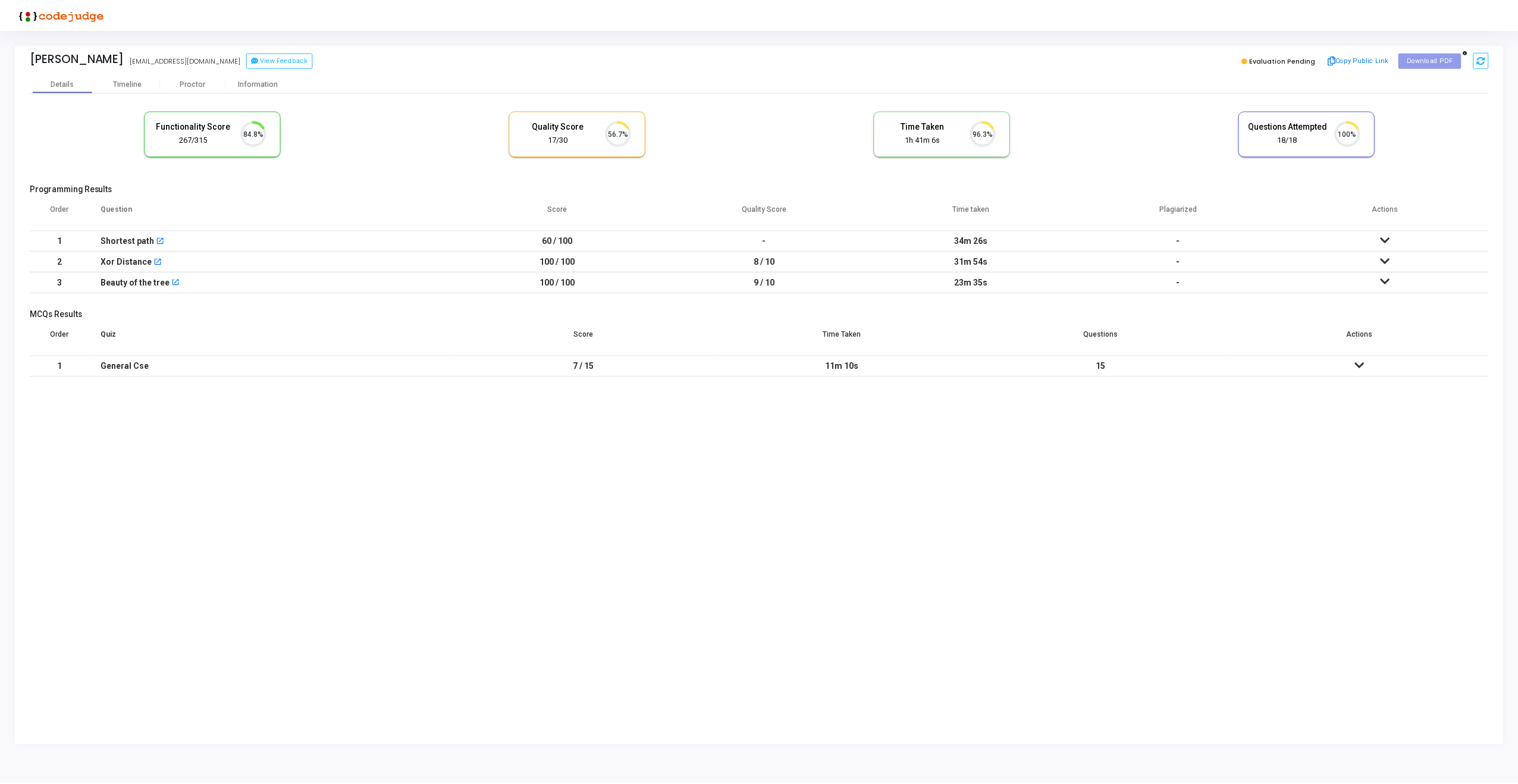
scroll to position [25, 31]
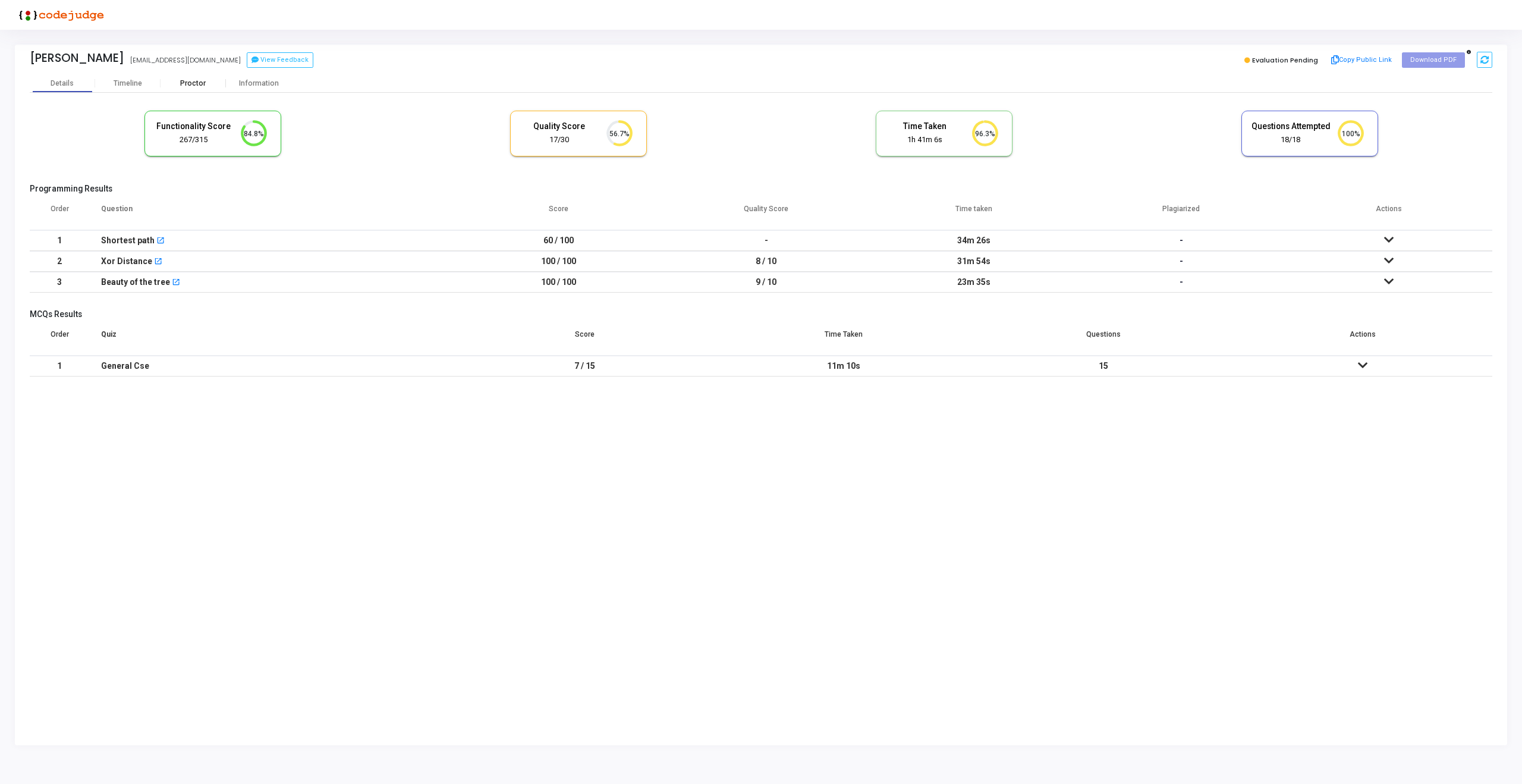
click at [187, 89] on div "Proctor" at bounding box center [192, 83] width 65 height 18
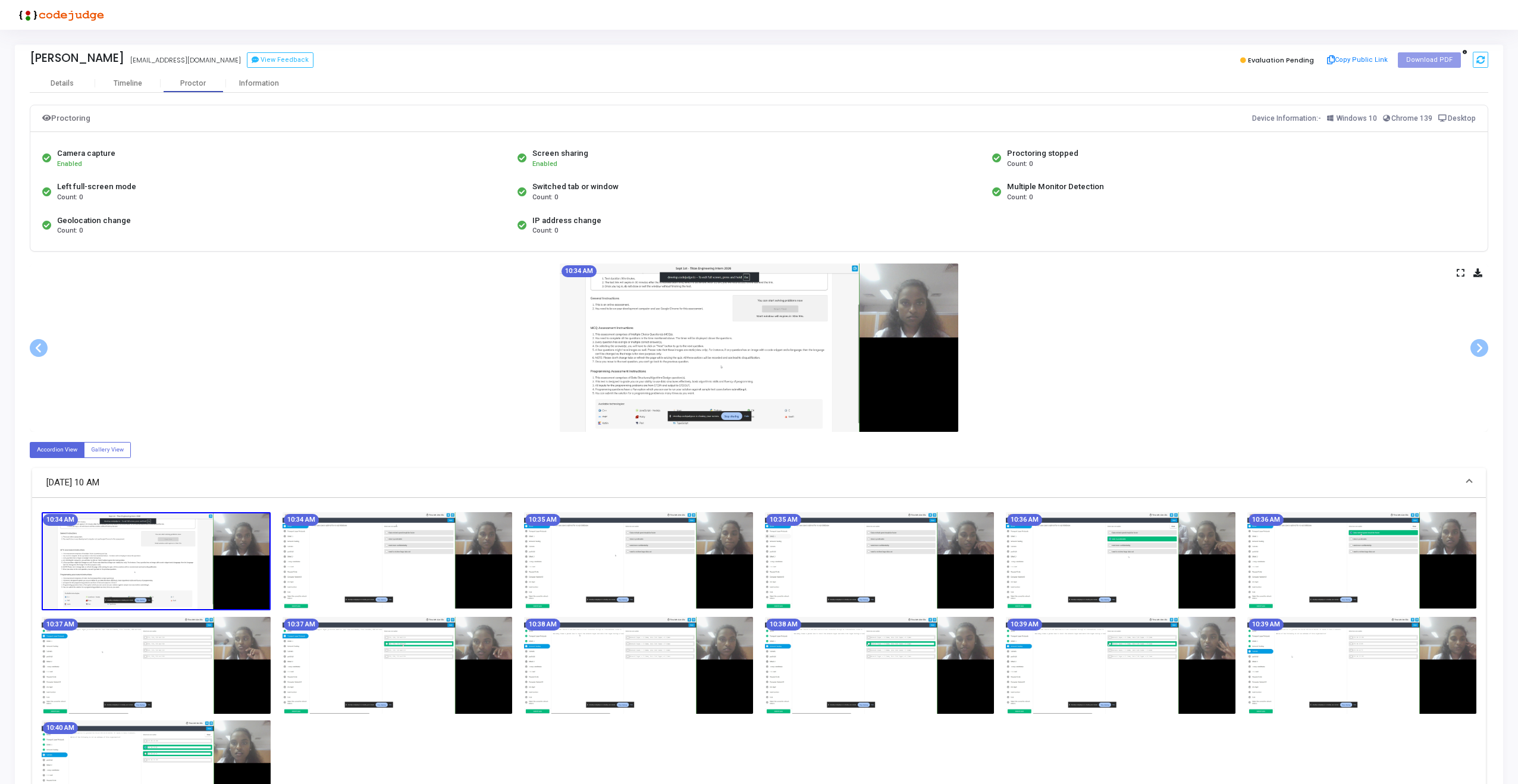
click at [1464, 275] on icon at bounding box center [1460, 272] width 8 height 7
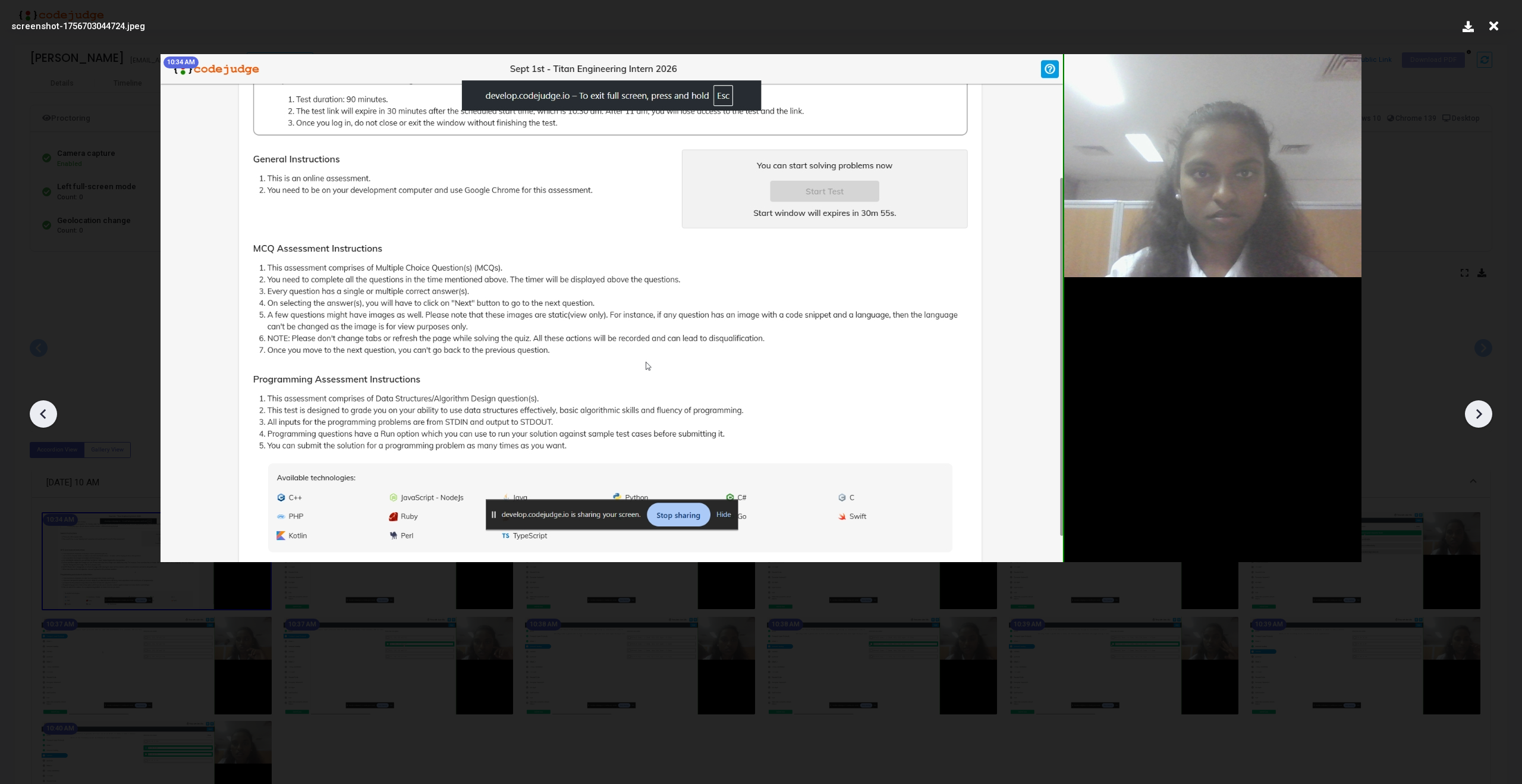
click at [1471, 411] on icon at bounding box center [1478, 413] width 18 height 18
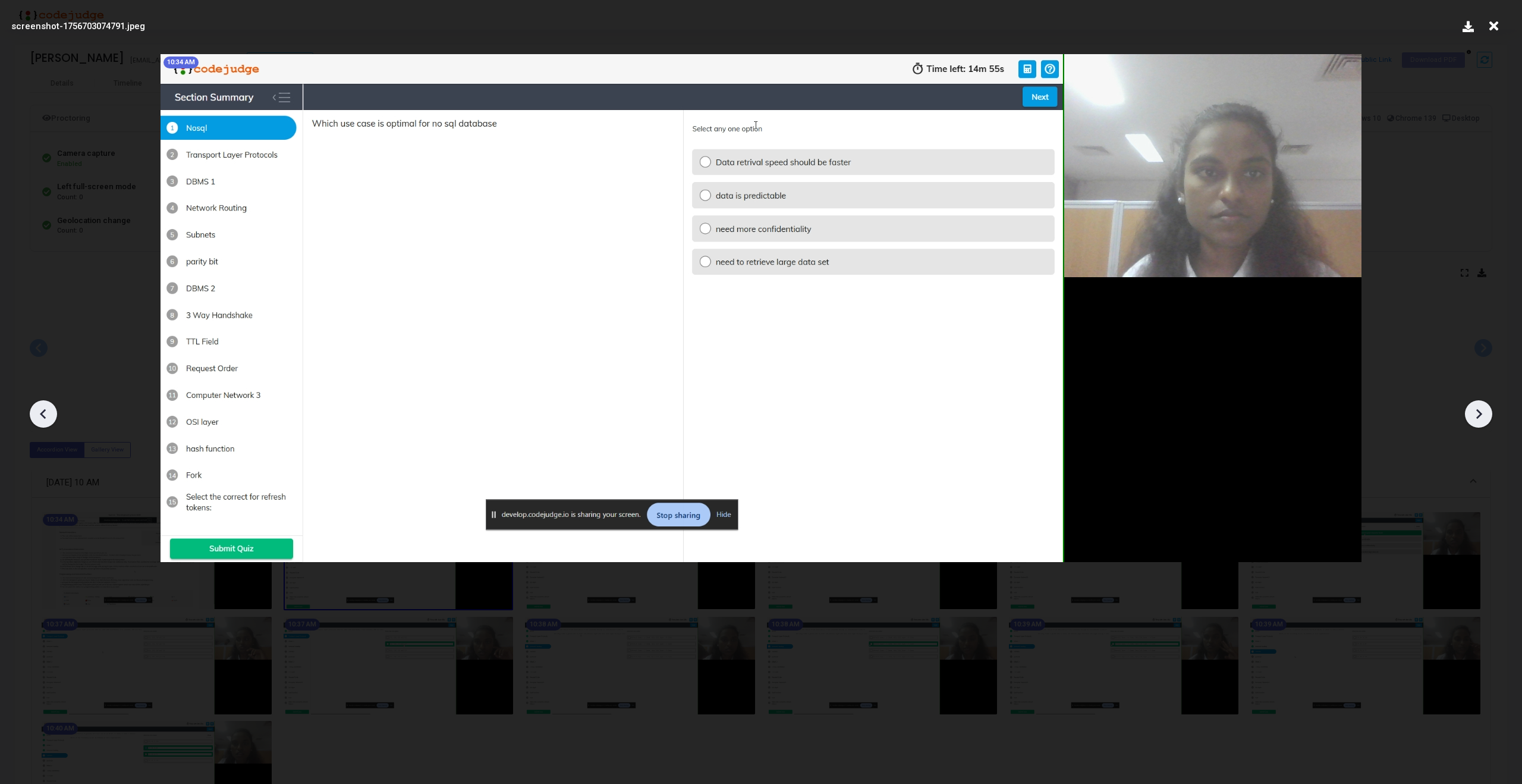
click at [1471, 411] on icon at bounding box center [1478, 413] width 18 height 18
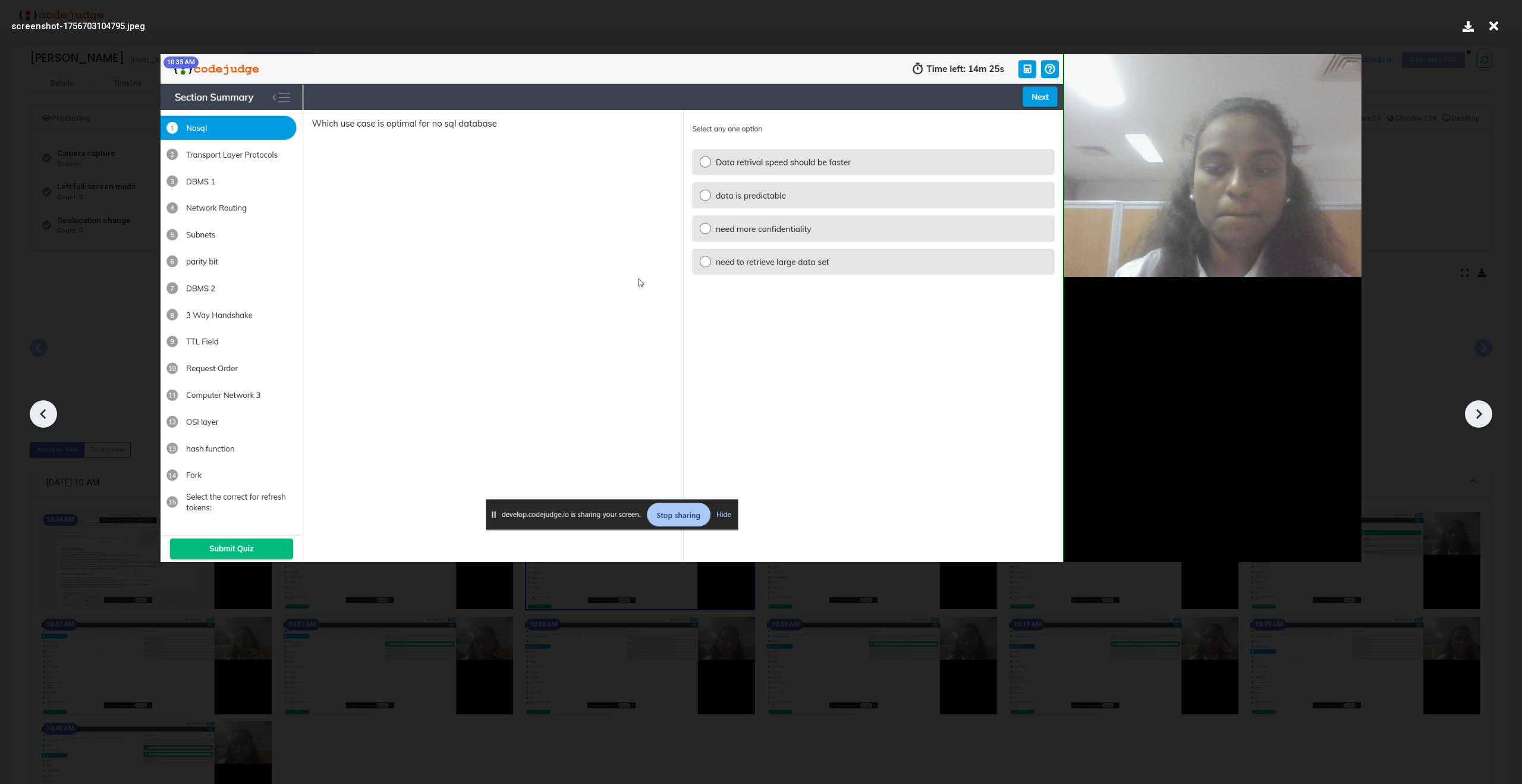
click at [1471, 411] on icon at bounding box center [1478, 413] width 18 height 18
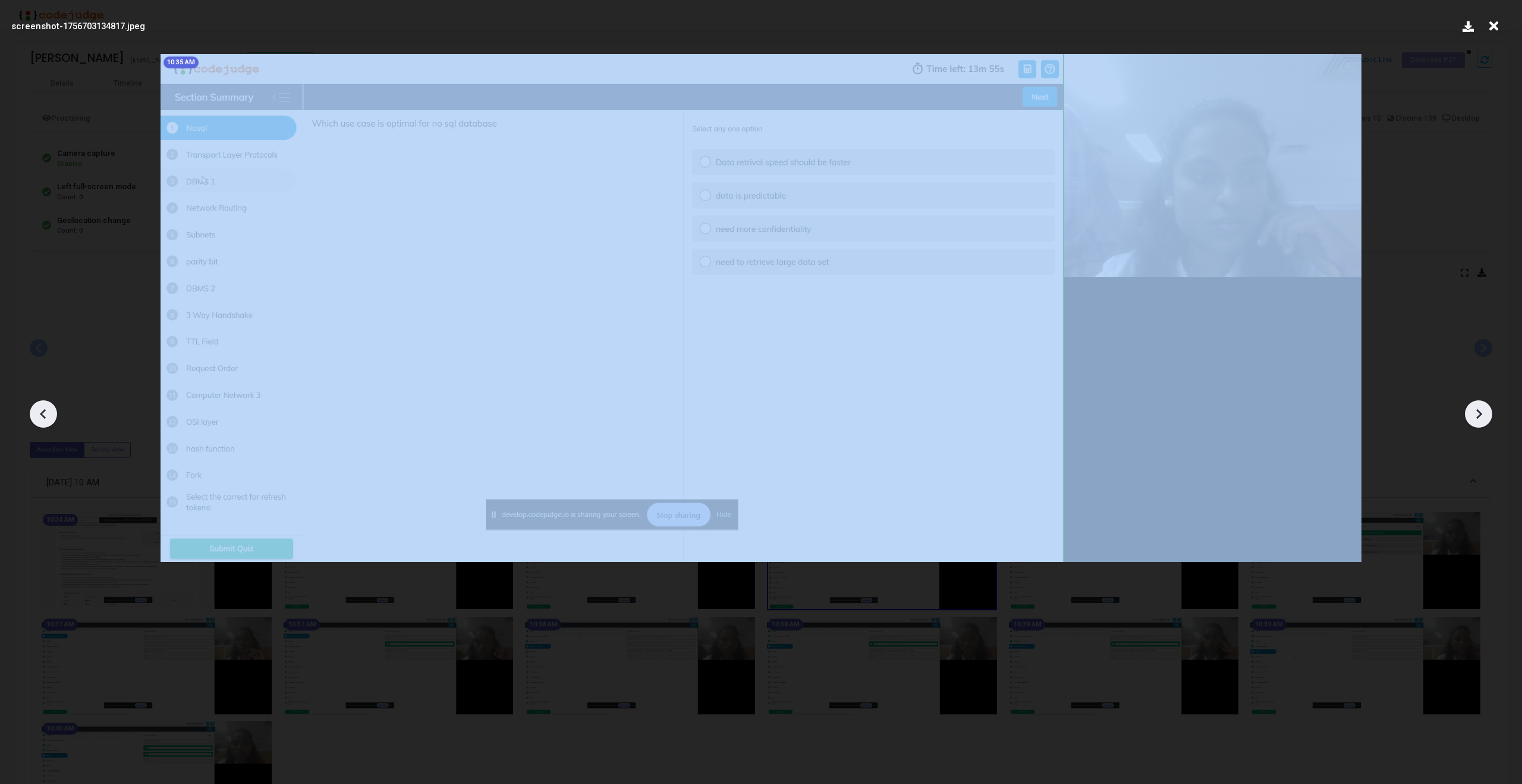
click at [1471, 411] on icon at bounding box center [1478, 413] width 18 height 18
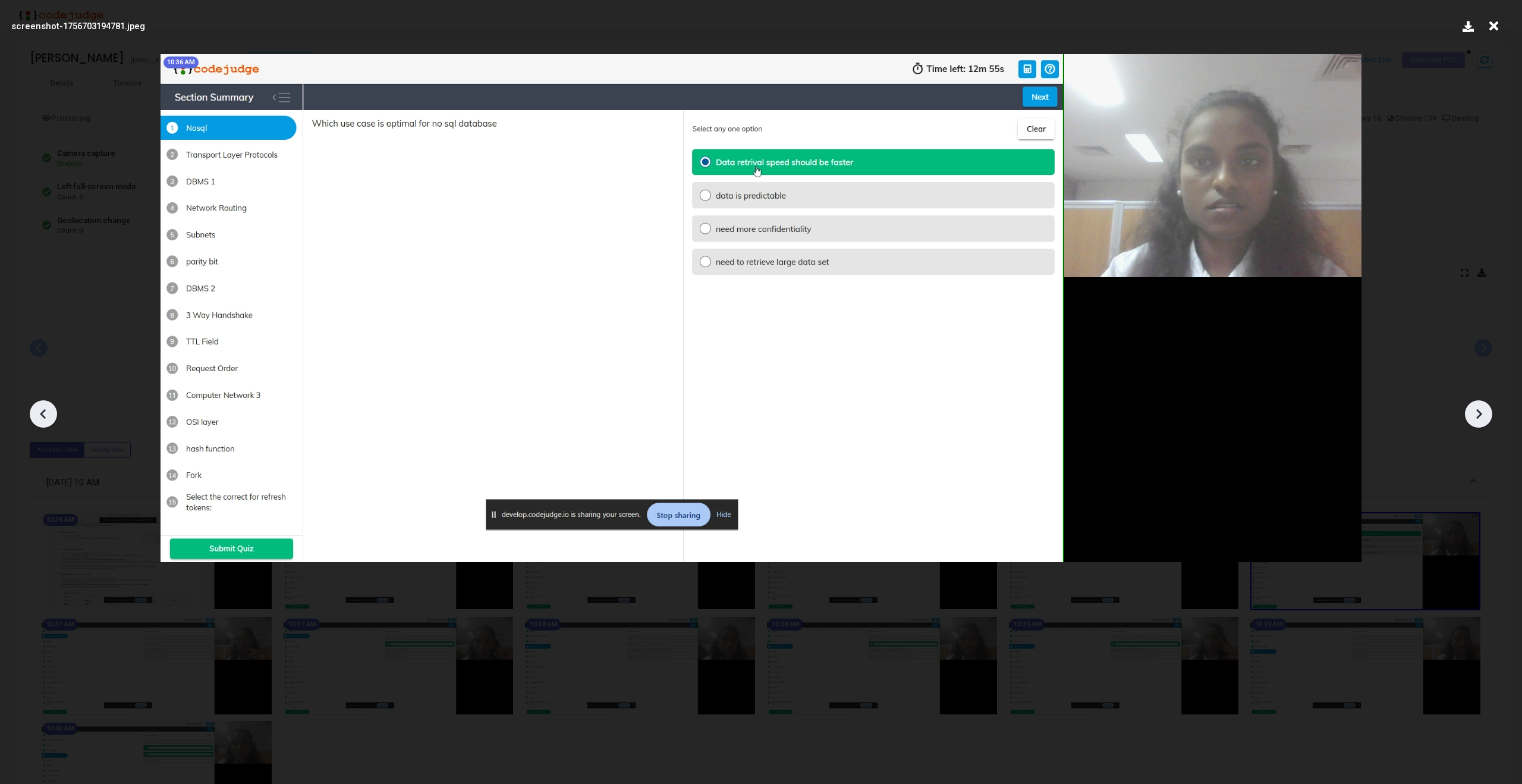
click at [1471, 411] on icon at bounding box center [1478, 413] width 18 height 18
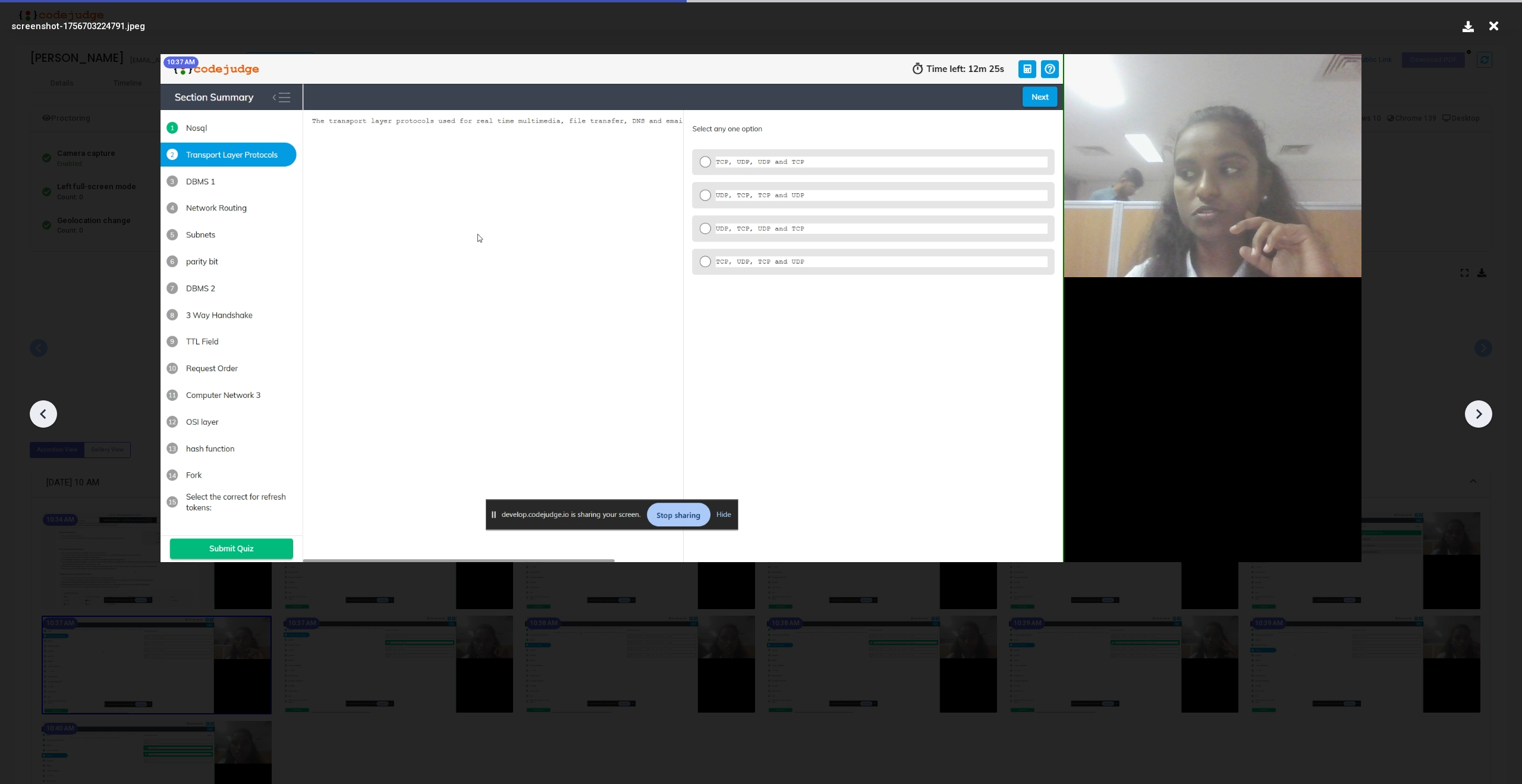
click at [1471, 411] on icon at bounding box center [1478, 413] width 18 height 18
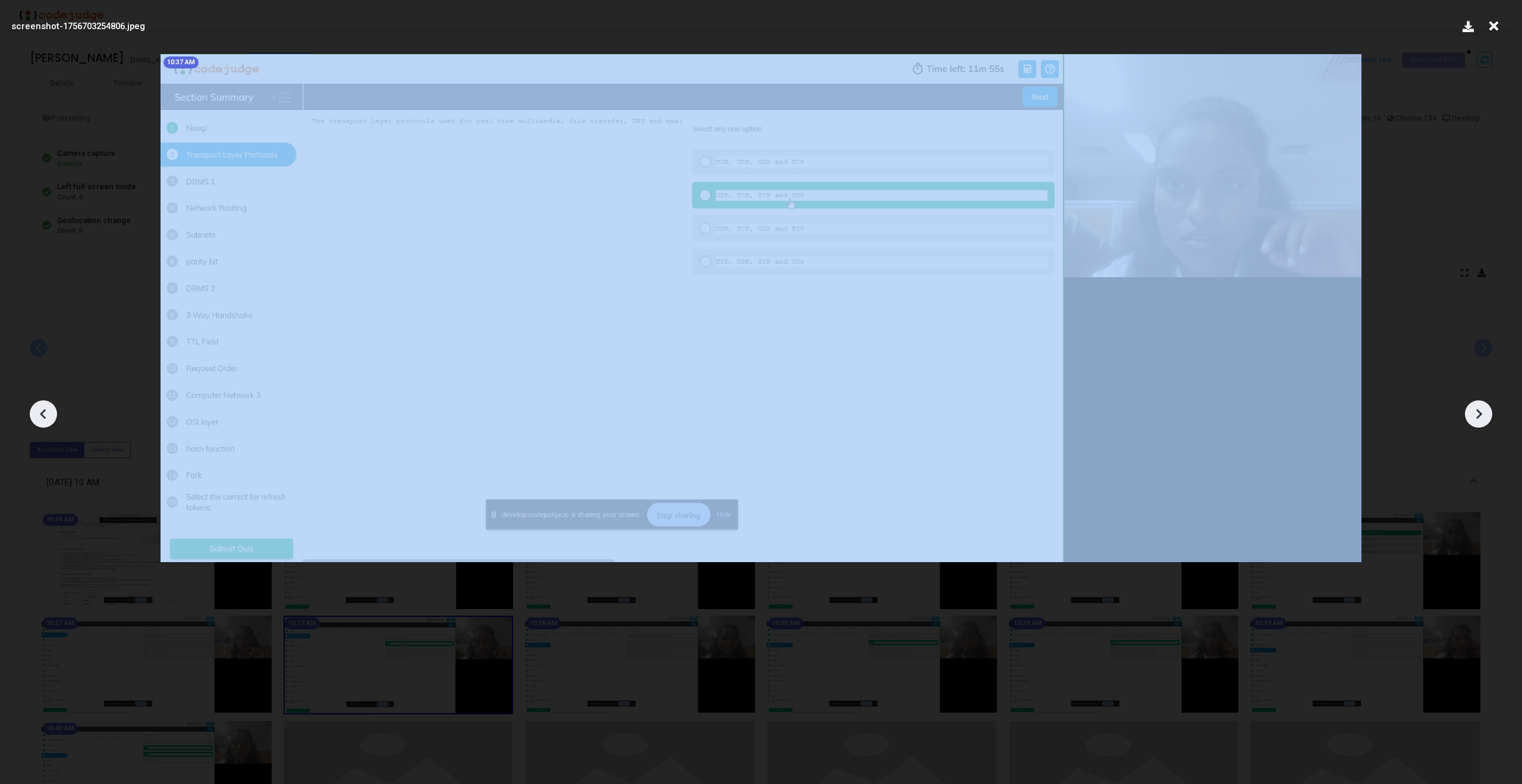
click at [1471, 411] on icon at bounding box center [1478, 413] width 18 height 18
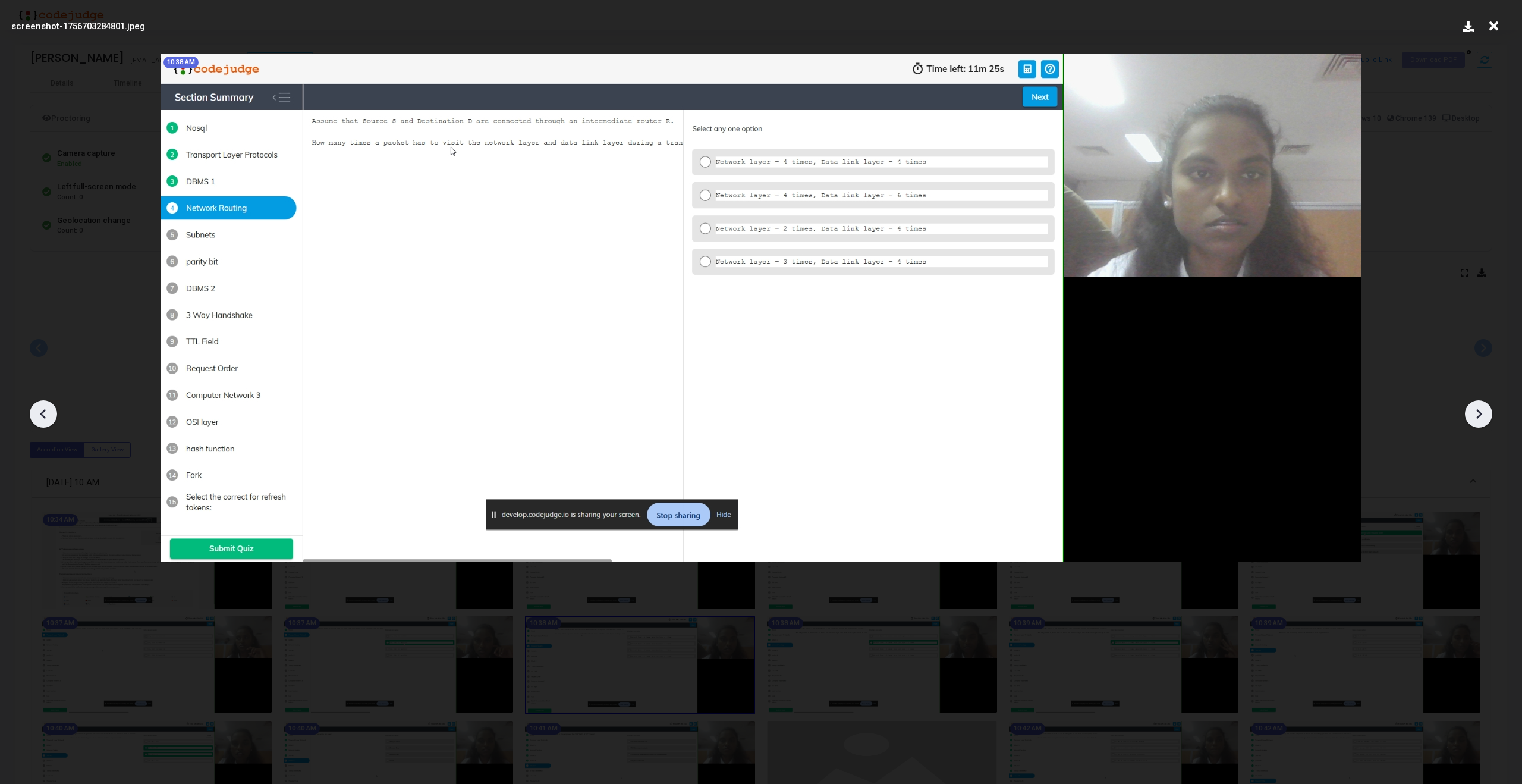
click at [1471, 411] on icon at bounding box center [1478, 413] width 18 height 18
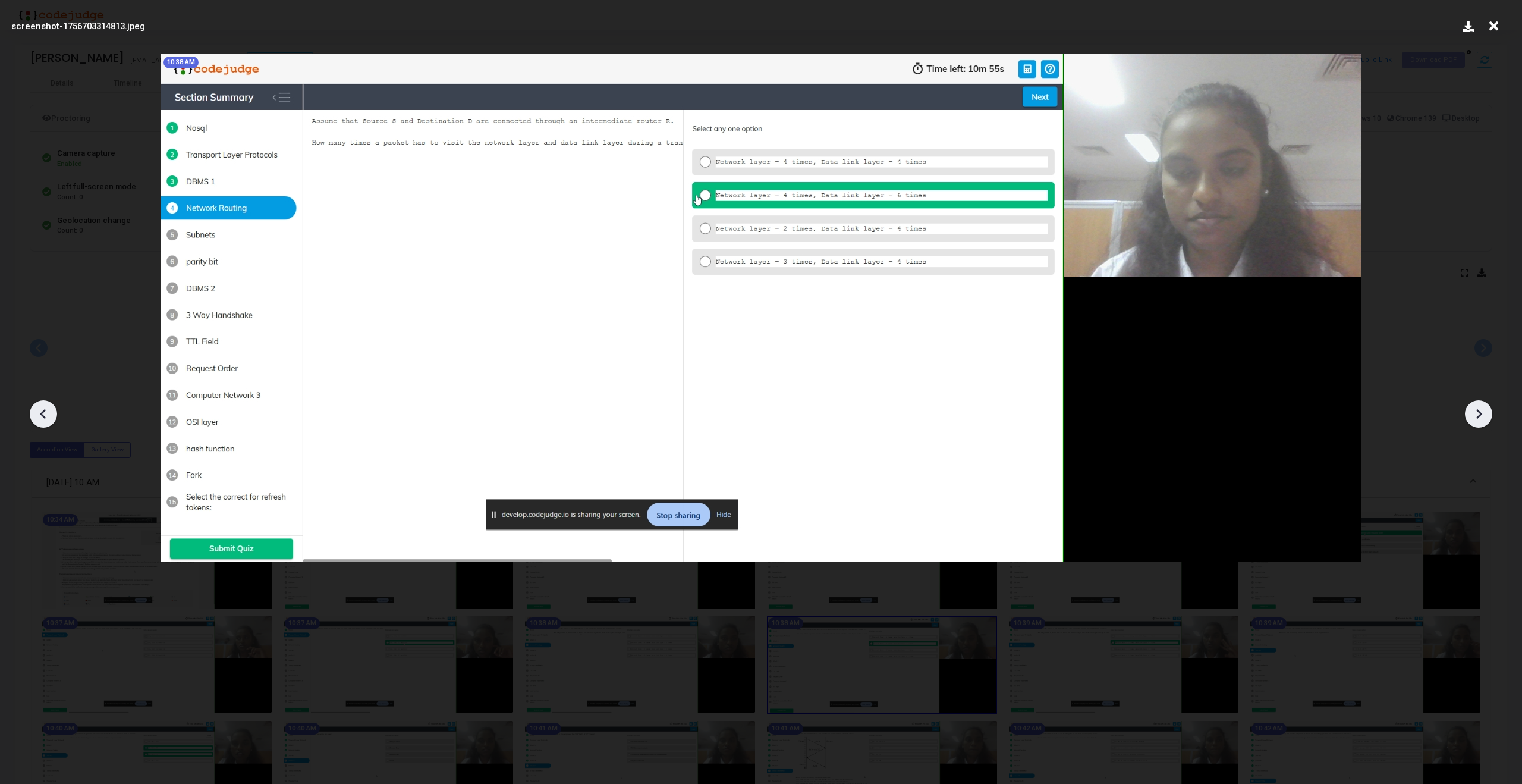
click at [1471, 411] on icon at bounding box center [1478, 413] width 18 height 18
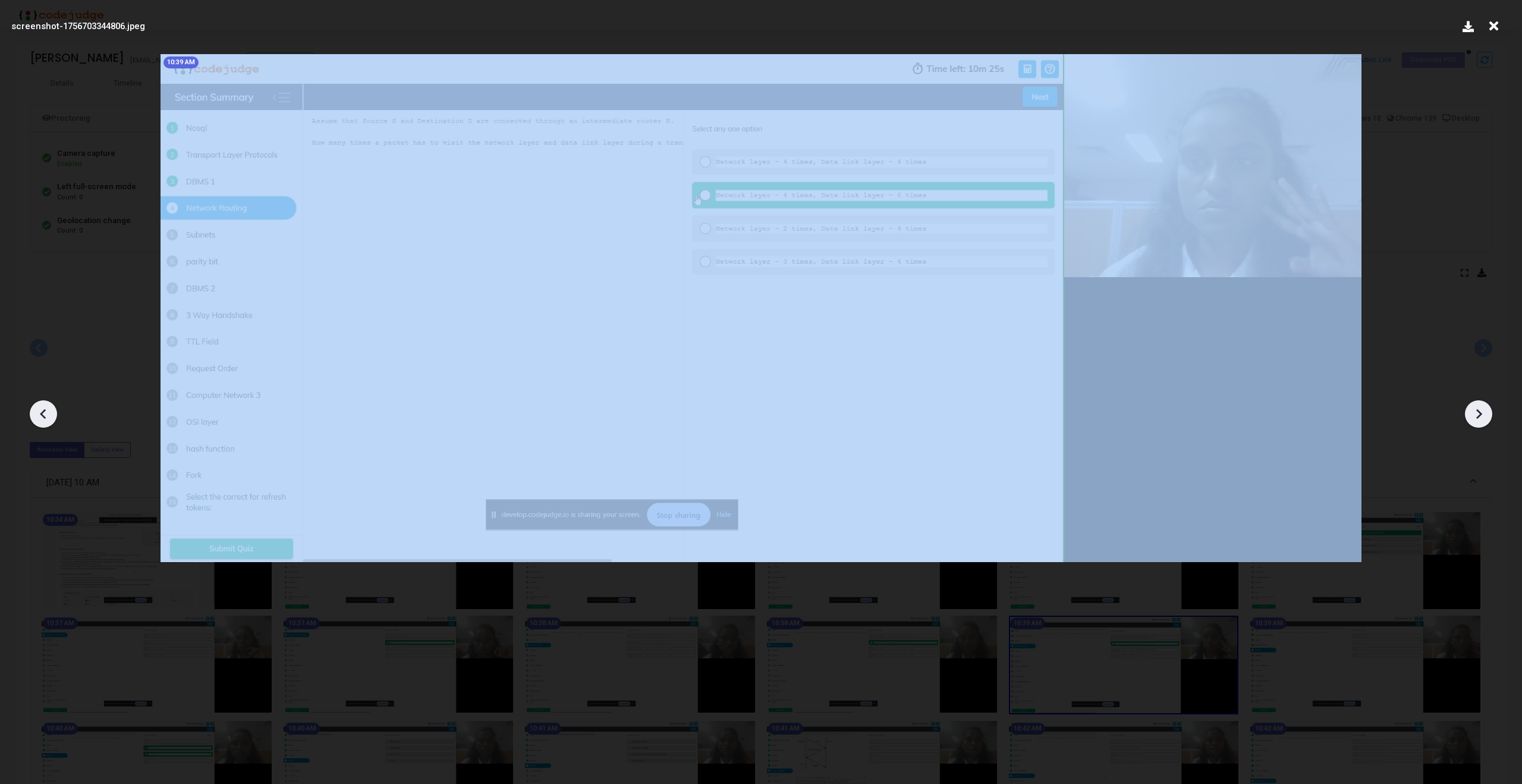
click at [1471, 411] on icon at bounding box center [1478, 413] width 18 height 18
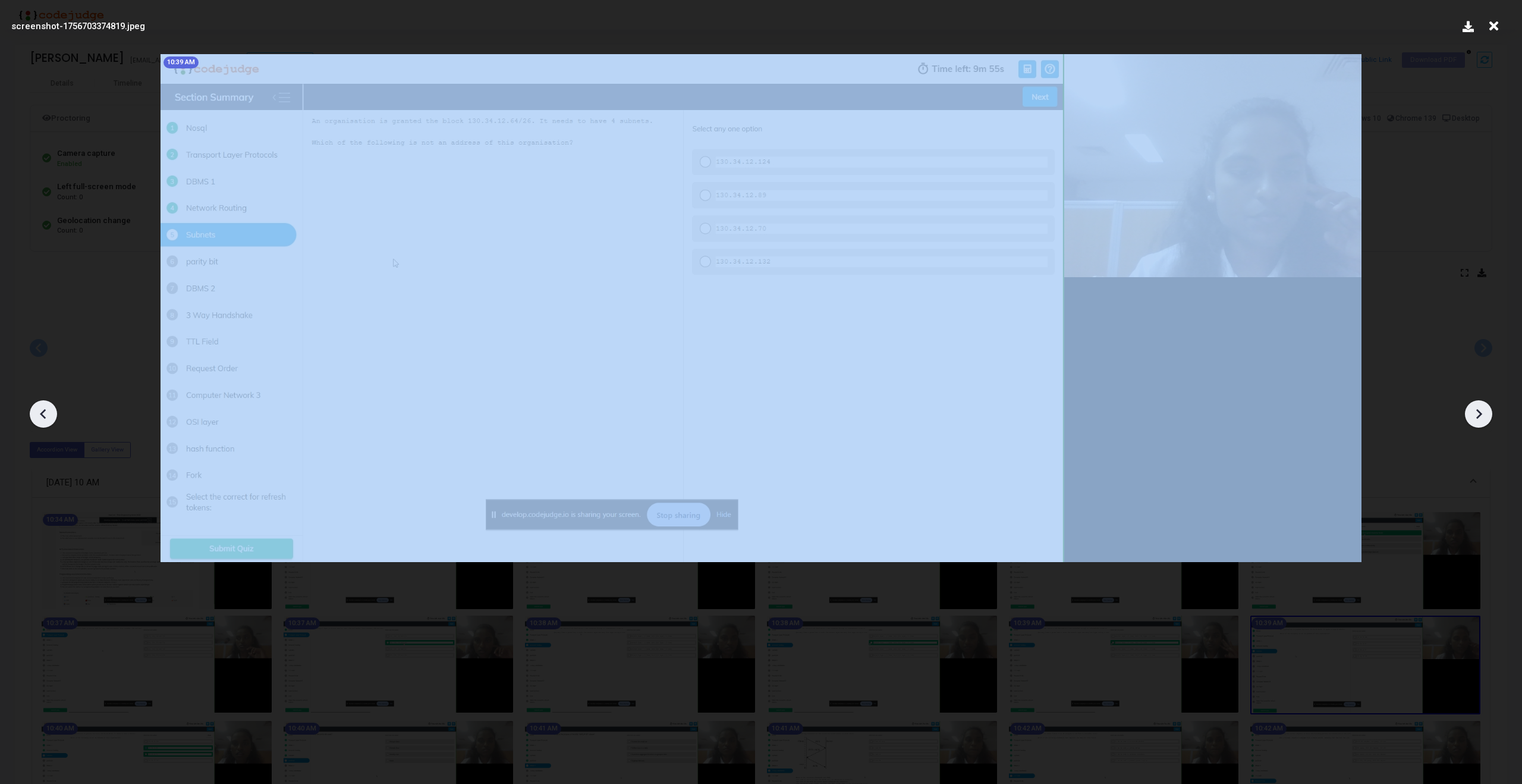
click at [1471, 411] on icon at bounding box center [1478, 413] width 18 height 18
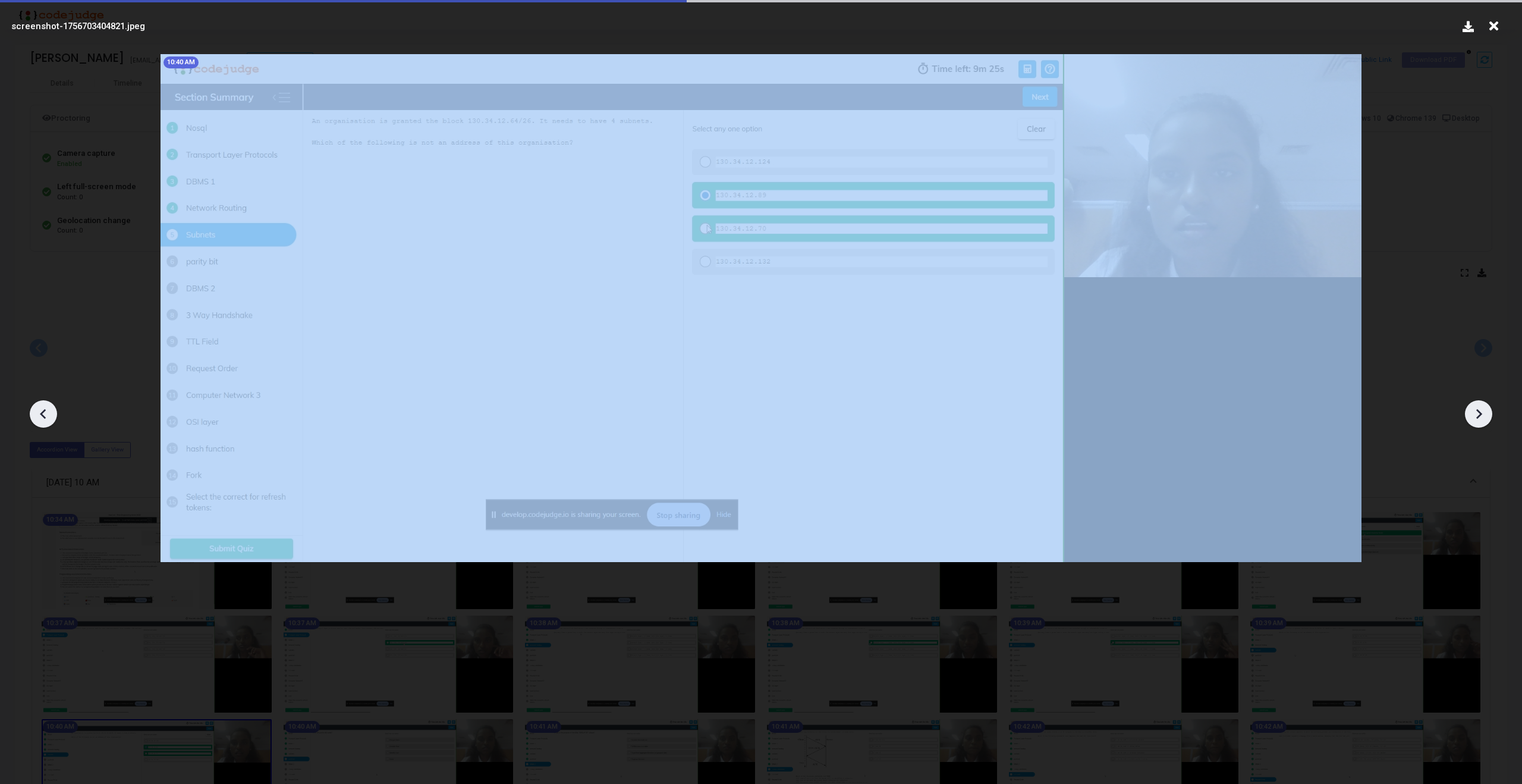
click at [1471, 411] on icon at bounding box center [1478, 413] width 18 height 18
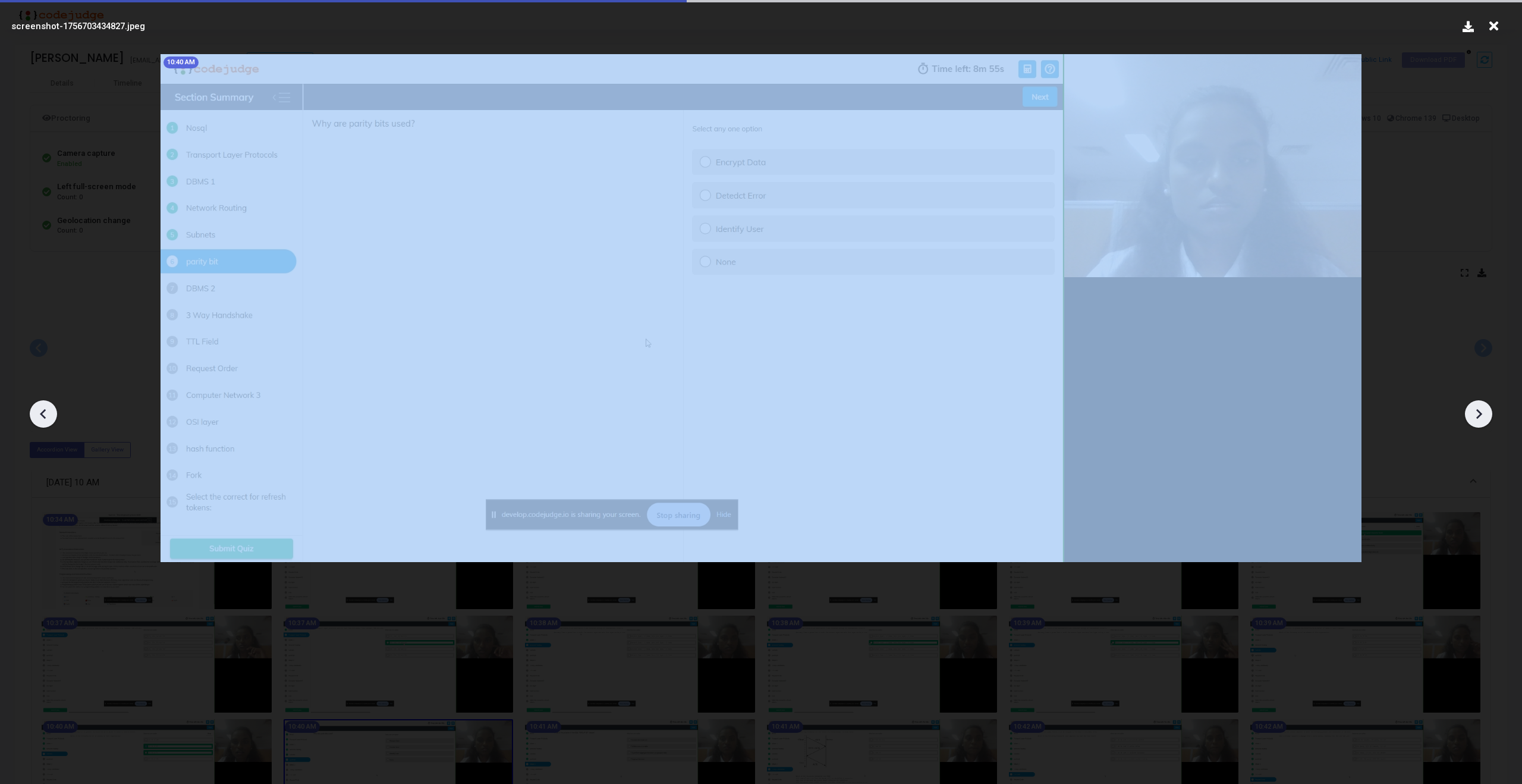
click at [1471, 411] on icon at bounding box center [1478, 413] width 18 height 18
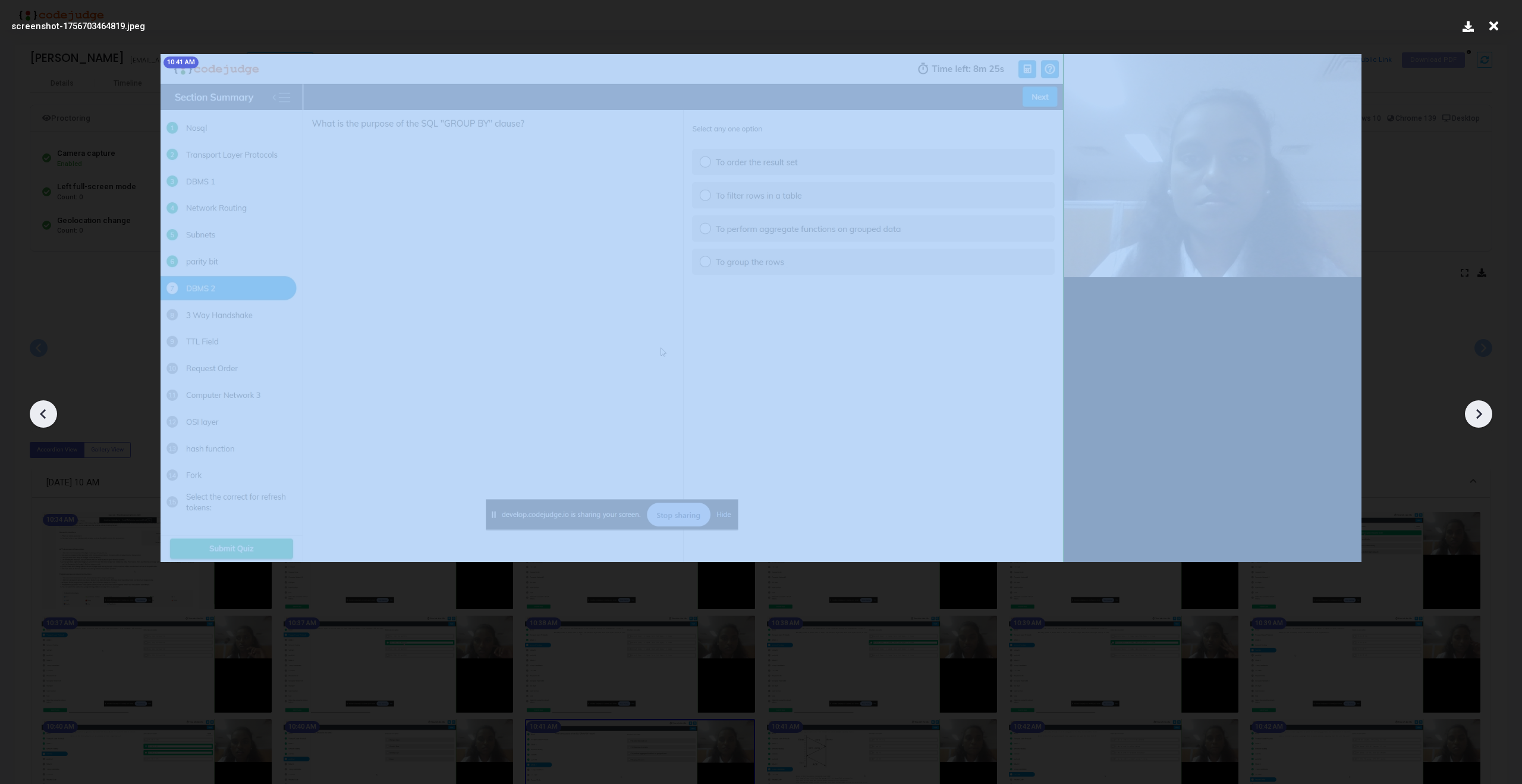
click at [1471, 411] on icon at bounding box center [1478, 413] width 18 height 18
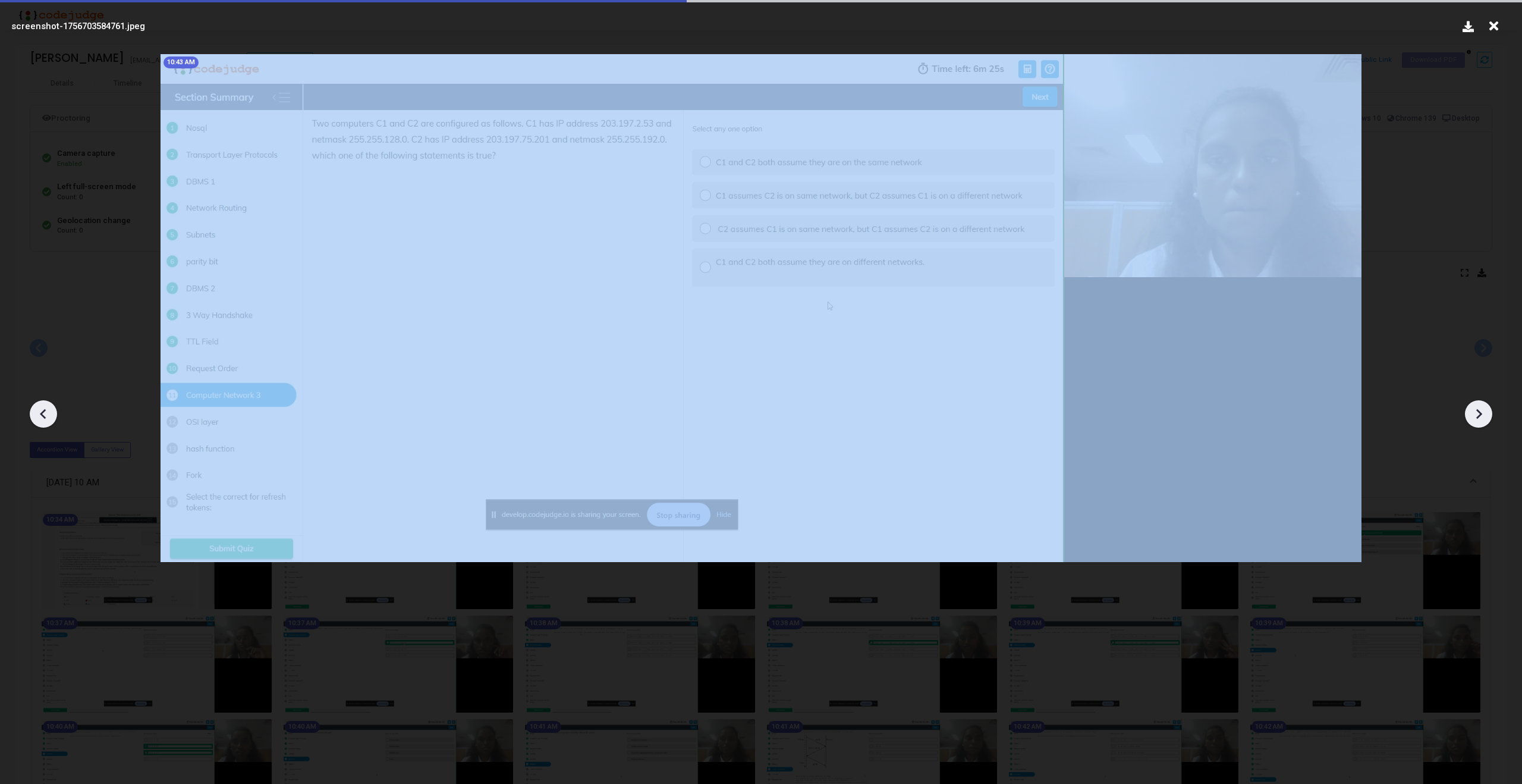
click at [1471, 411] on icon at bounding box center [1478, 413] width 18 height 18
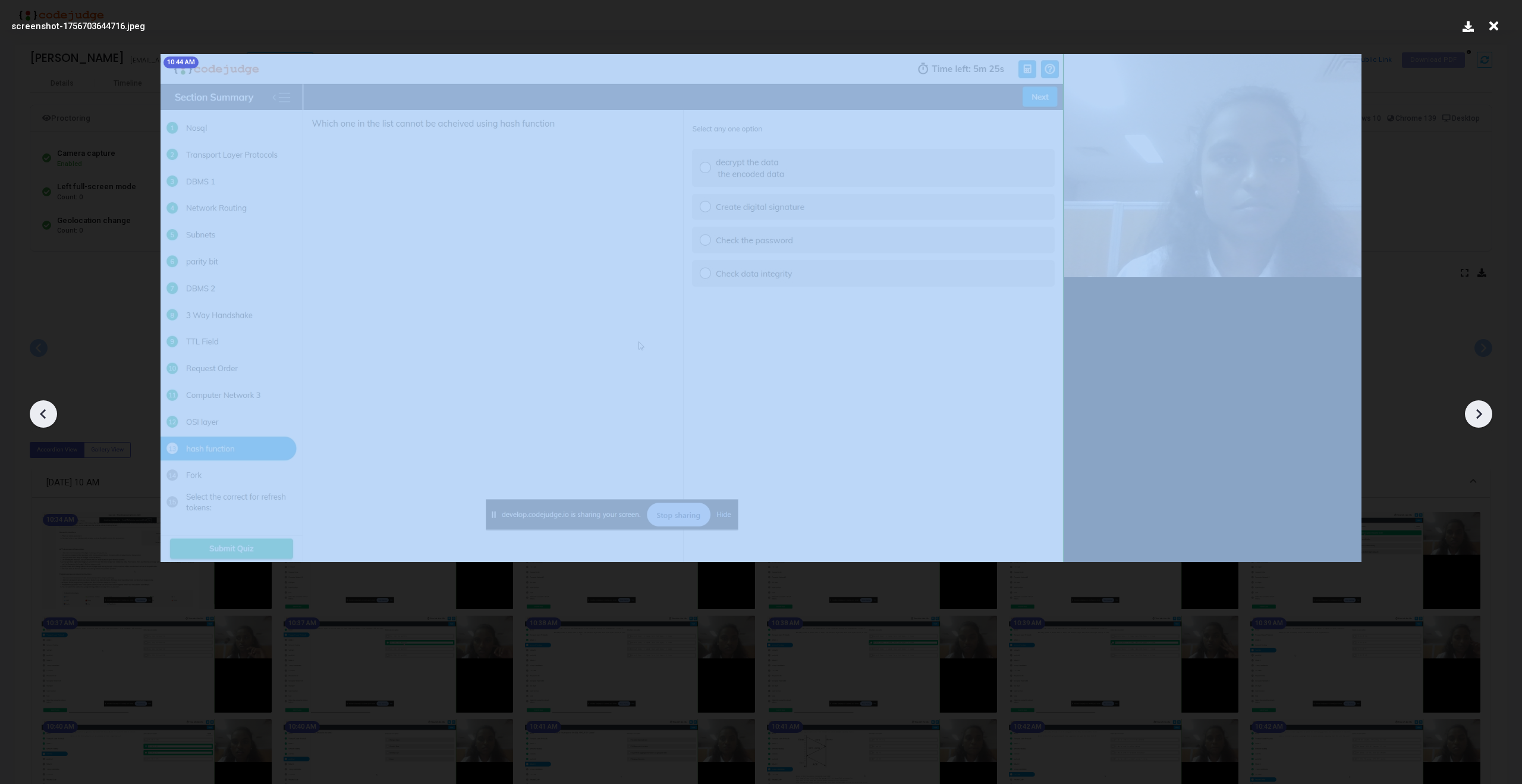
click at [1471, 411] on icon at bounding box center [1478, 413] width 18 height 18
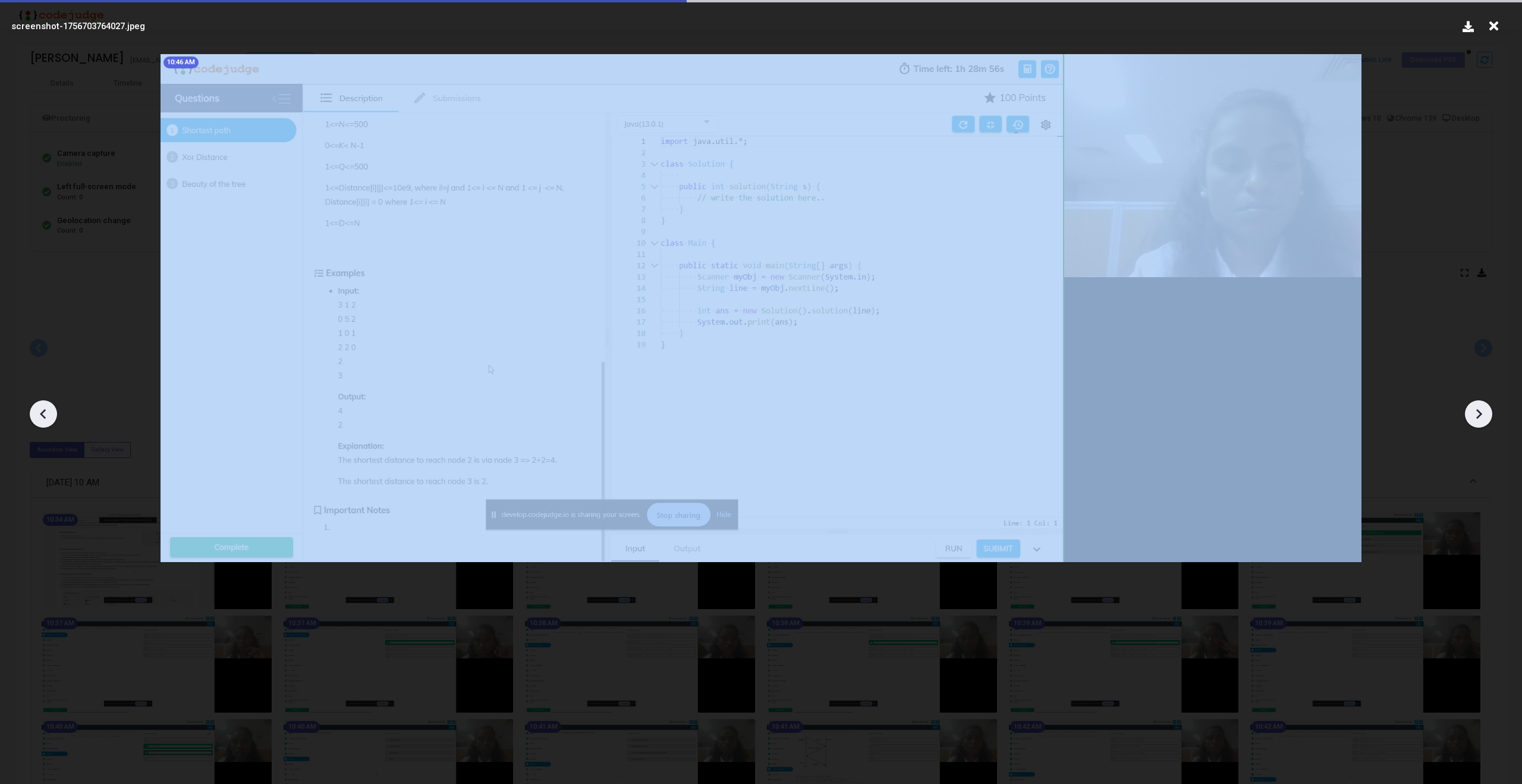
click at [1471, 411] on icon at bounding box center [1478, 413] width 18 height 18
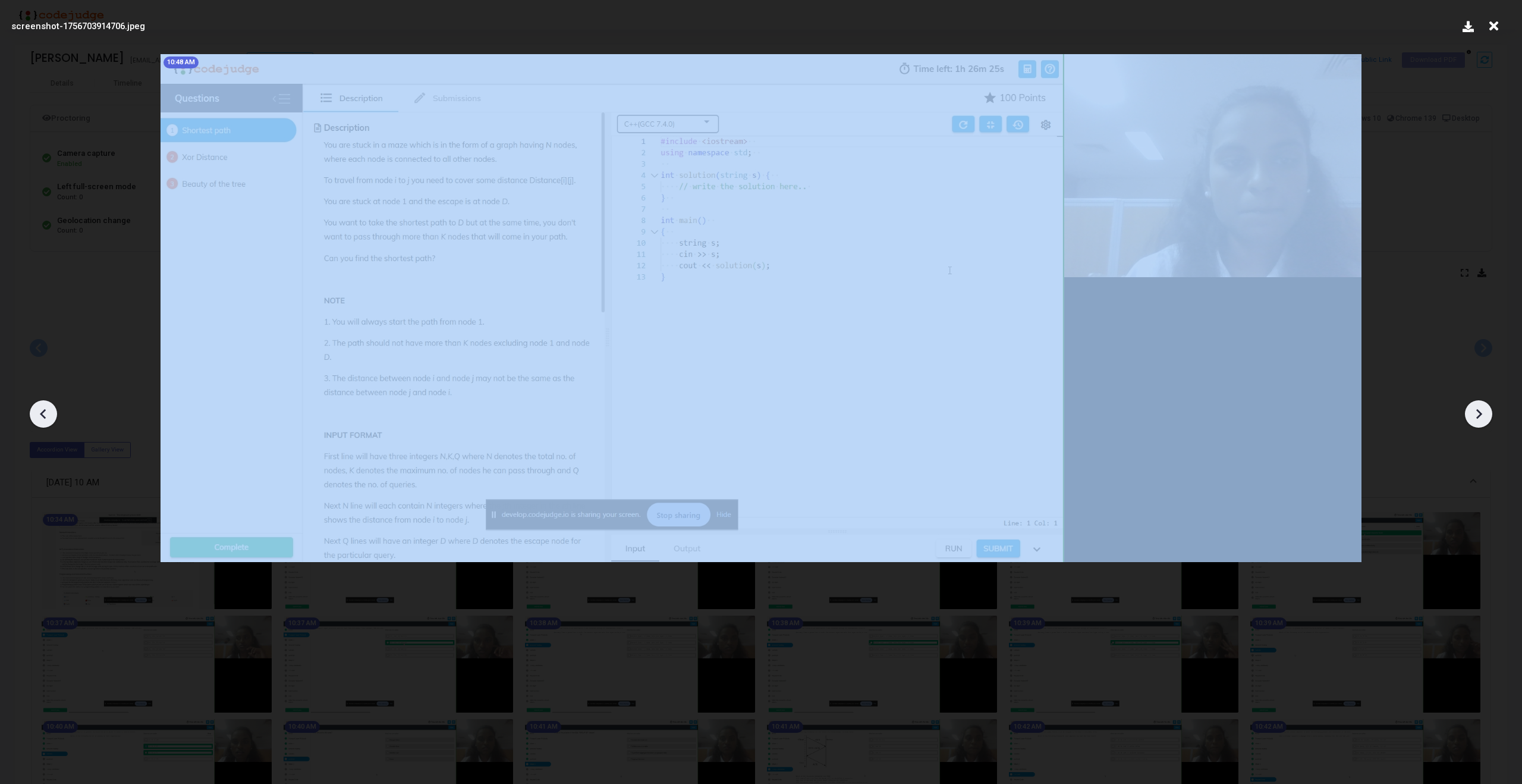
click at [1471, 411] on icon at bounding box center [1478, 413] width 18 height 18
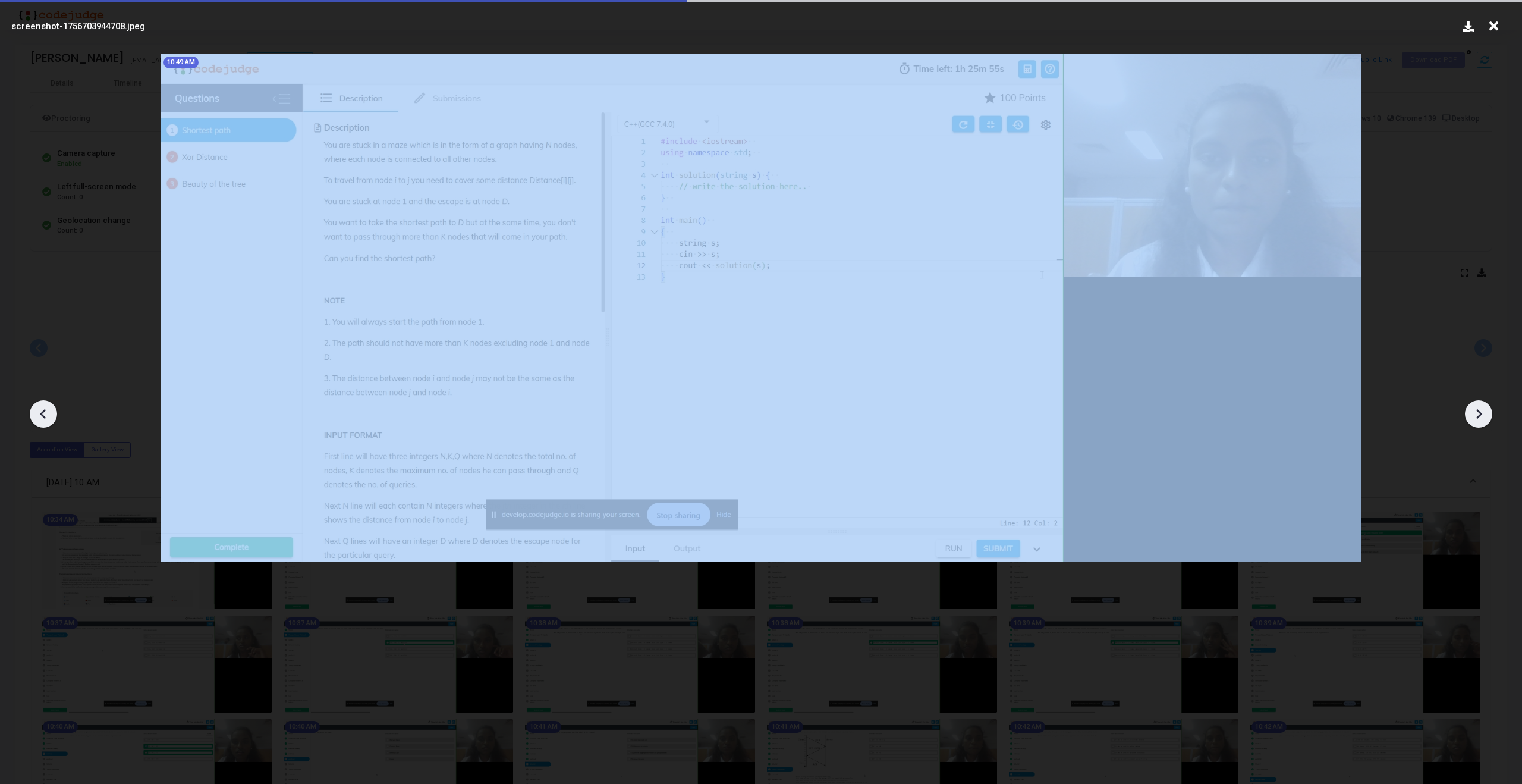
click at [1471, 411] on icon at bounding box center [1478, 413] width 18 height 18
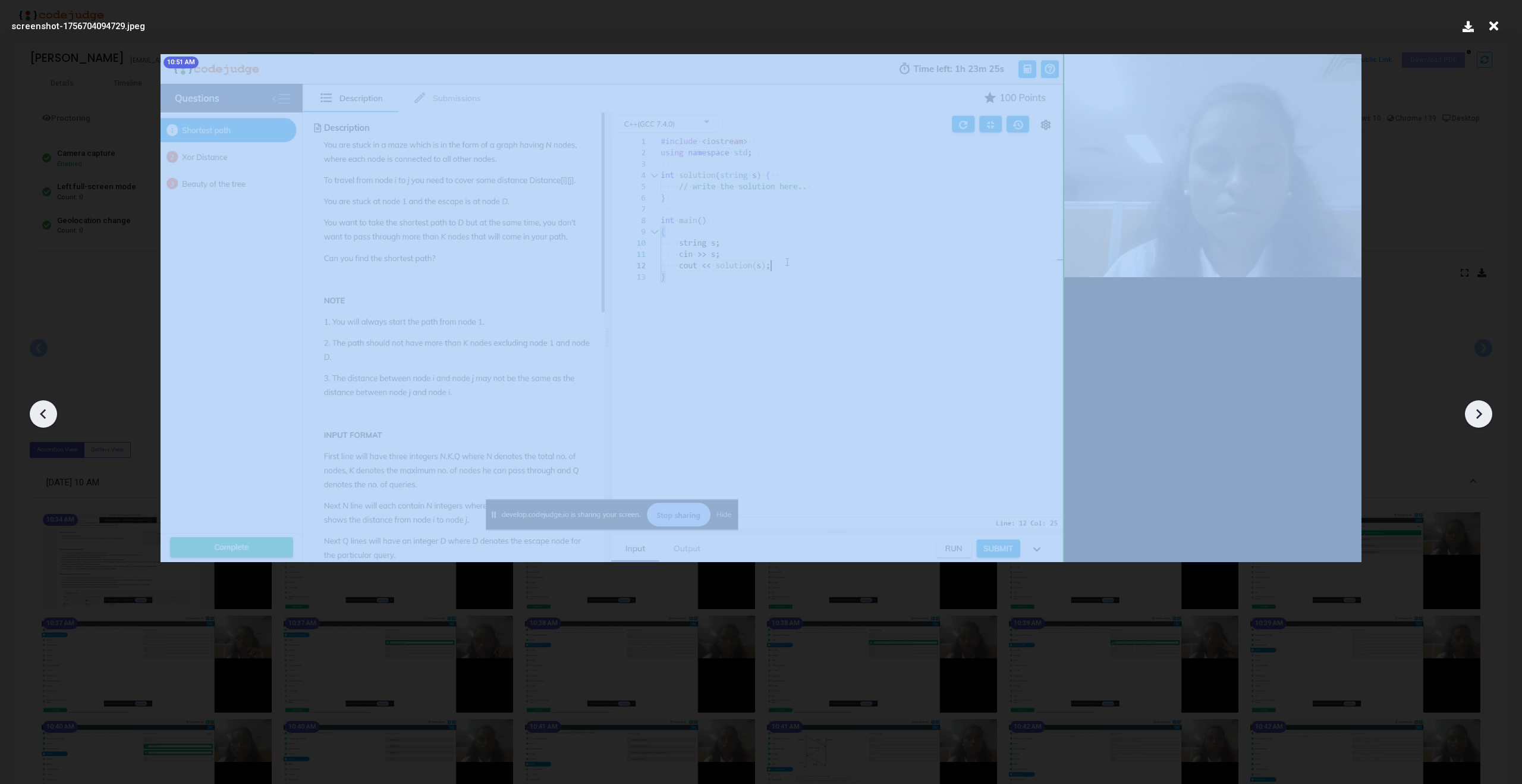
click at [1471, 411] on icon at bounding box center [1478, 413] width 18 height 18
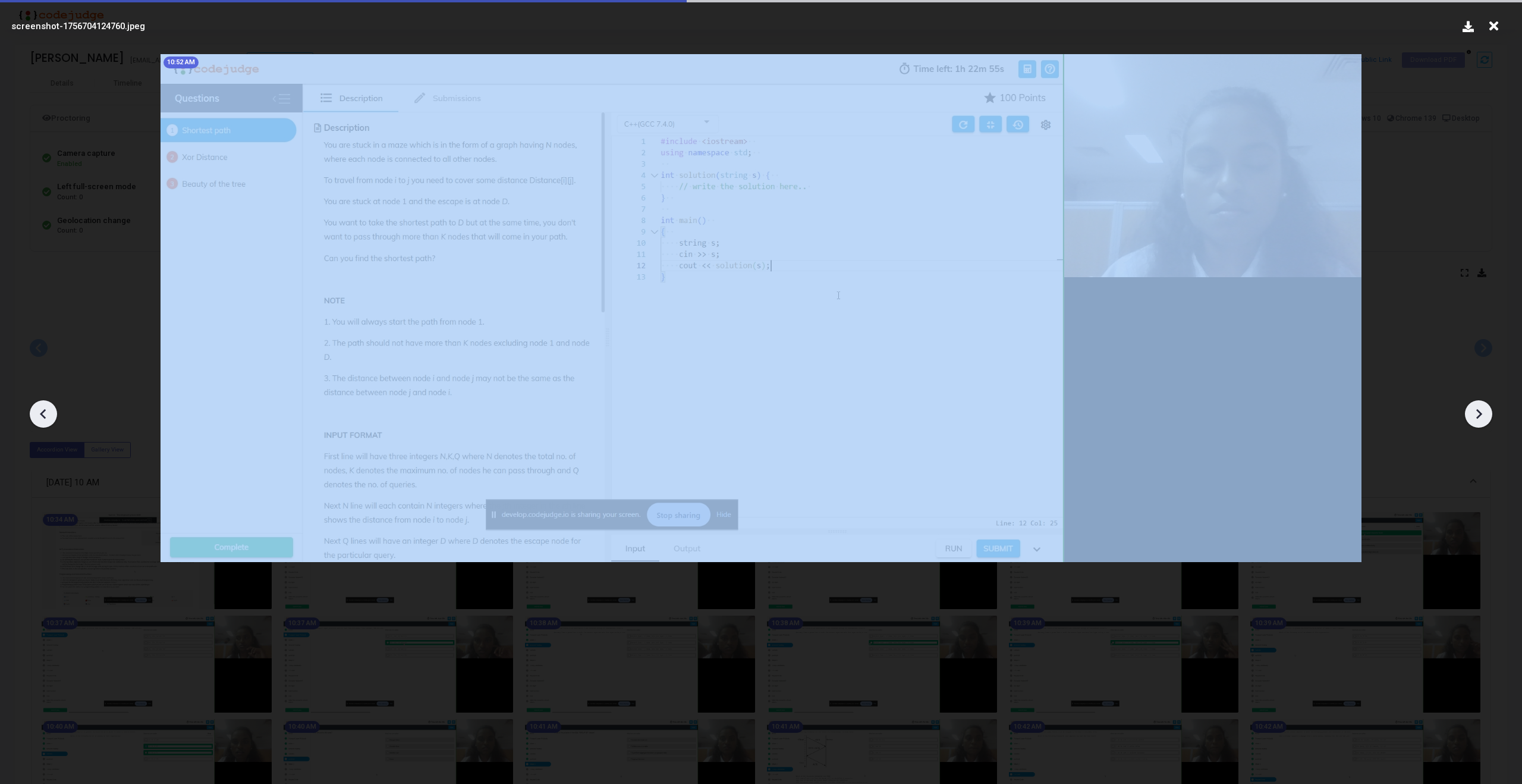
click at [1471, 411] on icon at bounding box center [1478, 413] width 18 height 18
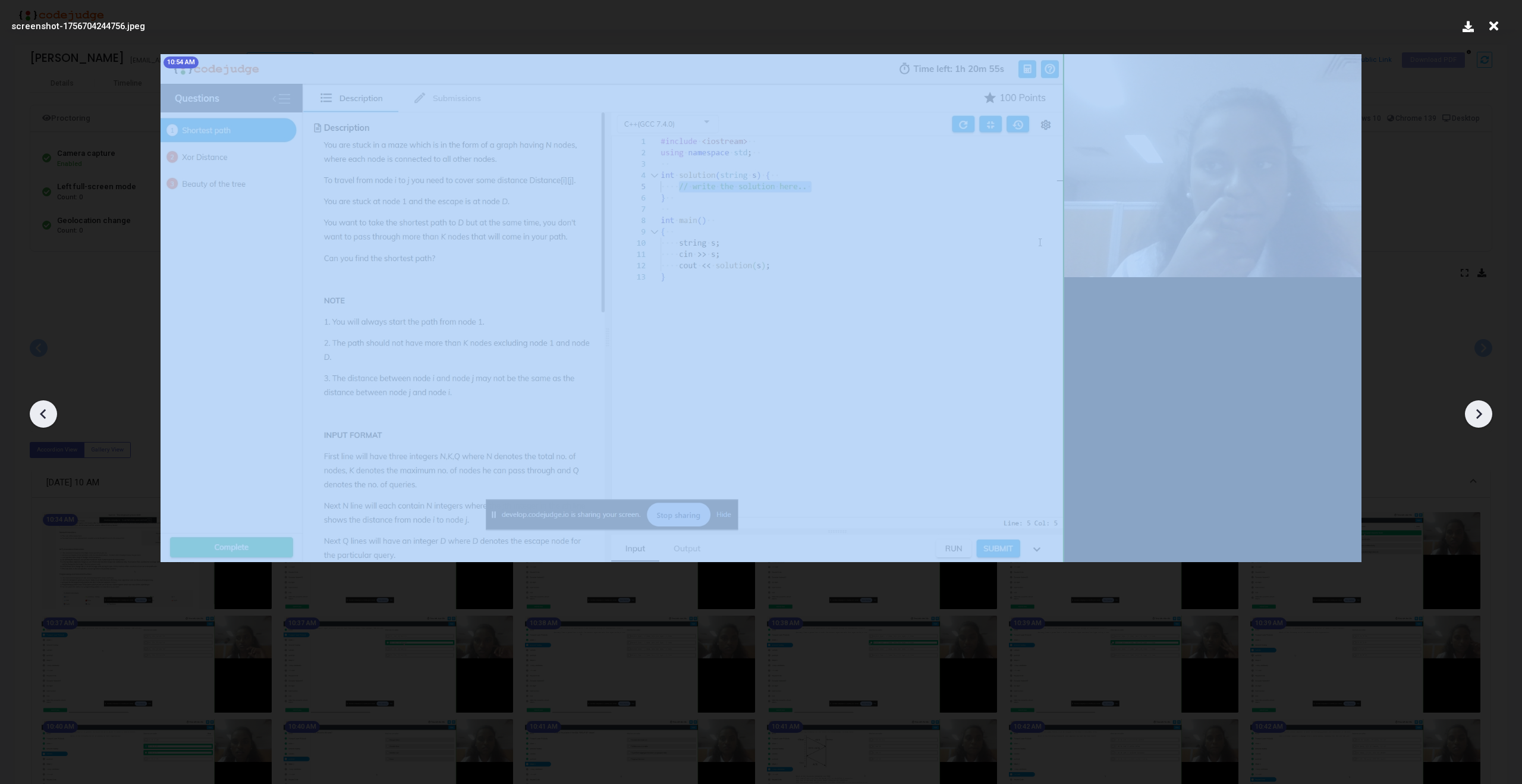
click at [1471, 411] on icon at bounding box center [1478, 413] width 18 height 18
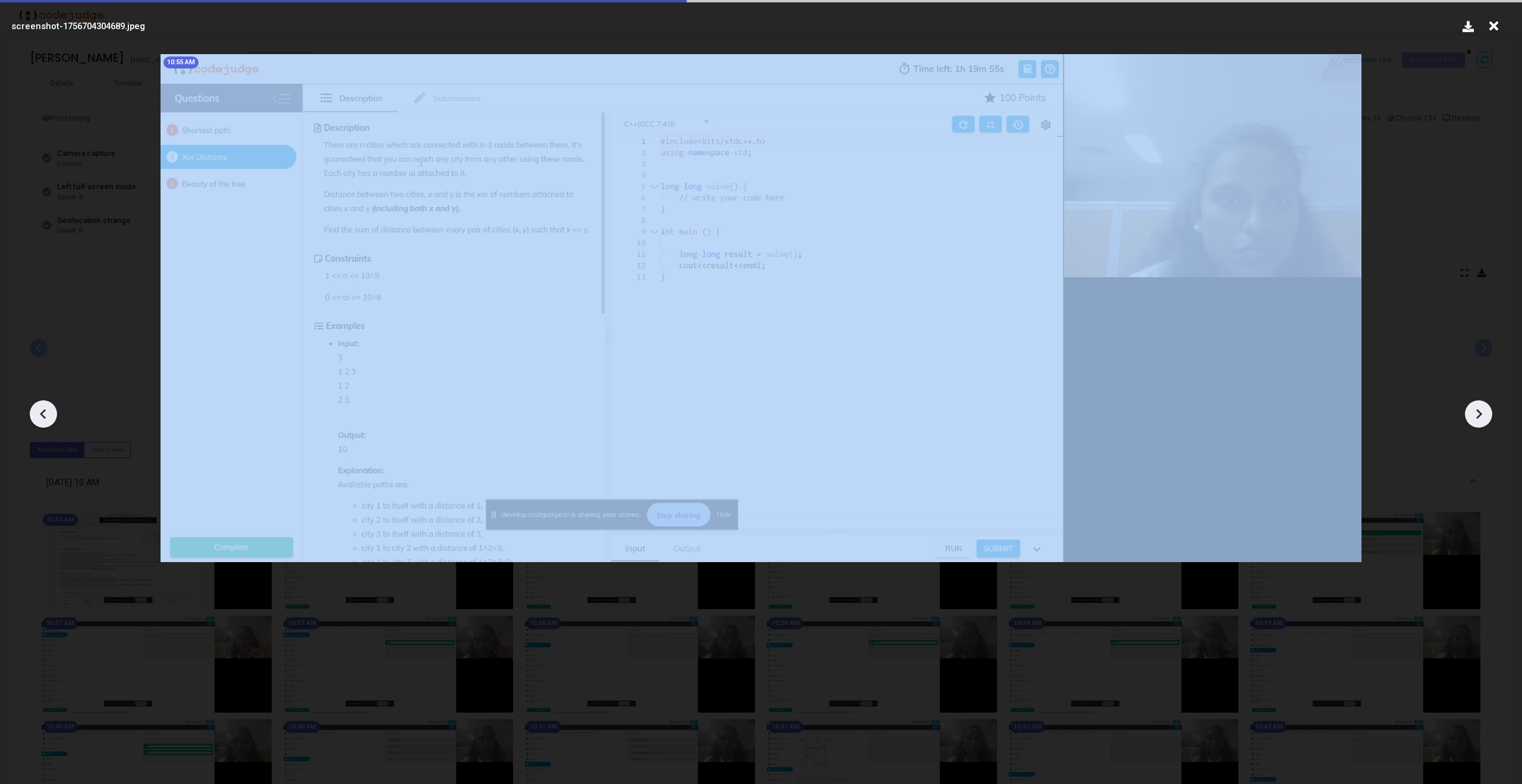
click at [1471, 411] on icon at bounding box center [1478, 413] width 18 height 18
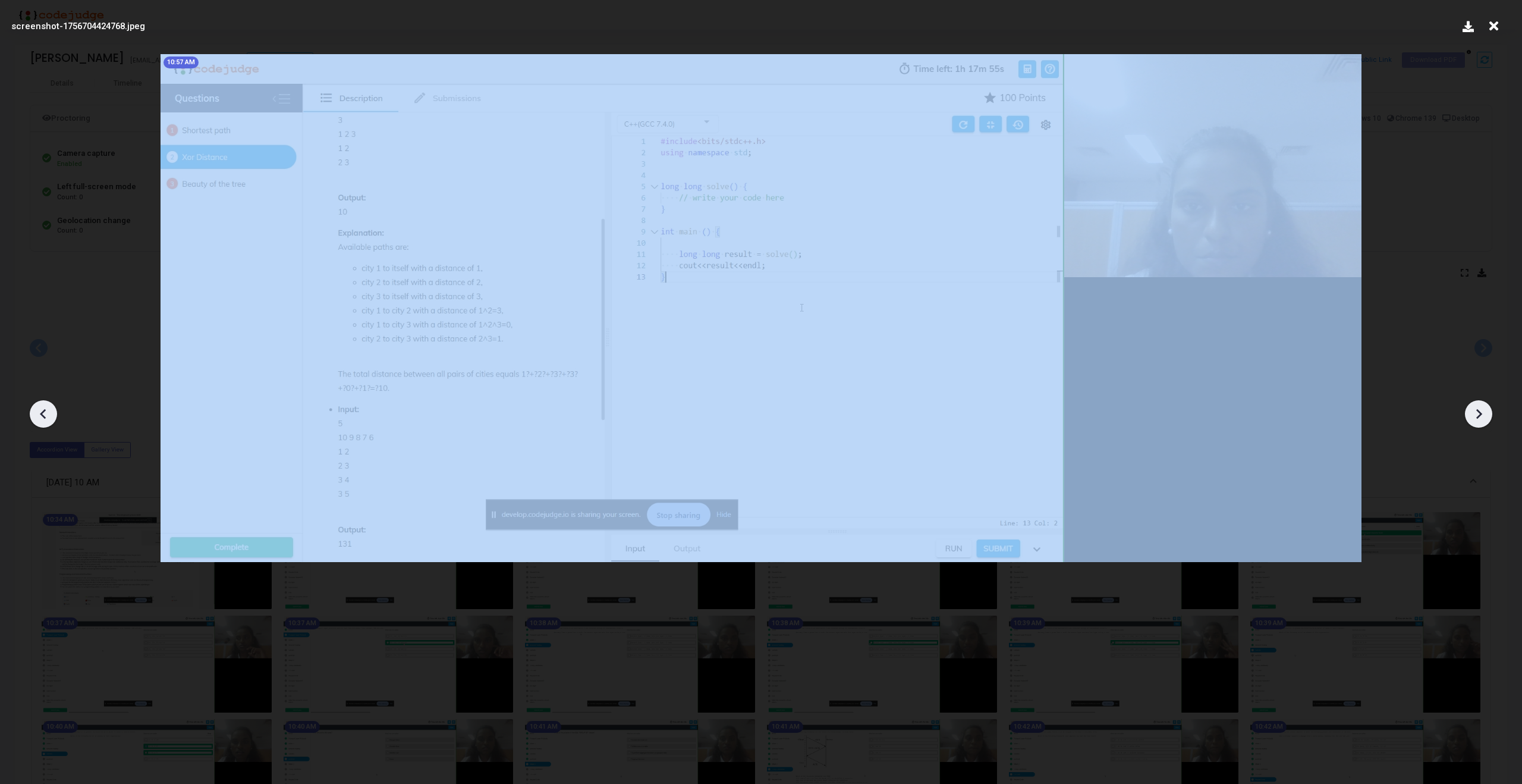
click at [1471, 411] on icon at bounding box center [1478, 413] width 18 height 18
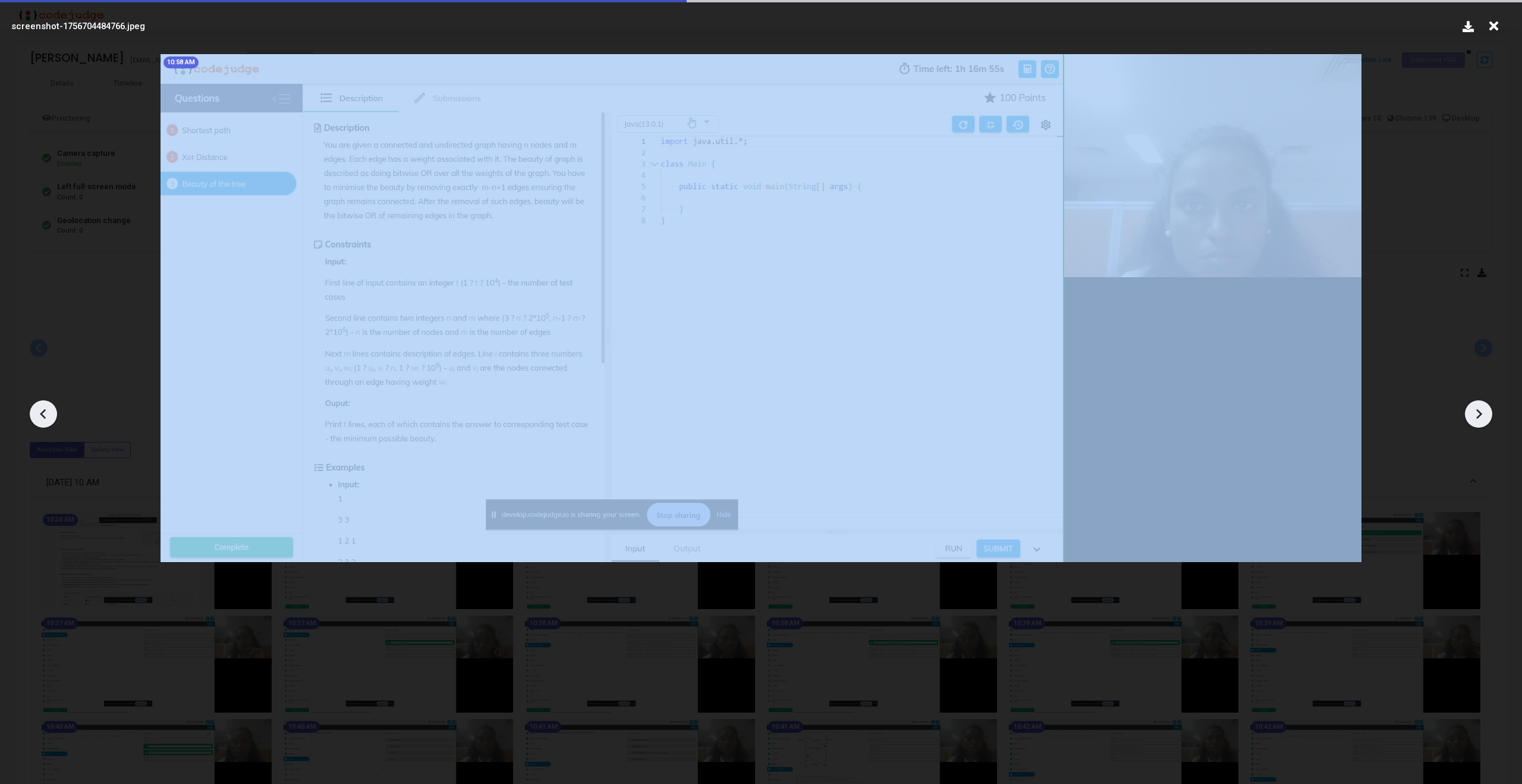
click at [1471, 411] on icon at bounding box center [1478, 413] width 18 height 18
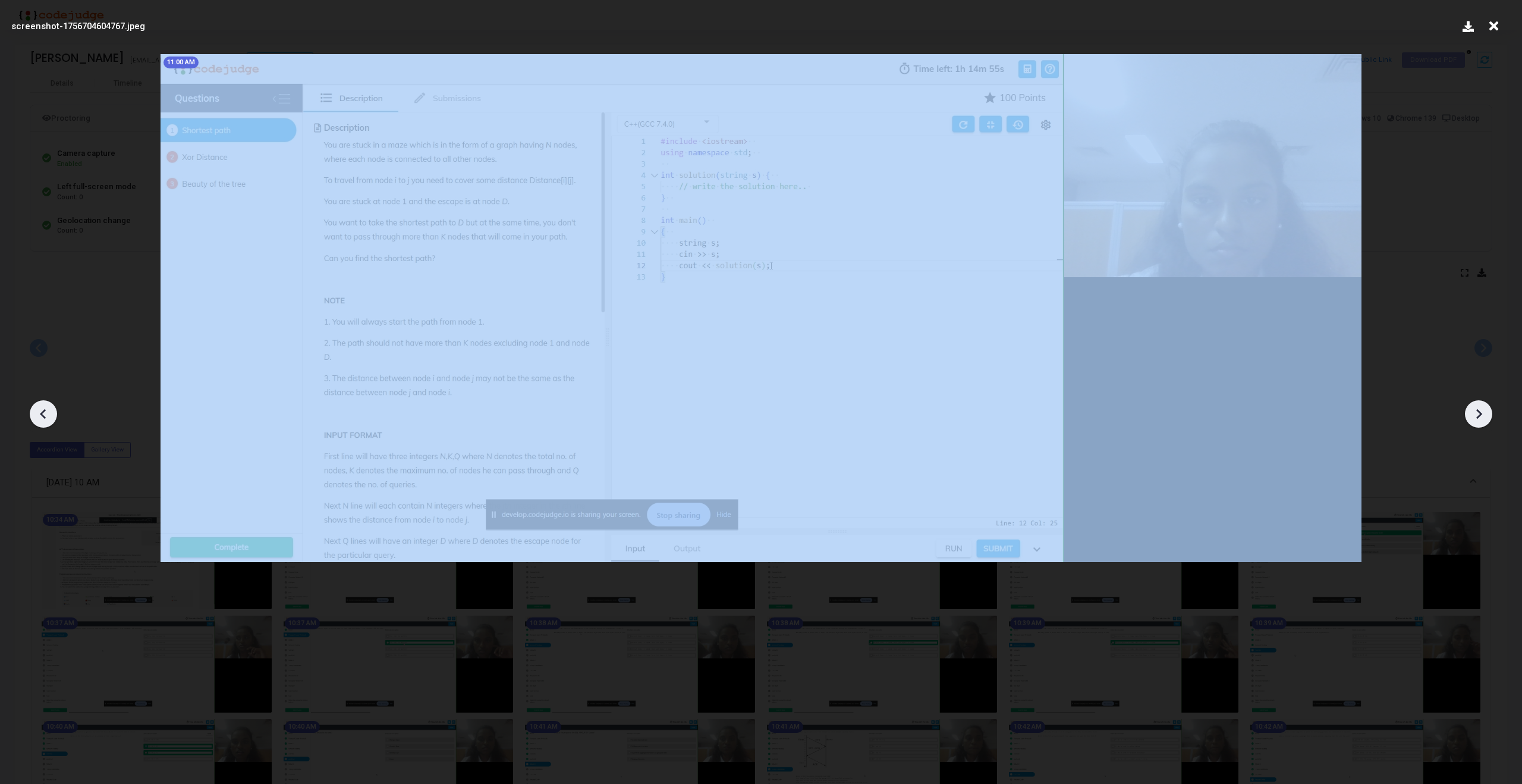
click at [1471, 411] on icon at bounding box center [1478, 413] width 18 height 18
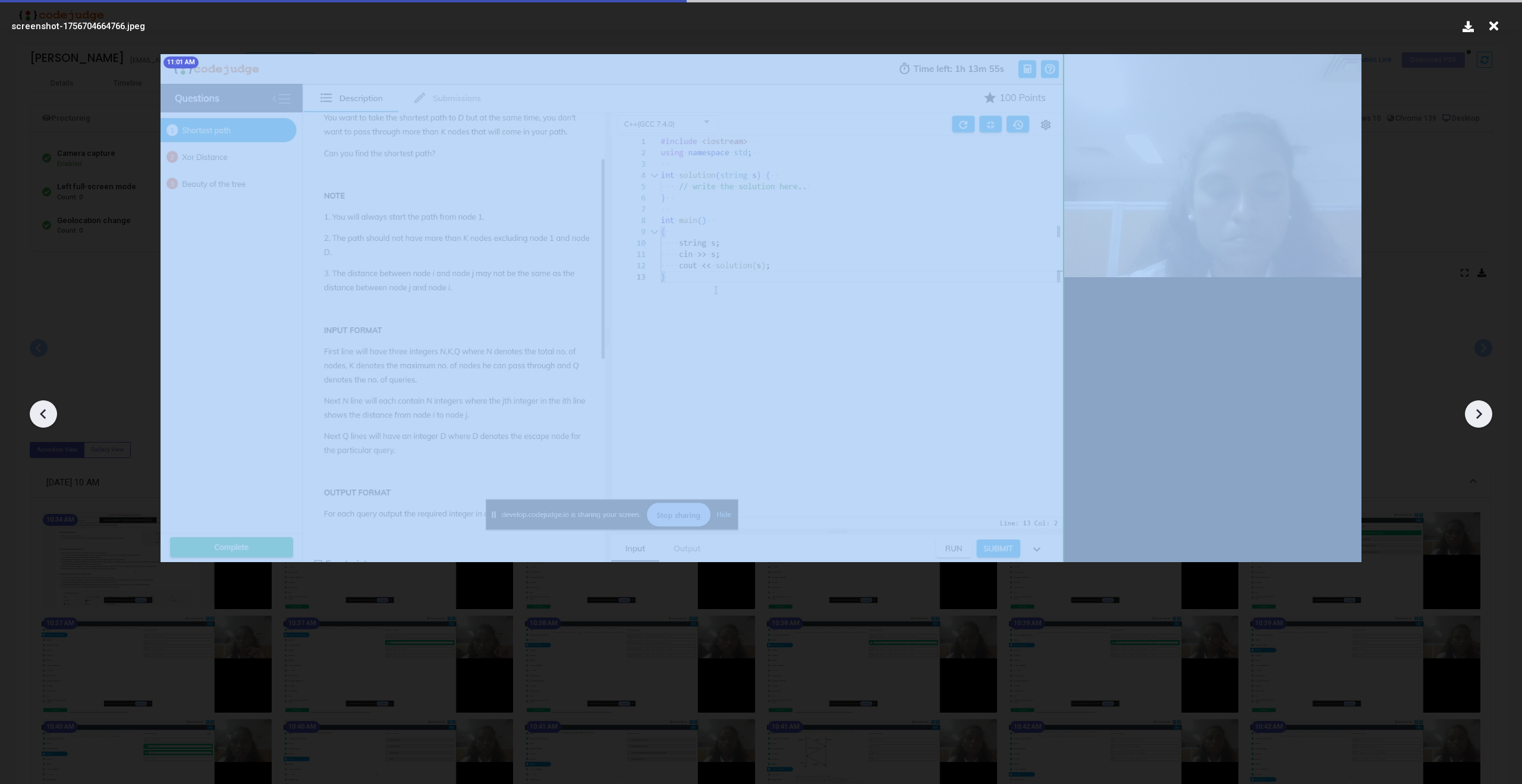
click at [1471, 411] on icon at bounding box center [1478, 413] width 18 height 18
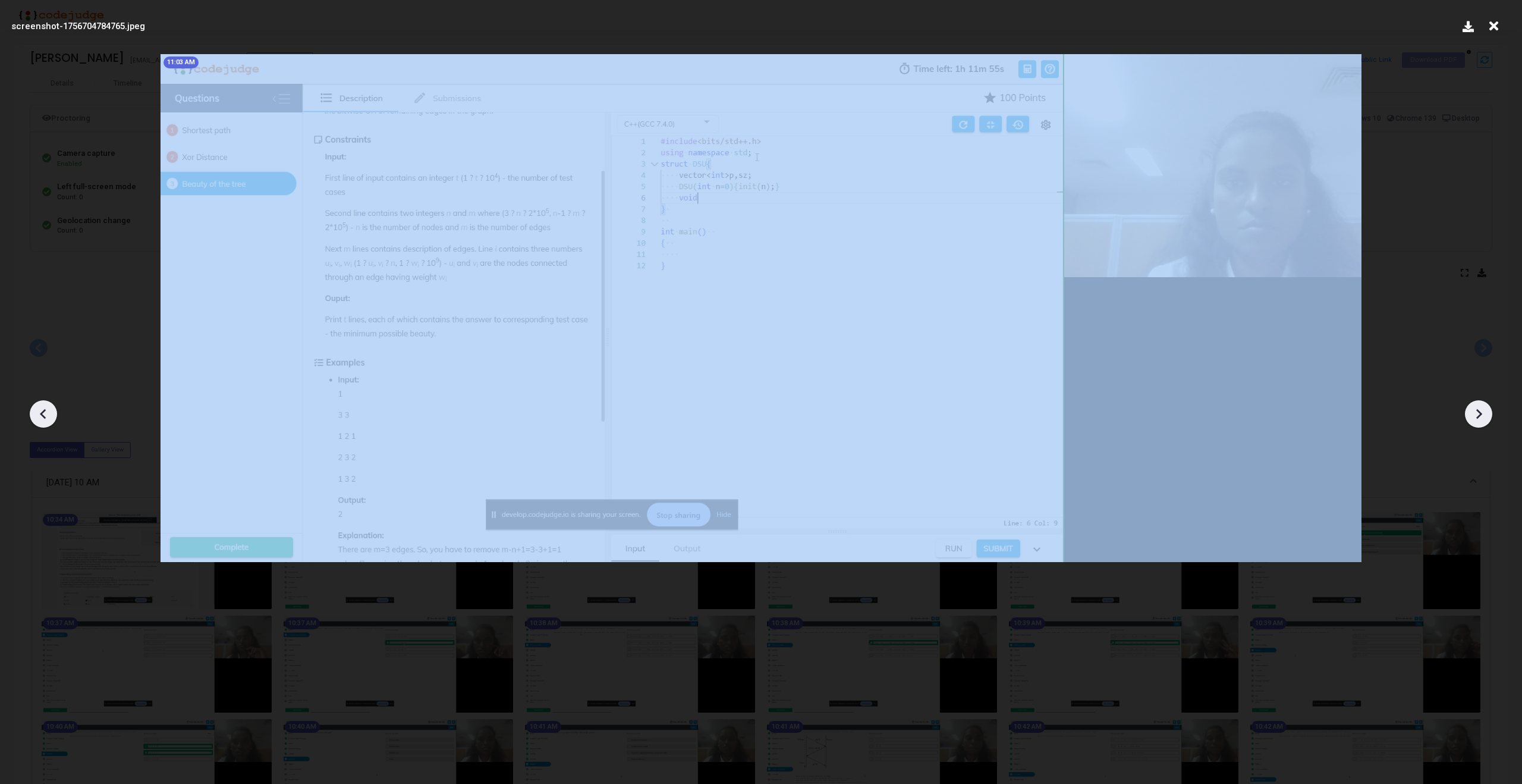
click at [1471, 411] on icon at bounding box center [1478, 413] width 18 height 18
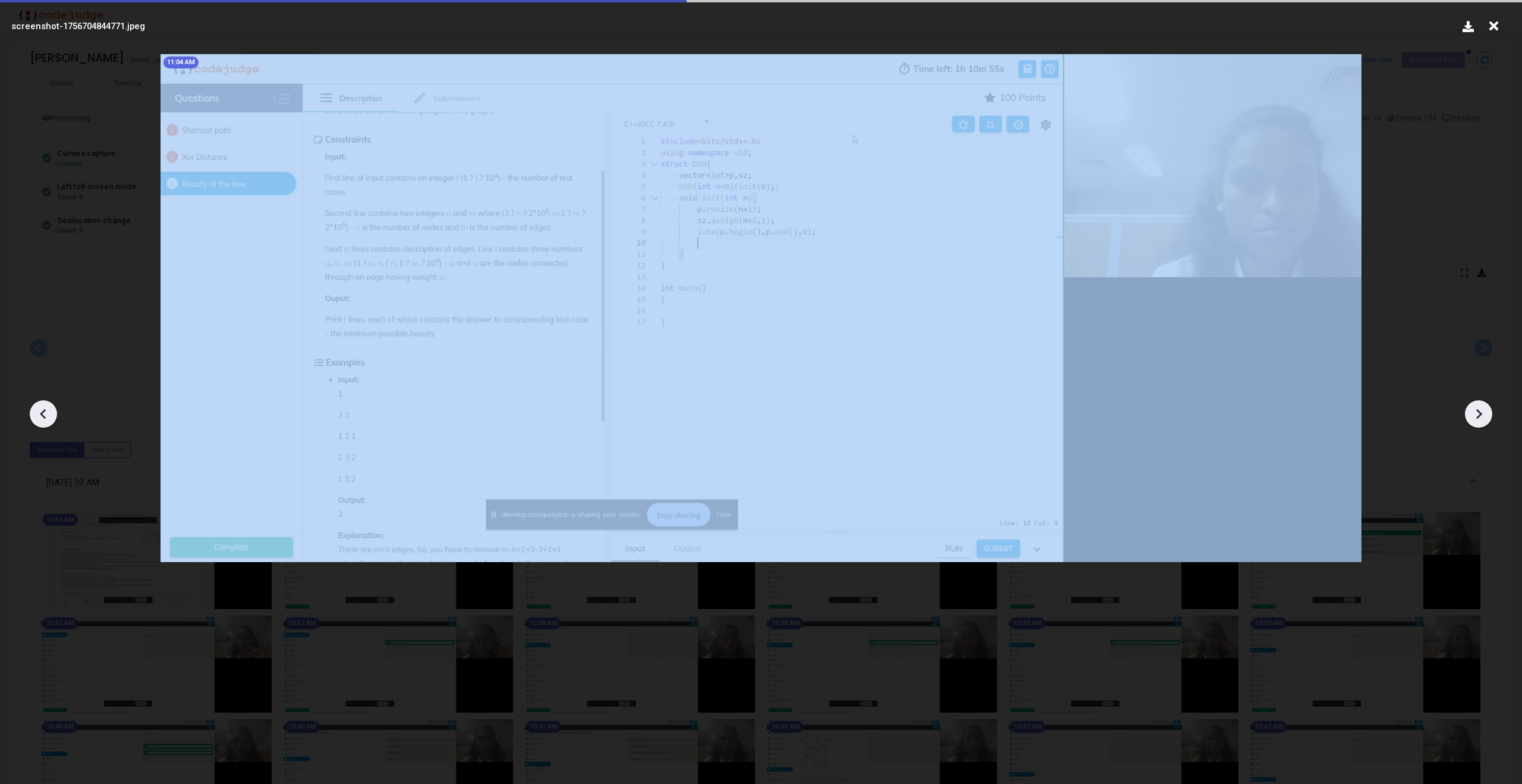
click at [1471, 411] on icon at bounding box center [1478, 413] width 18 height 18
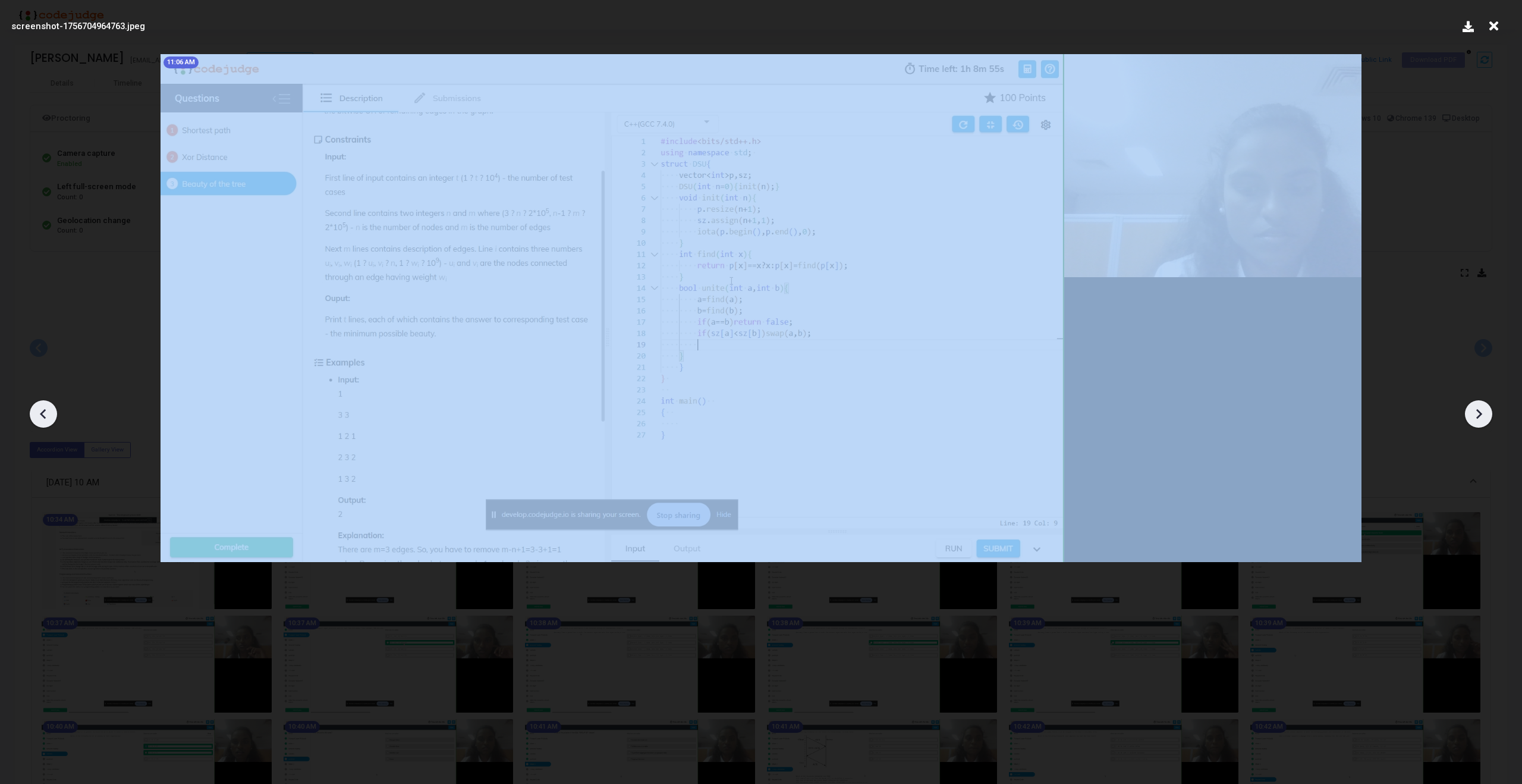
click at [1471, 411] on icon at bounding box center [1478, 413] width 18 height 18
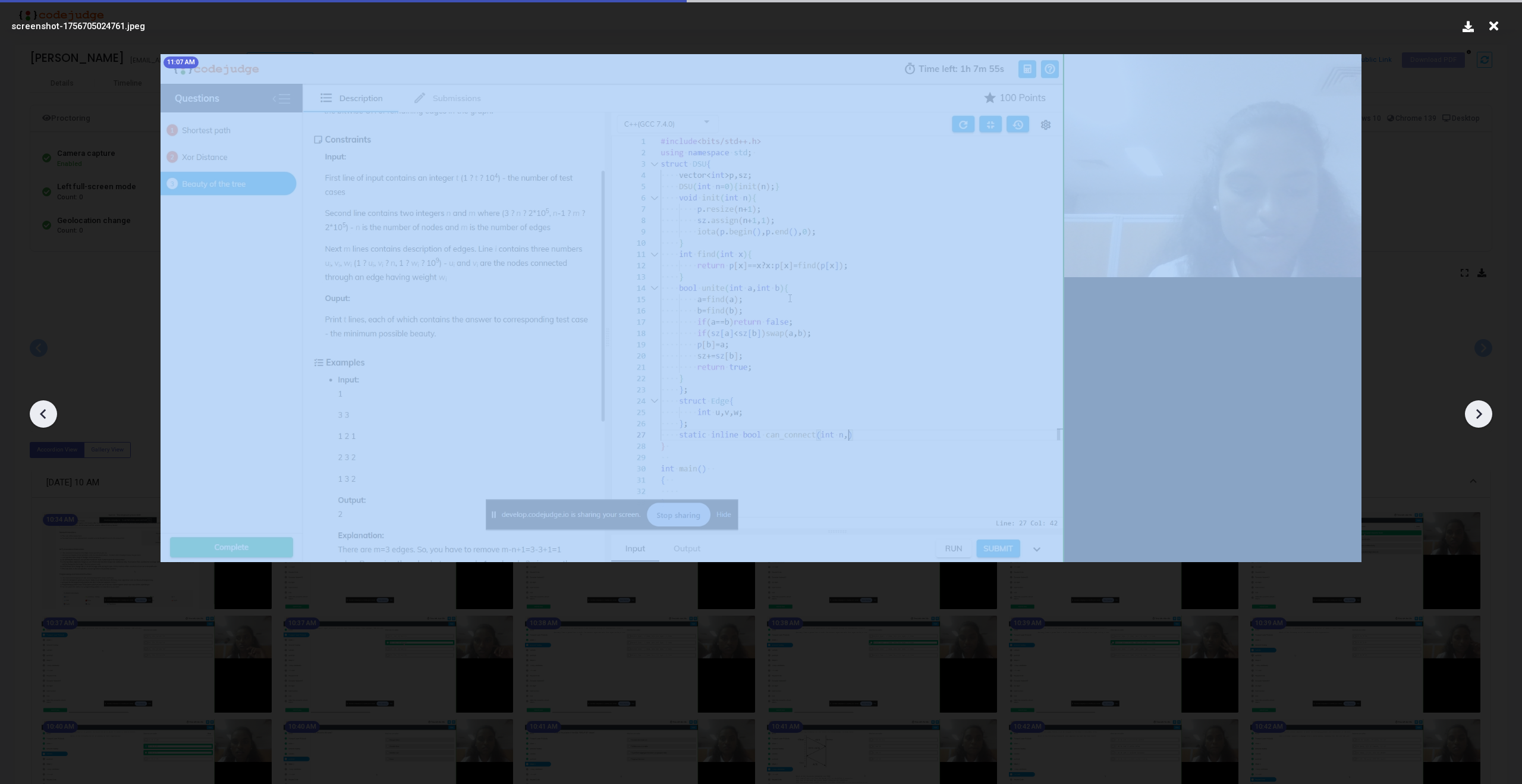
click at [1471, 411] on icon at bounding box center [1478, 413] width 18 height 18
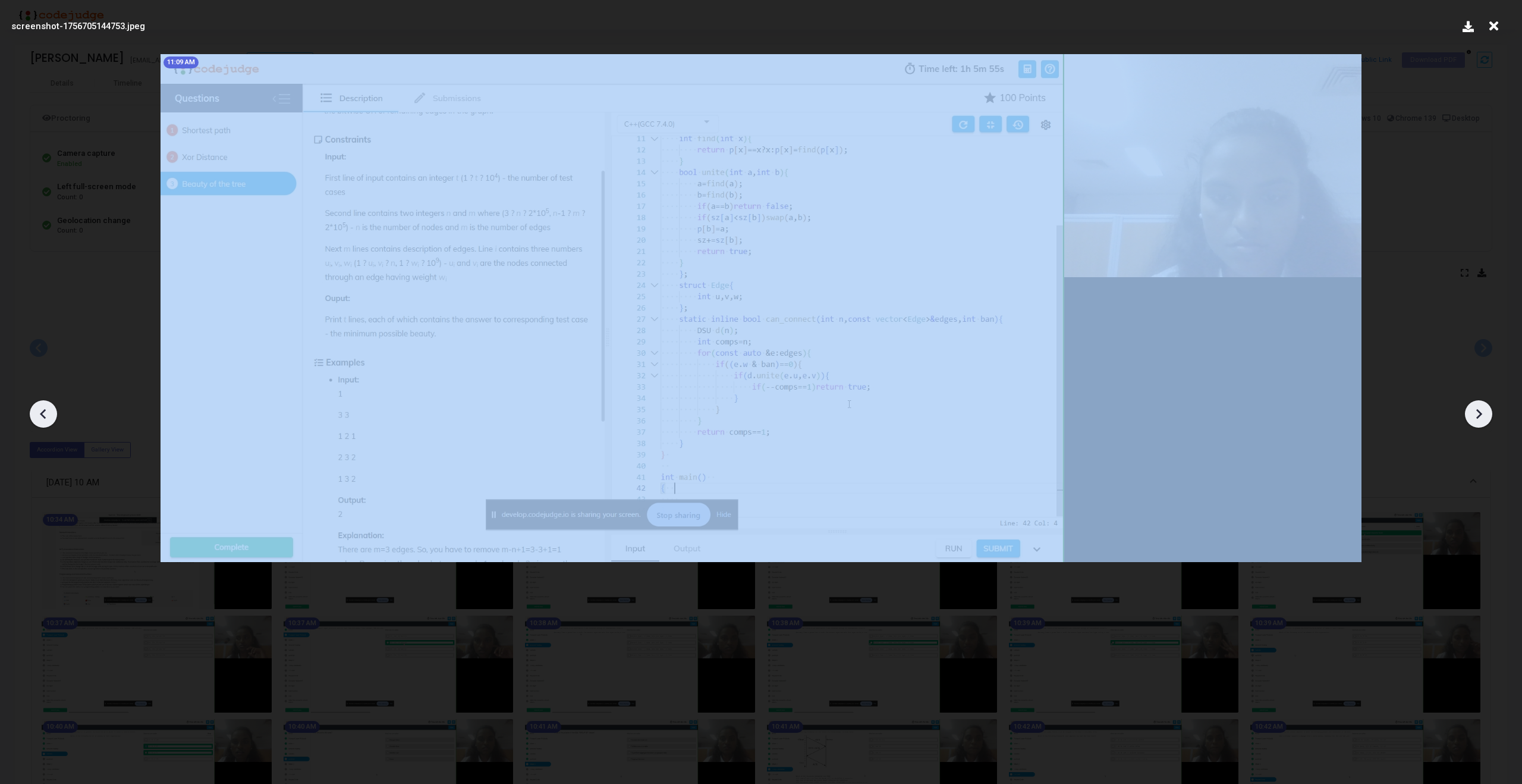
click at [1471, 411] on icon at bounding box center [1478, 413] width 18 height 18
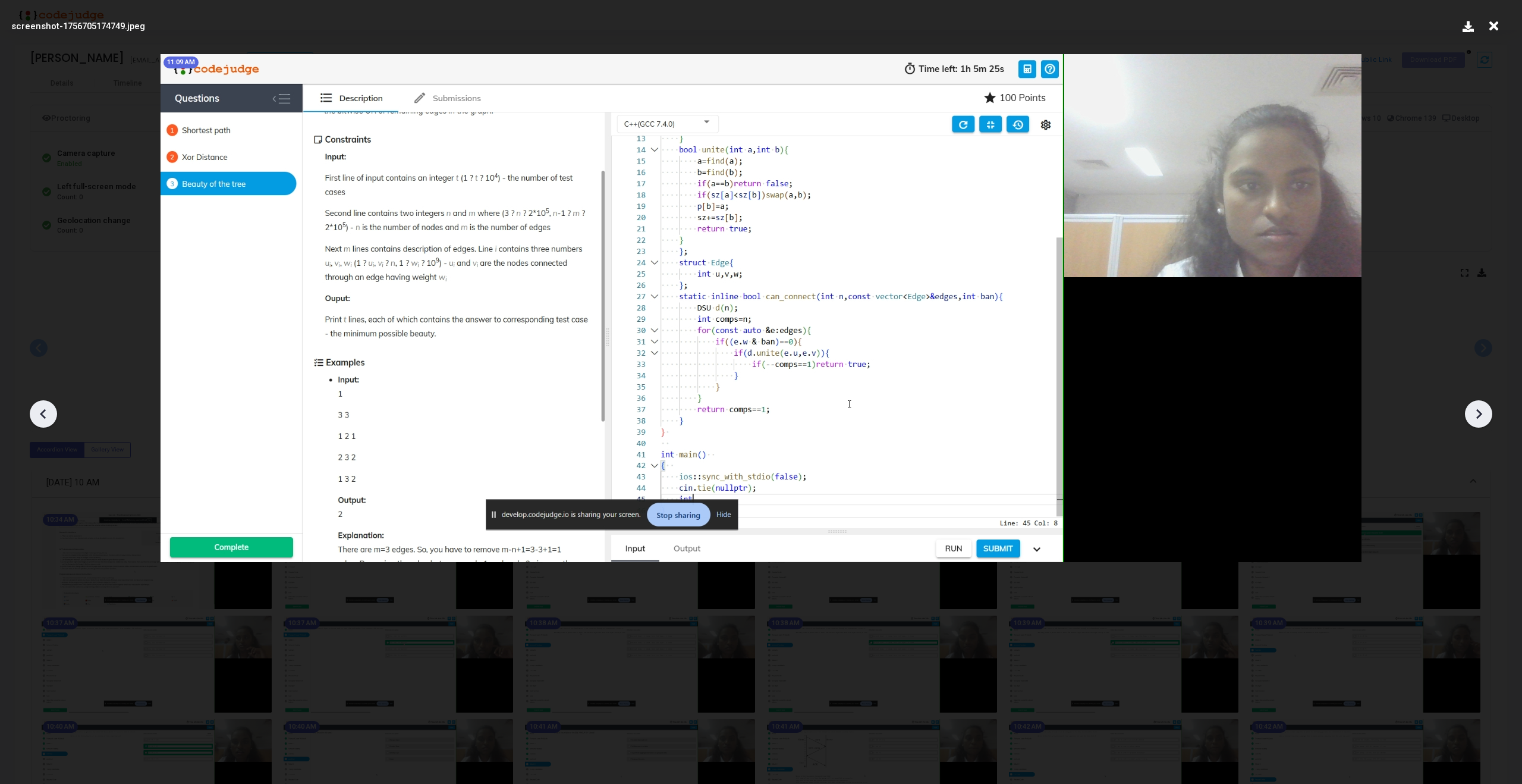
click at [1492, 28] on icon at bounding box center [1494, 25] width 18 height 22
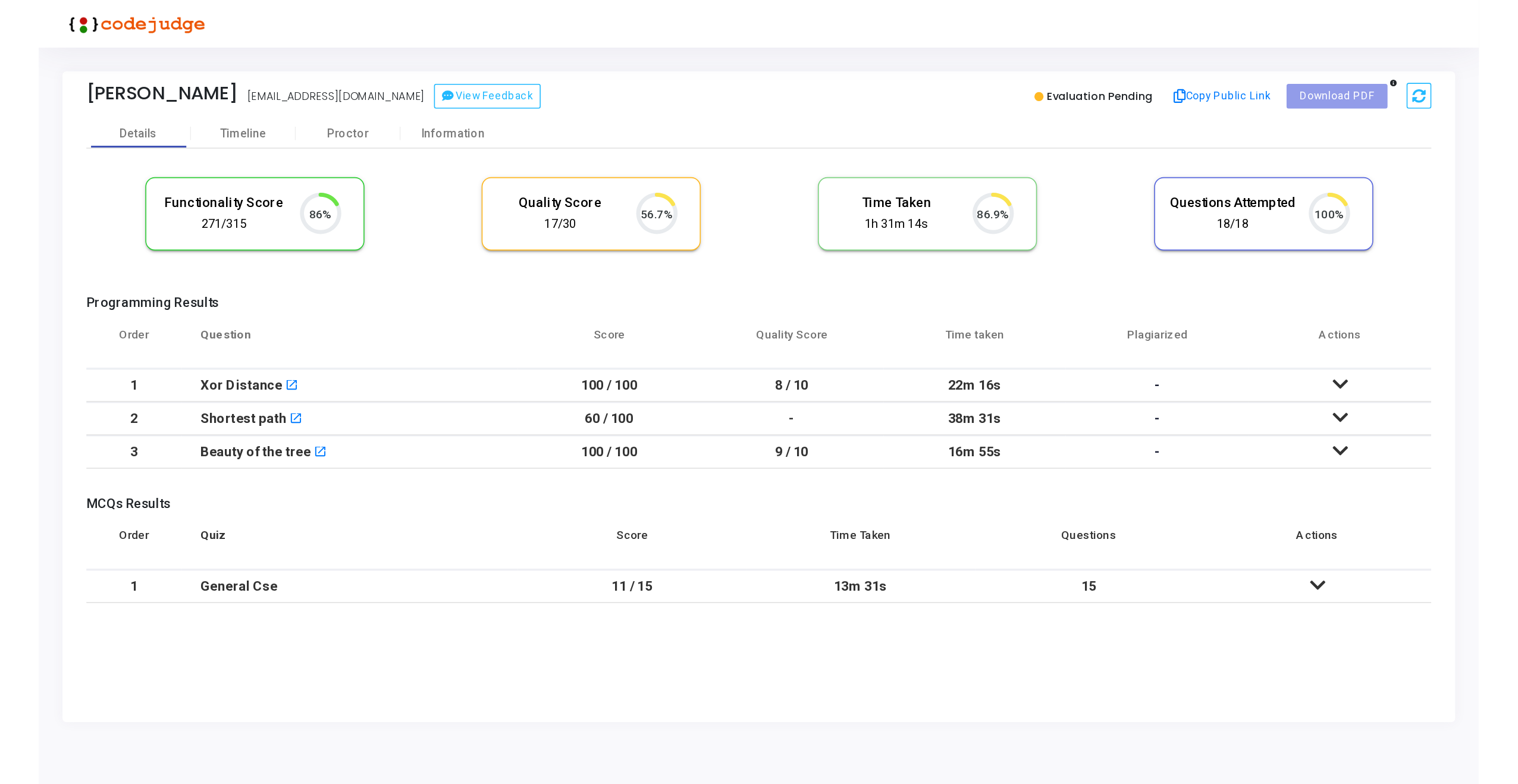
scroll to position [25, 31]
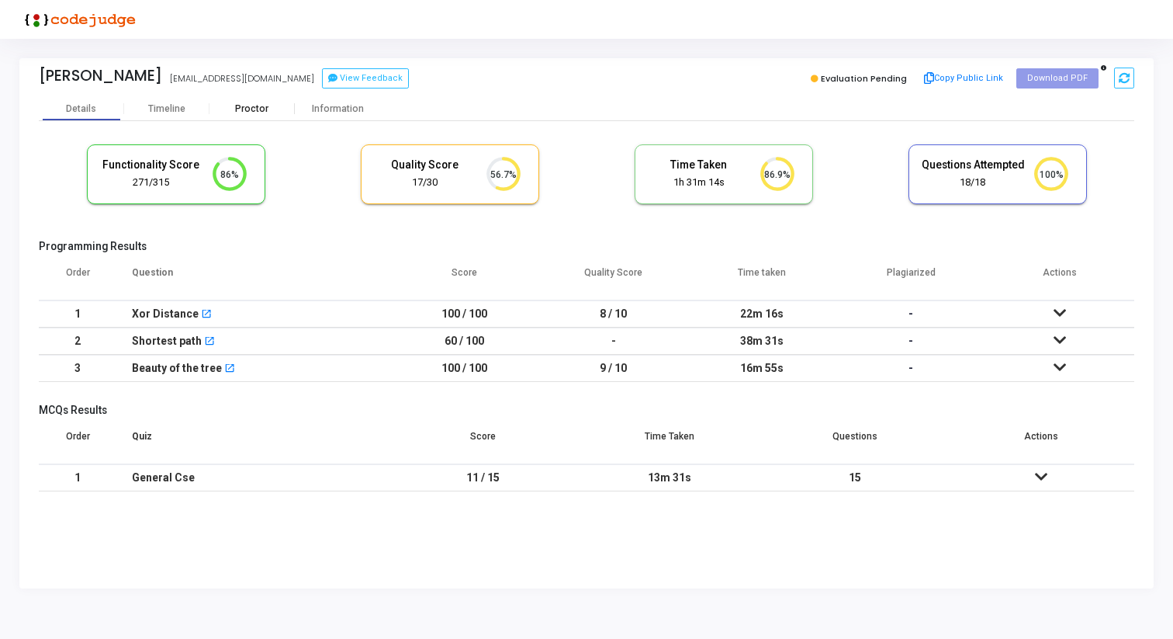
click at [253, 109] on div "Proctor" at bounding box center [251, 109] width 85 height 12
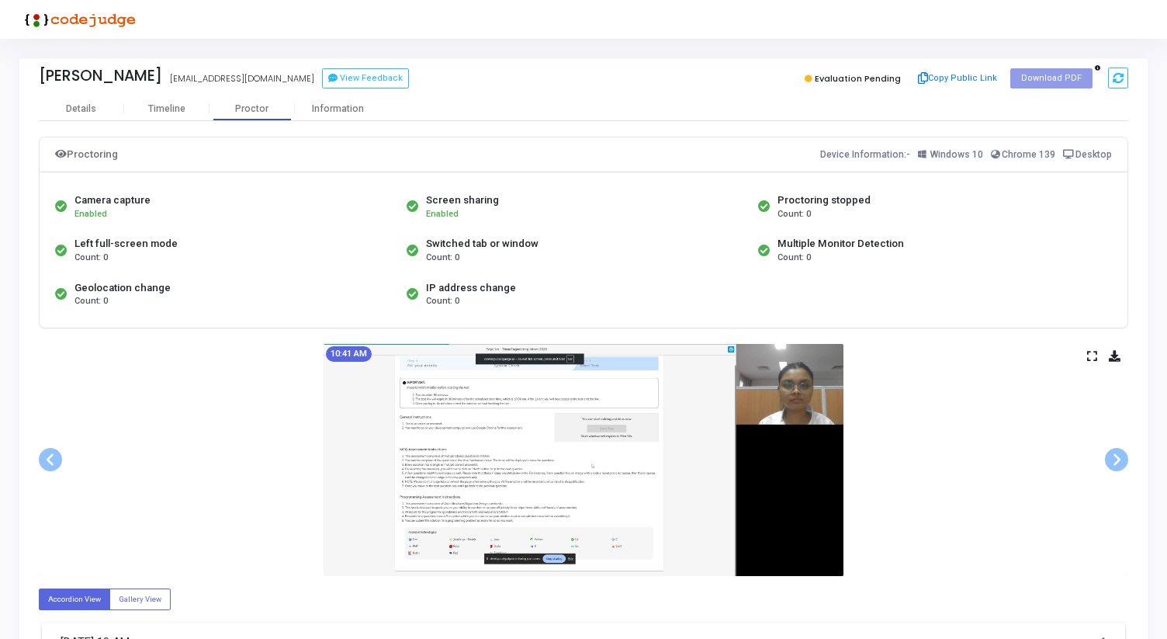
click at [1089, 351] on icon at bounding box center [1092, 355] width 10 height 9
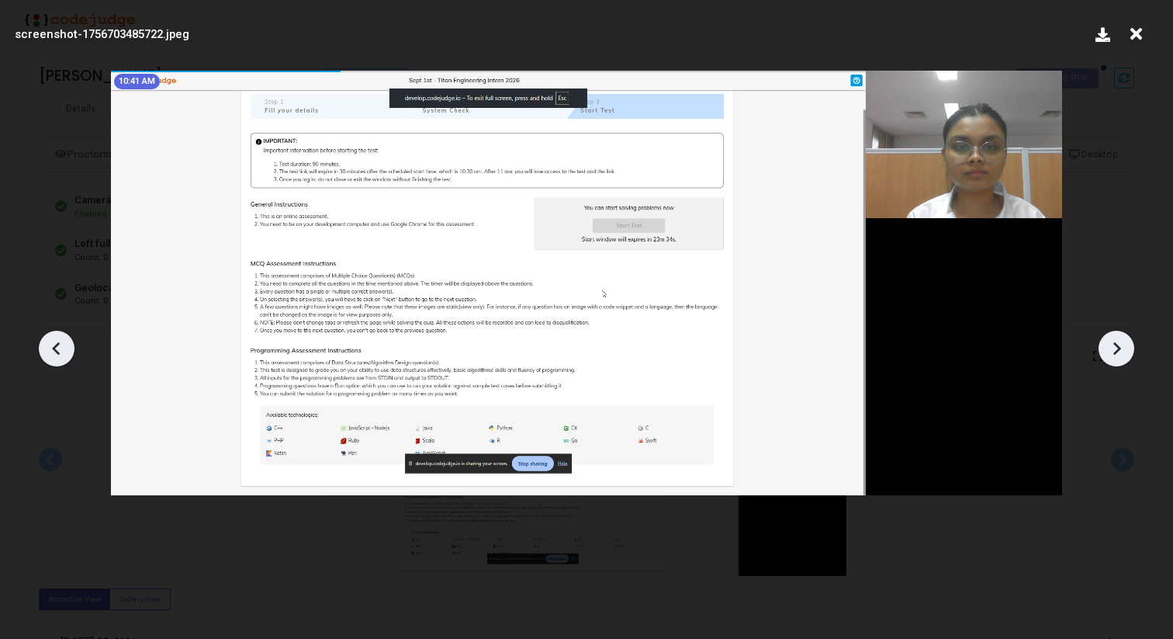
click at [1120, 340] on icon at bounding box center [1116, 348] width 23 height 23
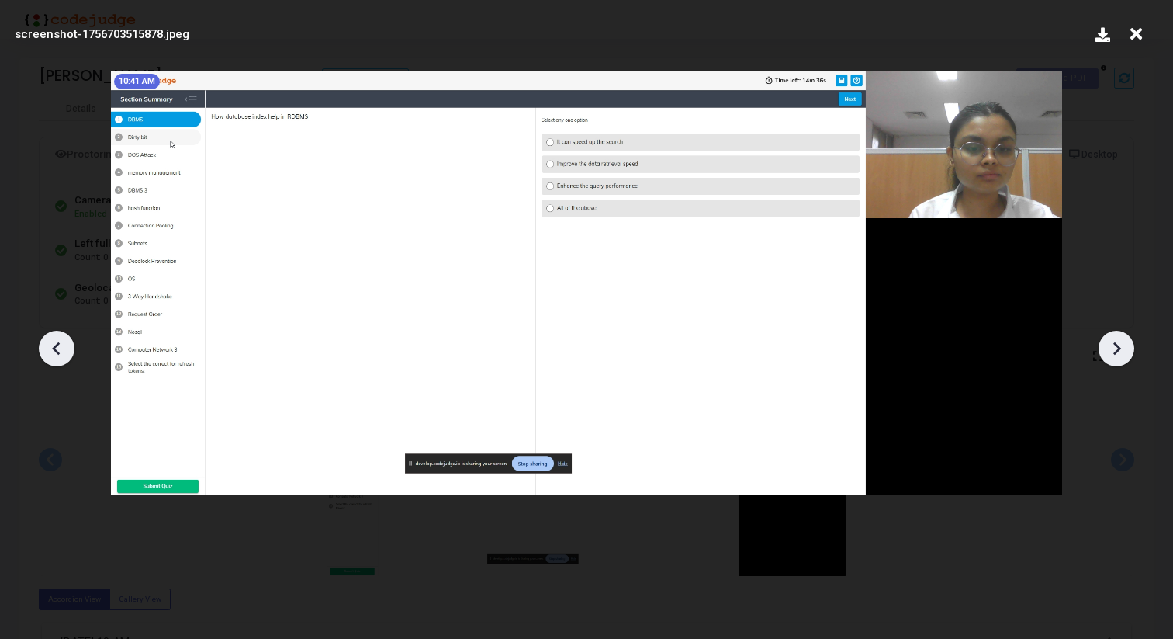
click at [1120, 340] on icon at bounding box center [1116, 348] width 23 height 23
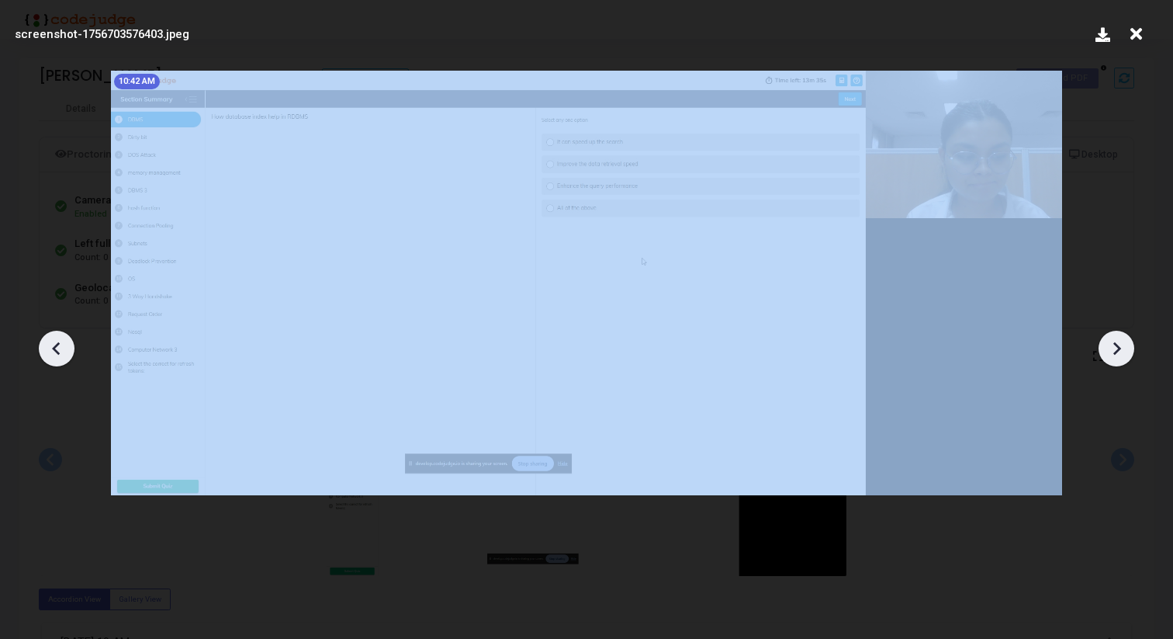
click at [1120, 340] on icon at bounding box center [1116, 348] width 23 height 23
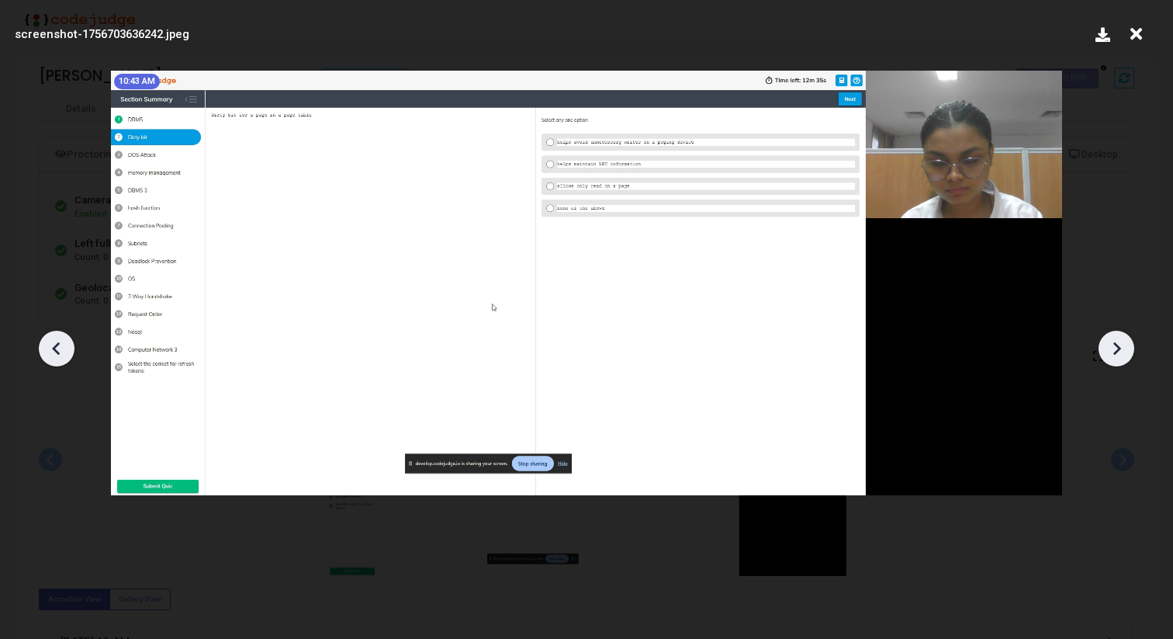
click at [1120, 340] on icon at bounding box center [1116, 348] width 23 height 23
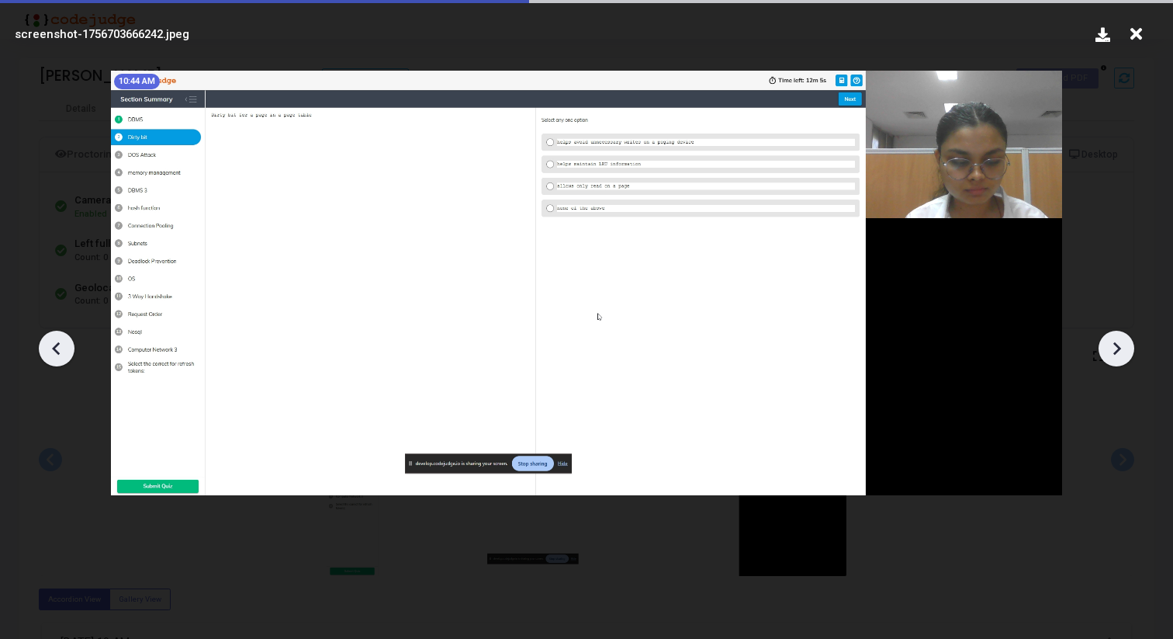
click at [1120, 340] on icon at bounding box center [1116, 348] width 23 height 23
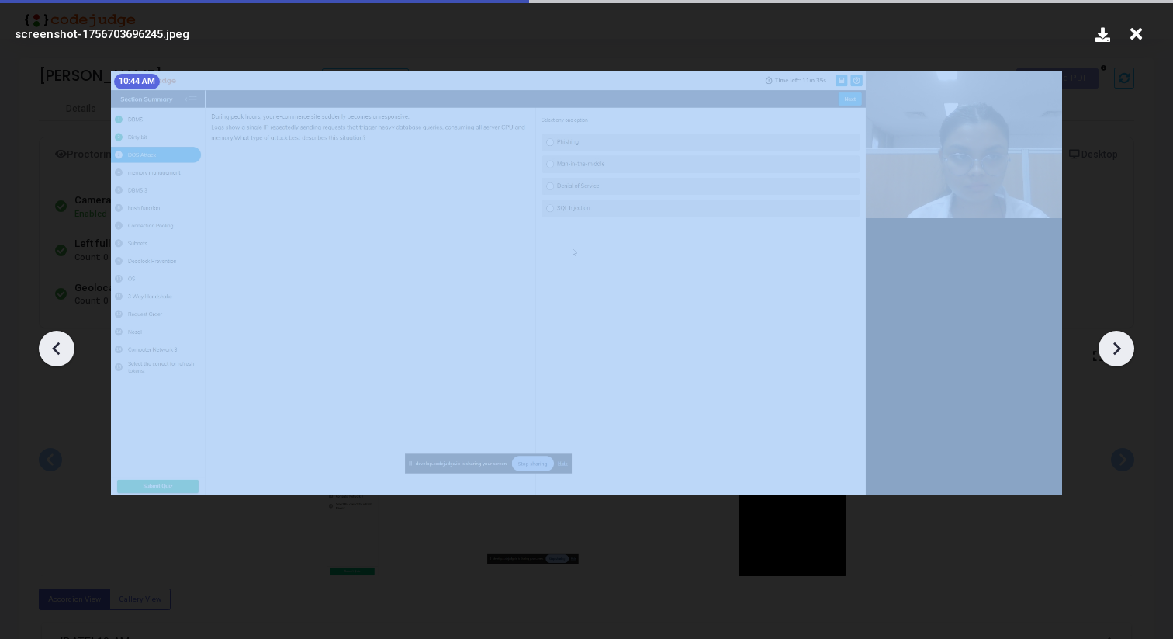
click at [1120, 340] on icon at bounding box center [1116, 348] width 23 height 23
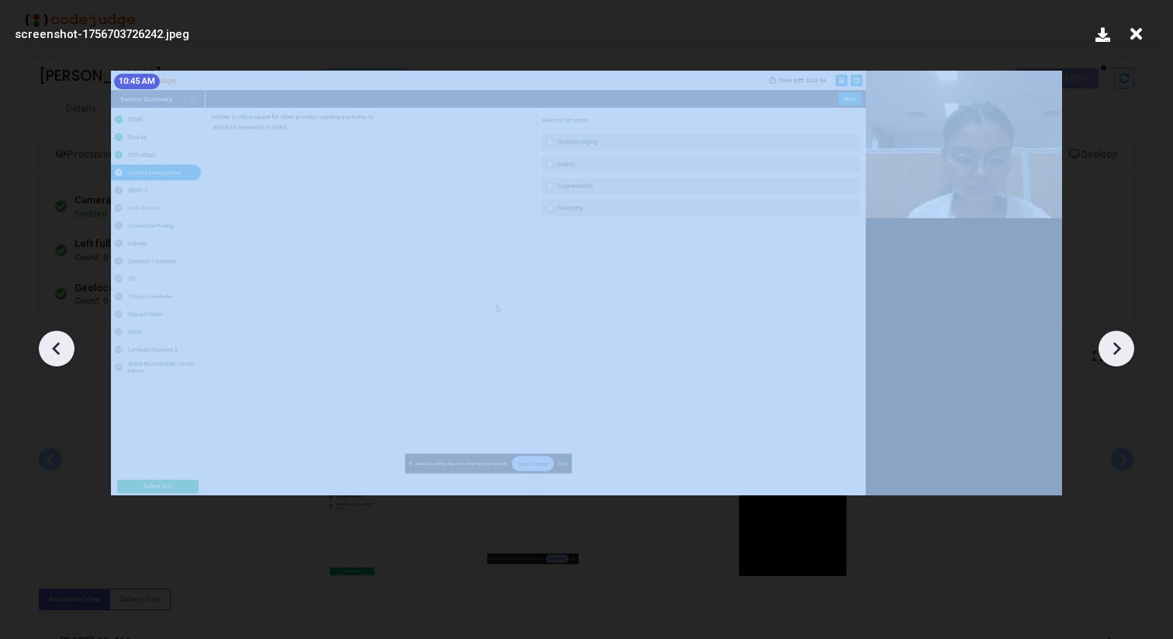
click at [1120, 340] on icon at bounding box center [1116, 348] width 23 height 23
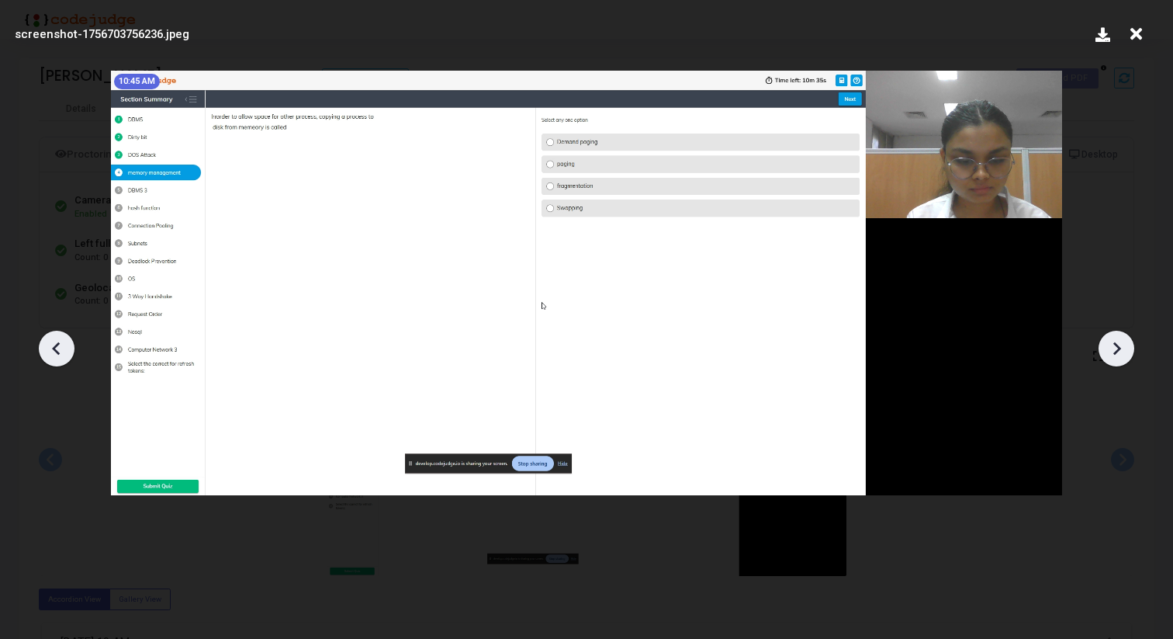
click at [1120, 340] on icon at bounding box center [1116, 348] width 23 height 23
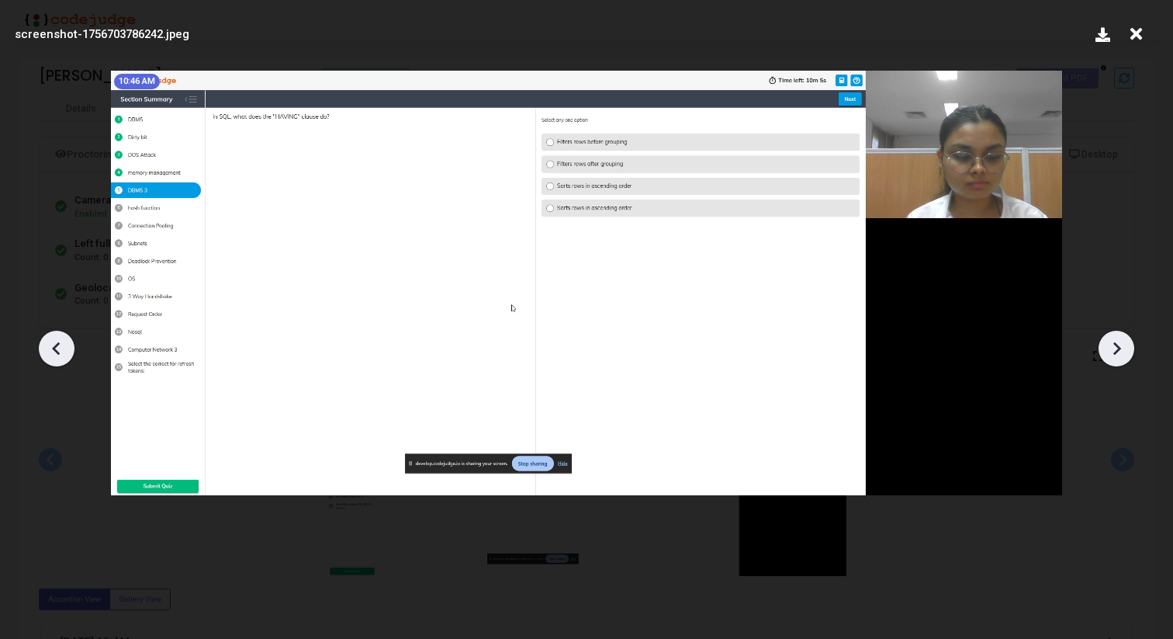
click at [1120, 340] on icon at bounding box center [1116, 348] width 23 height 23
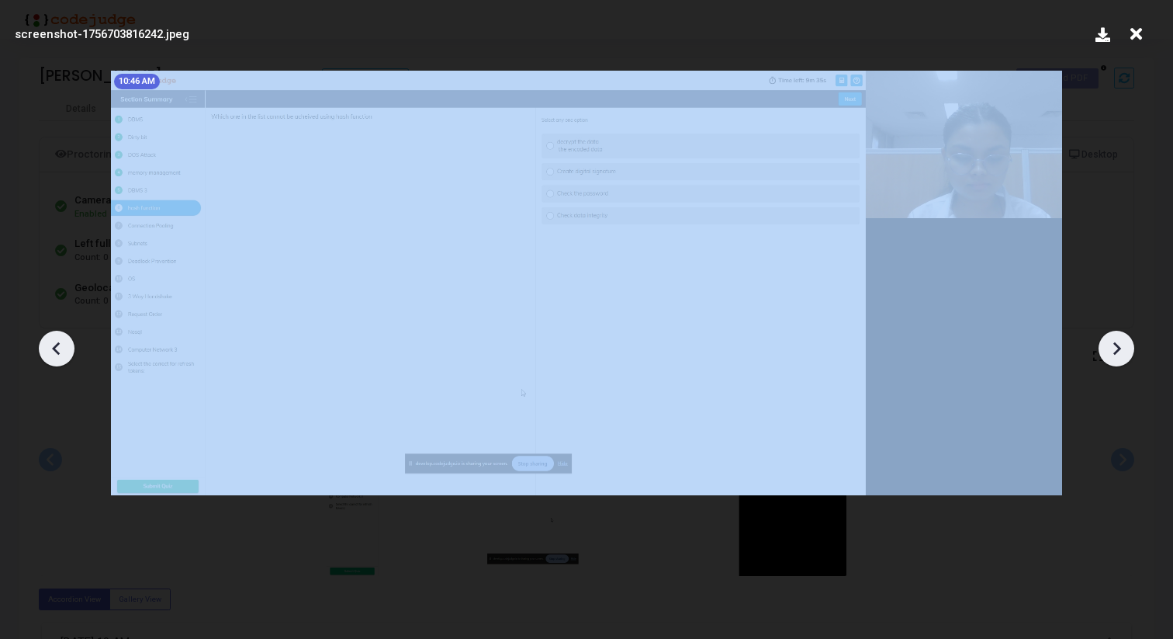
click at [1120, 340] on icon at bounding box center [1116, 348] width 23 height 23
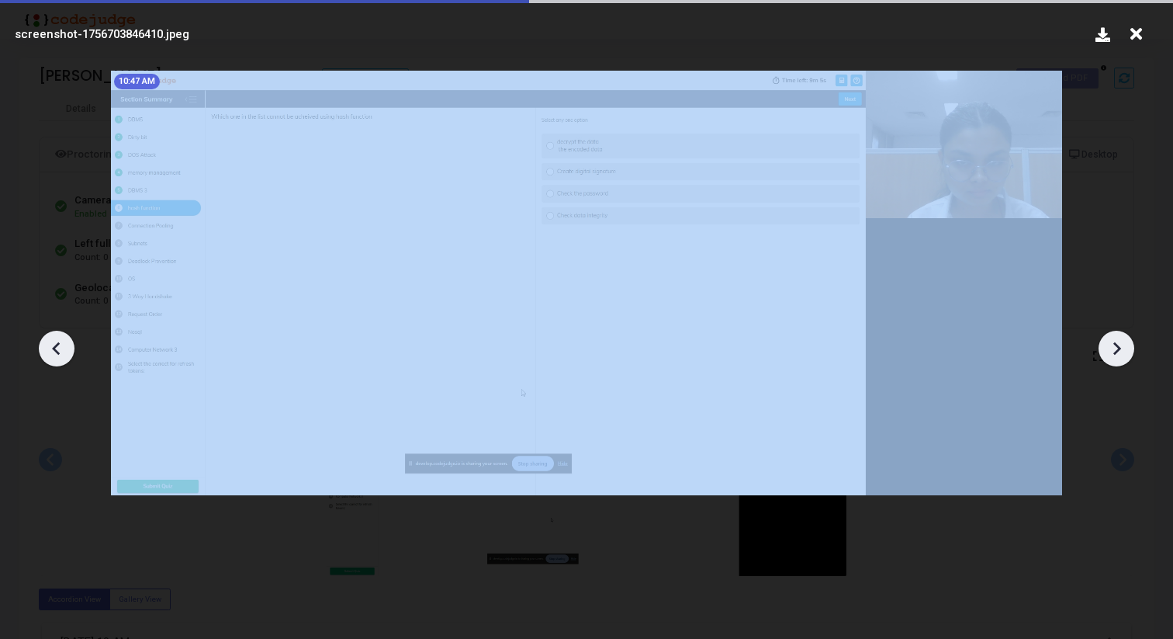
click at [1120, 340] on icon at bounding box center [1116, 348] width 23 height 23
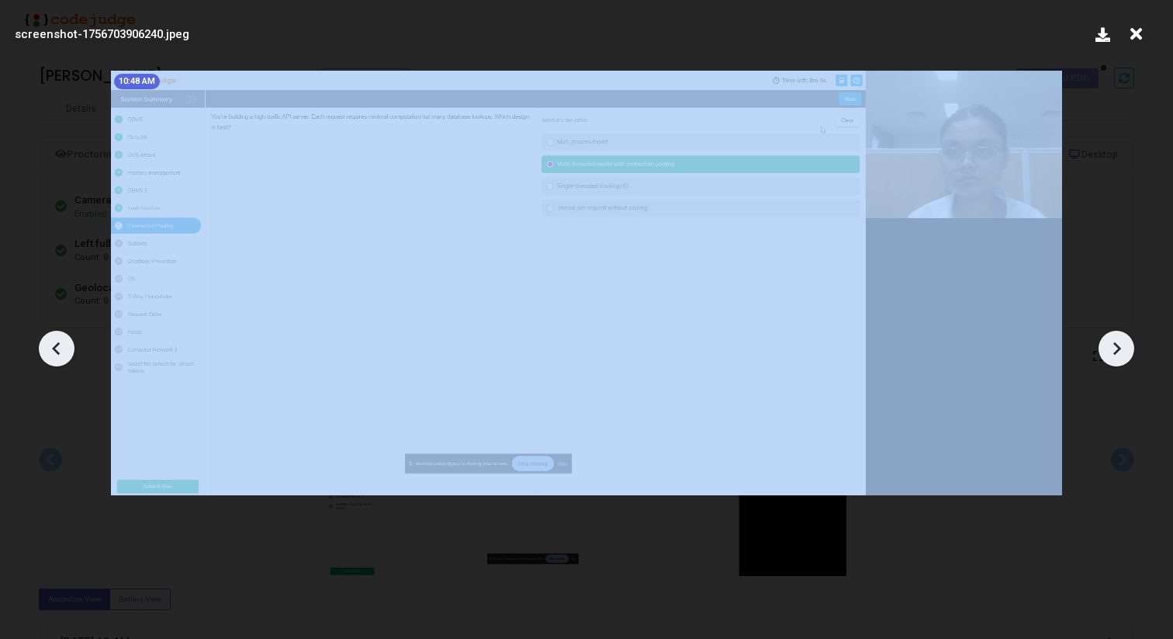
click at [1120, 340] on icon at bounding box center [1116, 348] width 23 height 23
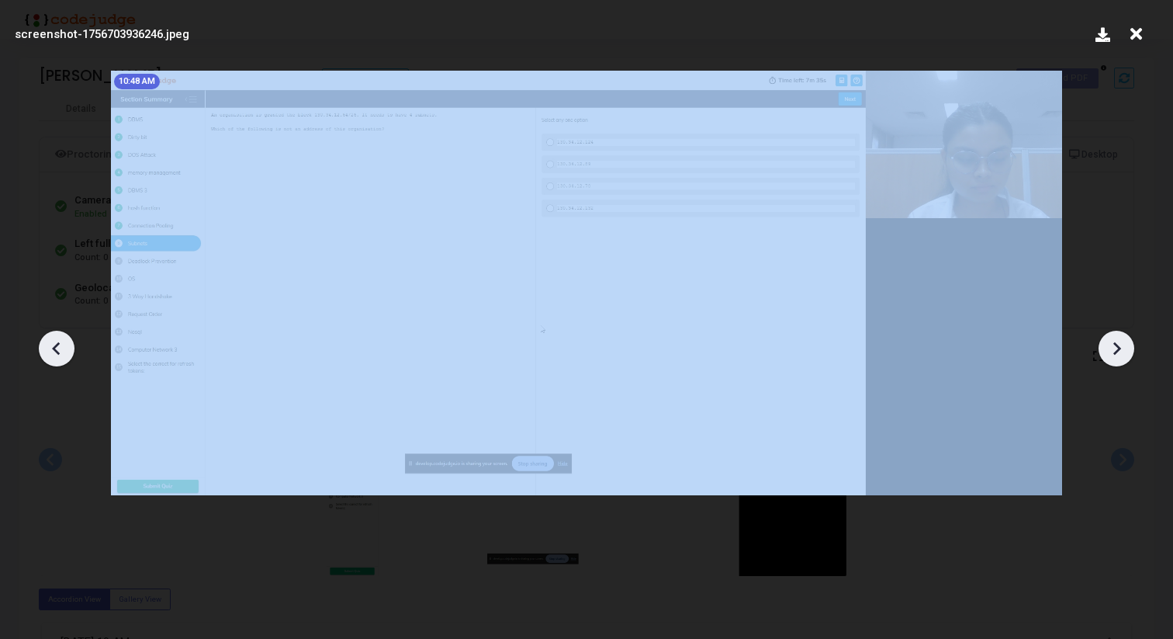
click at [1120, 340] on icon at bounding box center [1116, 348] width 23 height 23
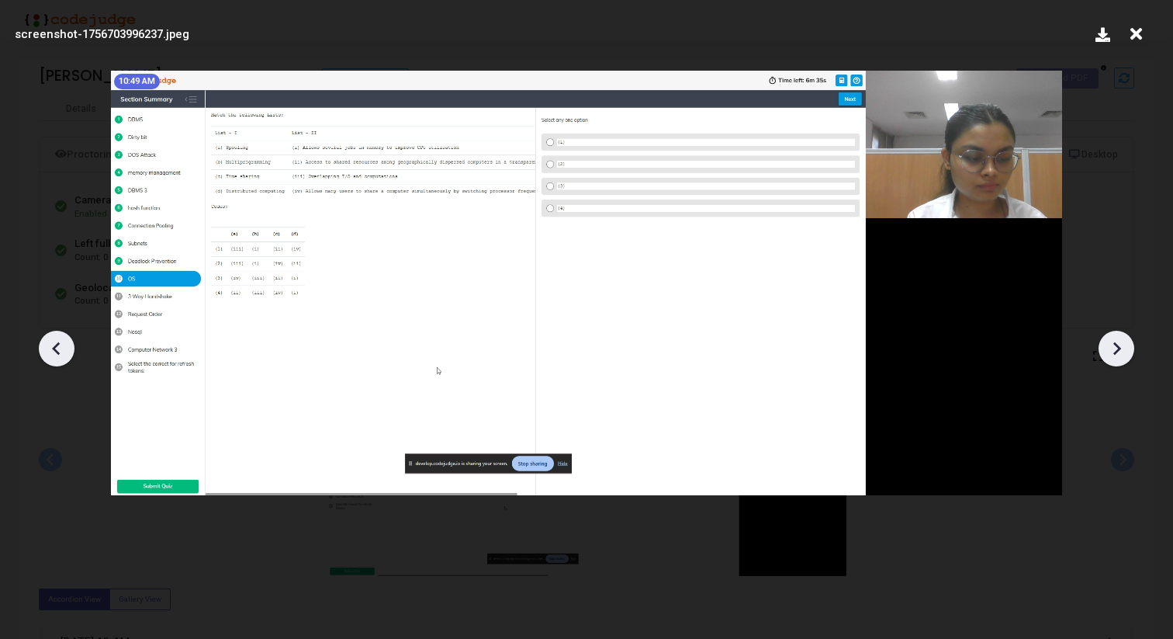
click at [1120, 340] on icon at bounding box center [1116, 348] width 23 height 23
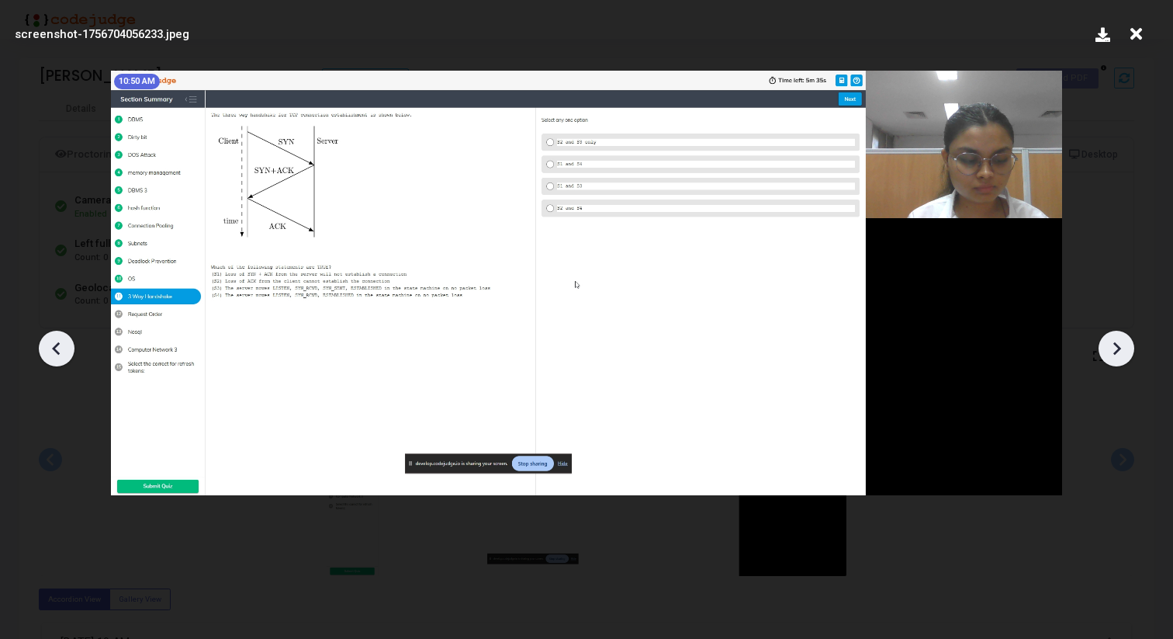
click at [1120, 340] on icon at bounding box center [1116, 348] width 23 height 23
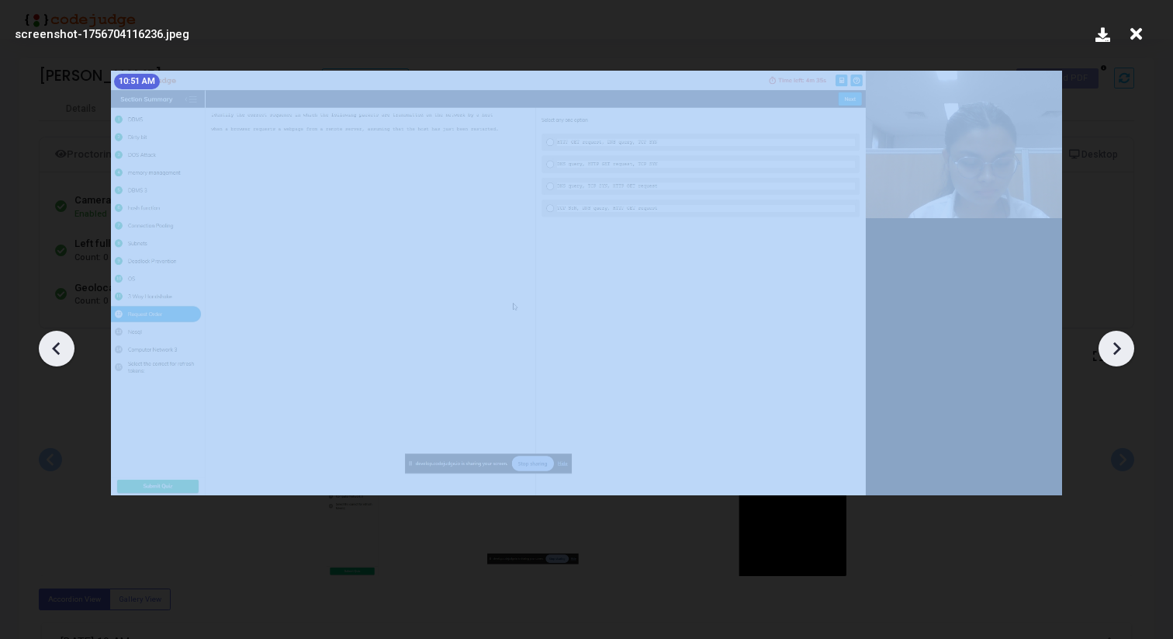
click at [1120, 340] on icon at bounding box center [1116, 348] width 23 height 23
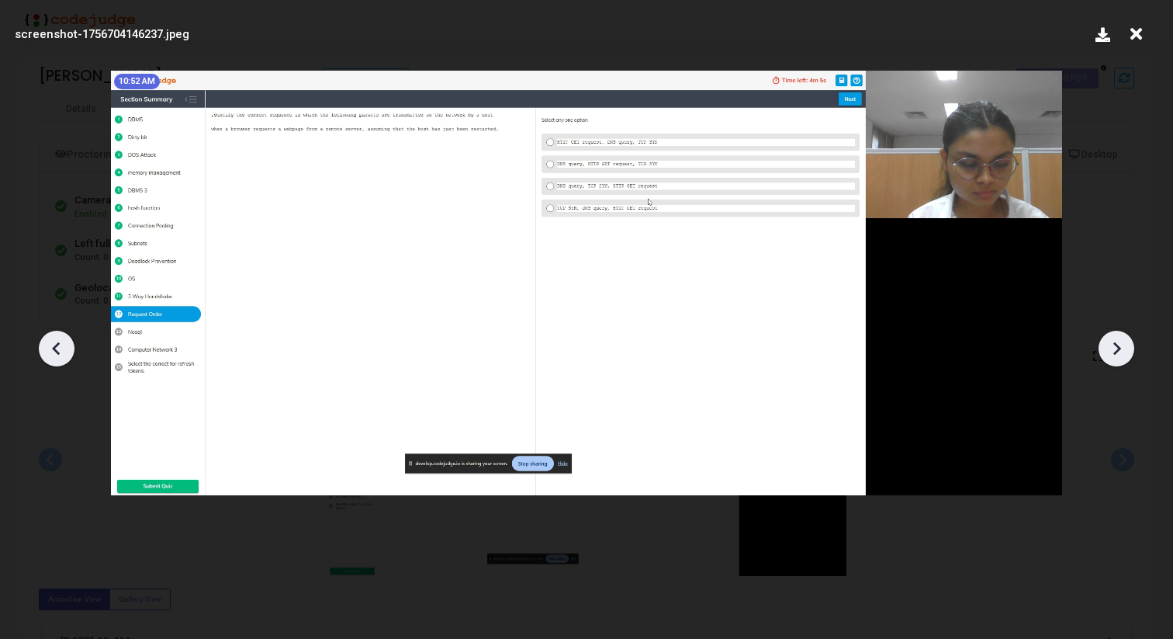
click at [1120, 340] on icon at bounding box center [1116, 348] width 23 height 23
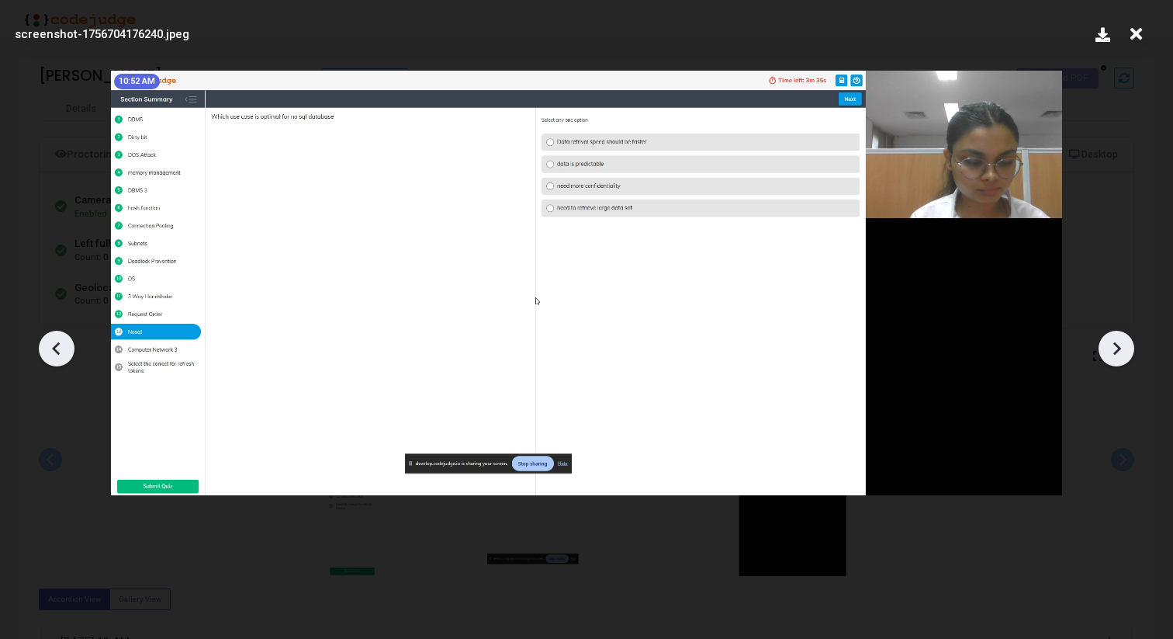
click at [1120, 340] on icon at bounding box center [1116, 348] width 23 height 23
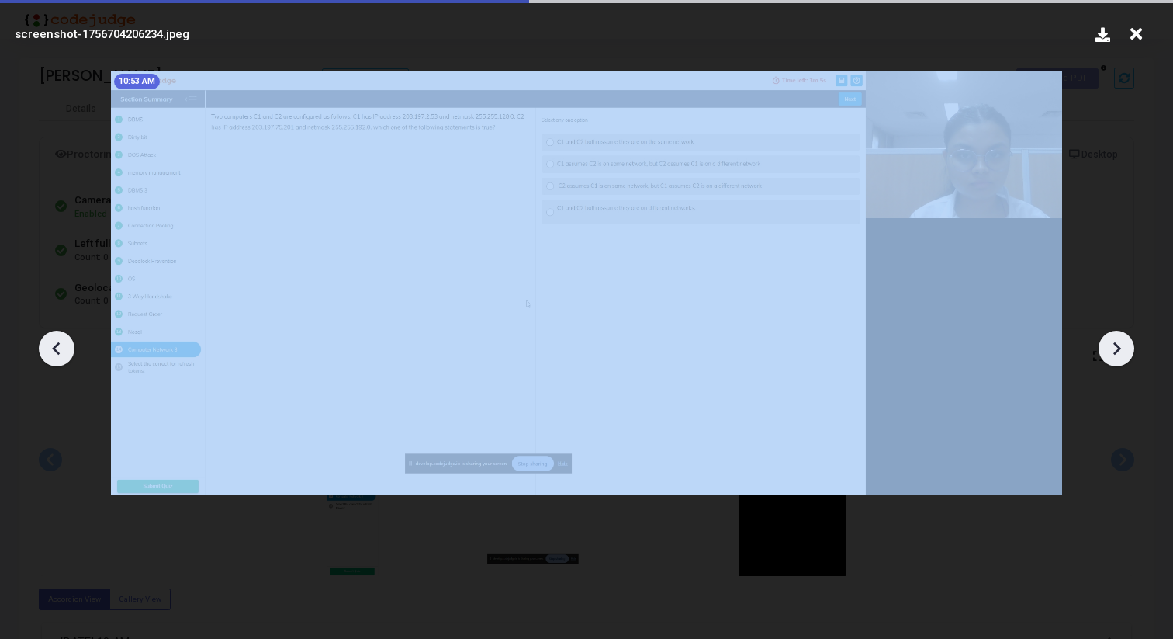
click at [1120, 340] on icon at bounding box center [1116, 348] width 23 height 23
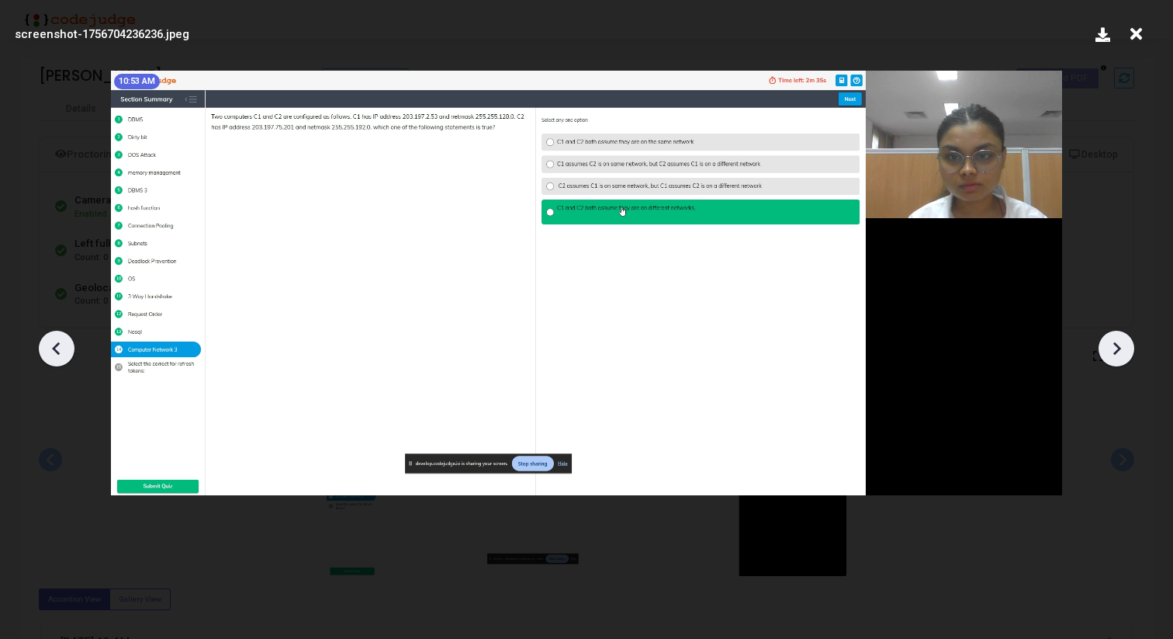
click at [1120, 340] on icon at bounding box center [1116, 348] width 23 height 23
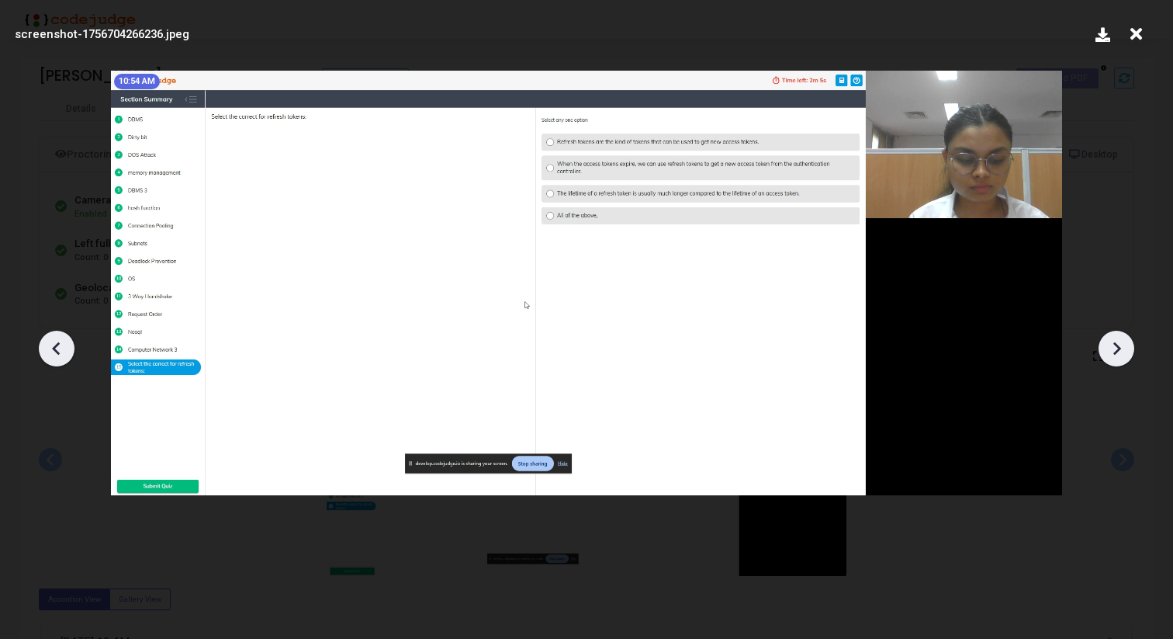
click at [1120, 340] on icon at bounding box center [1116, 348] width 23 height 23
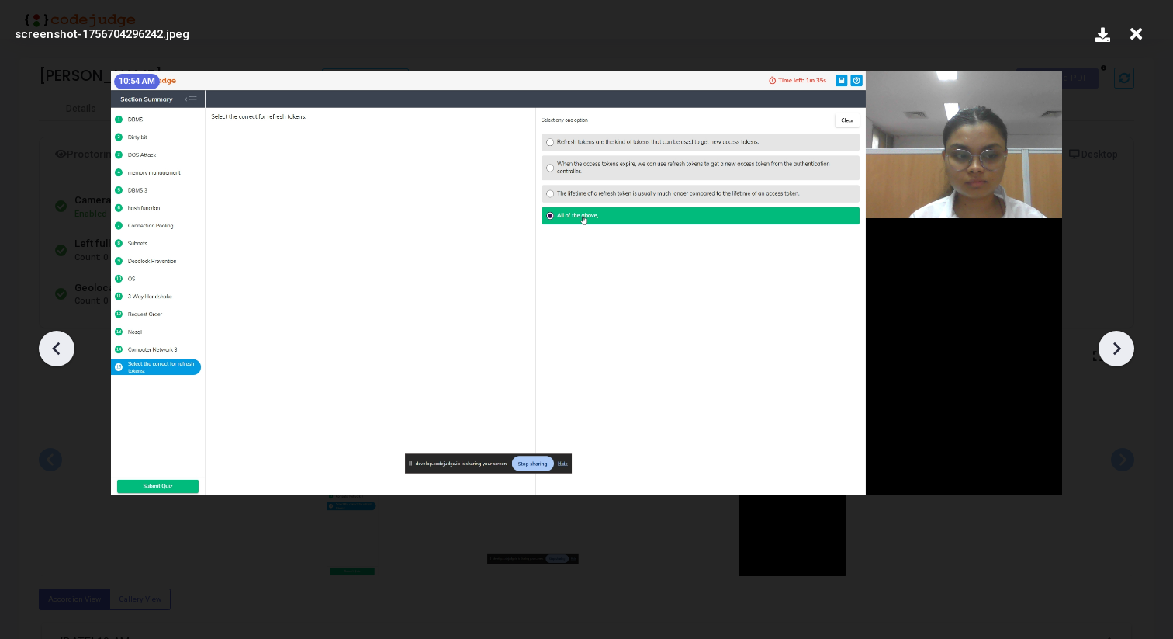
click at [1120, 340] on icon at bounding box center [1116, 348] width 23 height 23
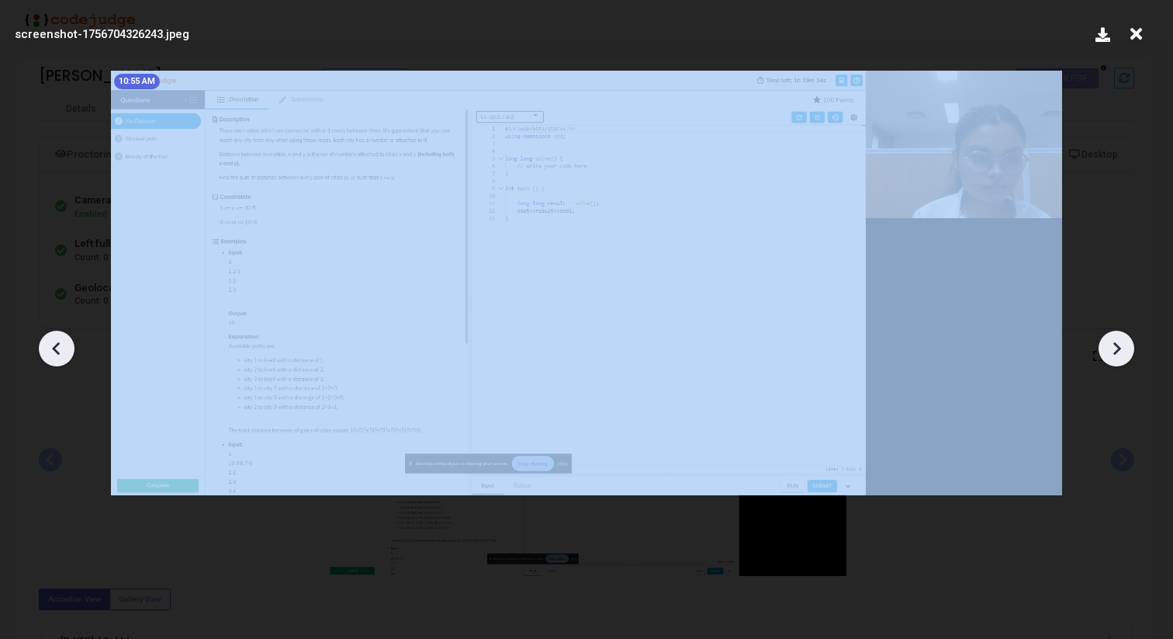
click at [50, 351] on icon at bounding box center [56, 348] width 23 height 23
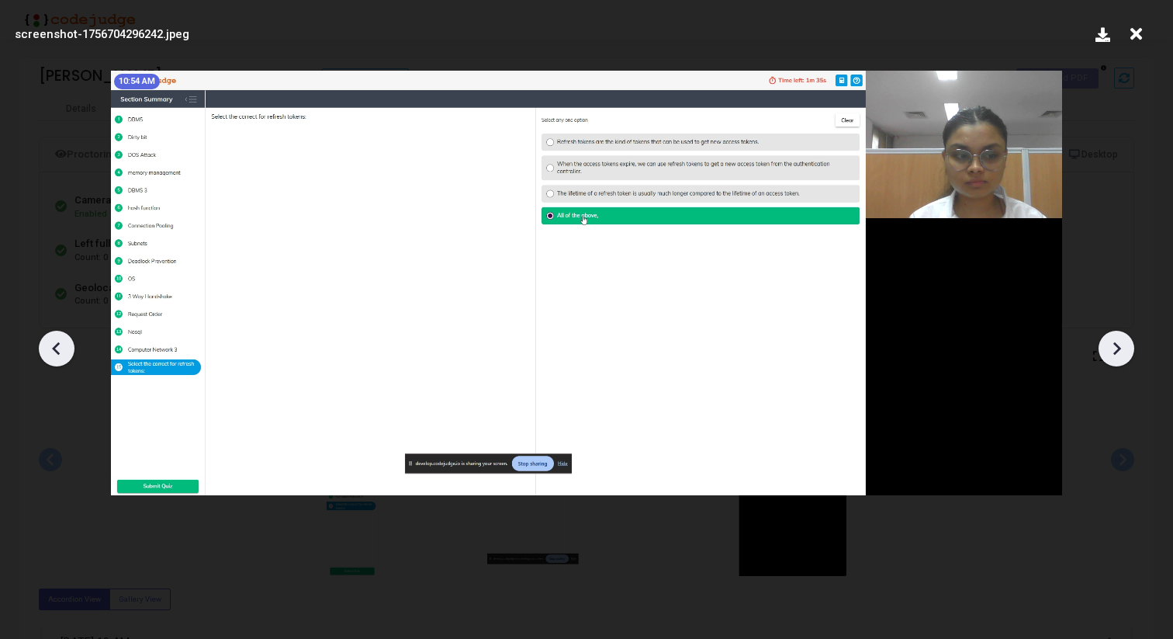
click at [1108, 356] on icon at bounding box center [1116, 348] width 23 height 23
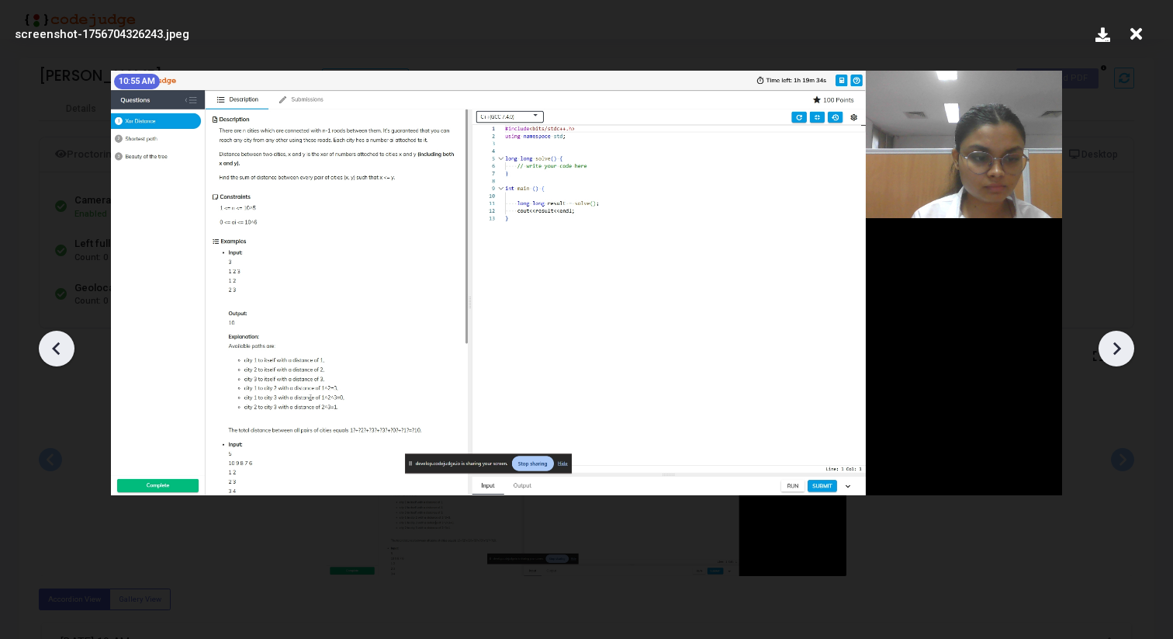
click at [1108, 356] on icon at bounding box center [1116, 348] width 23 height 23
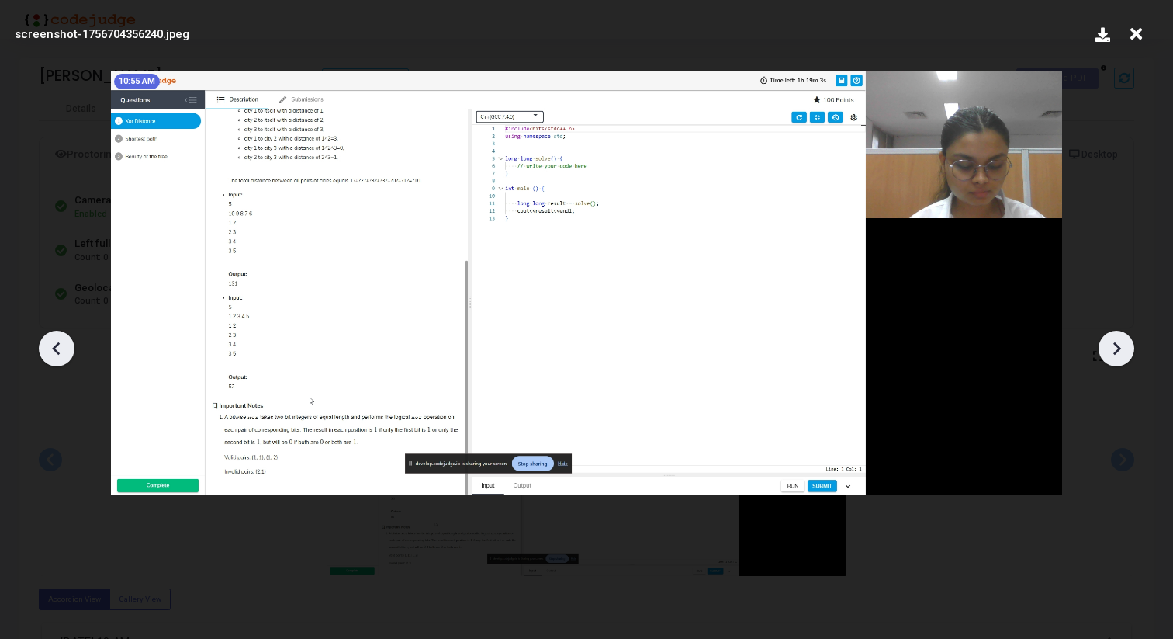
click at [1108, 356] on icon at bounding box center [1116, 348] width 23 height 23
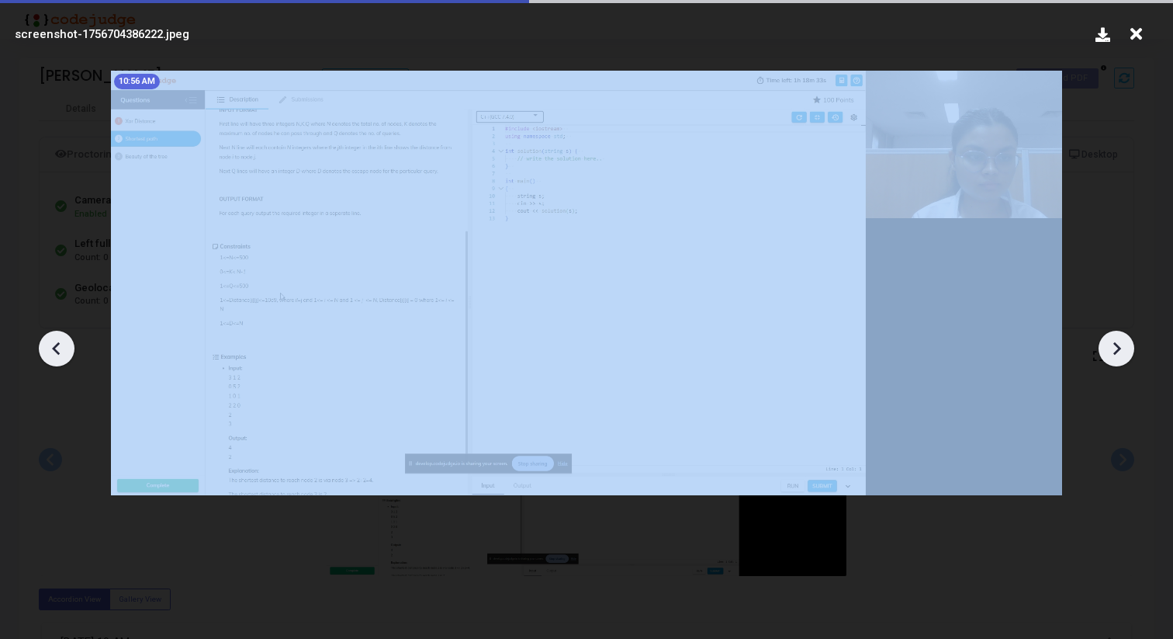
click at [1108, 356] on icon at bounding box center [1116, 348] width 23 height 23
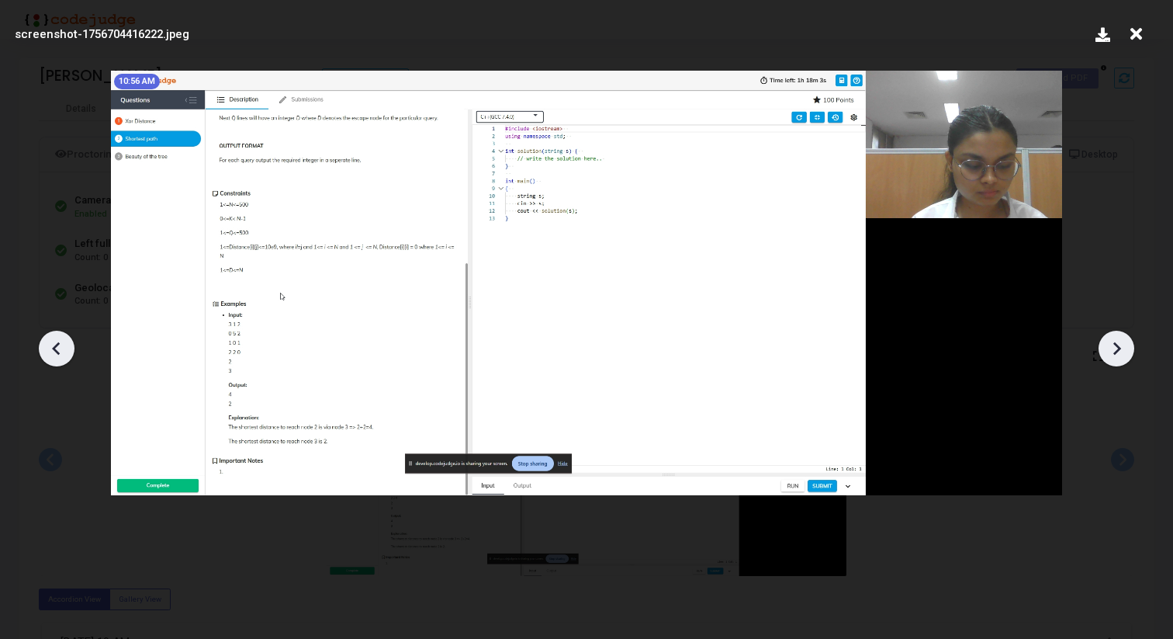
click at [1108, 356] on icon at bounding box center [1116, 348] width 23 height 23
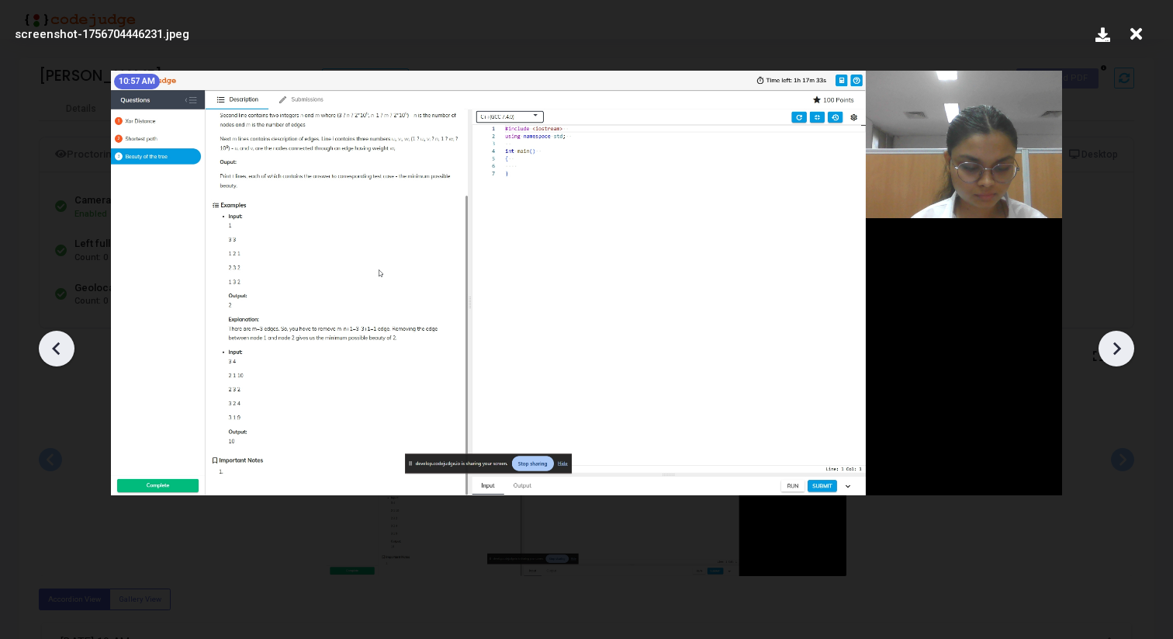
click at [1108, 356] on icon at bounding box center [1116, 348] width 23 height 23
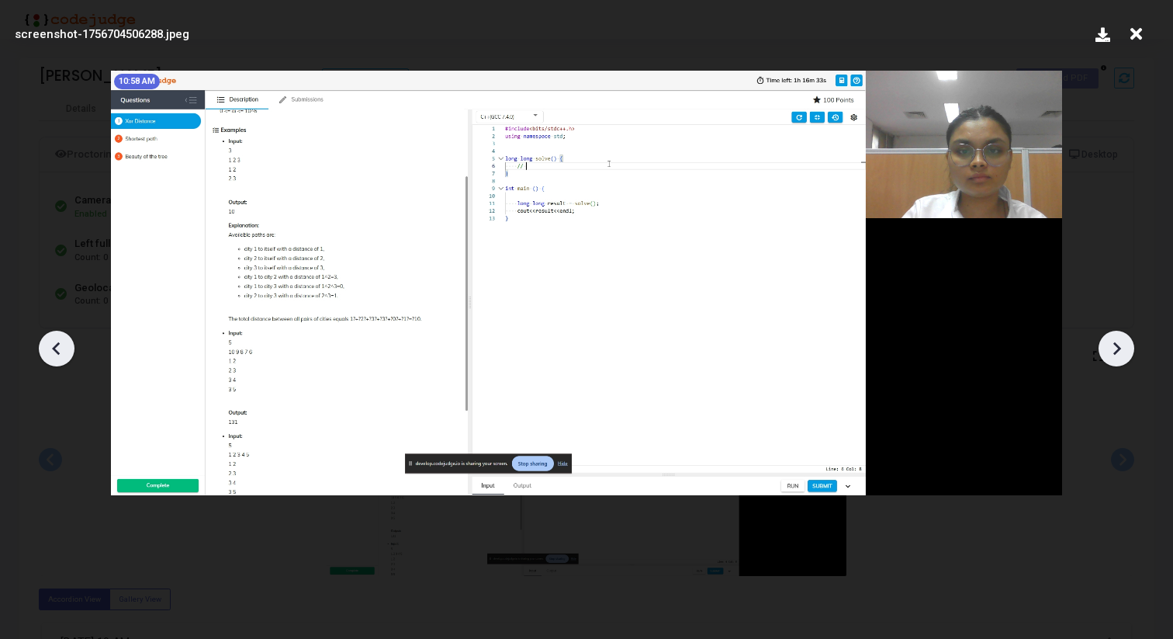
click at [1108, 356] on icon at bounding box center [1116, 348] width 23 height 23
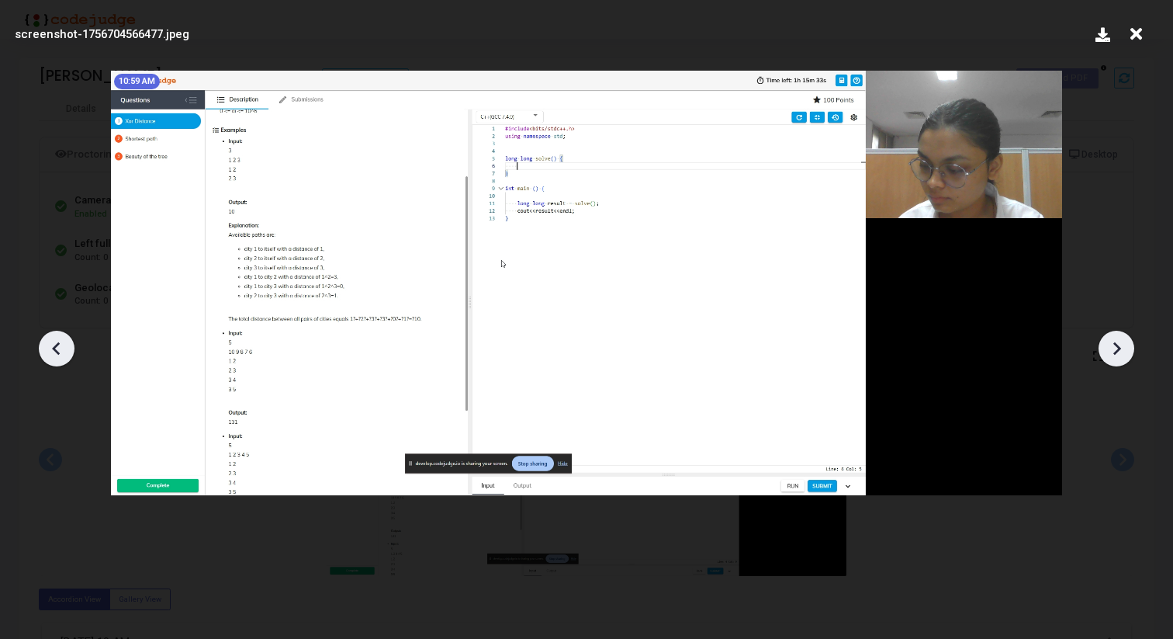
click at [1108, 356] on icon at bounding box center [1116, 348] width 23 height 23
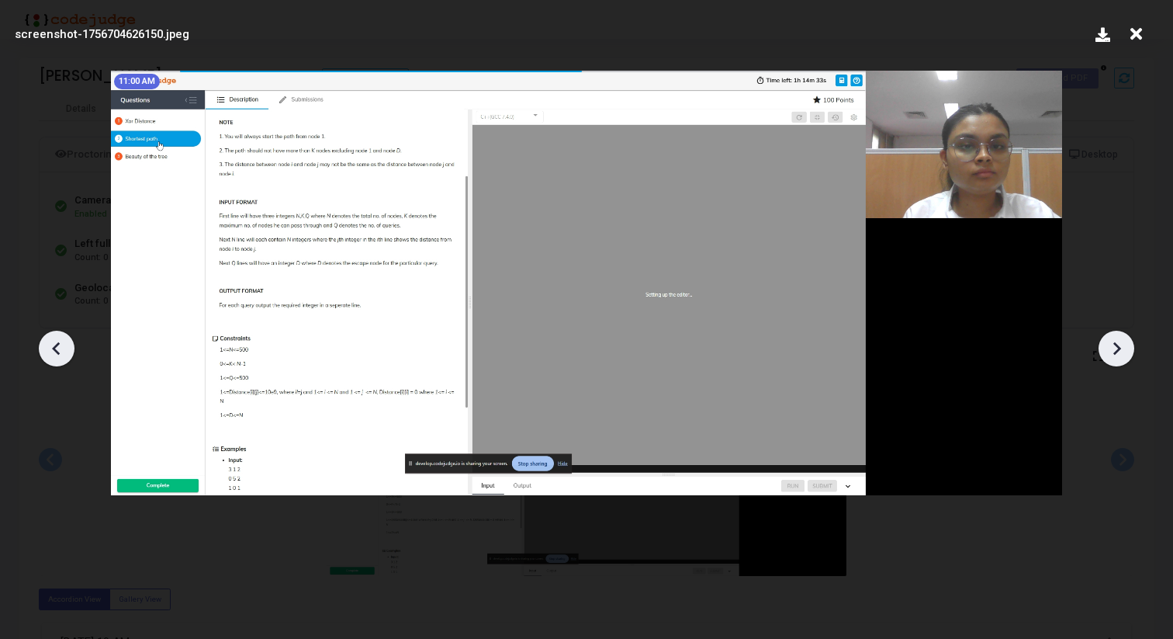
click at [1108, 356] on icon at bounding box center [1116, 348] width 23 height 23
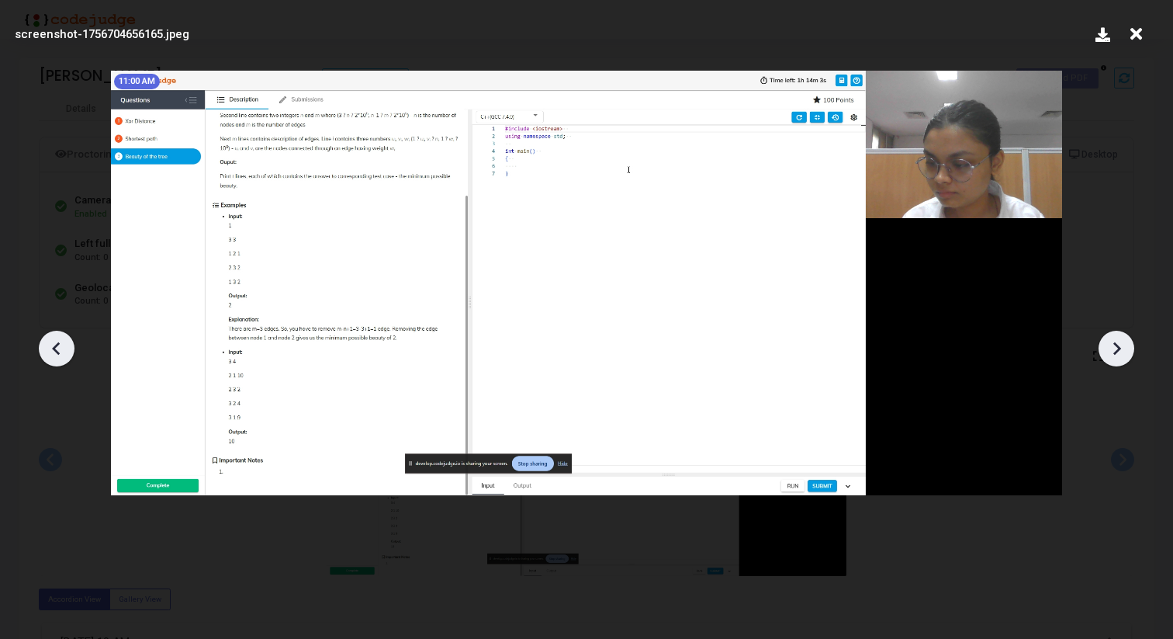
click at [1108, 356] on icon at bounding box center [1116, 348] width 23 height 23
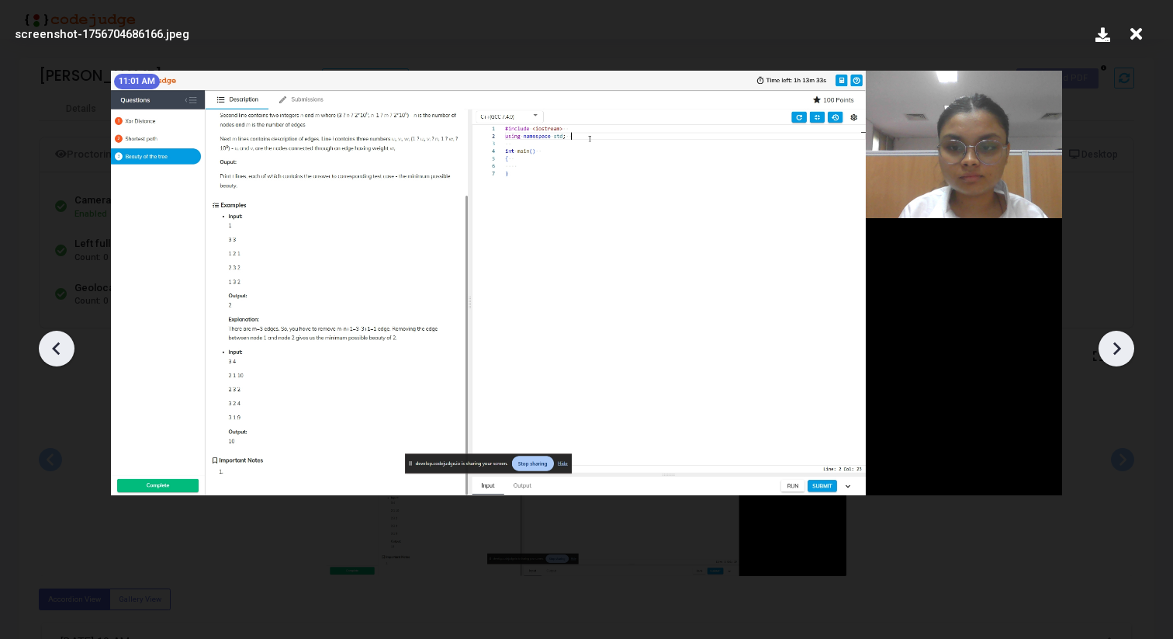
click at [1108, 356] on icon at bounding box center [1116, 348] width 23 height 23
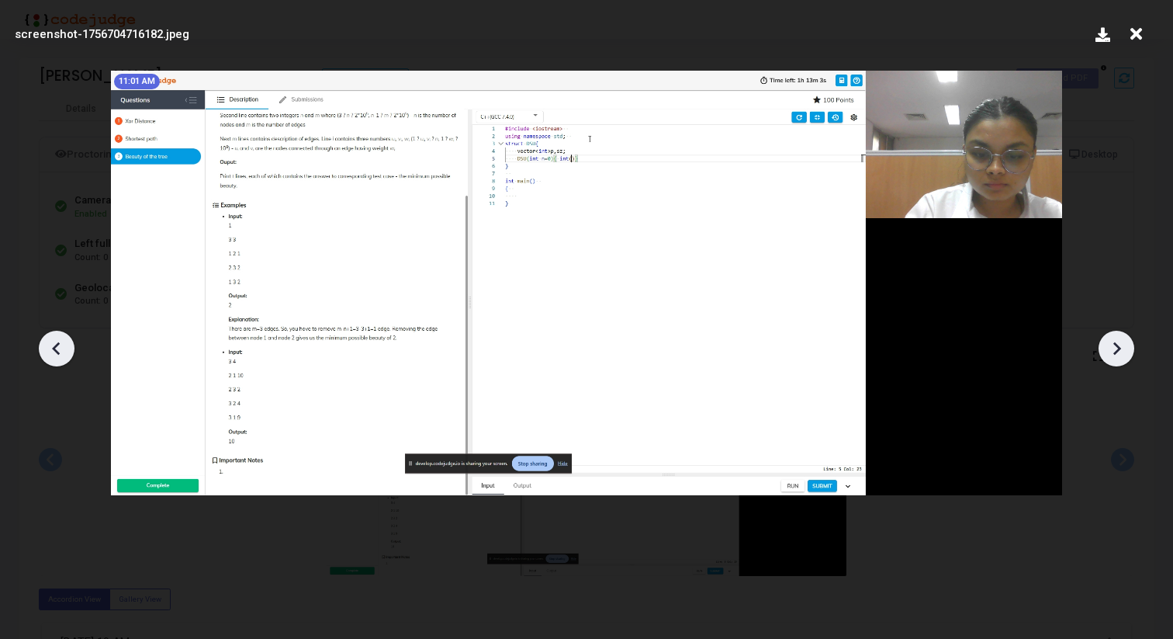
click at [1108, 356] on icon at bounding box center [1116, 348] width 23 height 23
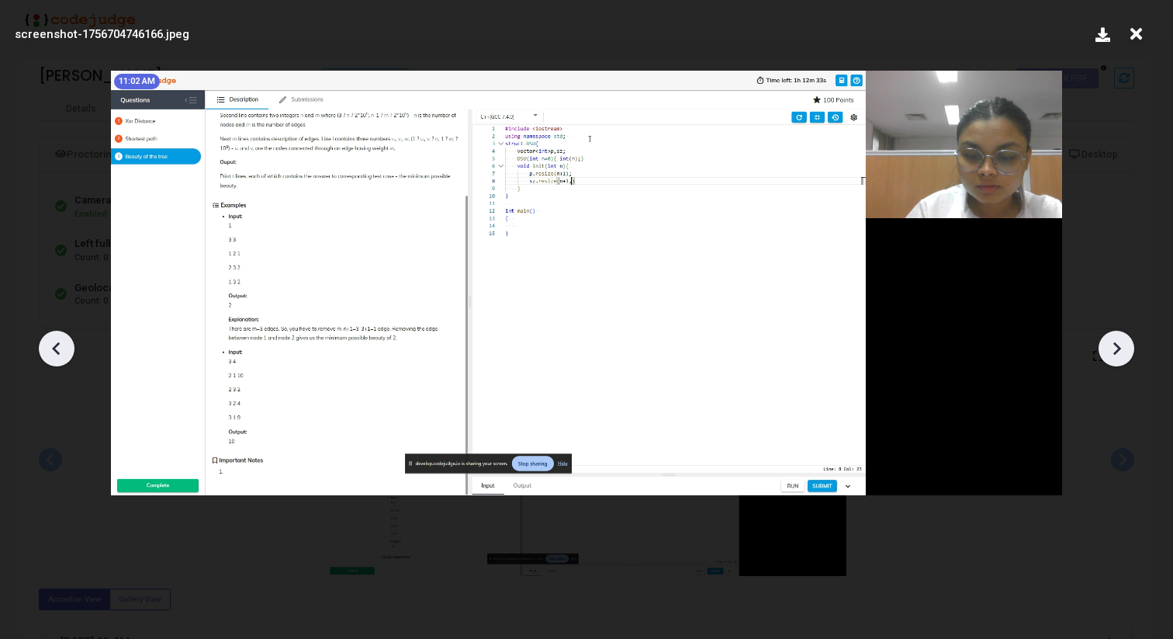
click at [1108, 356] on icon at bounding box center [1116, 348] width 23 height 23
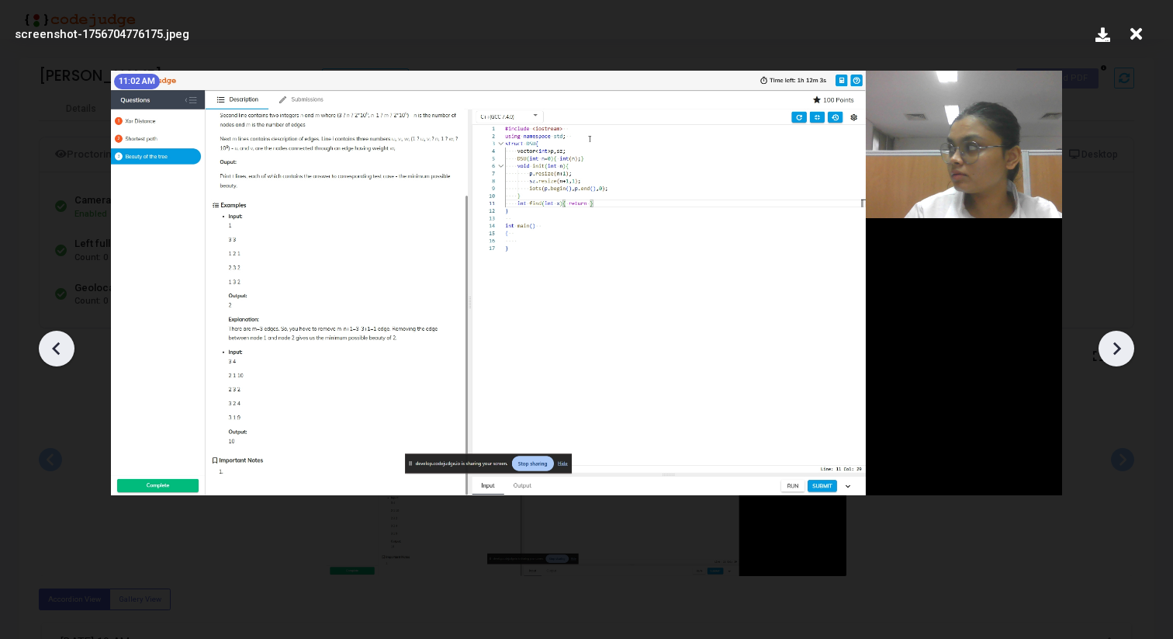
click at [1108, 356] on icon at bounding box center [1116, 348] width 23 height 23
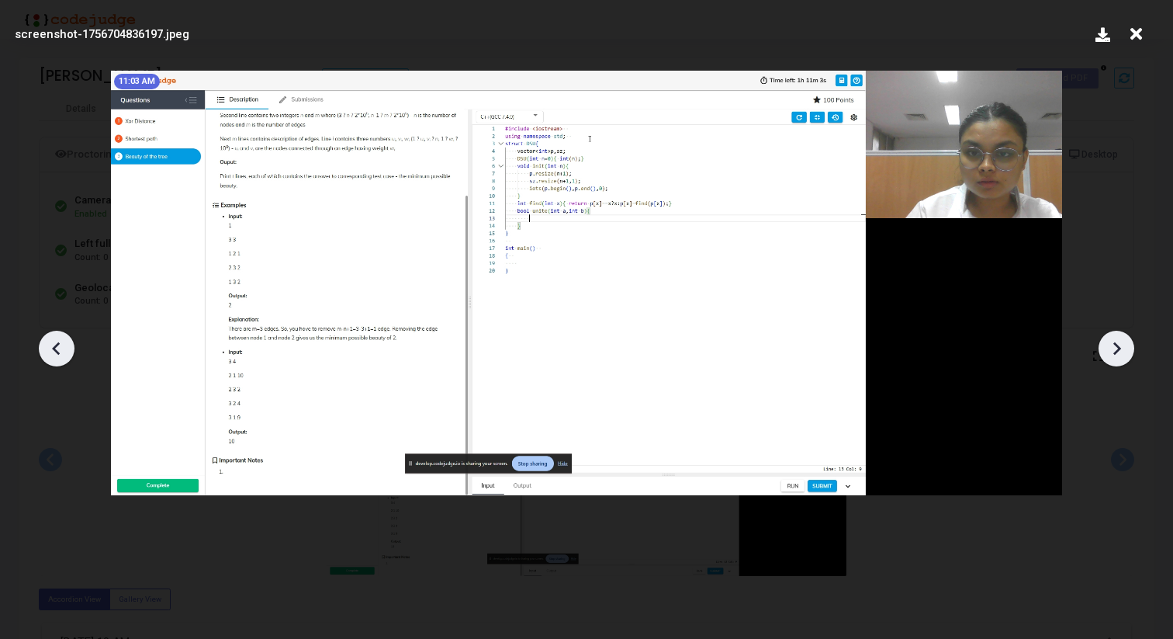
click at [1108, 356] on icon at bounding box center [1116, 348] width 23 height 23
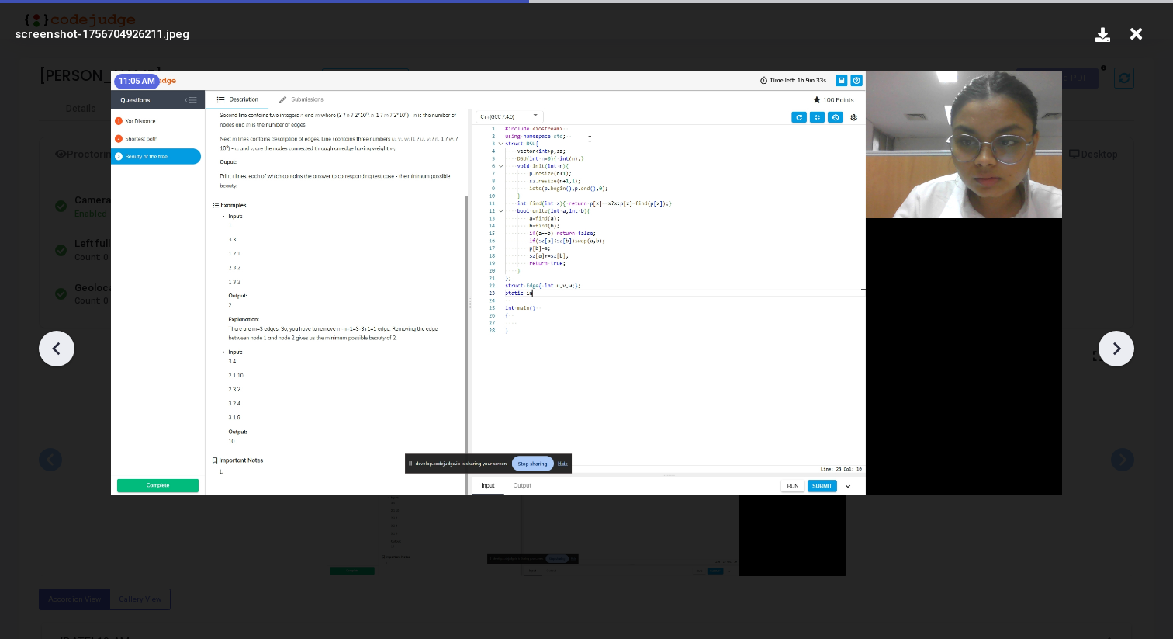
click at [1108, 356] on icon at bounding box center [1116, 348] width 23 height 23
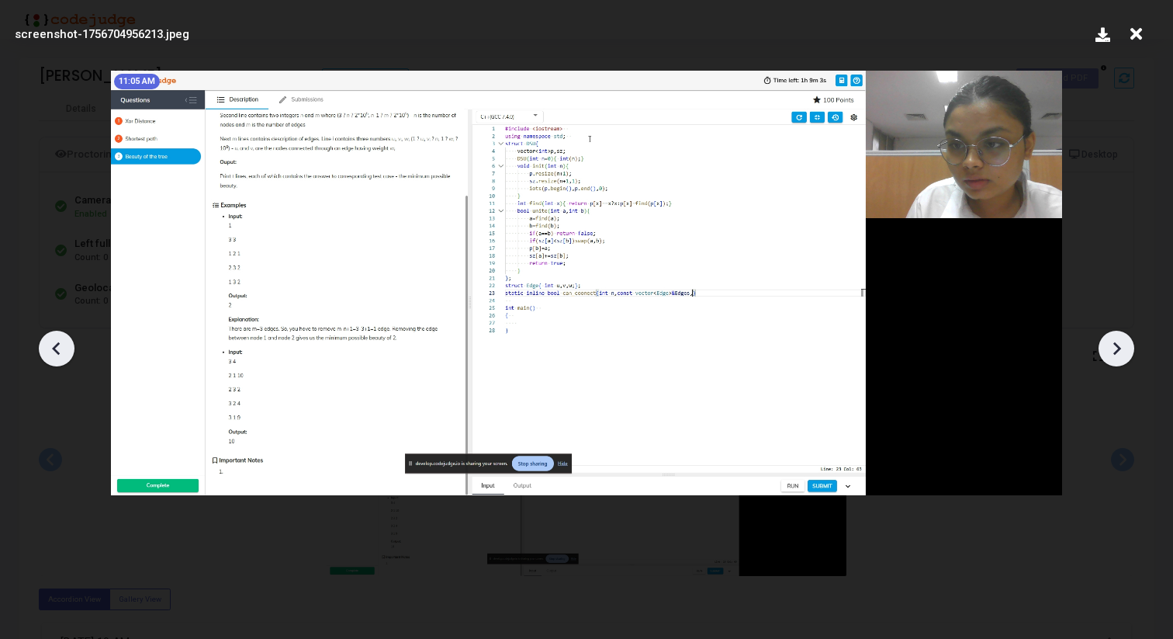
click at [1108, 356] on icon at bounding box center [1116, 348] width 23 height 23
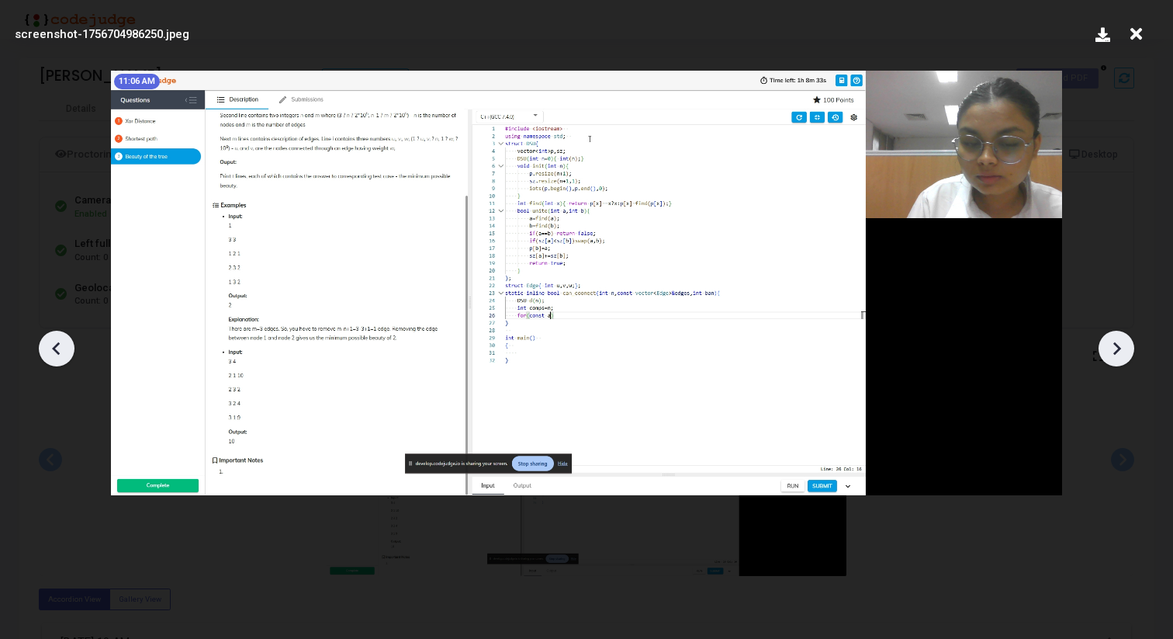
click at [1108, 356] on icon at bounding box center [1116, 348] width 23 height 23
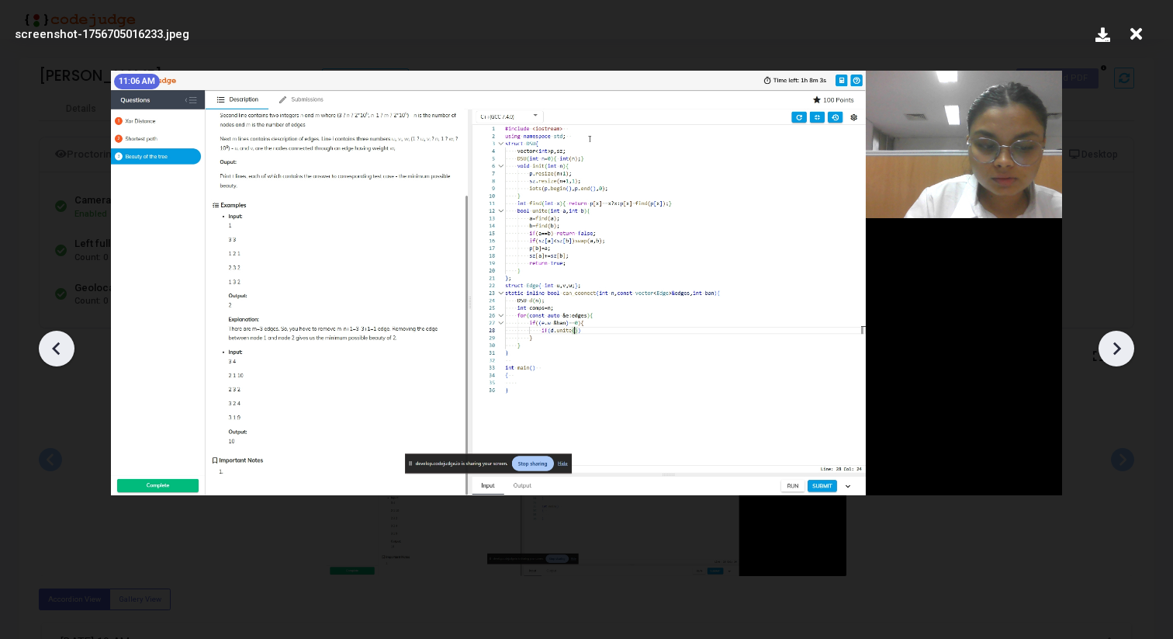
click at [1108, 356] on icon at bounding box center [1116, 348] width 23 height 23
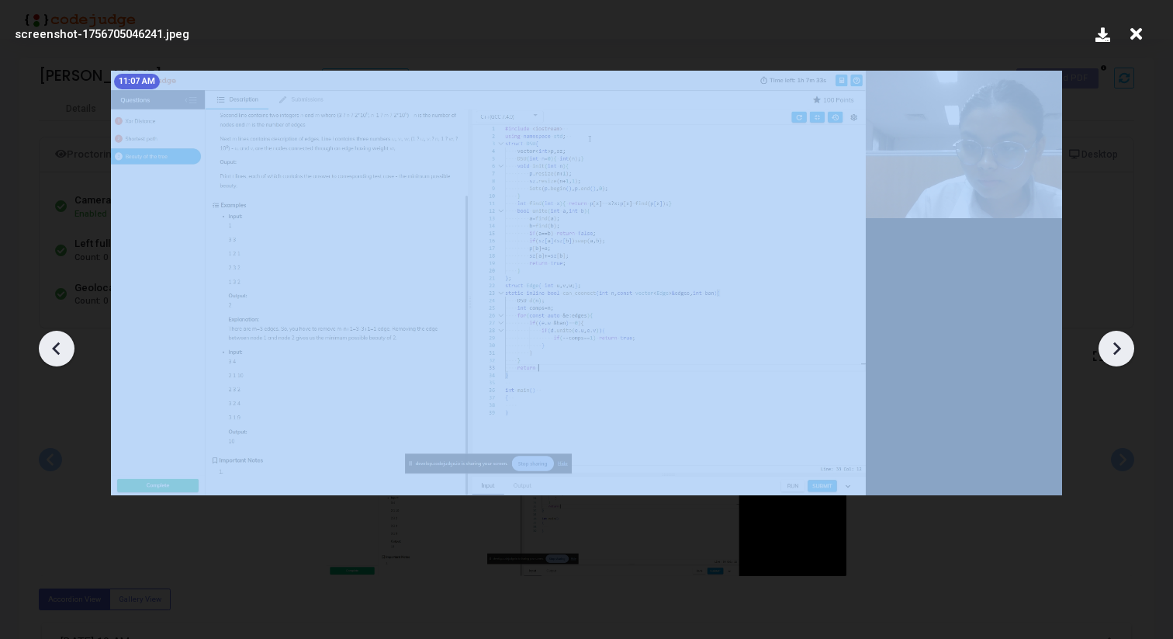
click at [60, 338] on icon at bounding box center [56, 348] width 23 height 23
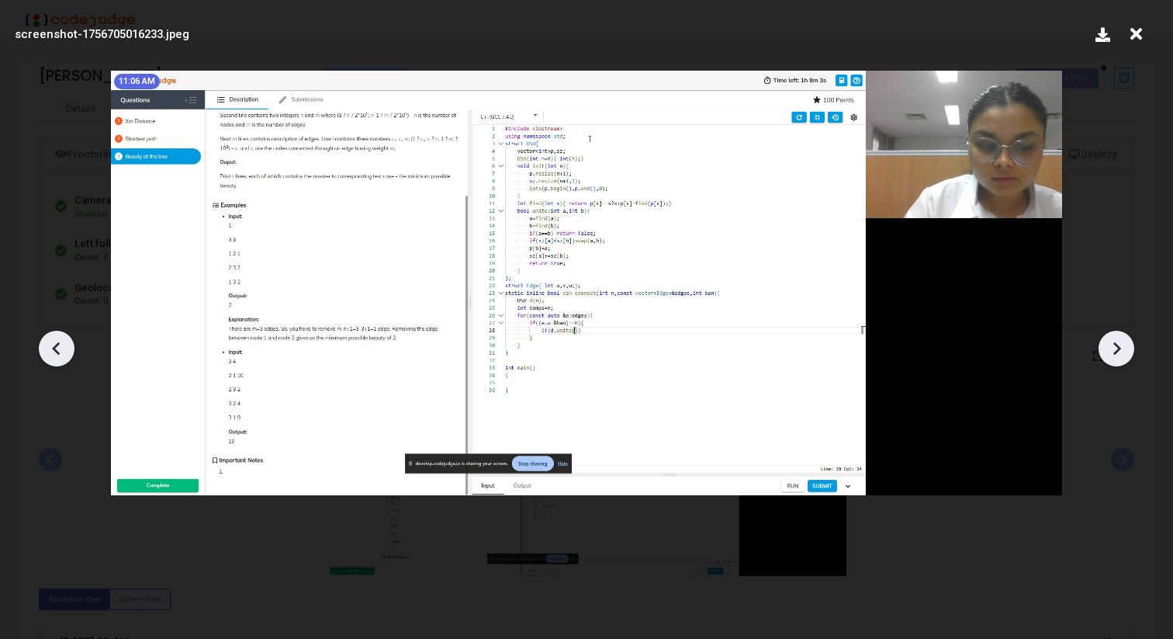
click at [1110, 344] on icon at bounding box center [1116, 348] width 23 height 23
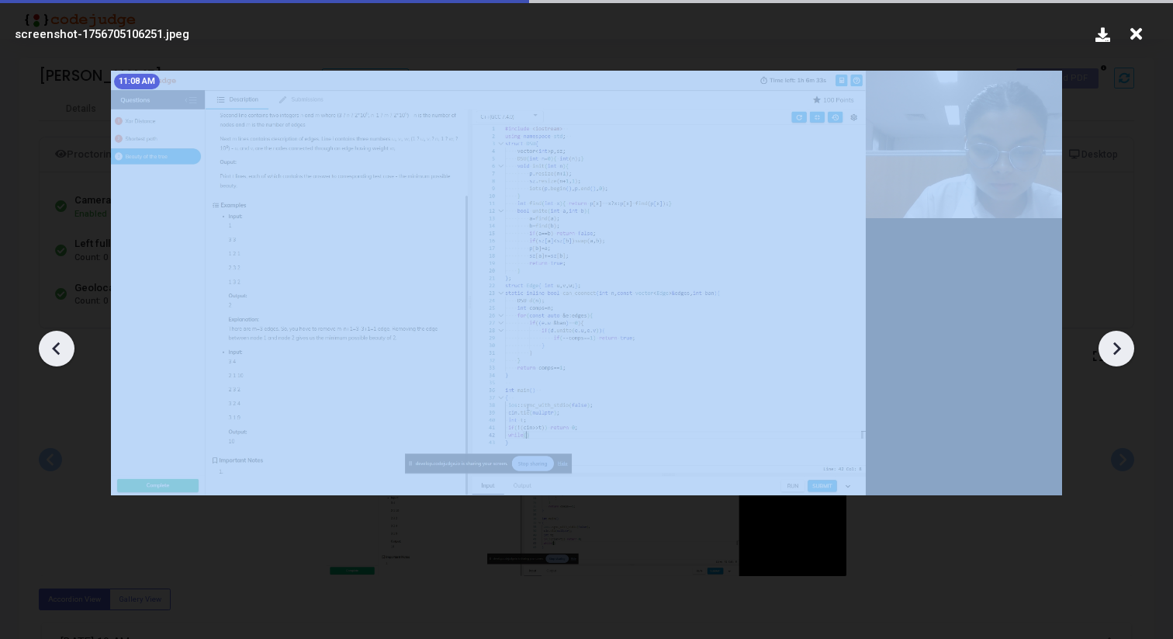
click at [1110, 344] on icon at bounding box center [1116, 348] width 23 height 23
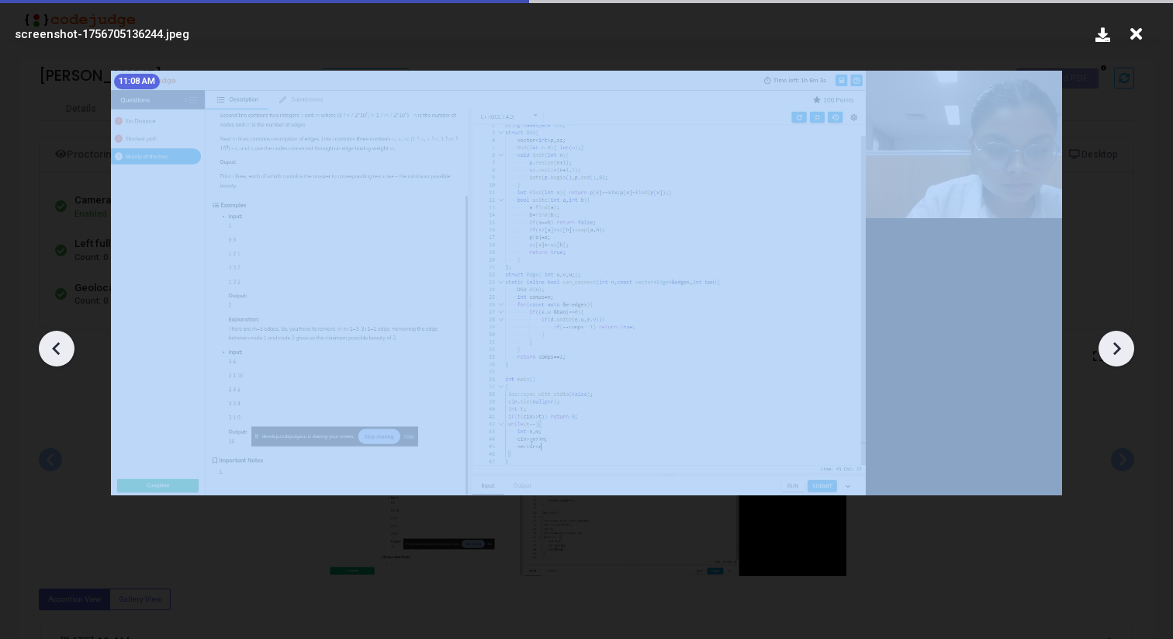
click at [1110, 344] on icon at bounding box center [1116, 348] width 23 height 23
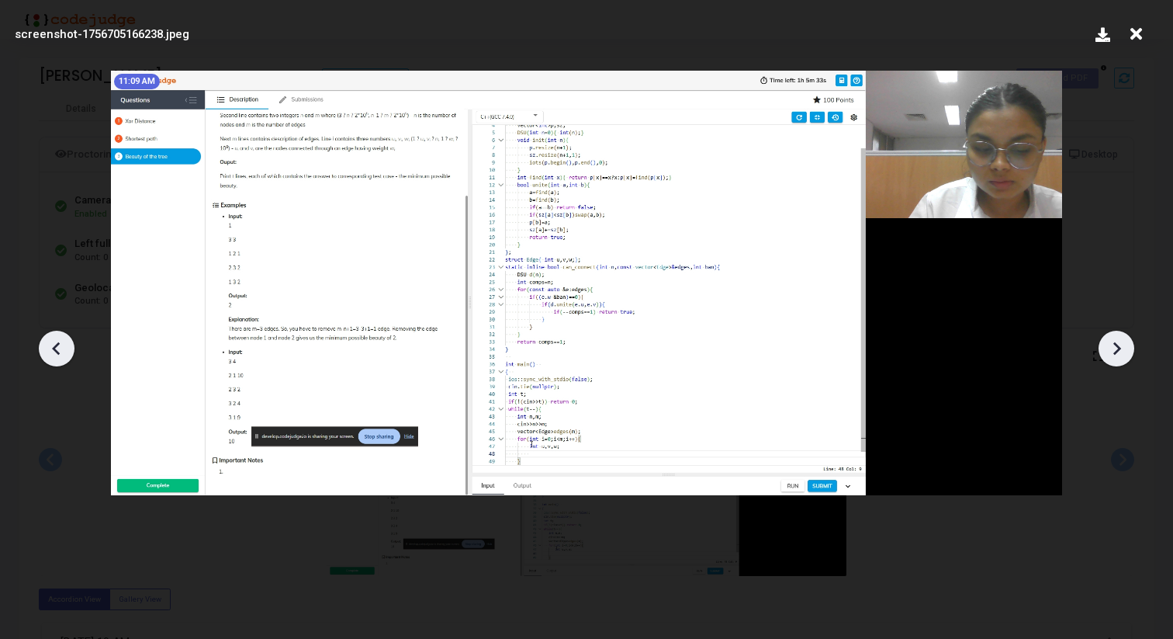
click at [1110, 344] on icon at bounding box center [1116, 348] width 23 height 23
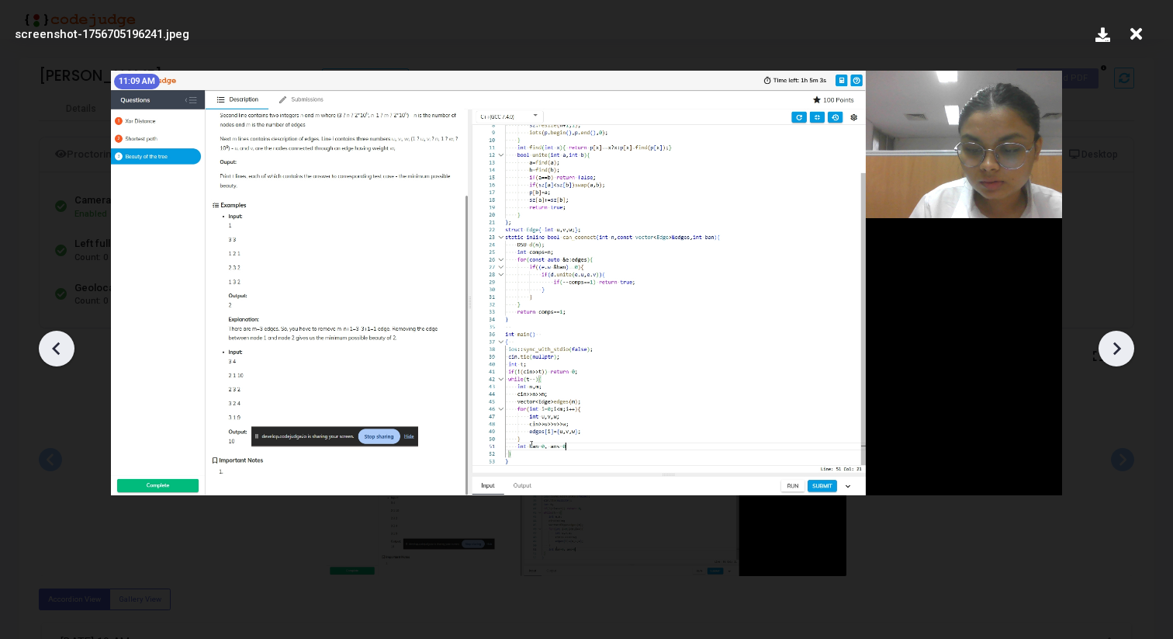
click at [1110, 344] on icon at bounding box center [1116, 348] width 23 height 23
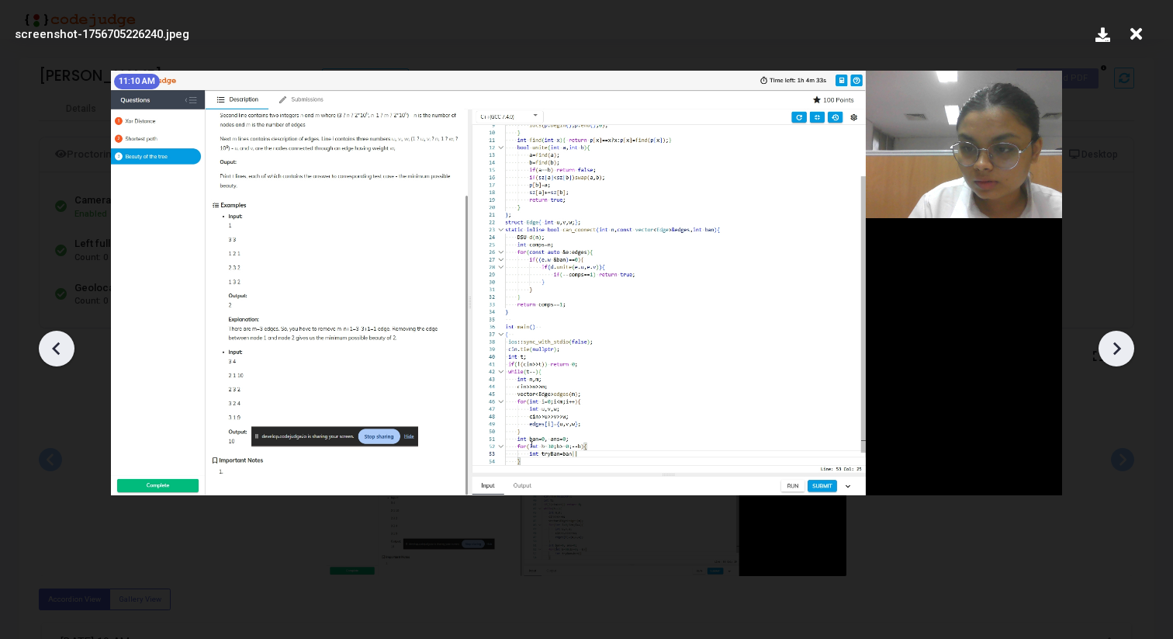
click at [1110, 344] on icon at bounding box center [1116, 348] width 23 height 23
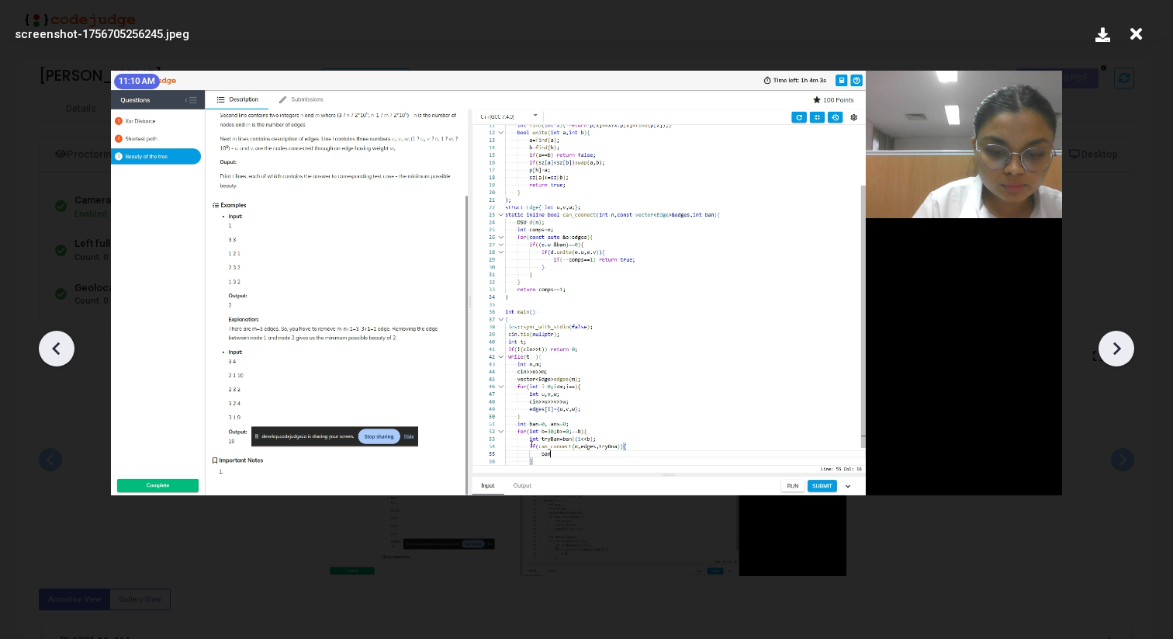
click at [74, 346] on div at bounding box center [57, 349] width 36 height 36
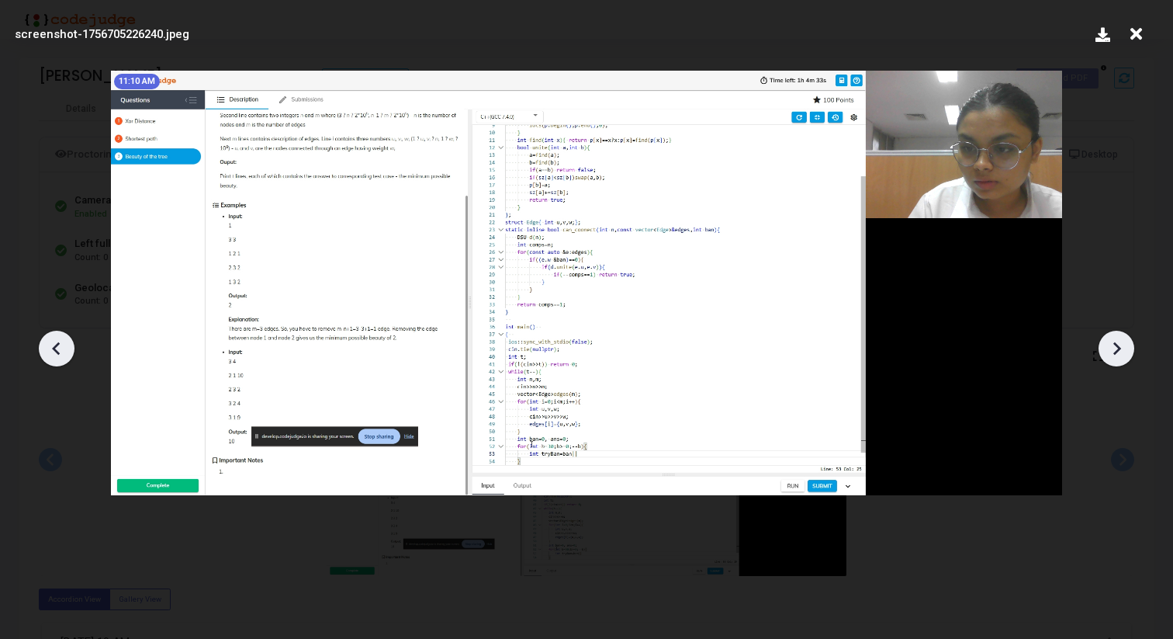
click at [55, 342] on icon at bounding box center [56, 348] width 23 height 23
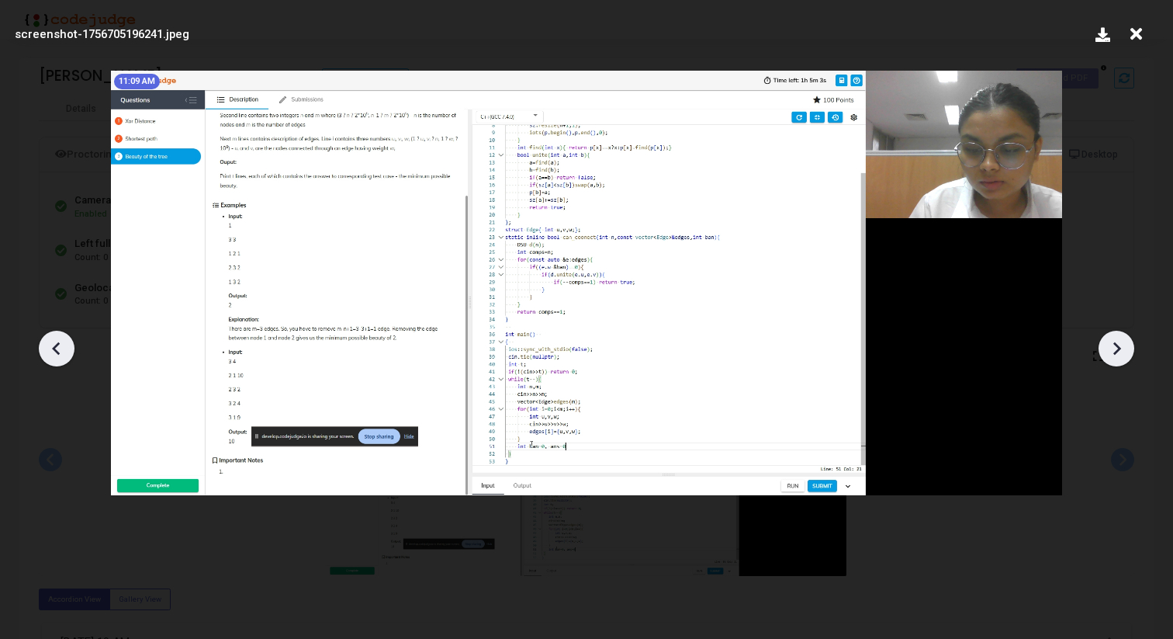
click at [40, 355] on div at bounding box center [586, 343] width 1173 height 592
click at [53, 348] on icon at bounding box center [56, 347] width 8 height 13
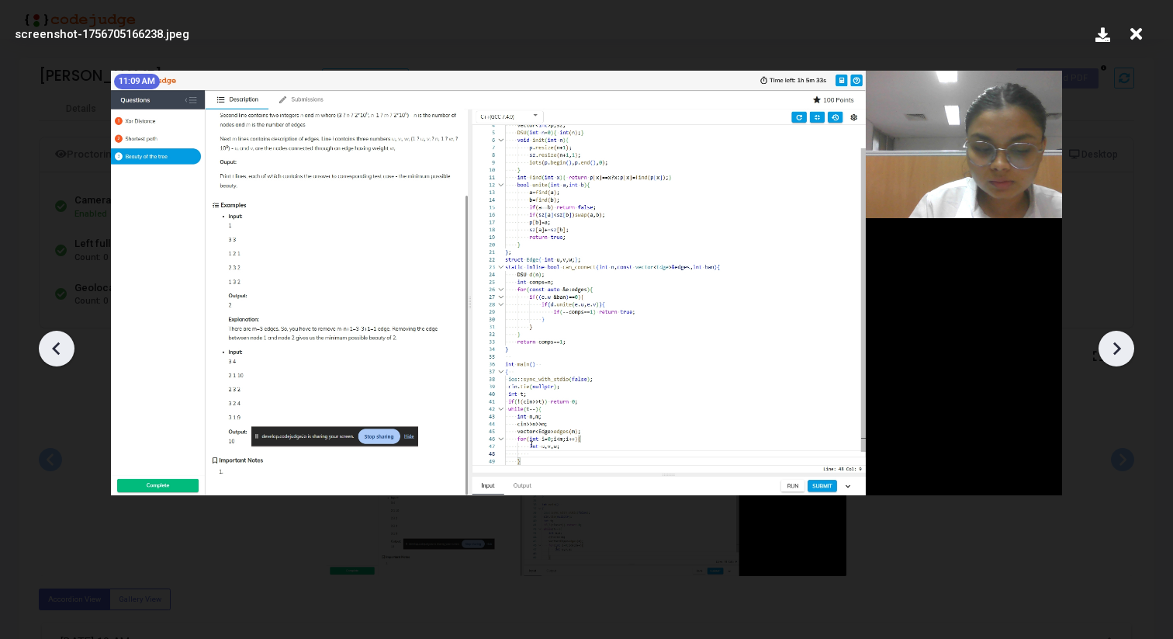
click at [53, 348] on icon at bounding box center [56, 347] width 8 height 13
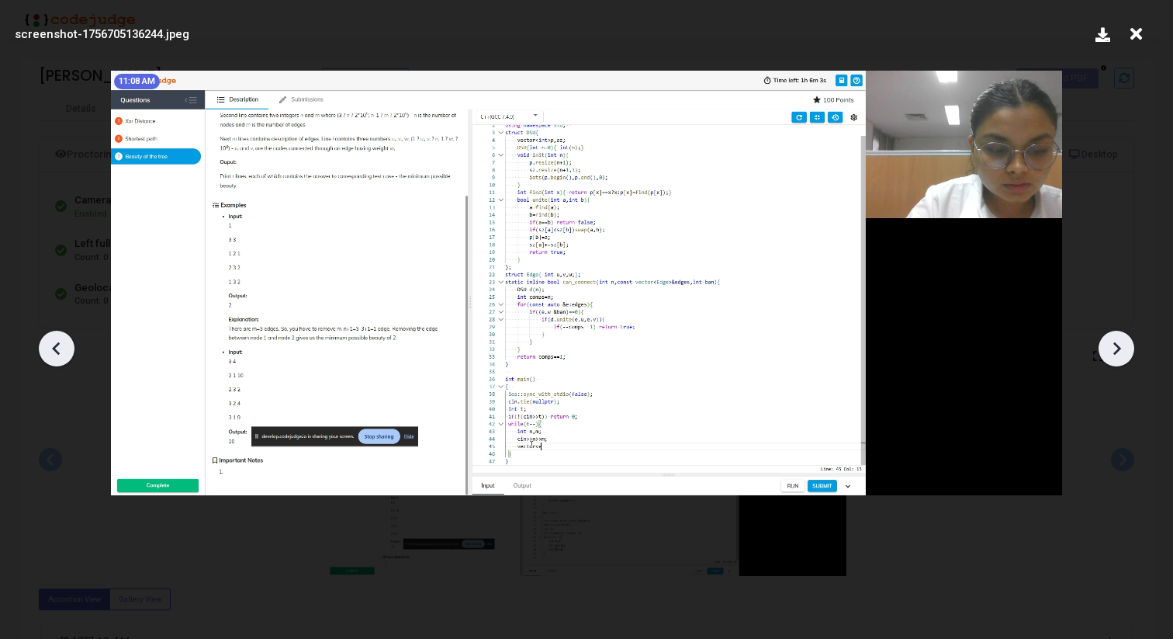
click at [53, 348] on icon at bounding box center [56, 347] width 8 height 13
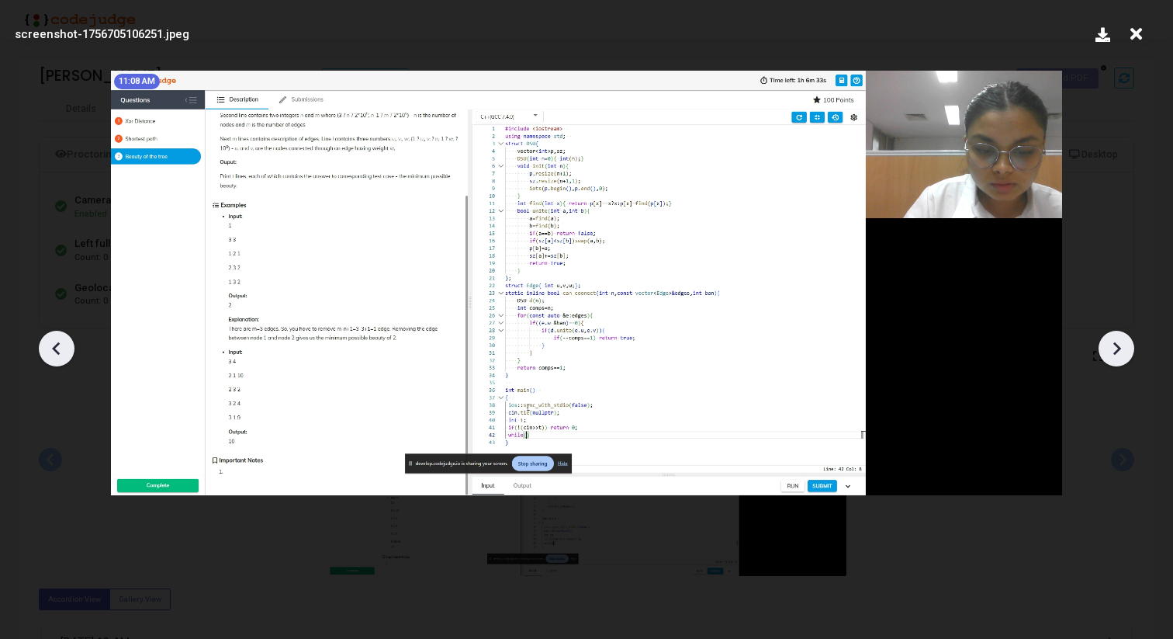
click at [53, 348] on icon at bounding box center [56, 347] width 8 height 13
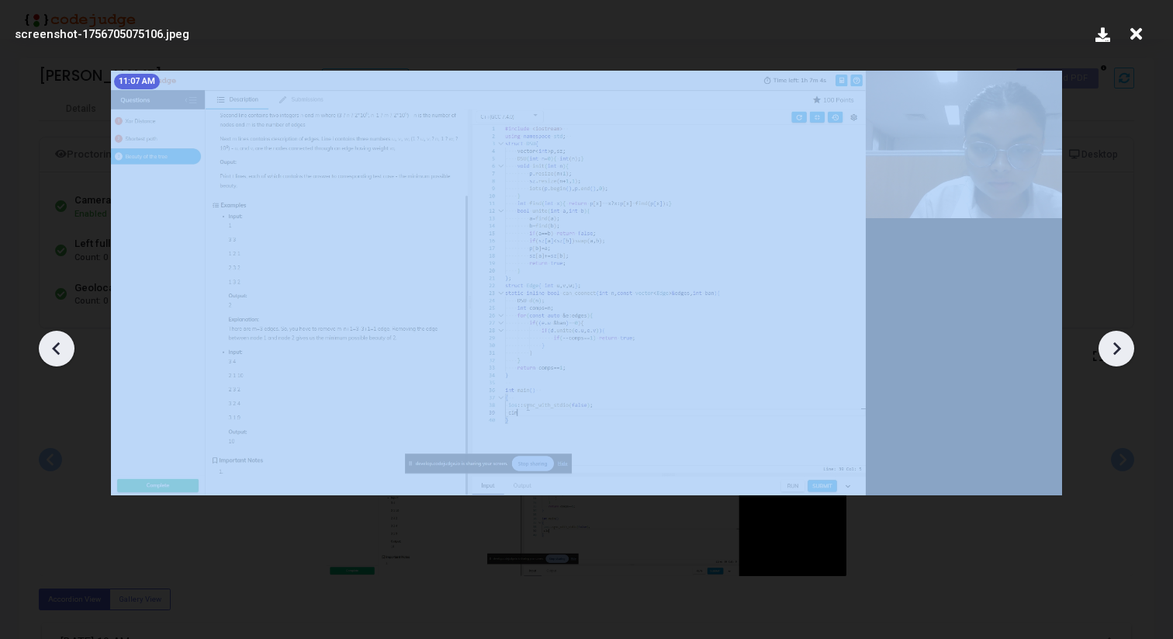
click at [53, 348] on icon at bounding box center [56, 347] width 8 height 13
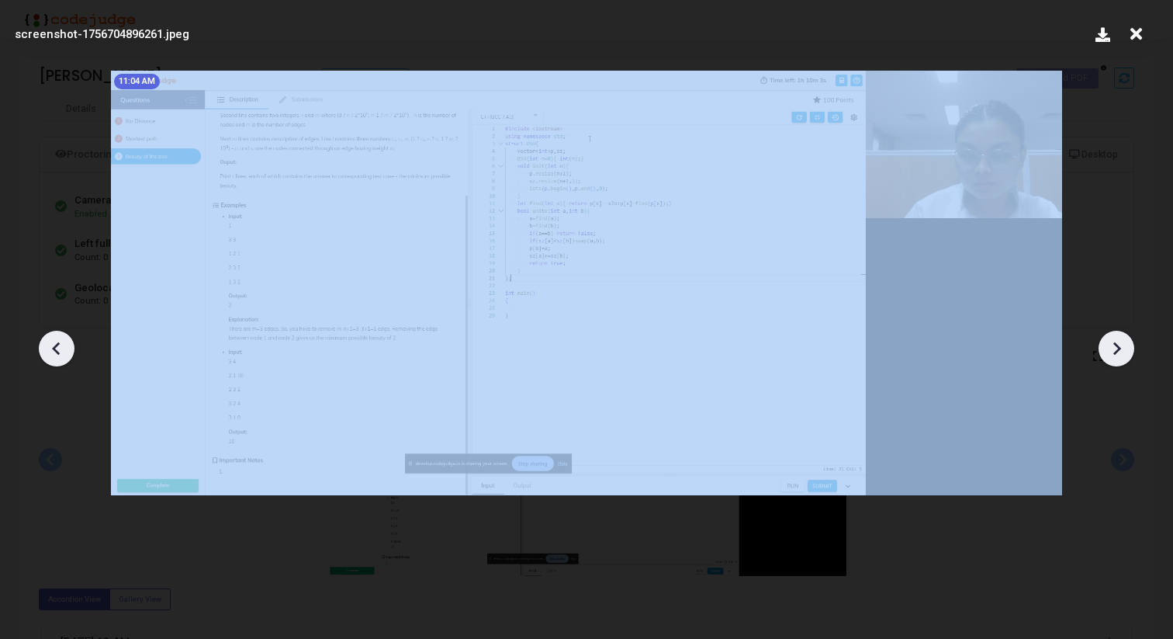
click at [53, 348] on icon at bounding box center [56, 347] width 8 height 13
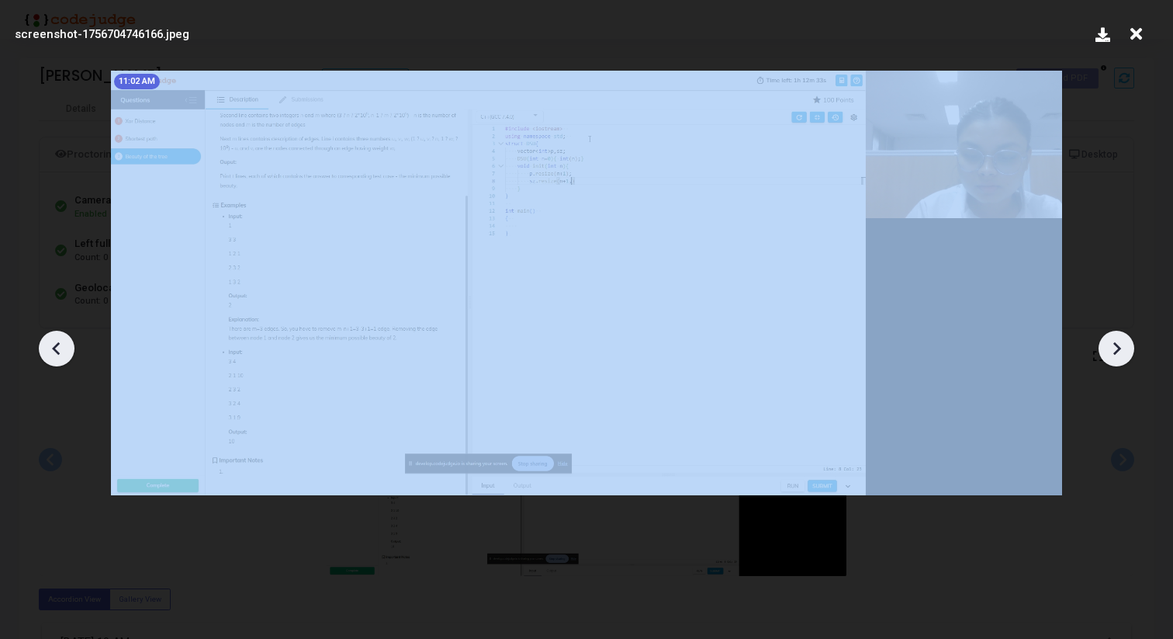
click at [53, 348] on icon at bounding box center [56, 347] width 8 height 13
click at [1120, 343] on icon at bounding box center [1116, 348] width 23 height 23
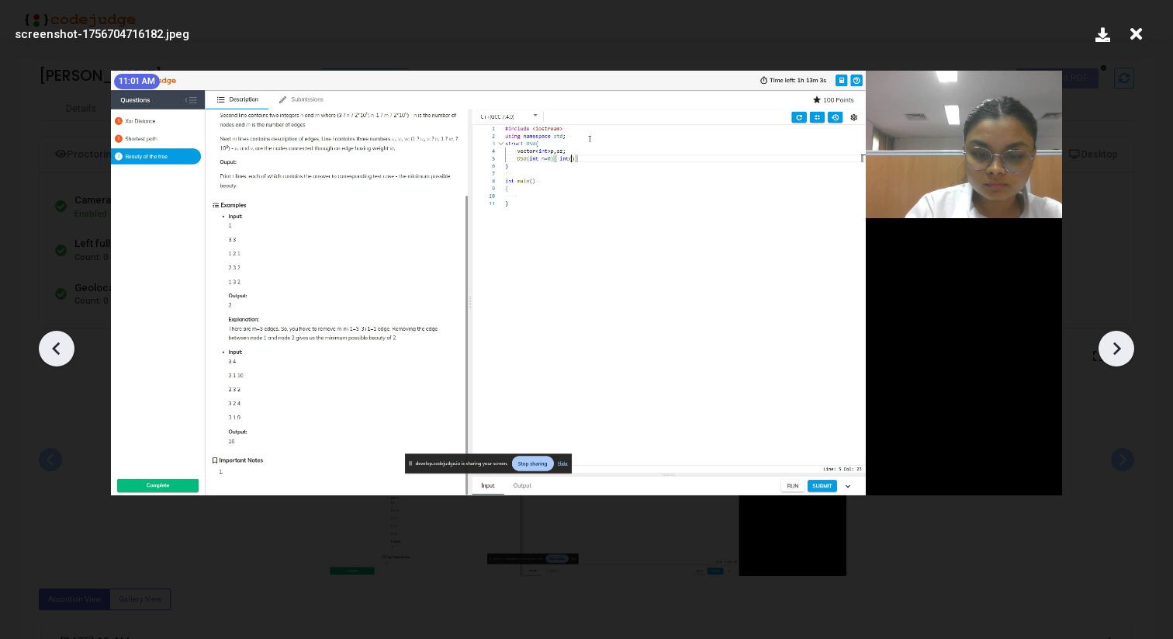
click at [1120, 343] on icon at bounding box center [1116, 348] width 23 height 23
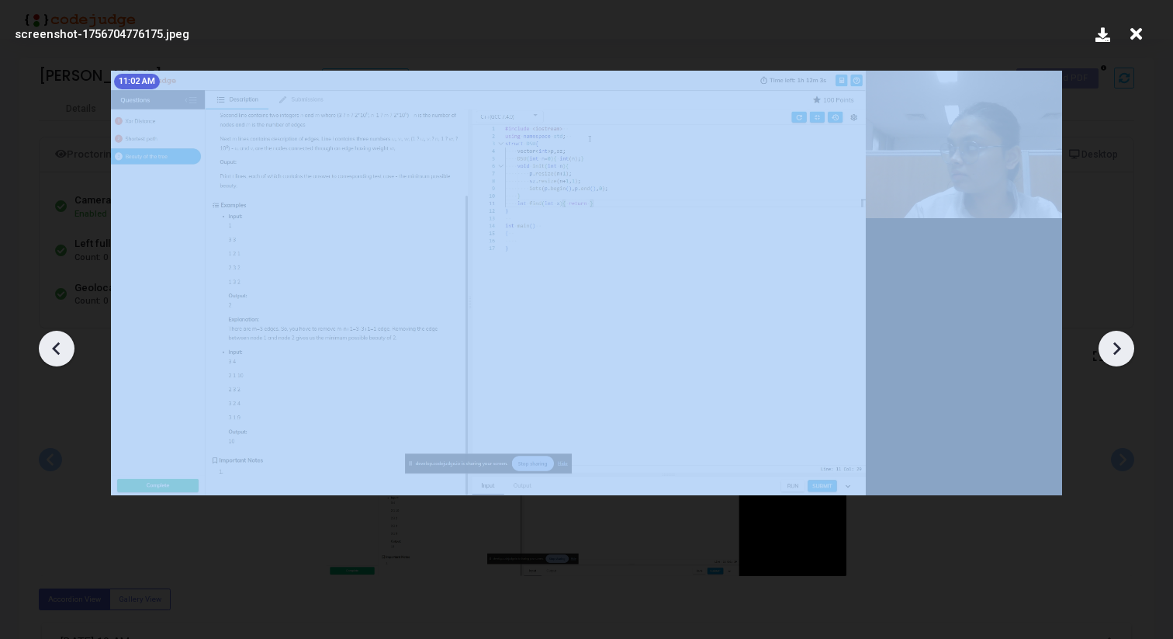
click at [1120, 343] on icon at bounding box center [1116, 348] width 23 height 23
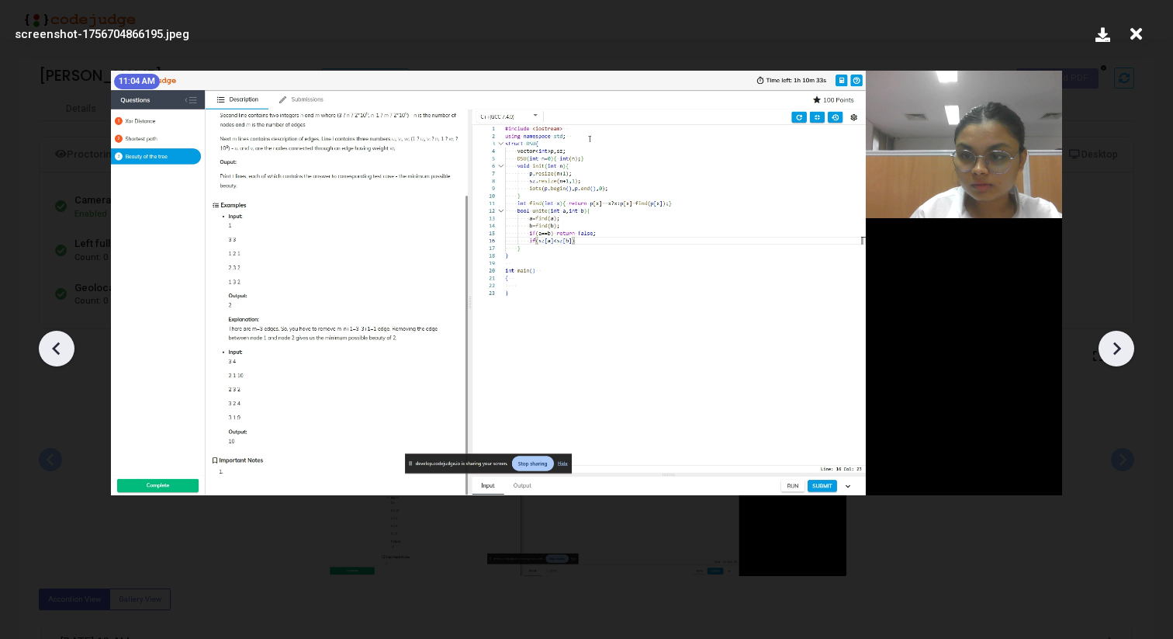
click at [1120, 343] on icon at bounding box center [1116, 348] width 23 height 23
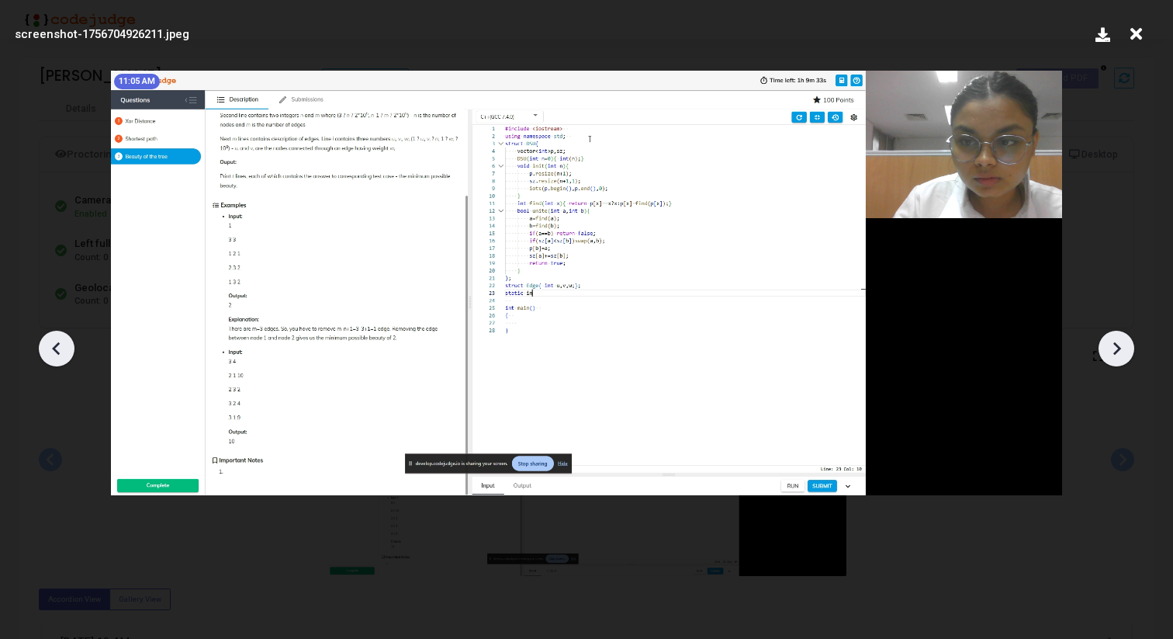
click at [1120, 343] on icon at bounding box center [1116, 348] width 23 height 23
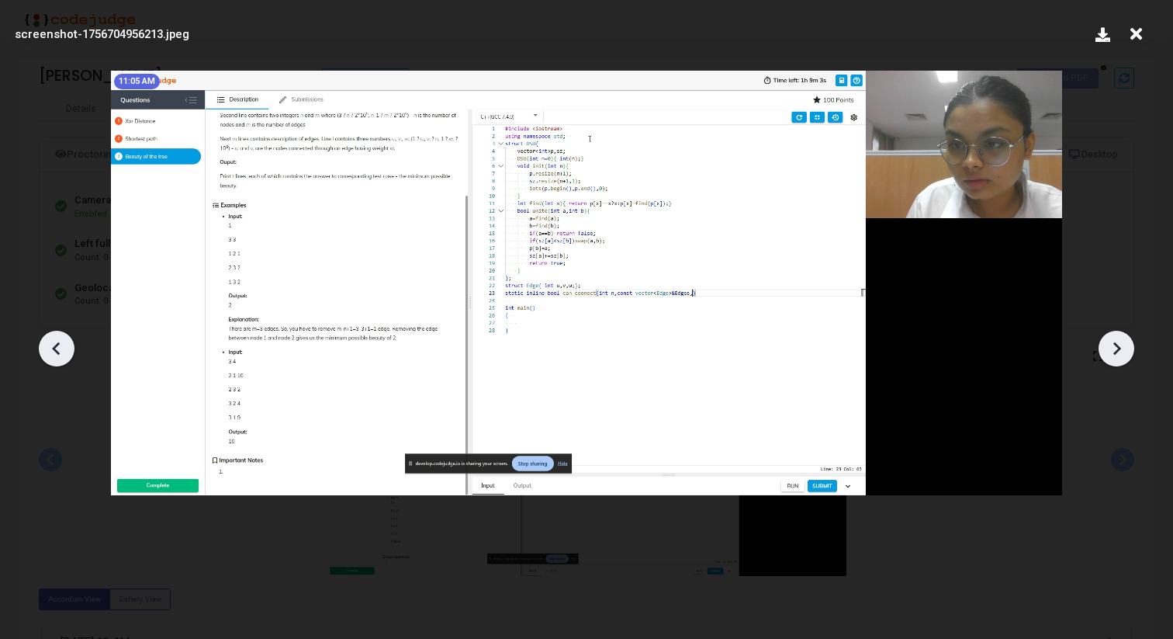
click at [1120, 343] on icon at bounding box center [1116, 348] width 23 height 23
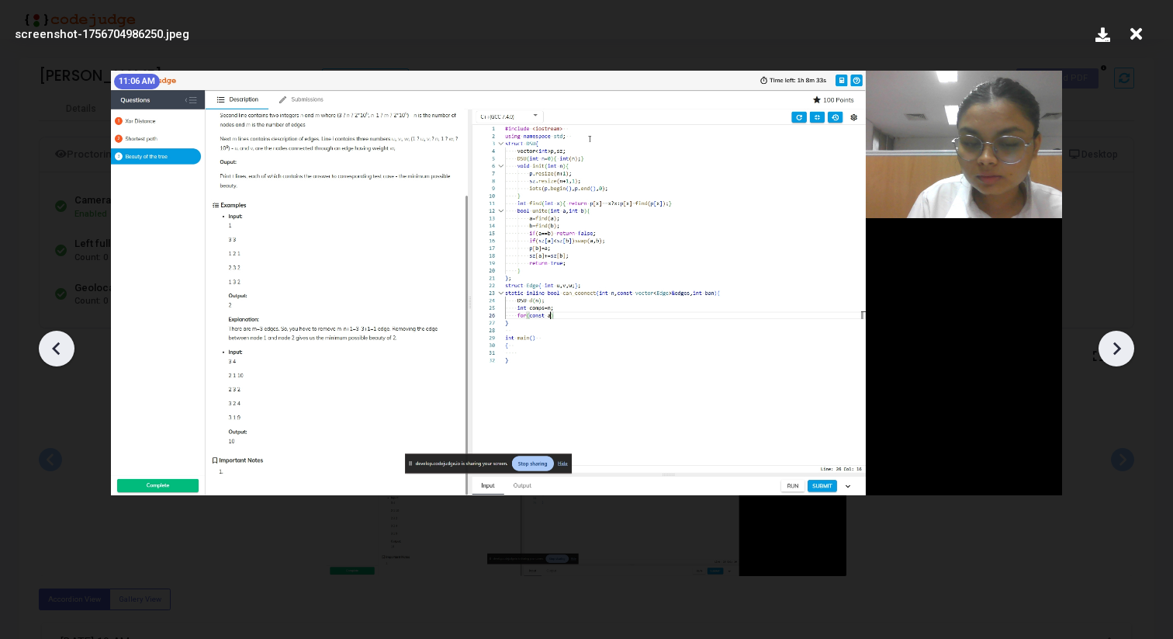
click at [1120, 343] on icon at bounding box center [1116, 348] width 23 height 23
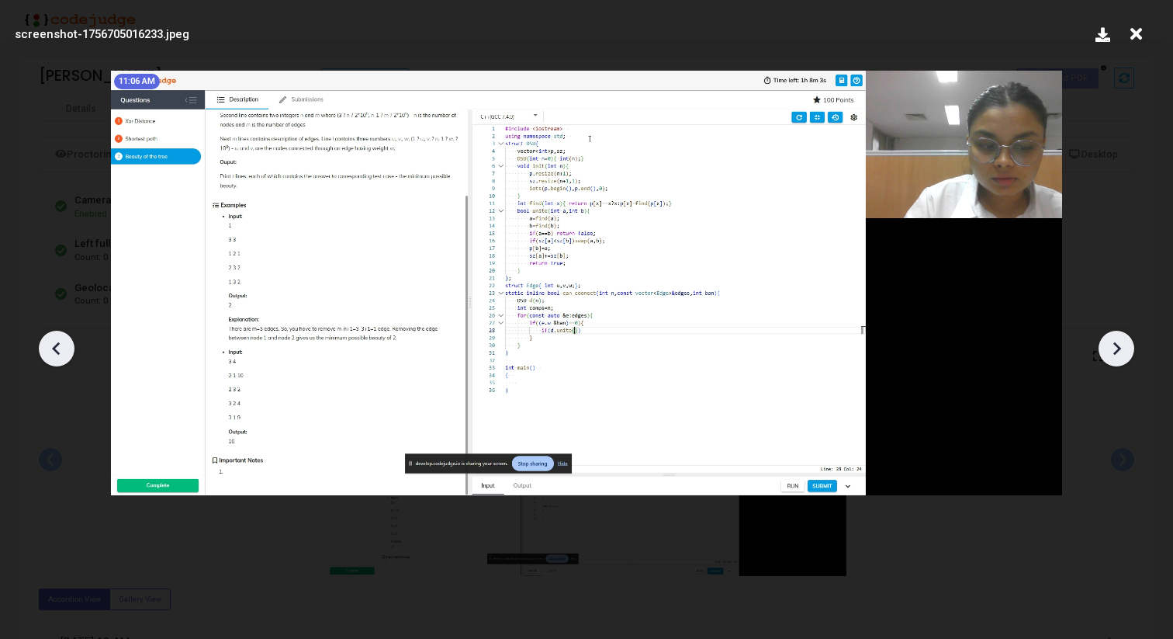
click at [1120, 343] on icon at bounding box center [1116, 348] width 23 height 23
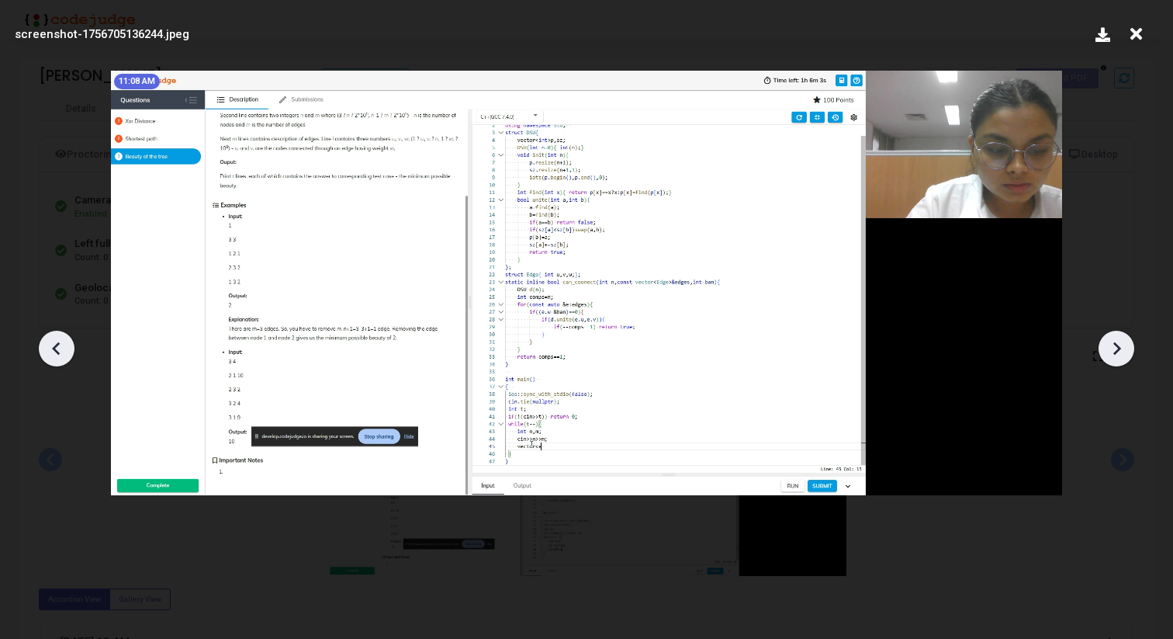
click at [1139, 35] on icon at bounding box center [1136, 33] width 24 height 29
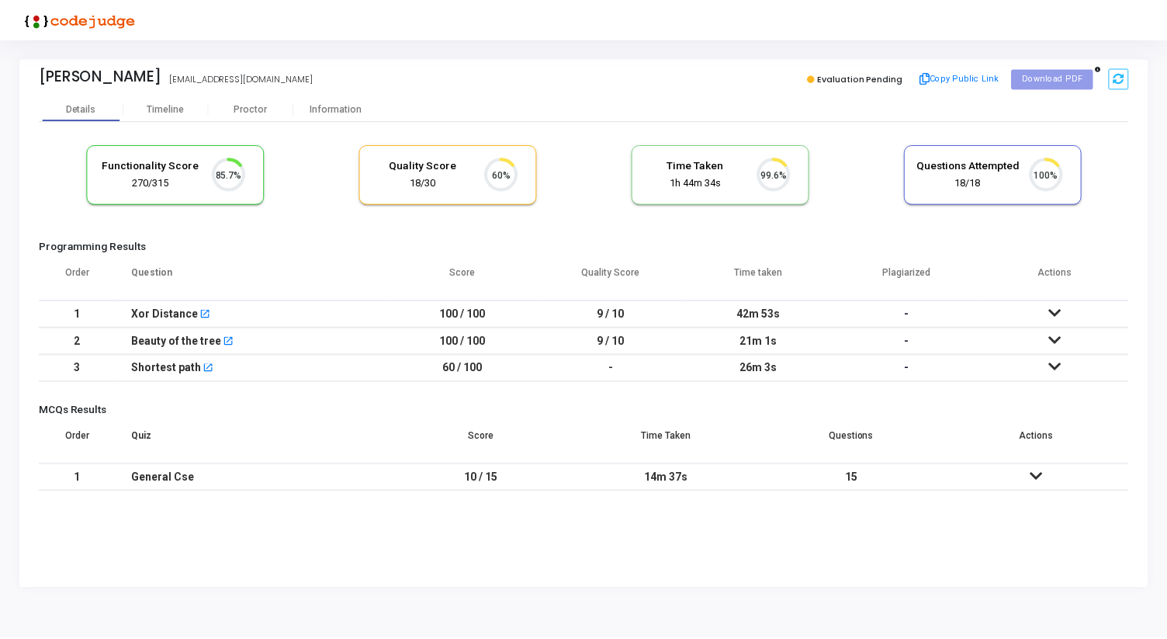
scroll to position [33, 40]
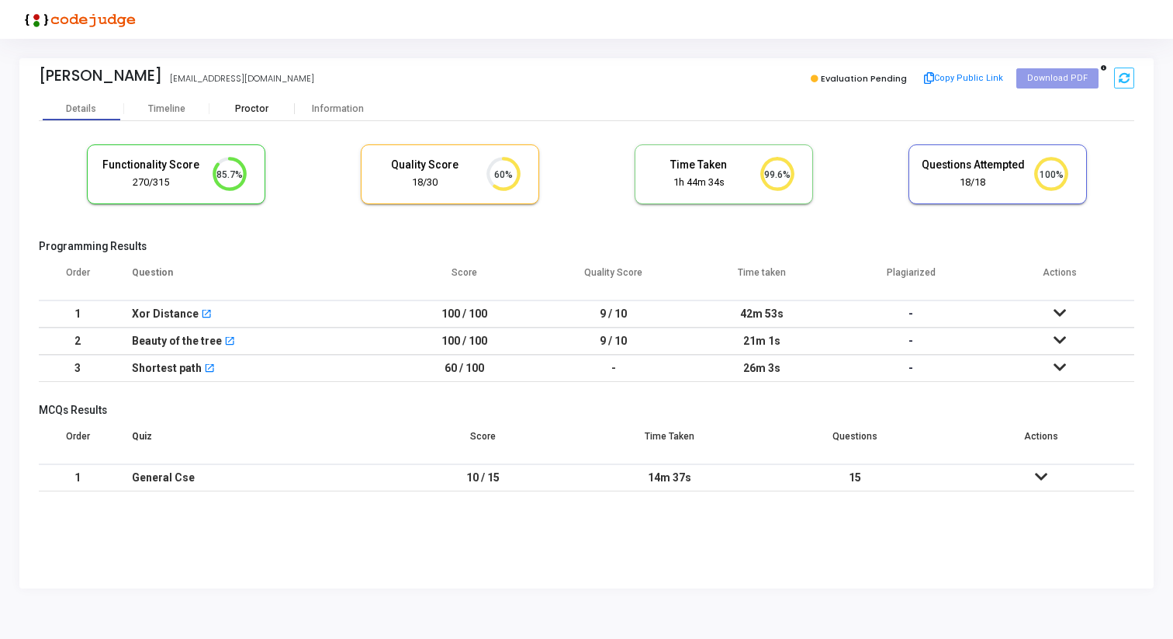
click at [251, 105] on div "Proctor" at bounding box center [251, 109] width 85 height 12
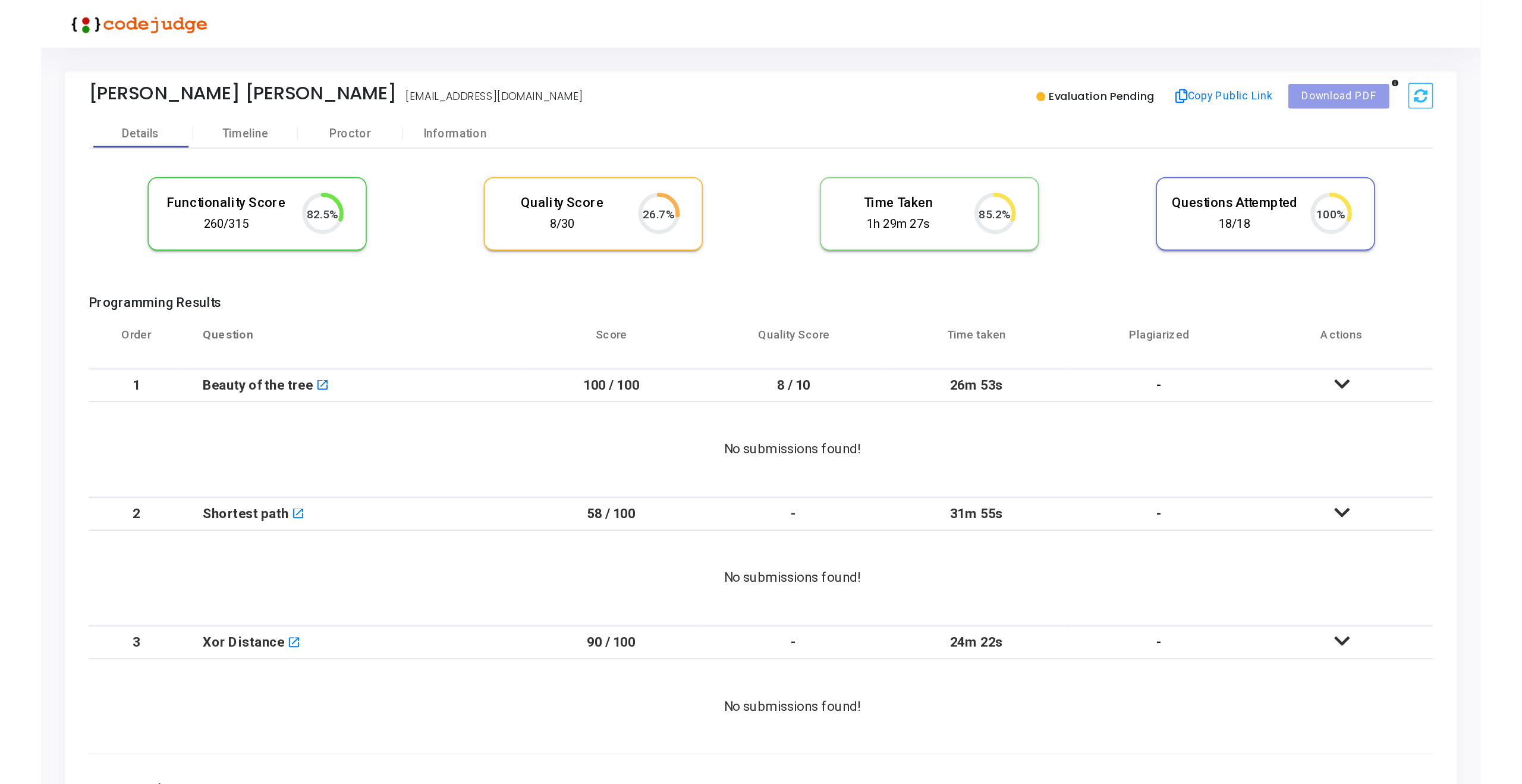
scroll to position [25, 31]
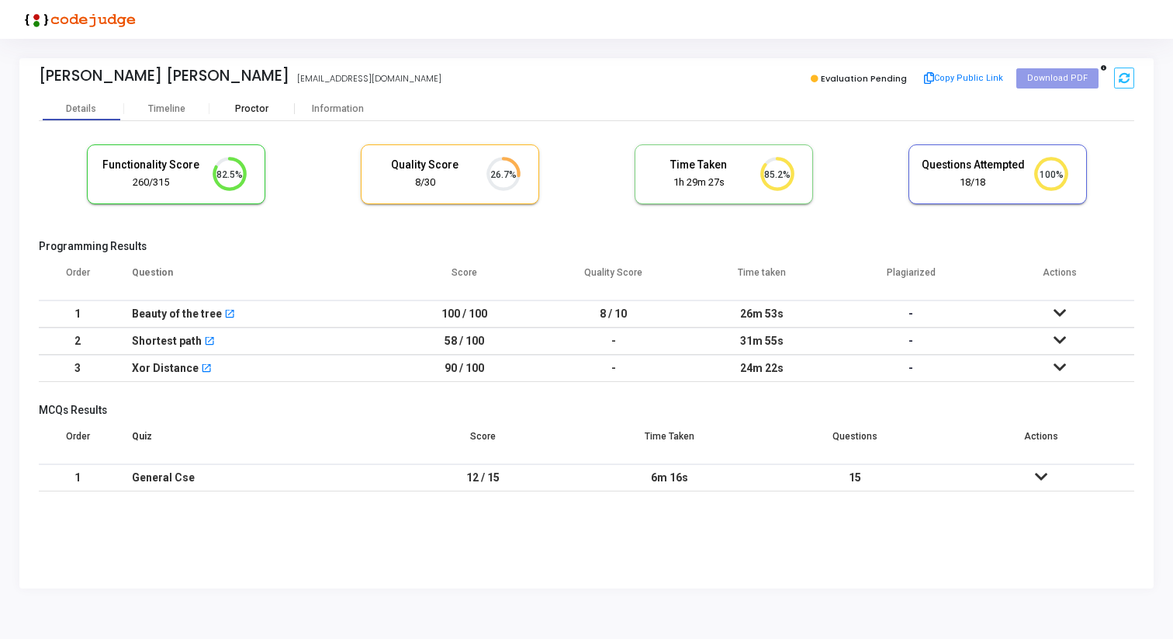
click at [251, 107] on div "Proctor" at bounding box center [251, 109] width 85 height 12
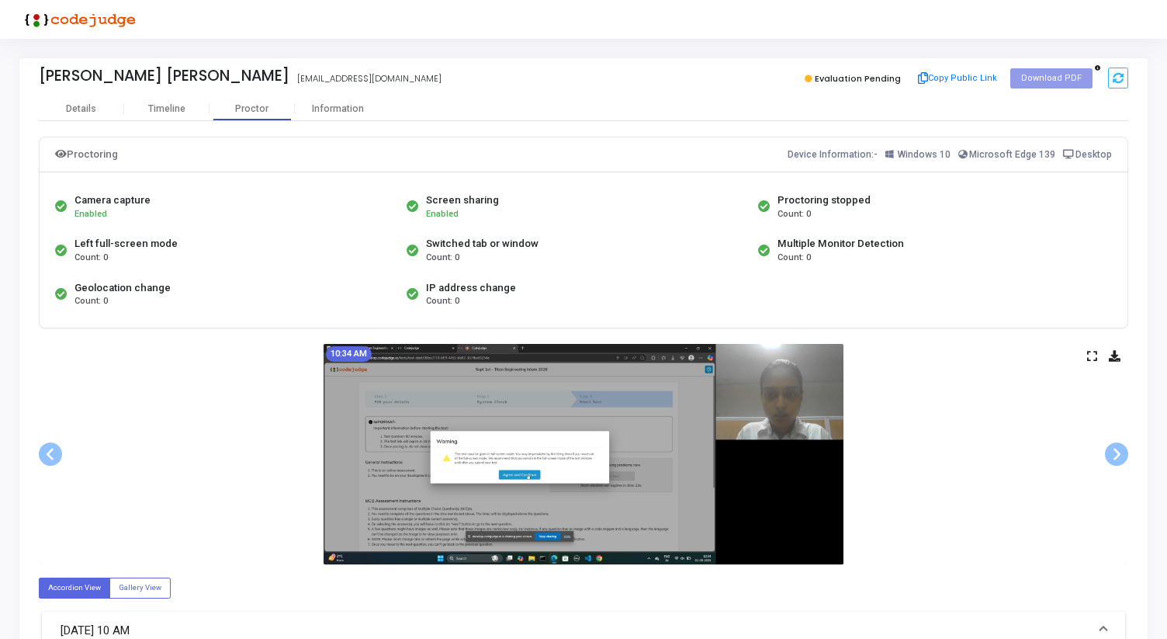
click at [1095, 353] on icon at bounding box center [1092, 355] width 10 height 9
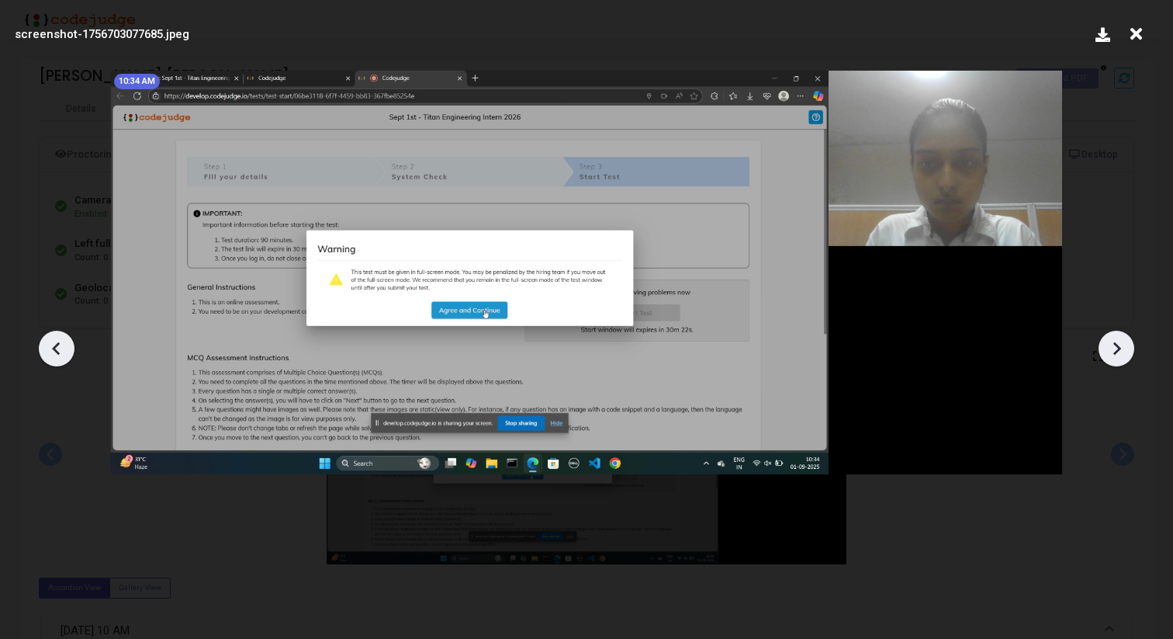
click at [1103, 348] on div at bounding box center [1117, 349] width 36 height 36
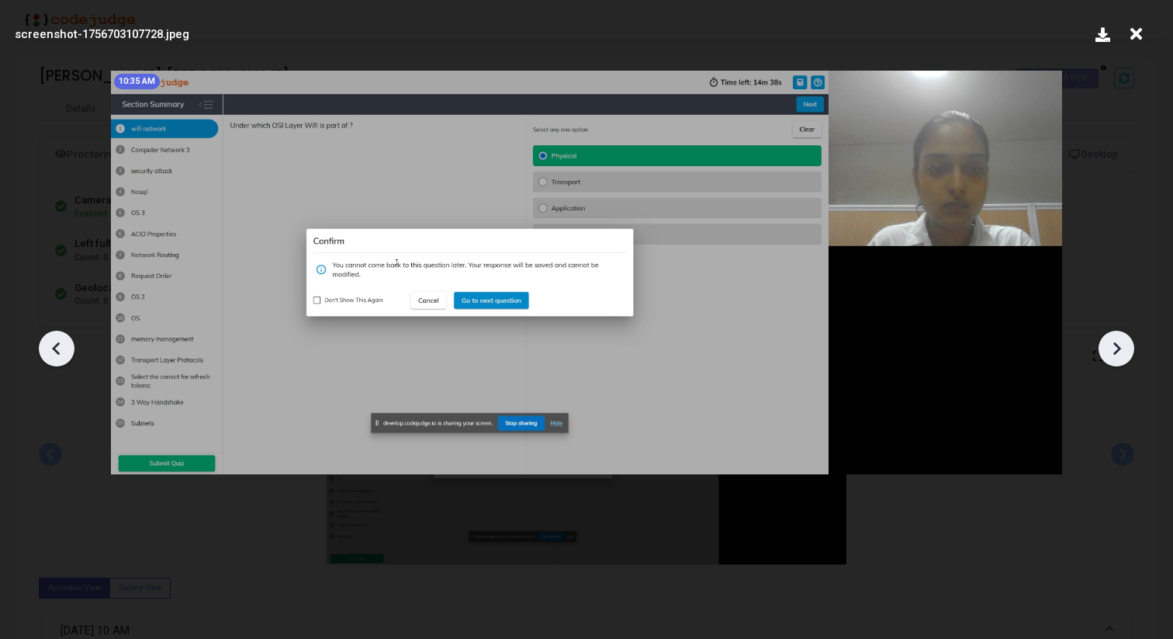
click at [1103, 348] on div at bounding box center [1117, 349] width 36 height 36
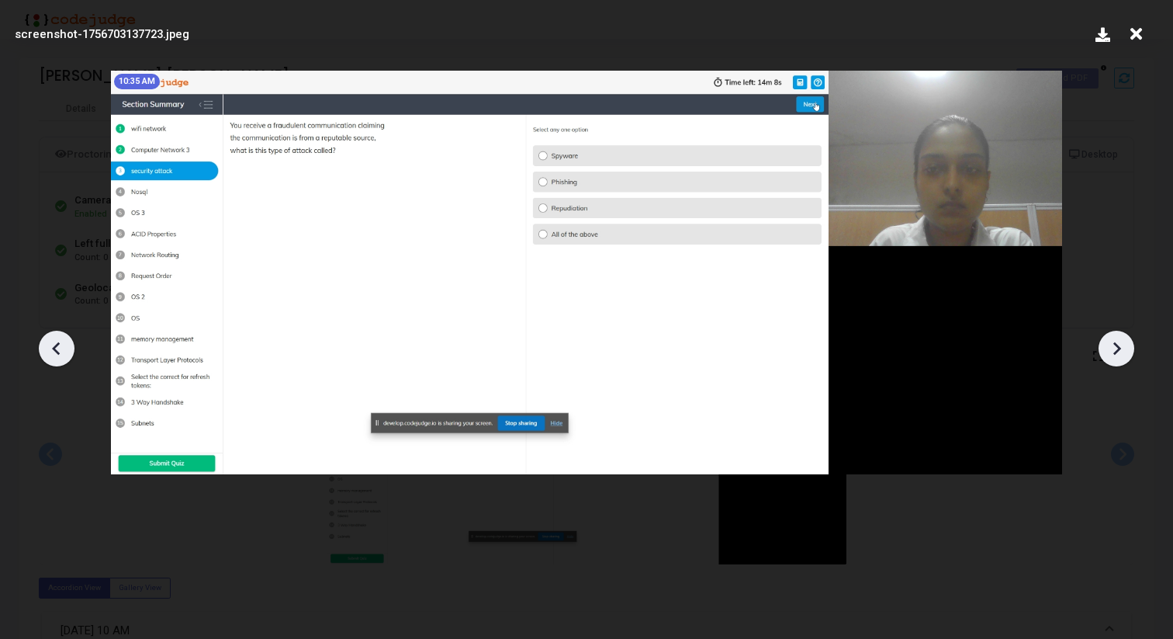
click at [1103, 348] on div at bounding box center [1117, 349] width 36 height 36
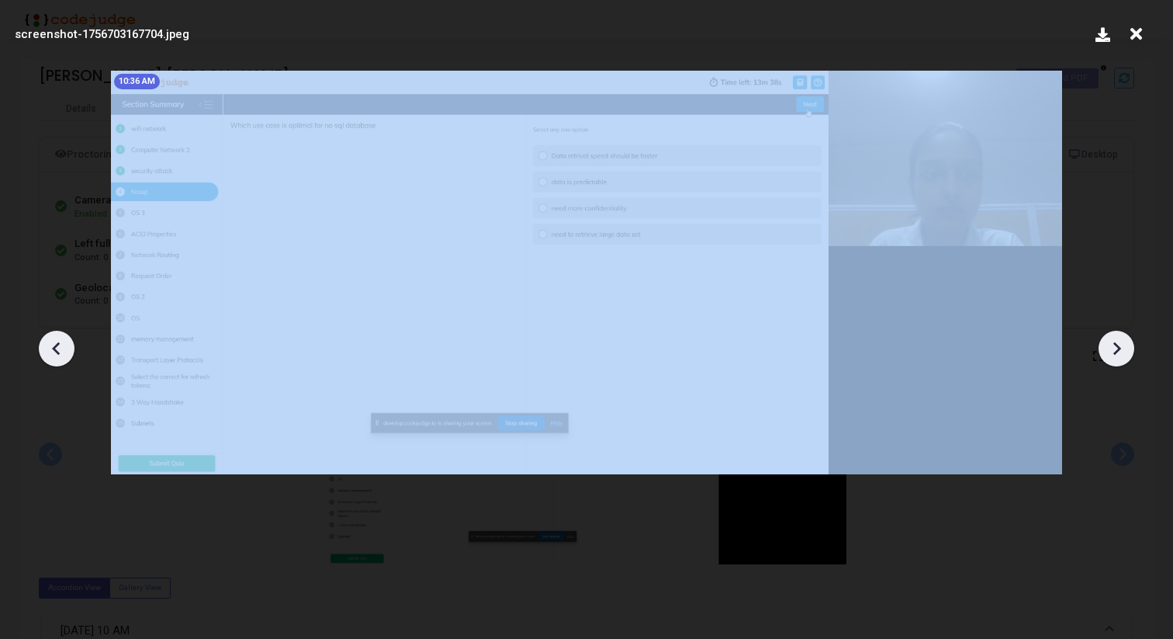
click at [1103, 348] on div at bounding box center [1117, 349] width 36 height 36
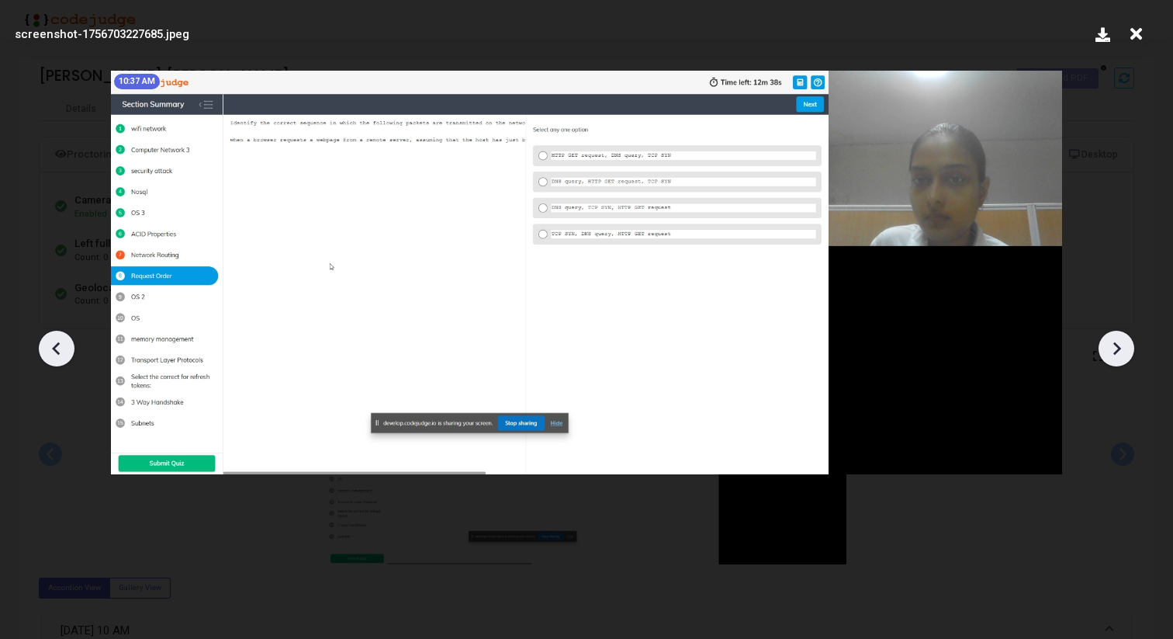
click at [1103, 348] on div at bounding box center [1117, 349] width 36 height 36
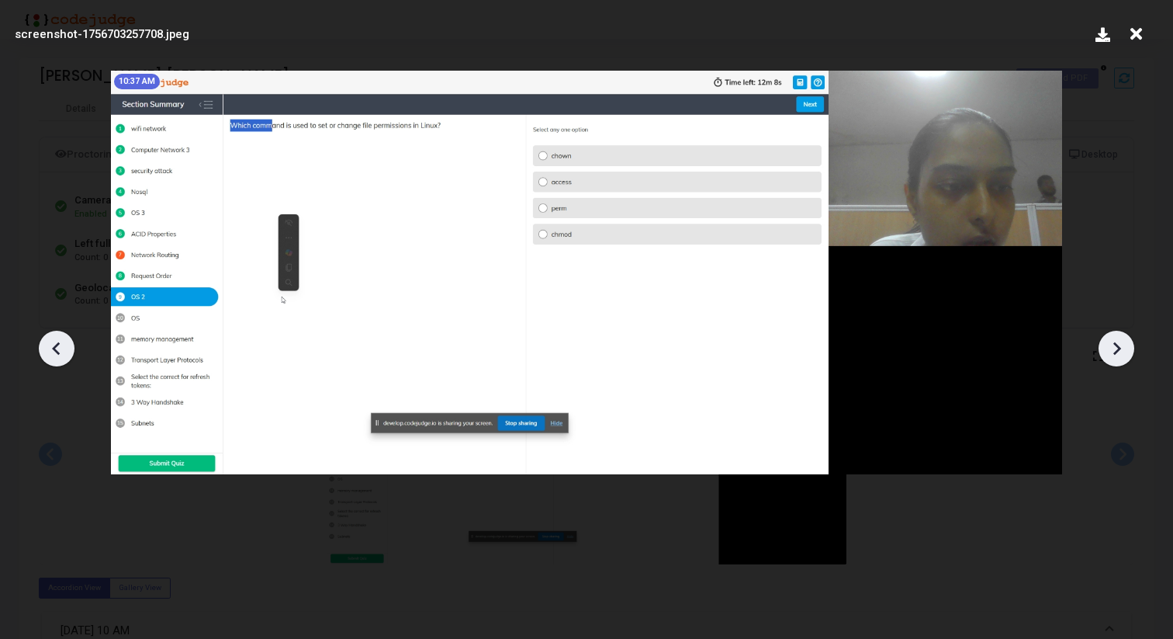
click at [1103, 348] on div at bounding box center [1117, 349] width 36 height 36
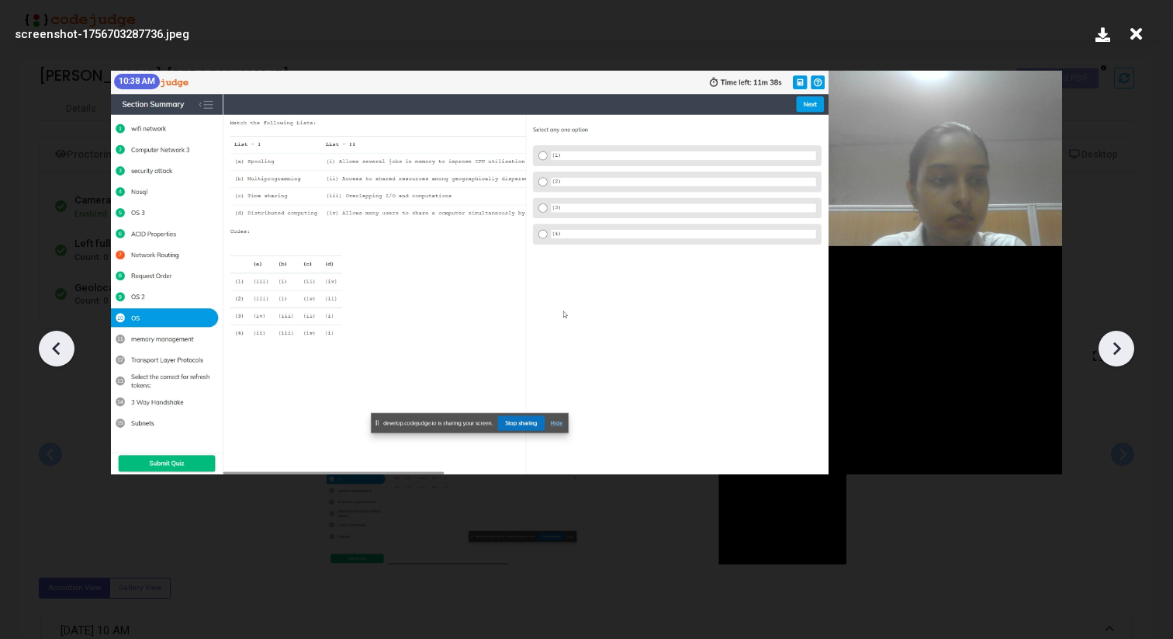
click at [1103, 348] on div at bounding box center [1117, 349] width 36 height 36
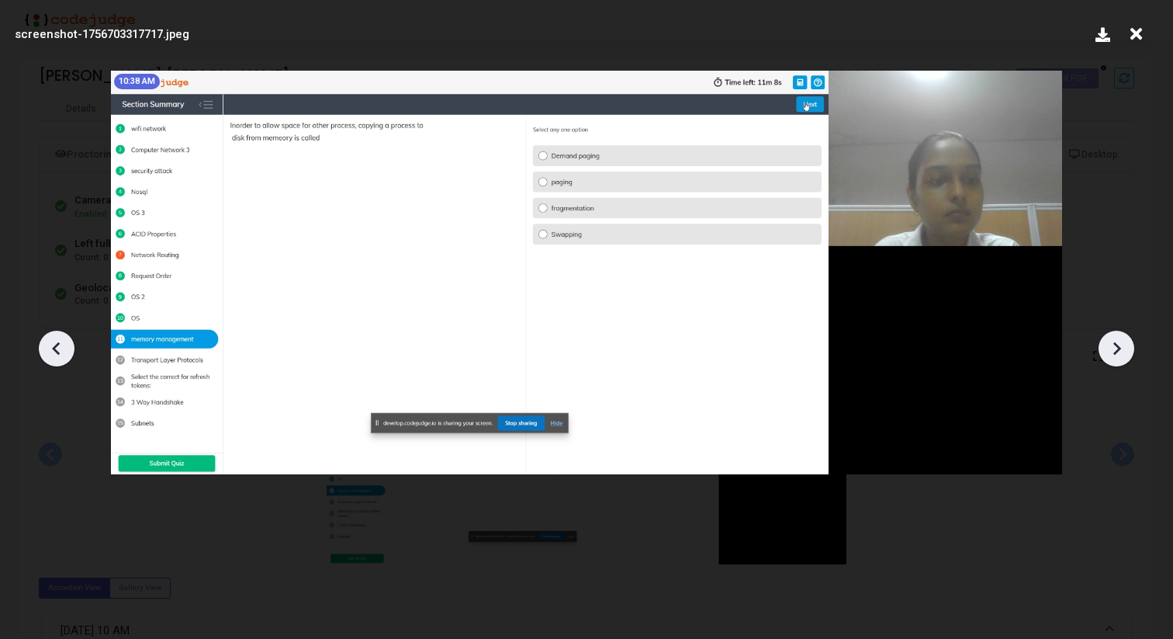
click at [1103, 348] on div at bounding box center [1117, 349] width 36 height 36
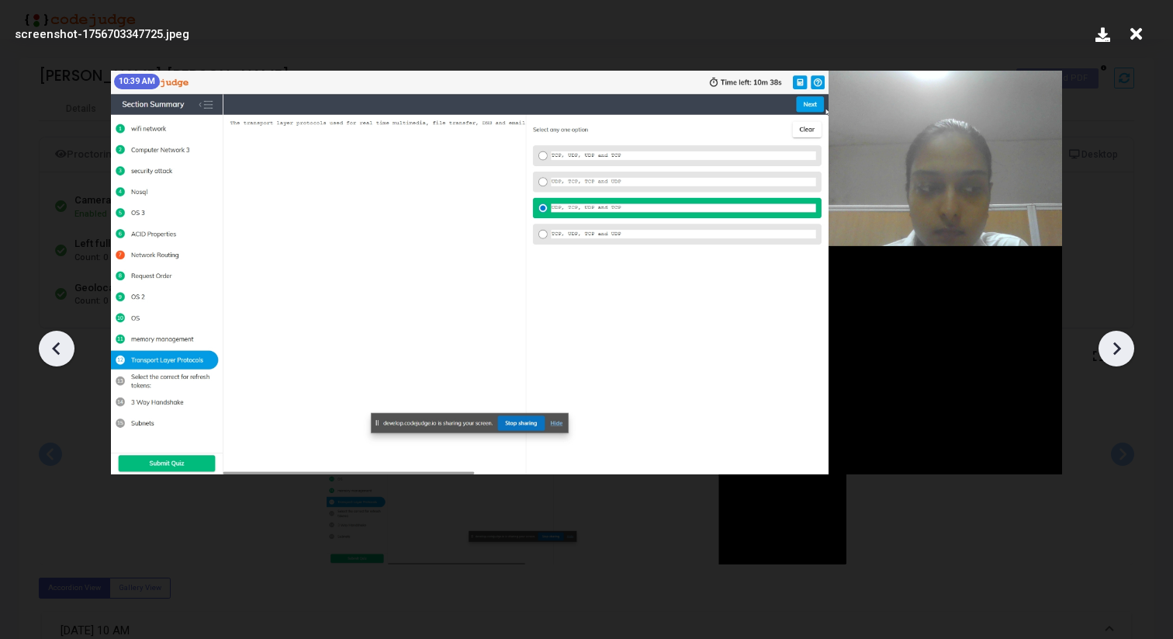
click at [1103, 348] on div at bounding box center [1117, 349] width 36 height 36
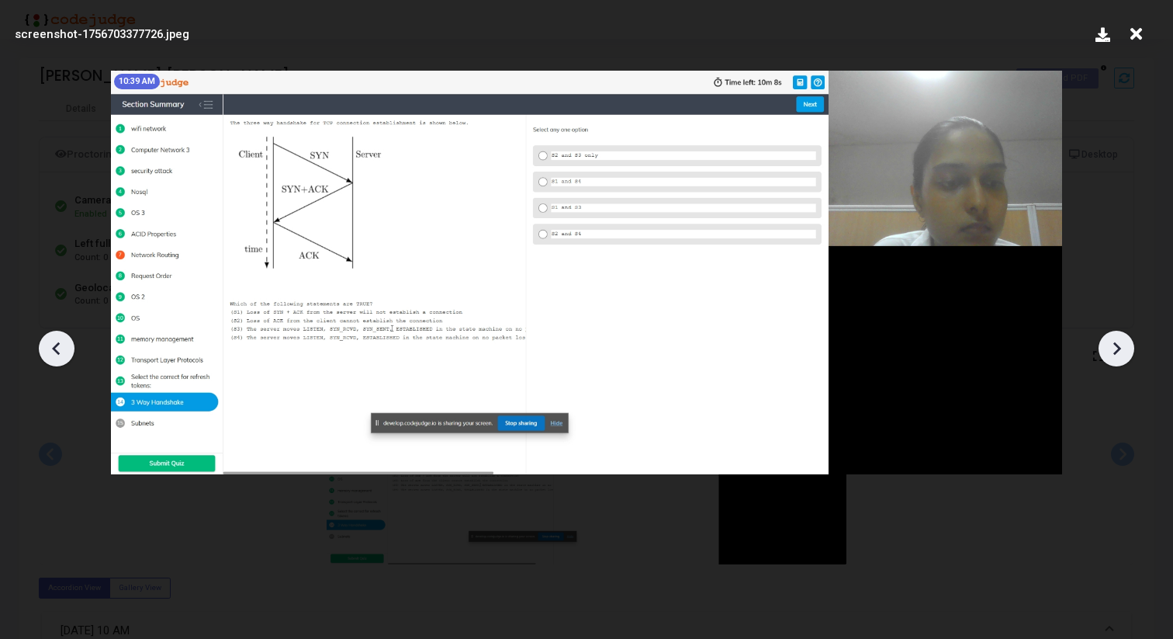
click at [1103, 348] on div at bounding box center [1117, 349] width 36 height 36
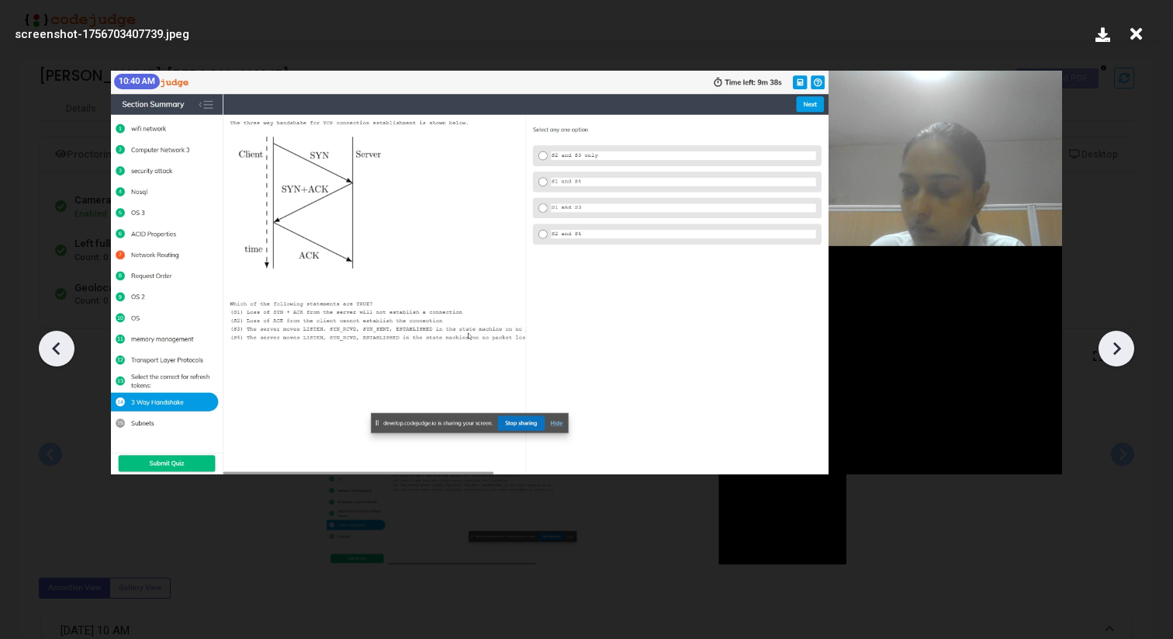
click at [1103, 348] on div at bounding box center [1117, 349] width 36 height 36
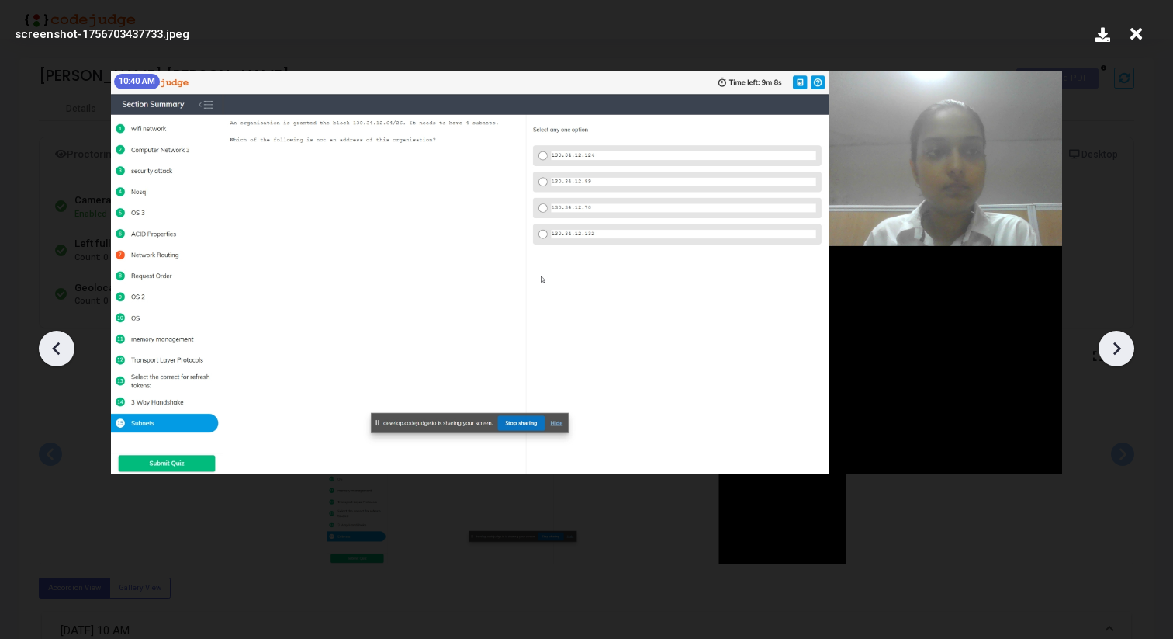
click at [1103, 348] on div at bounding box center [1117, 349] width 36 height 36
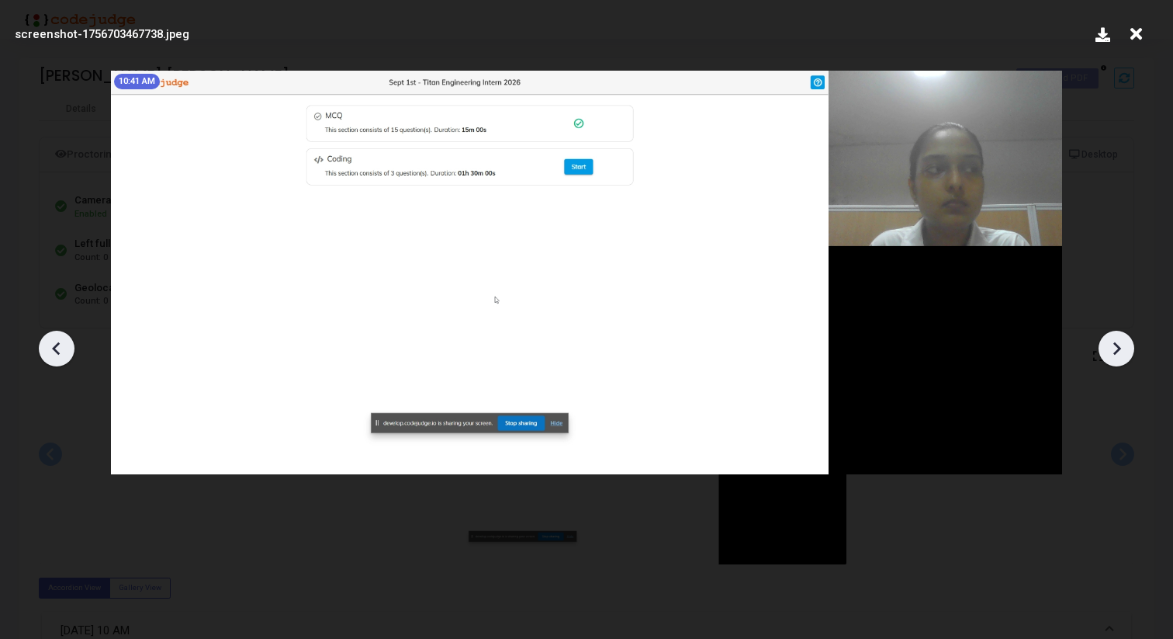
click at [1103, 348] on div at bounding box center [1117, 349] width 36 height 36
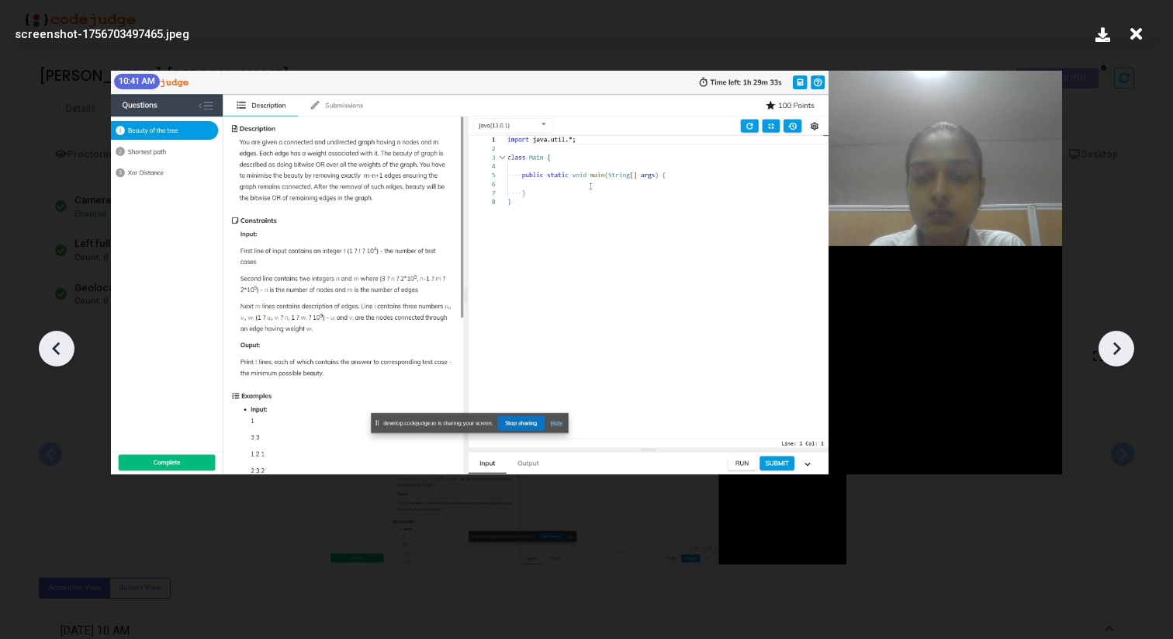
click at [1103, 348] on div at bounding box center [1117, 349] width 36 height 36
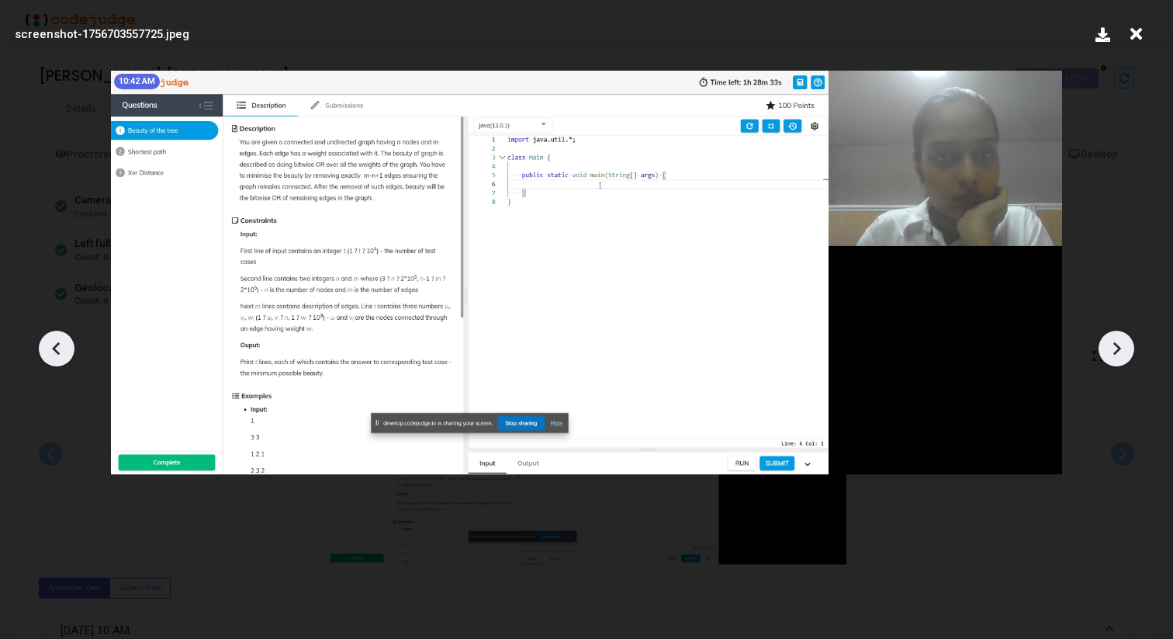
click at [1103, 348] on div at bounding box center [1117, 349] width 36 height 36
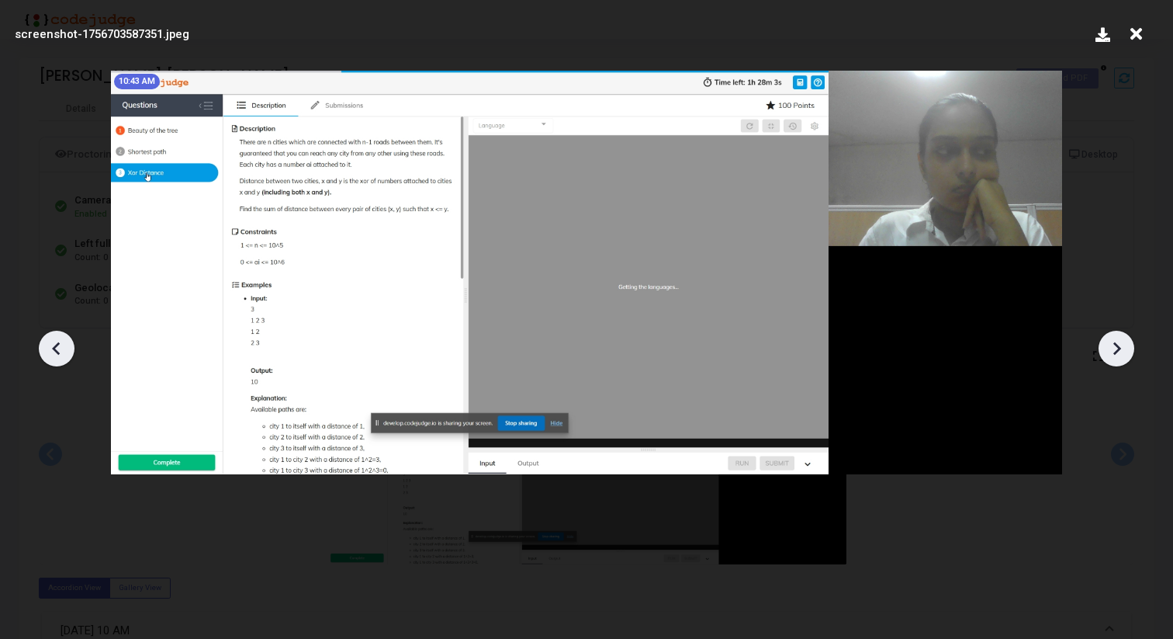
click at [1103, 348] on div at bounding box center [1117, 349] width 36 height 36
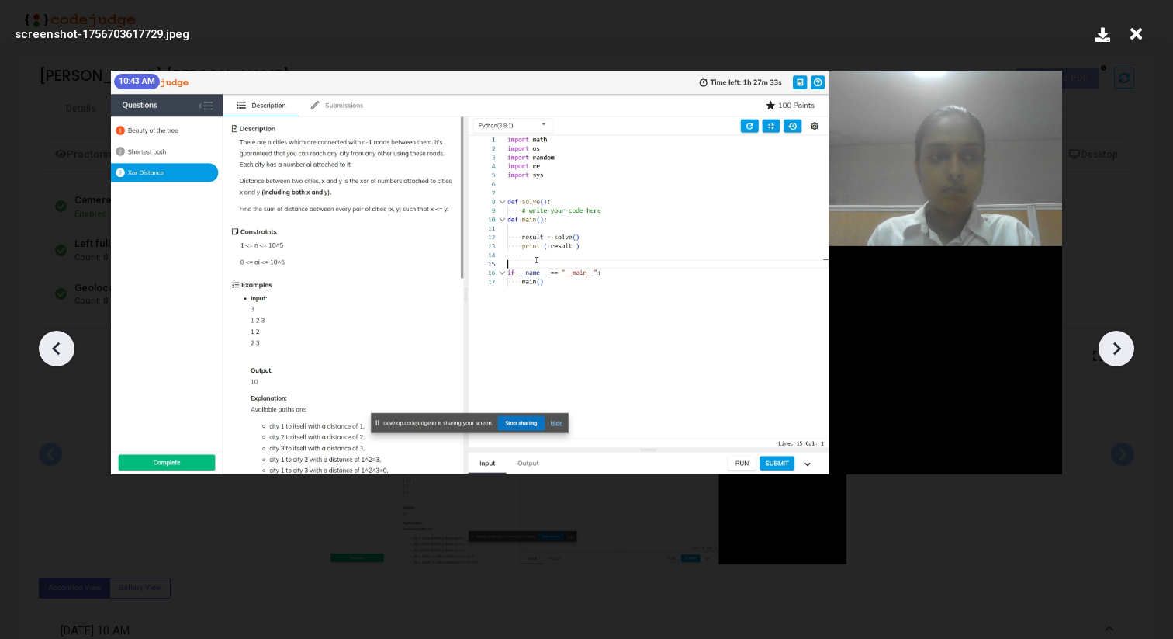
click at [1103, 348] on div at bounding box center [1117, 349] width 36 height 36
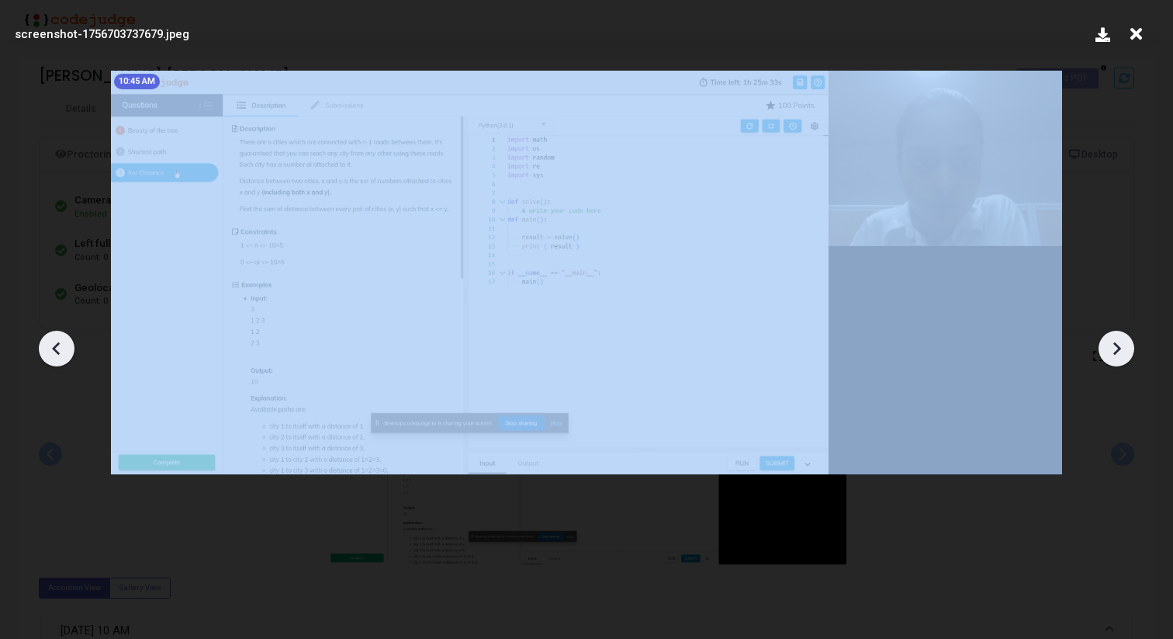
click at [1103, 348] on div at bounding box center [1117, 349] width 36 height 36
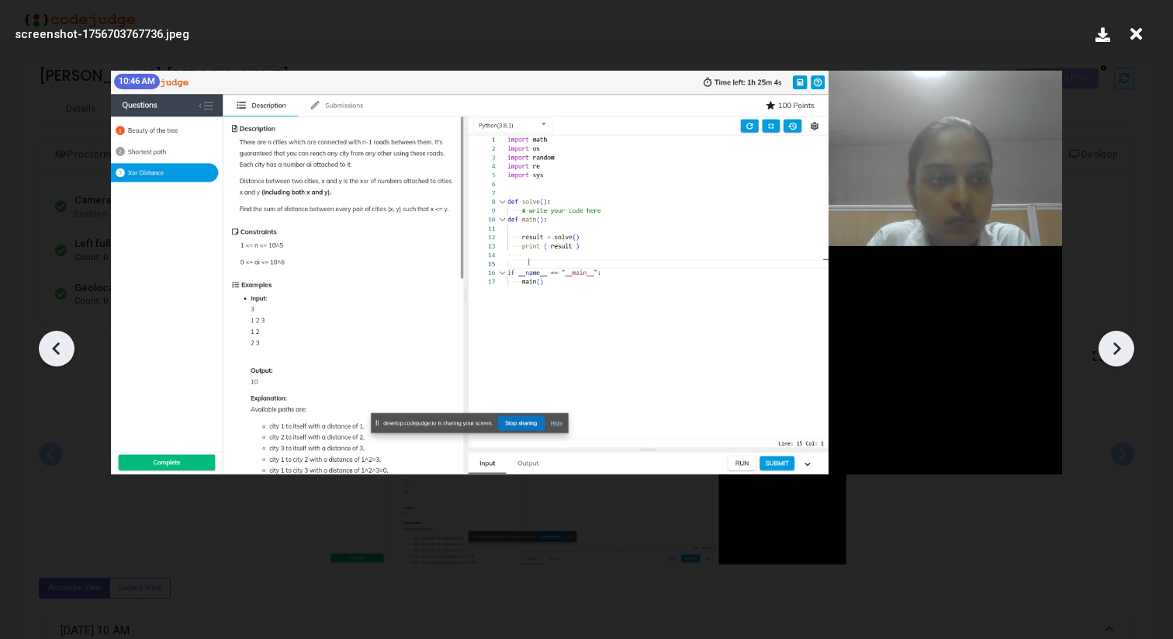
click at [1103, 348] on div at bounding box center [1117, 349] width 36 height 36
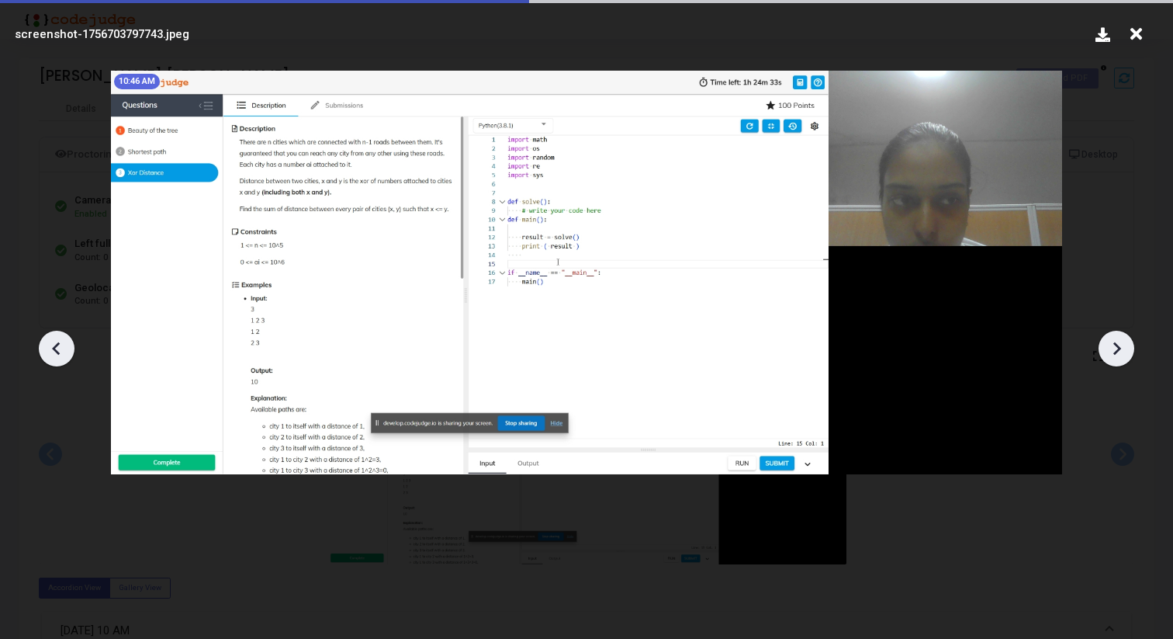
click at [1103, 348] on div at bounding box center [1117, 349] width 36 height 36
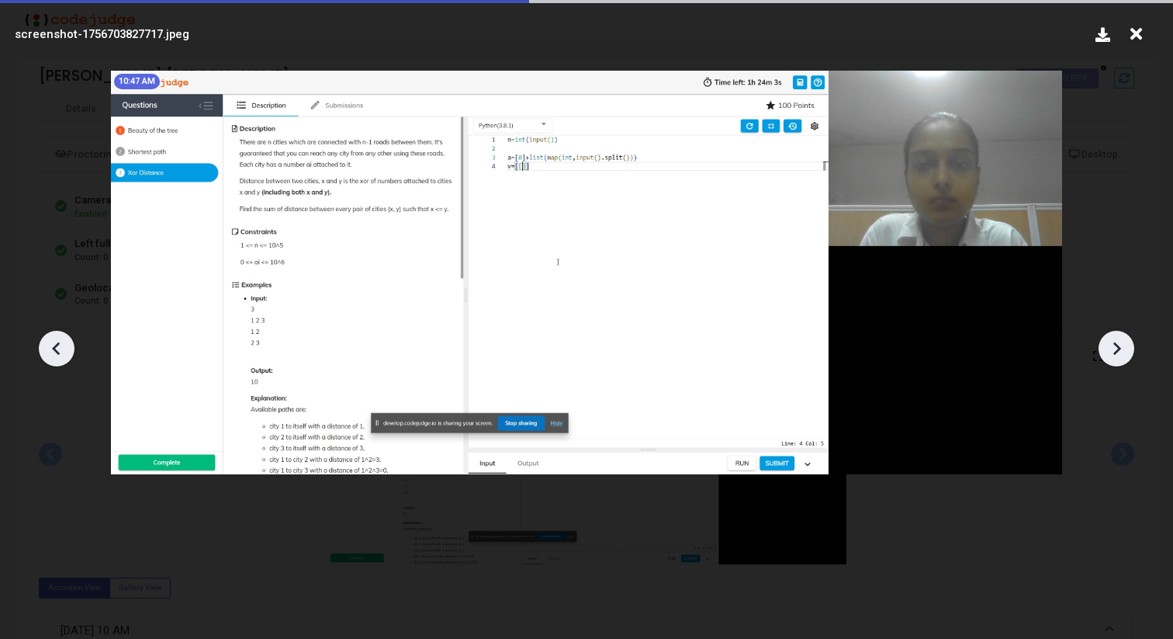
click at [1103, 348] on div at bounding box center [1117, 349] width 36 height 36
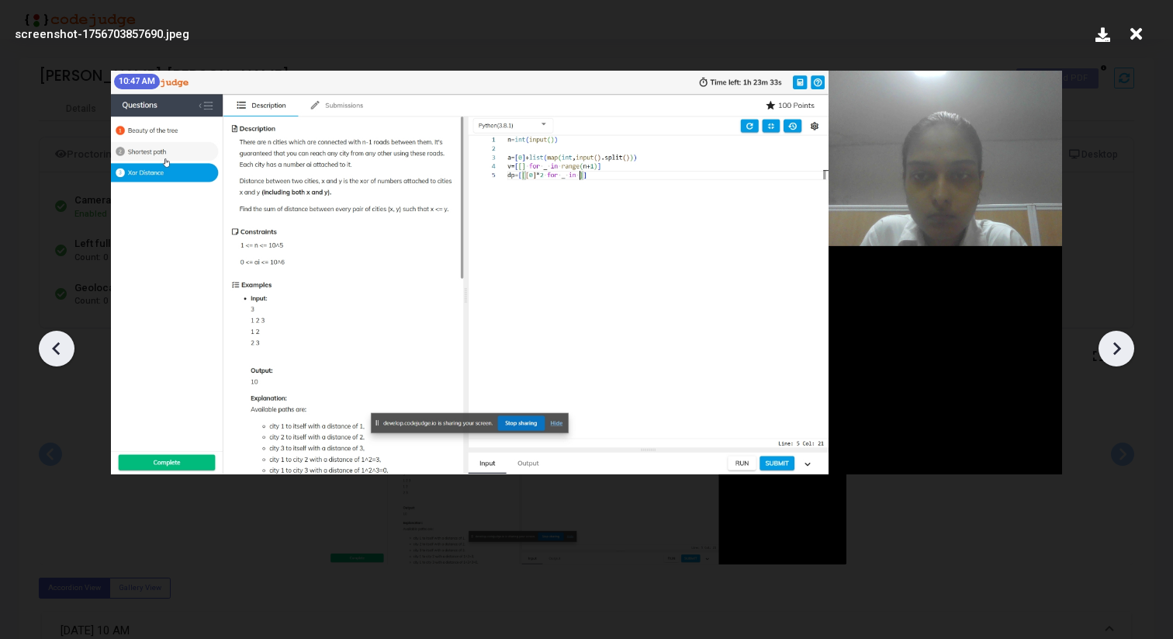
click at [1103, 348] on div at bounding box center [1117, 349] width 36 height 36
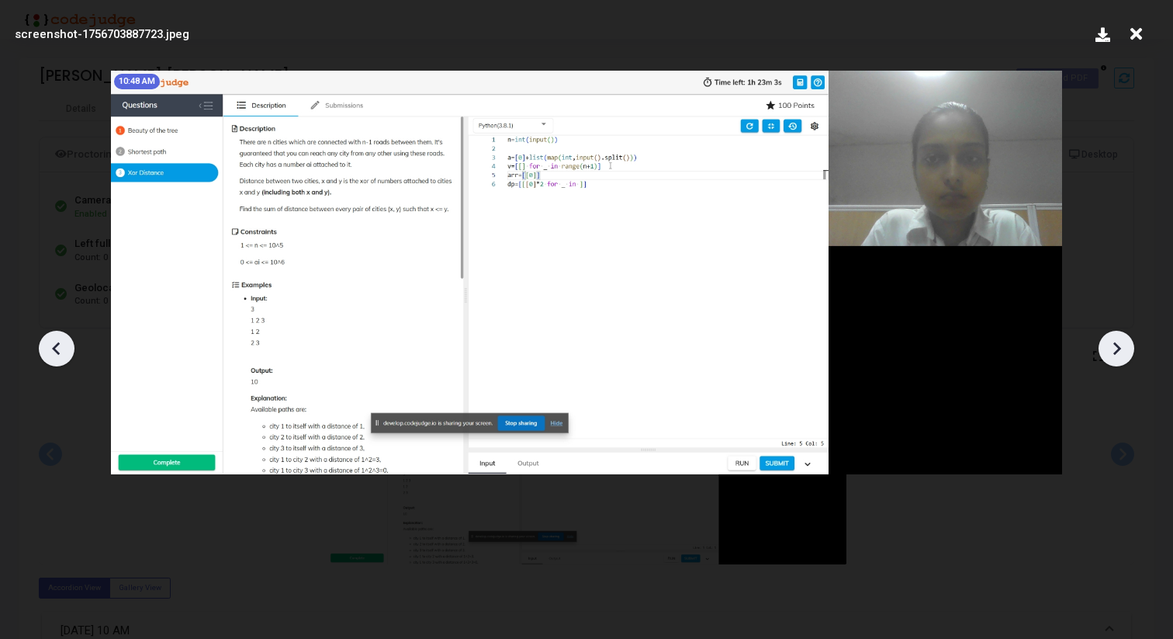
click at [1103, 348] on div at bounding box center [1117, 349] width 36 height 36
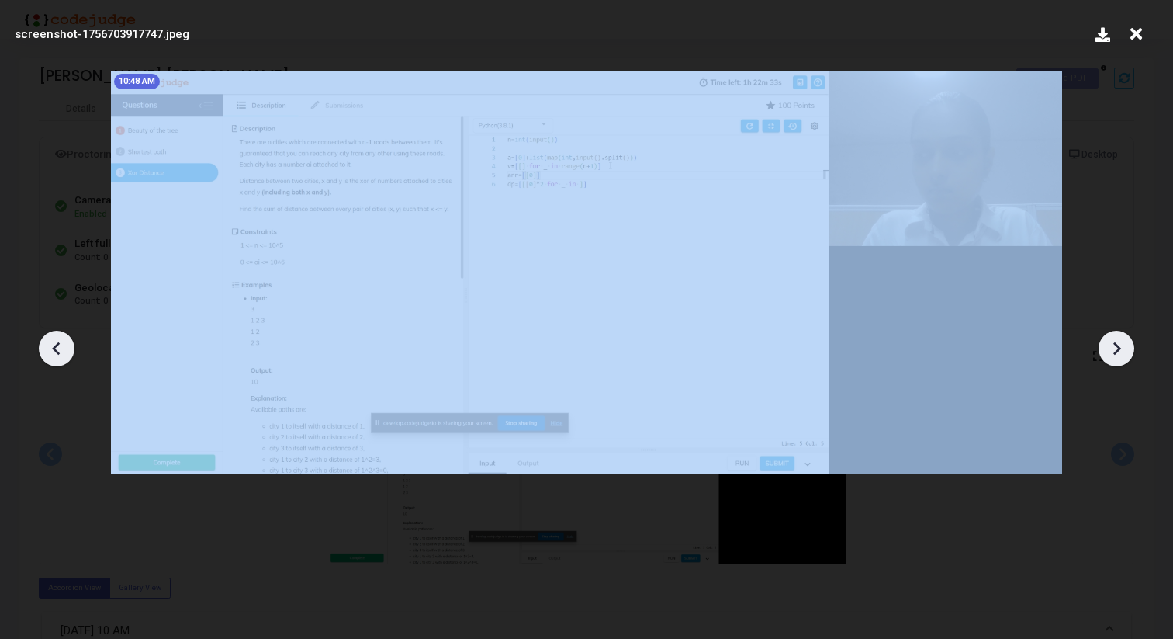
click at [1103, 348] on div at bounding box center [1117, 349] width 36 height 36
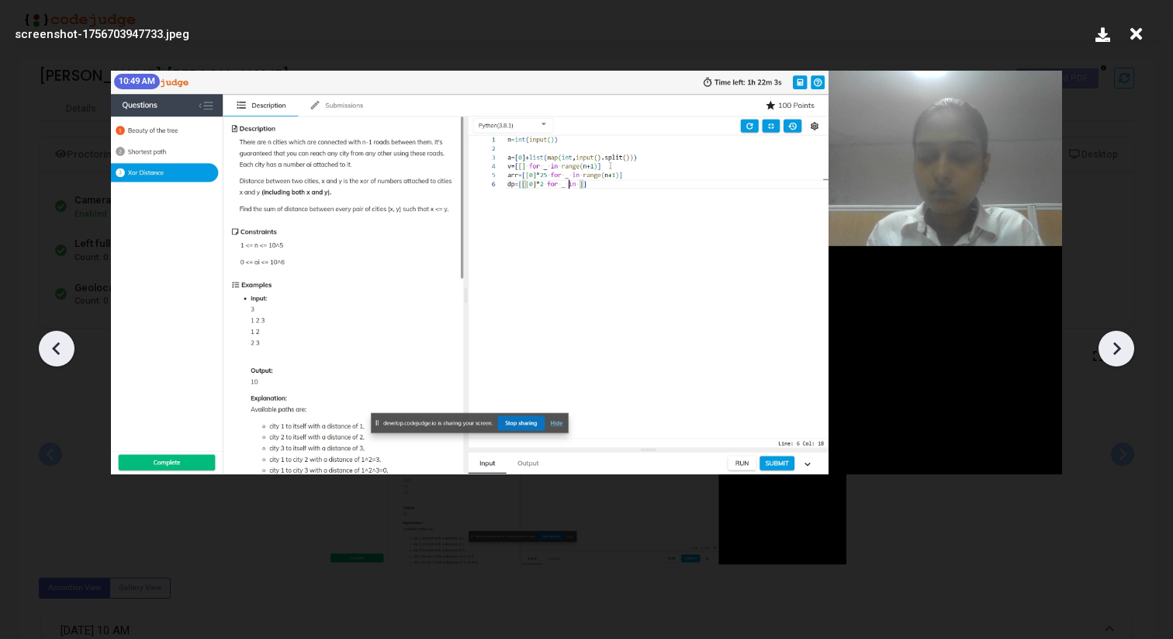
click at [1103, 348] on div at bounding box center [1117, 349] width 36 height 36
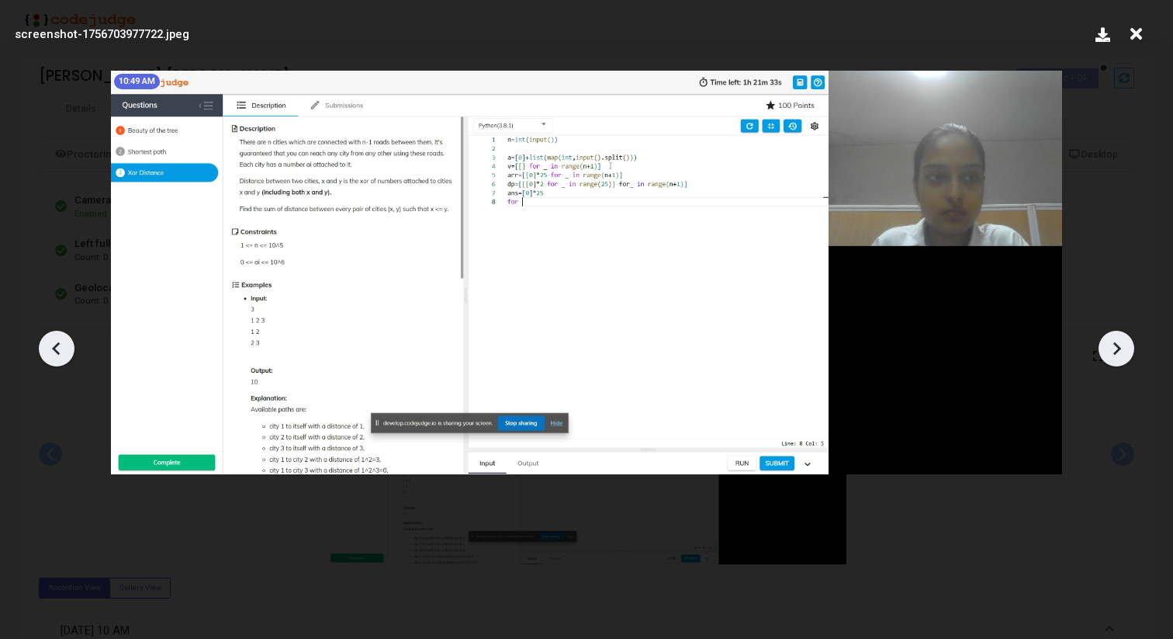
click at [1103, 348] on div at bounding box center [1117, 349] width 36 height 36
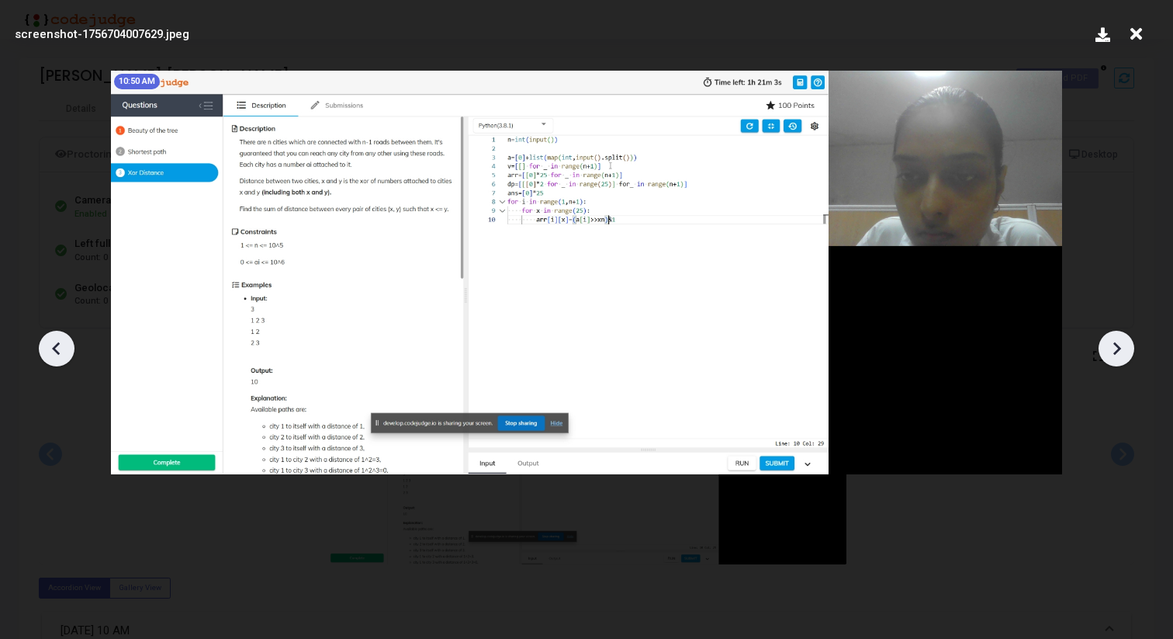
click at [1103, 348] on div at bounding box center [1117, 349] width 36 height 36
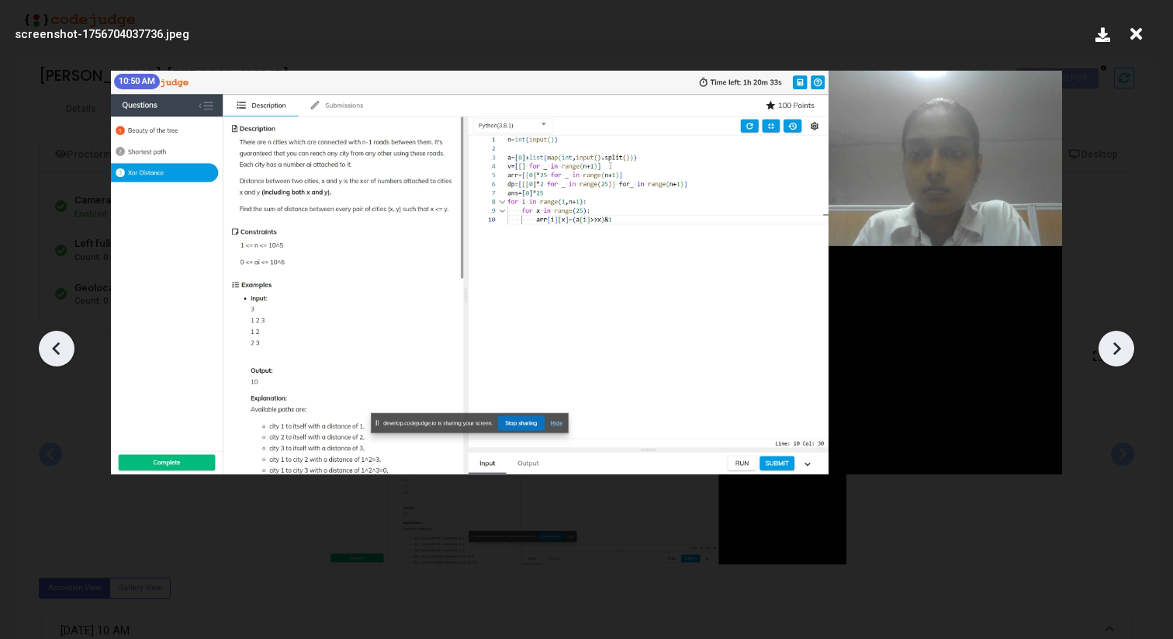
click at [1103, 348] on div at bounding box center [1117, 349] width 36 height 36
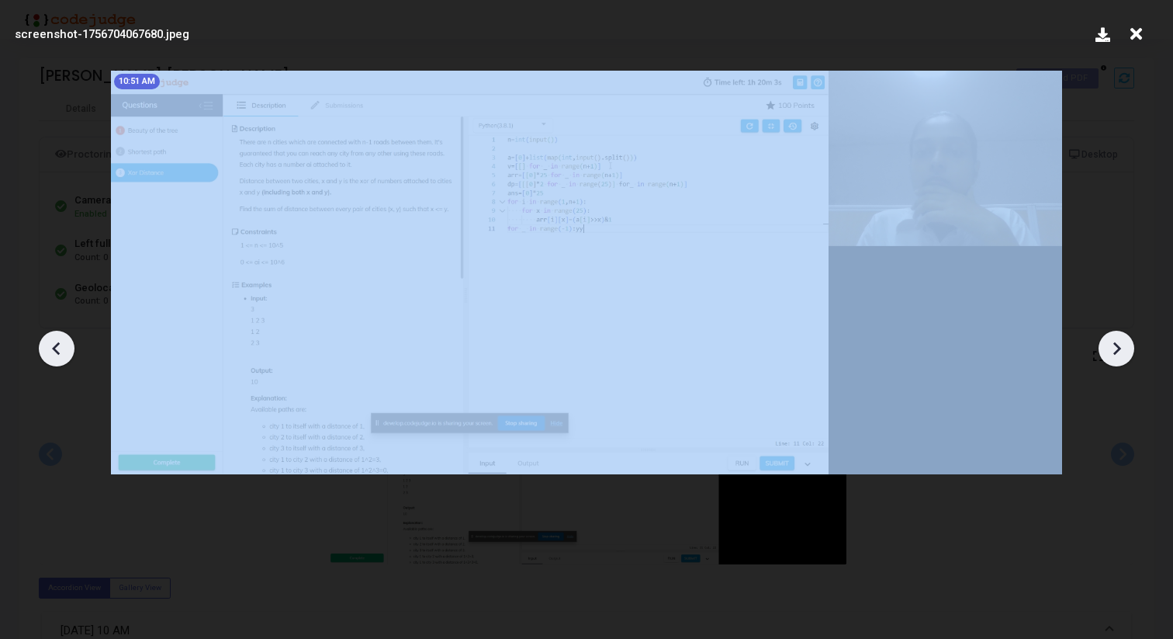
click at [1103, 348] on div at bounding box center [1117, 349] width 36 height 36
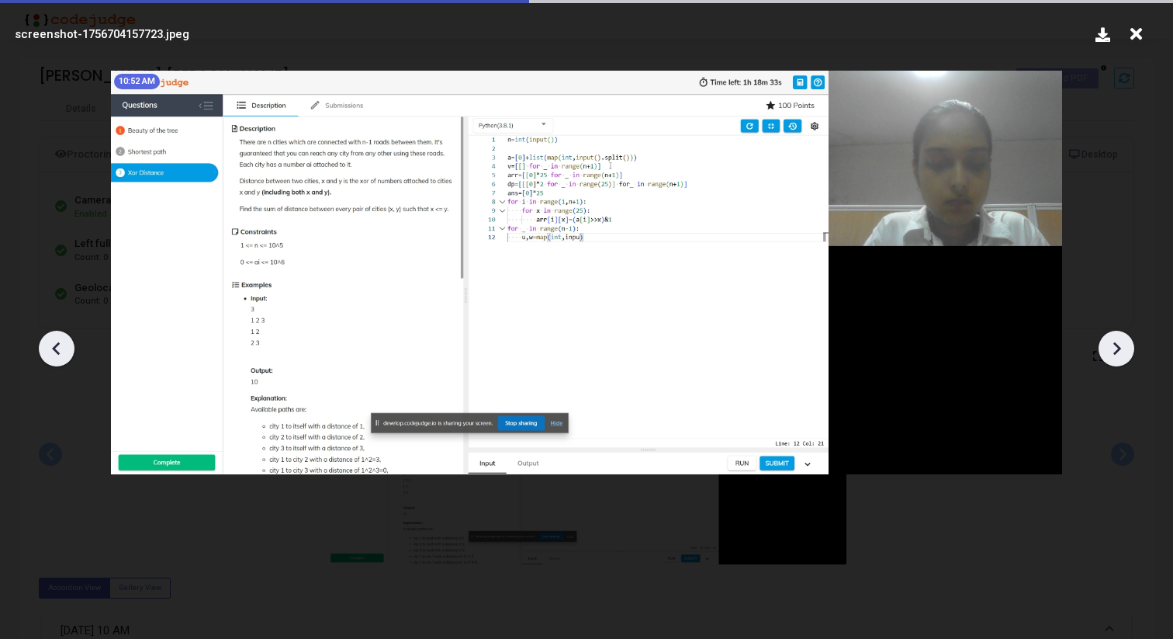
click at [1103, 348] on div at bounding box center [1117, 349] width 36 height 36
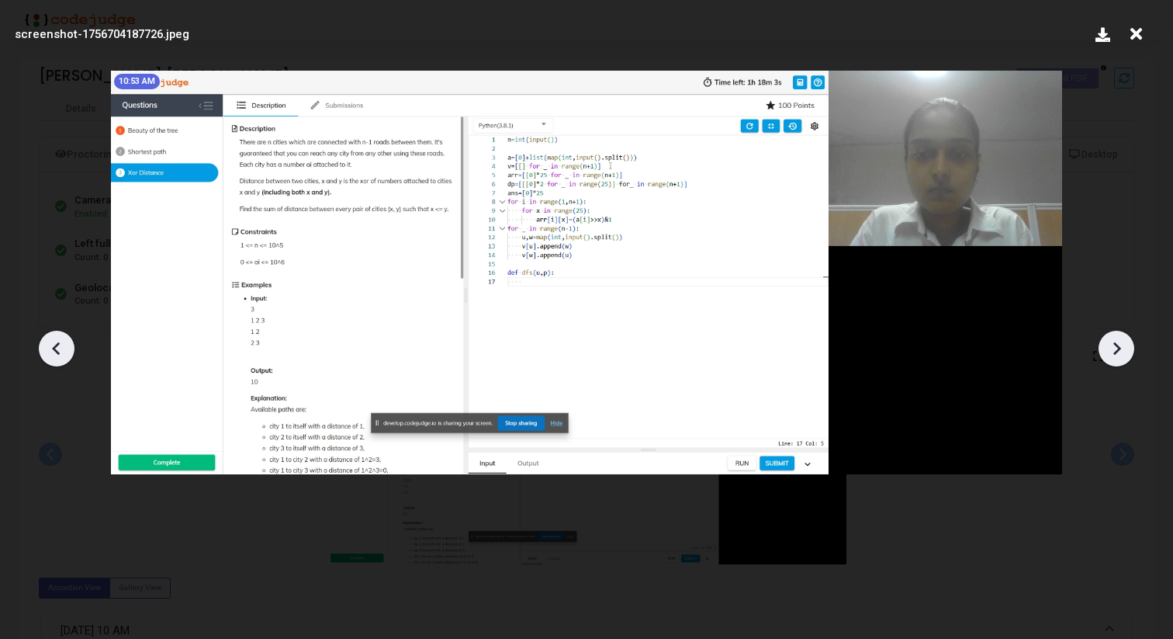
click at [1103, 348] on div at bounding box center [1117, 349] width 36 height 36
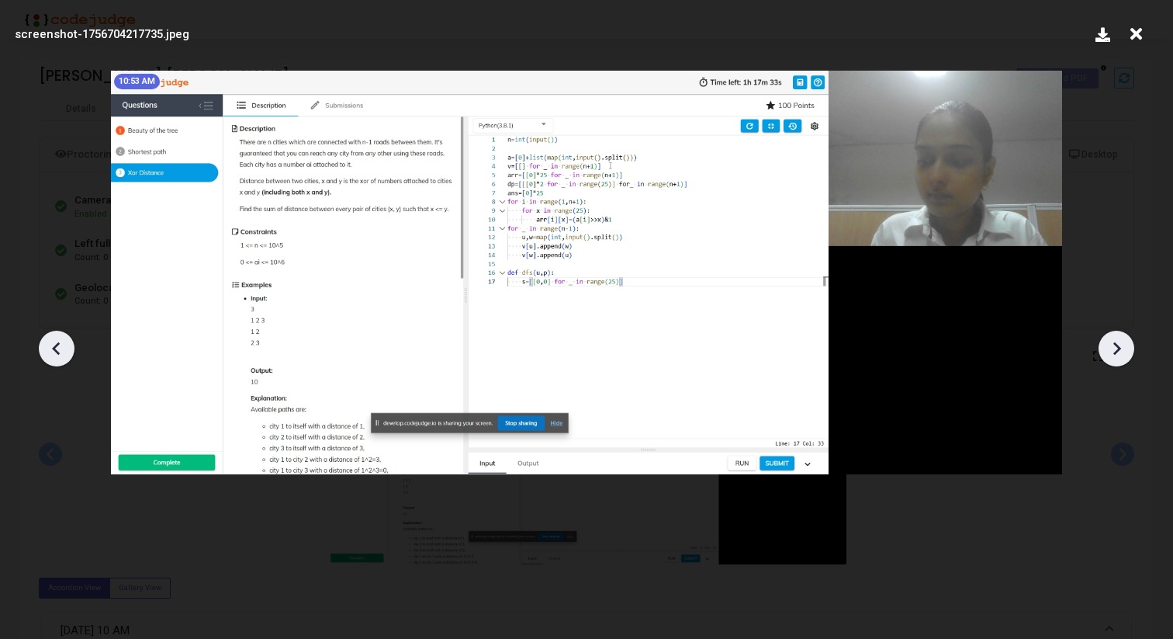
click at [1103, 348] on div at bounding box center [1117, 349] width 36 height 36
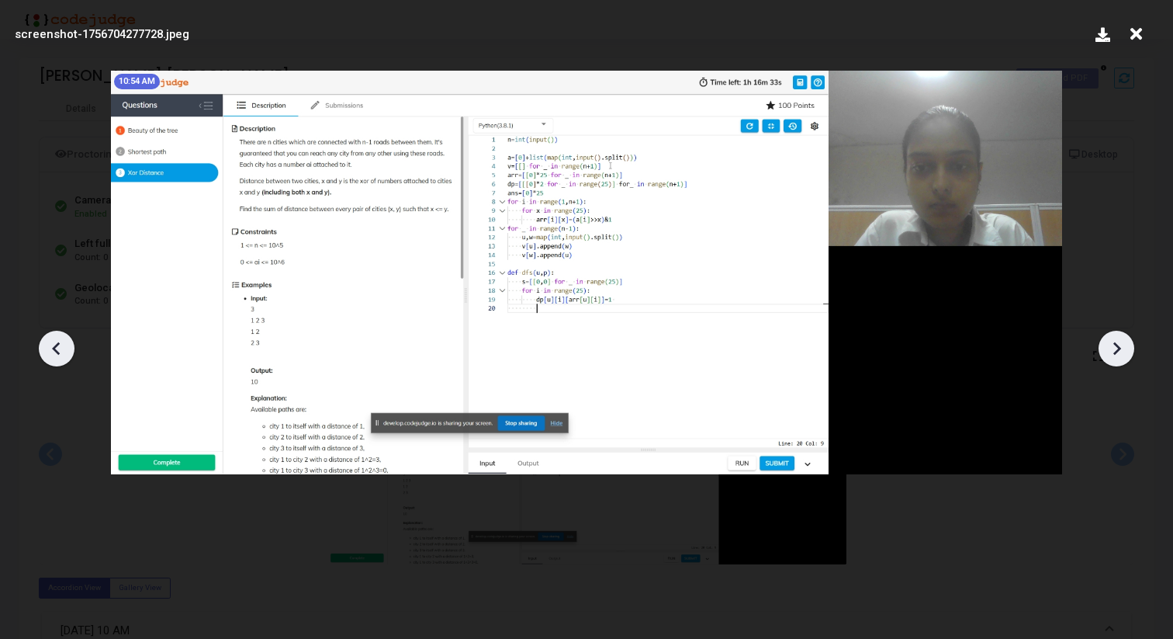
click at [1103, 348] on div at bounding box center [1117, 349] width 36 height 36
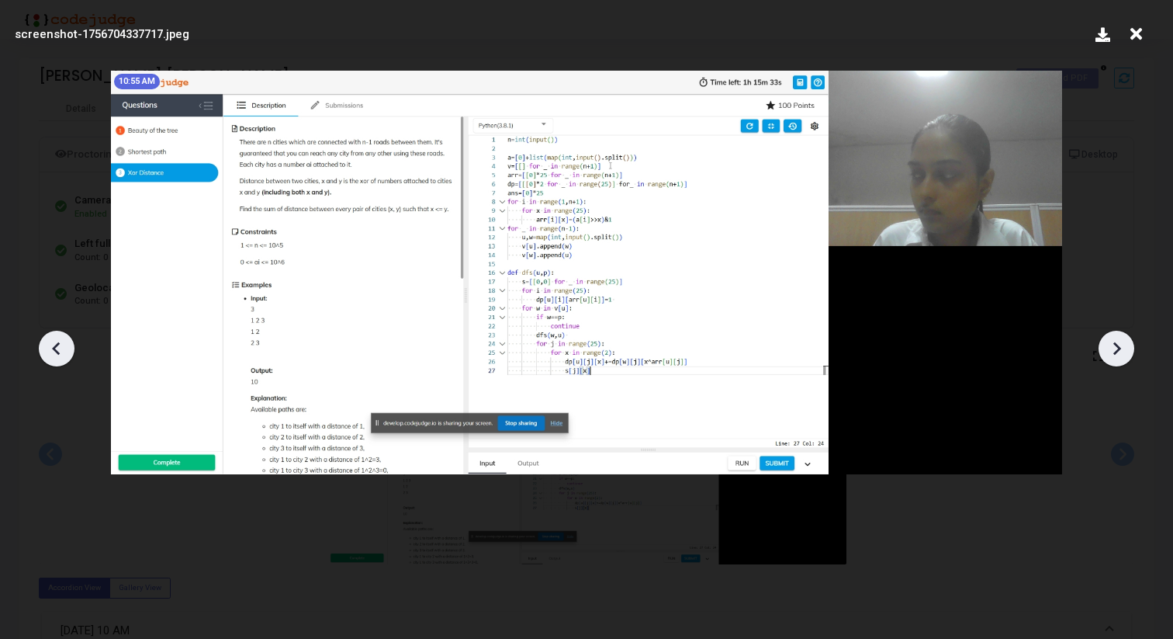
click at [1103, 348] on div at bounding box center [1117, 349] width 36 height 36
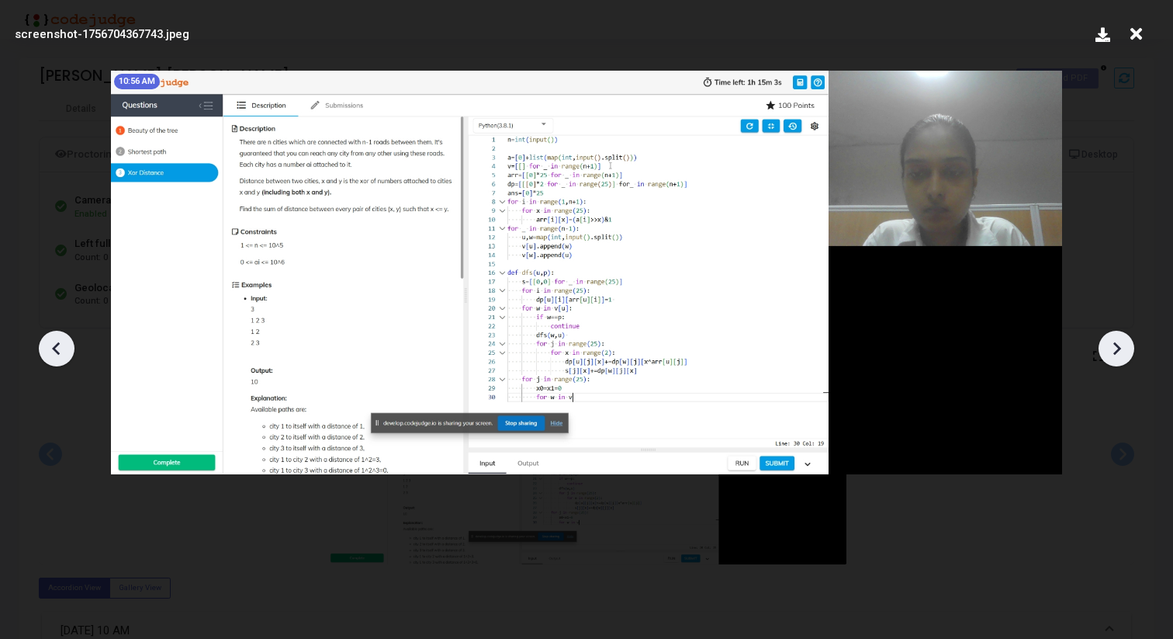
click at [1103, 348] on div at bounding box center [1117, 349] width 36 height 36
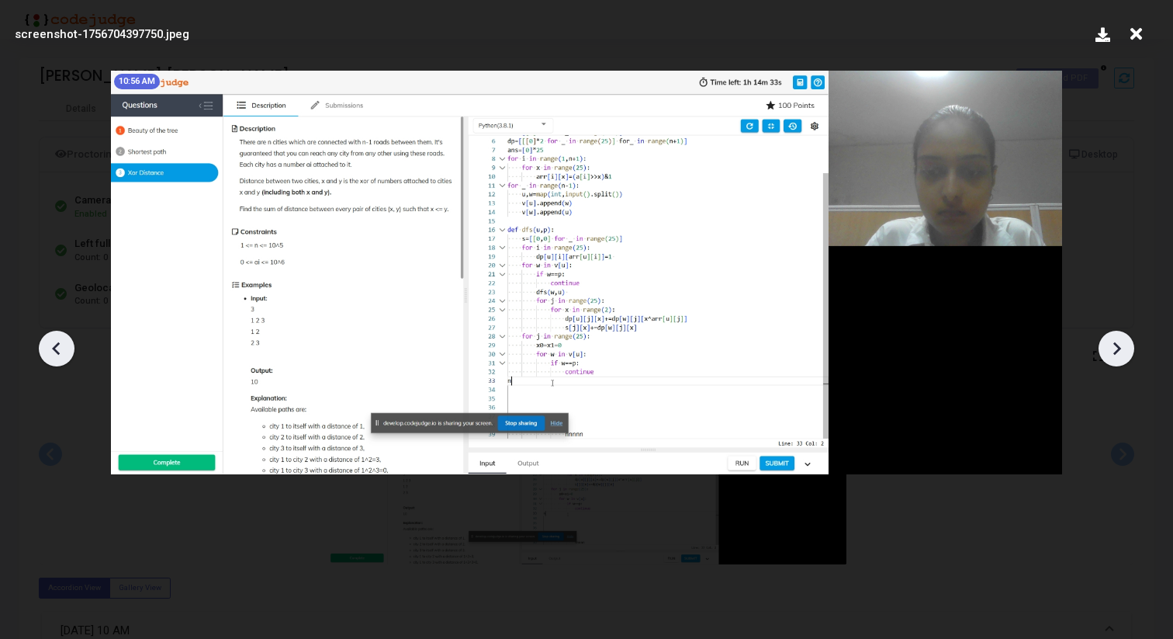
click at [1103, 348] on div at bounding box center [1117, 349] width 36 height 36
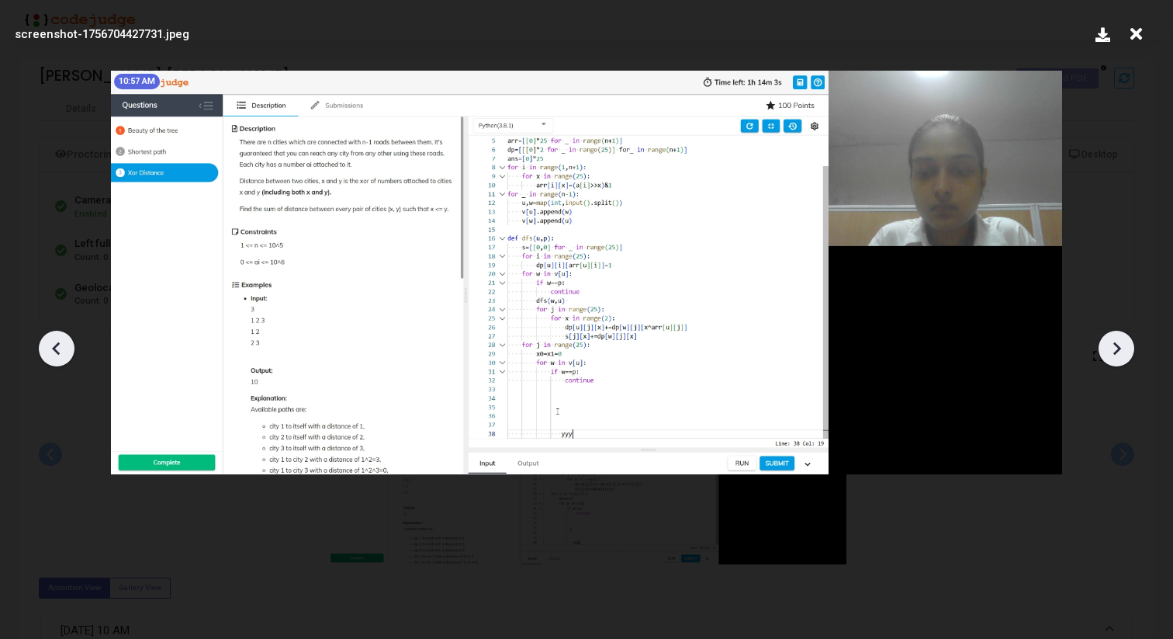
click at [1103, 348] on div at bounding box center [1117, 349] width 36 height 36
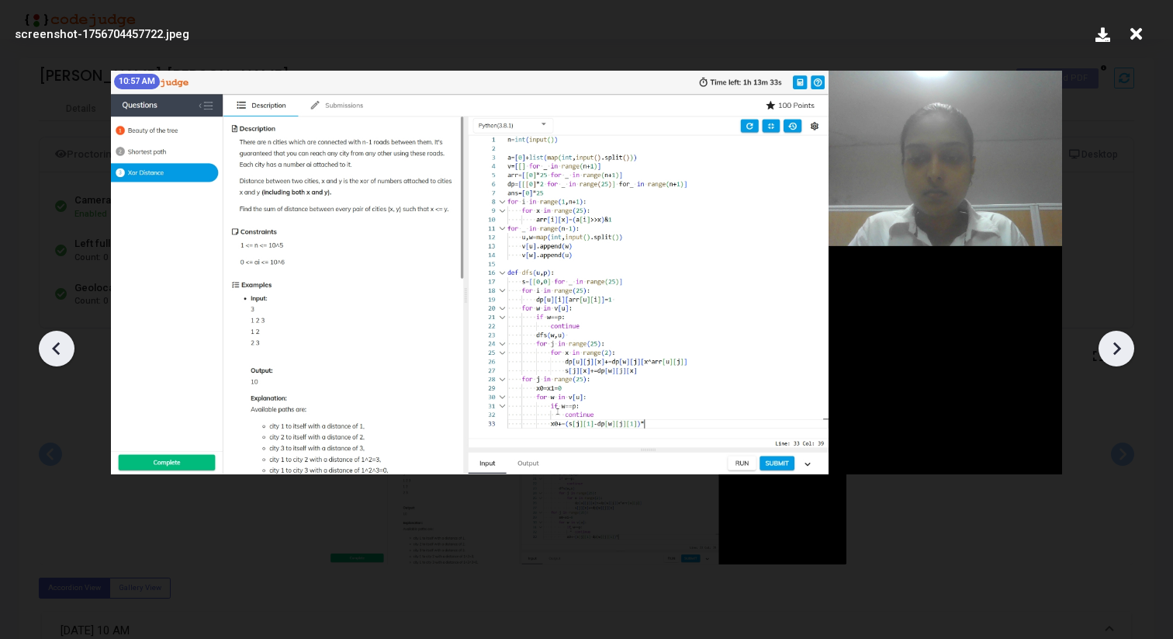
click at [1103, 348] on div at bounding box center [1117, 349] width 36 height 36
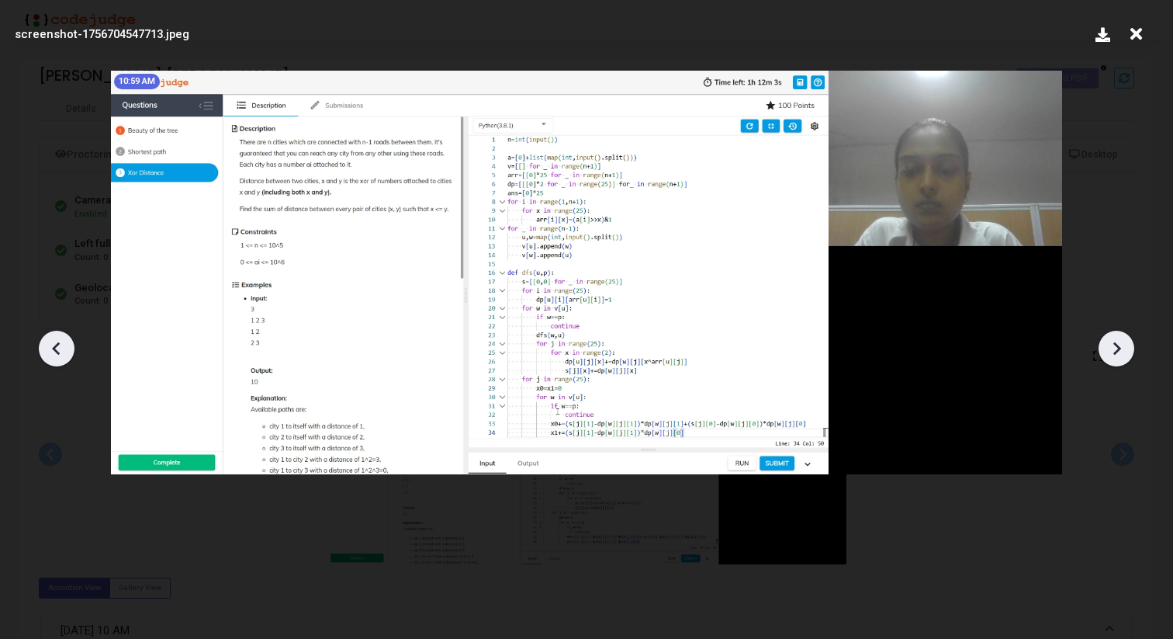
click at [1116, 346] on icon at bounding box center [1116, 348] width 23 height 23
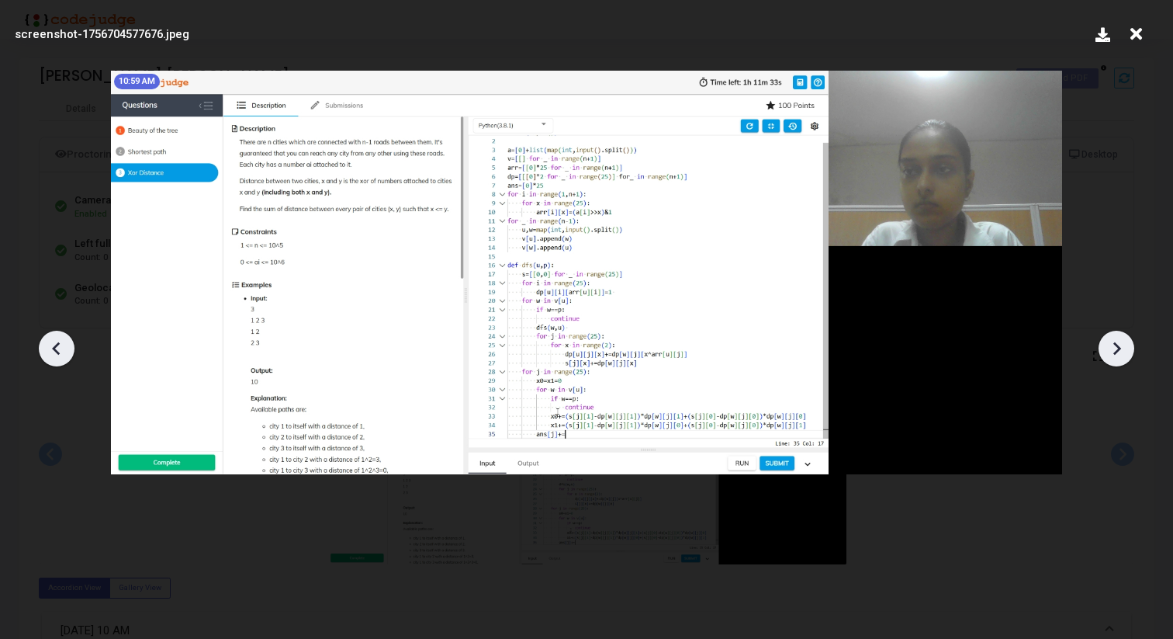
click at [1116, 346] on icon at bounding box center [1116, 348] width 23 height 23
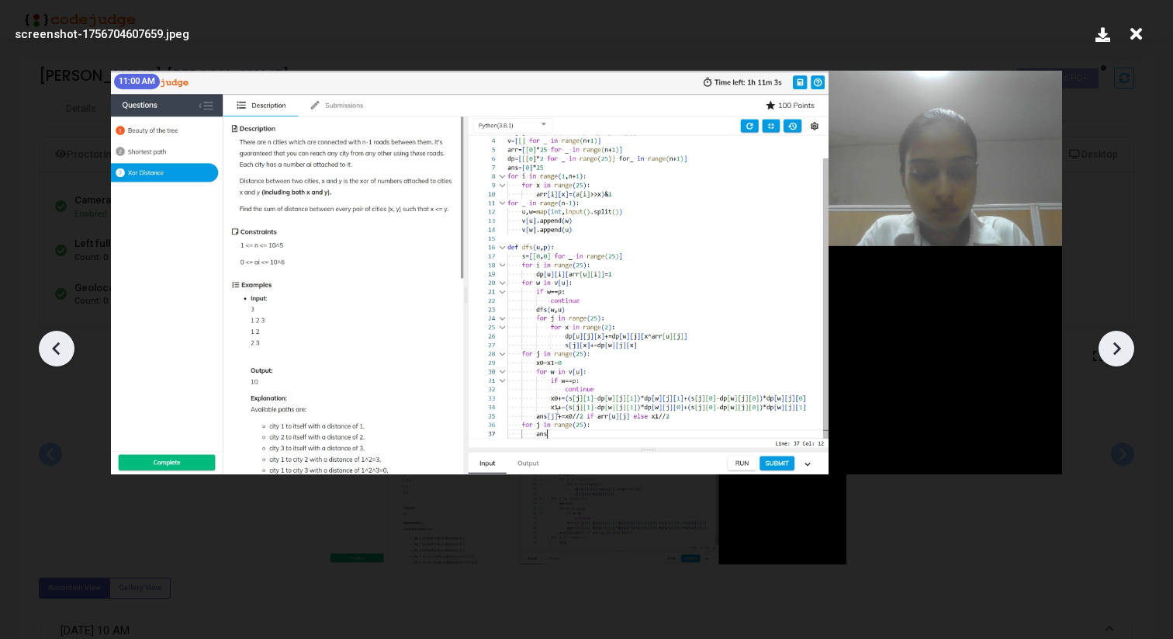
click at [1116, 346] on icon at bounding box center [1116, 348] width 23 height 23
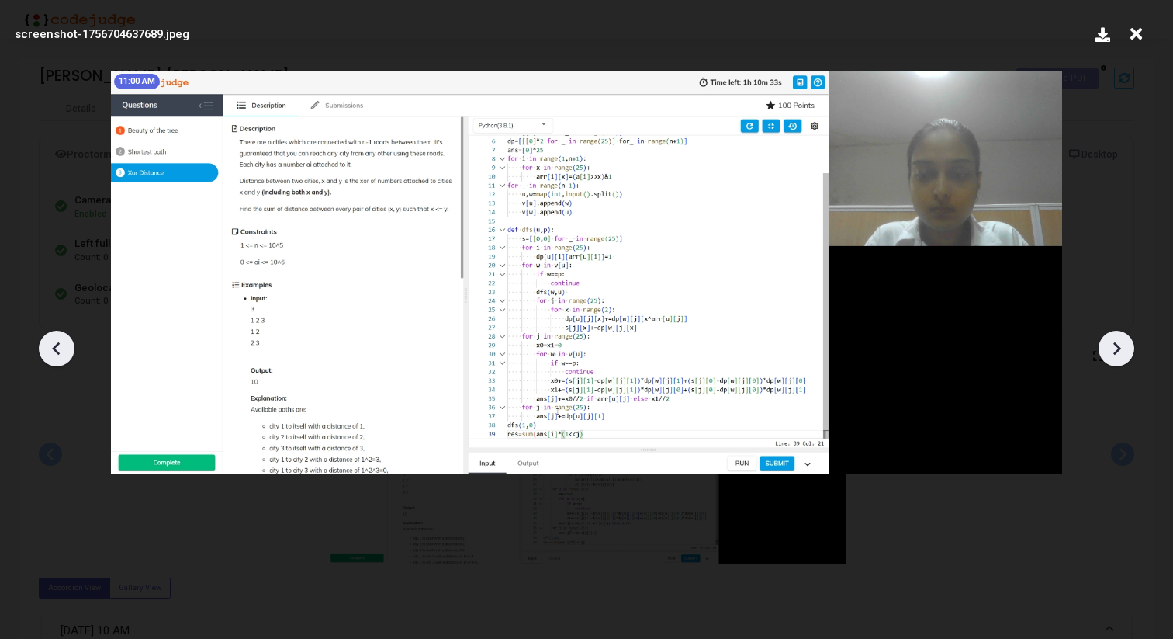
click at [1116, 346] on icon at bounding box center [1116, 348] width 23 height 23
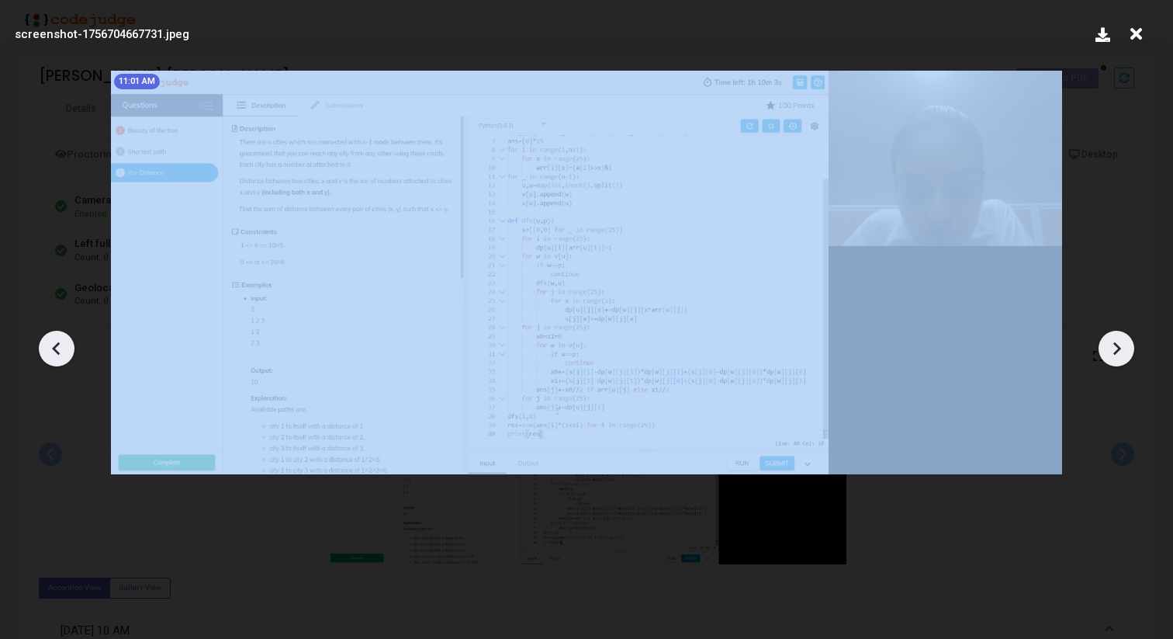
click at [1116, 346] on icon at bounding box center [1116, 348] width 23 height 23
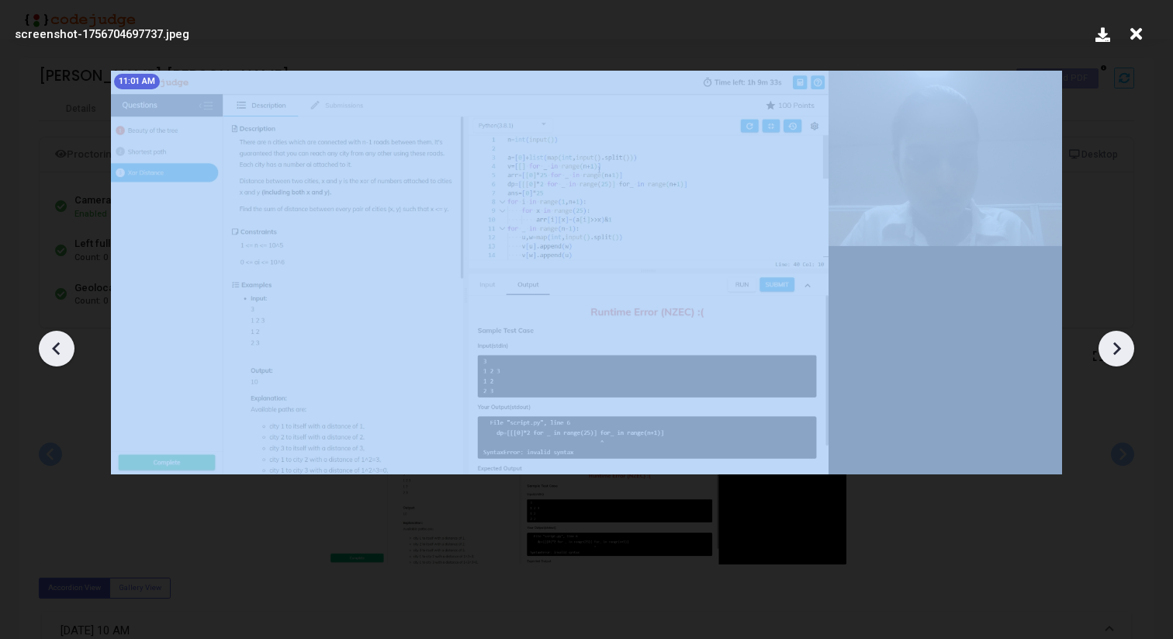
click at [1116, 346] on icon at bounding box center [1116, 348] width 23 height 23
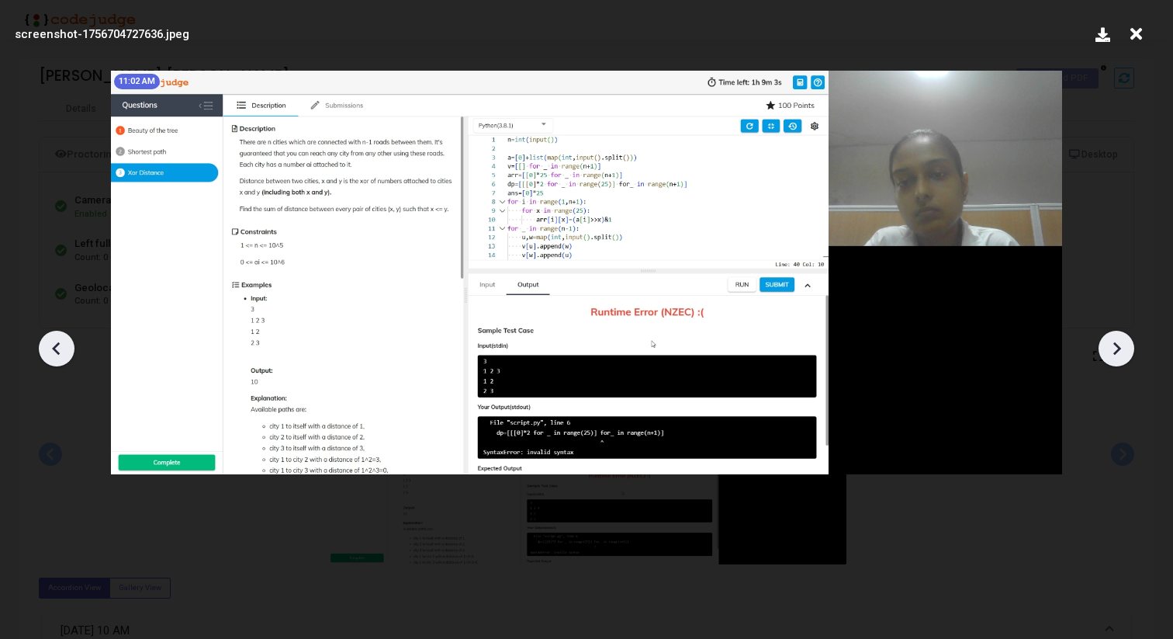
click at [1116, 346] on icon at bounding box center [1116, 348] width 23 height 23
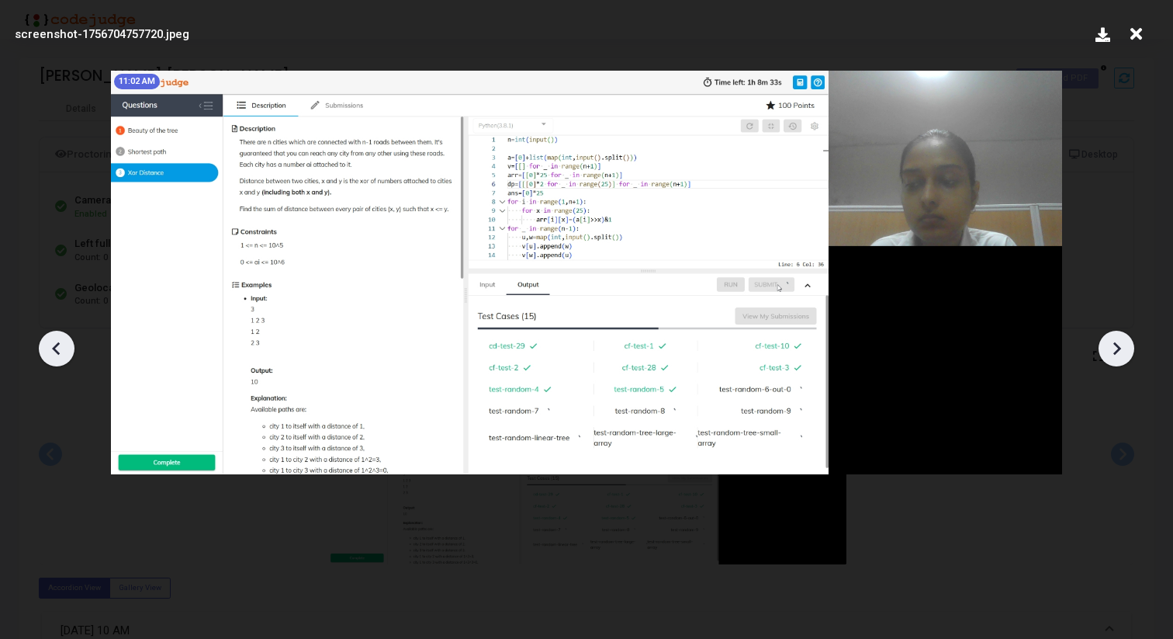
click at [1116, 346] on icon at bounding box center [1116, 348] width 23 height 23
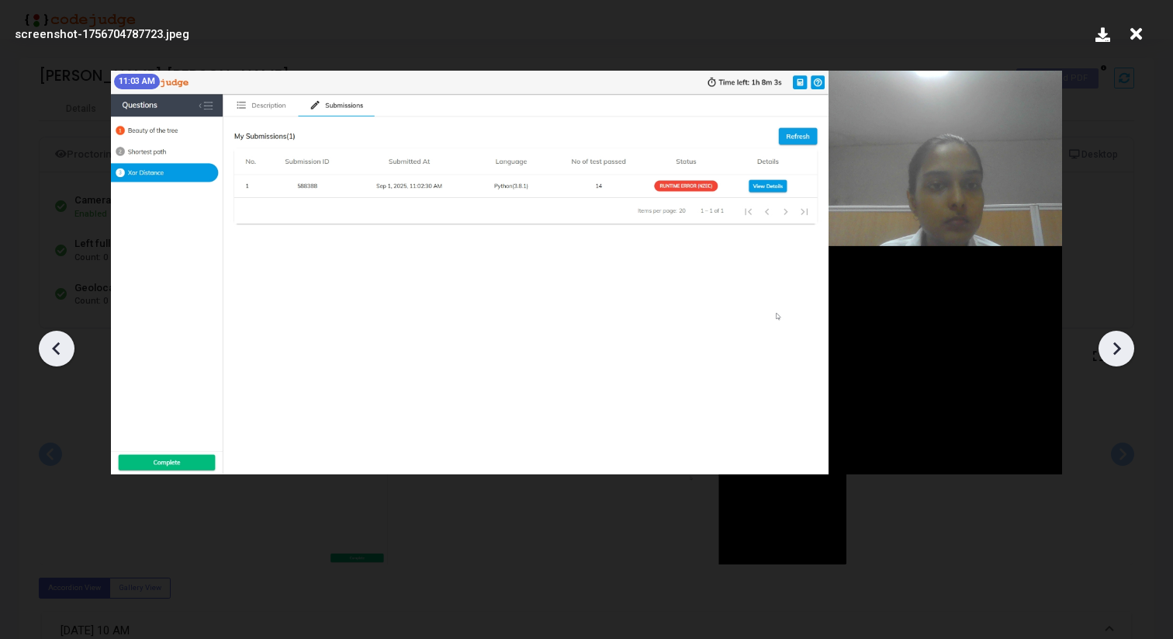
click at [1116, 346] on icon at bounding box center [1116, 348] width 23 height 23
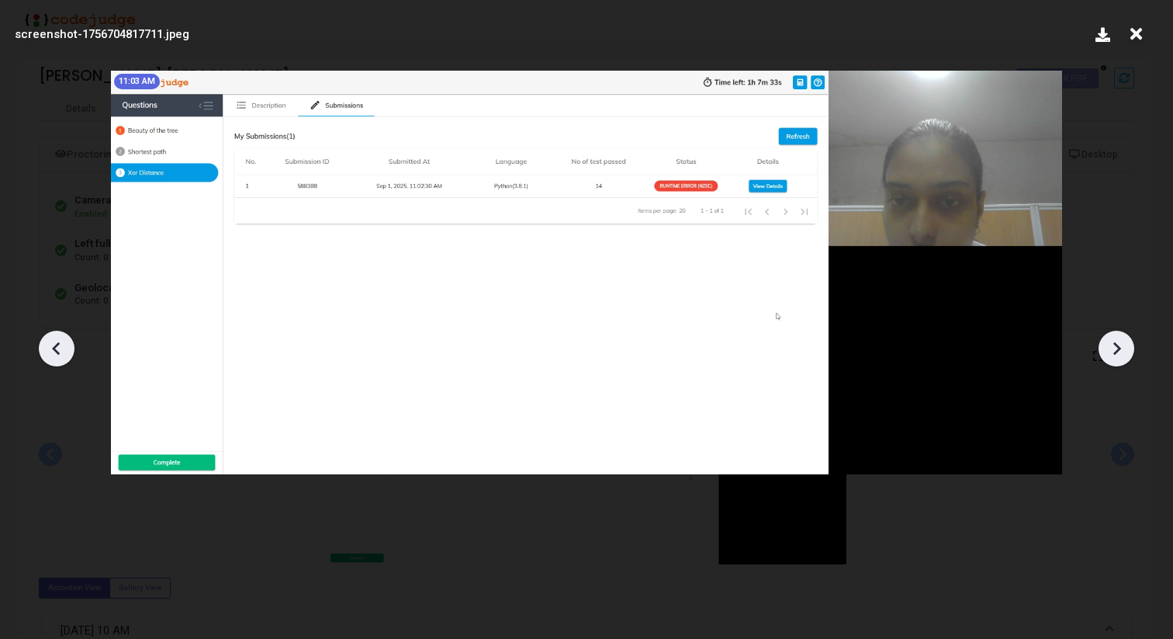
click at [1116, 346] on icon at bounding box center [1116, 348] width 23 height 23
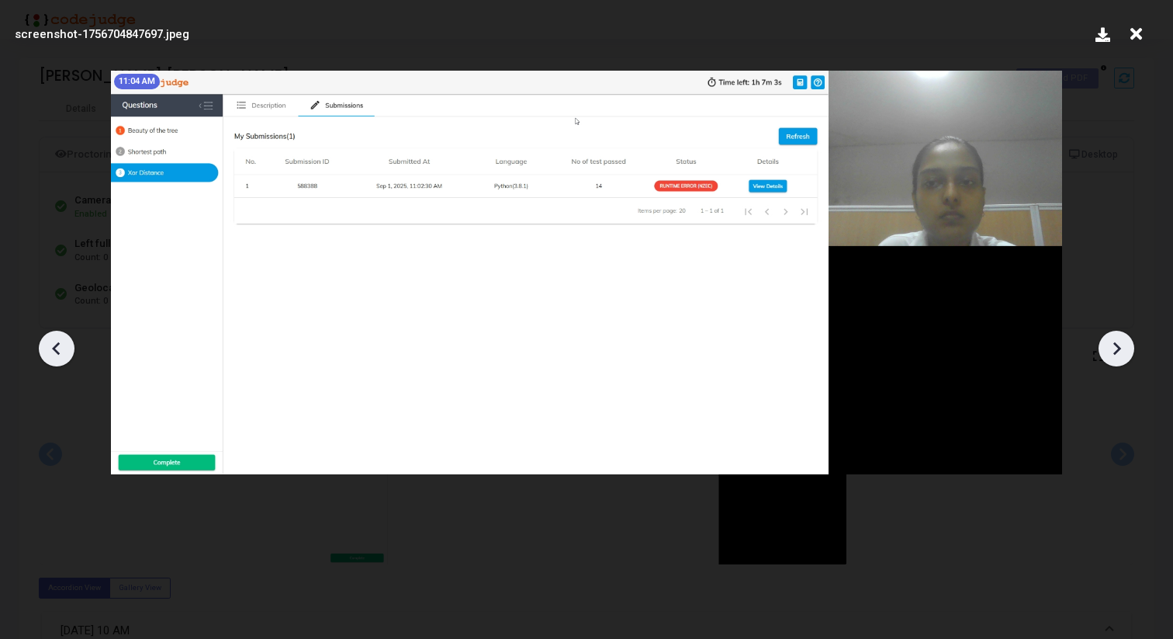
click at [1116, 346] on icon at bounding box center [1116, 348] width 23 height 23
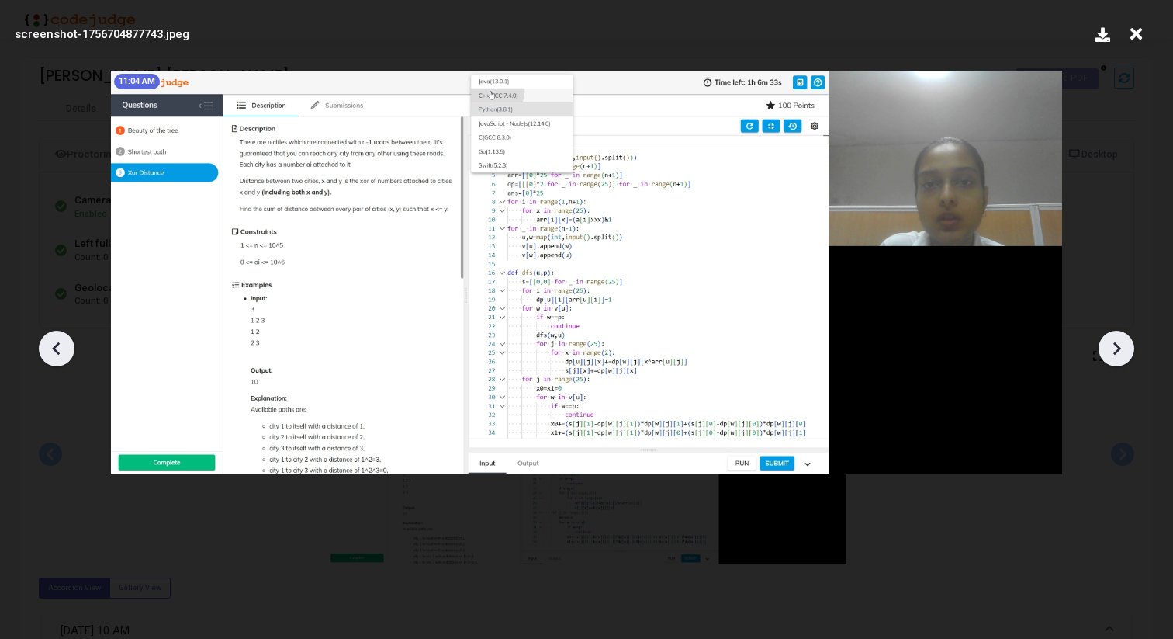
click at [1116, 346] on icon at bounding box center [1116, 348] width 23 height 23
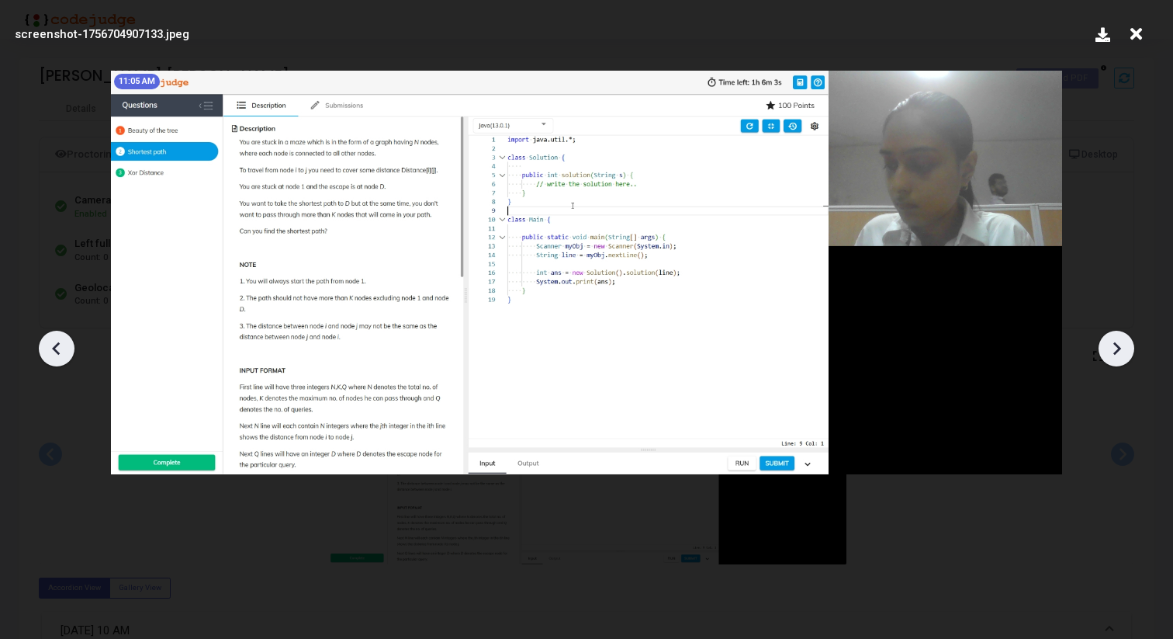
click at [1116, 346] on icon at bounding box center [1116, 348] width 23 height 23
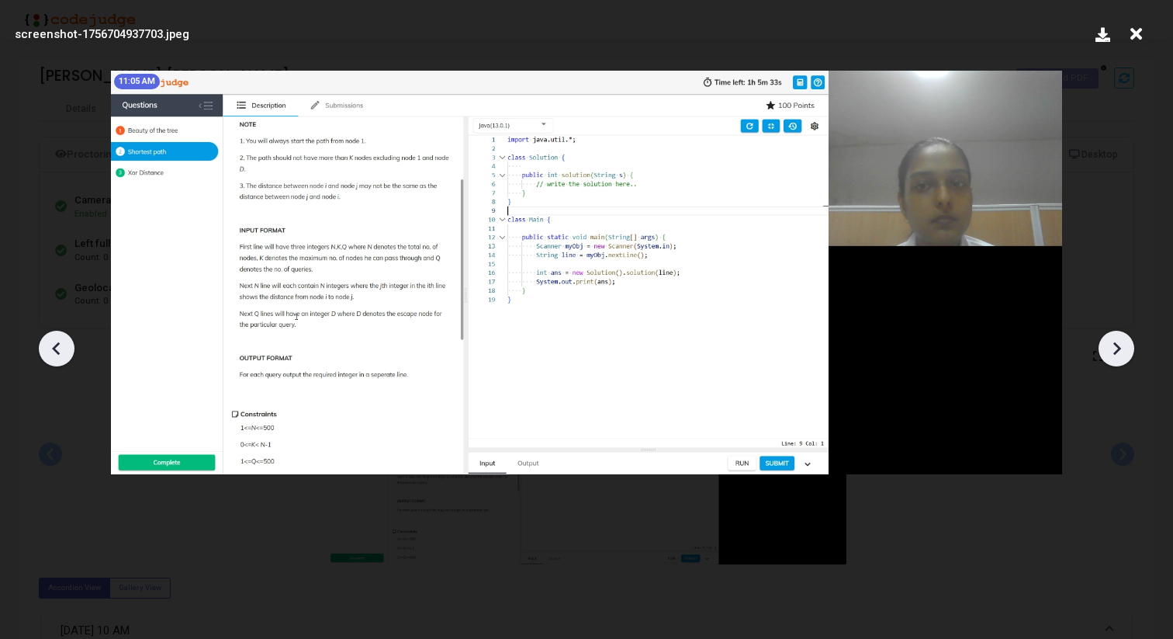
click at [1116, 346] on icon at bounding box center [1116, 348] width 23 height 23
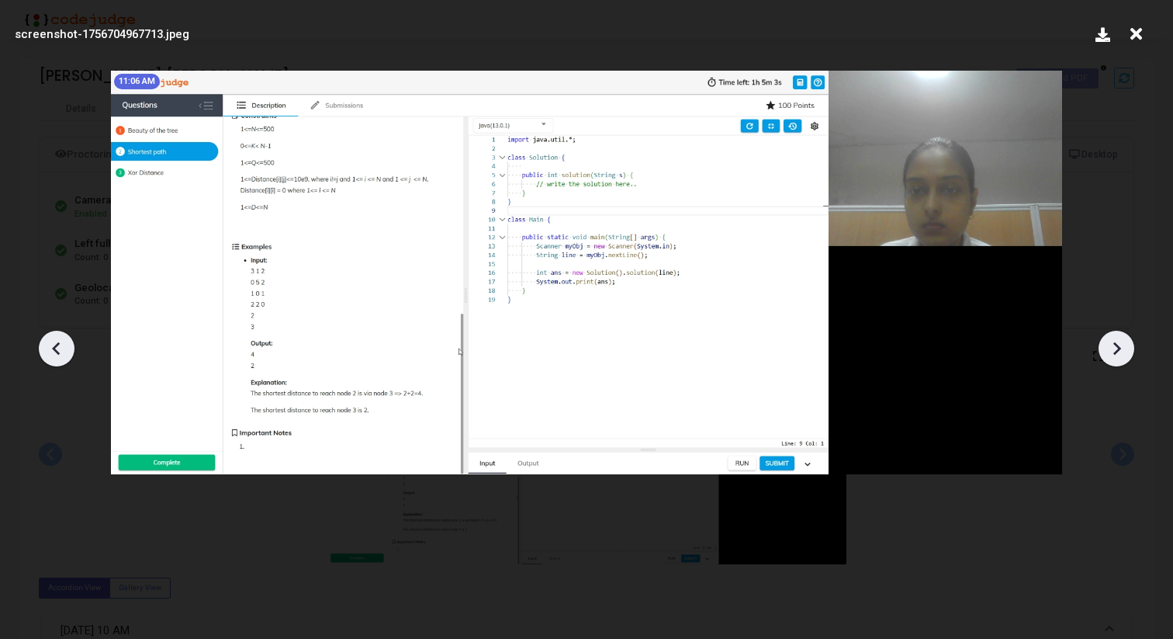
click at [1116, 346] on icon at bounding box center [1116, 348] width 23 height 23
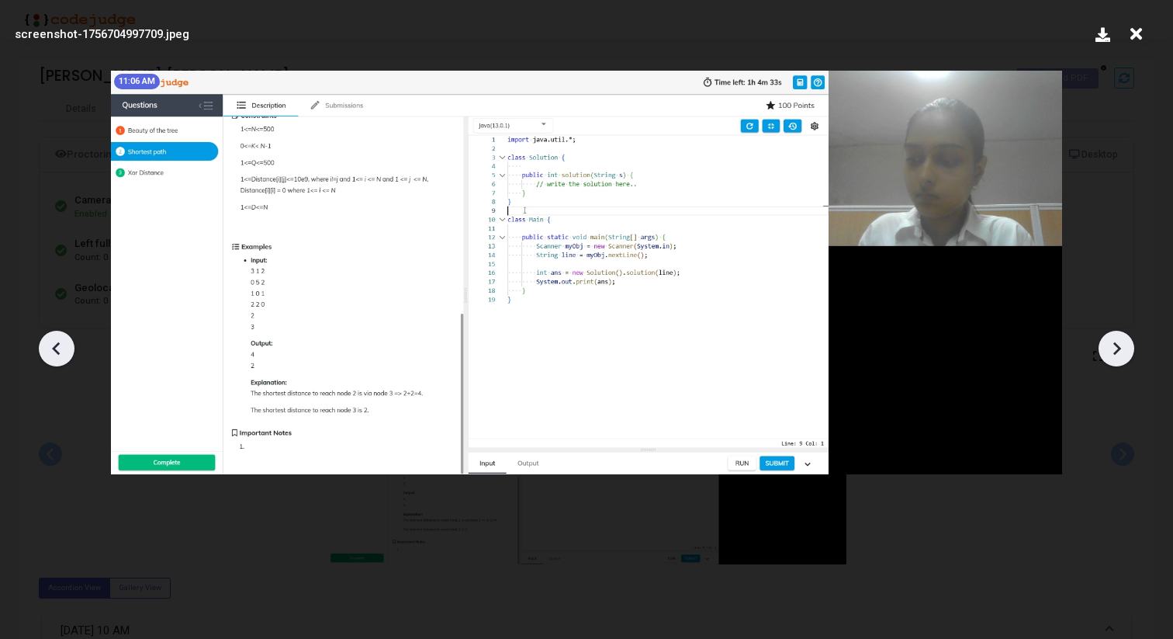
click at [1116, 346] on icon at bounding box center [1116, 348] width 23 height 23
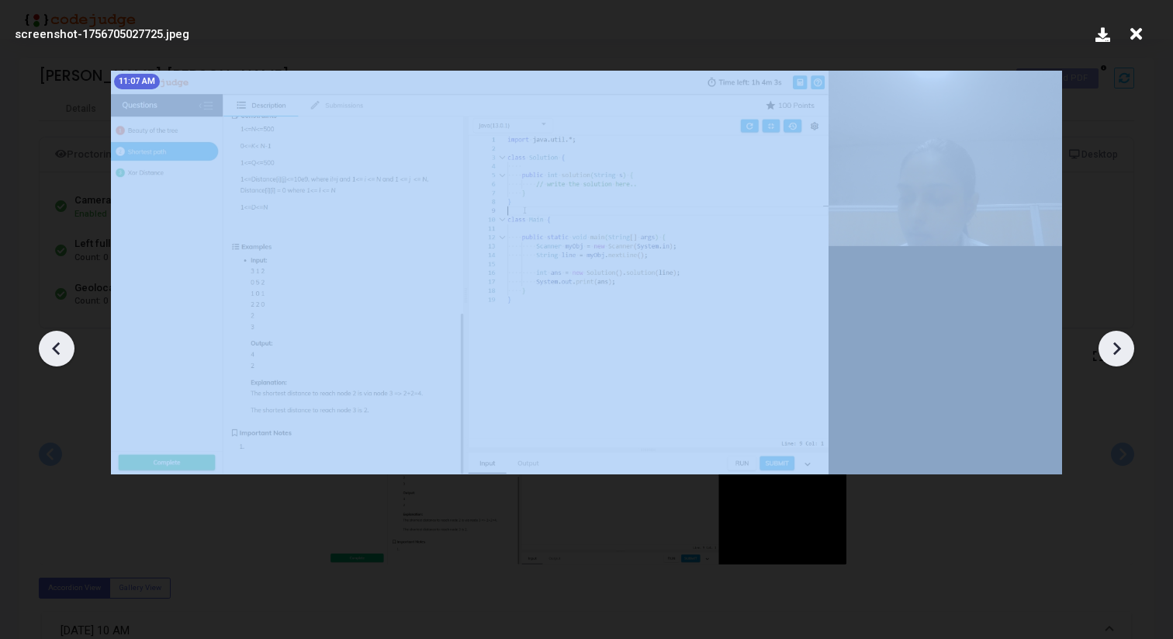
click at [1116, 346] on icon at bounding box center [1116, 348] width 23 height 23
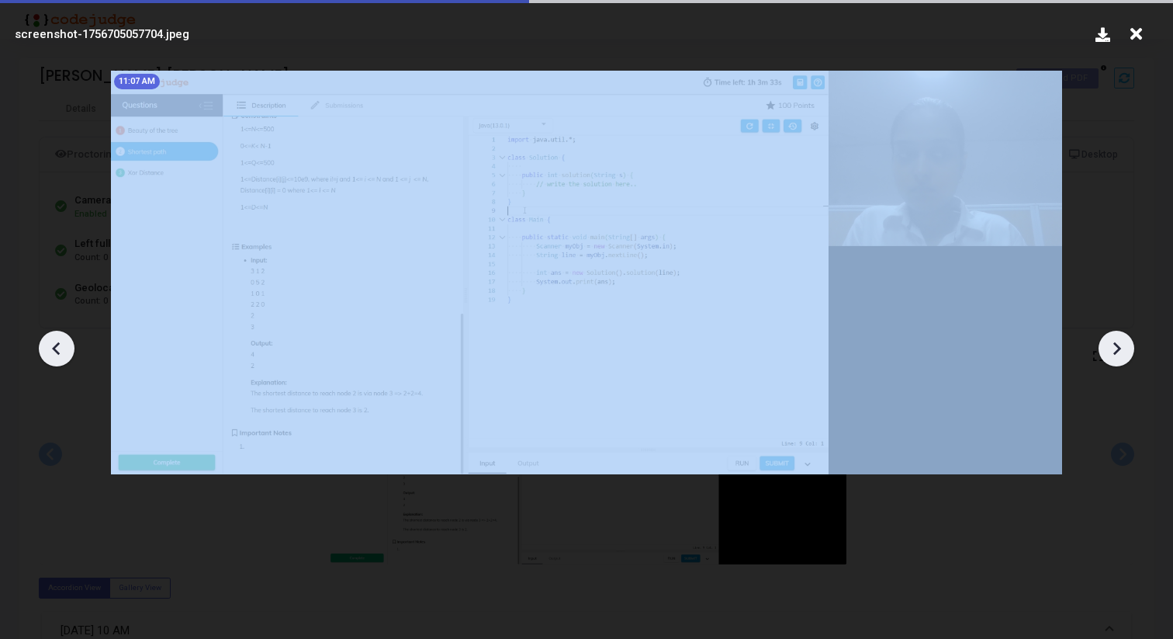
click at [1116, 346] on icon at bounding box center [1116, 348] width 23 height 23
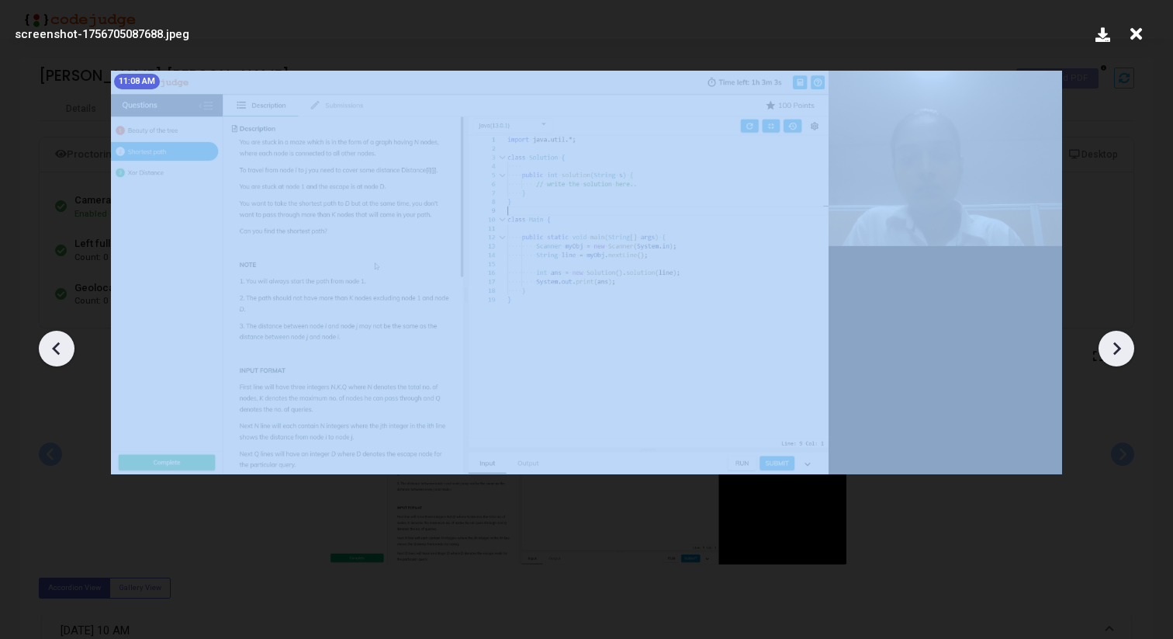
click at [1116, 346] on icon at bounding box center [1116, 348] width 23 height 23
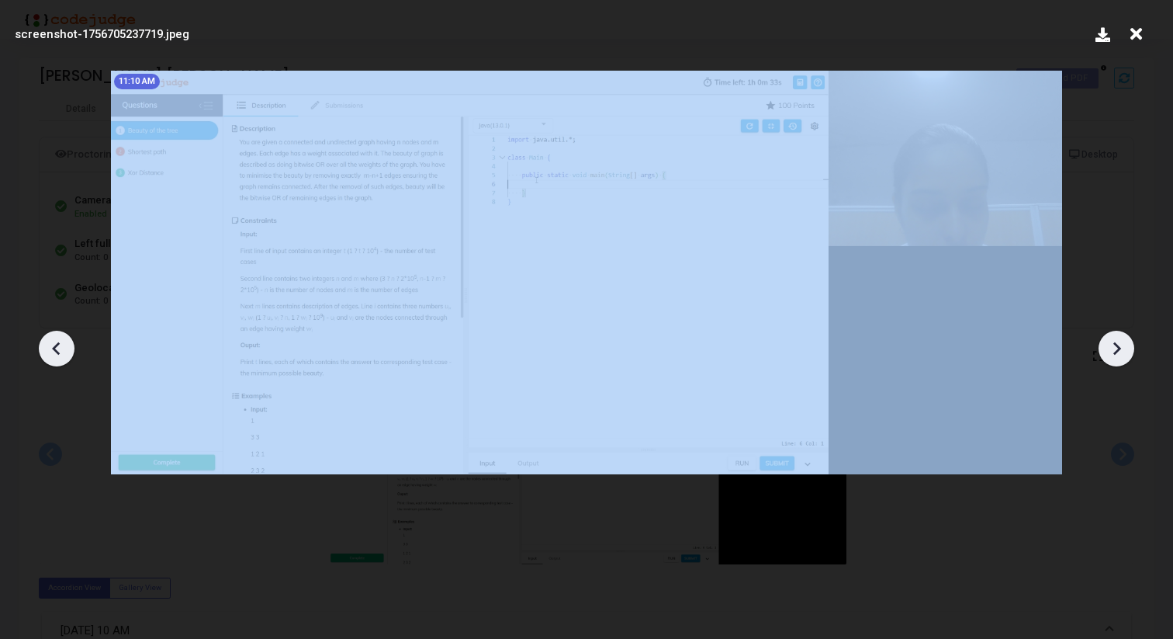
click at [1116, 346] on icon at bounding box center [1116, 348] width 23 height 23
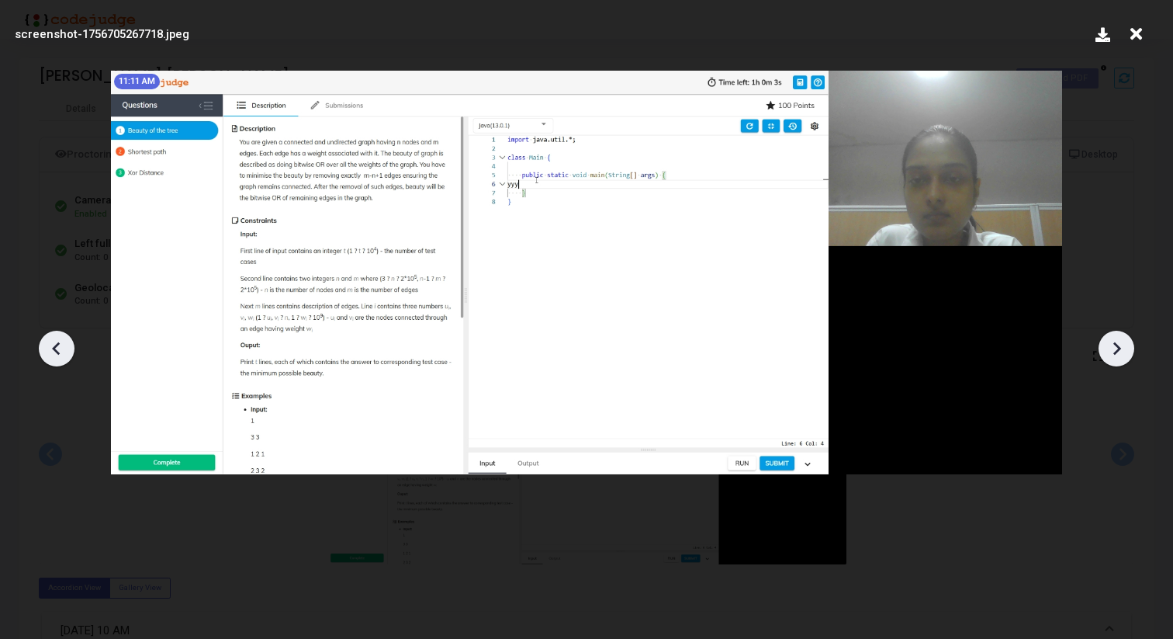
click at [1116, 346] on icon at bounding box center [1116, 348] width 23 height 23
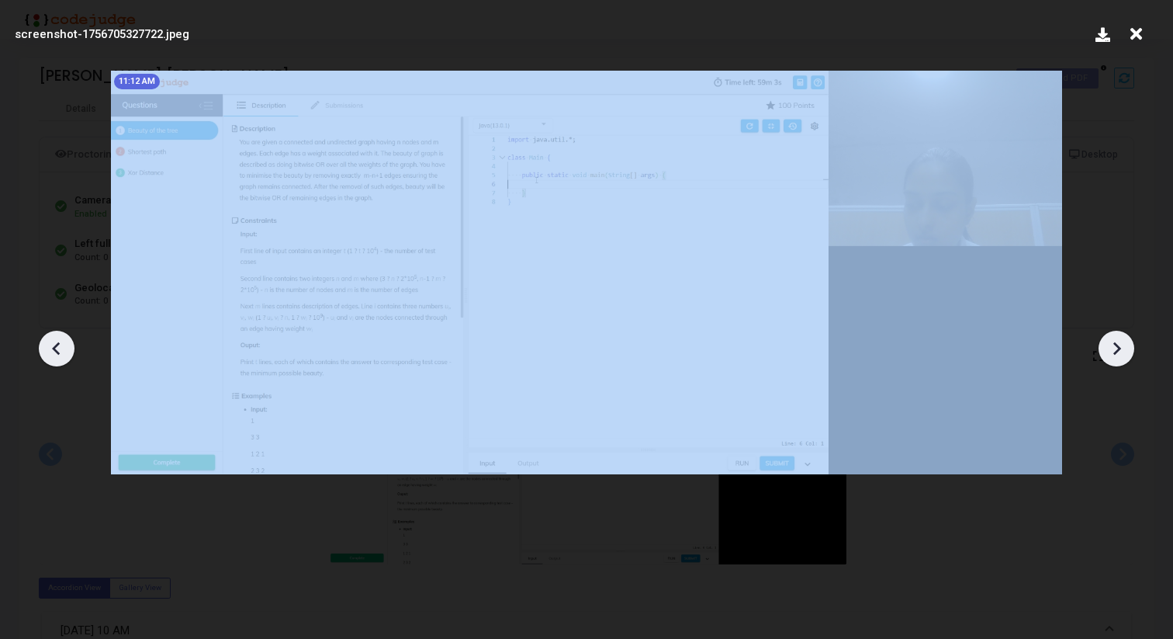
click at [1116, 346] on icon at bounding box center [1116, 348] width 23 height 23
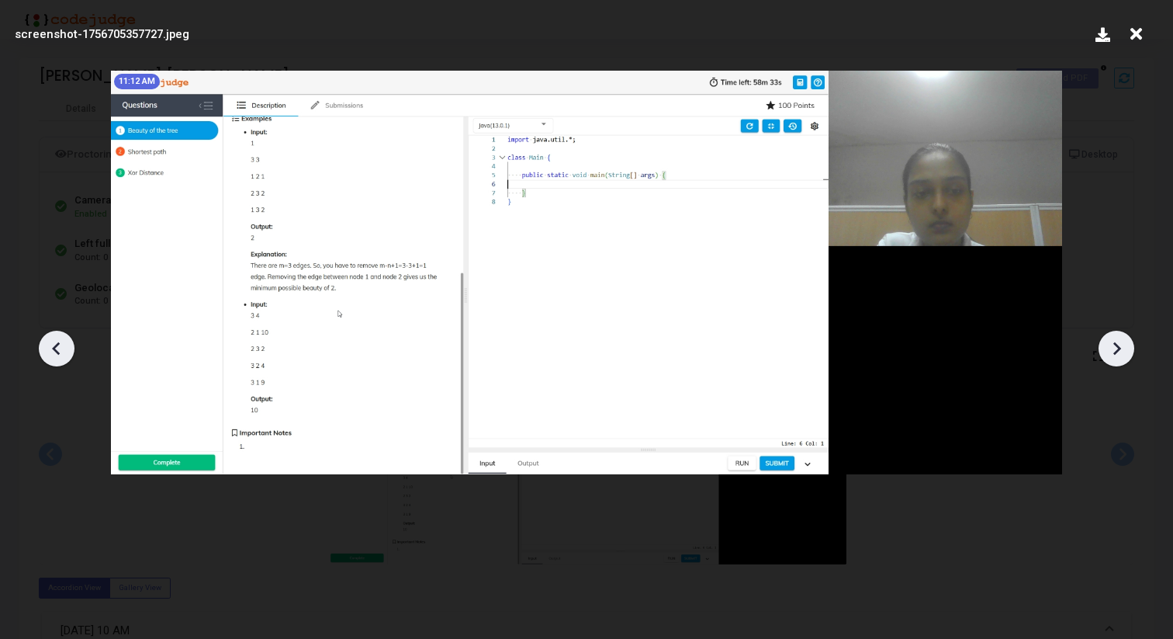
click at [1116, 346] on icon at bounding box center [1116, 348] width 23 height 23
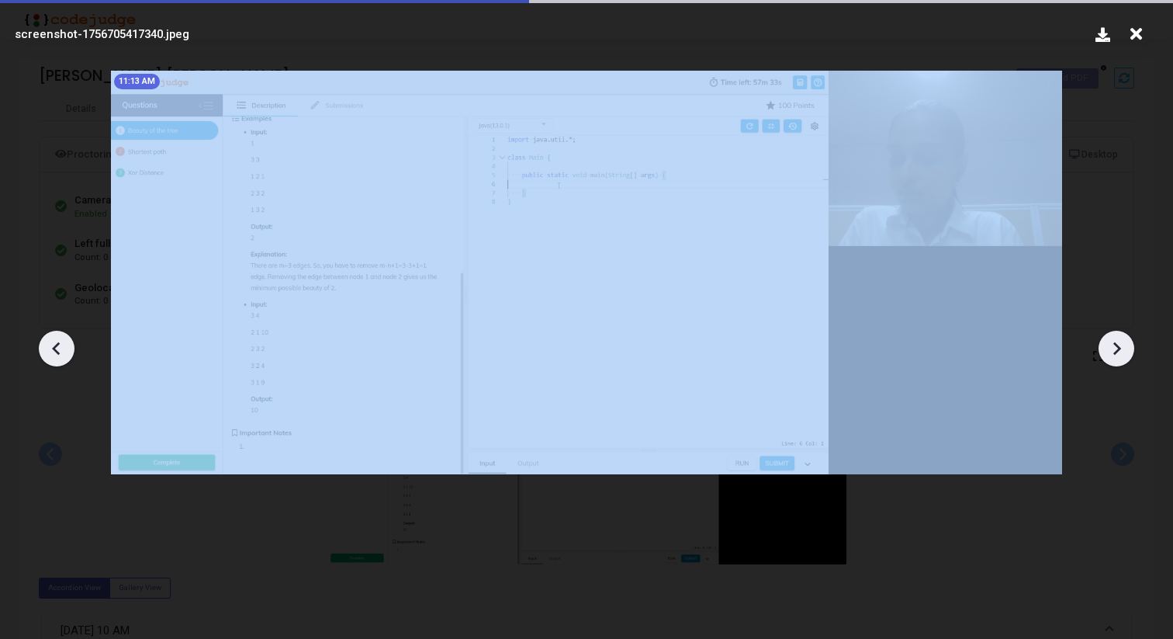
click at [1116, 346] on icon at bounding box center [1116, 348] width 23 height 23
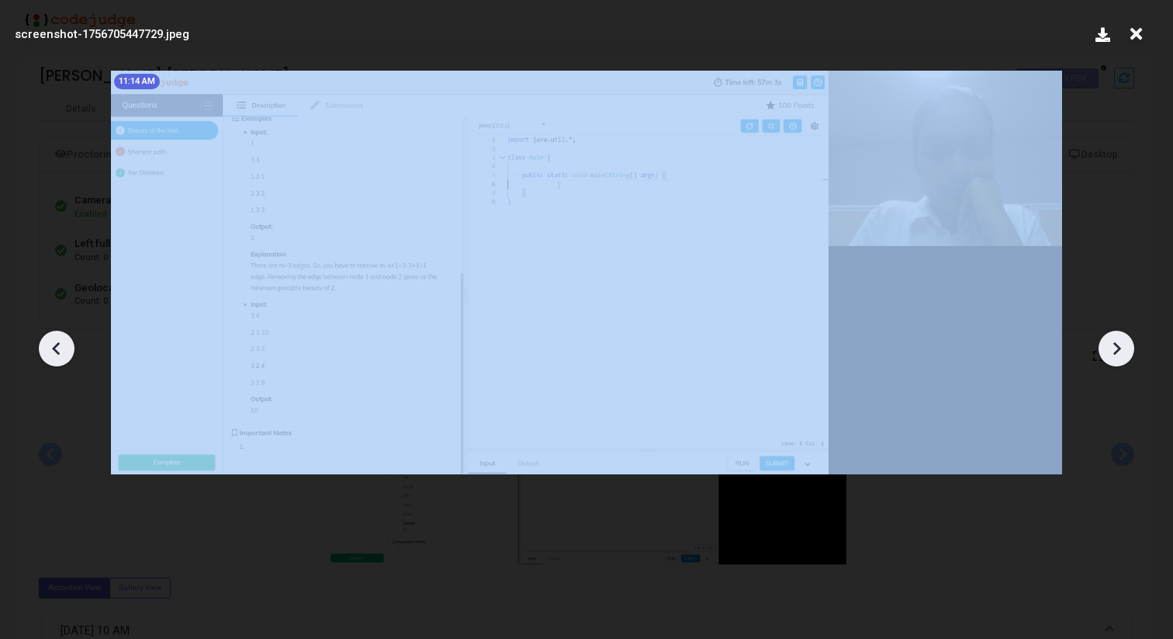
click at [1116, 346] on icon at bounding box center [1116, 348] width 23 height 23
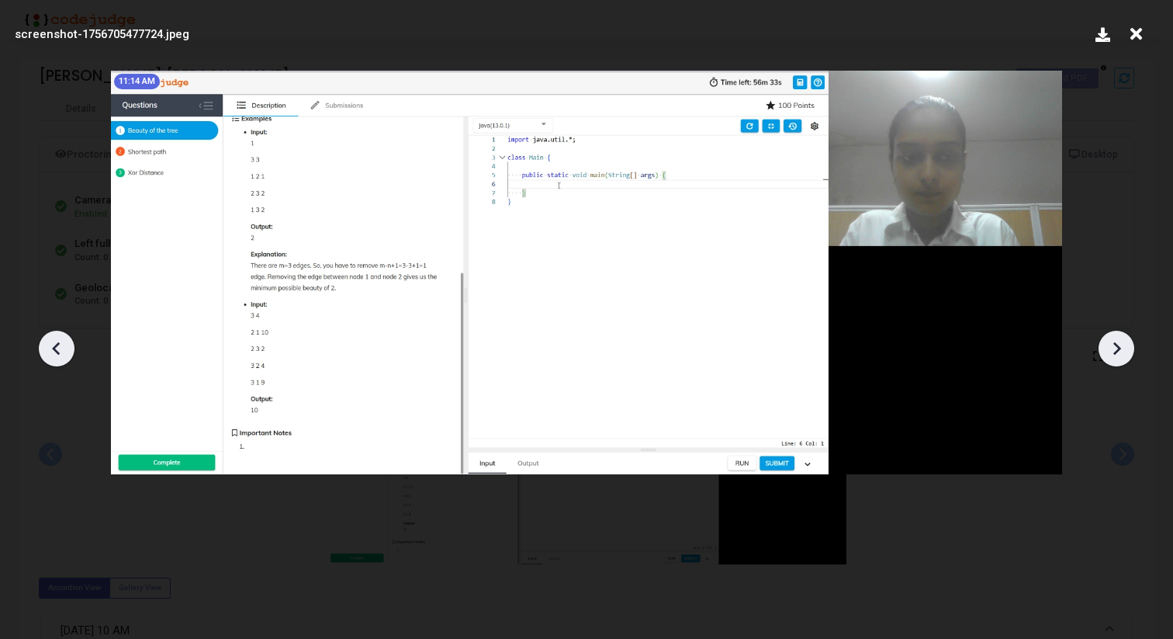
click at [1116, 346] on icon at bounding box center [1116, 348] width 23 height 23
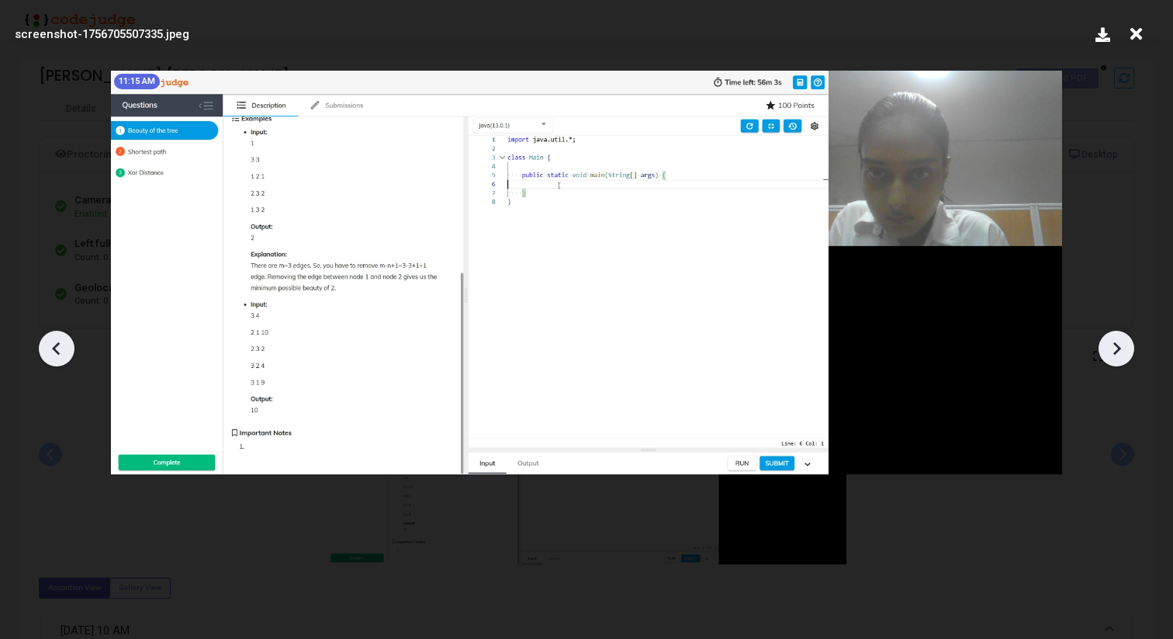
click at [1116, 346] on icon at bounding box center [1116, 348] width 23 height 23
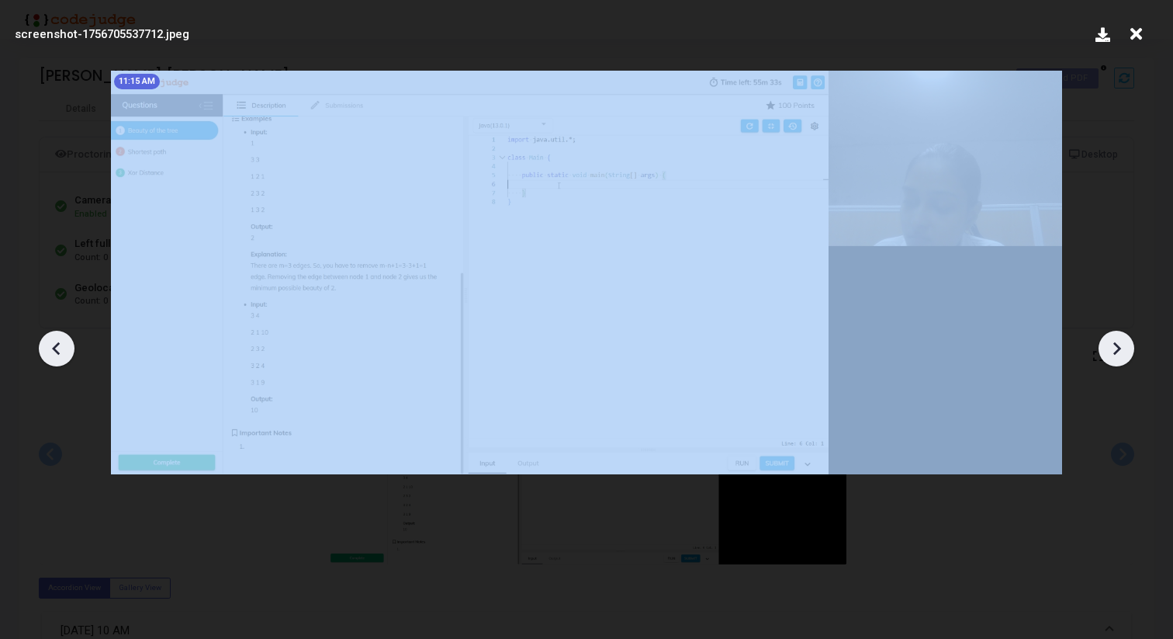
click at [1116, 346] on icon at bounding box center [1116, 348] width 23 height 23
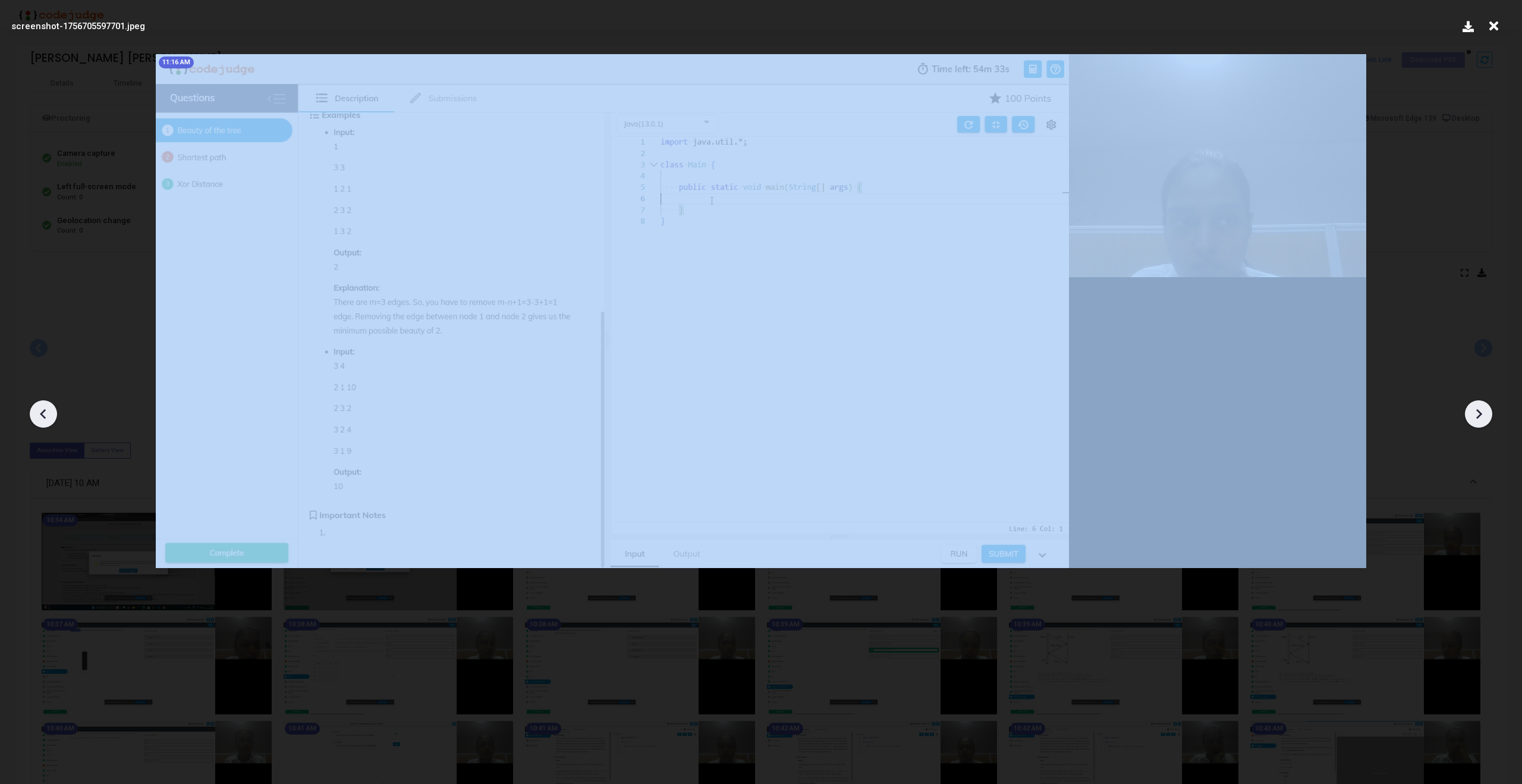
click at [898, 405] on icon at bounding box center [1478, 413] width 18 height 18
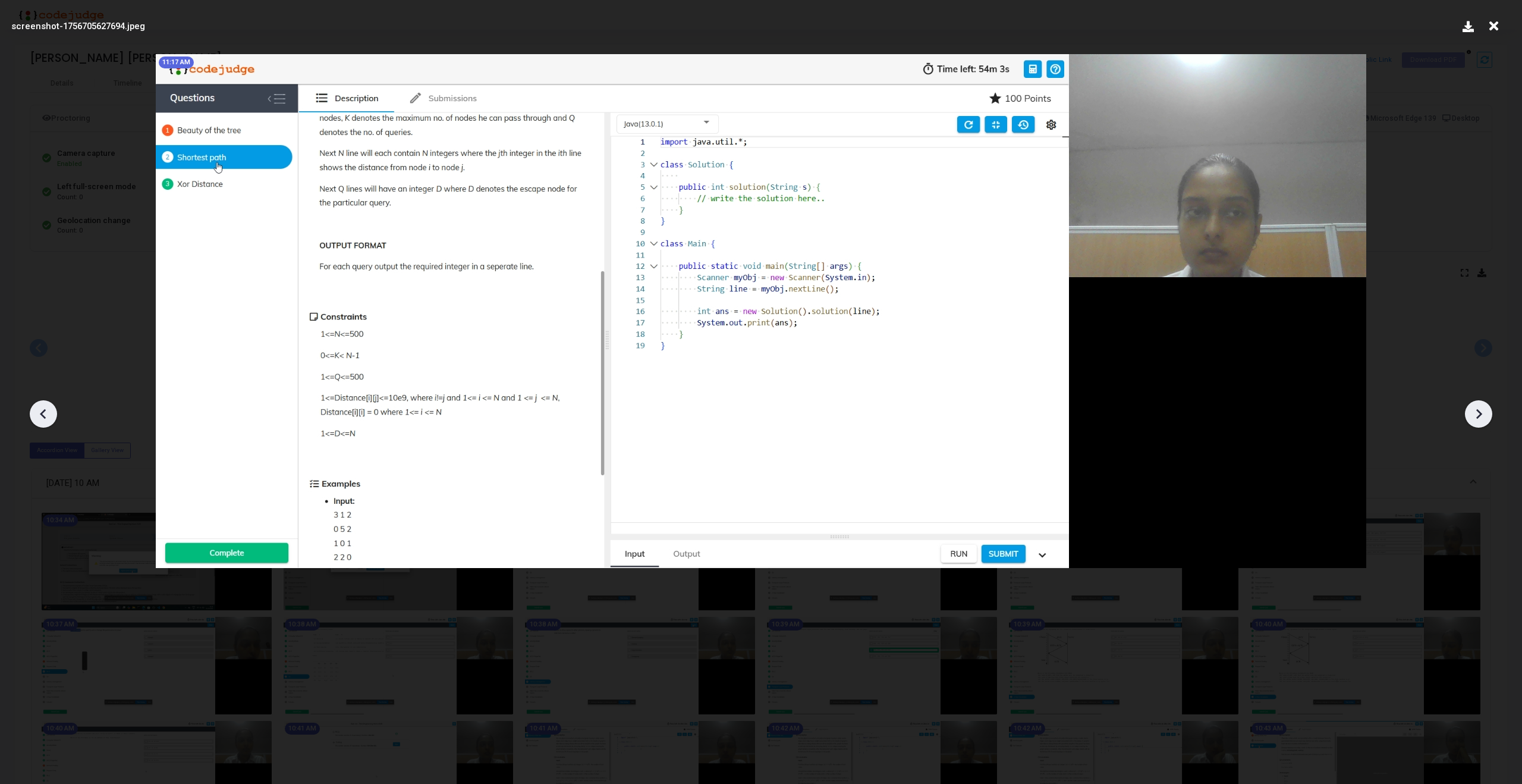
click at [898, 405] on icon at bounding box center [1478, 413] width 18 height 18
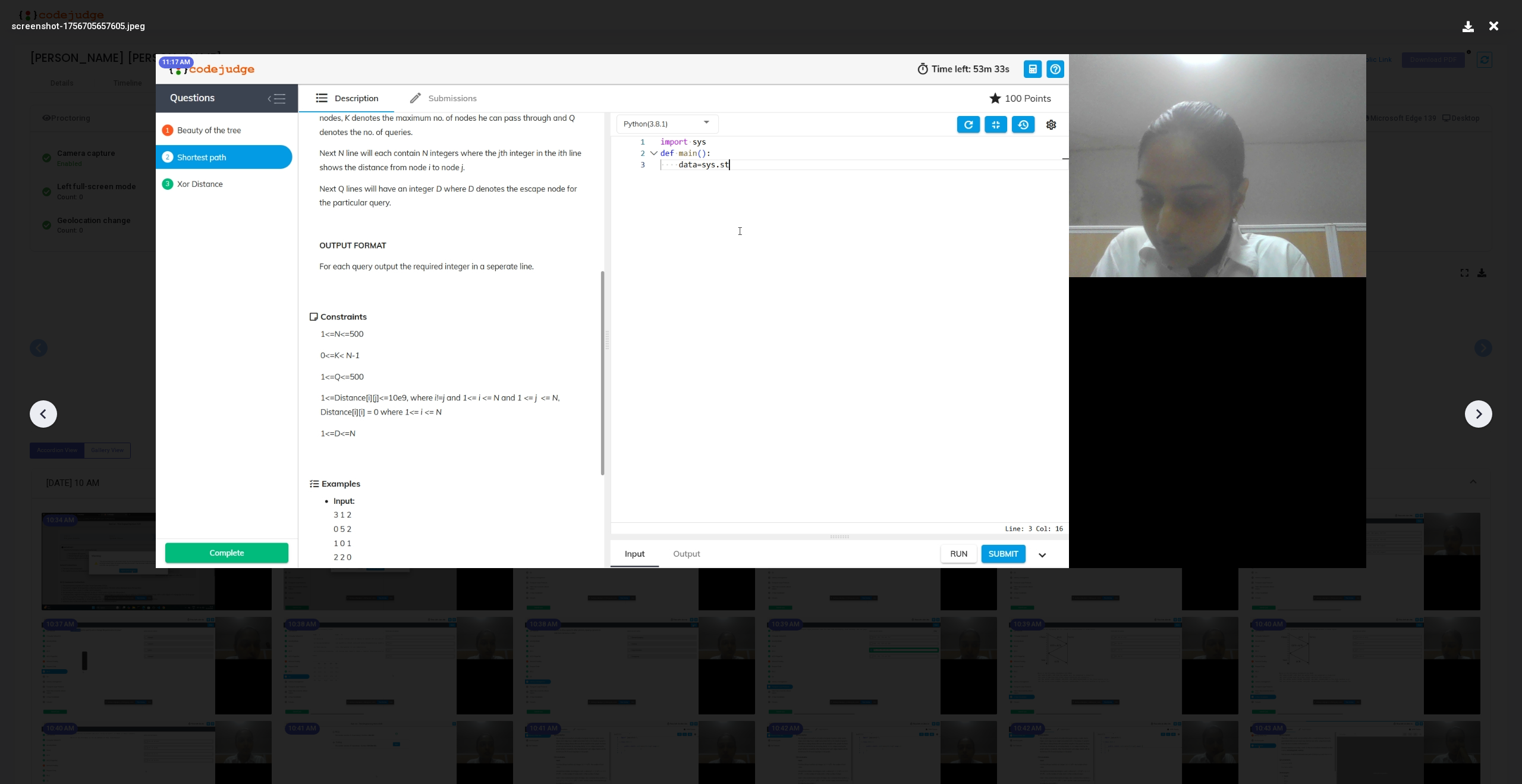
click at [898, 405] on icon at bounding box center [1478, 413] width 18 height 18
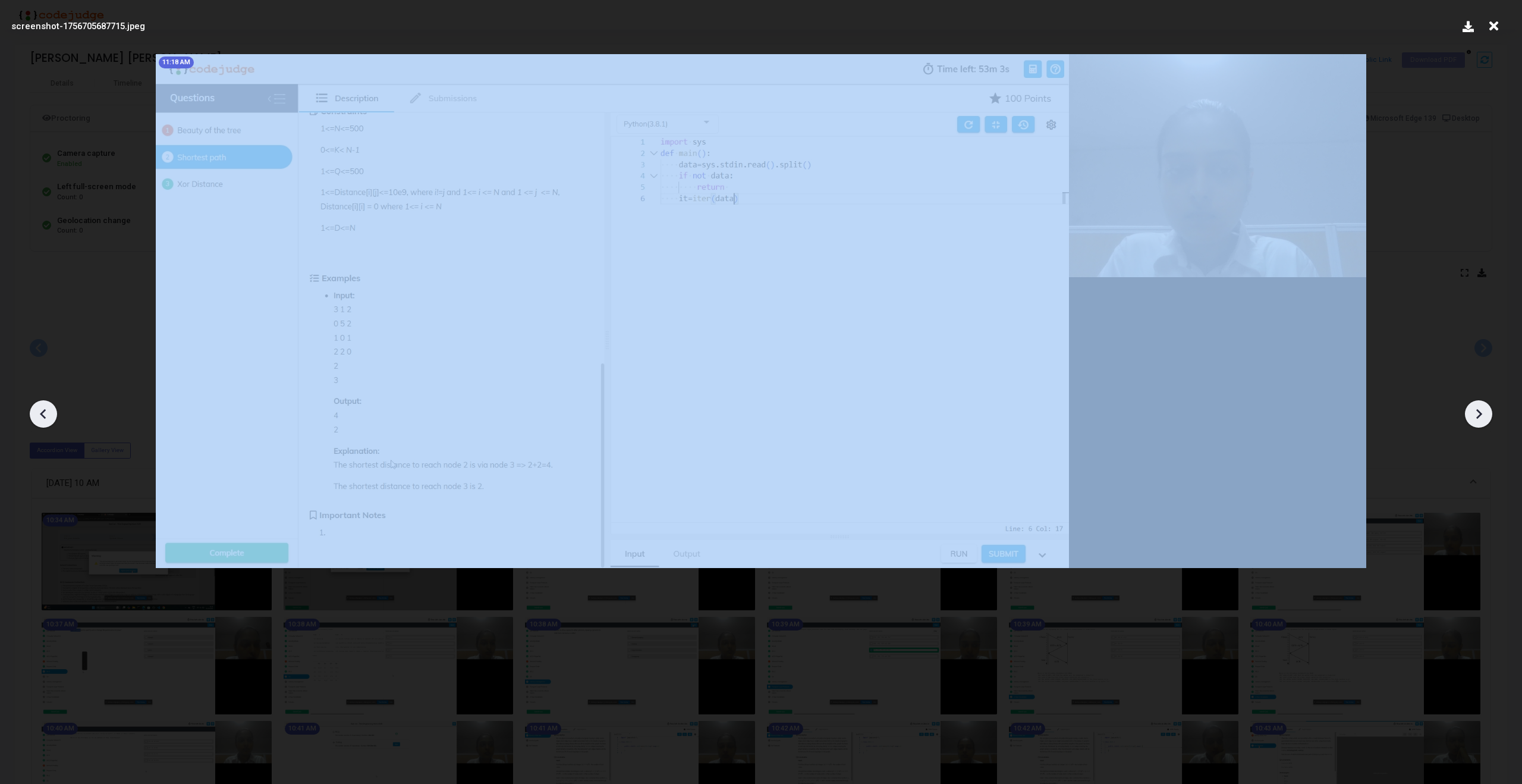
click at [898, 405] on icon at bounding box center [1478, 413] width 18 height 18
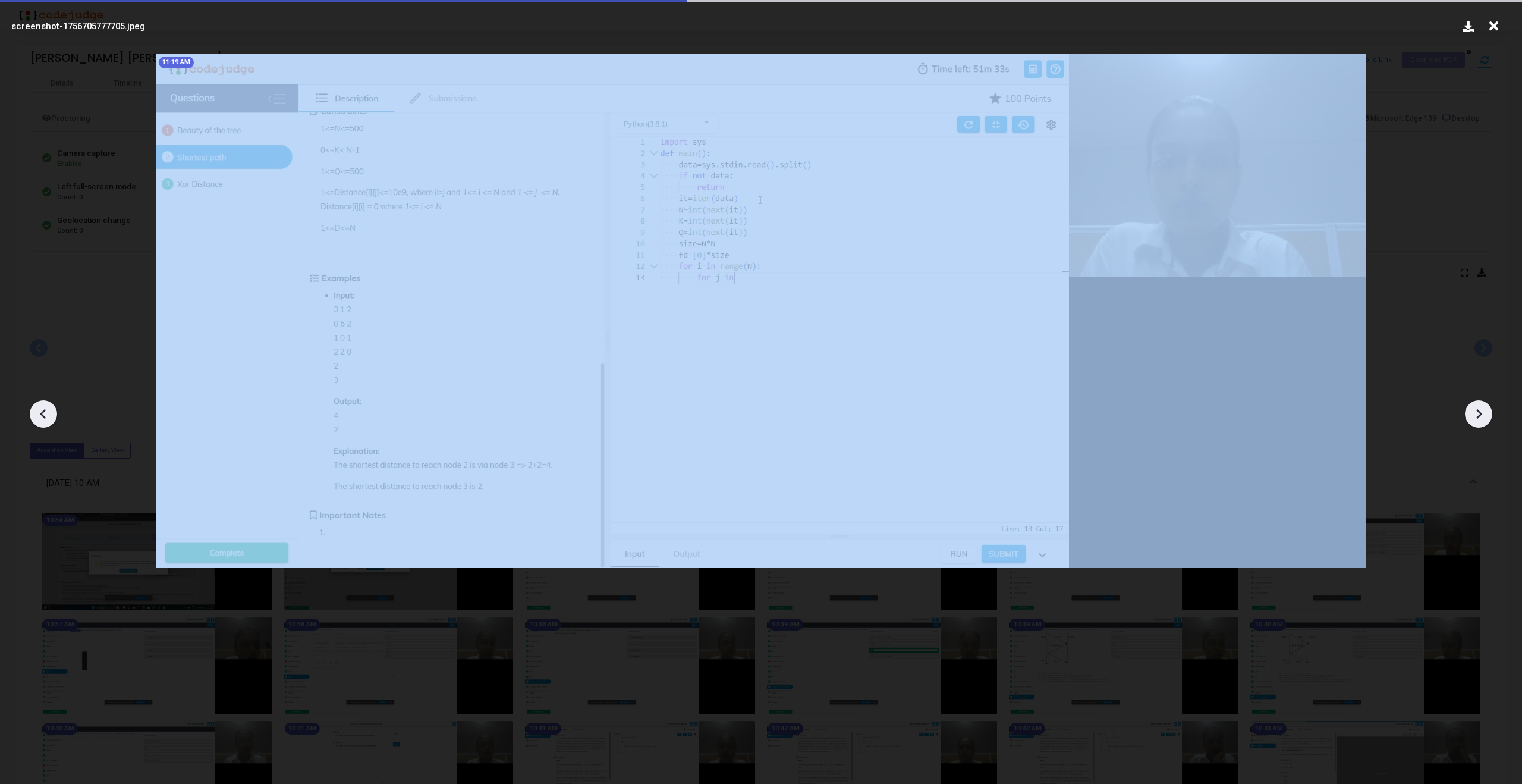
click at [898, 405] on icon at bounding box center [1478, 413] width 18 height 18
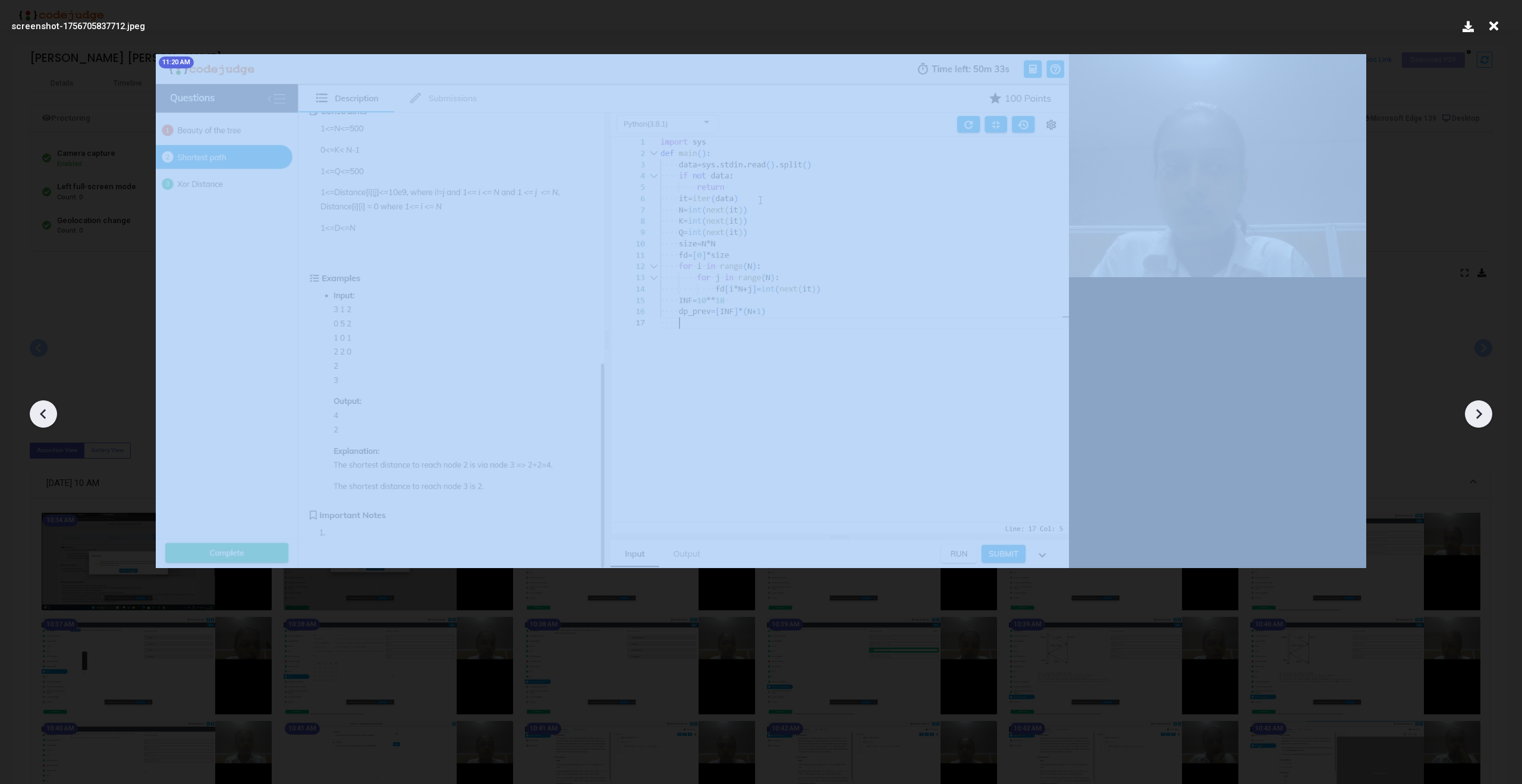
click at [898, 405] on icon at bounding box center [1478, 413] width 18 height 18
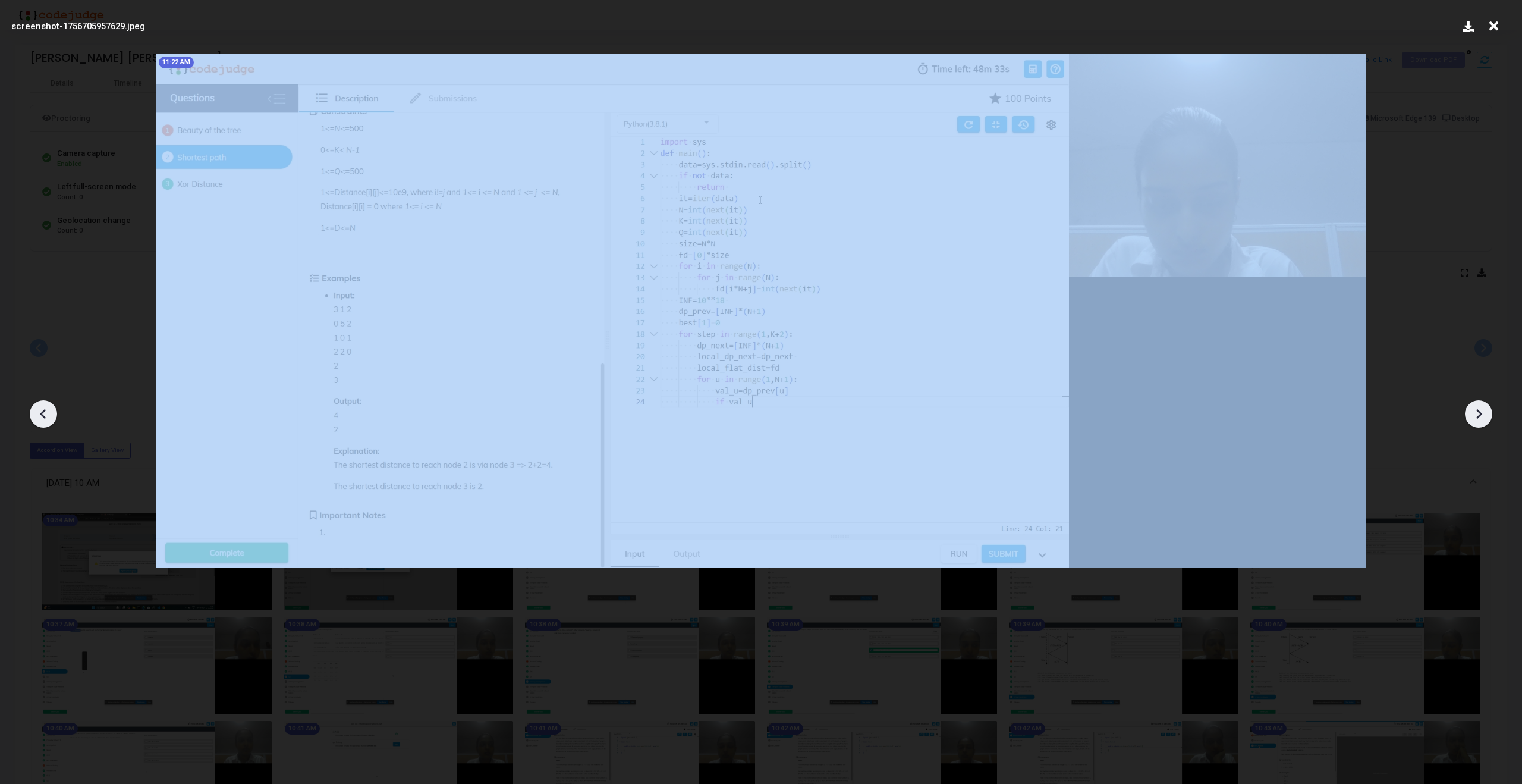
click at [898, 405] on icon at bounding box center [1478, 413] width 18 height 18
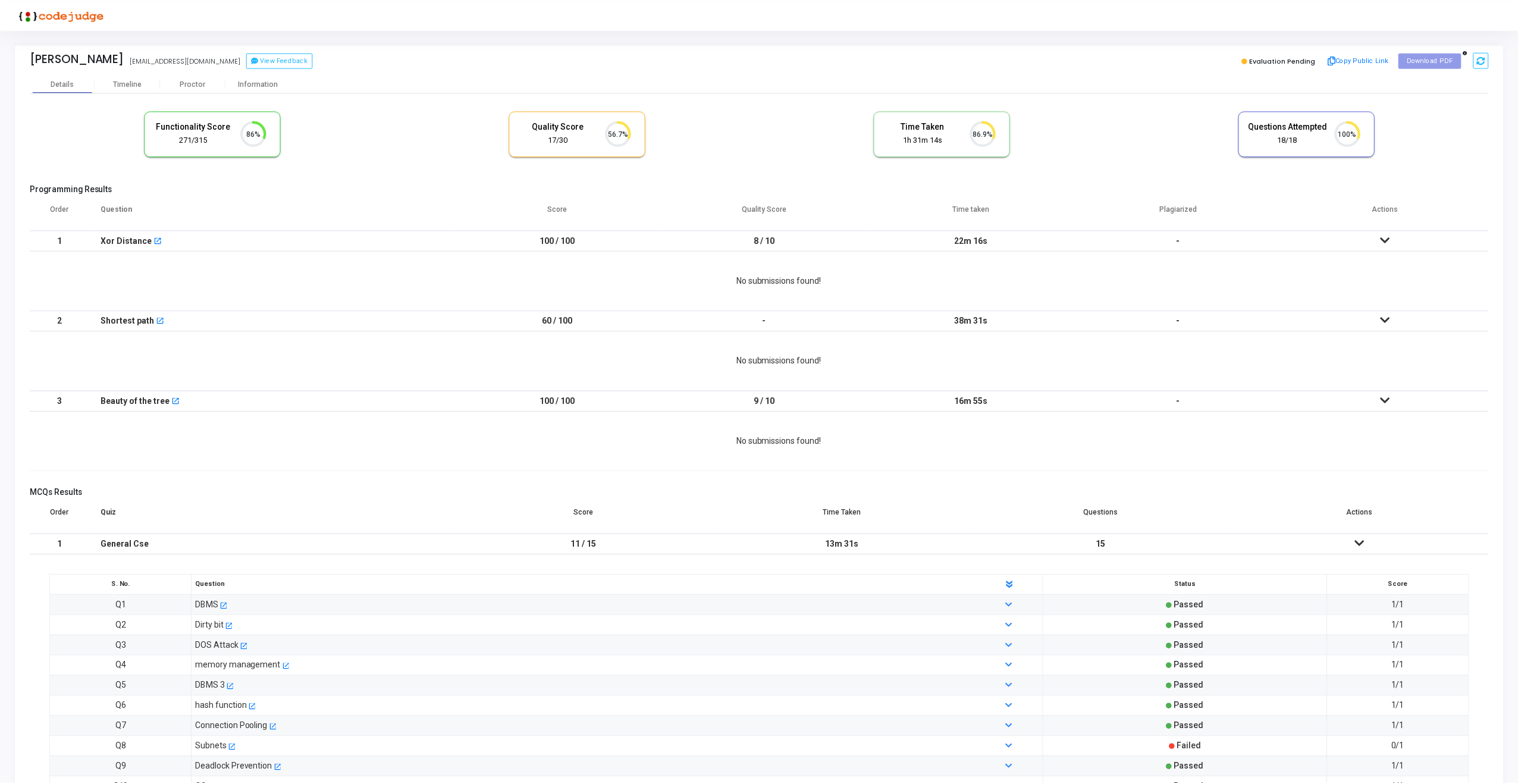
scroll to position [25, 31]
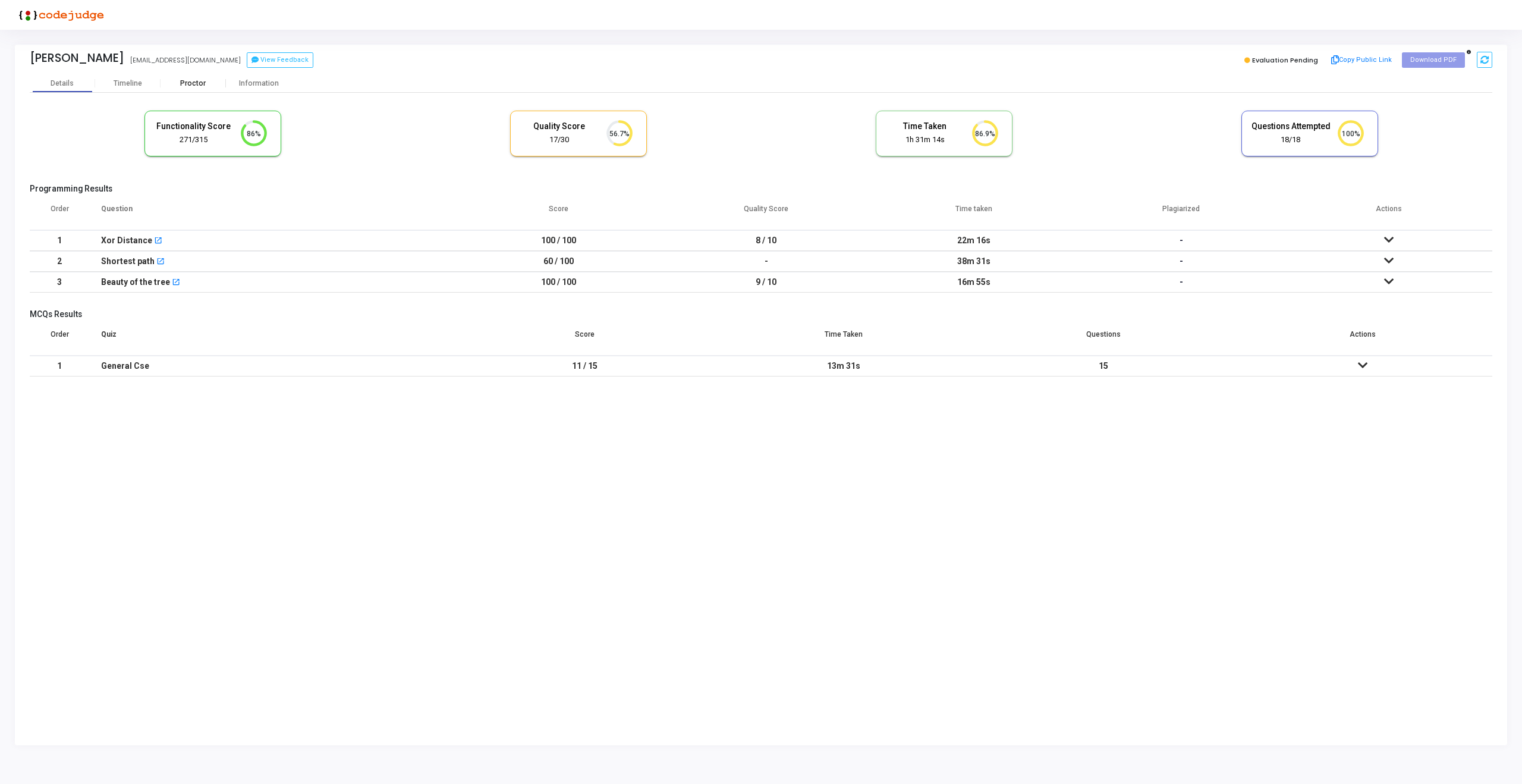
click at [190, 82] on div "Proctor" at bounding box center [192, 84] width 65 height 9
